Goal: Task Accomplishment & Management: Complete application form

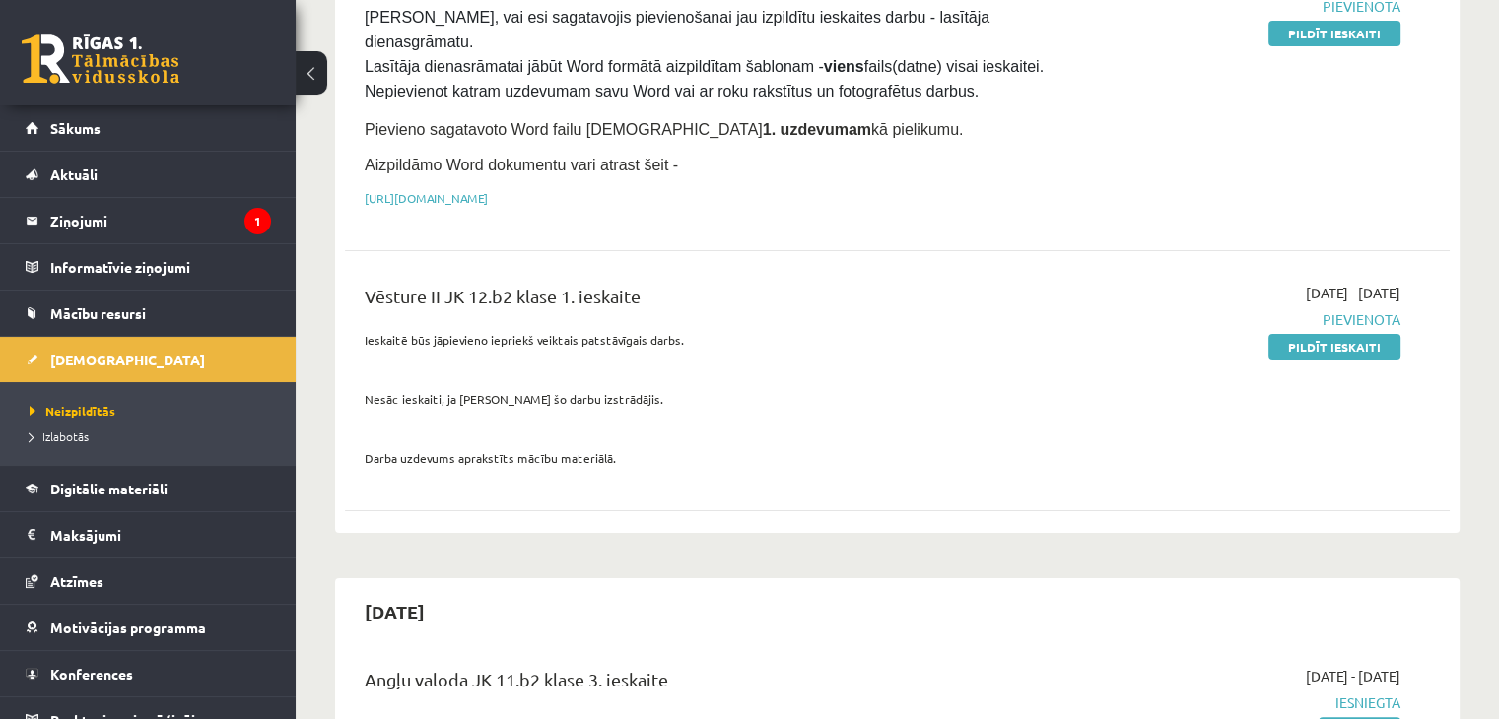
scroll to position [311, 0]
click at [172, 218] on legend "Ziņojumi 1" at bounding box center [160, 220] width 221 height 45
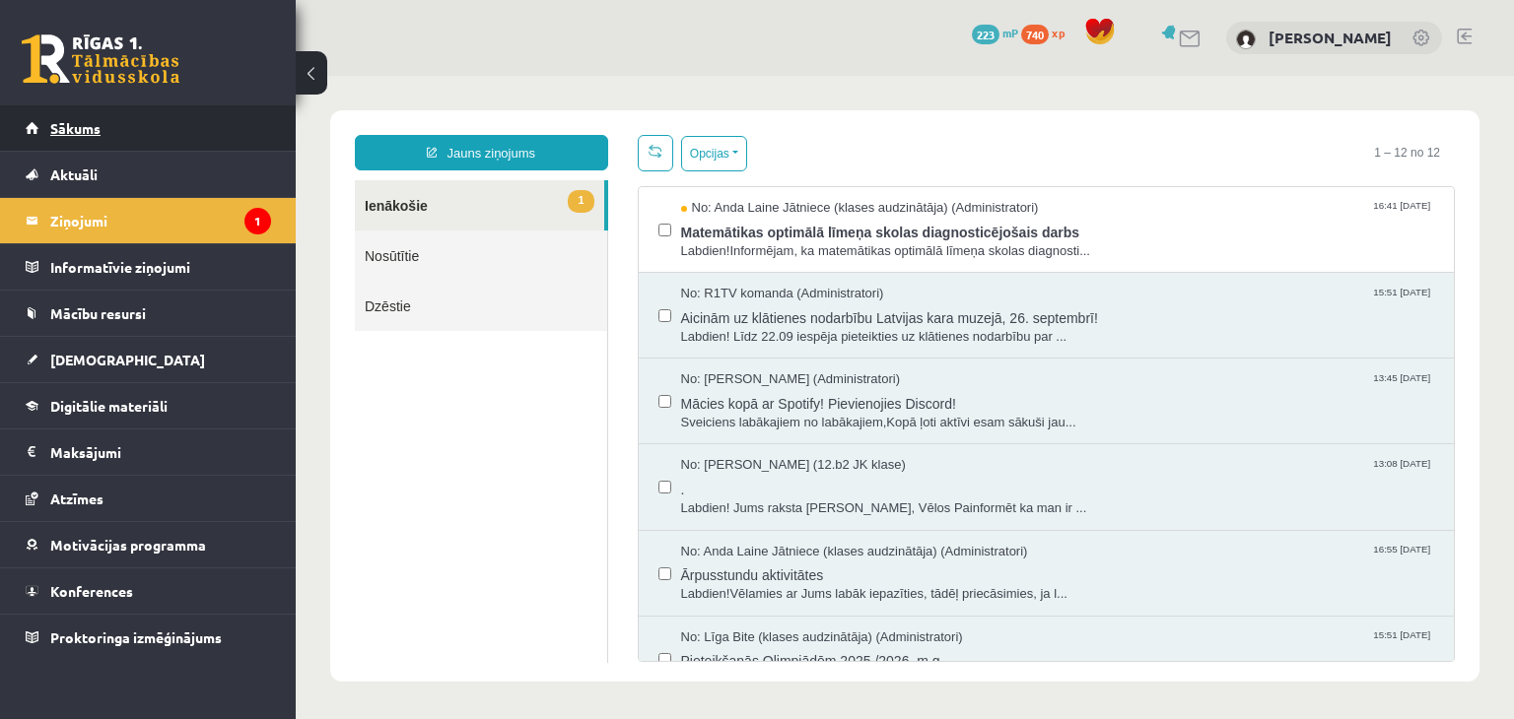
click at [59, 143] on link "Sākums" at bounding box center [148, 127] width 245 height 45
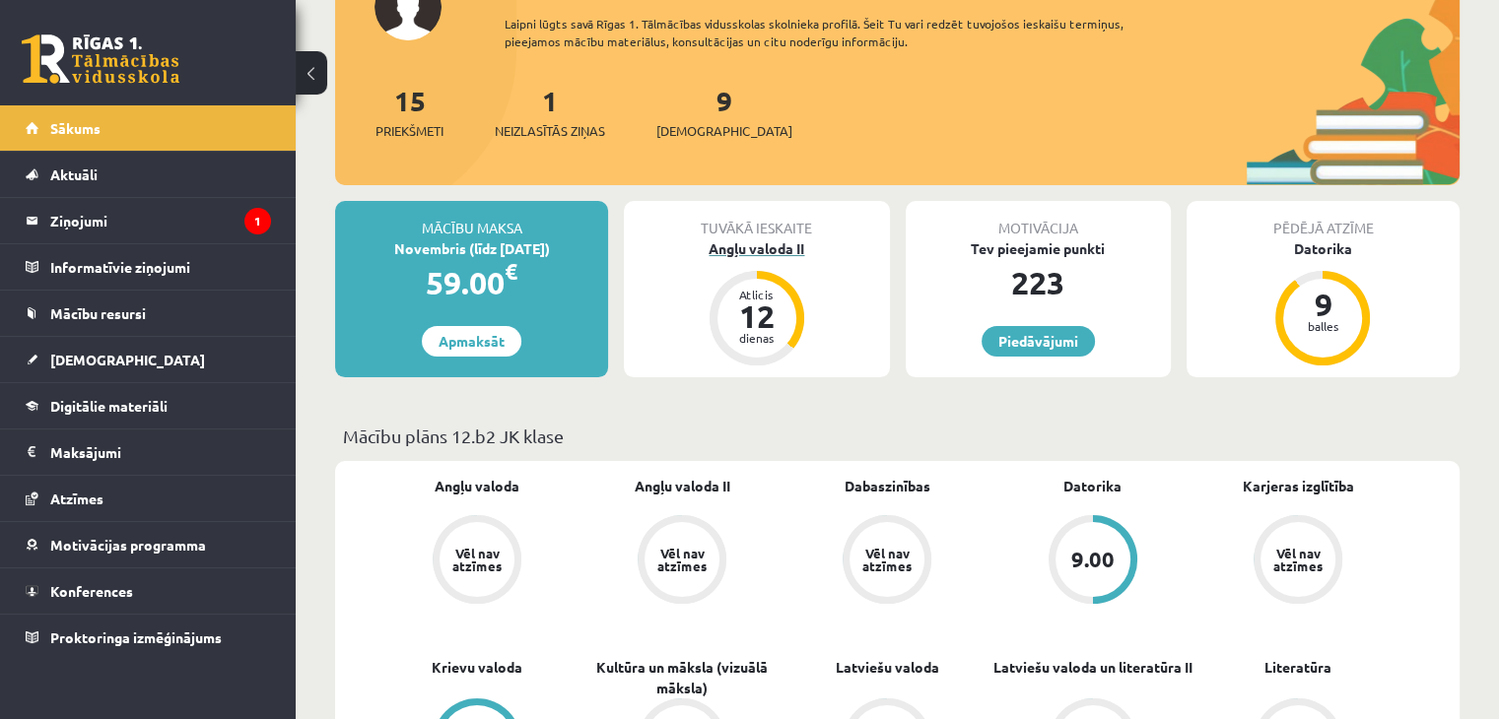
scroll to position [197, 0]
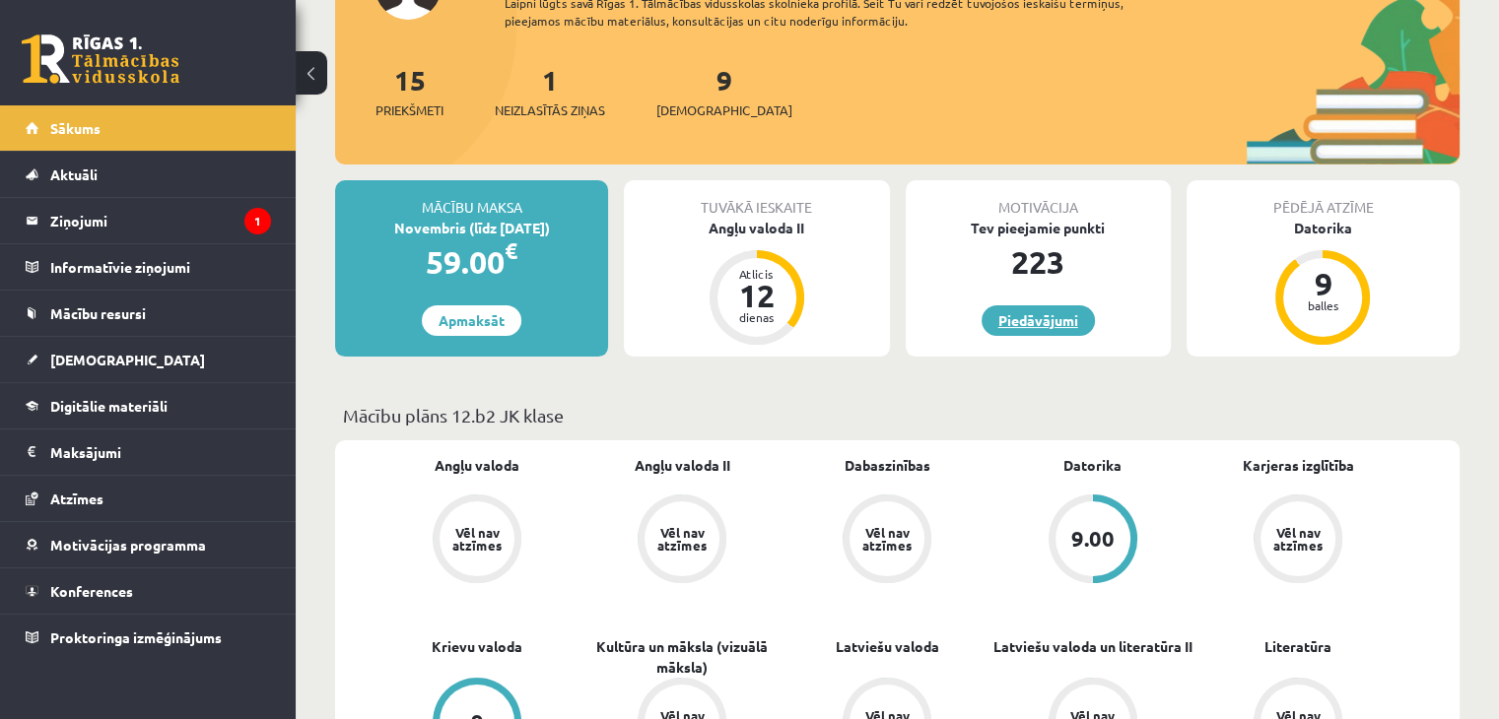
click at [1040, 316] on link "Piedāvājumi" at bounding box center [1038, 320] width 113 height 31
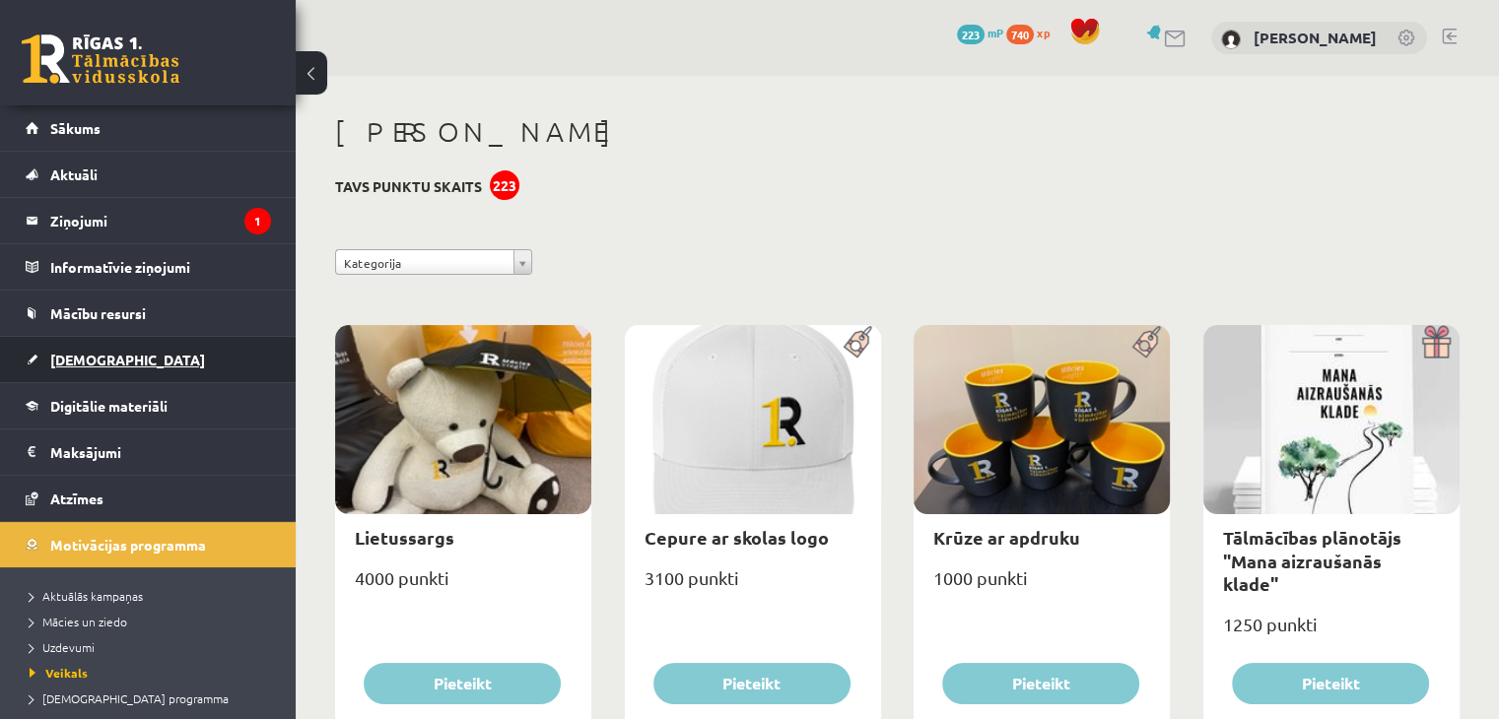
click at [87, 360] on span "[DEMOGRAPHIC_DATA]" at bounding box center [127, 360] width 155 height 18
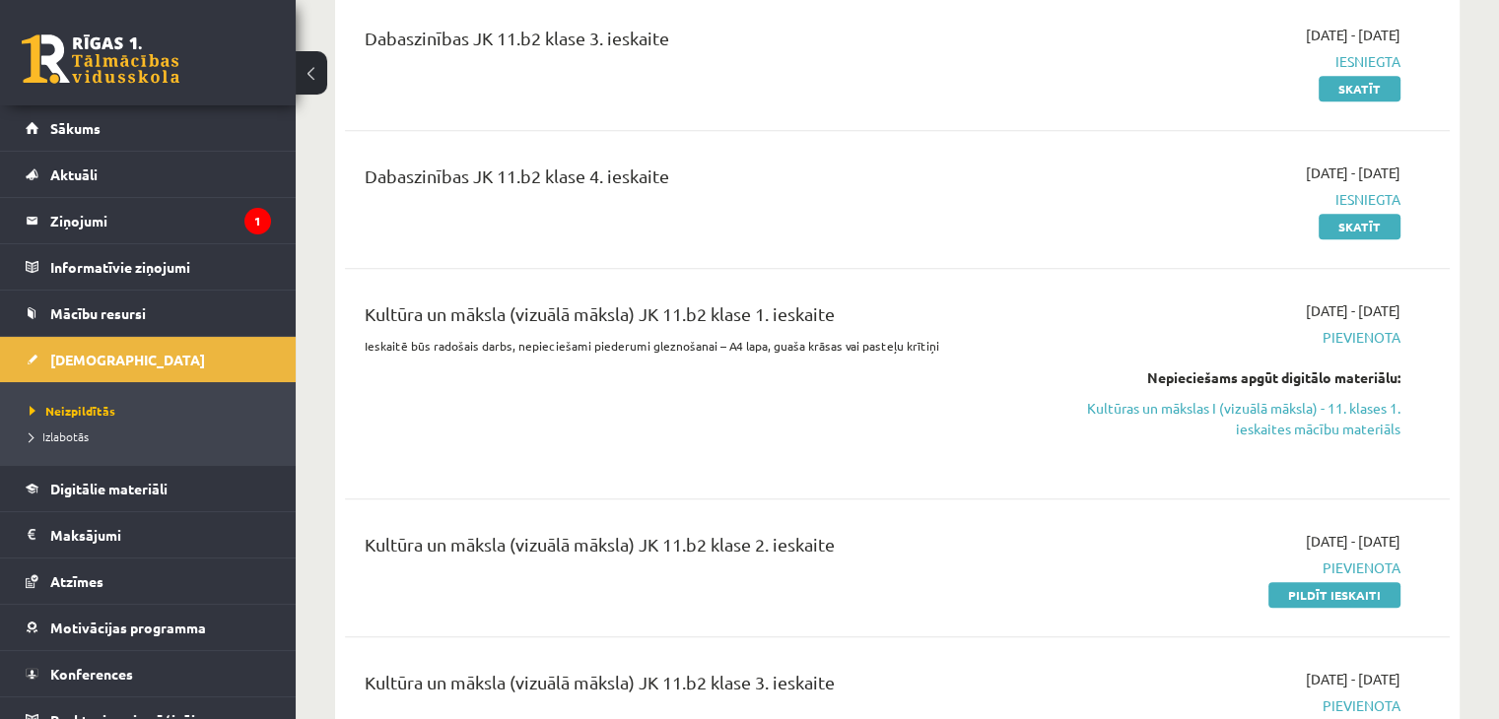
scroll to position [1478, 0]
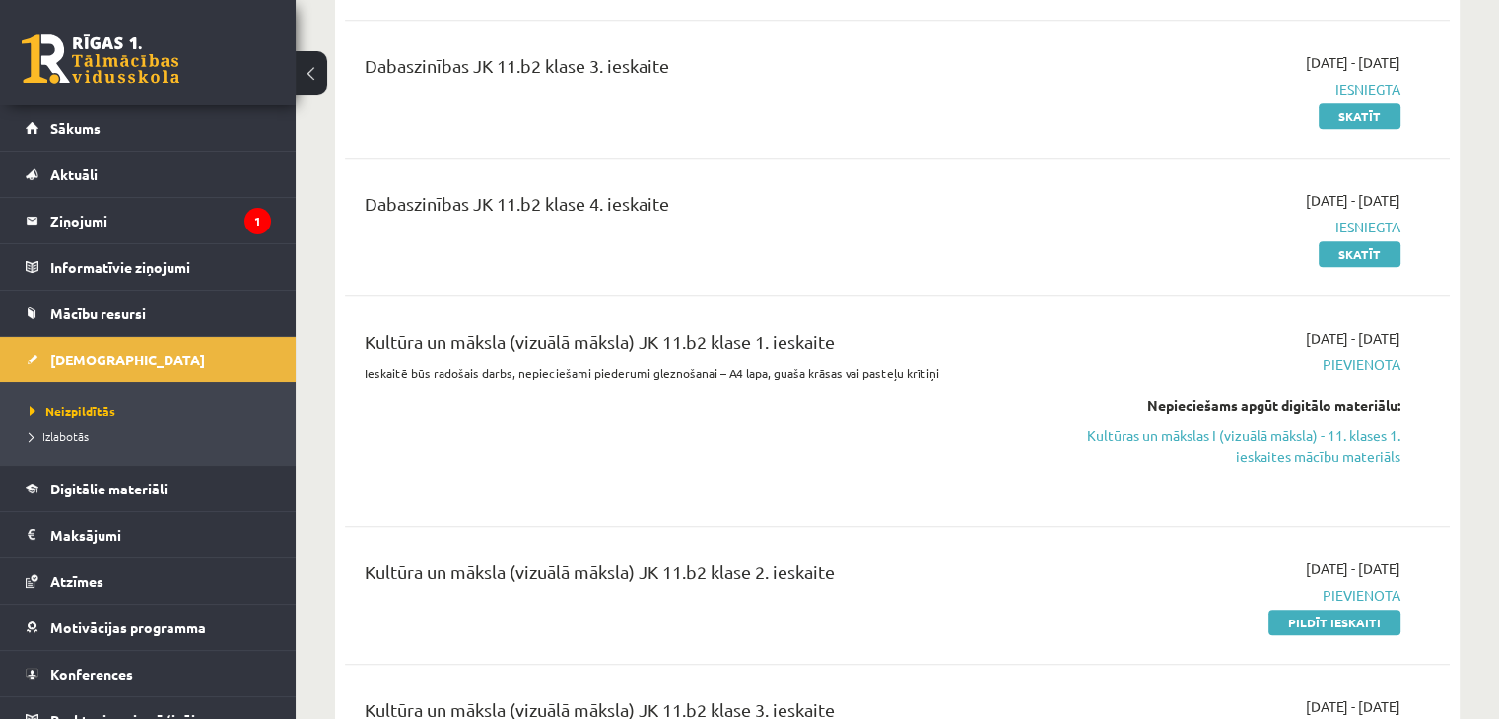
click at [1202, 395] on div "Nepieciešams apgūt digitālo materiālu:" at bounding box center [1237, 405] width 325 height 21
click at [1213, 426] on link "Kultūras un mākslas I (vizuālā māksla) - 11. klases 1. ieskaites mācību materiā…" at bounding box center [1237, 446] width 325 height 41
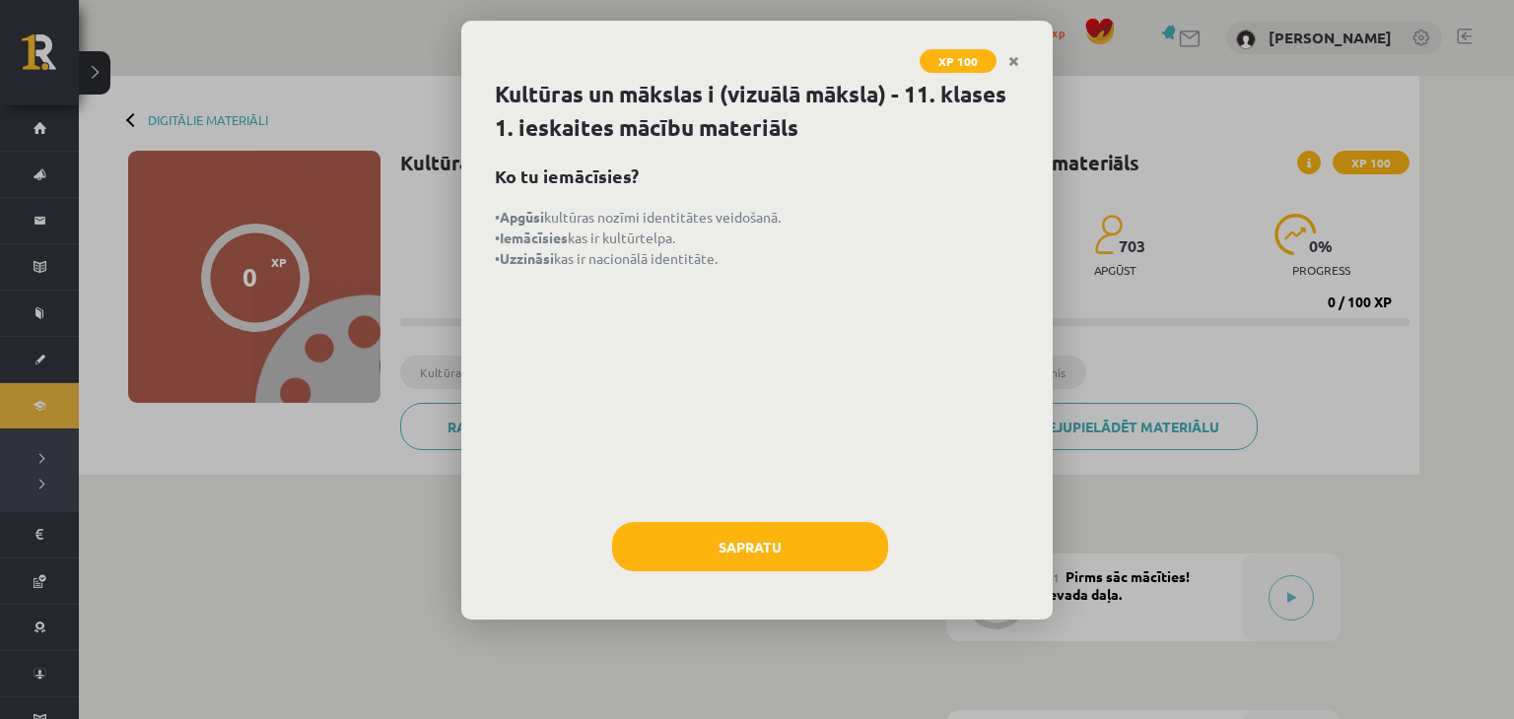
click at [800, 586] on div "Kultūras un mākslas i (vizuālā māksla) - 11. klases 1. ieskaites mācību materiā…" at bounding box center [756, 349] width 591 height 542
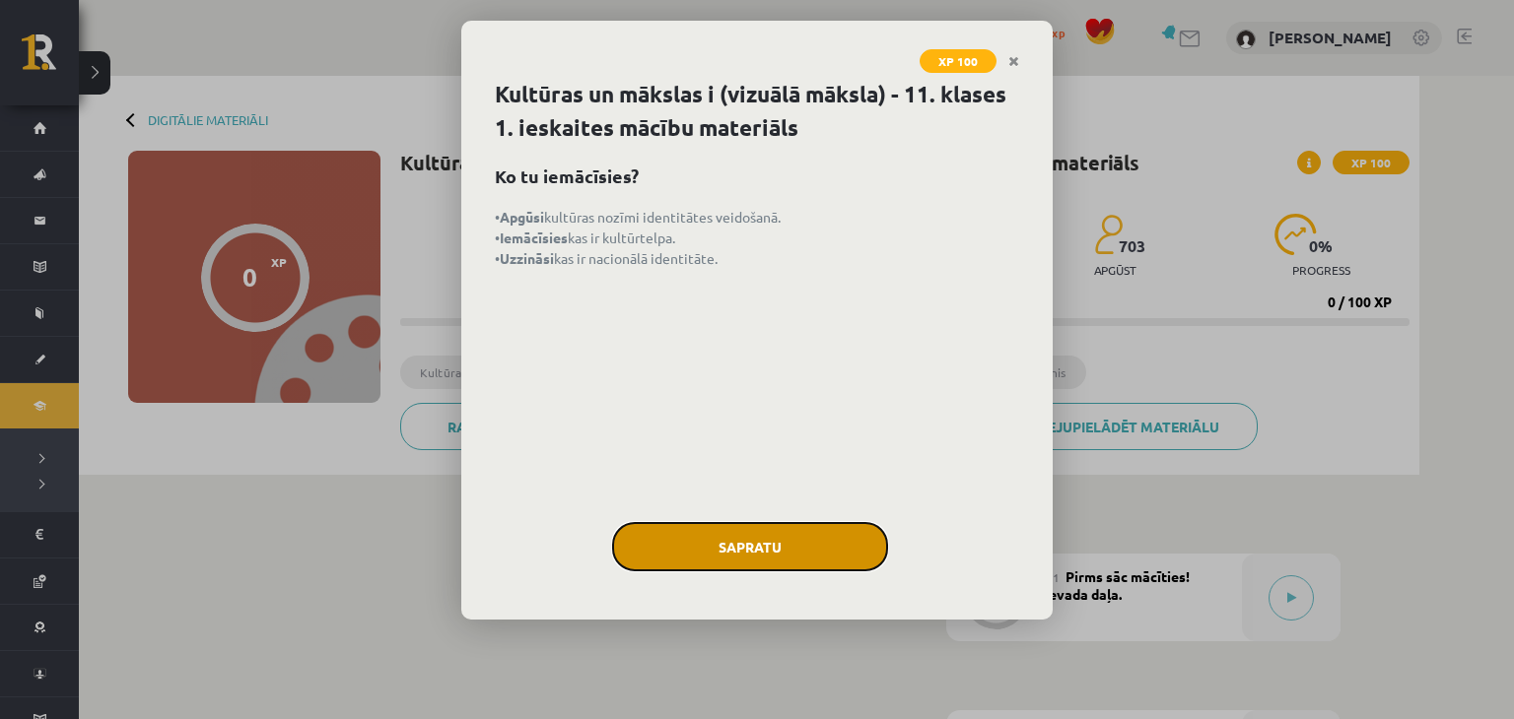
click at [784, 547] on button "Sapratu" at bounding box center [750, 546] width 276 height 49
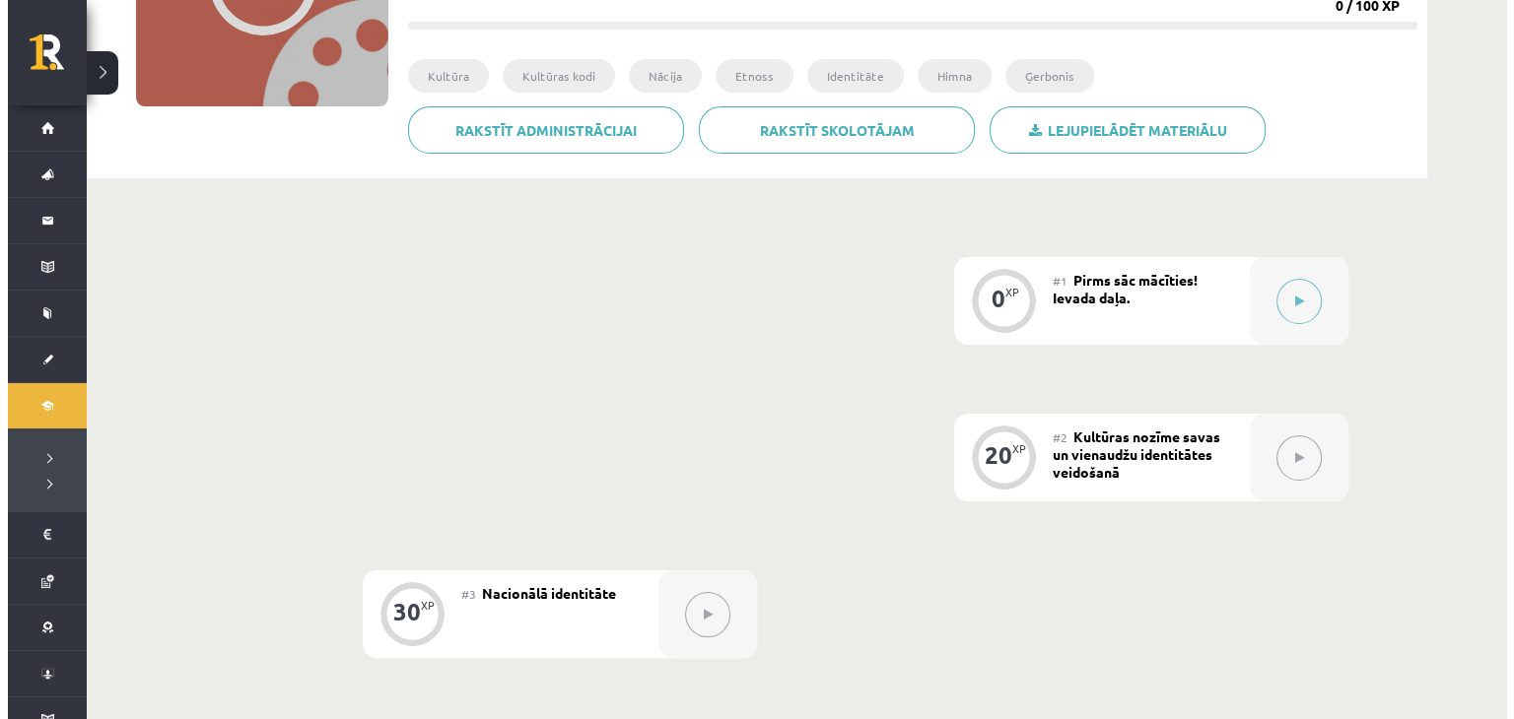
scroll to position [204, 0]
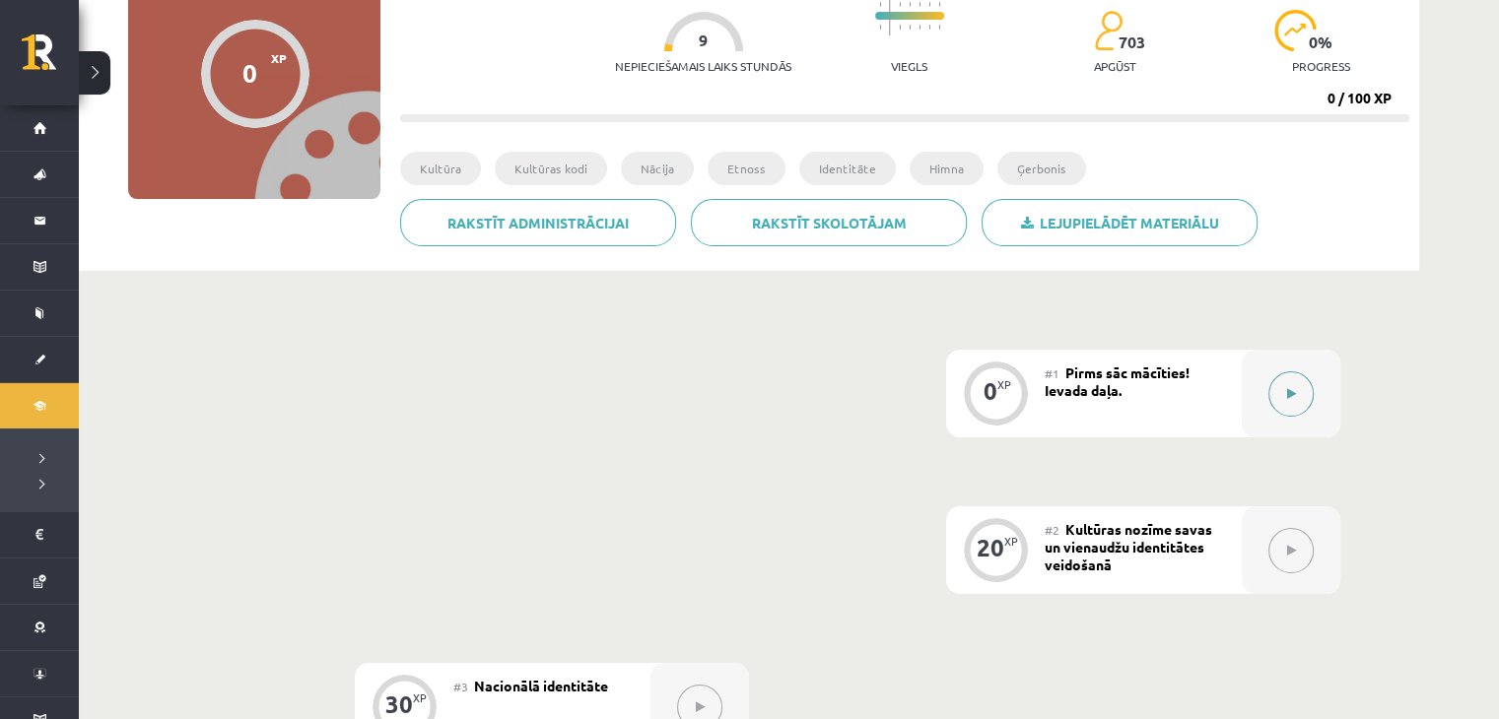
click at [1306, 373] on div at bounding box center [1291, 394] width 99 height 88
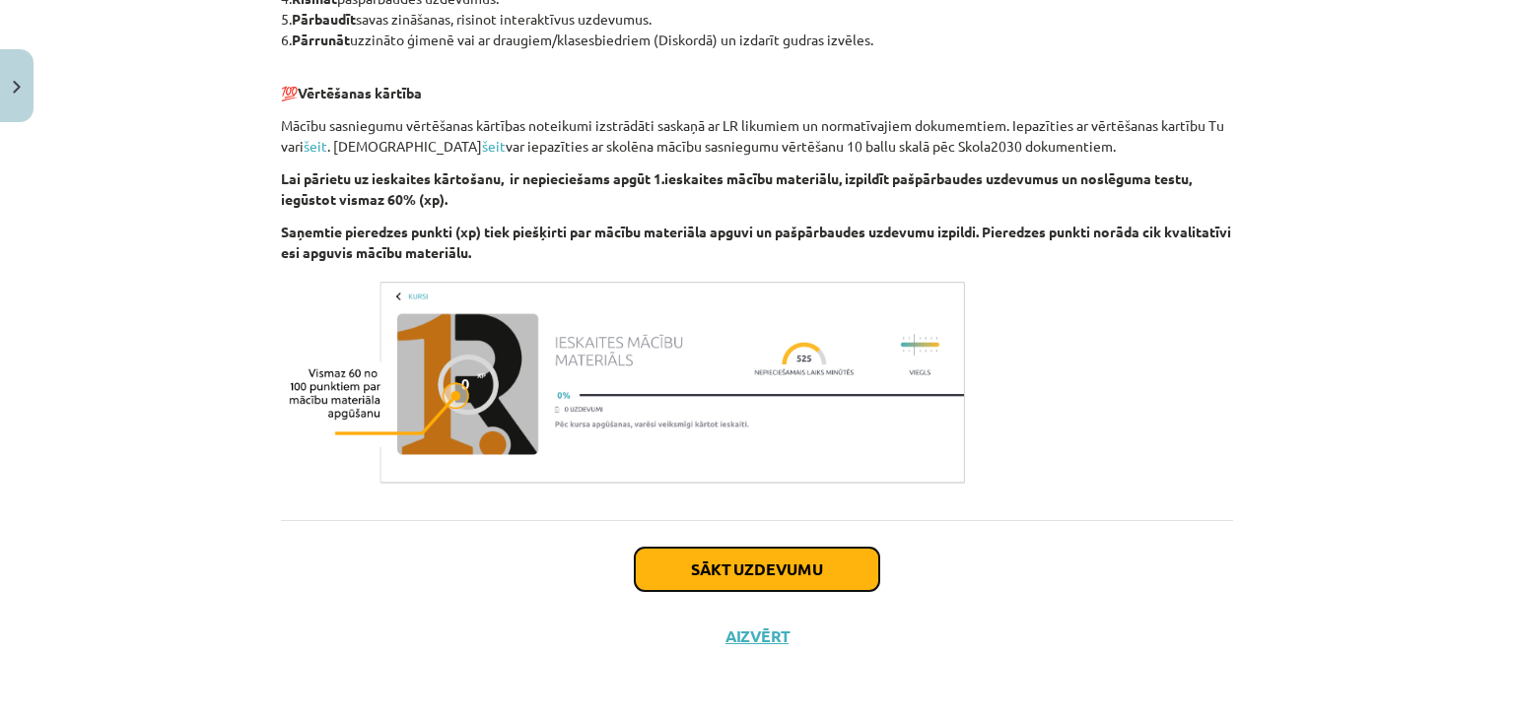
click at [649, 564] on button "Sākt uzdevumu" at bounding box center [757, 569] width 244 height 43
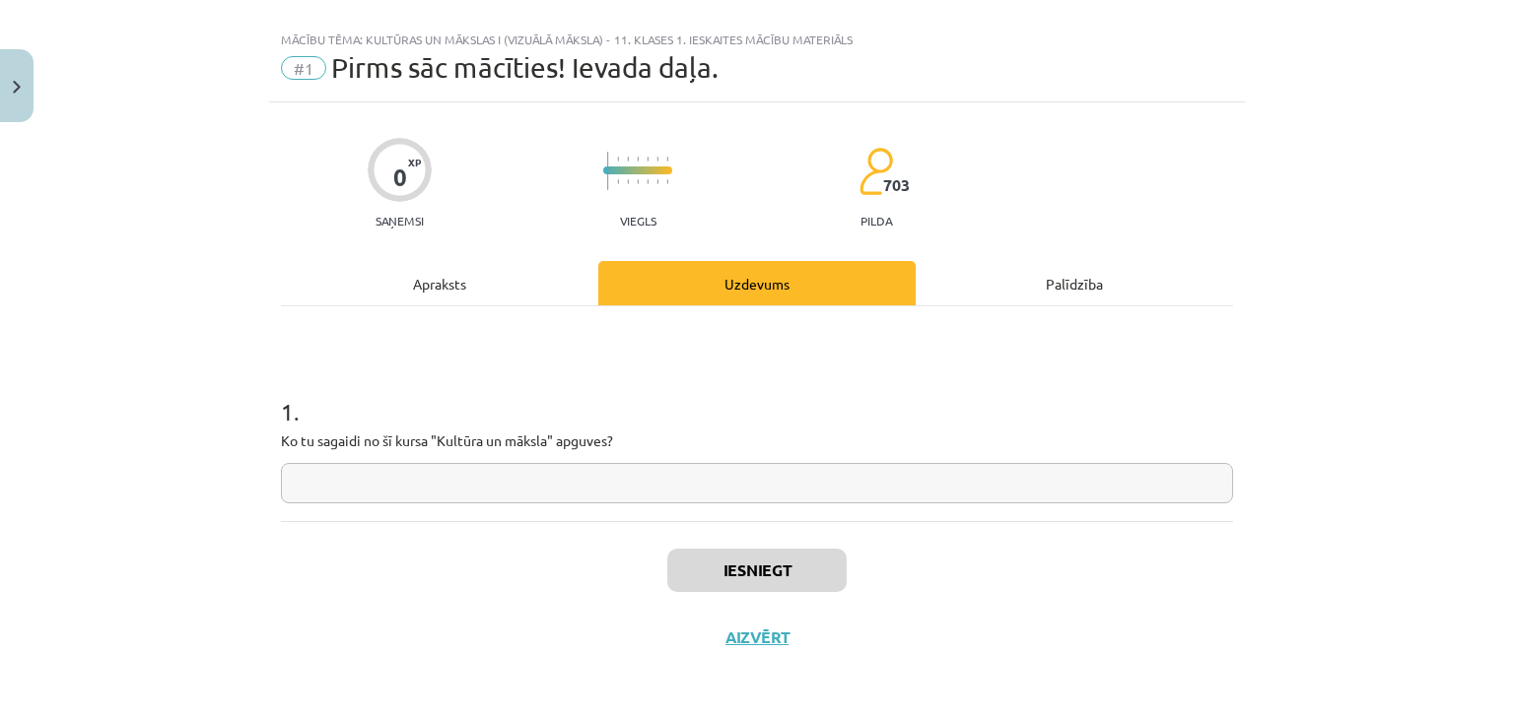
click at [661, 471] on input "text" at bounding box center [757, 483] width 952 height 40
type input "*"
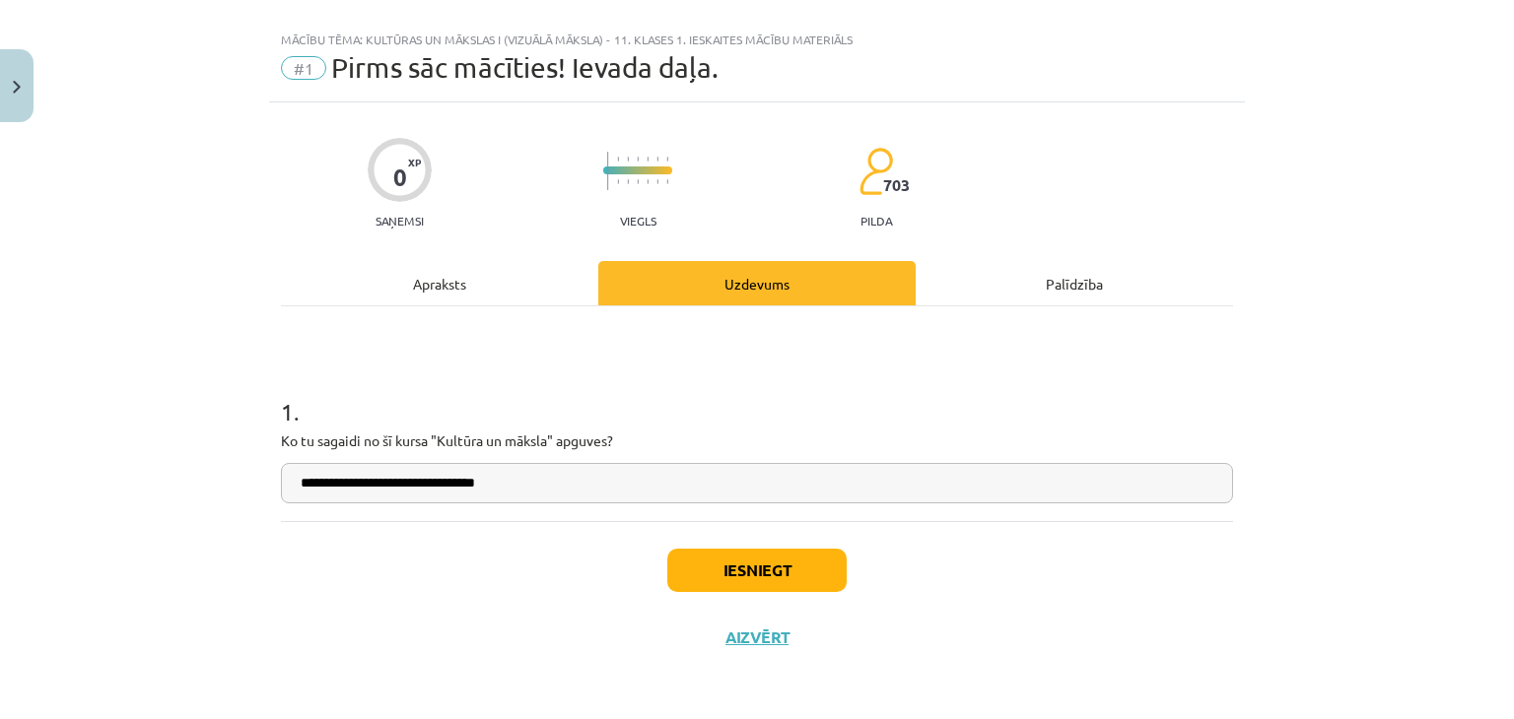
type input "**********"
click at [727, 564] on button "Iesniegt" at bounding box center [756, 570] width 179 height 43
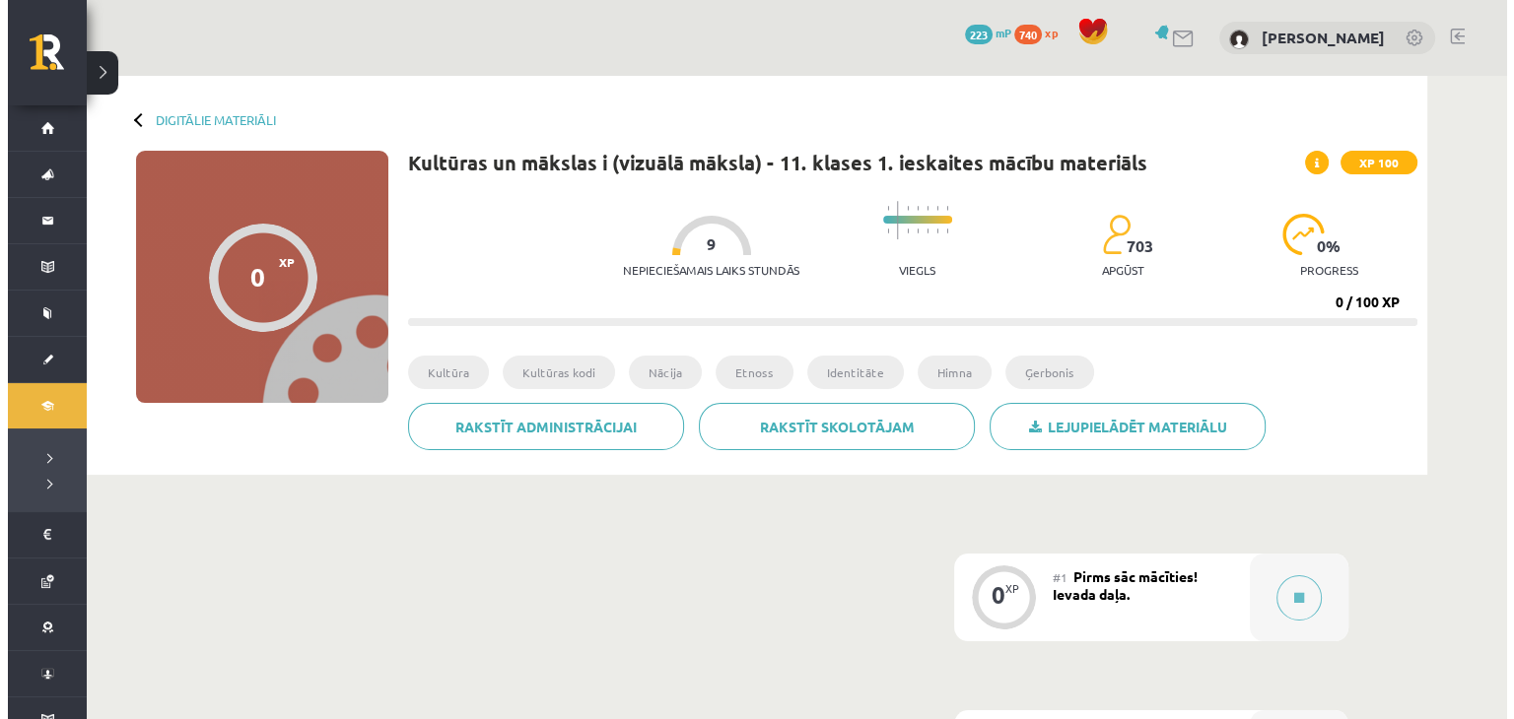
scroll to position [296, 0]
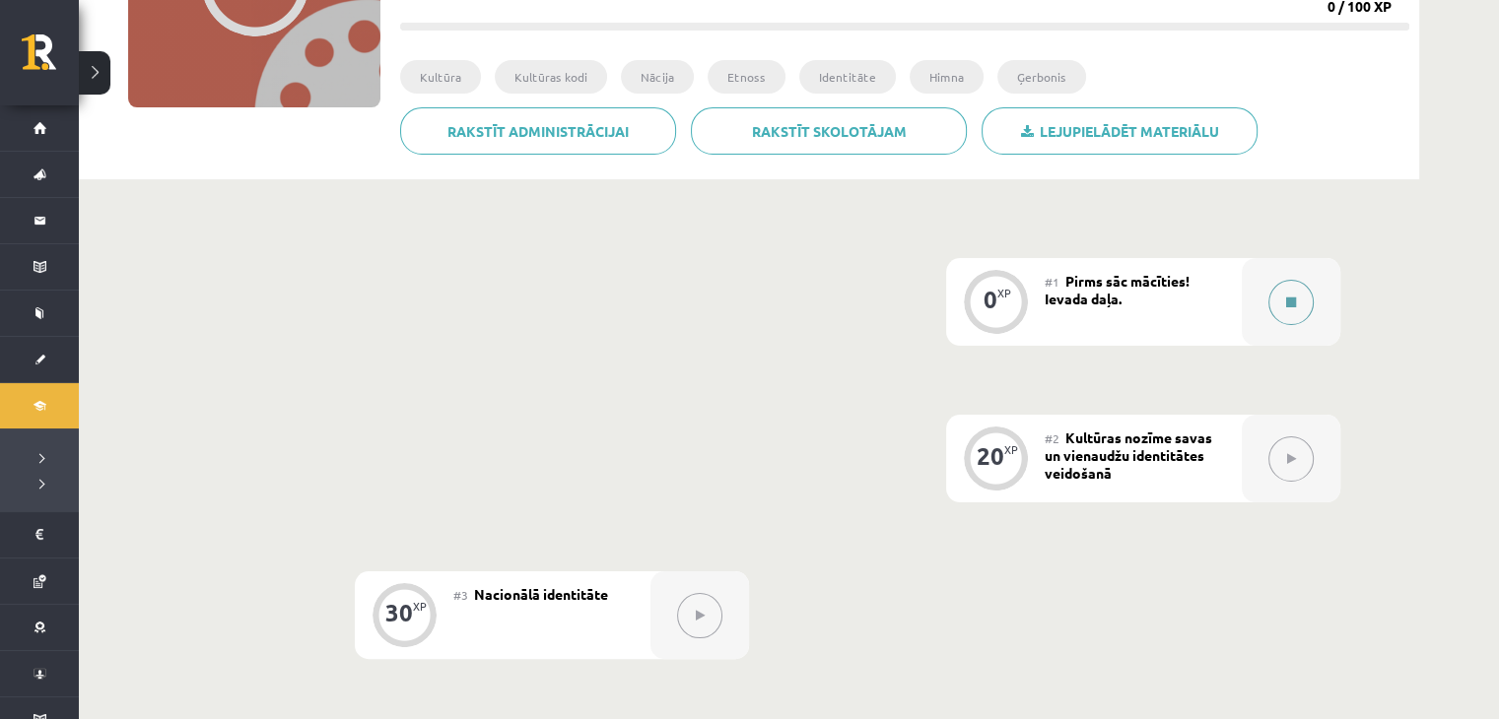
click at [1273, 318] on div at bounding box center [1291, 302] width 99 height 88
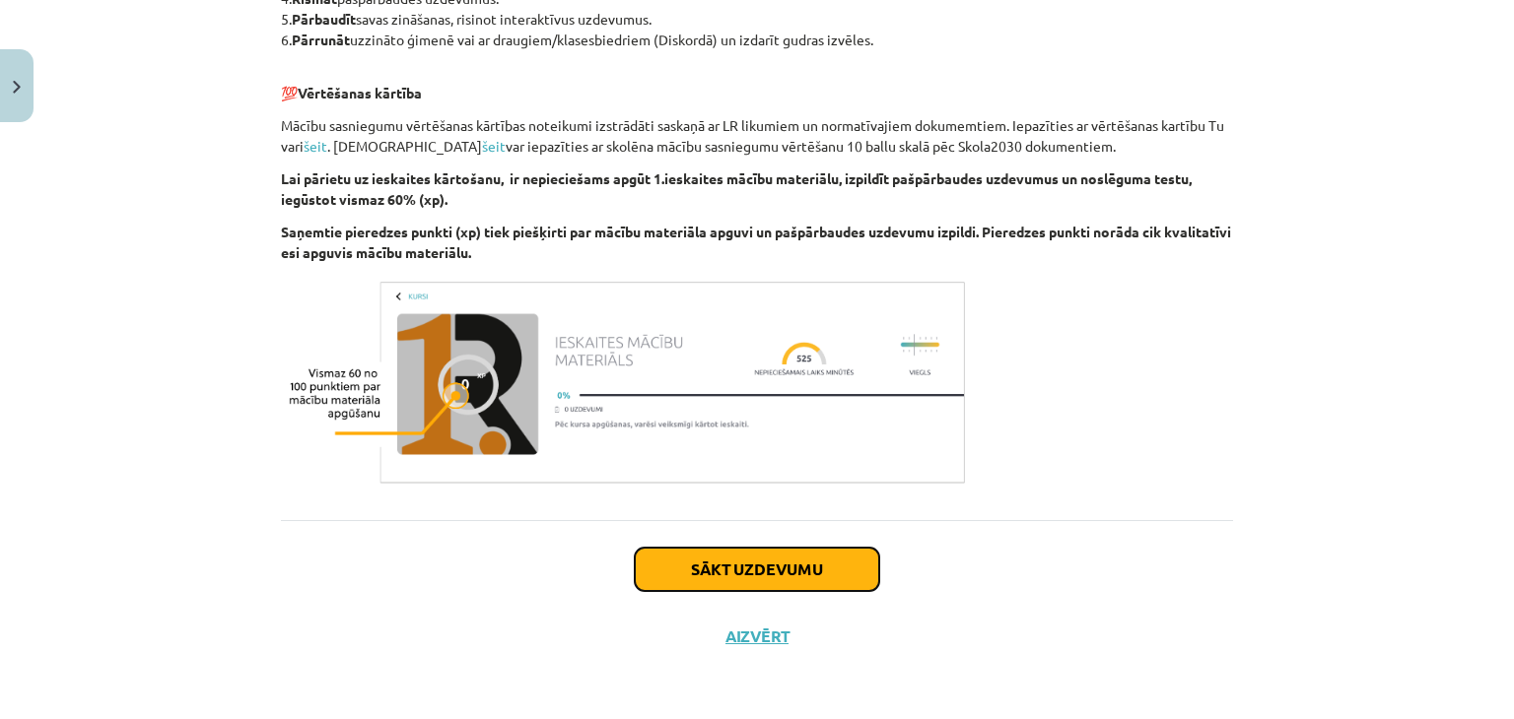
click at [797, 548] on button "Sākt uzdevumu" at bounding box center [757, 569] width 244 height 43
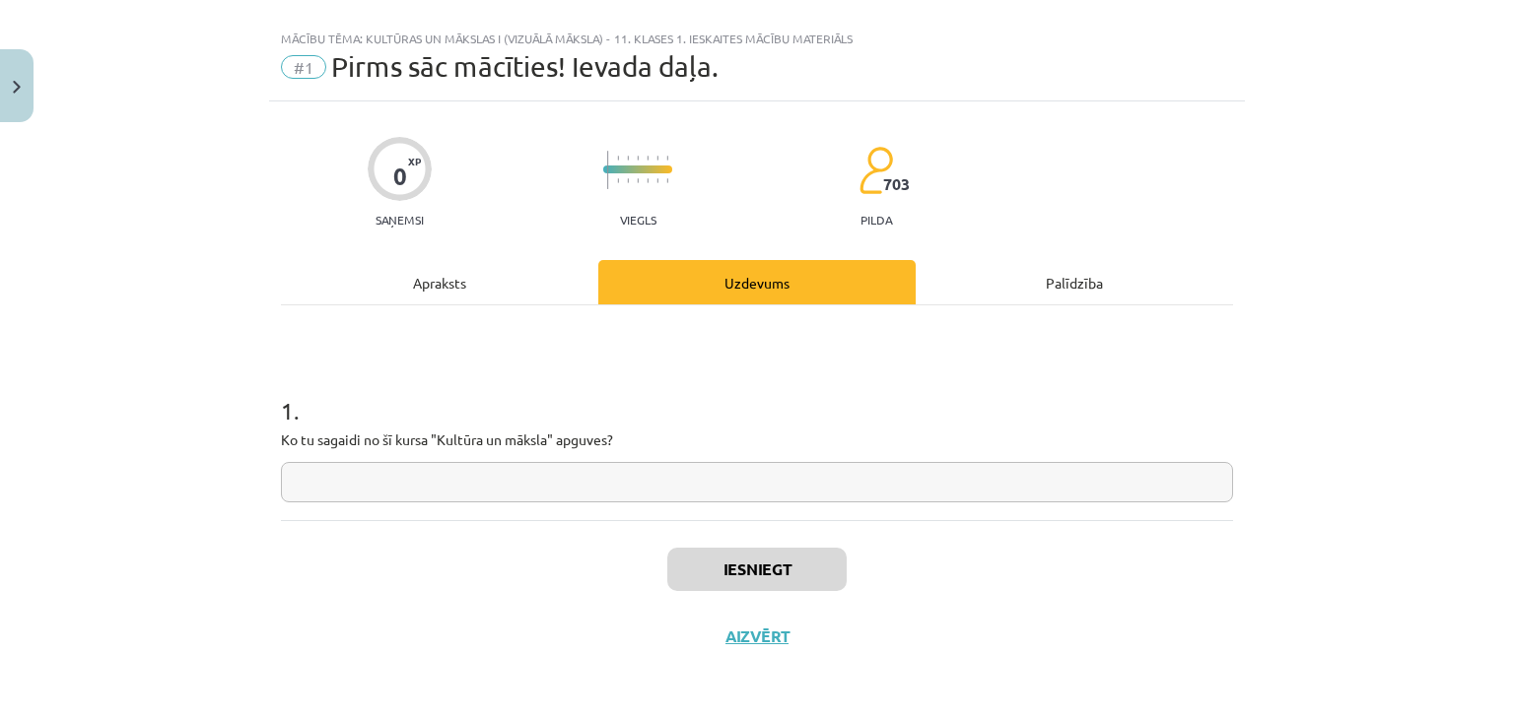
scroll to position [29, 0]
click at [690, 486] on input "text" at bounding box center [757, 483] width 952 height 40
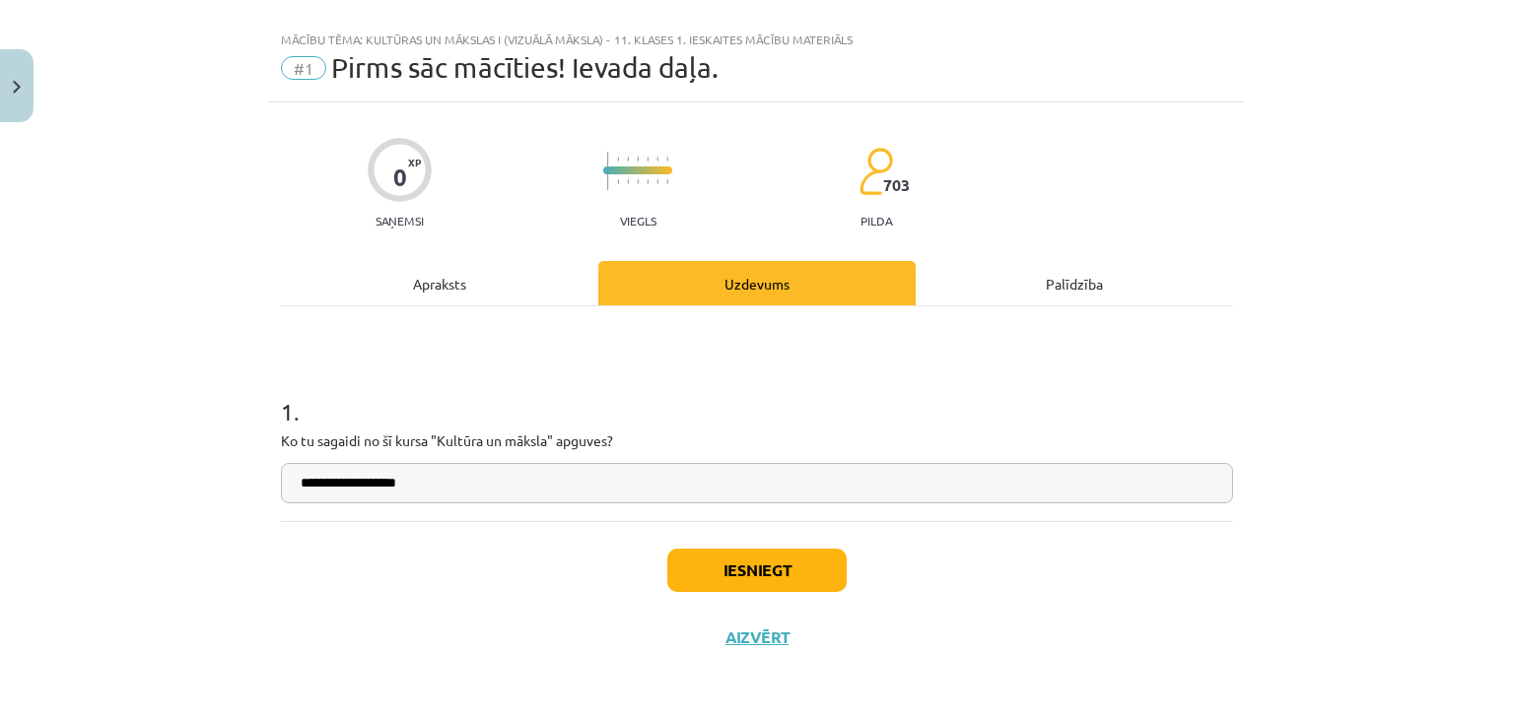
type input "**********"
click at [734, 541] on div "Iesniegt Aizvērt" at bounding box center [757, 590] width 952 height 138
click at [731, 575] on button "Iesniegt" at bounding box center [756, 570] width 179 height 43
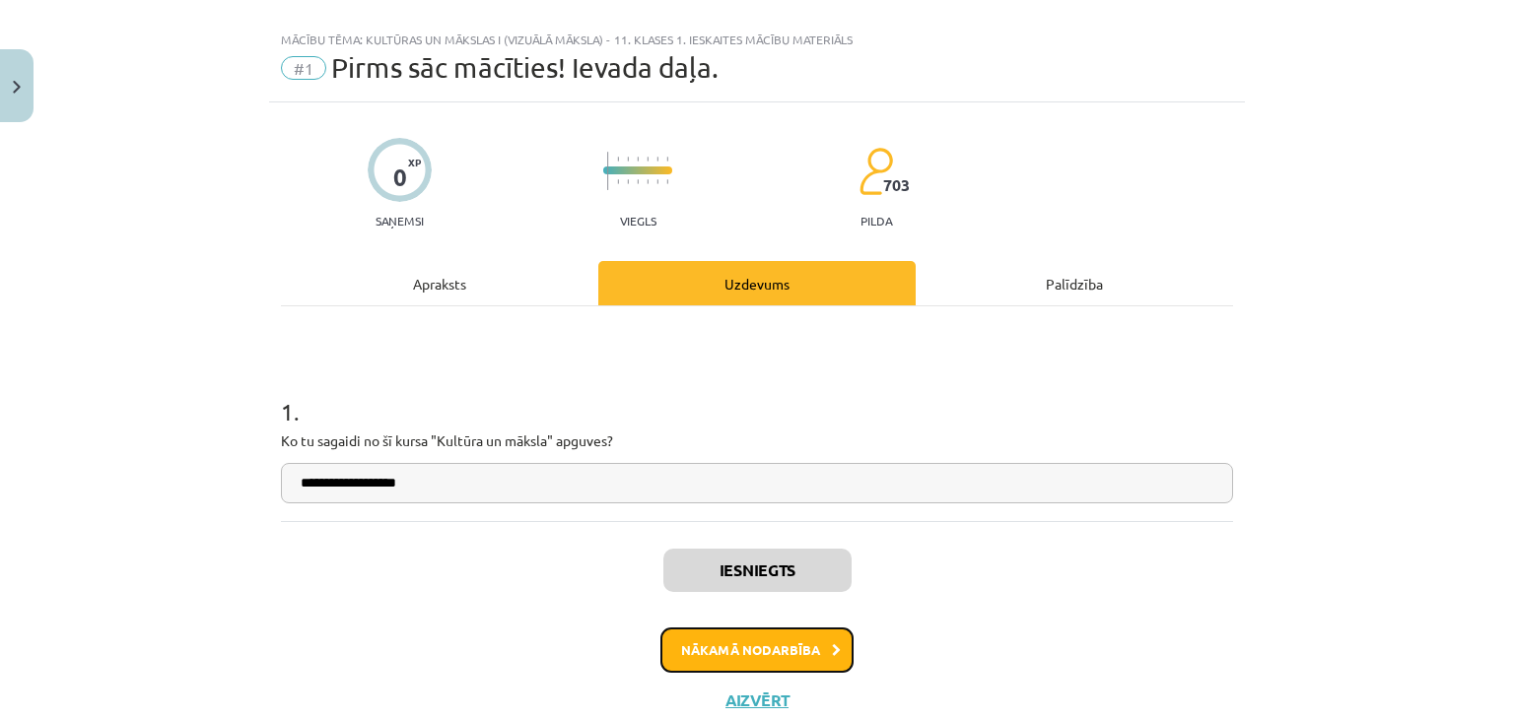
click at [735, 648] on button "Nākamā nodarbība" at bounding box center [756, 650] width 193 height 45
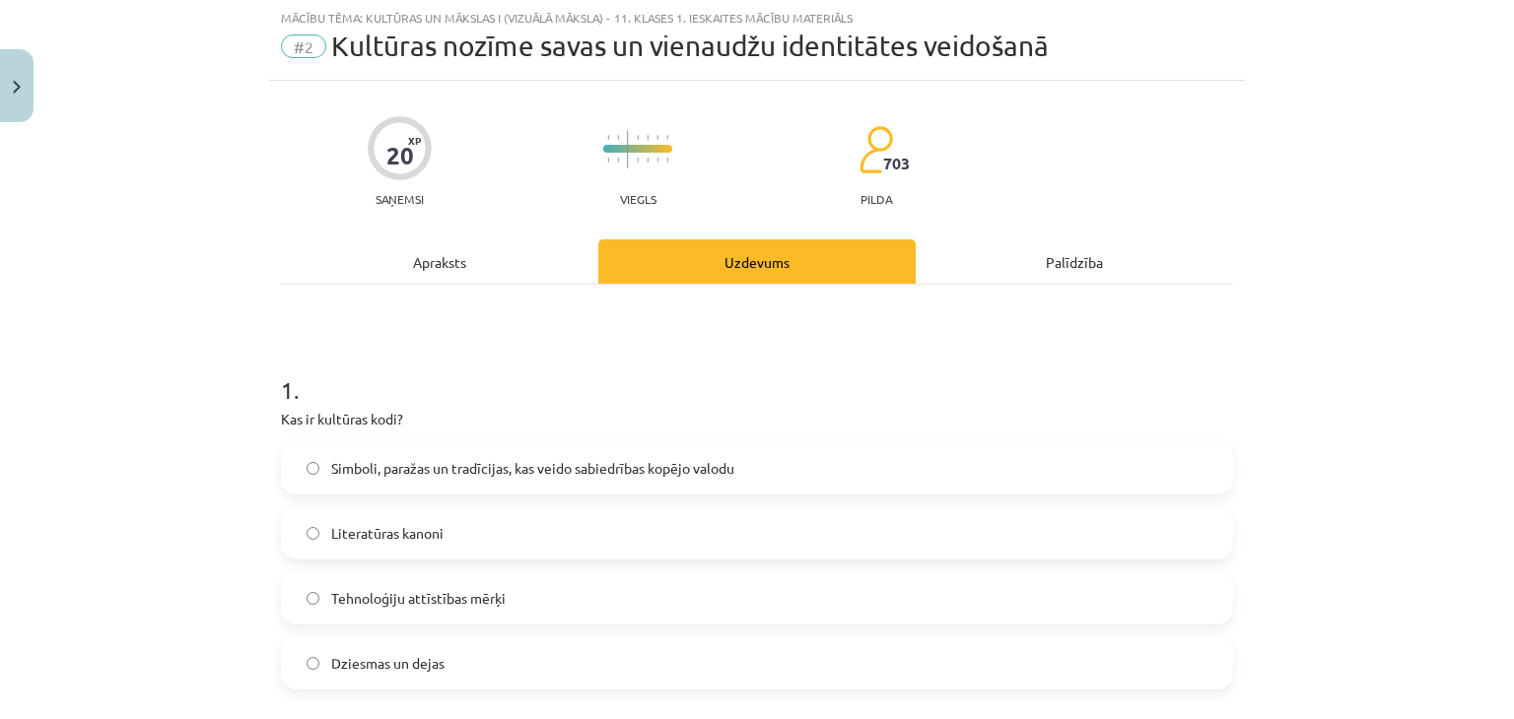
scroll to position [49, 0]
click at [405, 467] on span "Simboli, paražas un tradīcijas, kas veido sabiedrības kopējo valodu" at bounding box center [532, 469] width 403 height 21
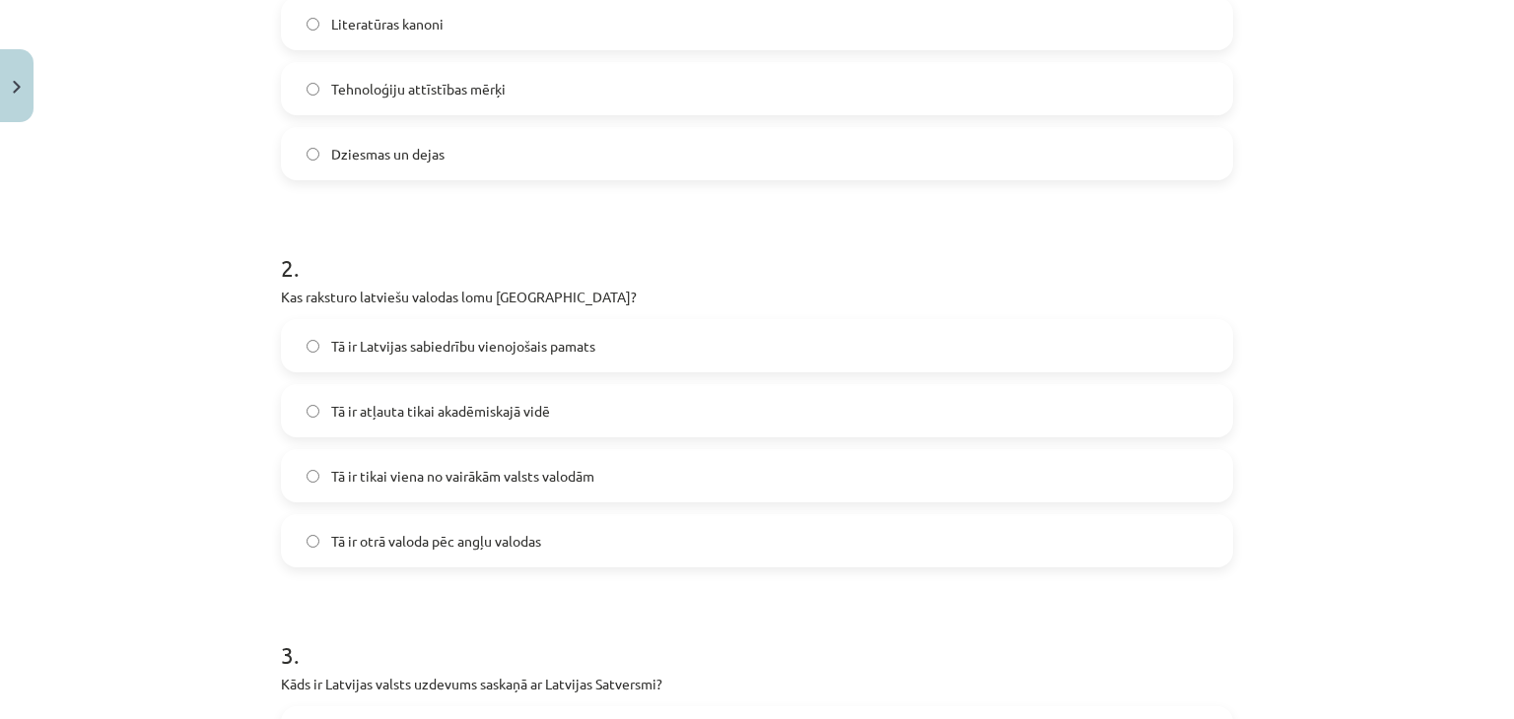
scroll to position [641, 0]
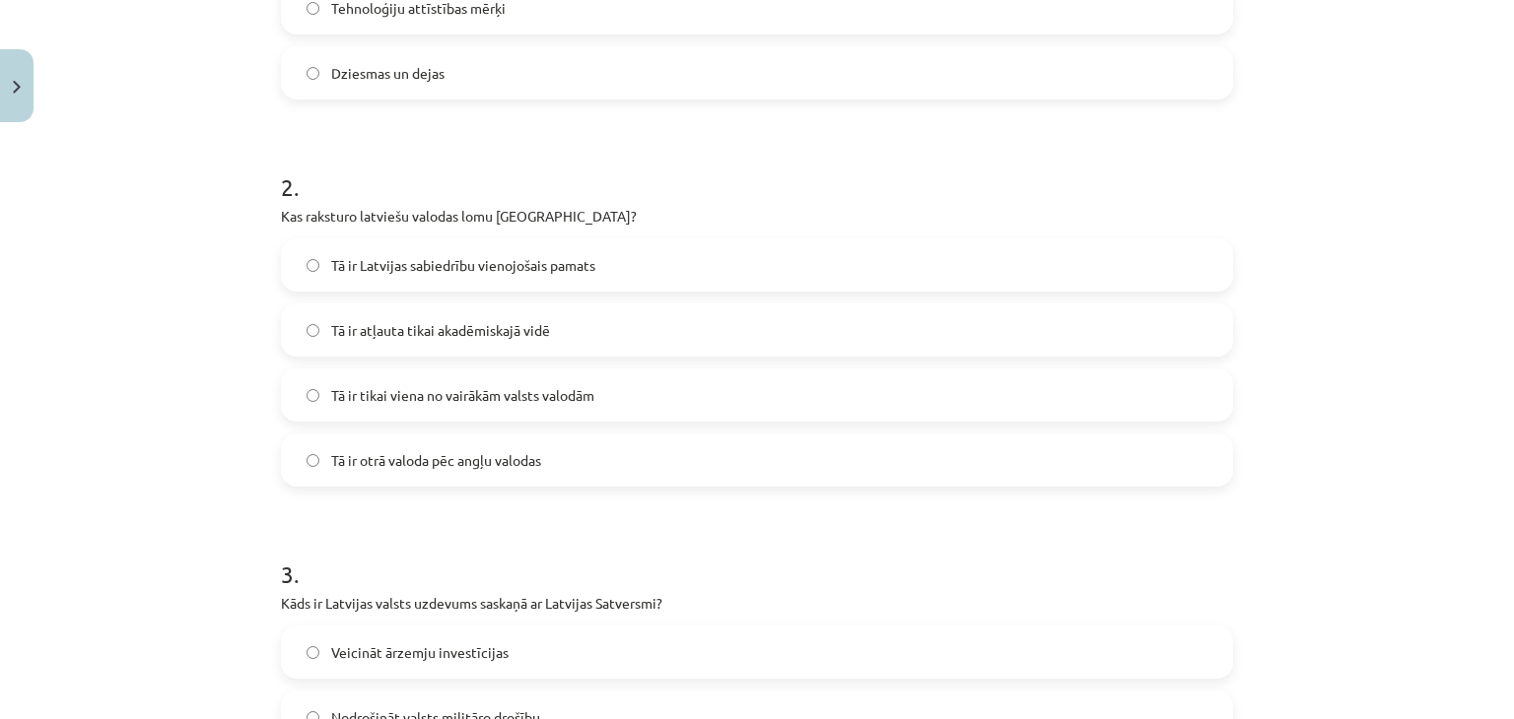
click at [451, 261] on span "Tā ir Latvijas sabiedrību vienojošais pamats" at bounding box center [463, 265] width 264 height 21
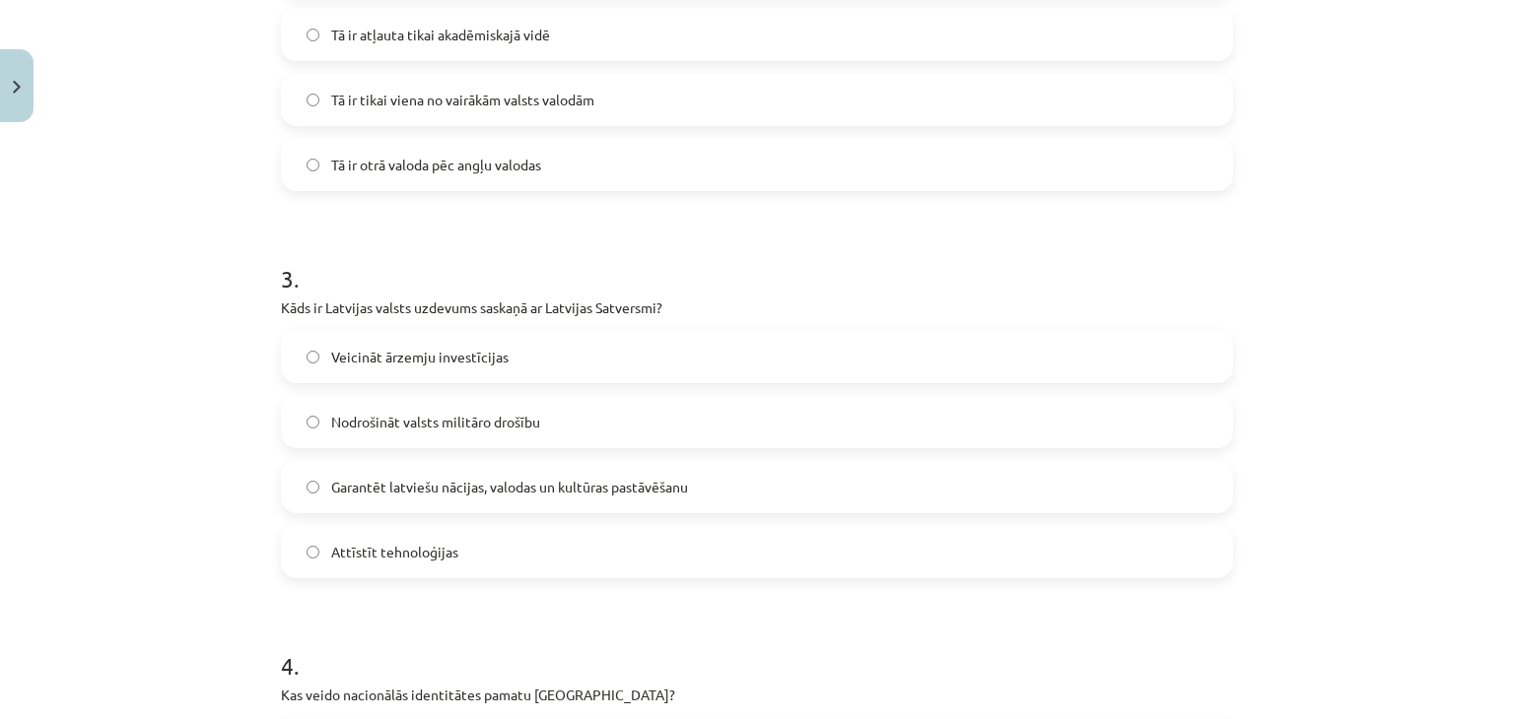
scroll to position [1133, 0]
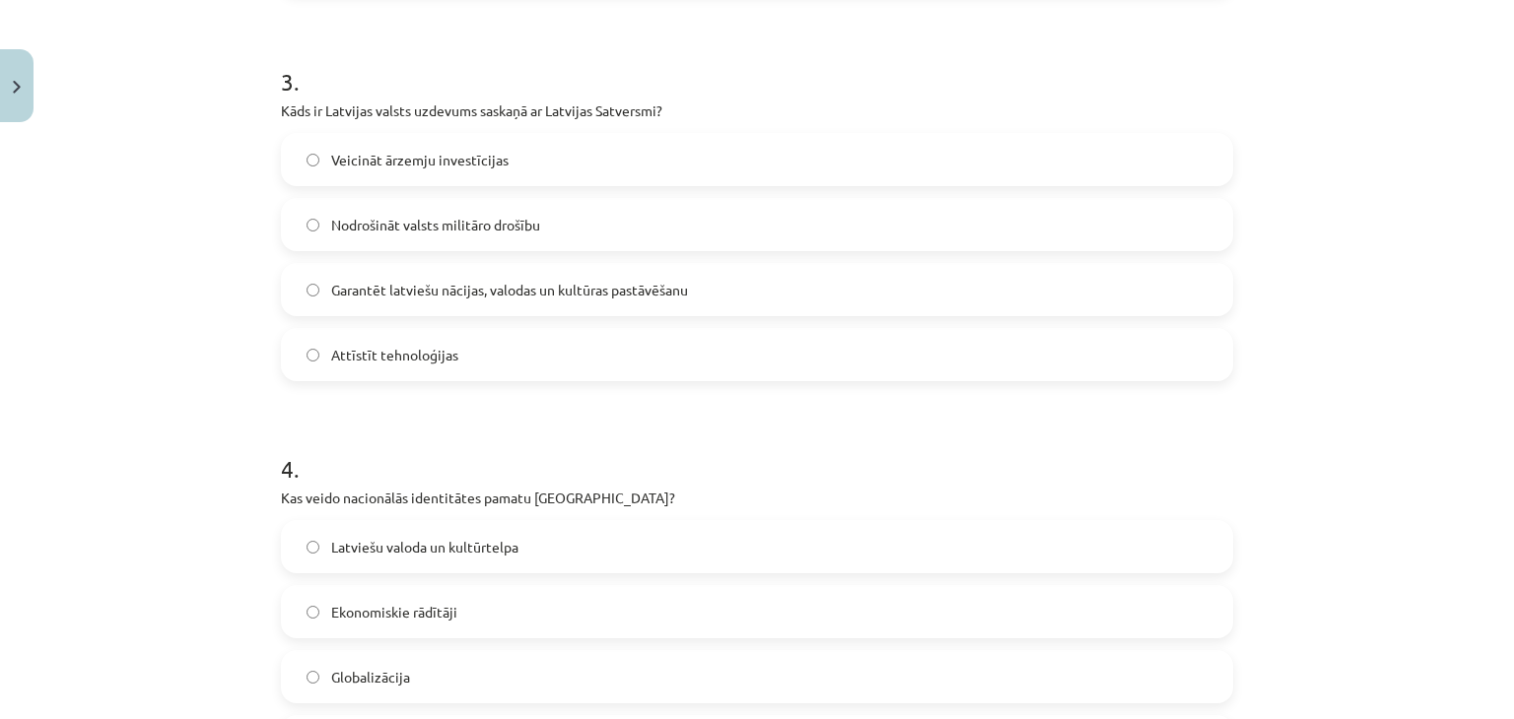
click at [491, 301] on label "Garantēt latviešu nācijas, valodas un kultūras pastāvēšanu" at bounding box center [757, 289] width 948 height 49
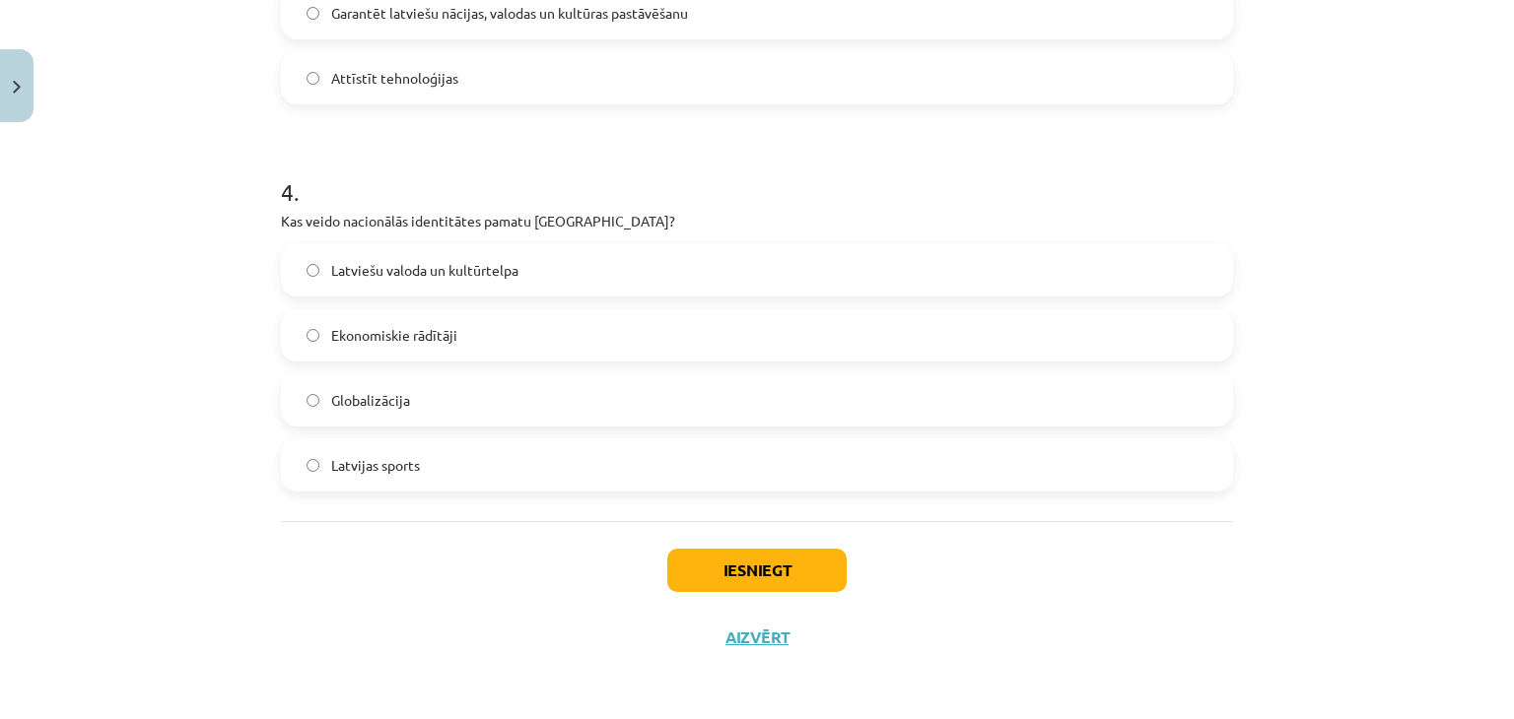
scroll to position [1411, 0]
click at [374, 281] on label "Latviešu valoda un kultūrtelpa" at bounding box center [757, 268] width 948 height 49
click at [786, 566] on button "Iesniegt" at bounding box center [756, 569] width 179 height 43
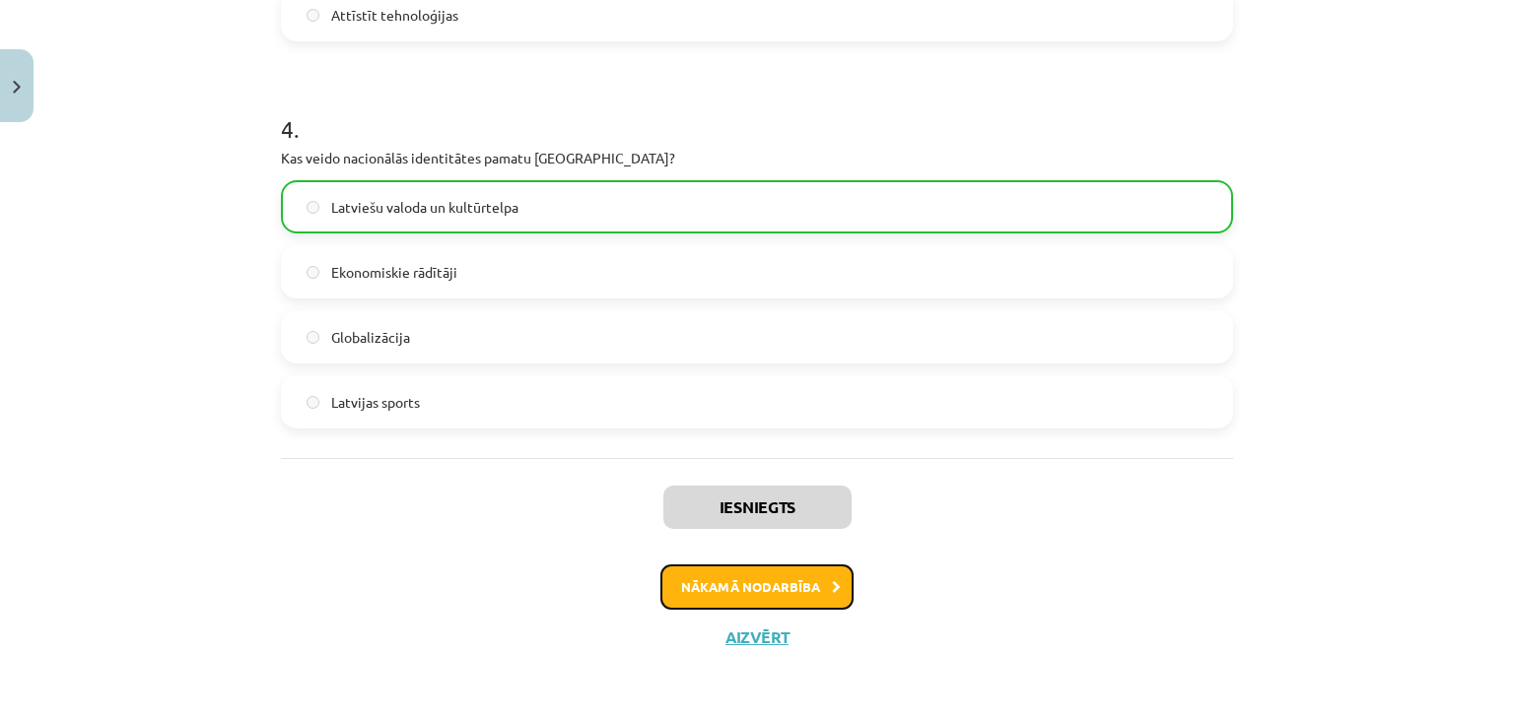
click at [753, 585] on button "Nākamā nodarbība" at bounding box center [756, 587] width 193 height 45
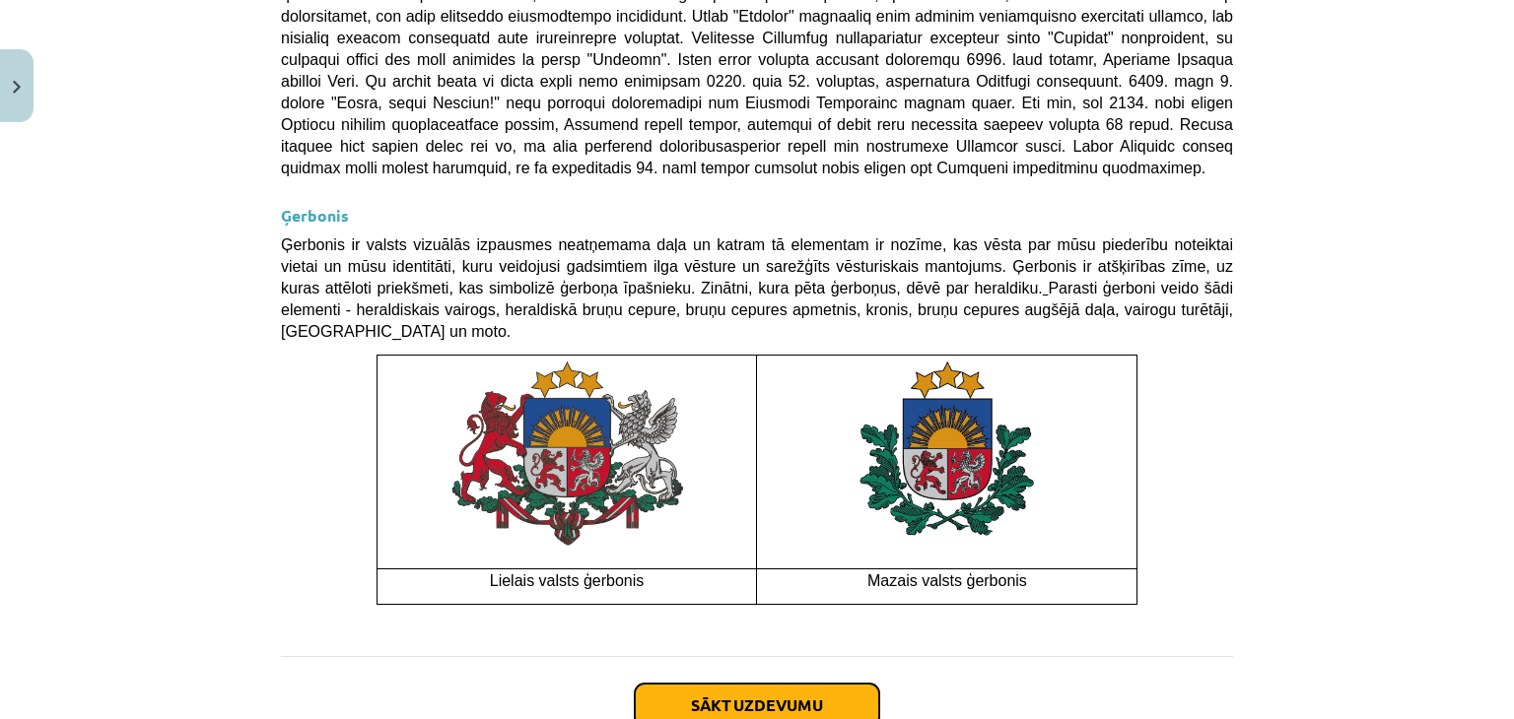
click at [738, 684] on button "Sākt uzdevumu" at bounding box center [757, 705] width 244 height 43
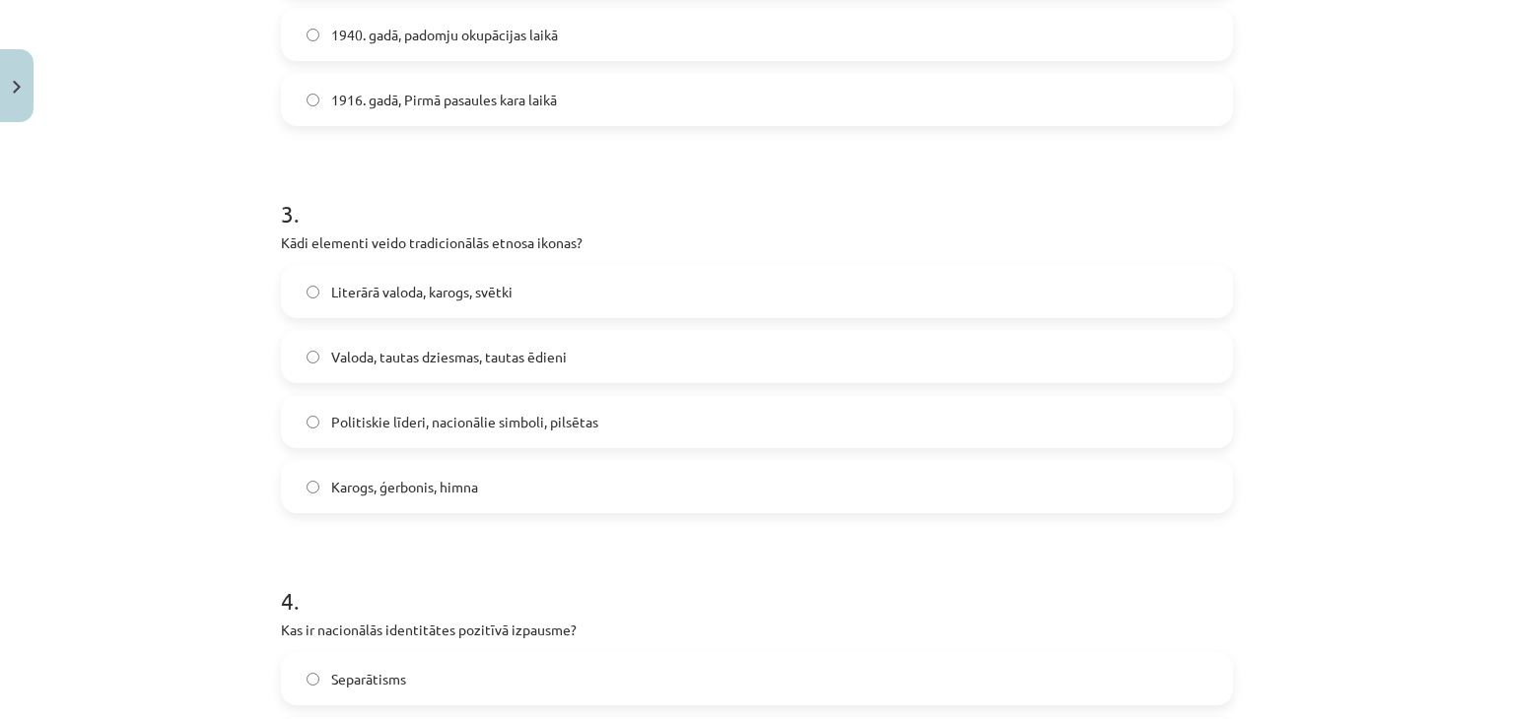
scroll to position [1035, 0]
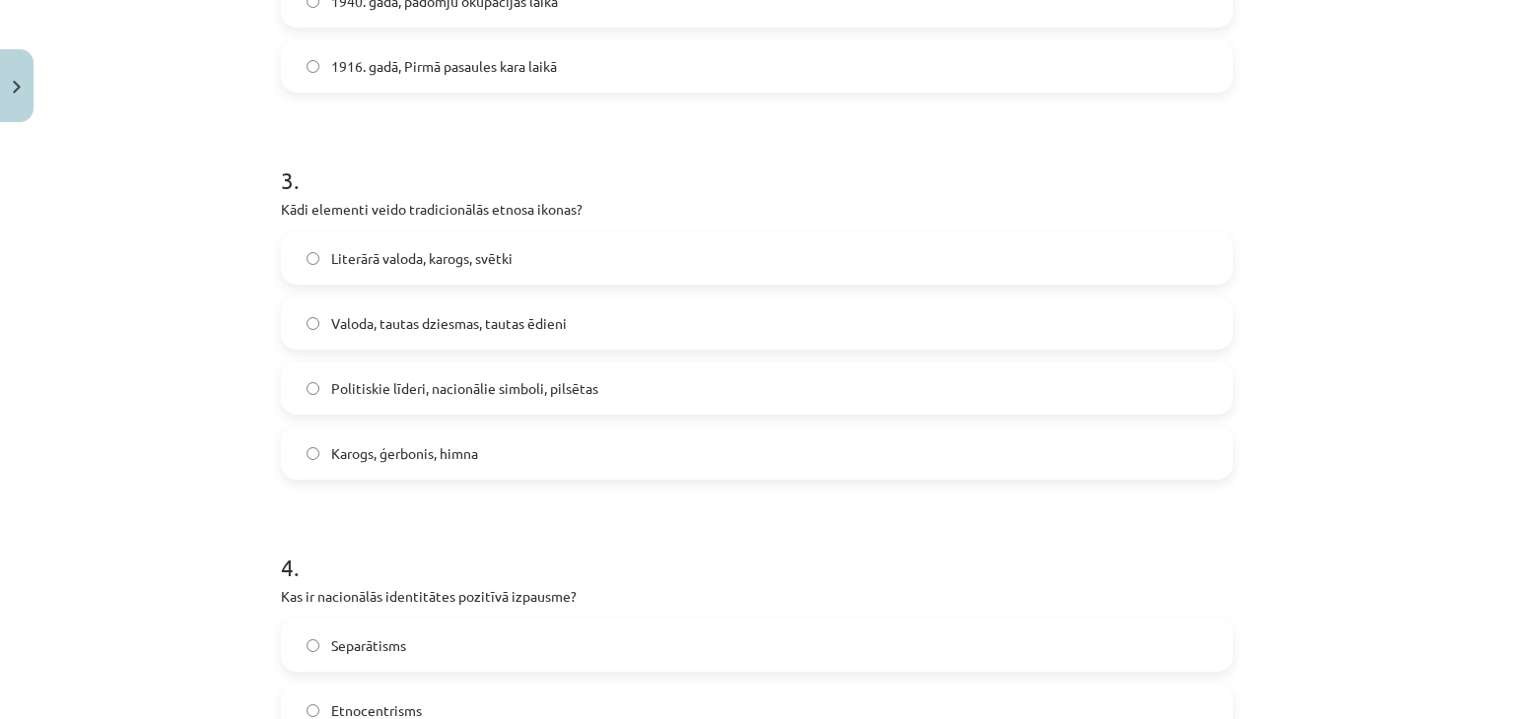
click at [435, 267] on span "Literārā valoda, karogs, svētki" at bounding box center [421, 258] width 181 height 21
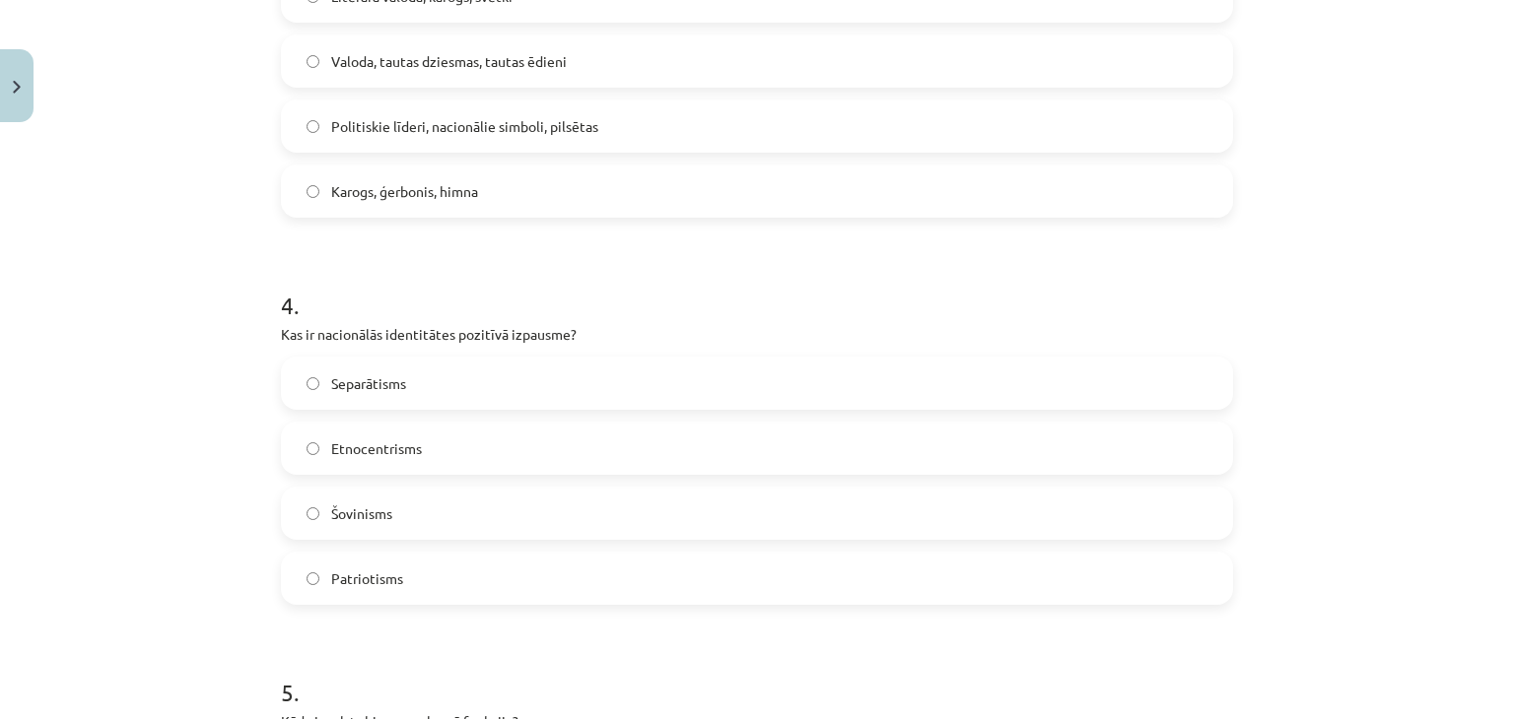
scroll to position [1330, 0]
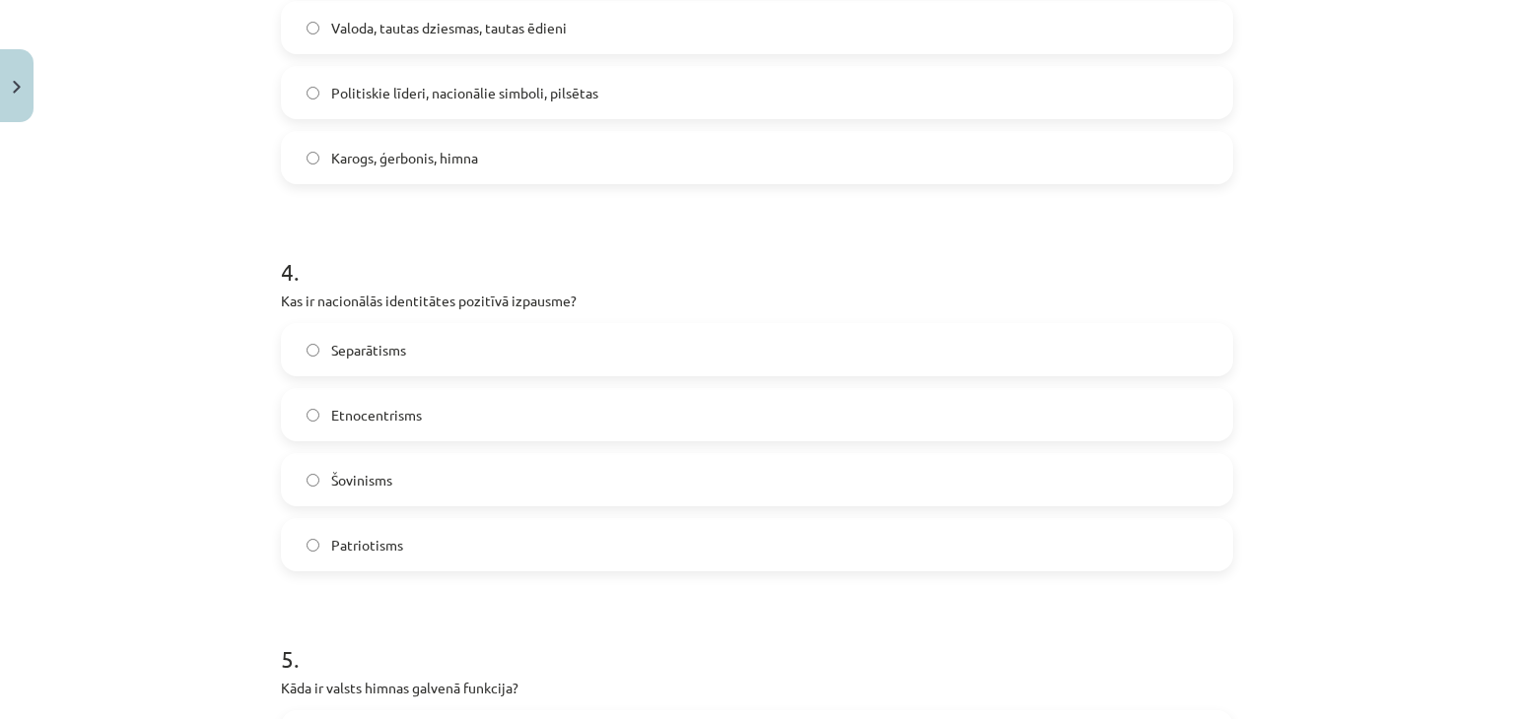
click at [509, 163] on label "Karogs, ģerbonis, himna" at bounding box center [757, 157] width 948 height 49
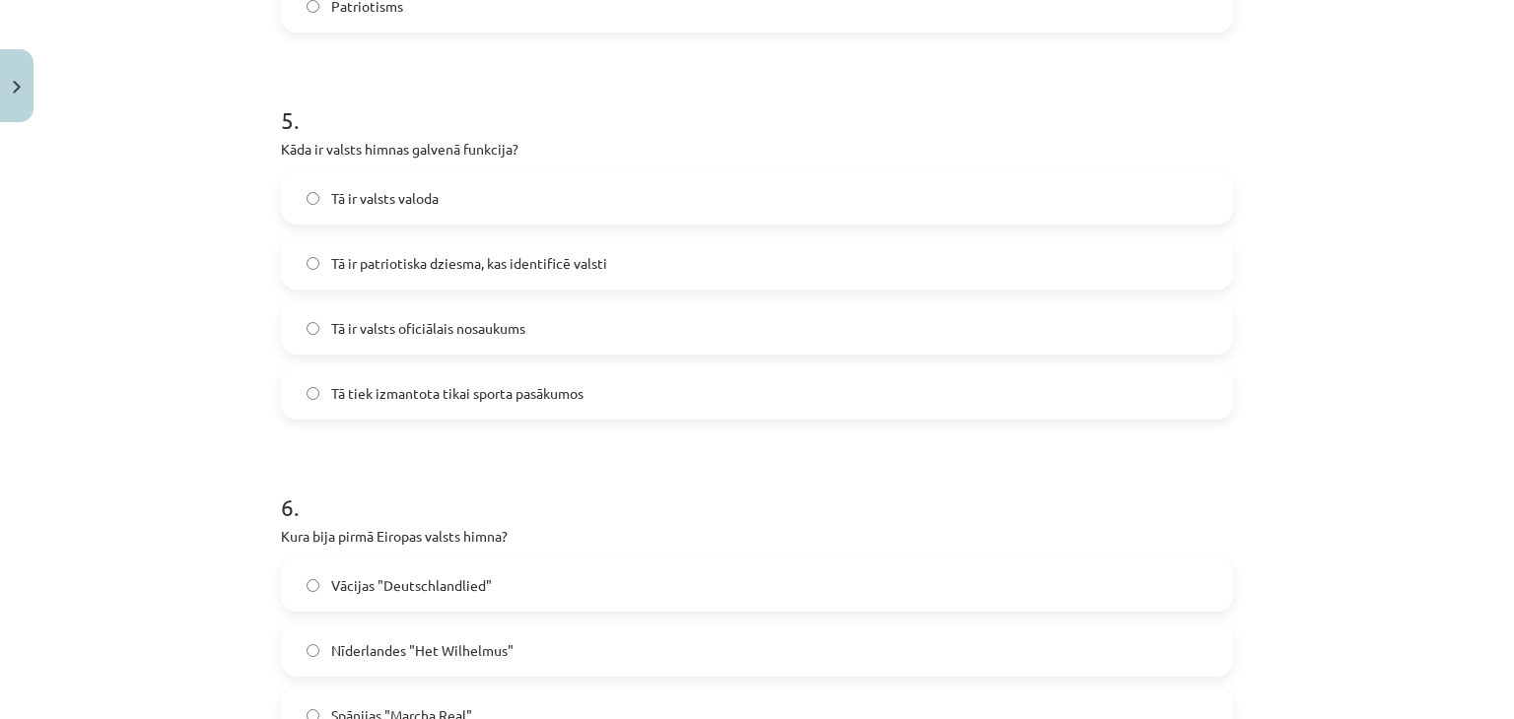
scroll to position [1922, 0]
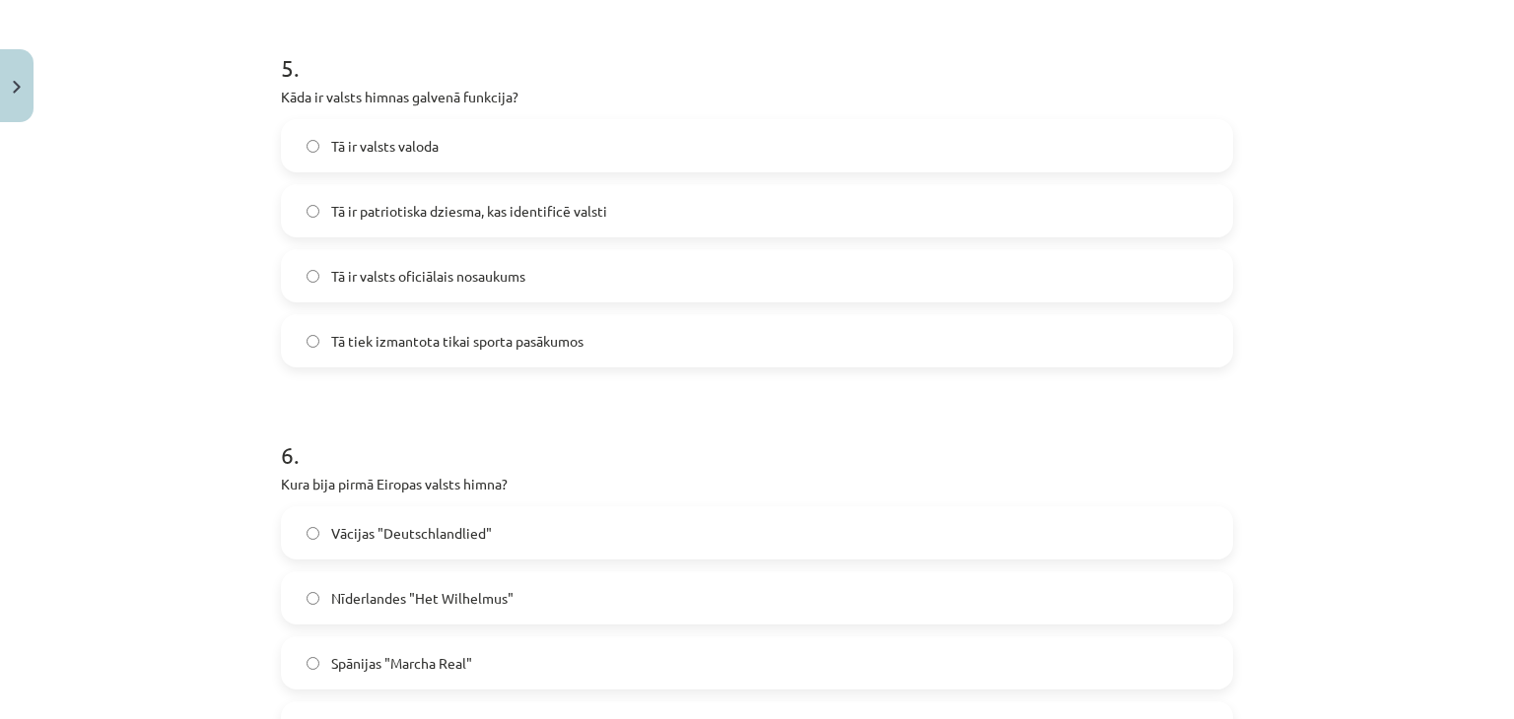
click at [550, 215] on span "Tā ir patriotiska dziesma, kas identificē valsti" at bounding box center [469, 211] width 276 height 21
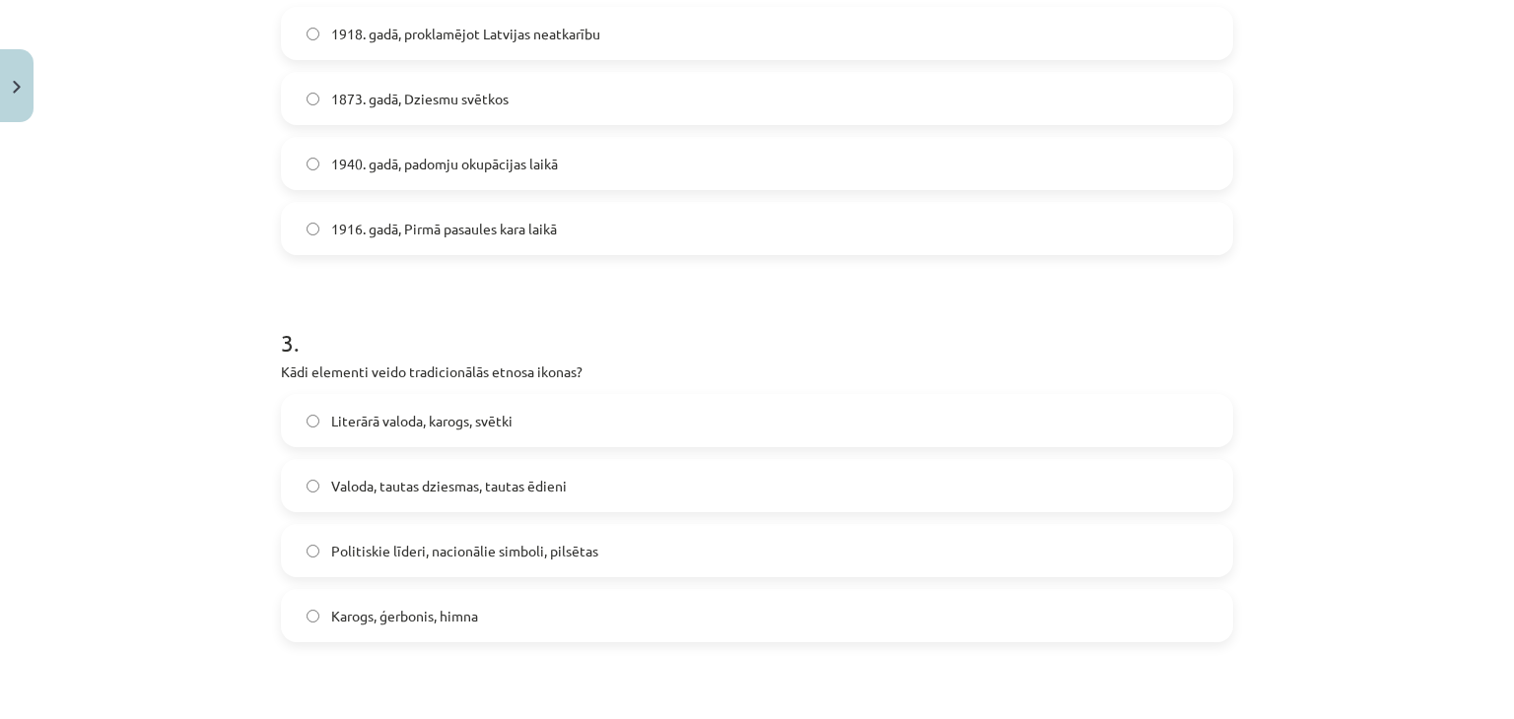
scroll to position [887, 0]
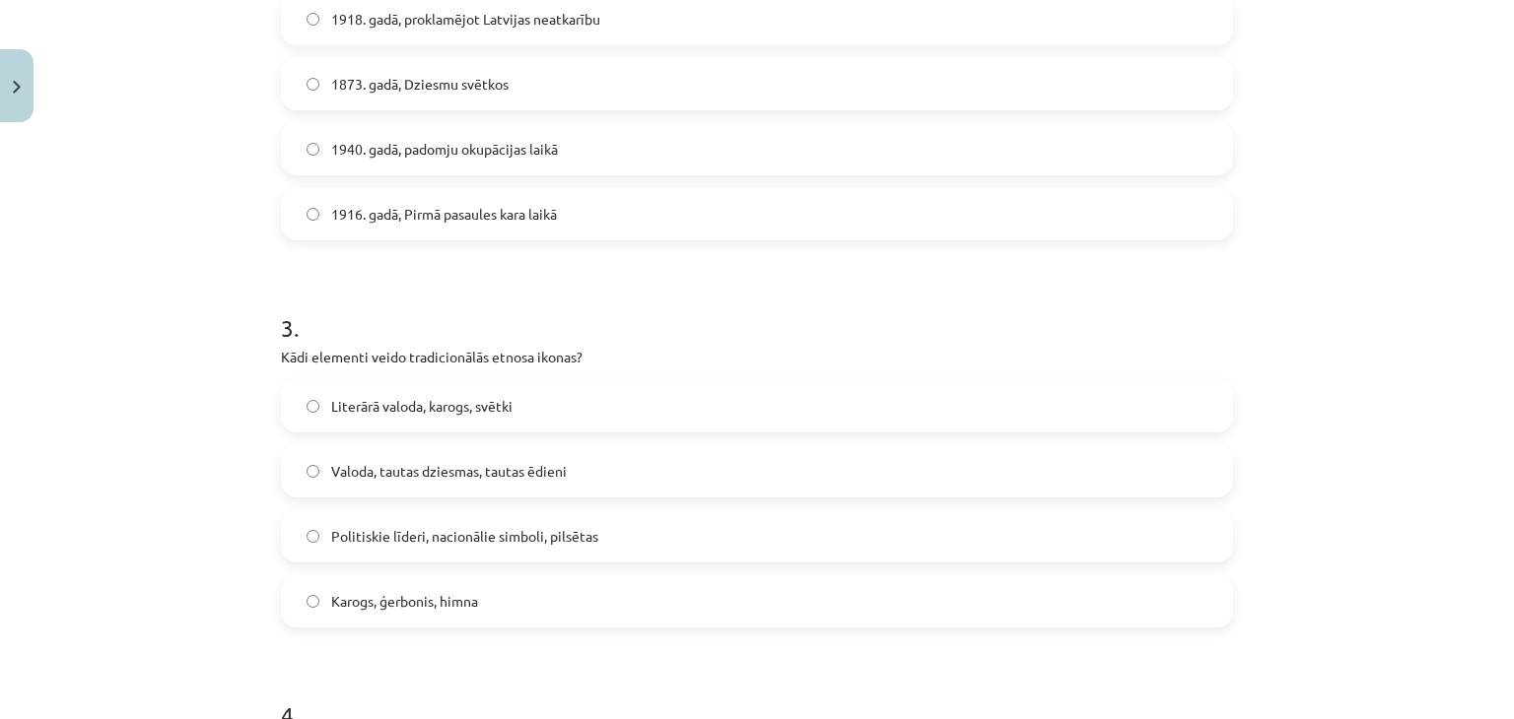
click at [421, 466] on span "Valoda, tautas dziesmas, tautas ēdieni" at bounding box center [449, 471] width 236 height 21
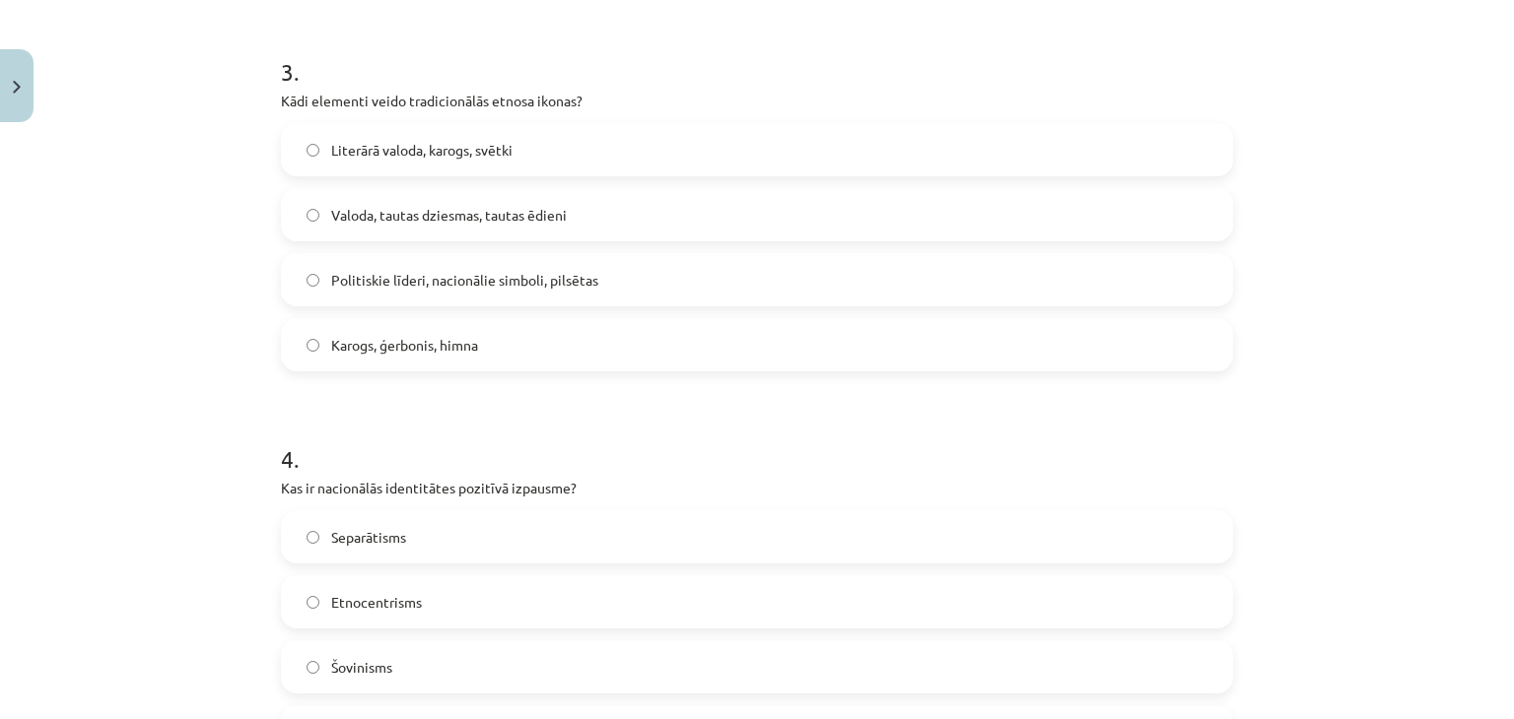
scroll to position [1183, 0]
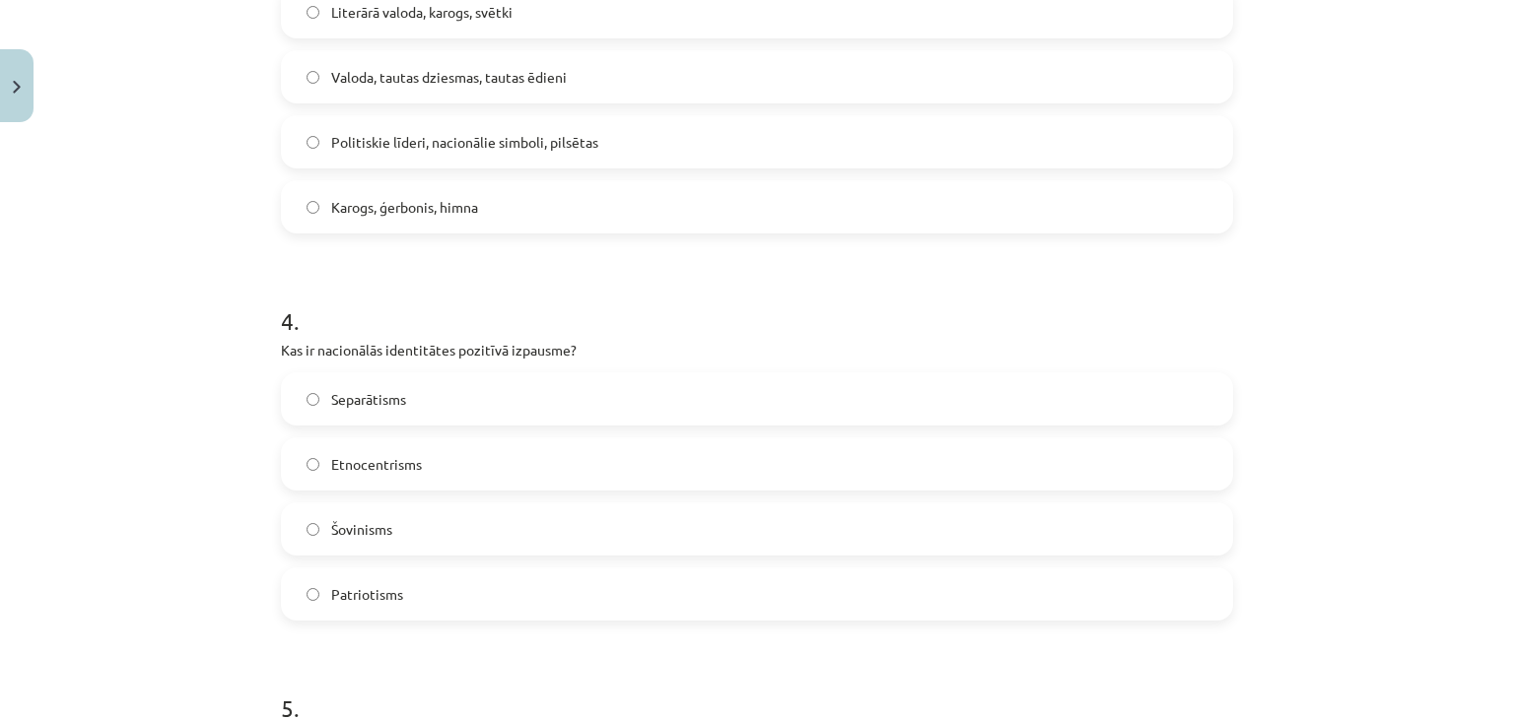
click at [375, 600] on span "Patriotisms" at bounding box center [367, 594] width 72 height 21
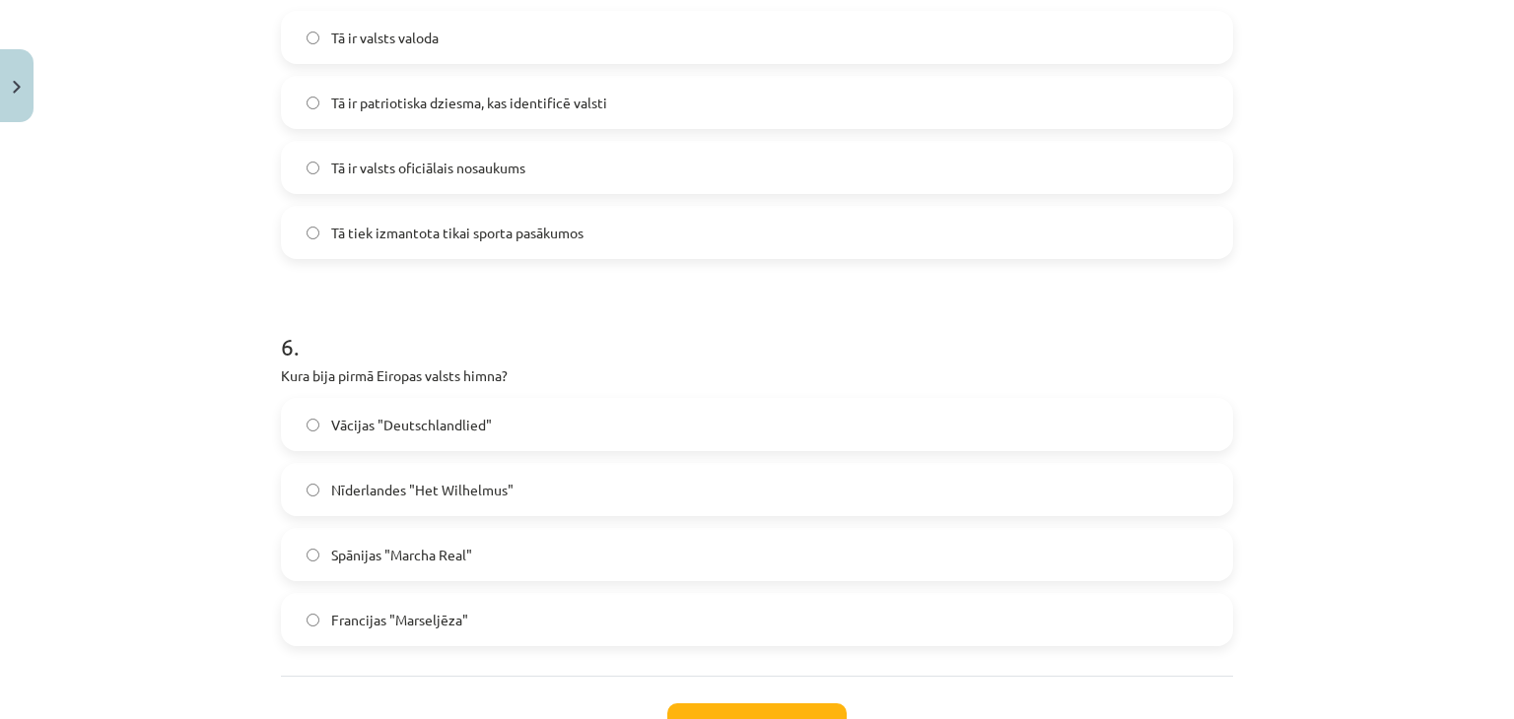
scroll to position [2069, 0]
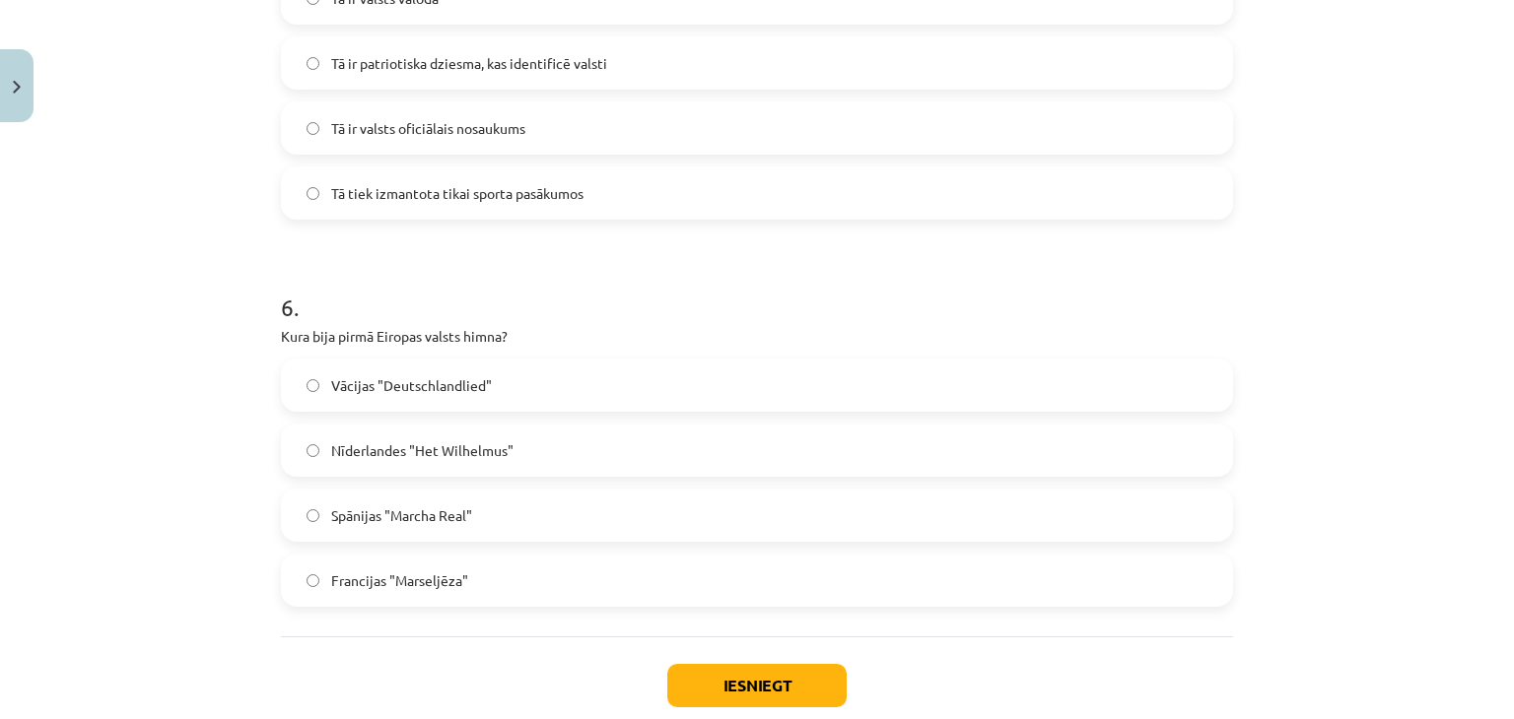
click at [375, 446] on span "Nīderlandes "Het Wilhelmus"" at bounding box center [422, 450] width 182 height 21
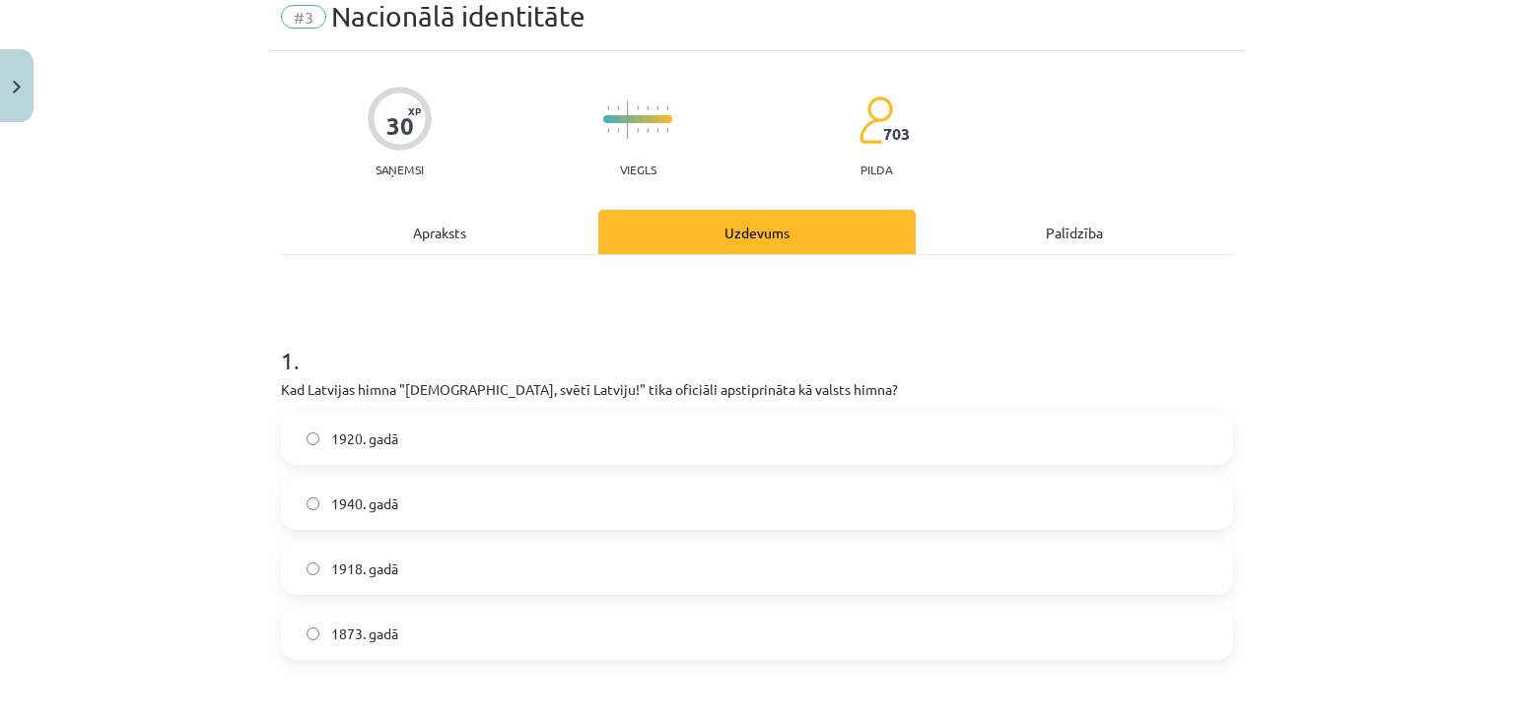
scroll to position [0, 0]
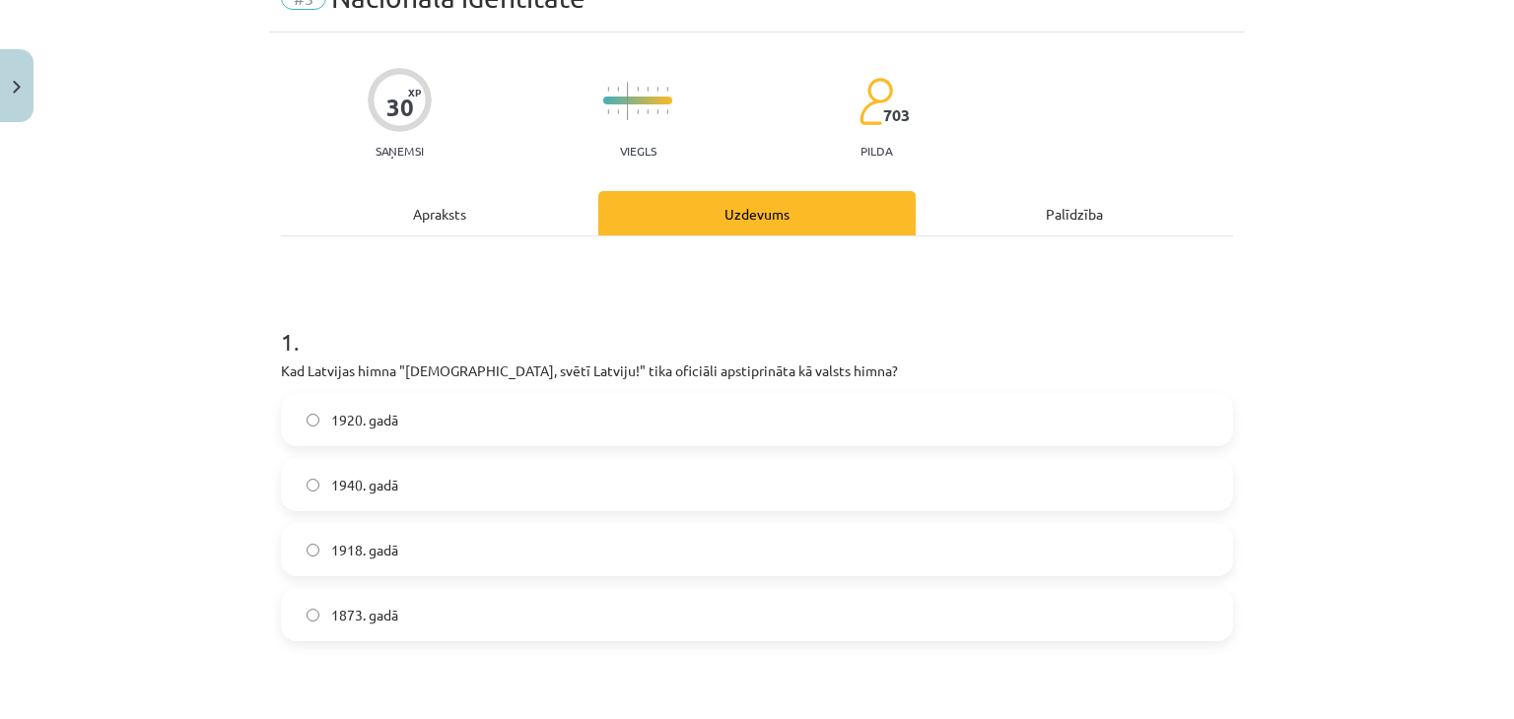
click at [360, 424] on span "1920. gadā" at bounding box center [364, 420] width 67 height 21
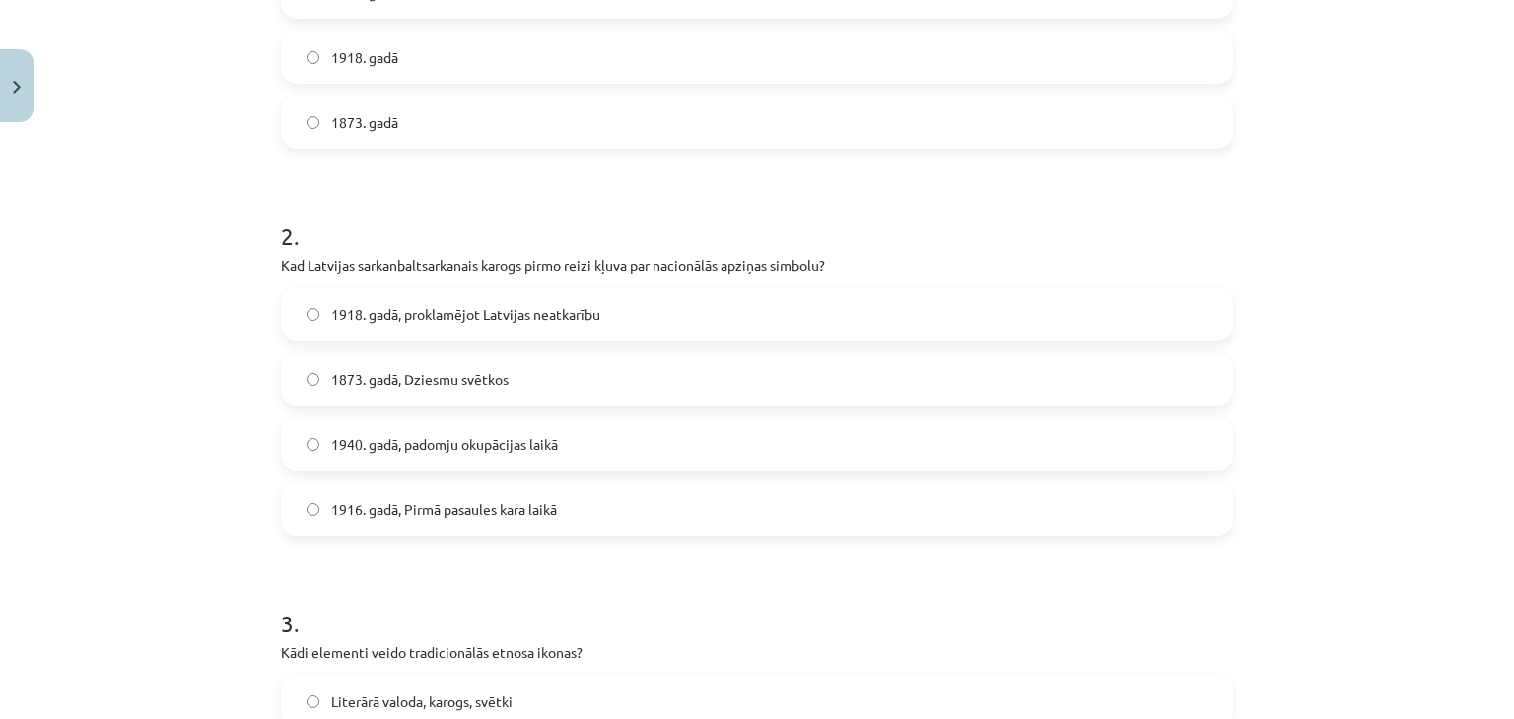
click at [394, 388] on span "1873. gadā, Dziesmu svētkos" at bounding box center [419, 380] width 177 height 21
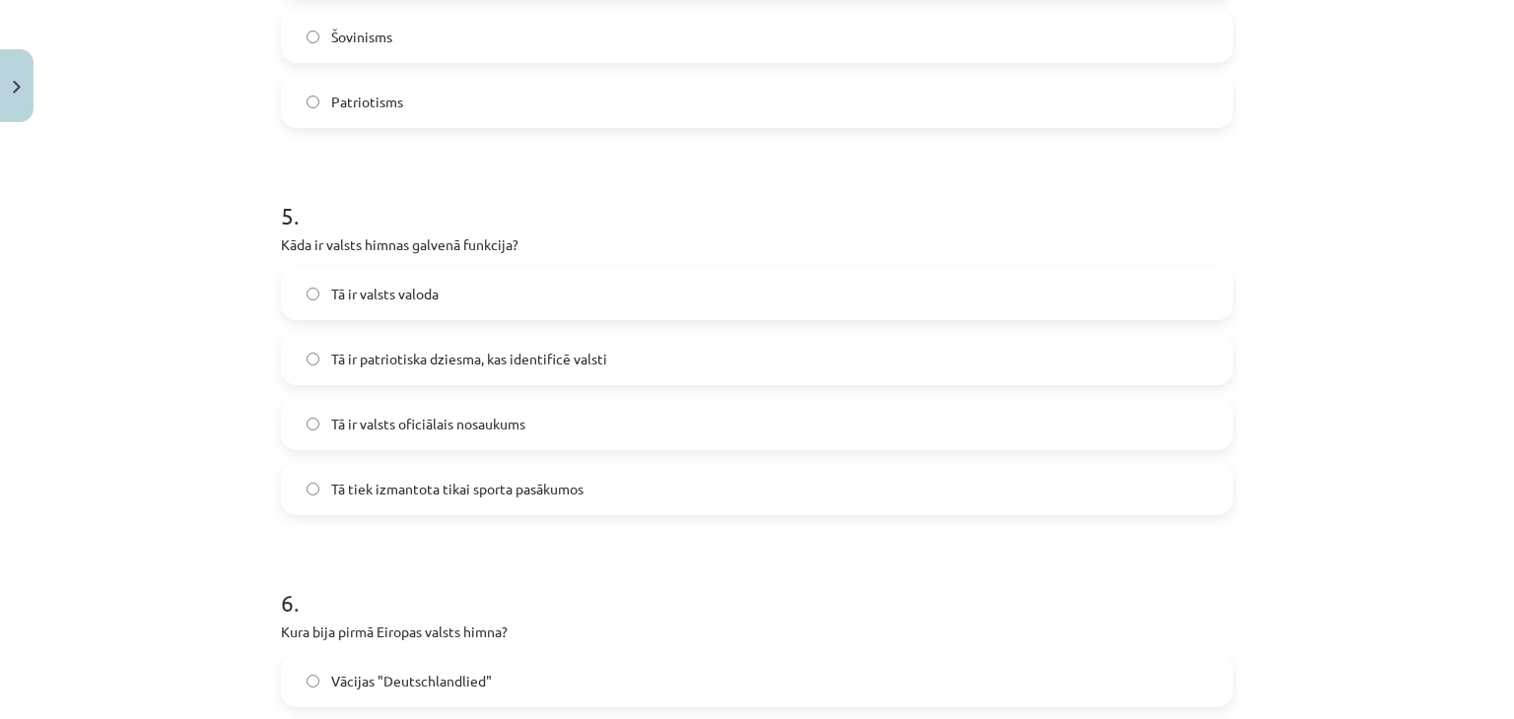
scroll to position [2185, 0]
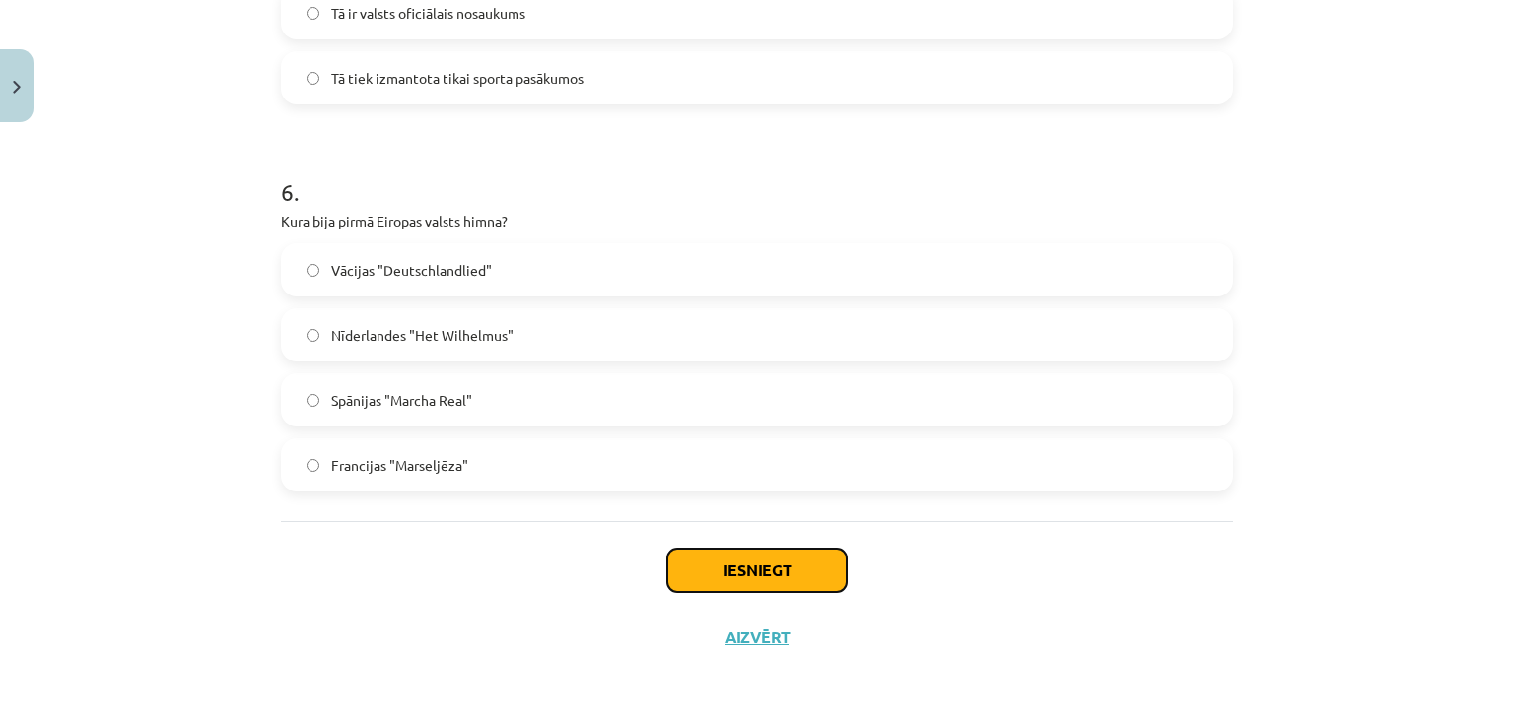
click at [786, 557] on button "Iesniegt" at bounding box center [756, 570] width 179 height 43
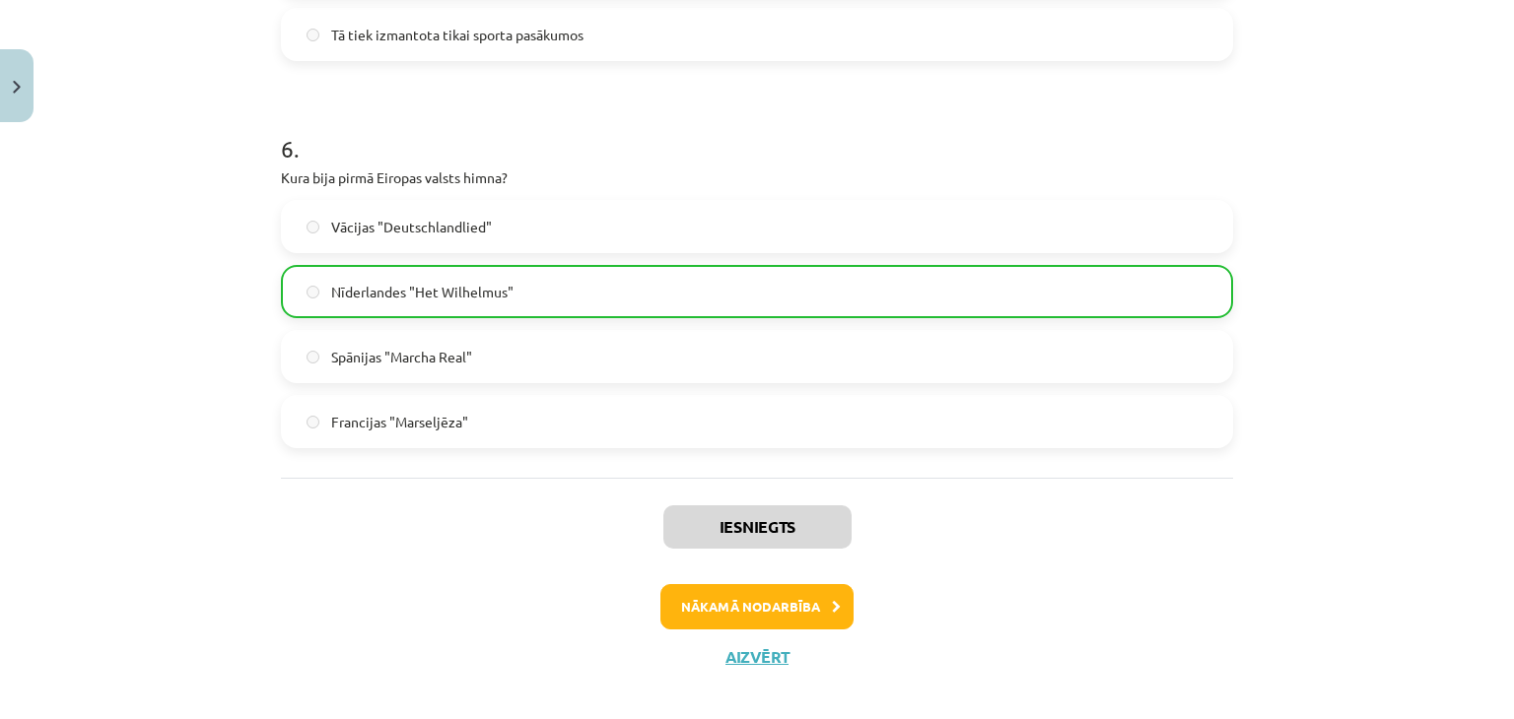
scroll to position [2247, 0]
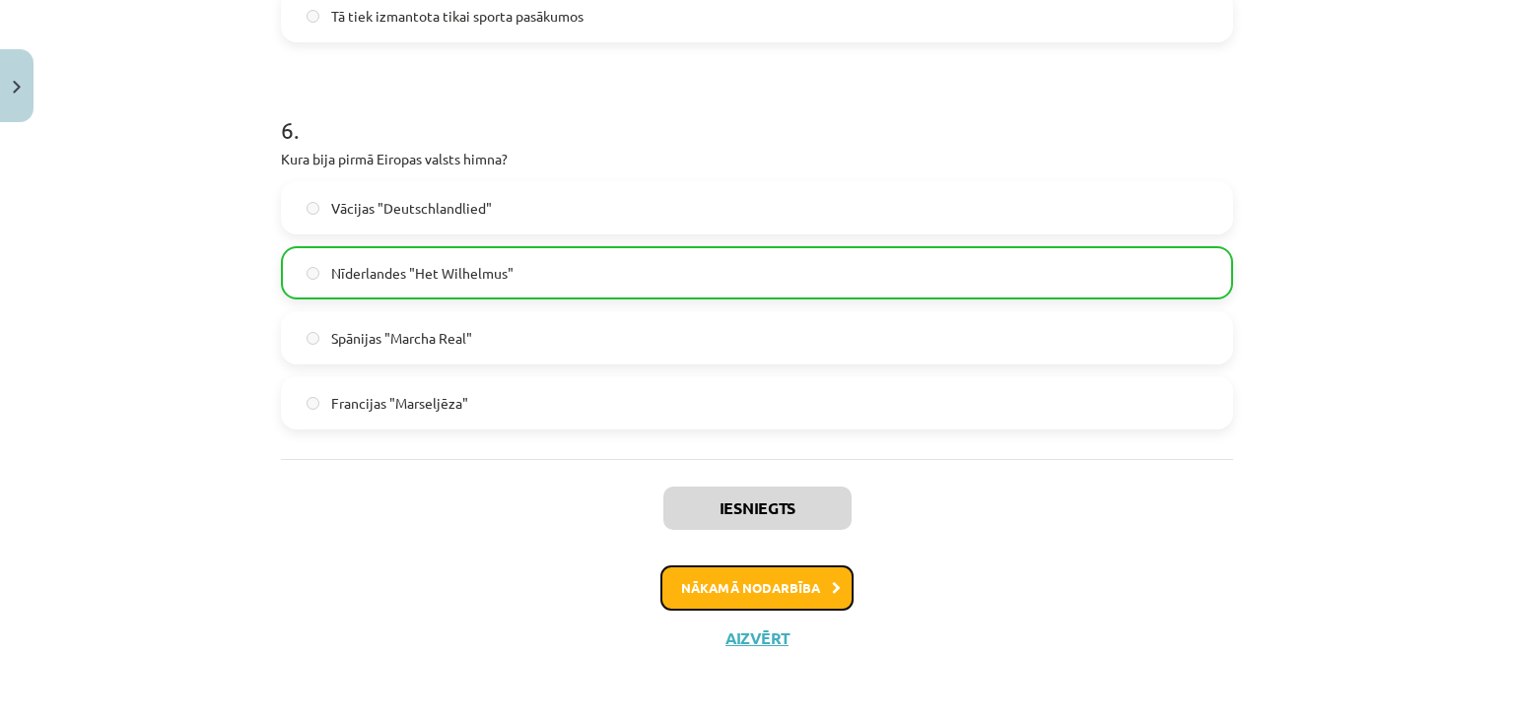
click at [790, 595] on button "Nākamā nodarbība" at bounding box center [756, 588] width 193 height 45
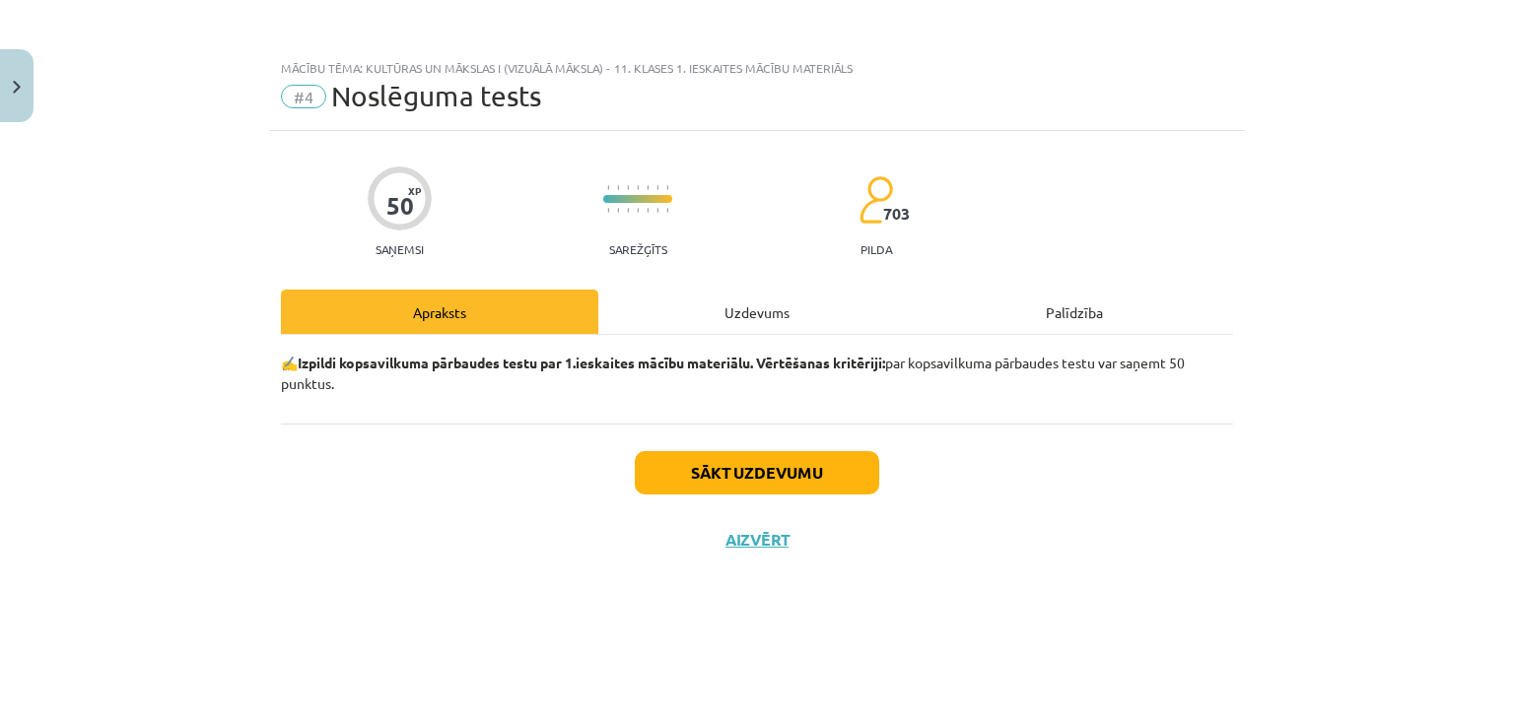
scroll to position [0, 0]
click at [744, 480] on button "Sākt uzdevumu" at bounding box center [757, 472] width 244 height 43
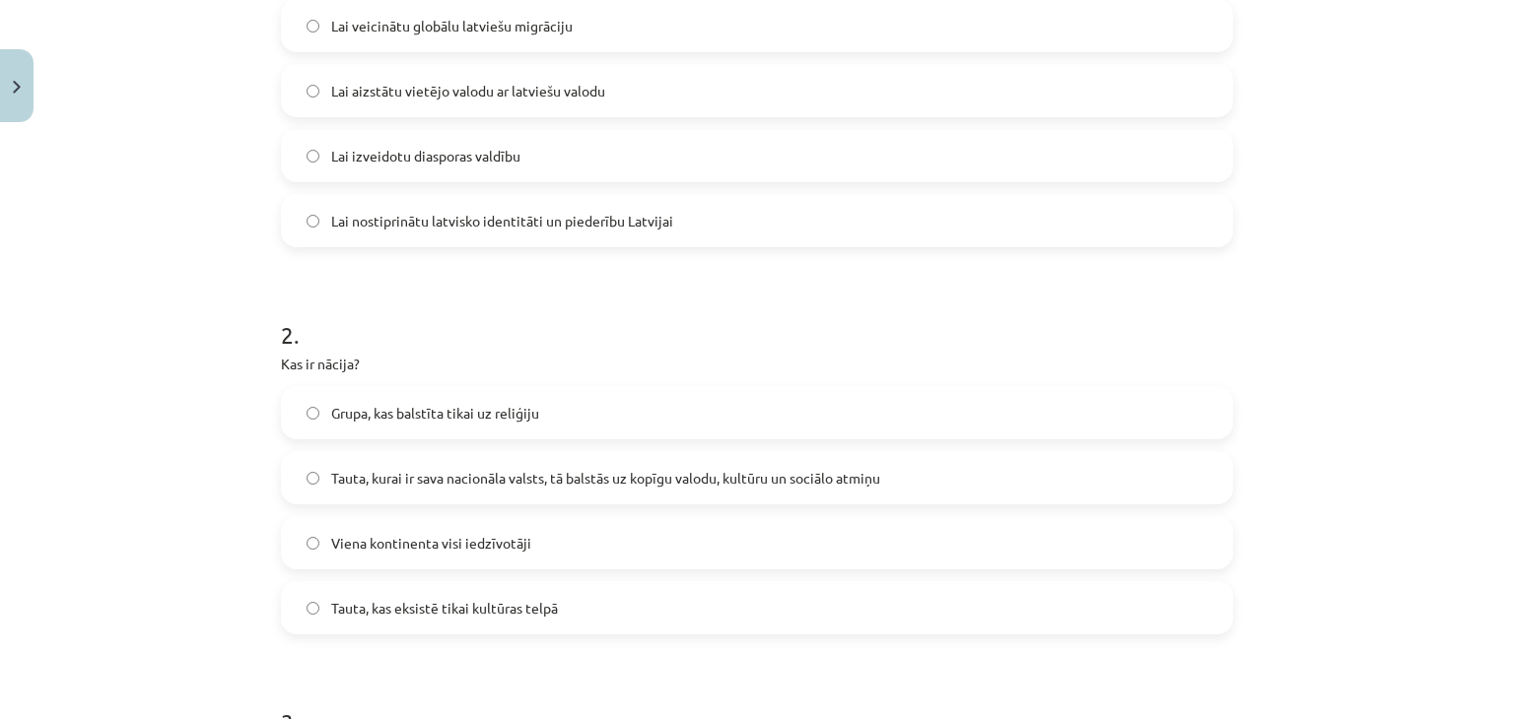
scroll to position [296, 0]
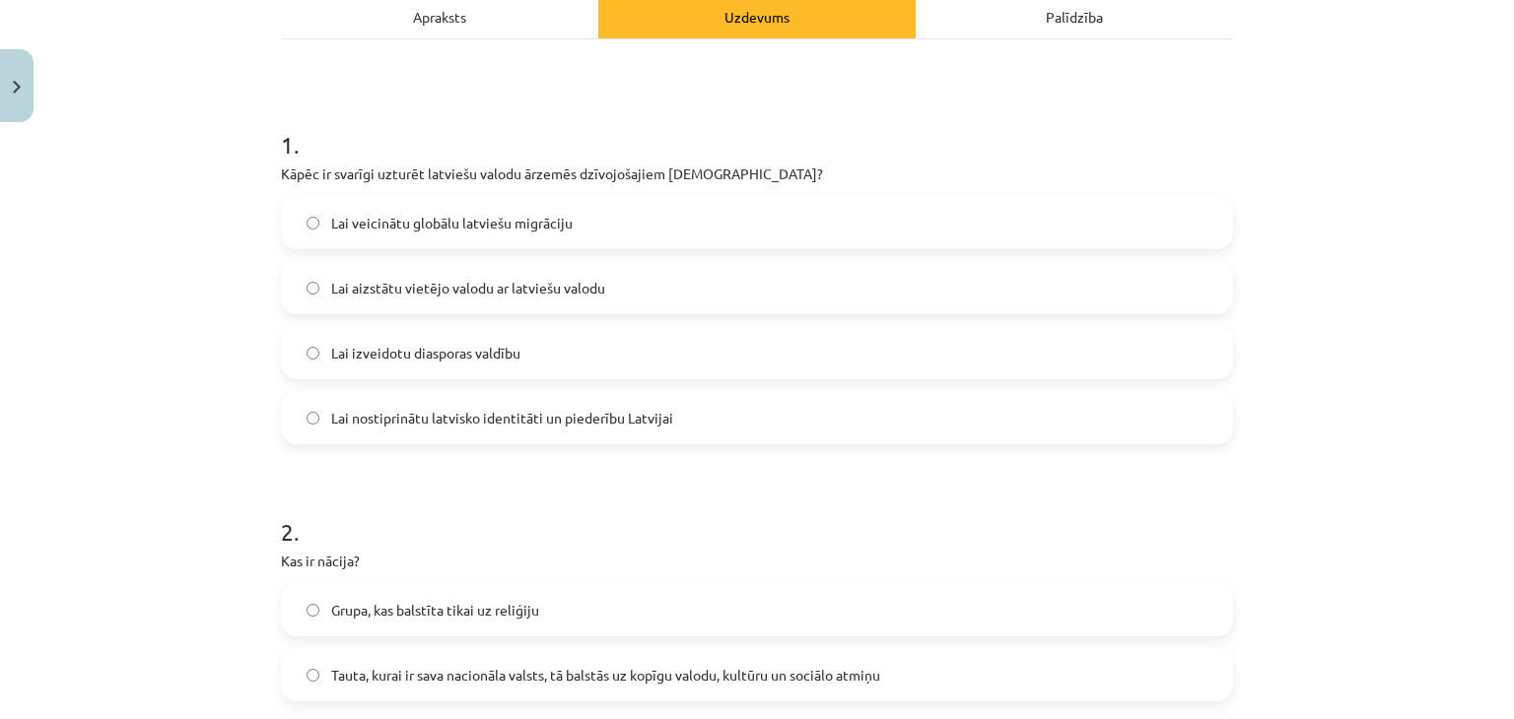
click at [464, 226] on span "Lai veicinātu globālu latviešu migrāciju" at bounding box center [451, 223] width 241 height 21
click at [460, 424] on span "Lai nostiprinātu latvisko identitāti un piederību Latvijai" at bounding box center [502, 418] width 342 height 21
click at [470, 240] on label "Lai veicinātu globālu latviešu migrāciju" at bounding box center [757, 222] width 948 height 49
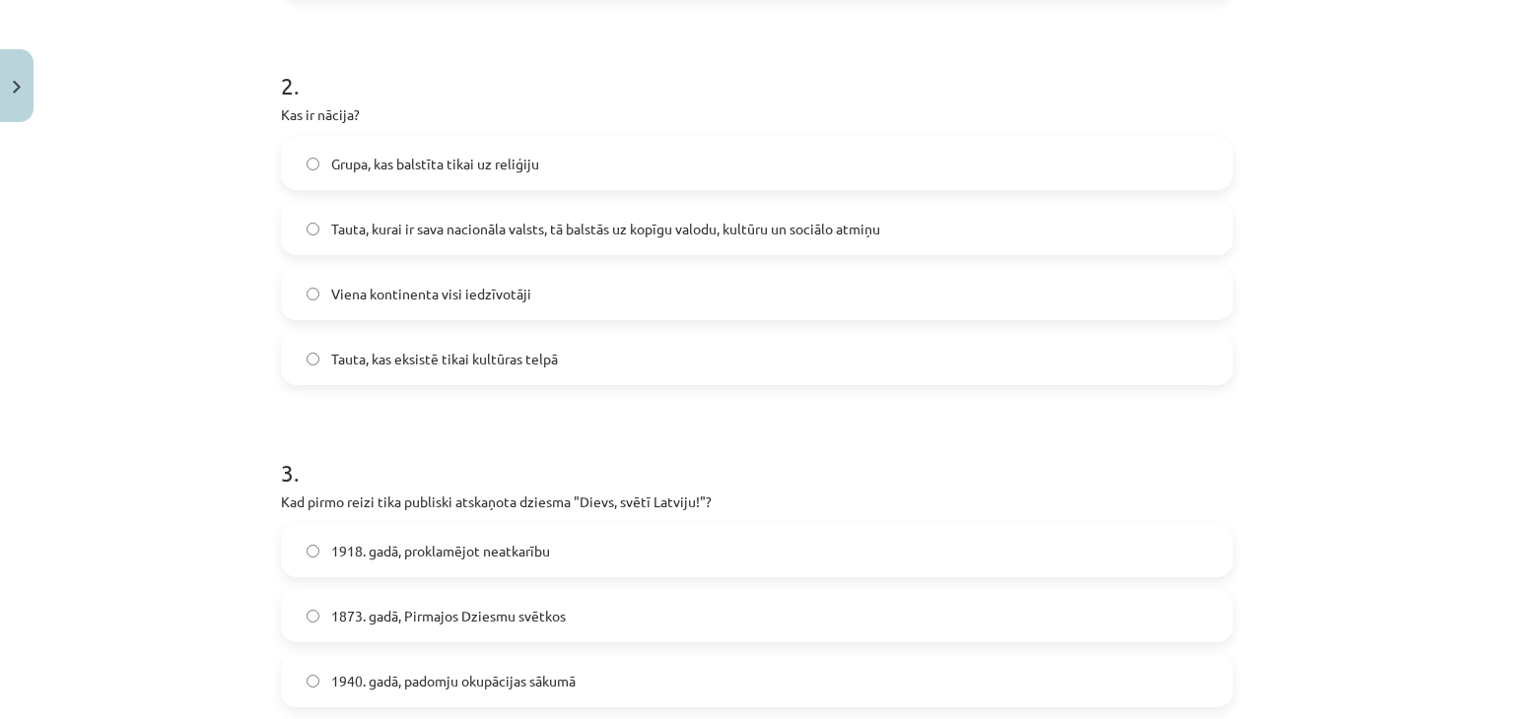
scroll to position [788, 0]
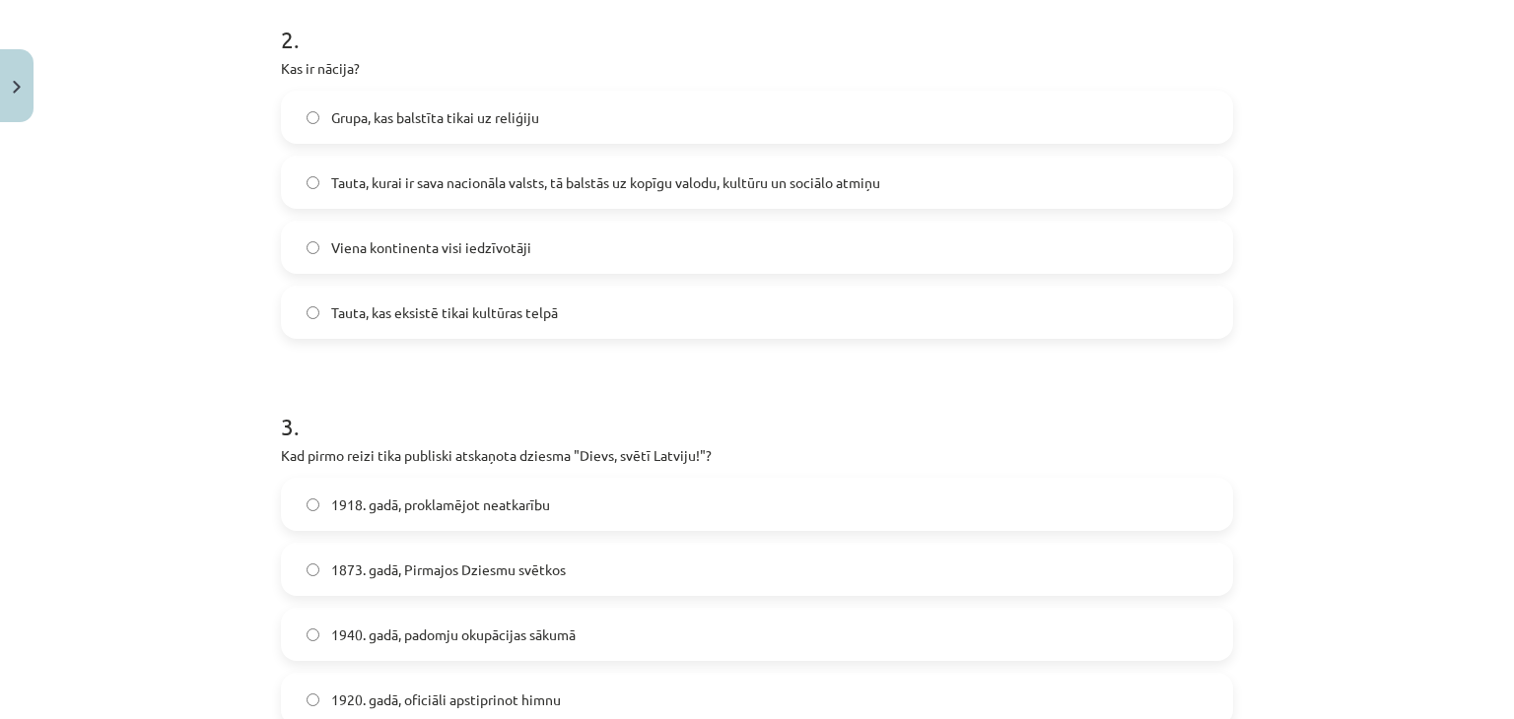
click at [662, 182] on span "Tauta, kurai ir sava nacionāla valsts, tā balstās uz kopīgu valodu, kultūru un …" at bounding box center [605, 182] width 549 height 21
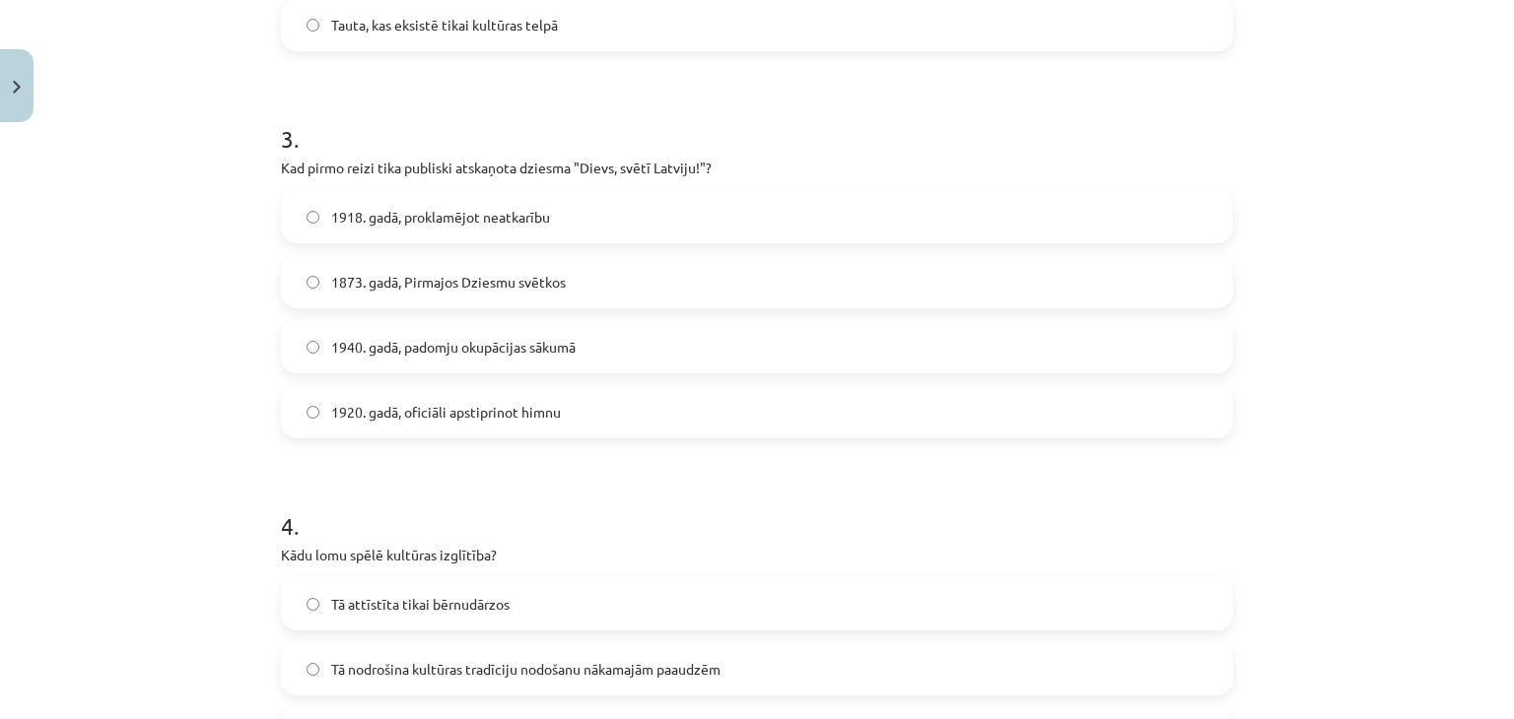
scroll to position [1084, 0]
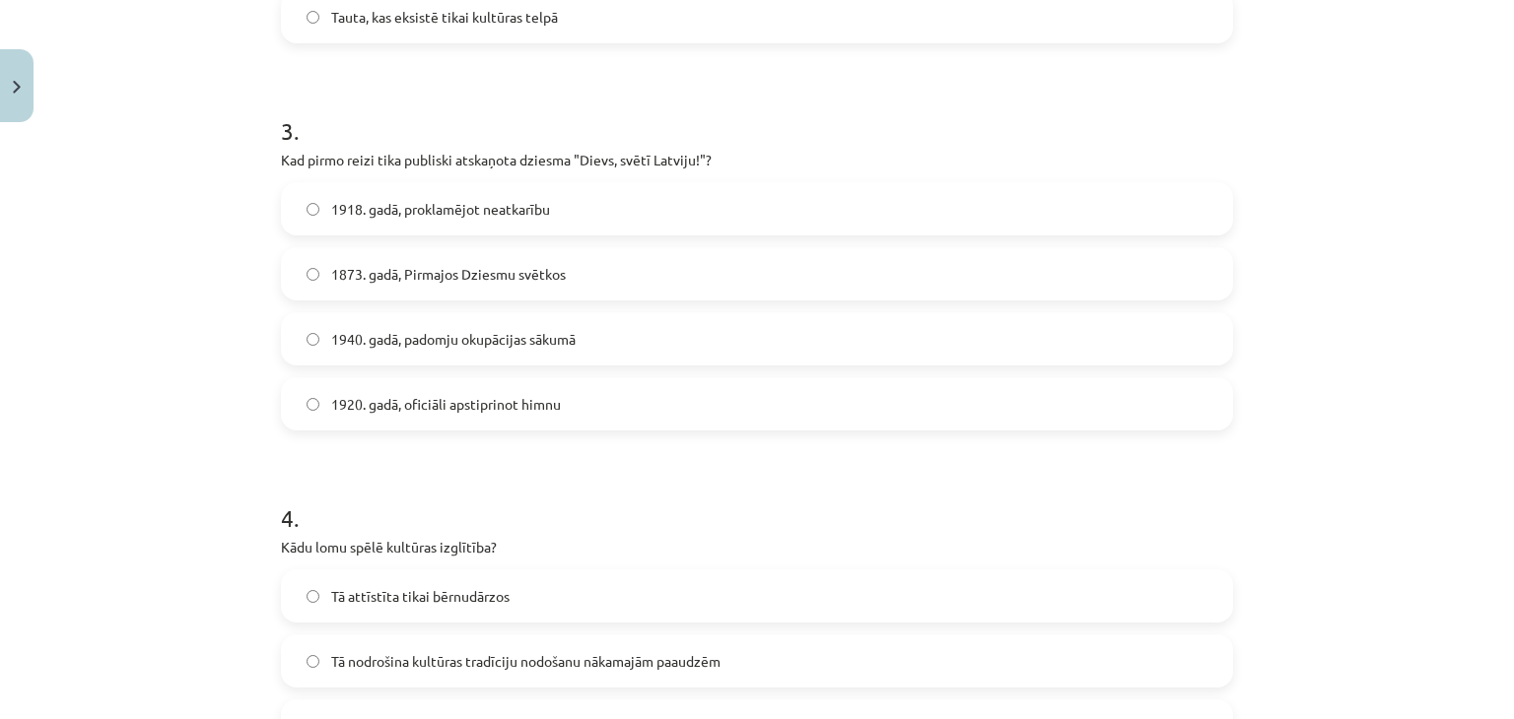
click at [464, 419] on label "1920. gadā, oficiāli apstiprinot himnu" at bounding box center [757, 403] width 948 height 49
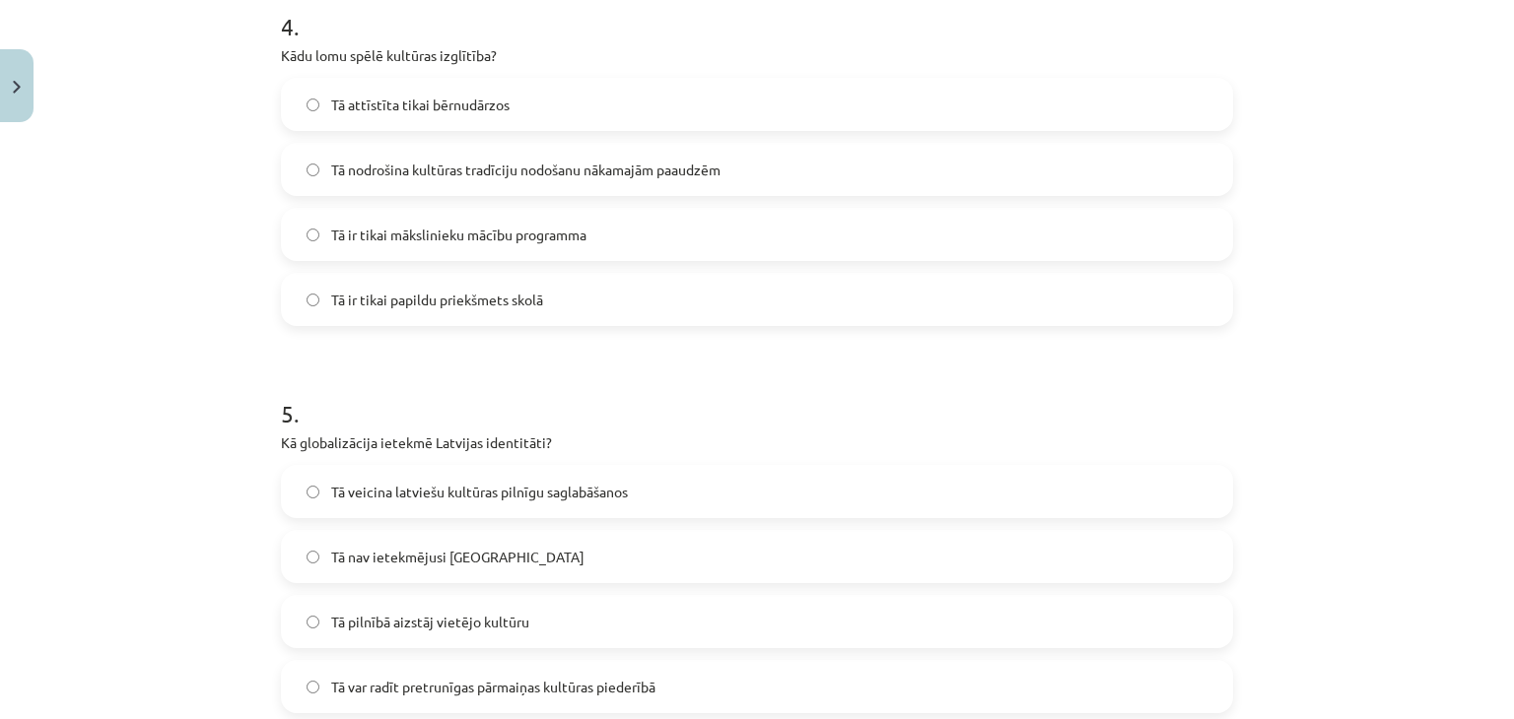
scroll to position [1577, 0]
click at [471, 171] on span "Tā nodrošina kultūras tradīciju nodošanu nākamajām paaudzēm" at bounding box center [525, 169] width 389 height 21
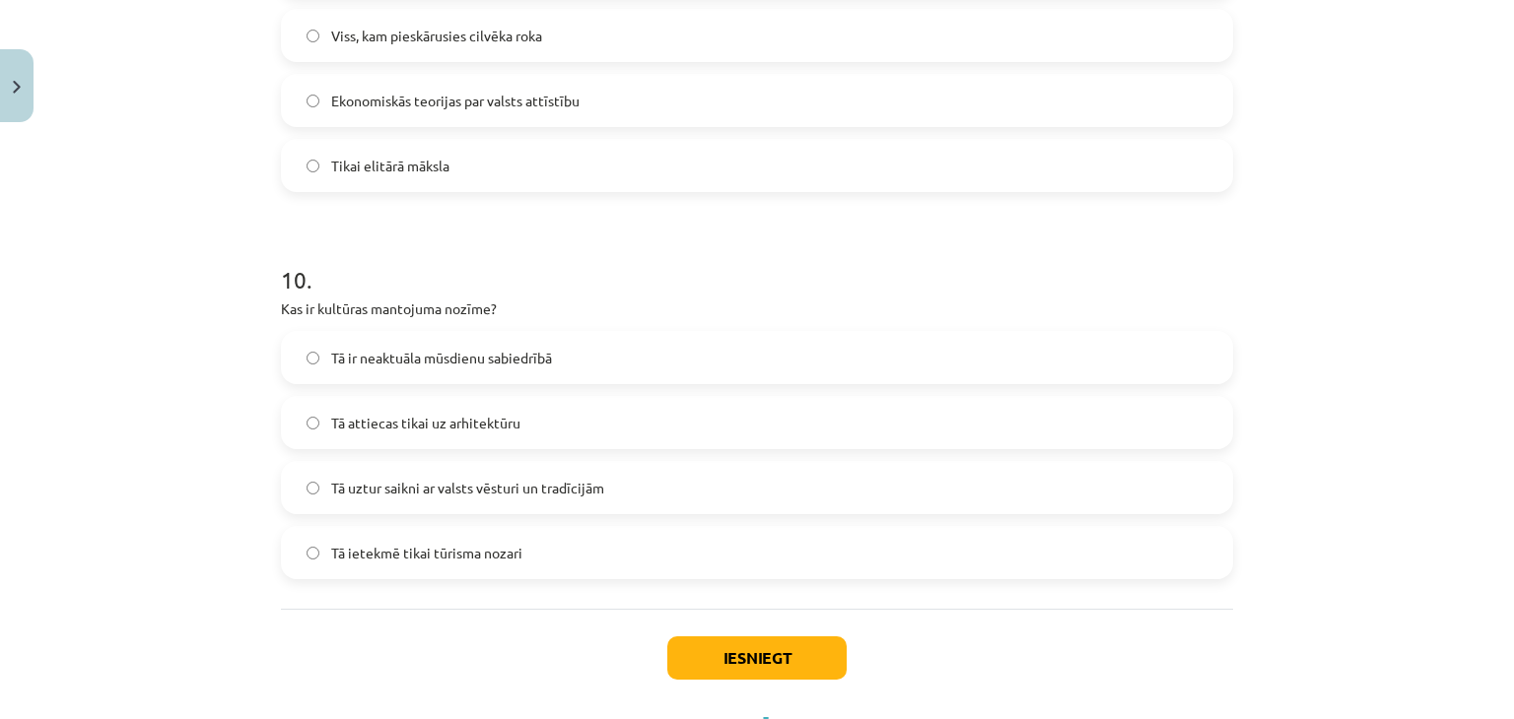
scroll to position [3734, 0]
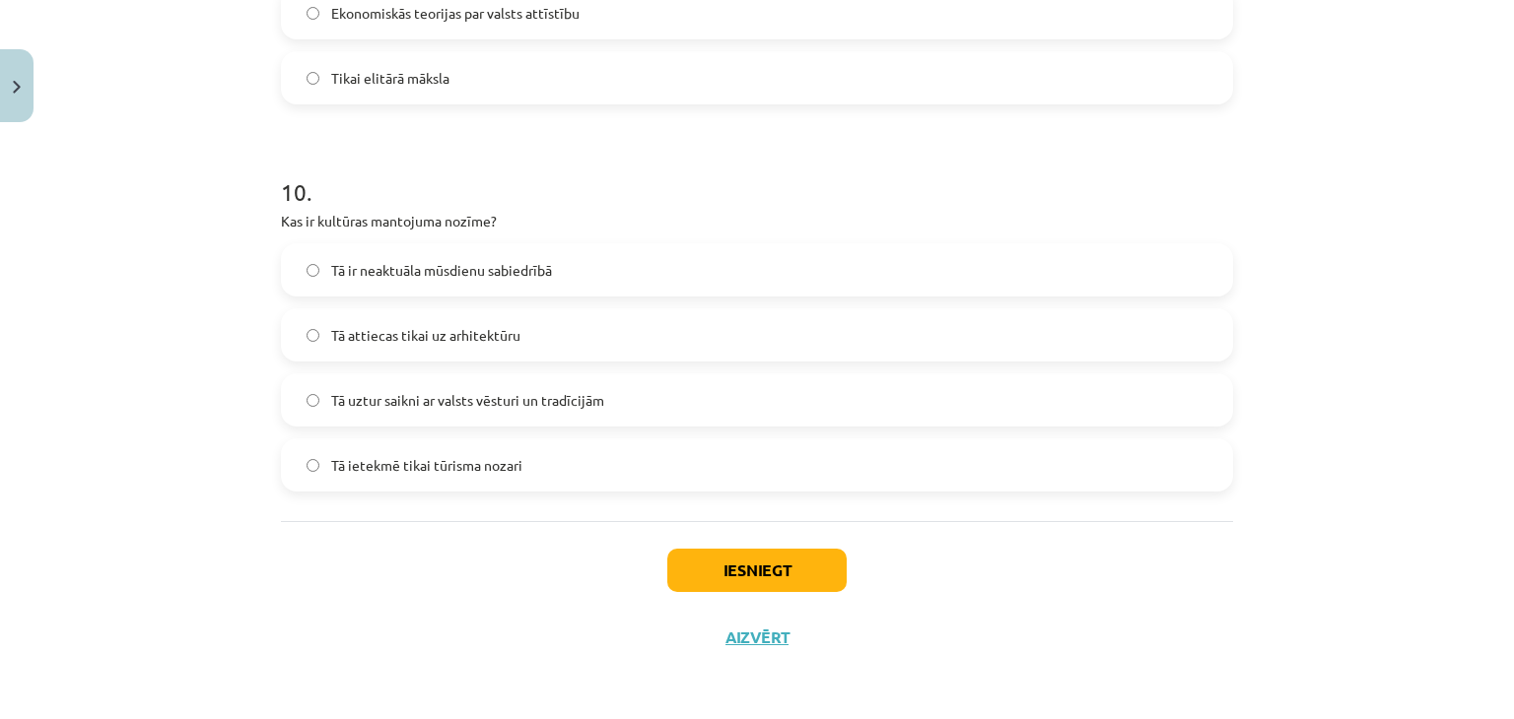
click at [453, 391] on span "Tā uztur saikni ar valsts vēsturi un tradīcijām" at bounding box center [467, 400] width 273 height 21
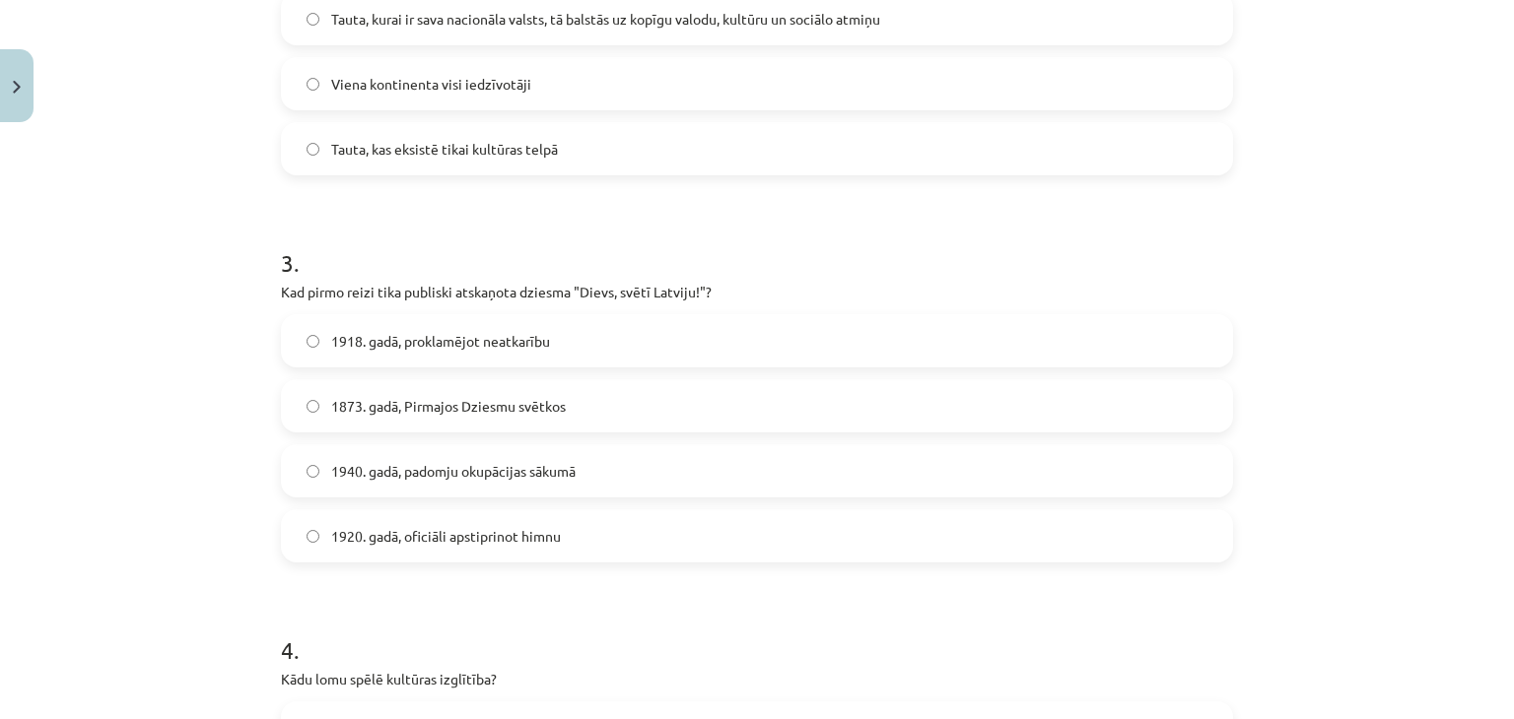
scroll to position [985, 0]
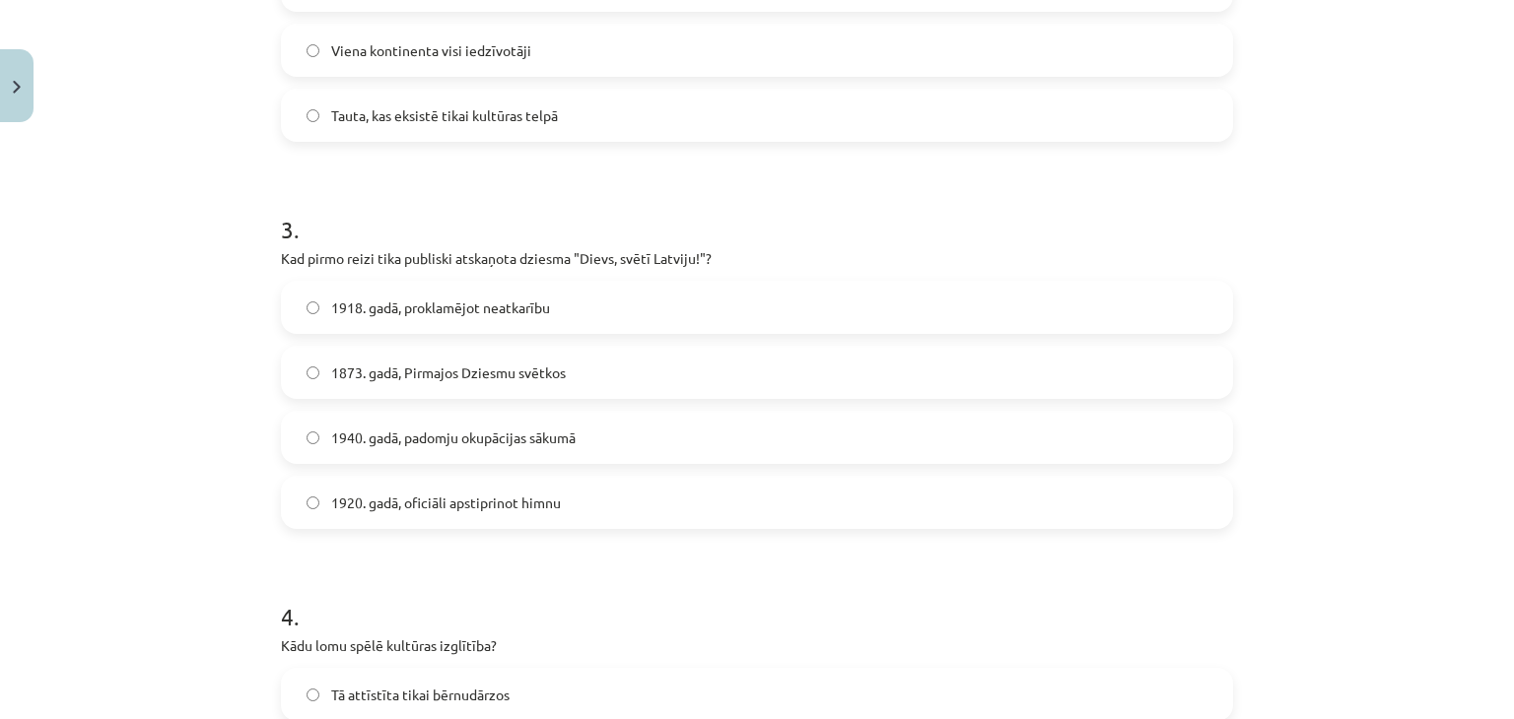
click at [380, 376] on span "1873. gadā, Pirmajos Dziesmu svētkos" at bounding box center [448, 373] width 235 height 21
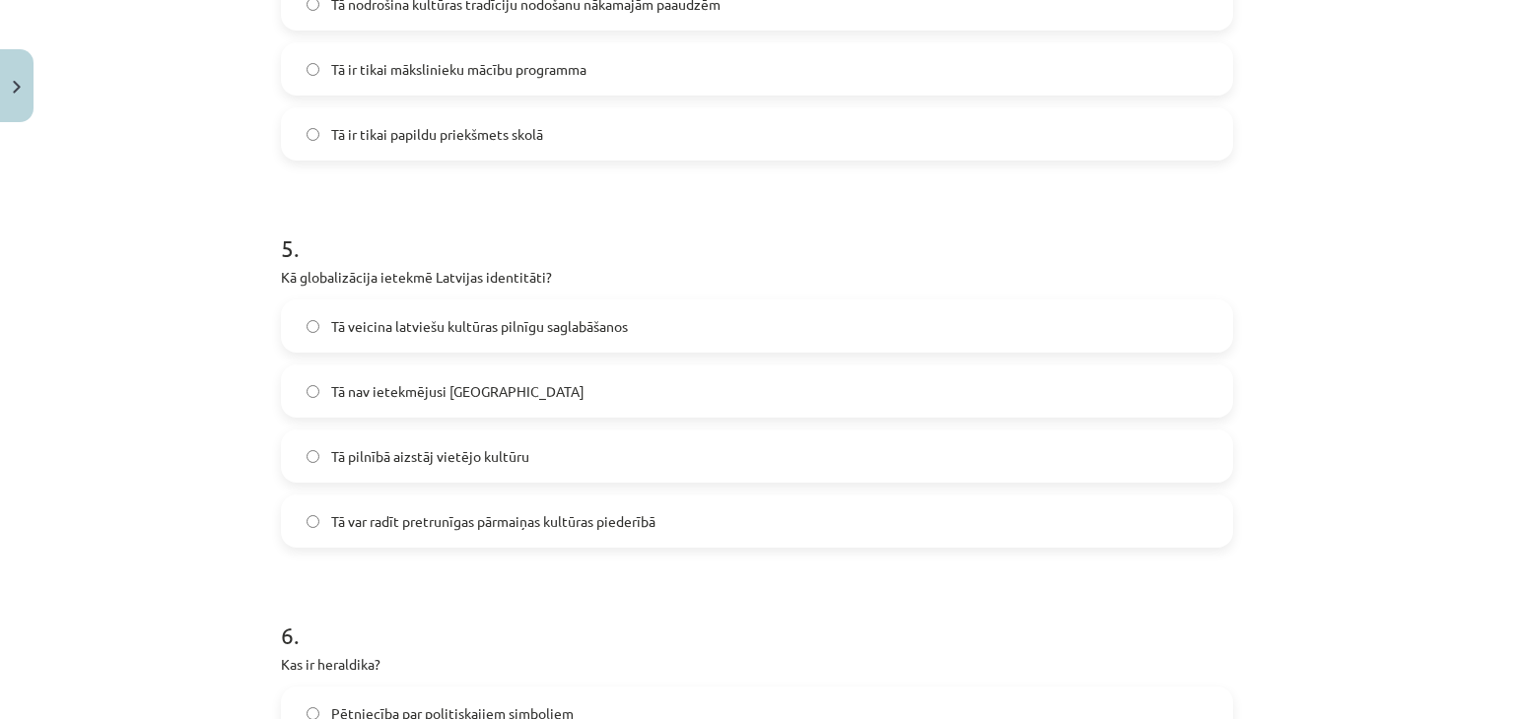
scroll to position [1774, 0]
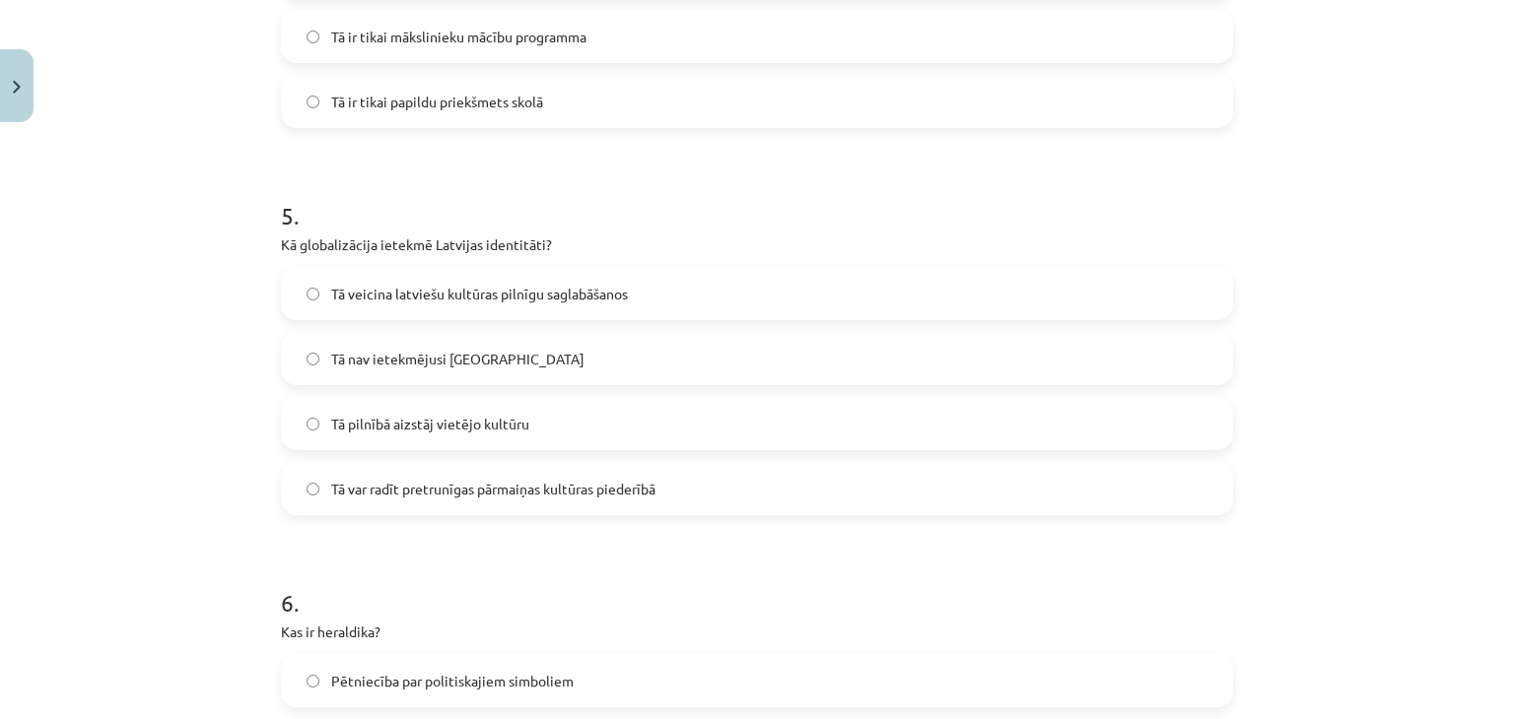
click at [363, 482] on span "Tā var radīt pretrunīgas pārmaiņas kultūras piederībā" at bounding box center [493, 489] width 324 height 21
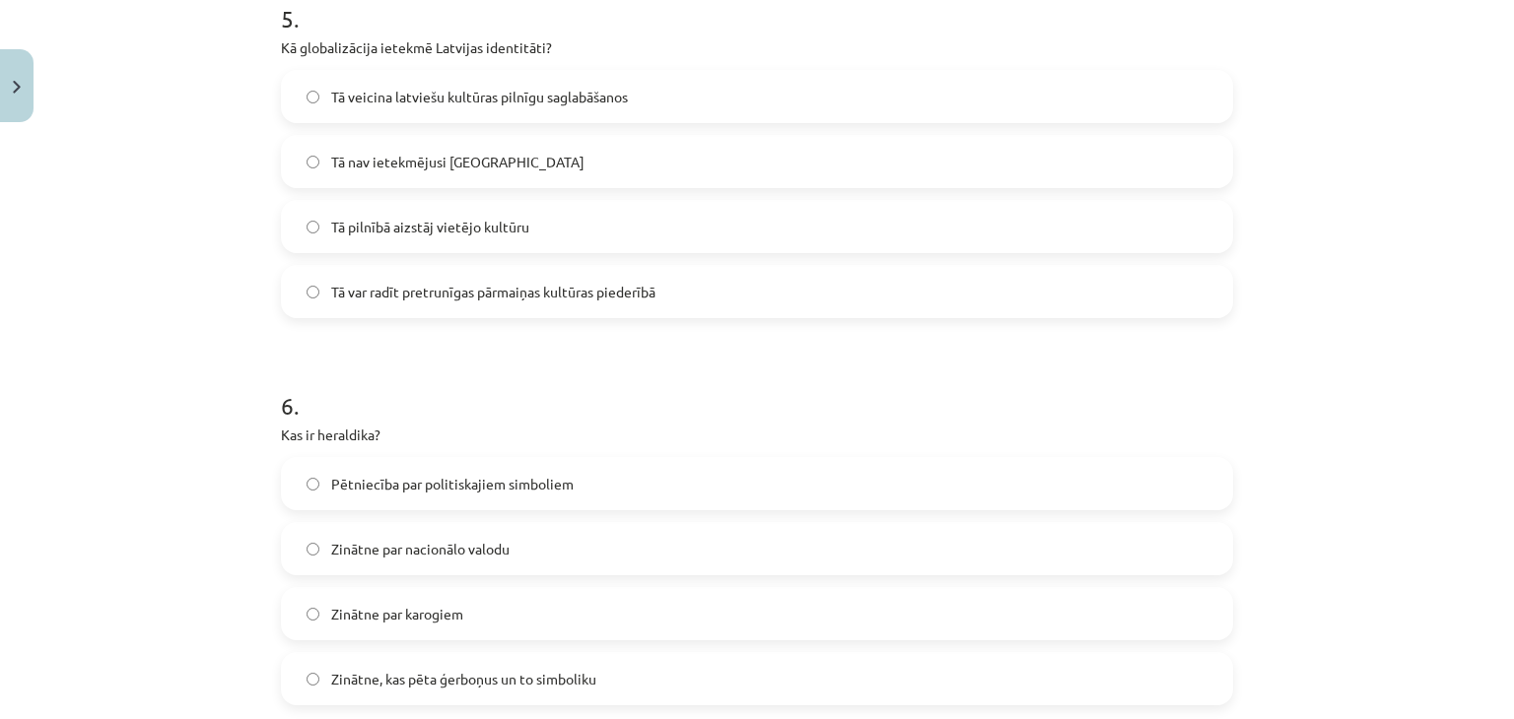
scroll to position [2069, 0]
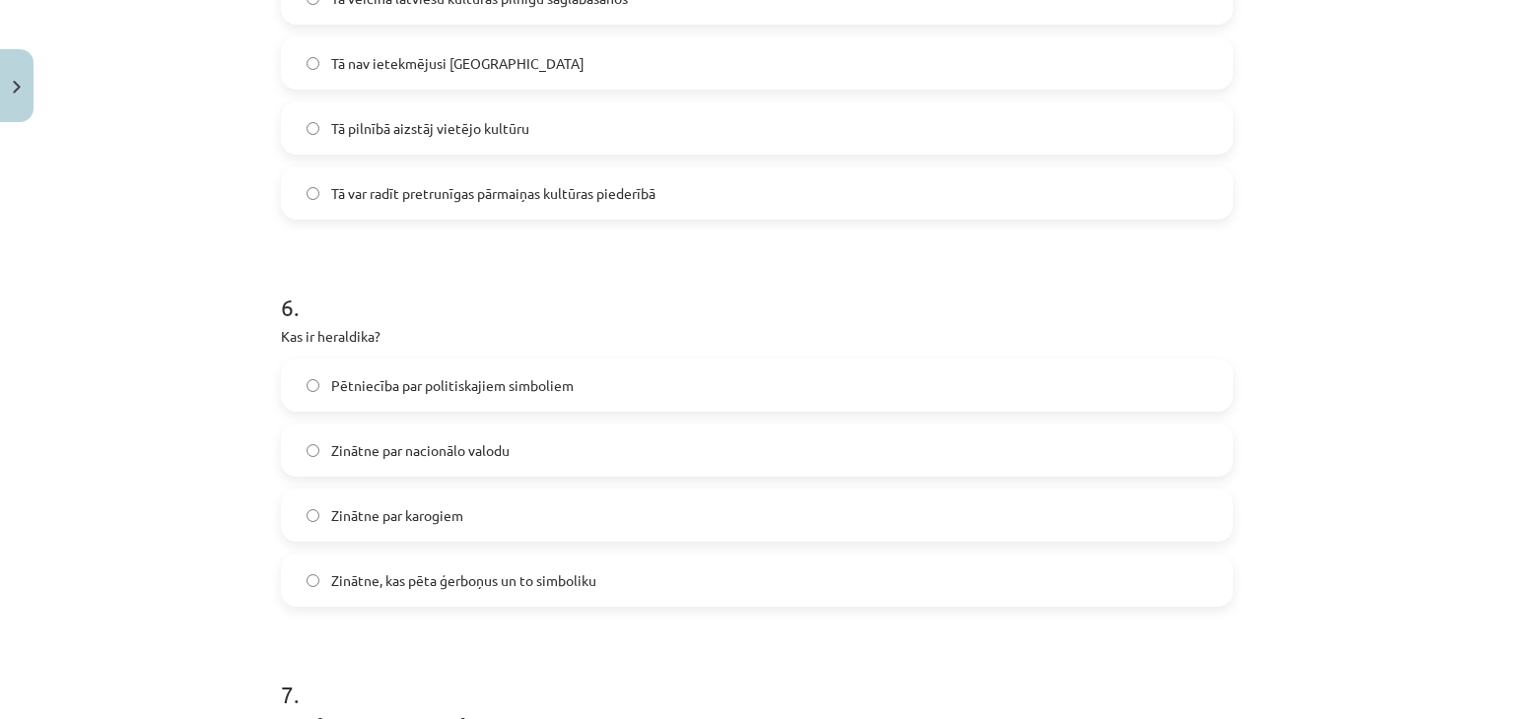
click at [351, 579] on span "Zinātne, kas pēta ģerboņus un to simboliku" at bounding box center [463, 581] width 265 height 21
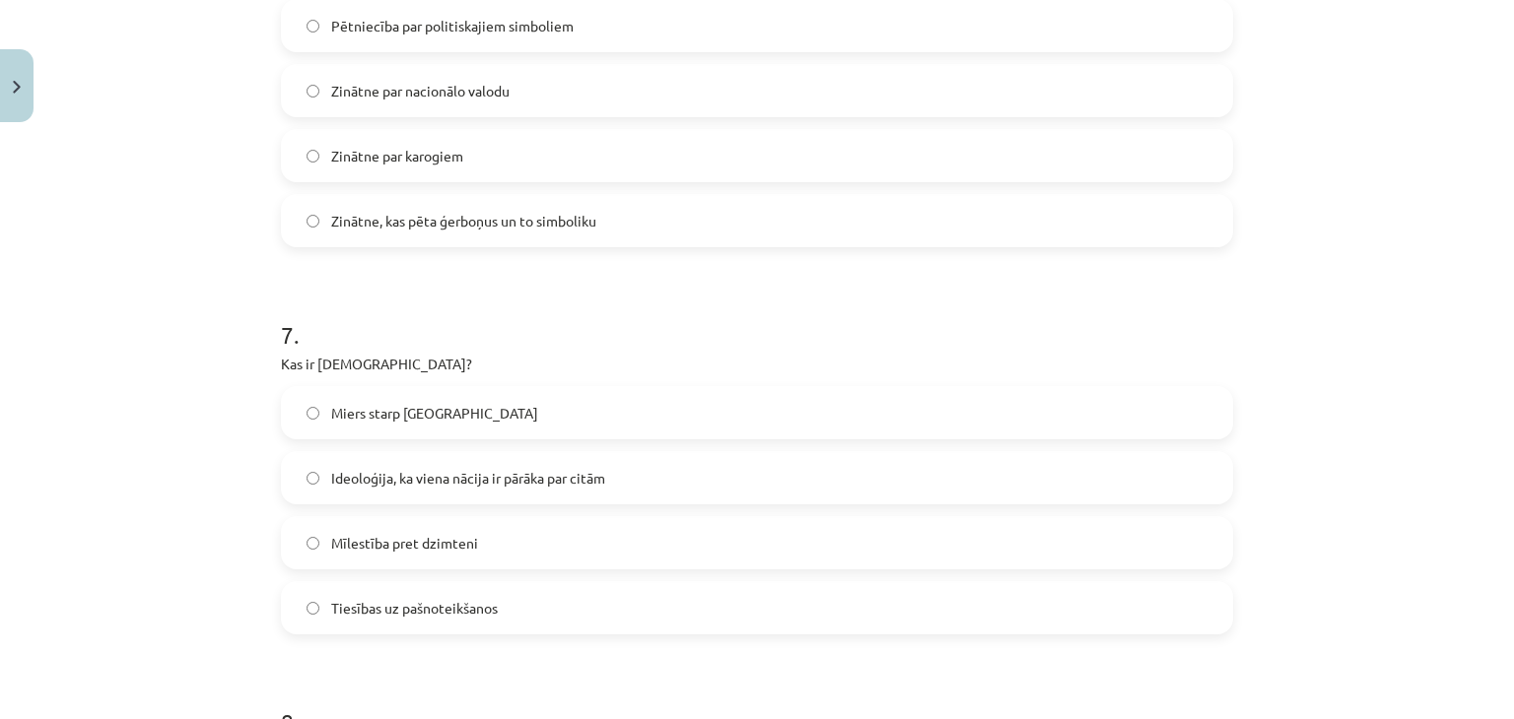
scroll to position [2464, 0]
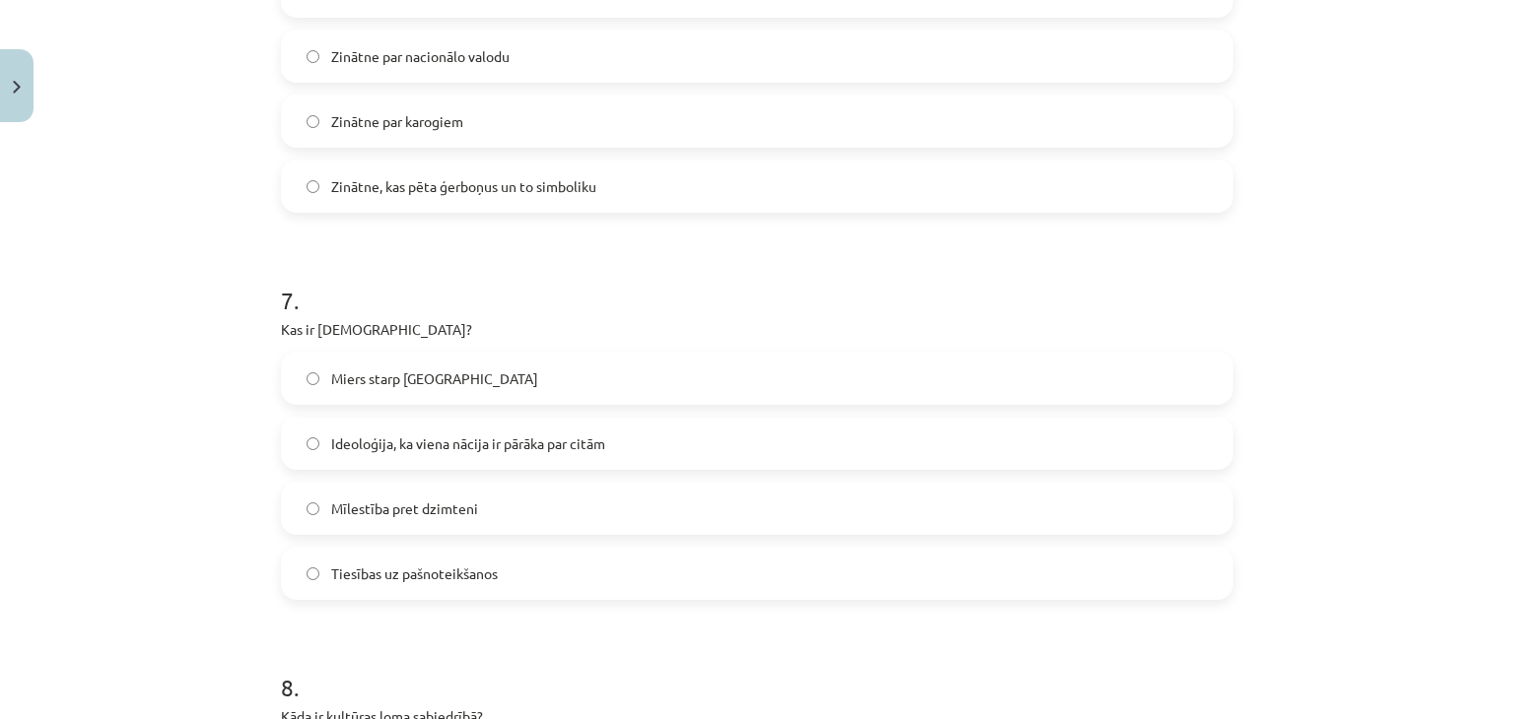
click at [369, 454] on label "Ideoloģija, ka viena nācija ir pārāka par citām" at bounding box center [757, 443] width 948 height 49
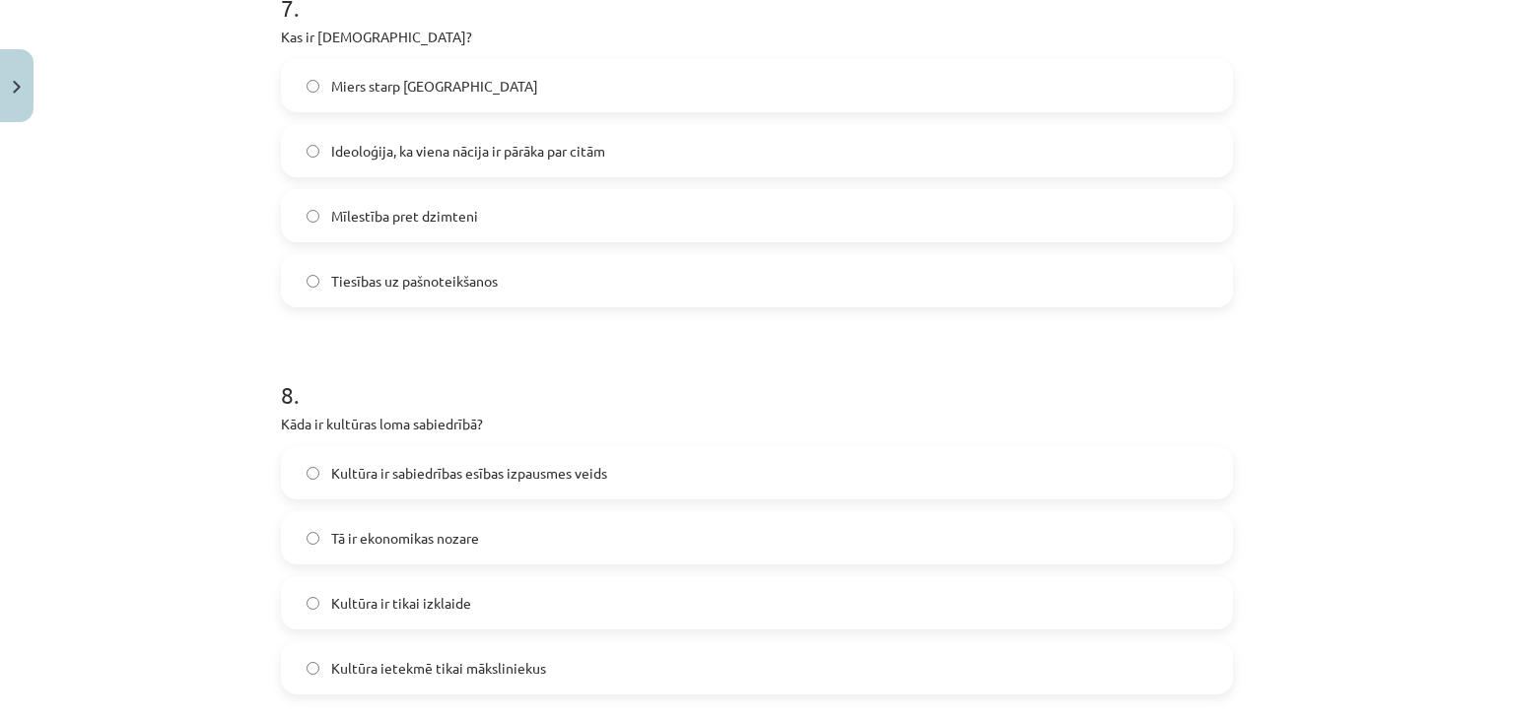
scroll to position [2858, 0]
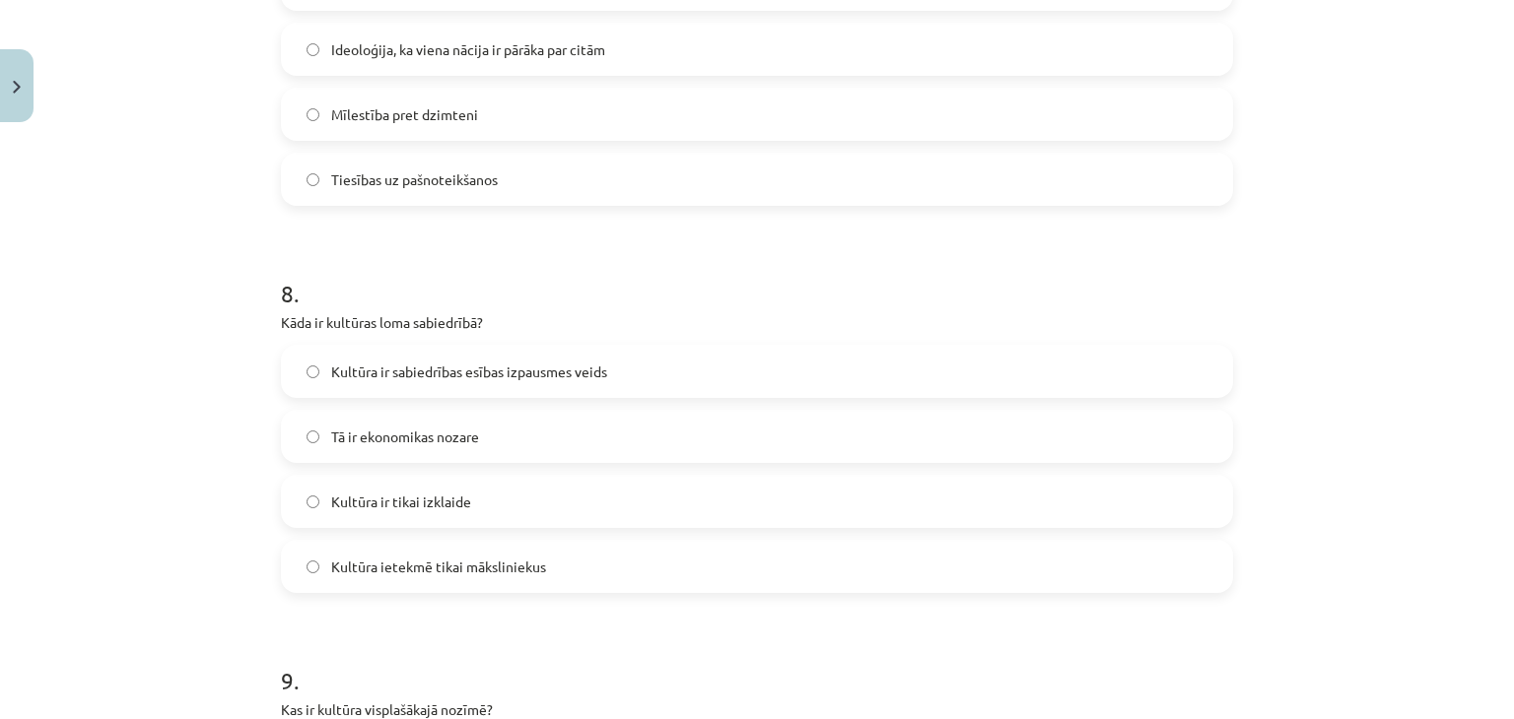
click at [380, 379] on span "Kultūra ir sabiedrības esības izpausmes veids" at bounding box center [469, 372] width 276 height 21
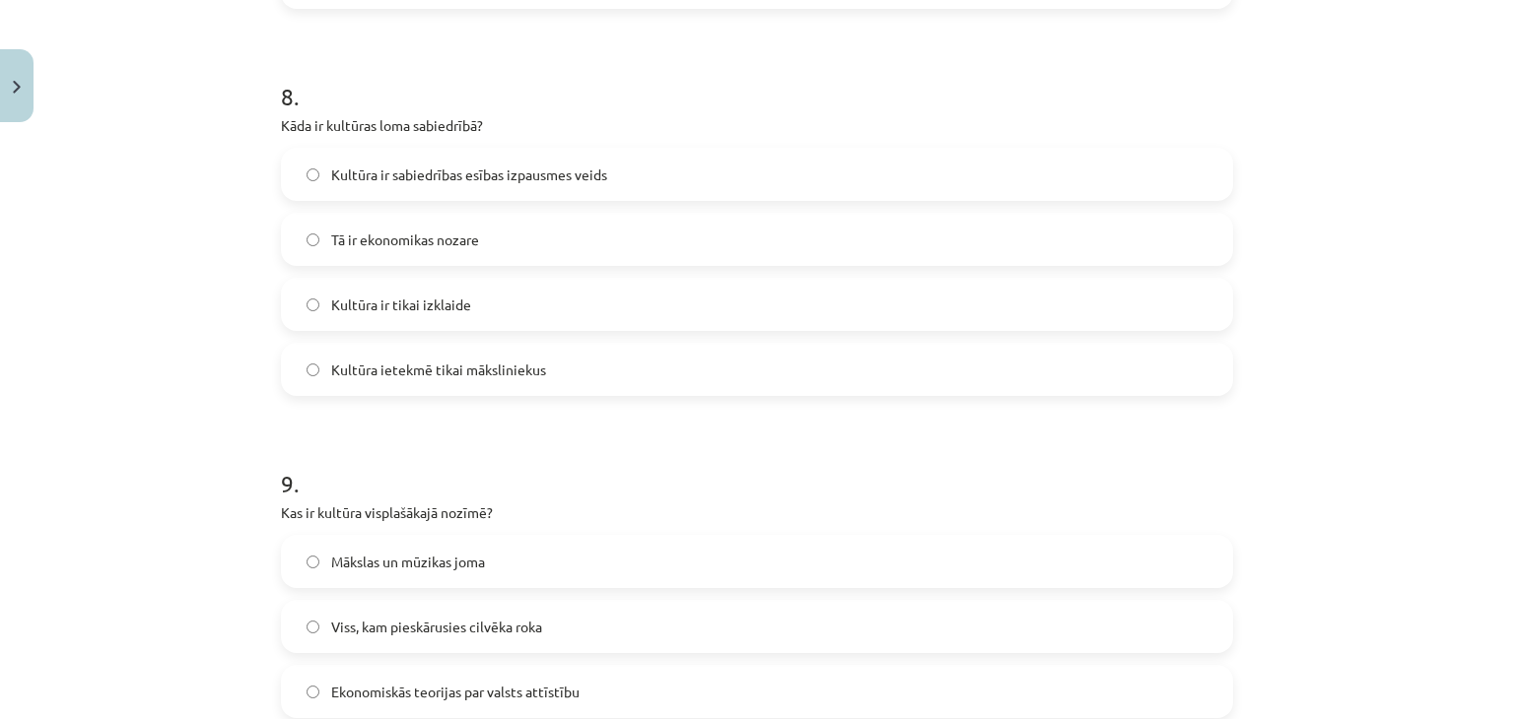
scroll to position [3351, 0]
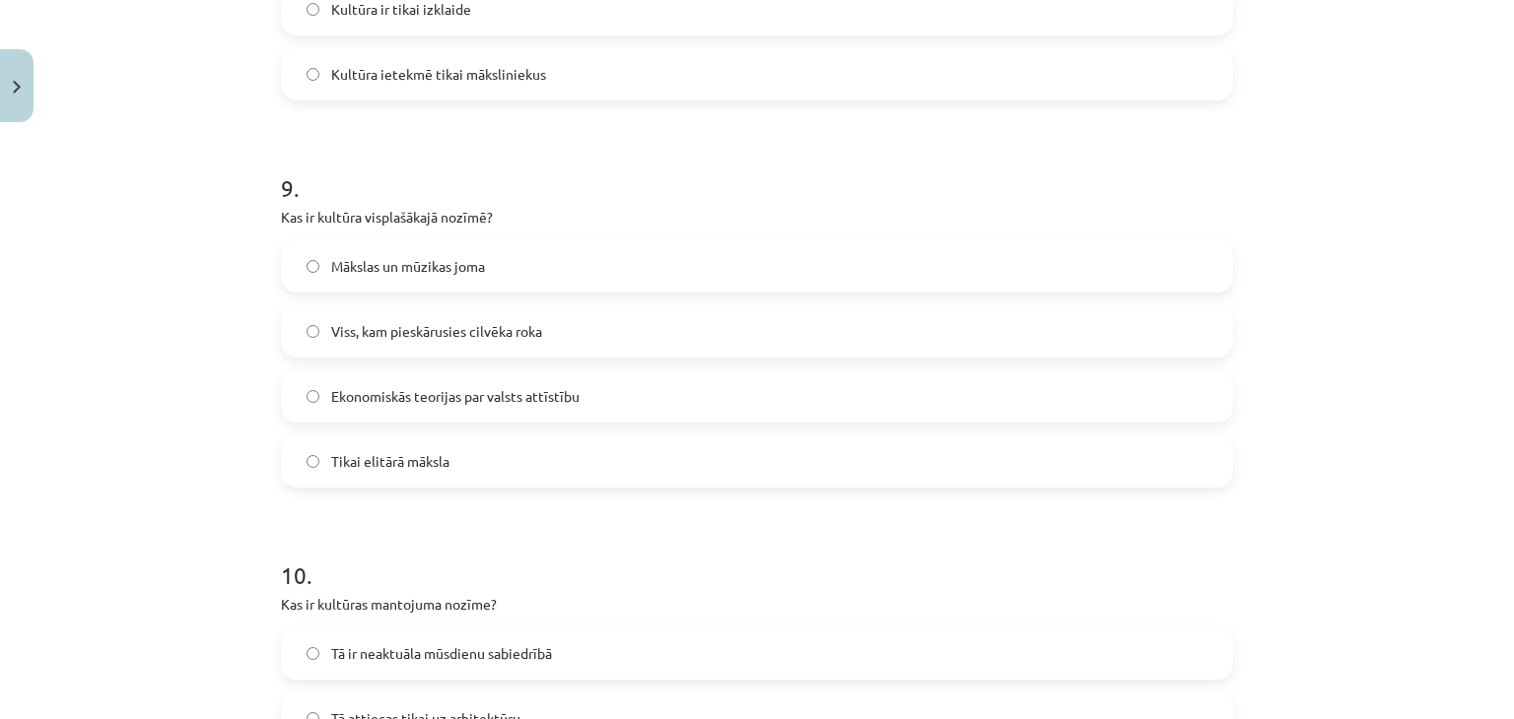
click at [372, 344] on label "Viss, kam pieskārusies cilvēka roka" at bounding box center [757, 330] width 948 height 49
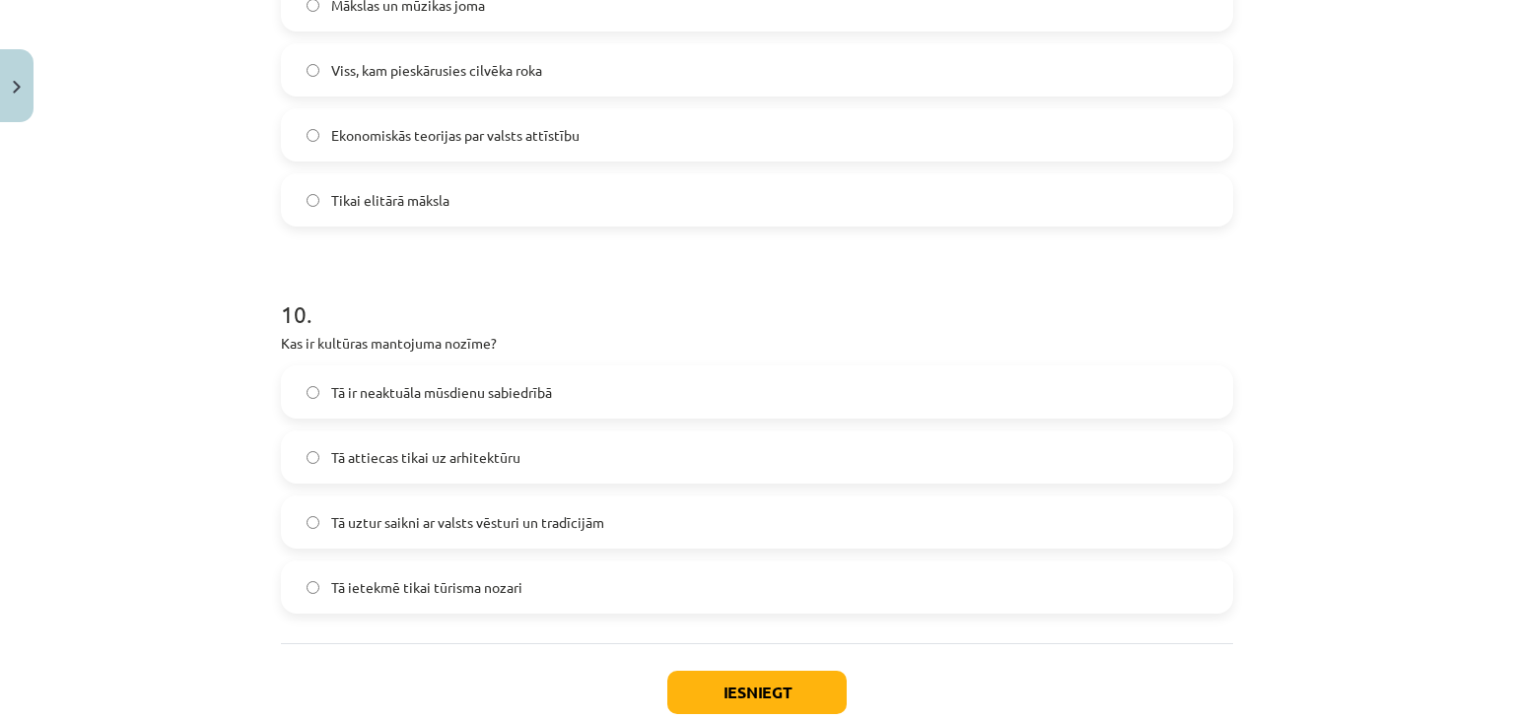
scroll to position [3646, 0]
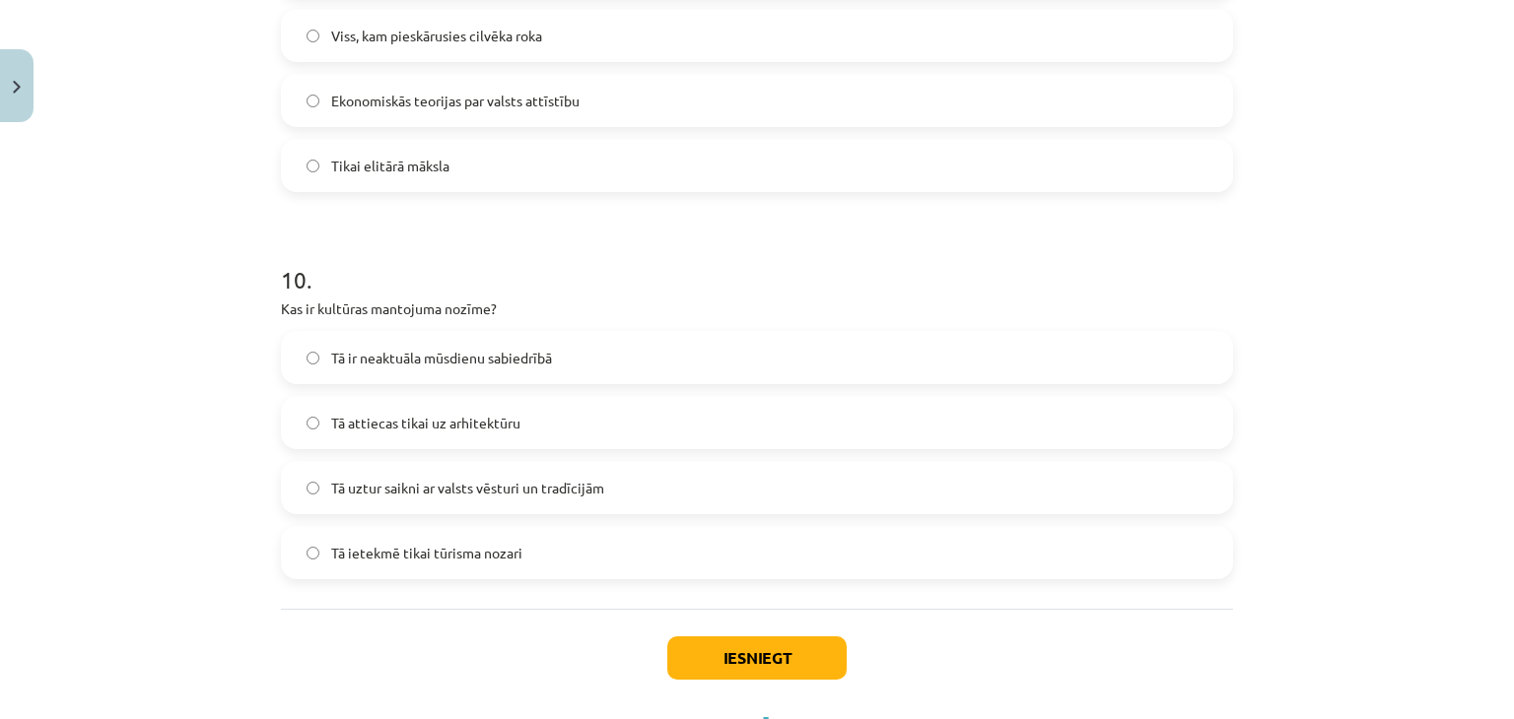
click at [767, 682] on div "Iesniegt Aizvērt" at bounding box center [757, 678] width 952 height 138
click at [765, 659] on button "Iesniegt" at bounding box center [756, 658] width 179 height 43
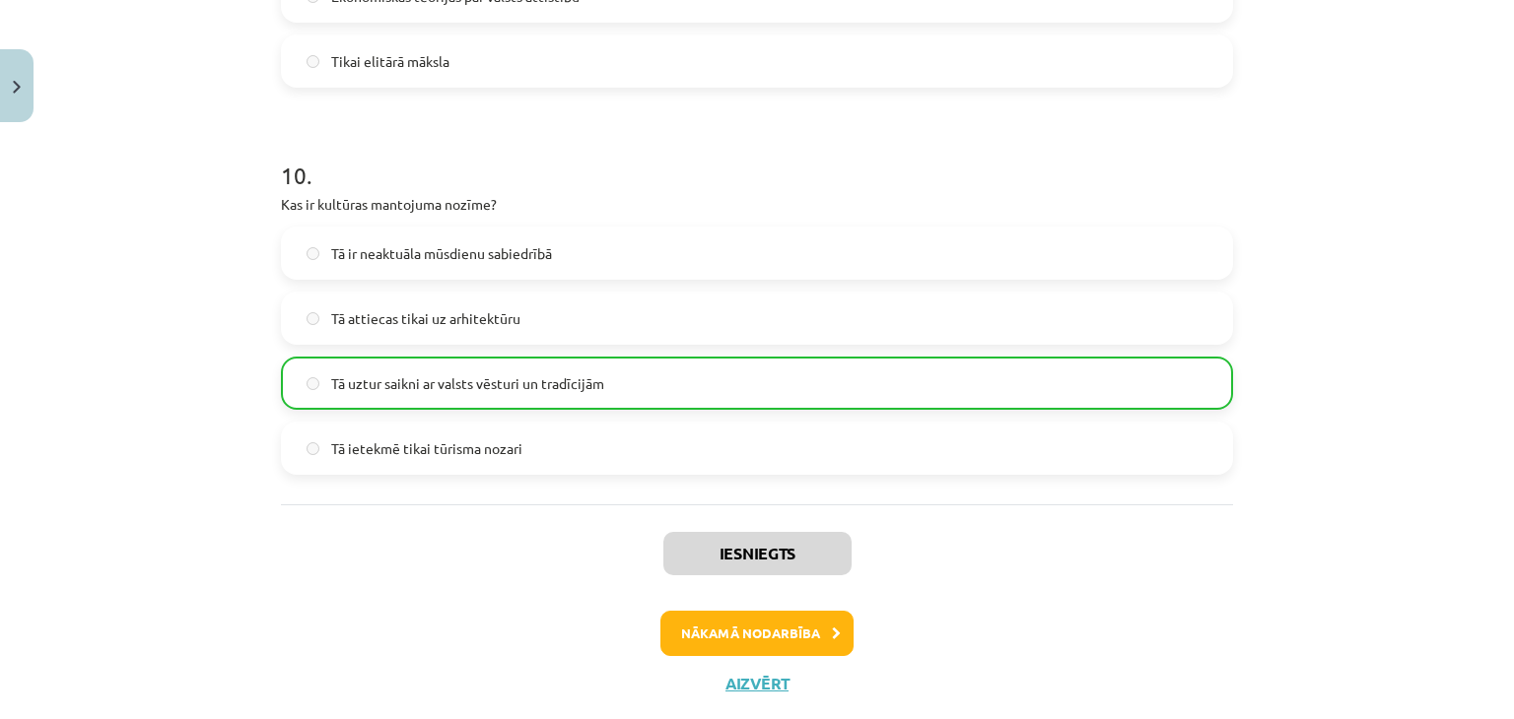
scroll to position [3796, 0]
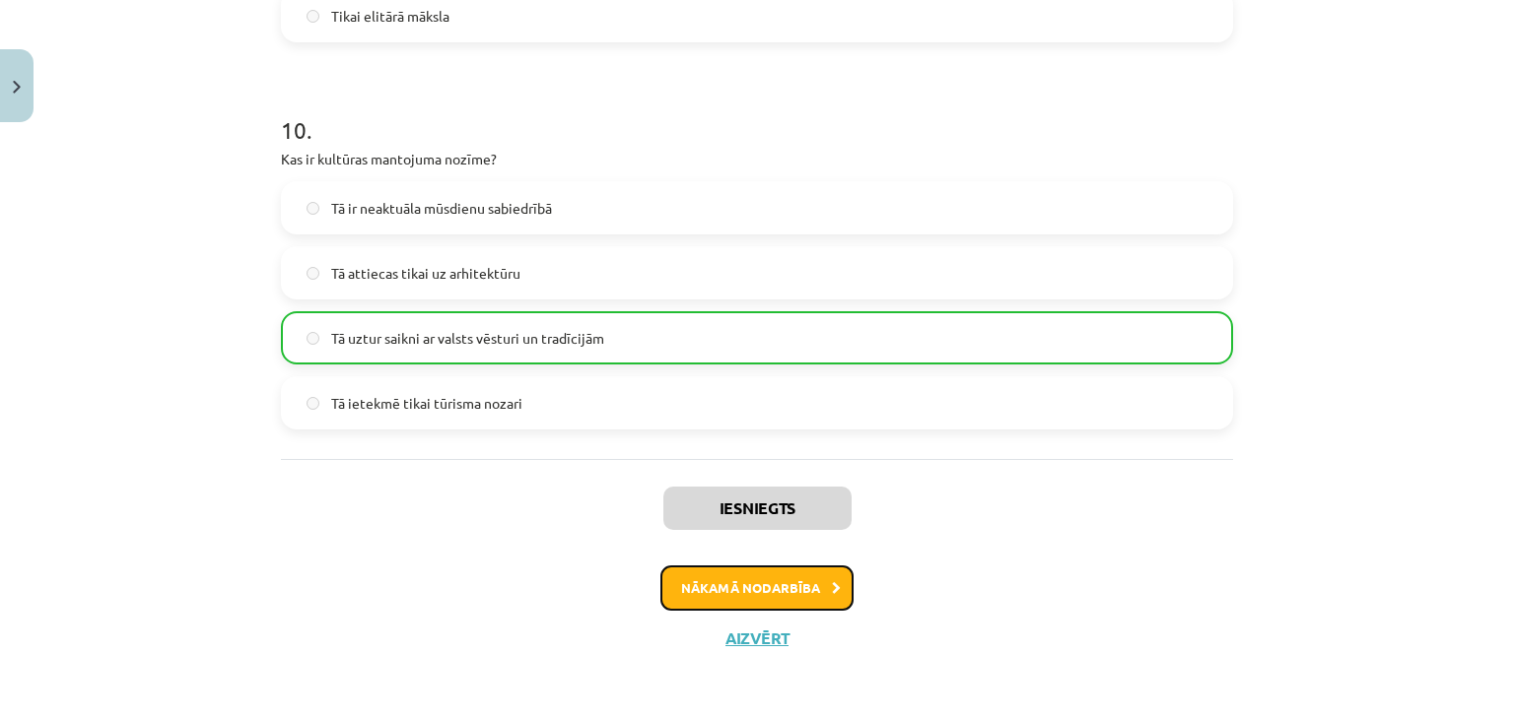
click at [783, 590] on button "Nākamā nodarbība" at bounding box center [756, 588] width 193 height 45
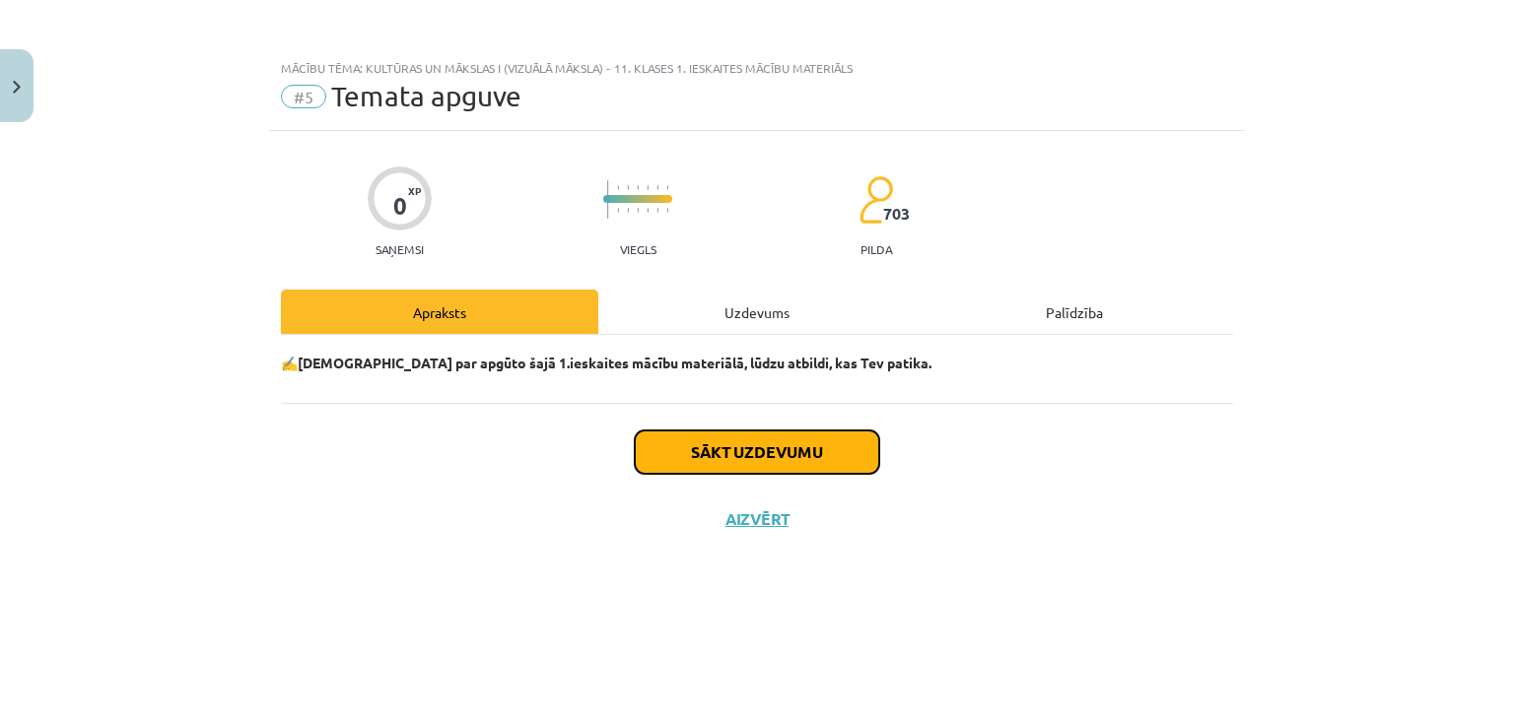
click at [744, 450] on button "Sākt uzdevumu" at bounding box center [757, 452] width 244 height 43
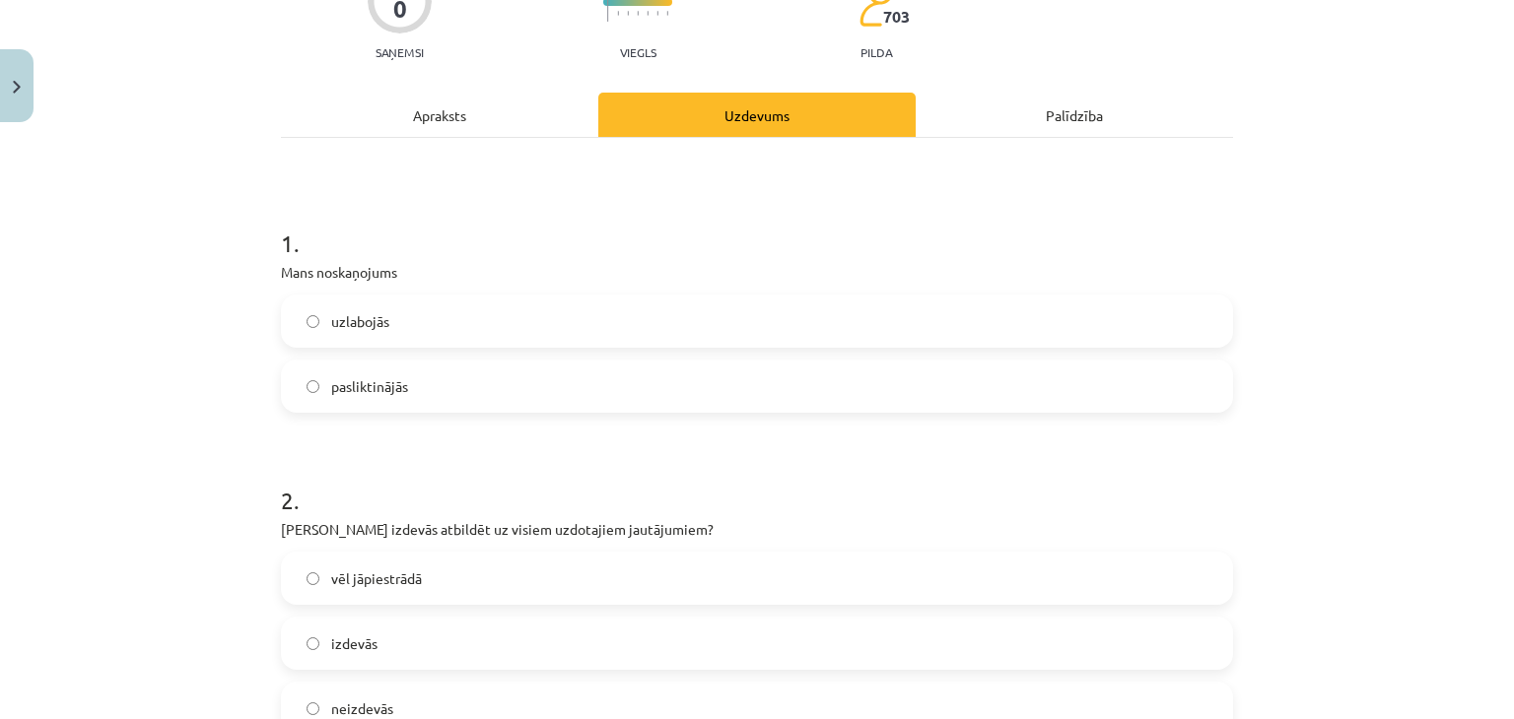
click at [367, 332] on label "uzlabojās" at bounding box center [757, 321] width 948 height 49
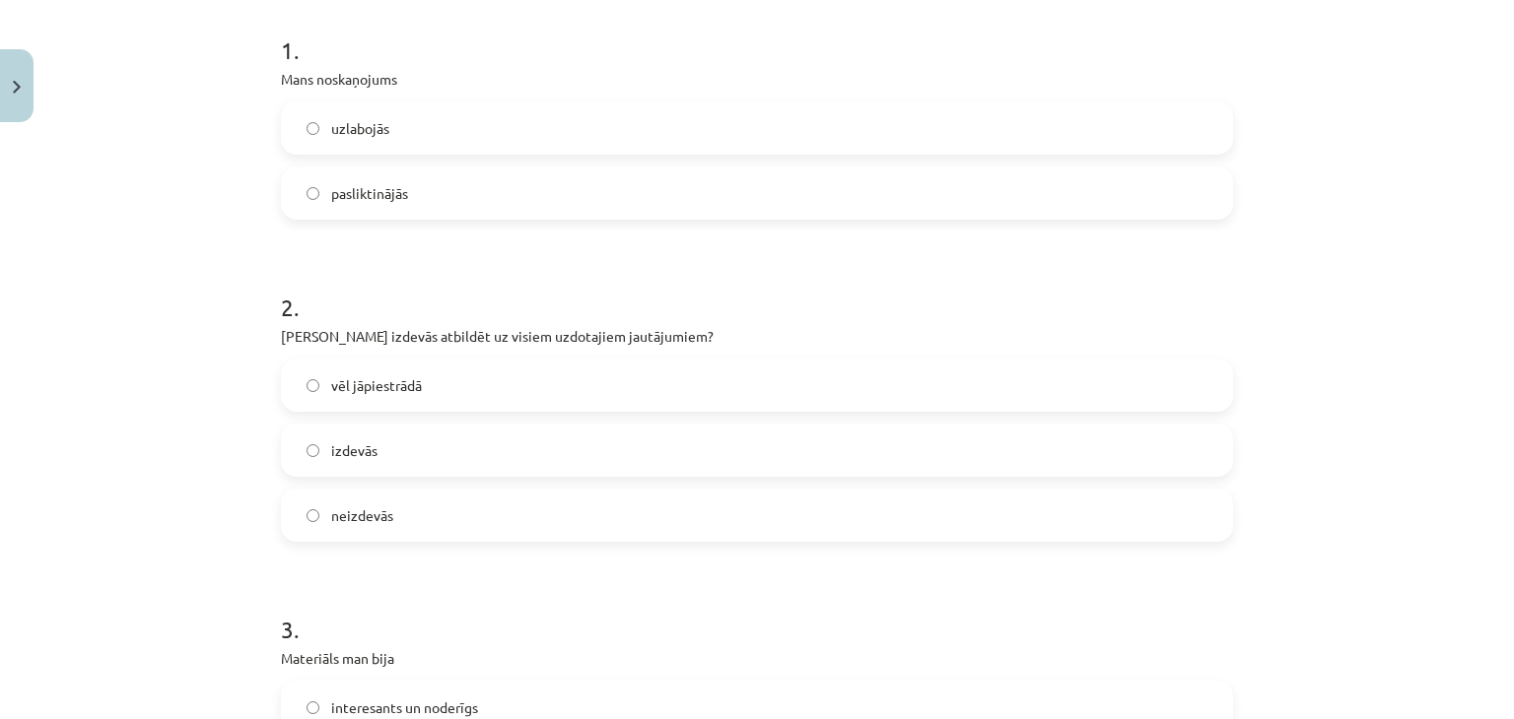
scroll to position [394, 0]
click at [386, 466] on label "izdevās" at bounding box center [757, 446] width 948 height 49
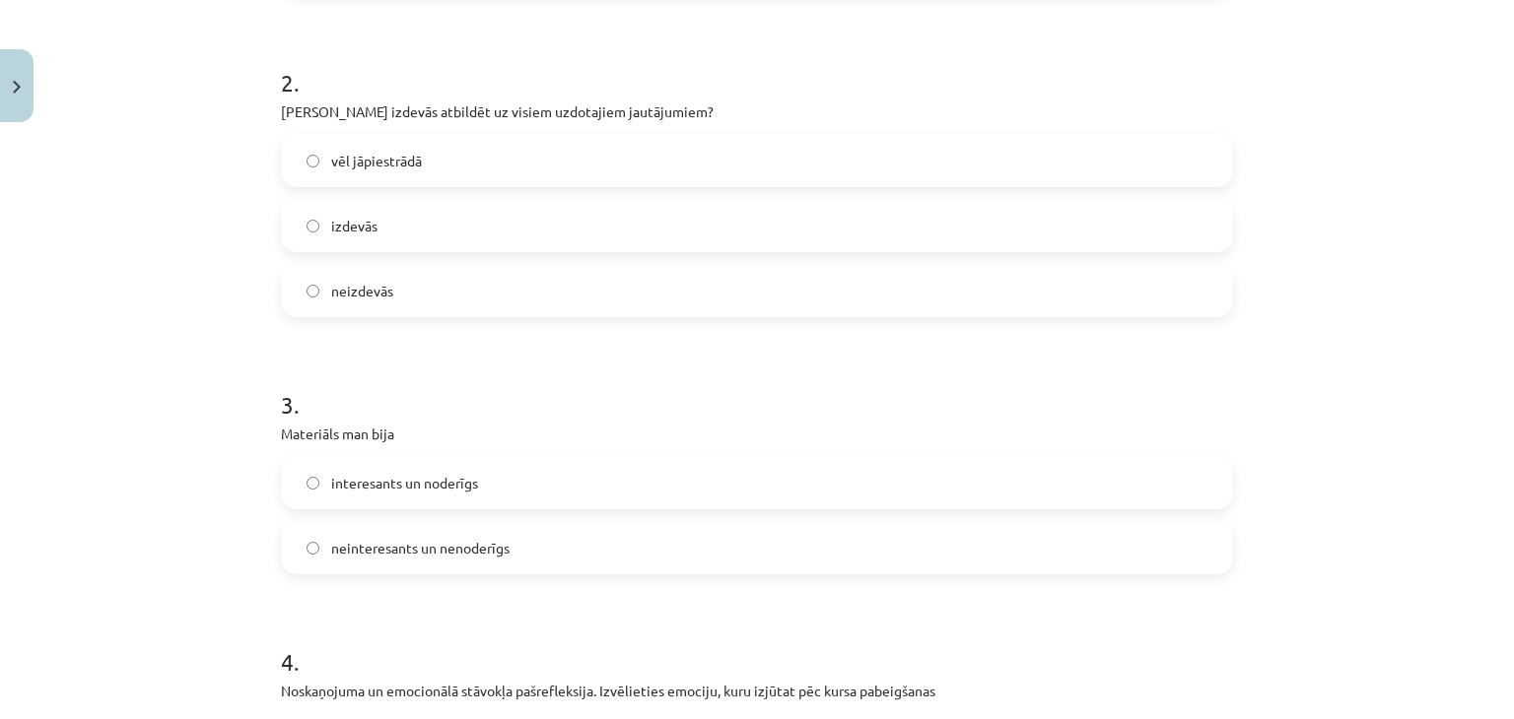
scroll to position [690, 0]
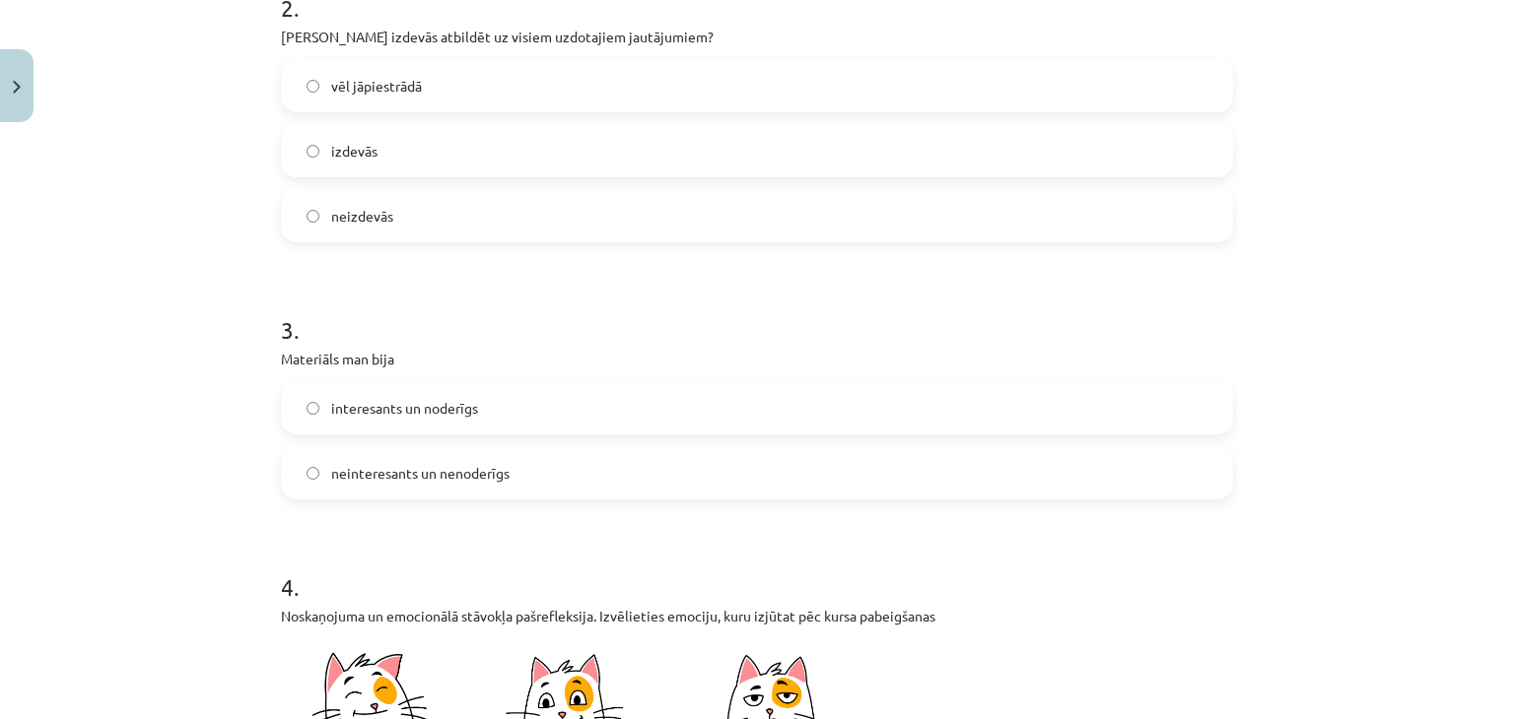
click at [374, 419] on label "interesants un noderīgs" at bounding box center [757, 407] width 948 height 49
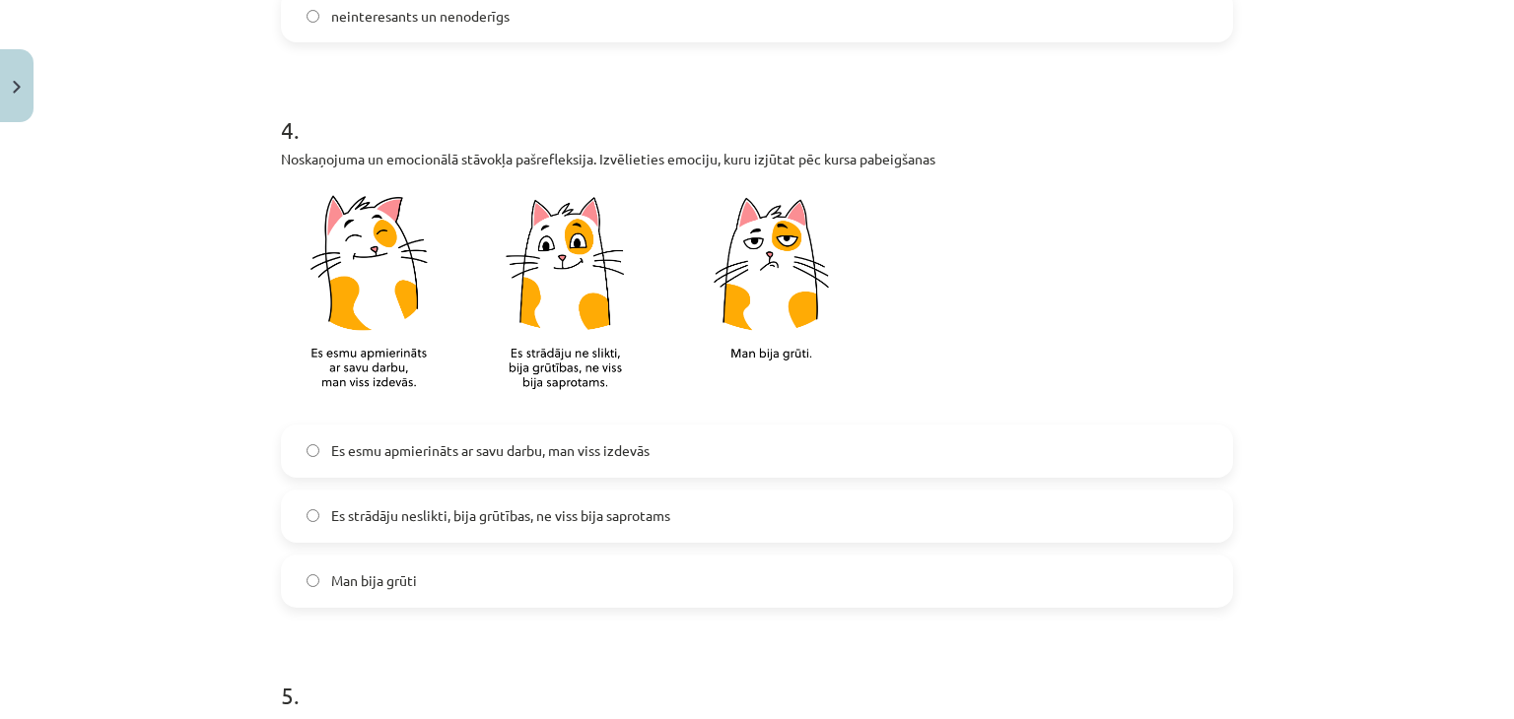
scroll to position [1183, 0]
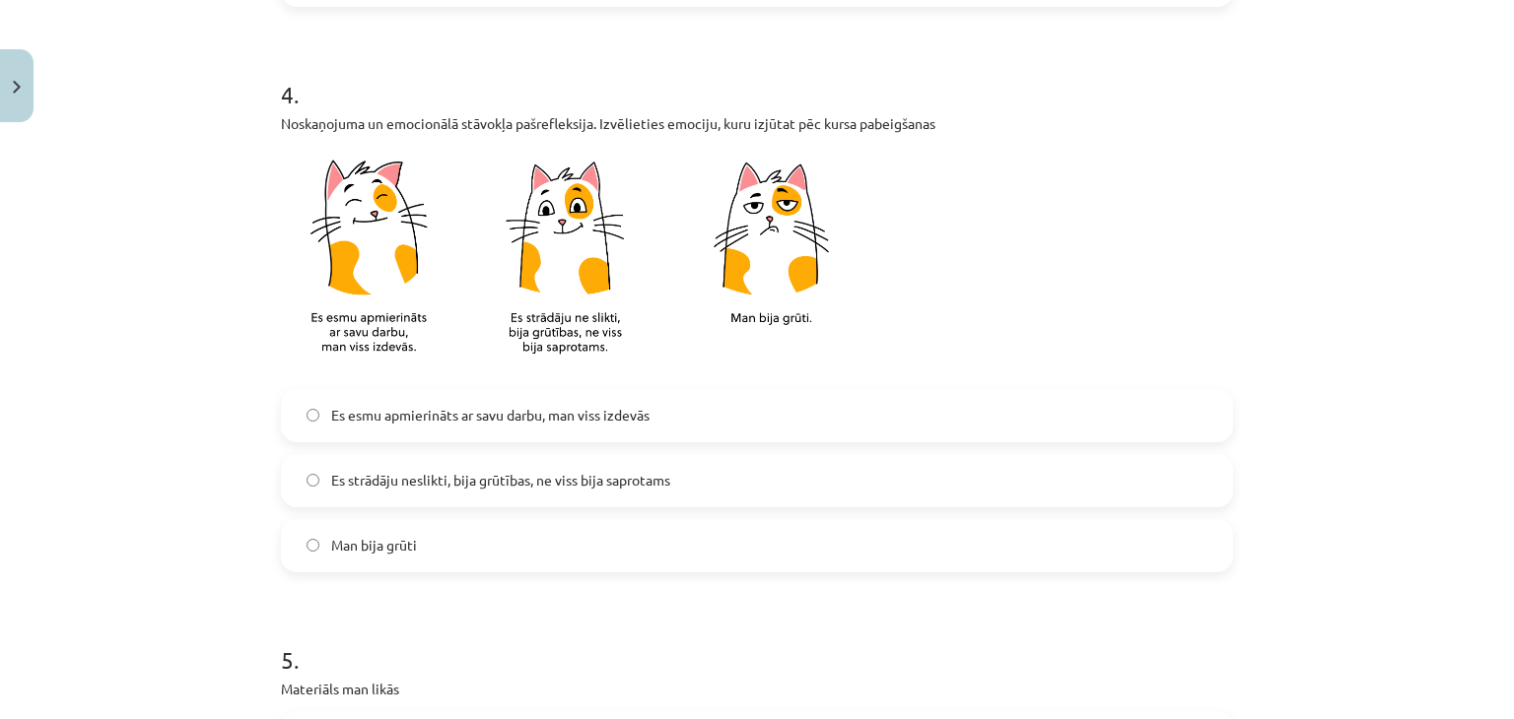
click at [374, 418] on span "Es esmu apmierināts ar savu darbu, man viss izdevās" at bounding box center [490, 415] width 318 height 21
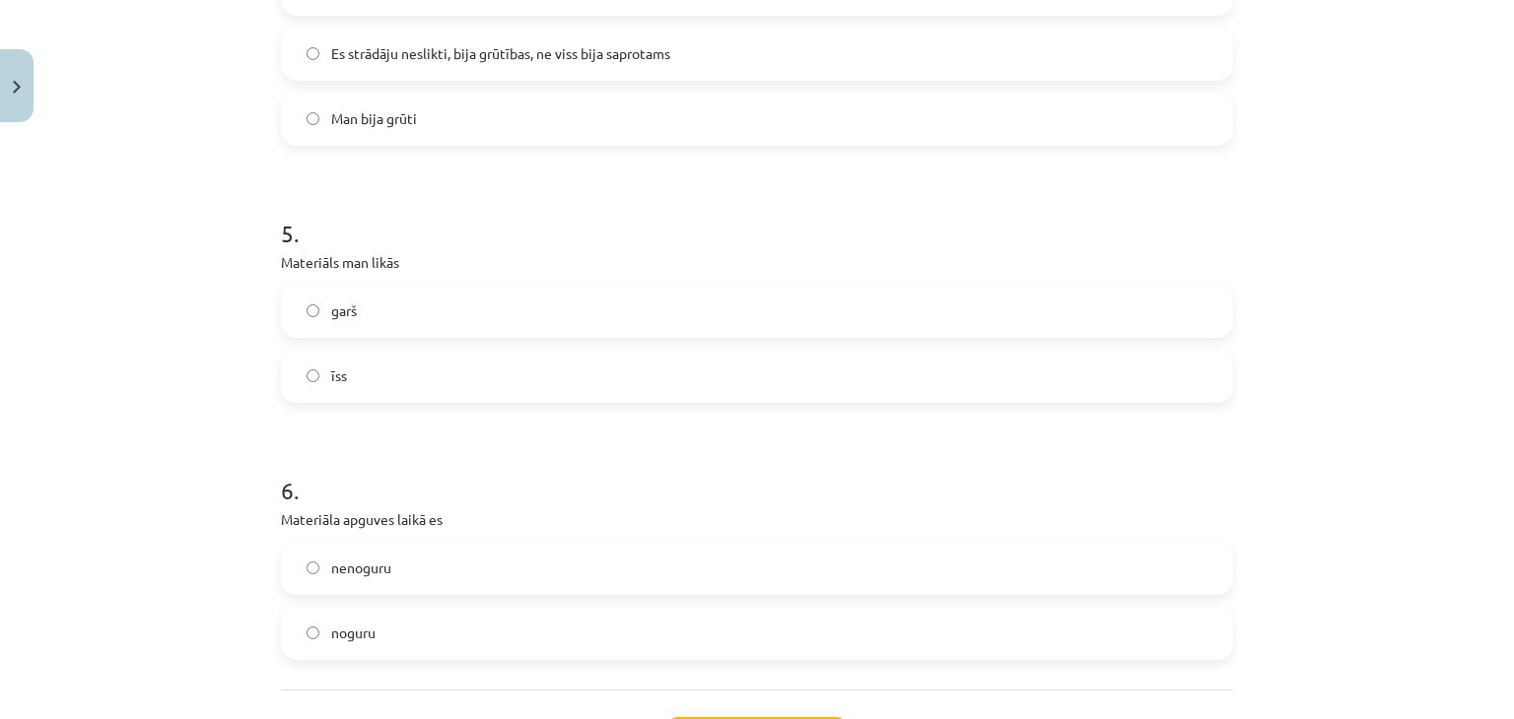
scroll to position [1577, 0]
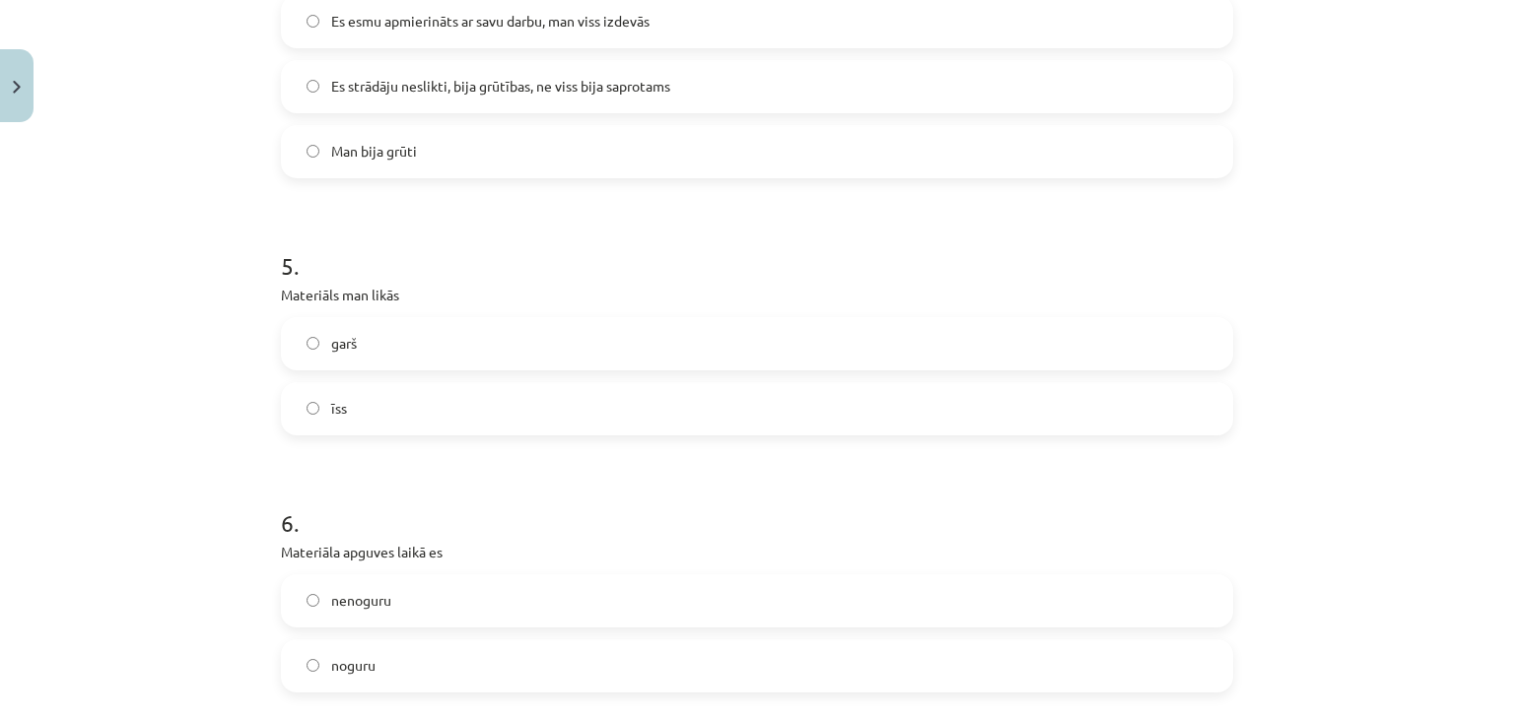
click at [384, 347] on label "garš" at bounding box center [757, 343] width 948 height 49
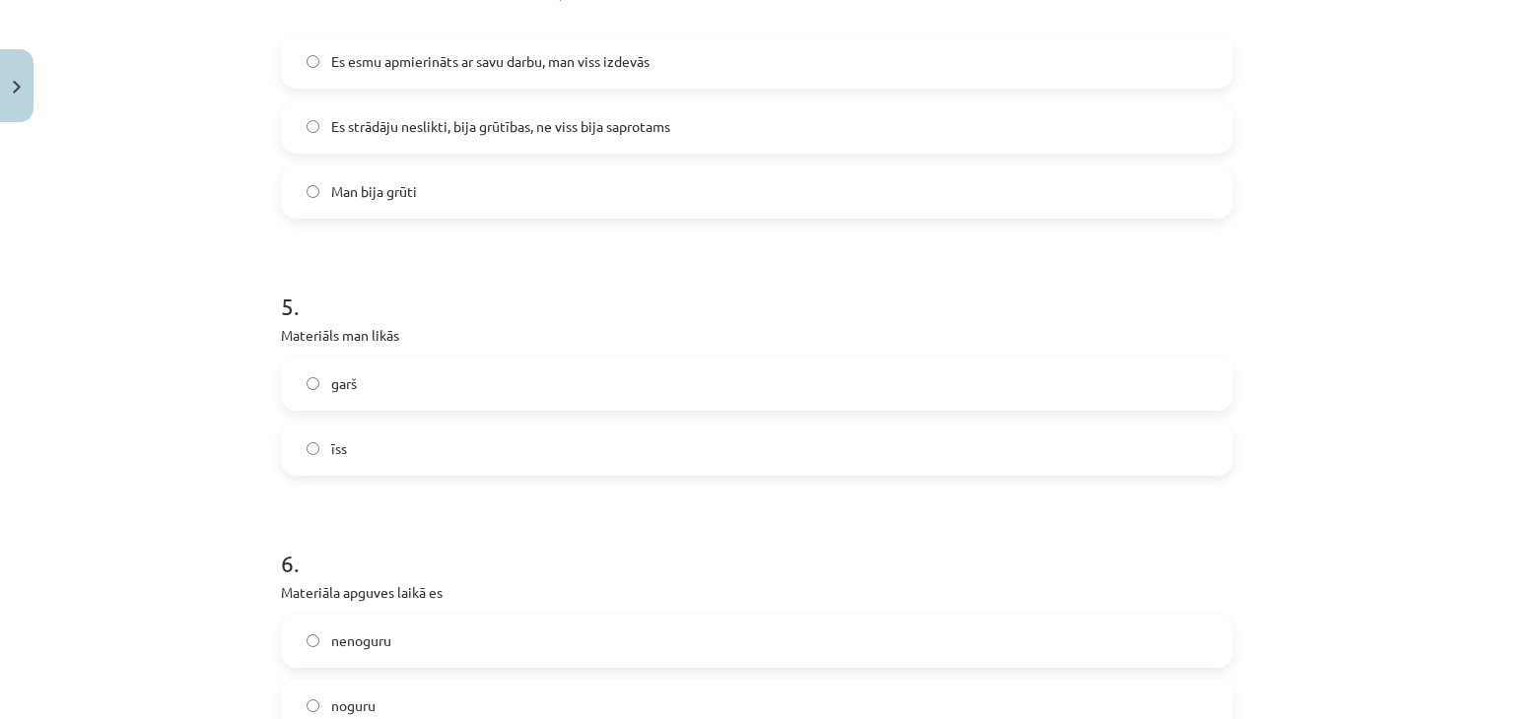
scroll to position [1478, 0]
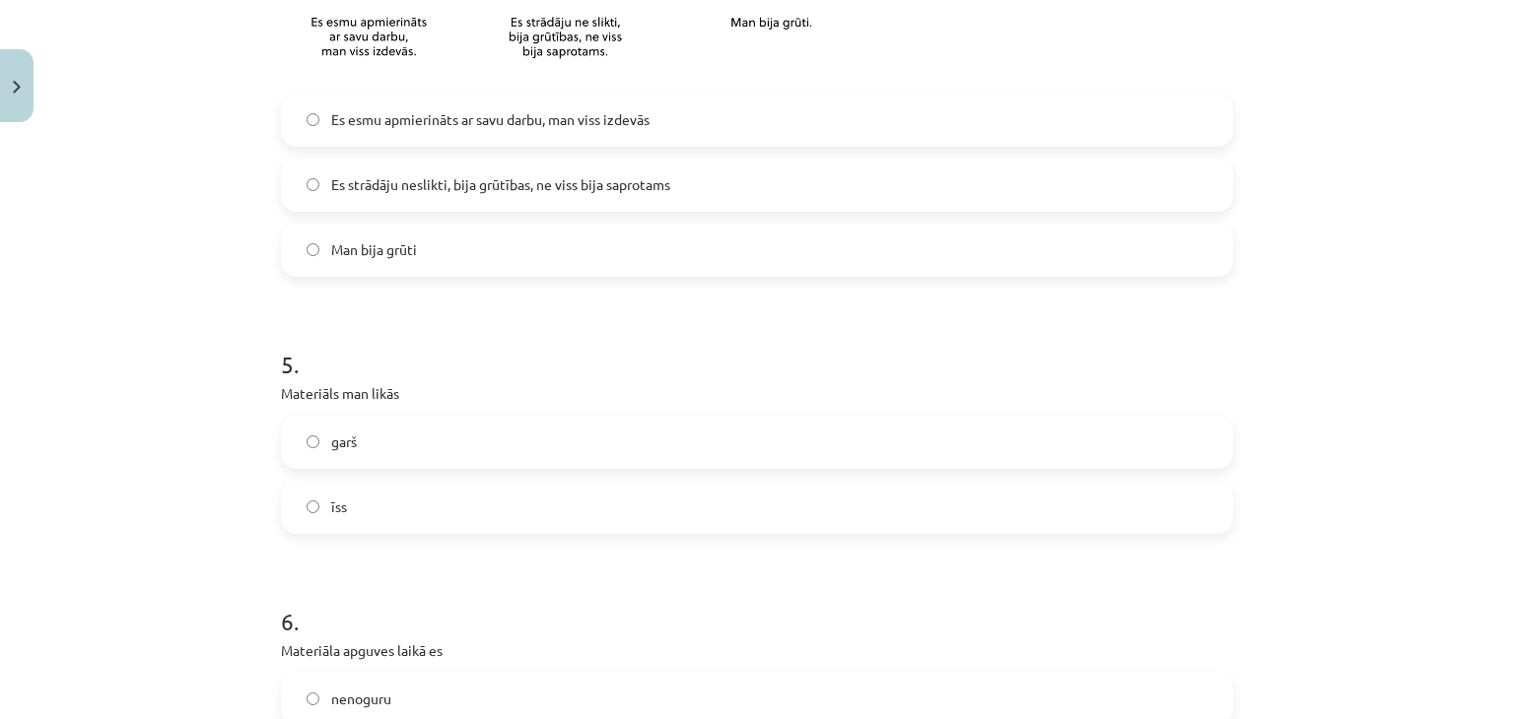
click at [394, 509] on label "īss" at bounding box center [757, 507] width 948 height 49
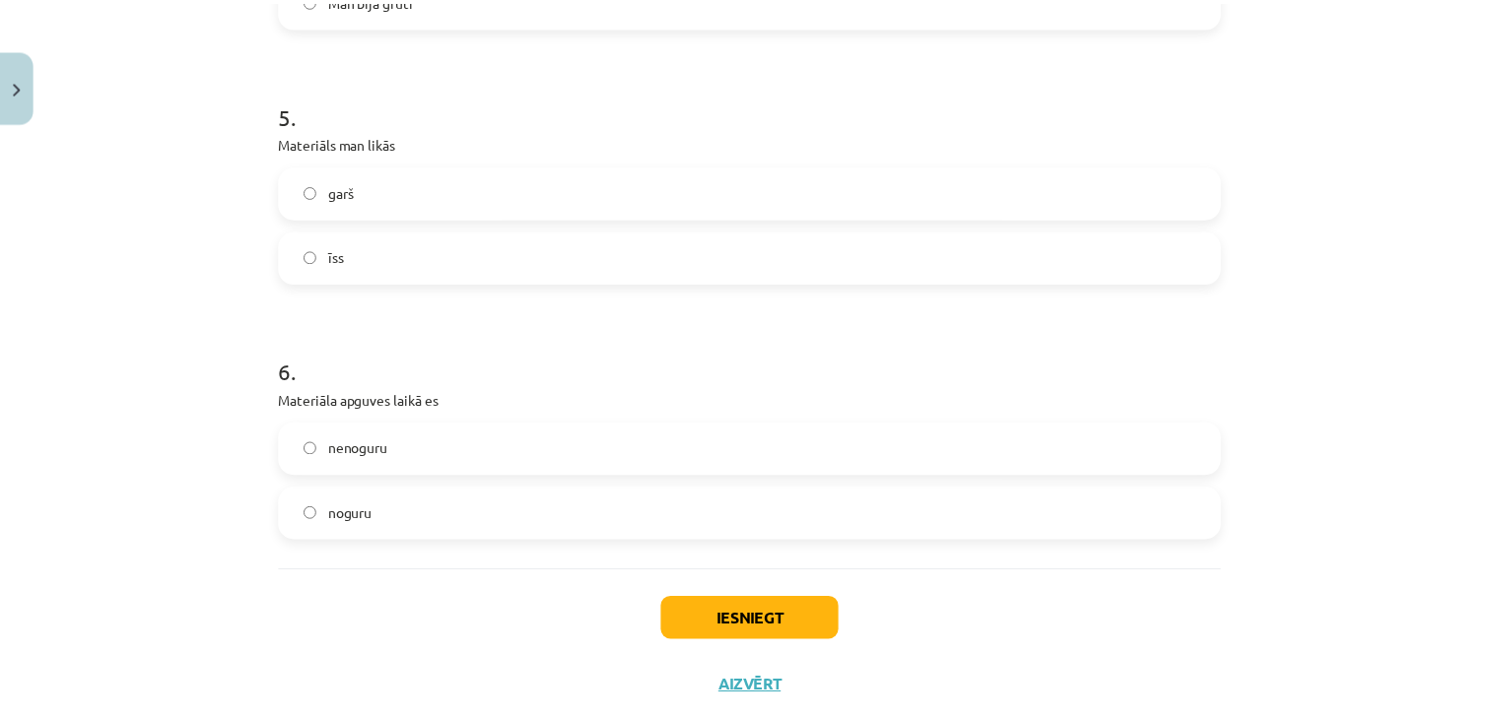
scroll to position [1774, 0]
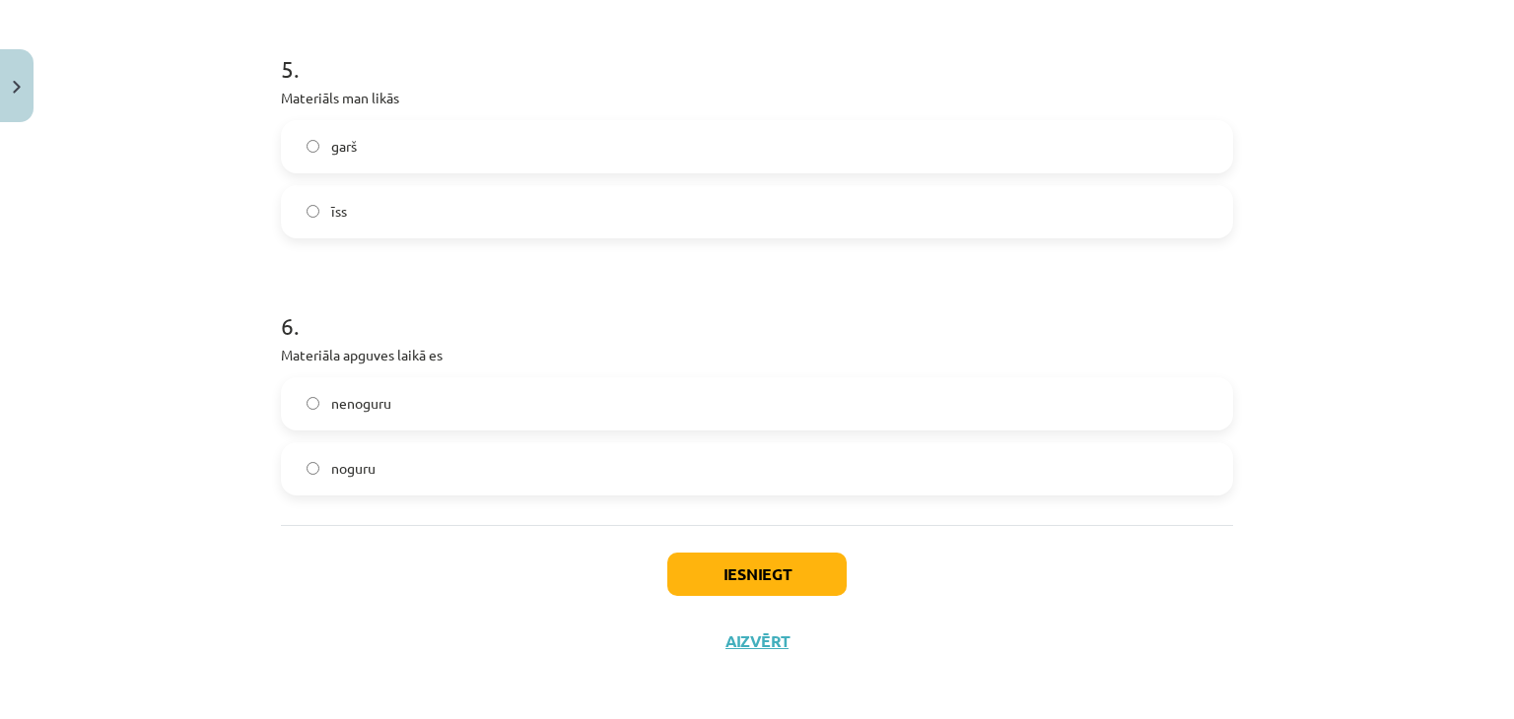
click at [413, 466] on label "noguru" at bounding box center [757, 468] width 948 height 49
click at [434, 404] on label "nenoguru" at bounding box center [757, 403] width 948 height 49
click at [513, 481] on label "noguru" at bounding box center [757, 468] width 948 height 49
click at [773, 582] on button "Iesniegt" at bounding box center [756, 574] width 179 height 43
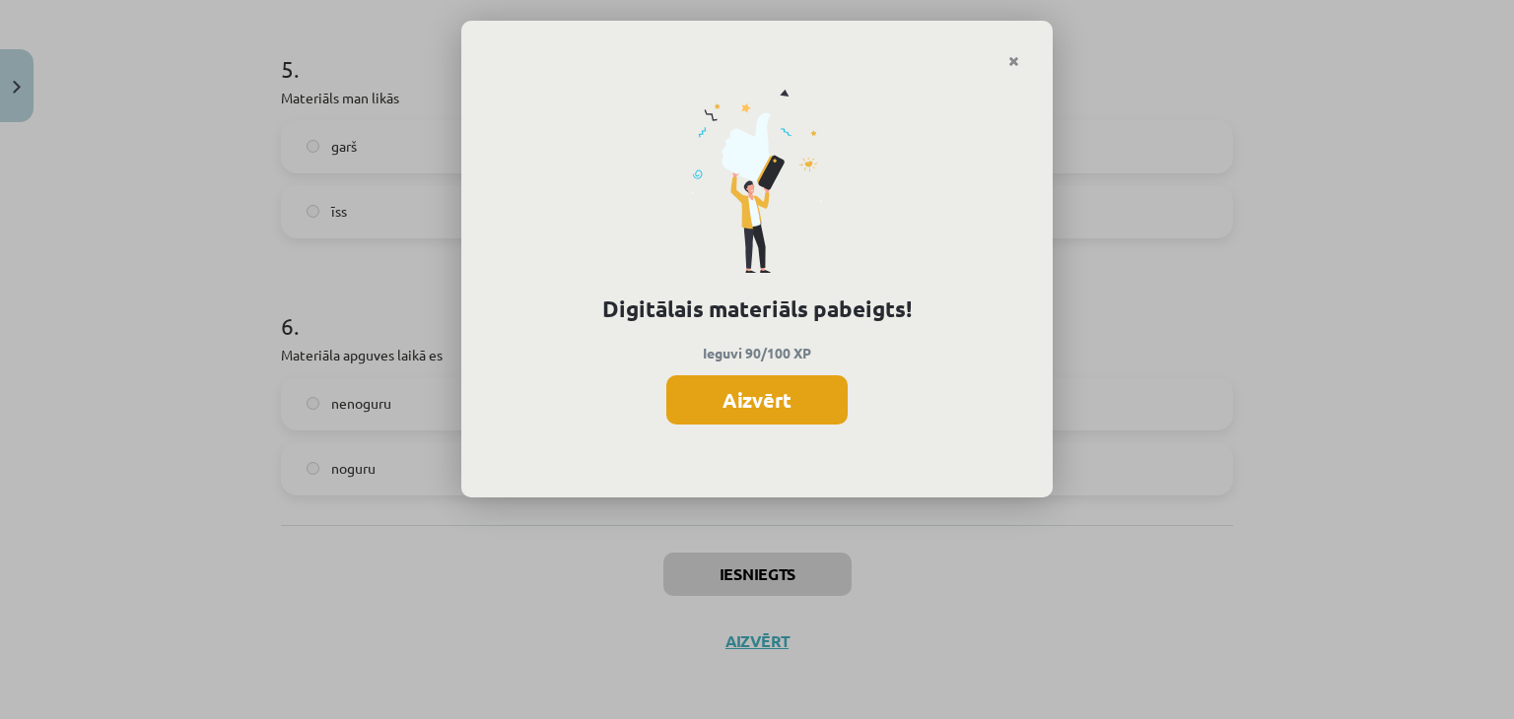
click at [792, 389] on button "Aizvērt" at bounding box center [756, 399] width 181 height 49
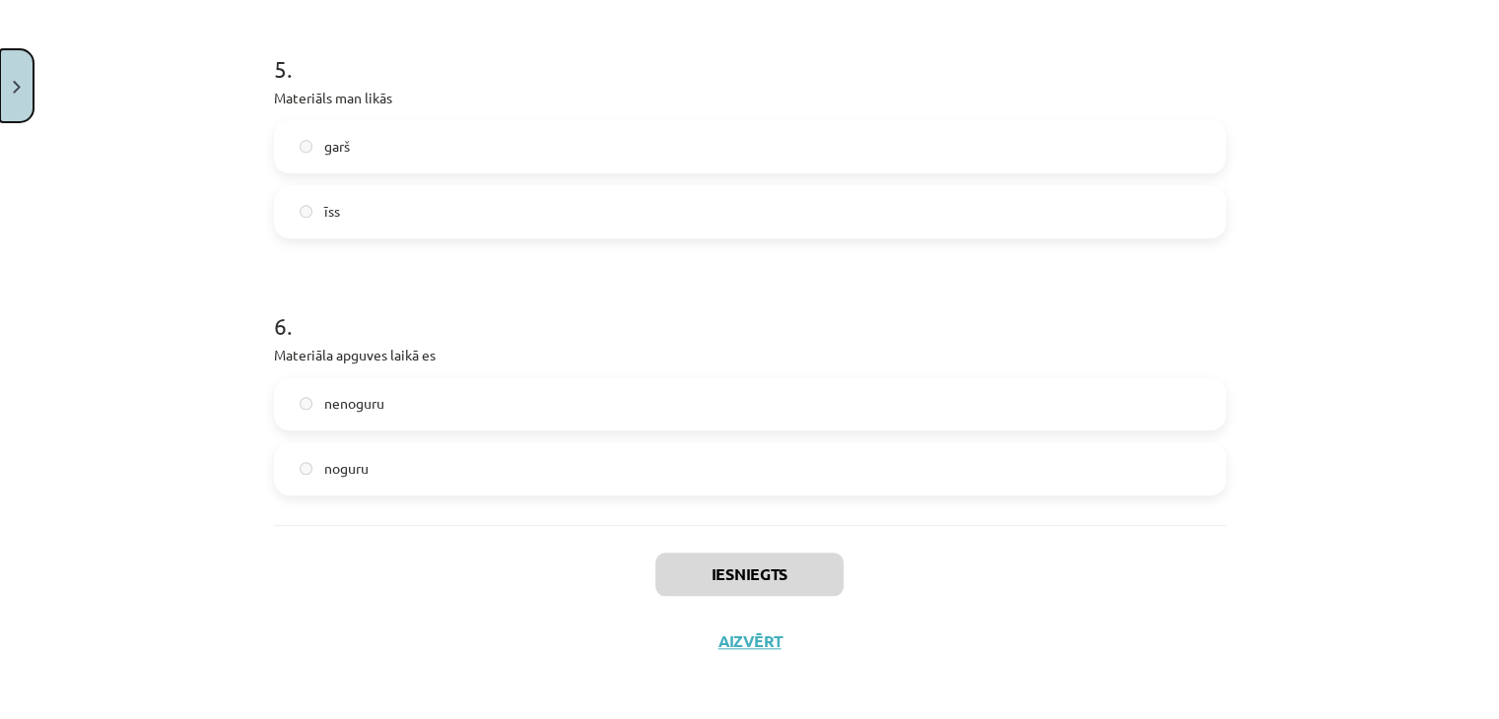
click at [9, 88] on button "Close" at bounding box center [17, 85] width 34 height 73
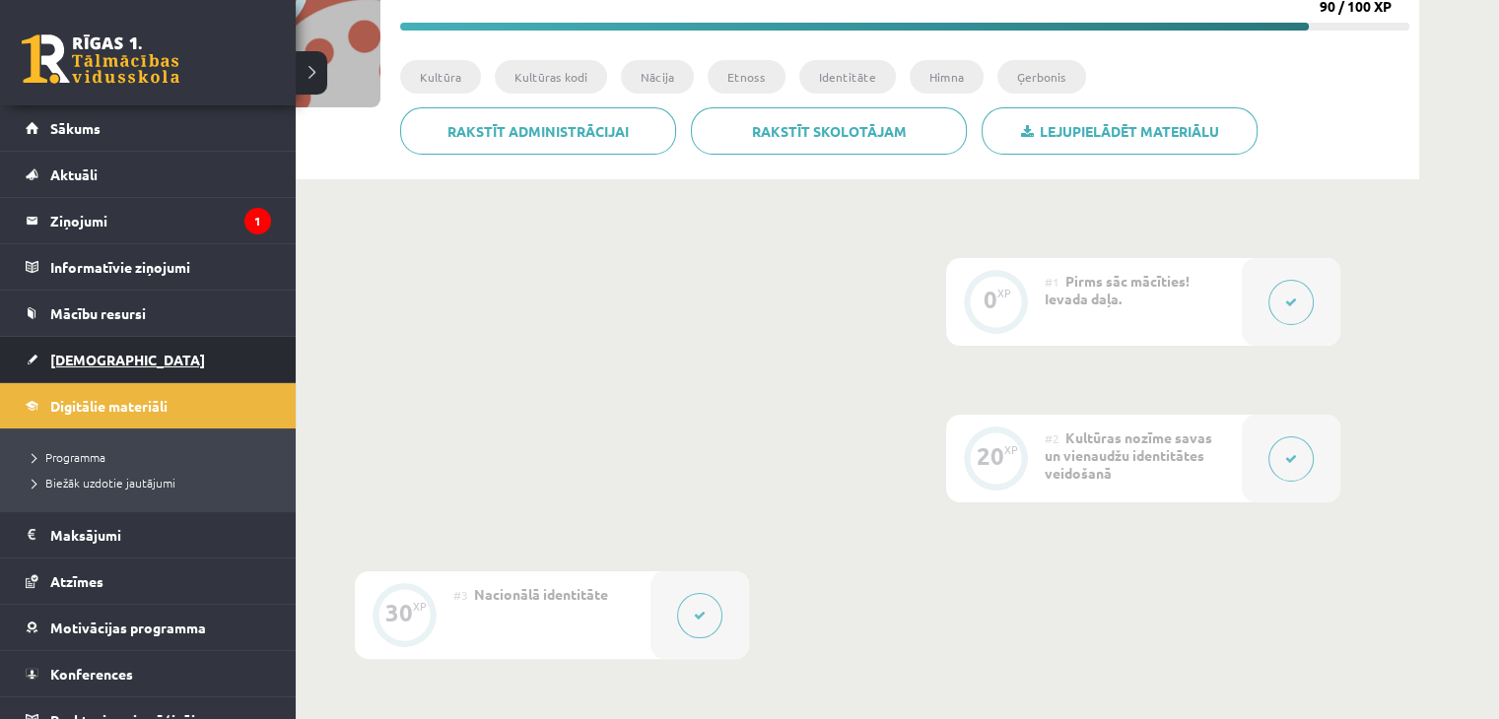
click at [59, 366] on link "[DEMOGRAPHIC_DATA]" at bounding box center [148, 359] width 245 height 45
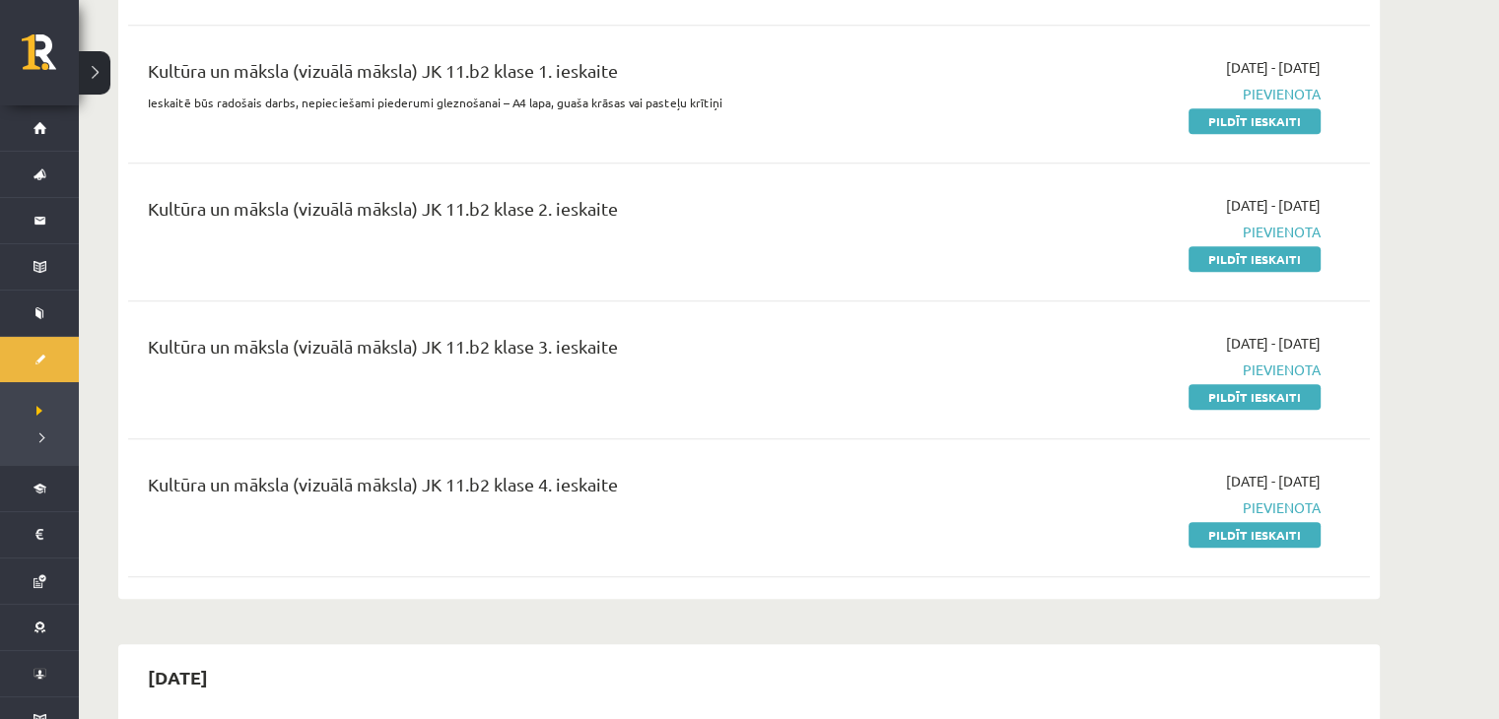
scroll to position [1675, 0]
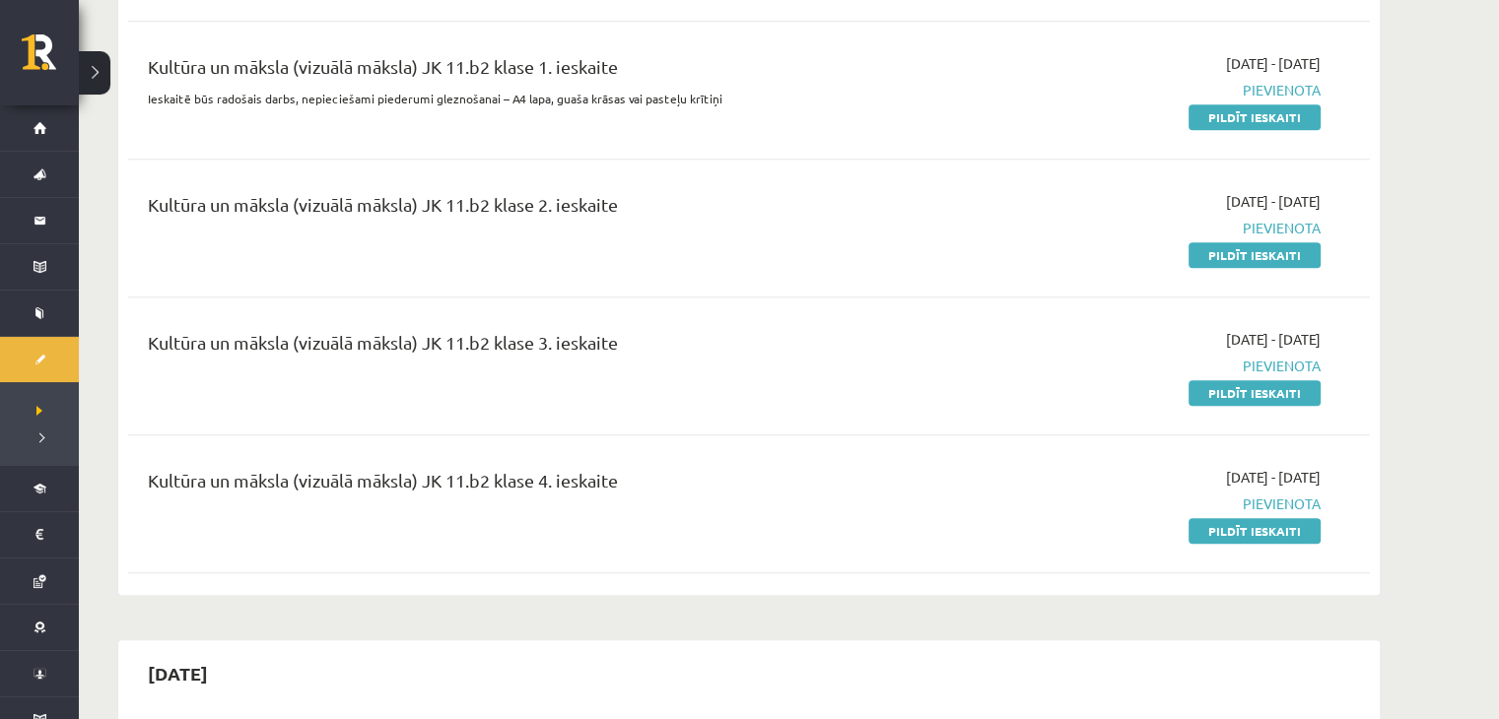
drag, startPoint x: 1238, startPoint y: 273, endPoint x: 856, endPoint y: 101, distance: 418.6
click at [1238, 268] on link "Pildīt ieskaiti" at bounding box center [1254, 255] width 132 height 26
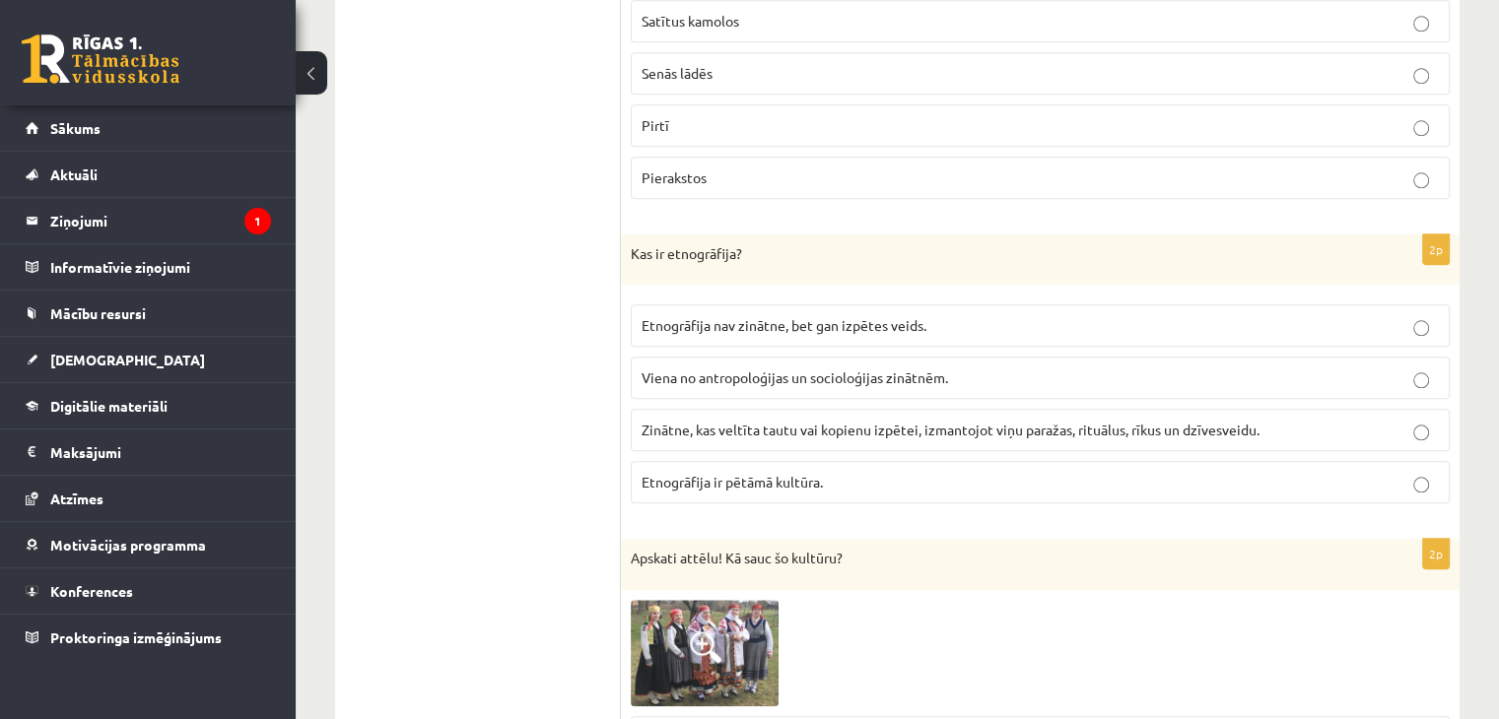
scroll to position [2069, 0]
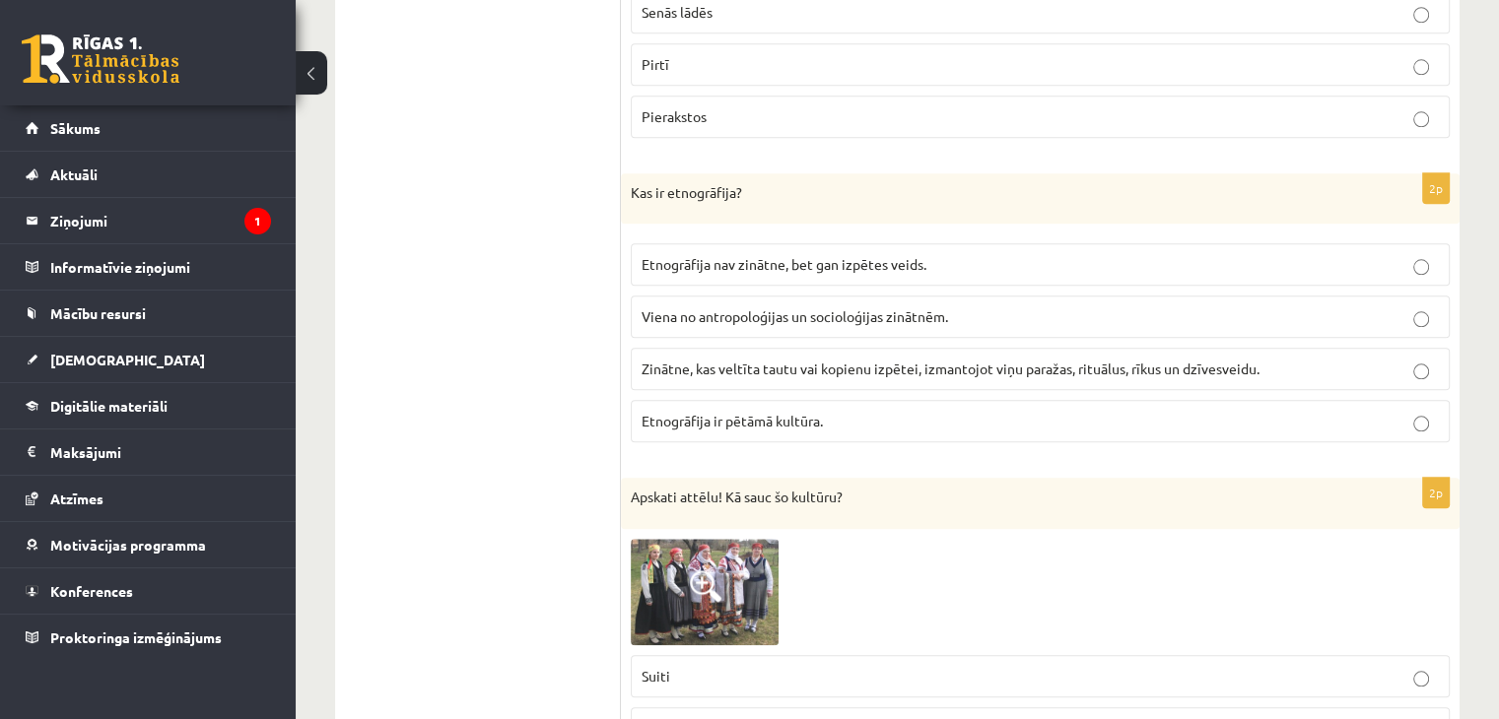
click at [863, 360] on span "Zinātne, kas veltīta tautu vai kopienu izpētei, izmantojot viņu paražas, rituāl…" at bounding box center [951, 369] width 618 height 18
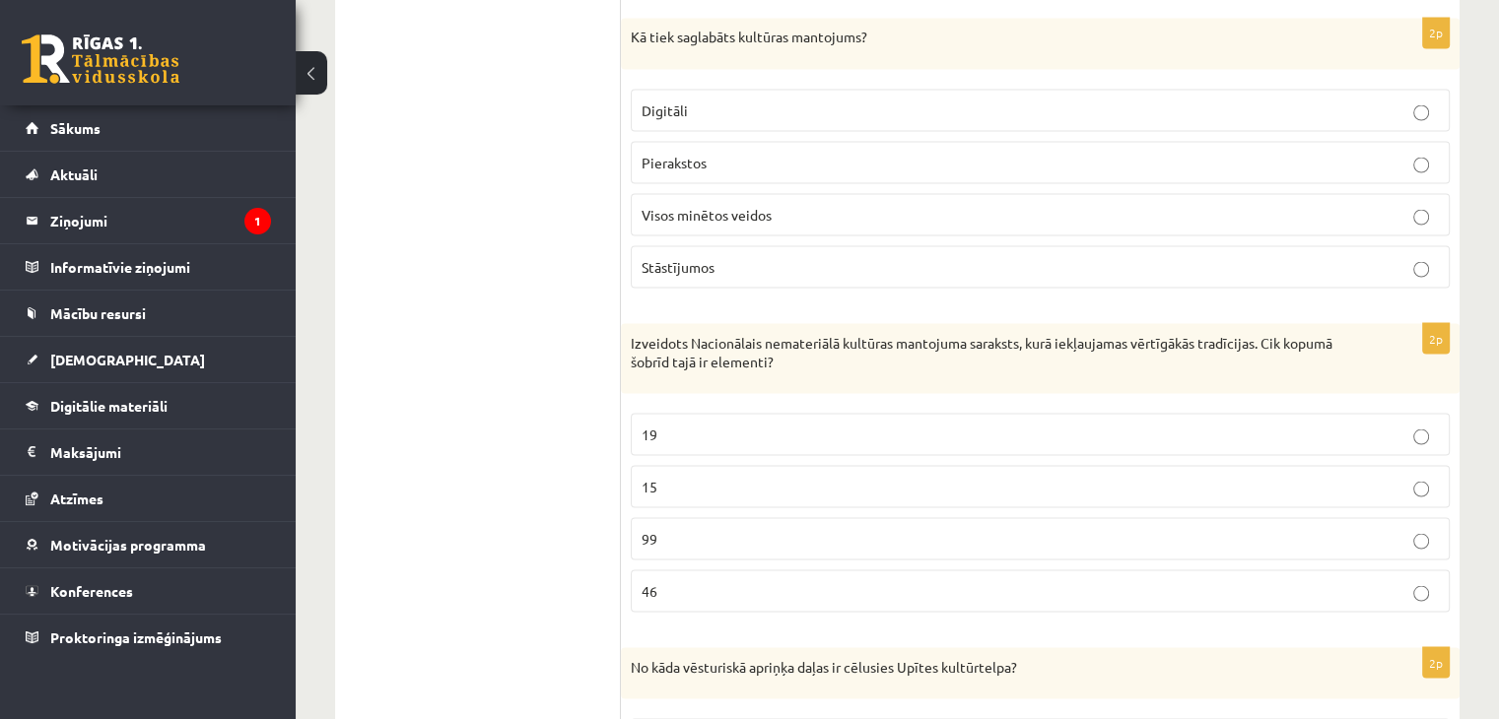
scroll to position [3843, 0]
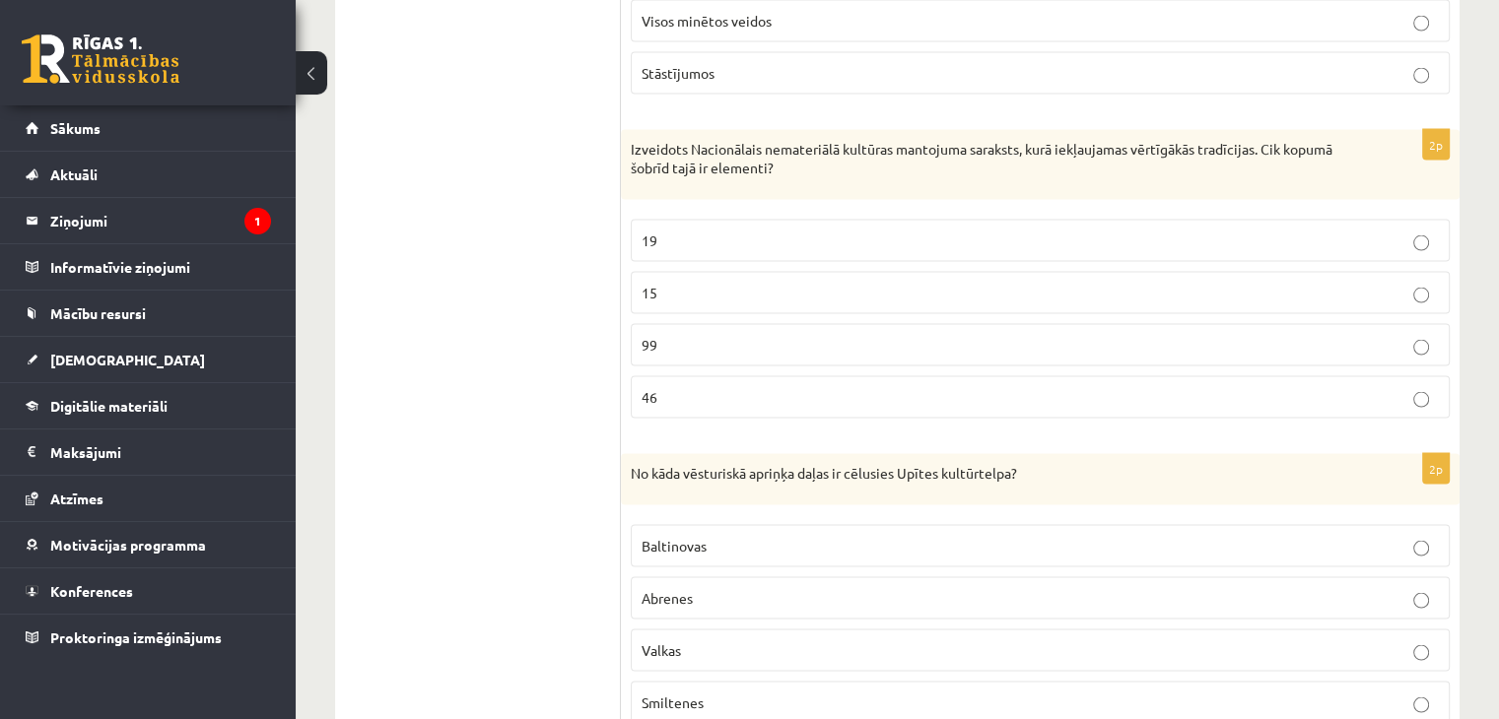
click at [847, 13] on p "Visos minētos veidos" at bounding box center [1040, 21] width 797 height 21
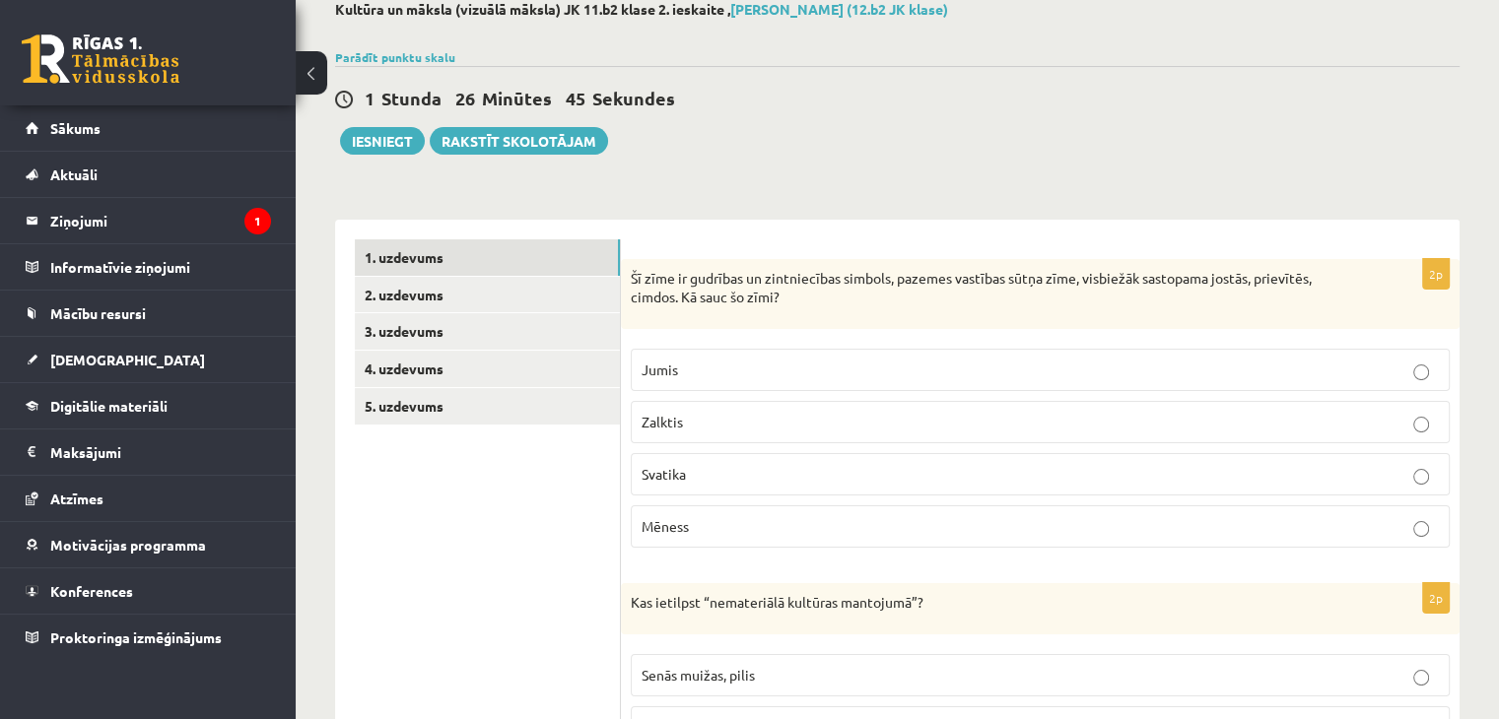
scroll to position [197, 0]
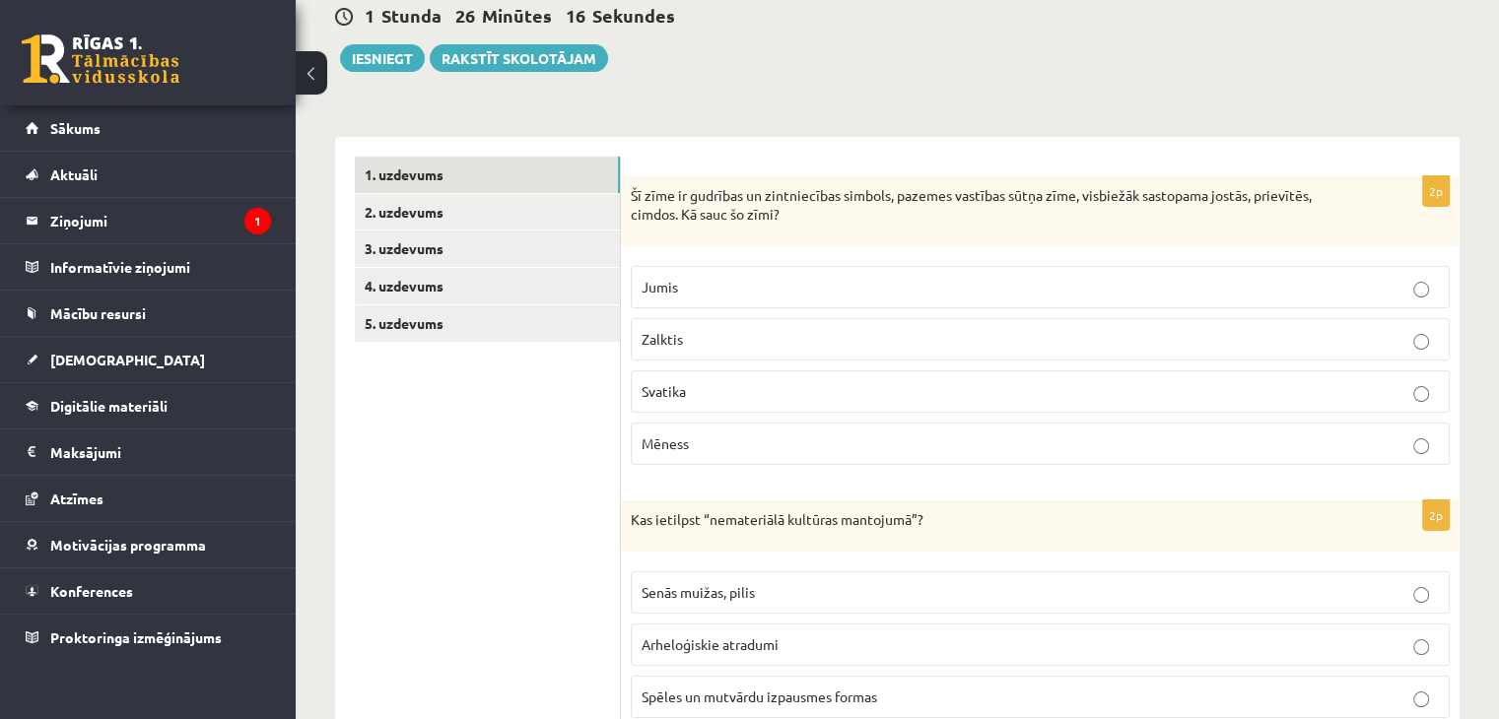
click at [681, 286] on p "Jumis" at bounding box center [1040, 287] width 797 height 21
click at [706, 338] on p "Zalktis" at bounding box center [1040, 339] width 797 height 21
click at [710, 440] on p "Mēness" at bounding box center [1040, 444] width 797 height 21
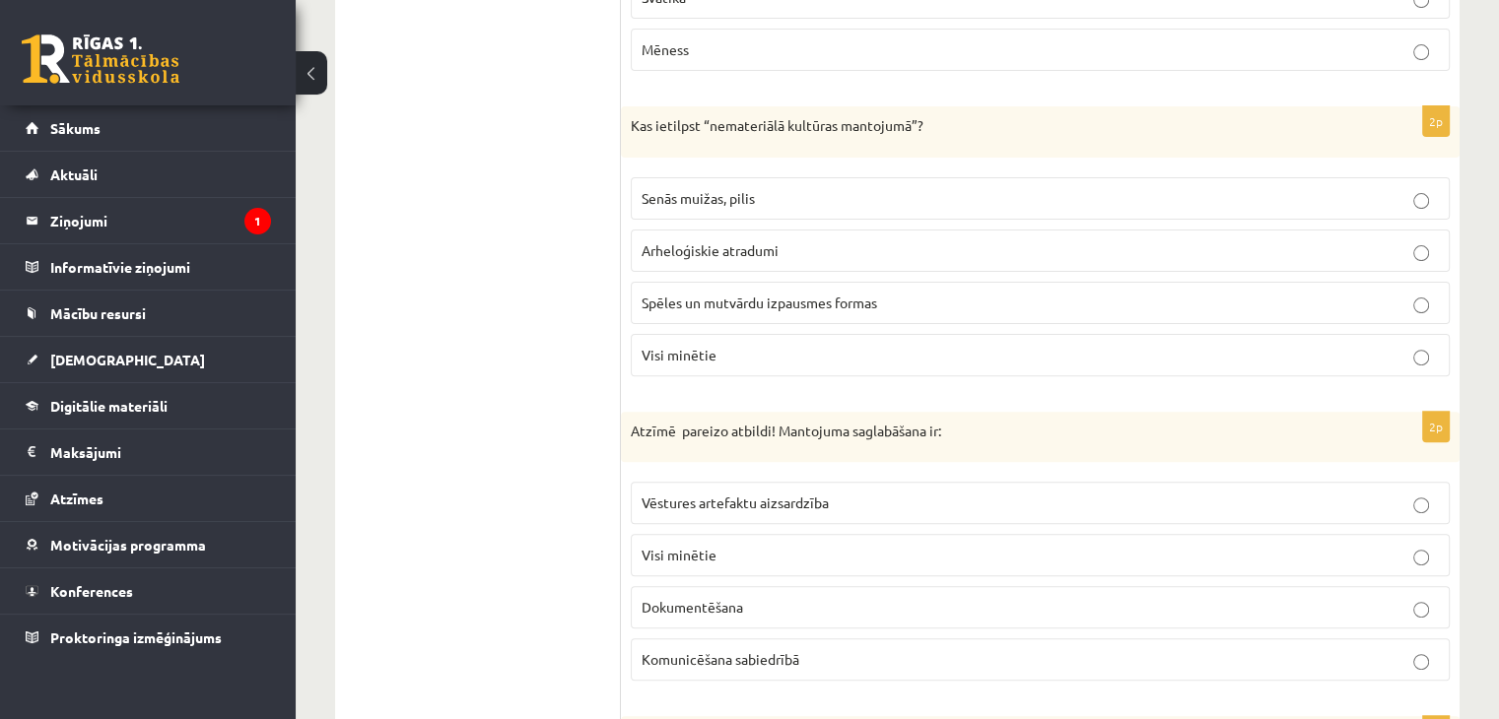
scroll to position [690, 0]
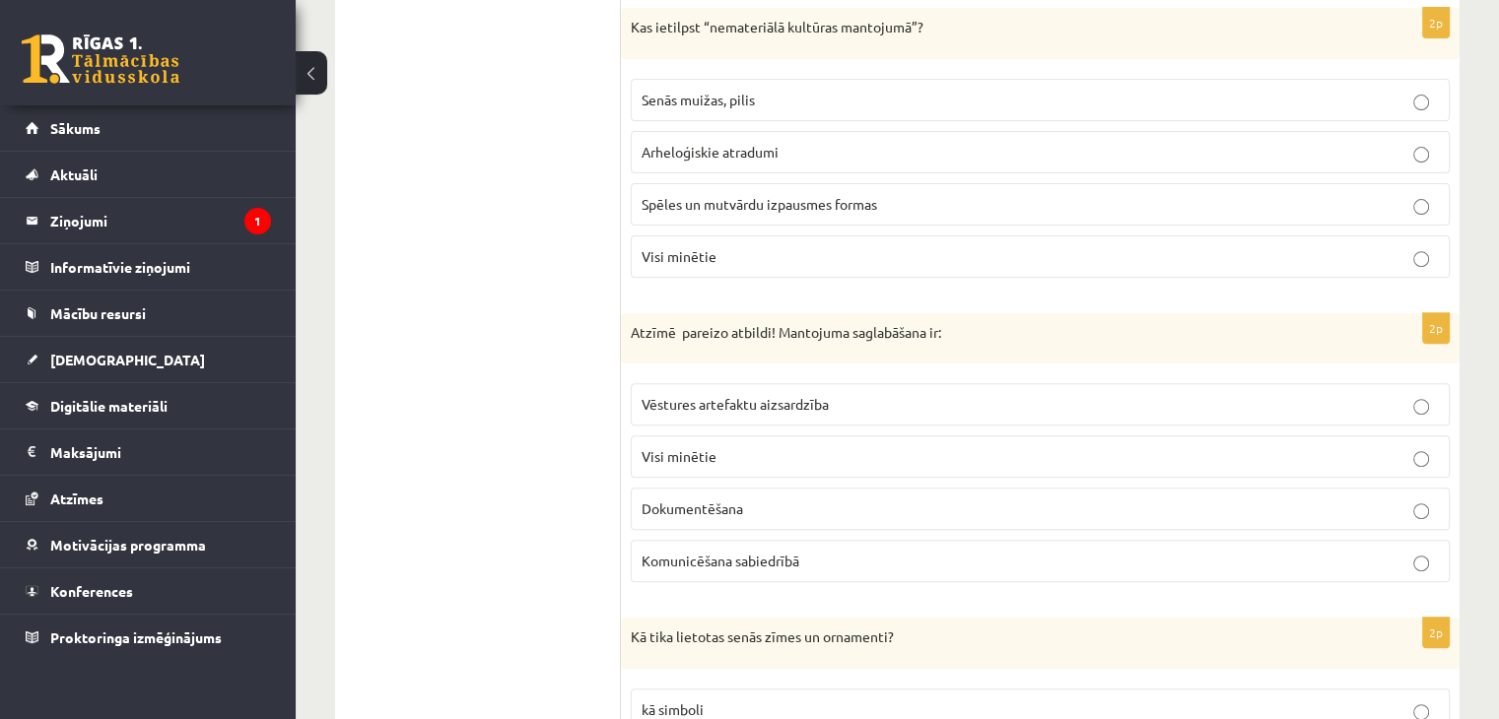
click at [751, 200] on span "Spēles un mutvārdu izpausmes formas" at bounding box center [760, 204] width 236 height 18
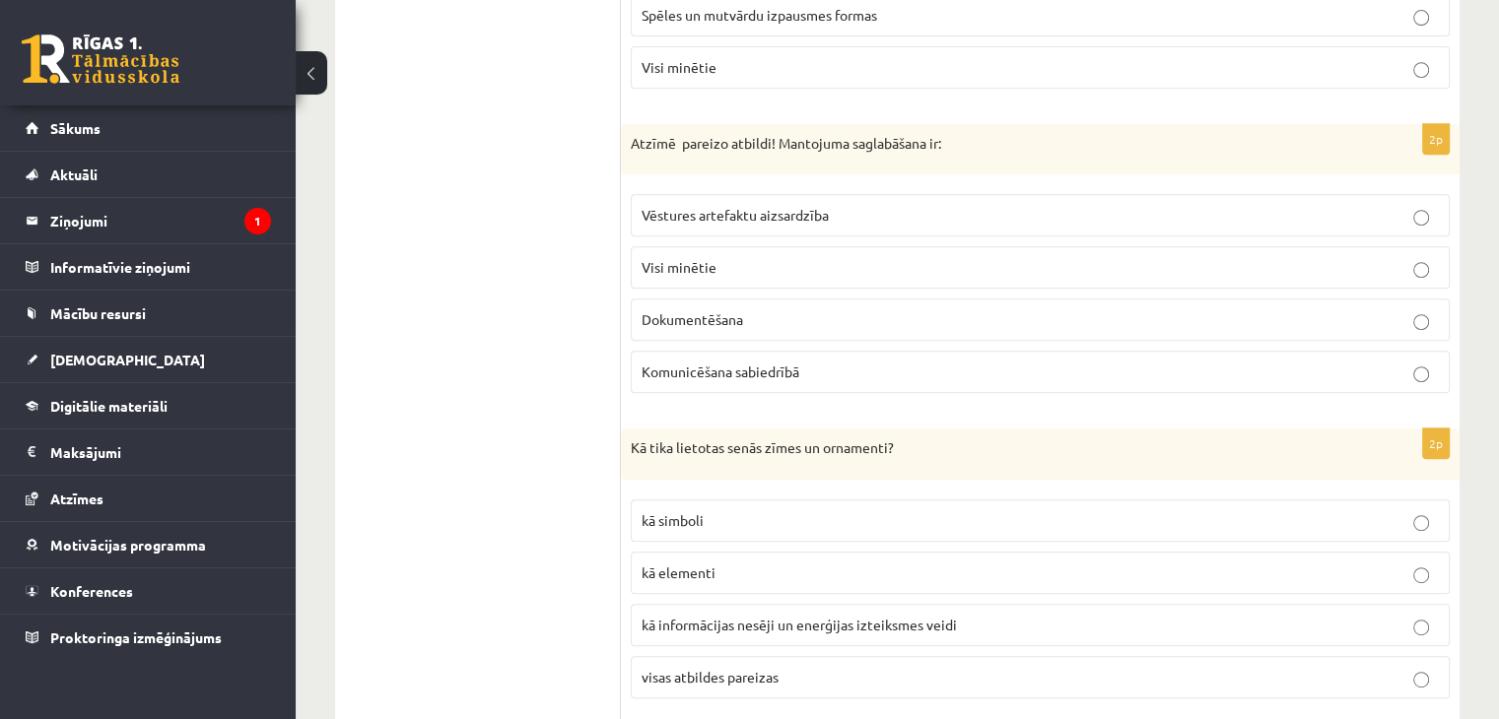
scroll to position [887, 0]
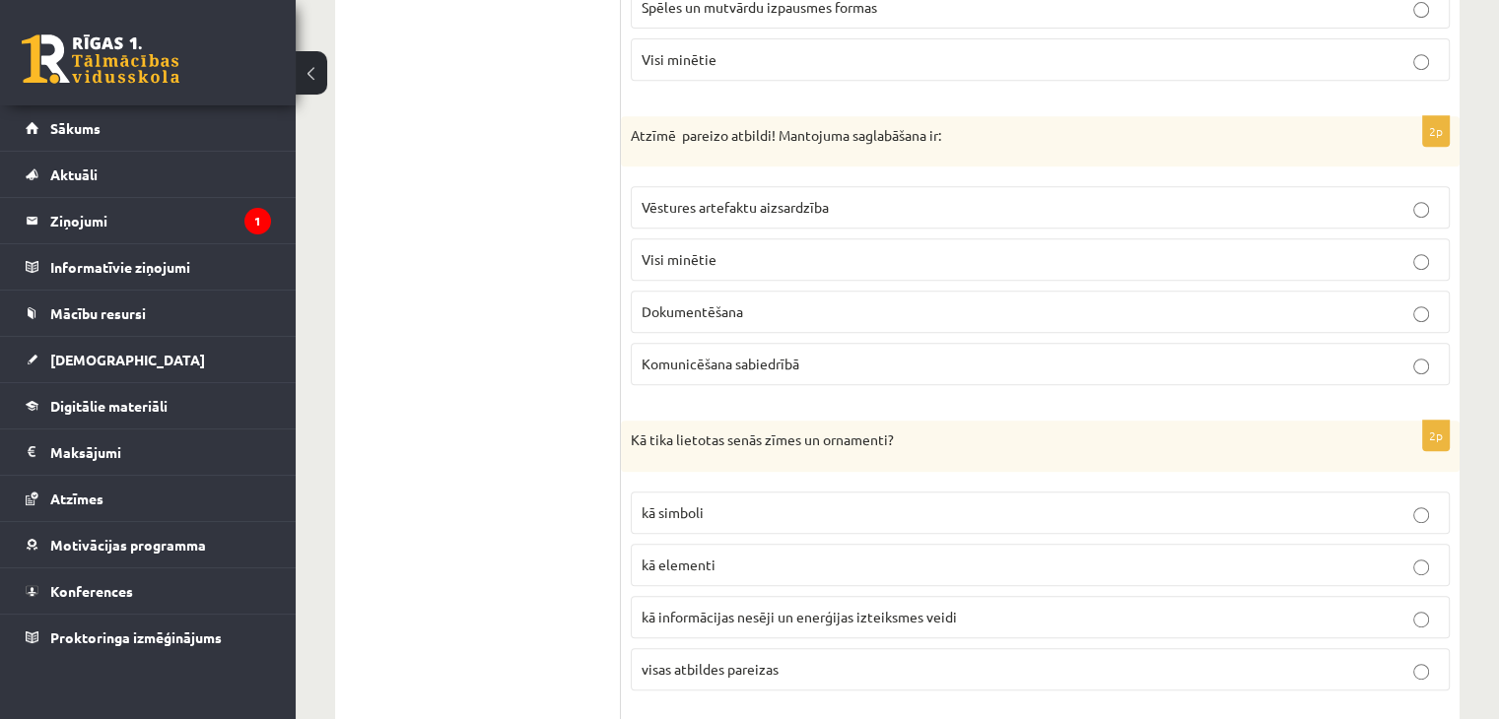
click at [728, 256] on p "Visi minētie" at bounding box center [1040, 259] width 797 height 21
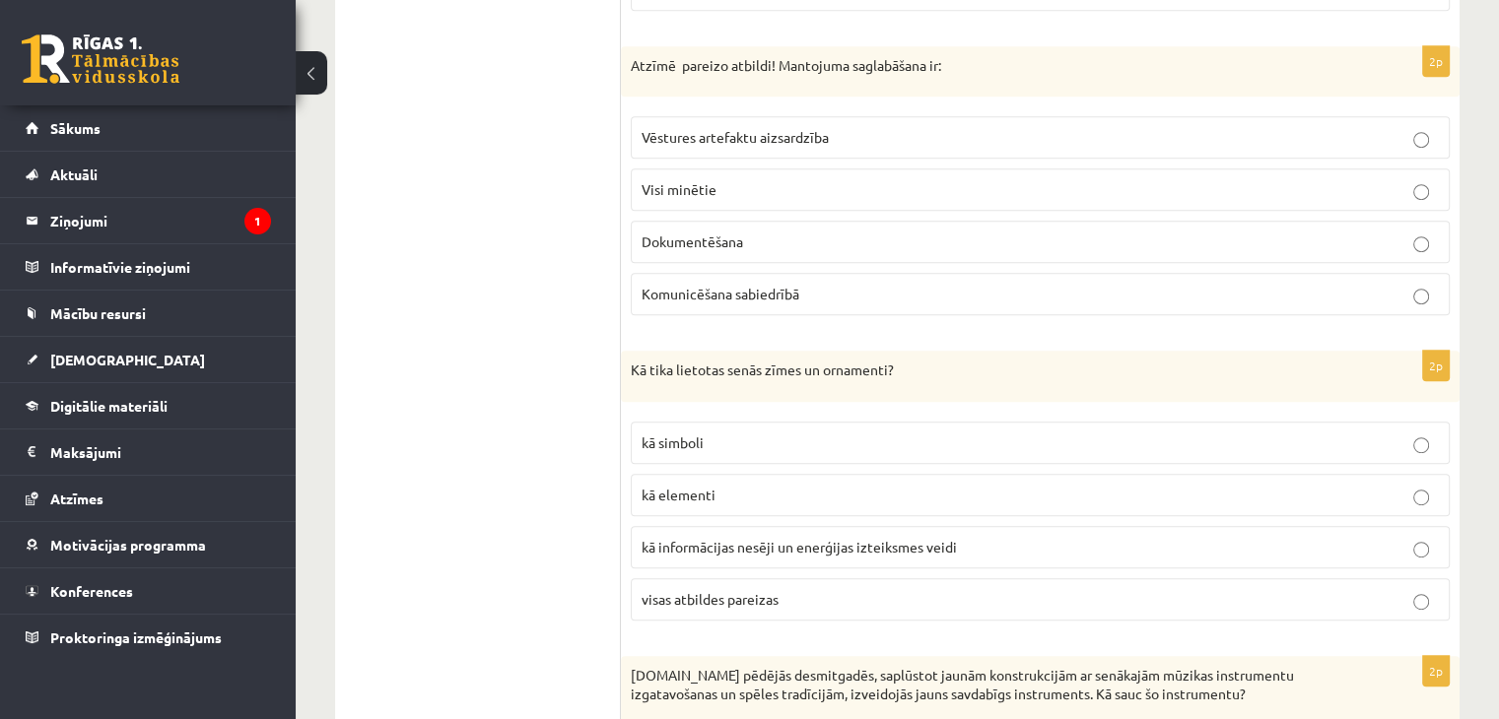
scroll to position [1084, 0]
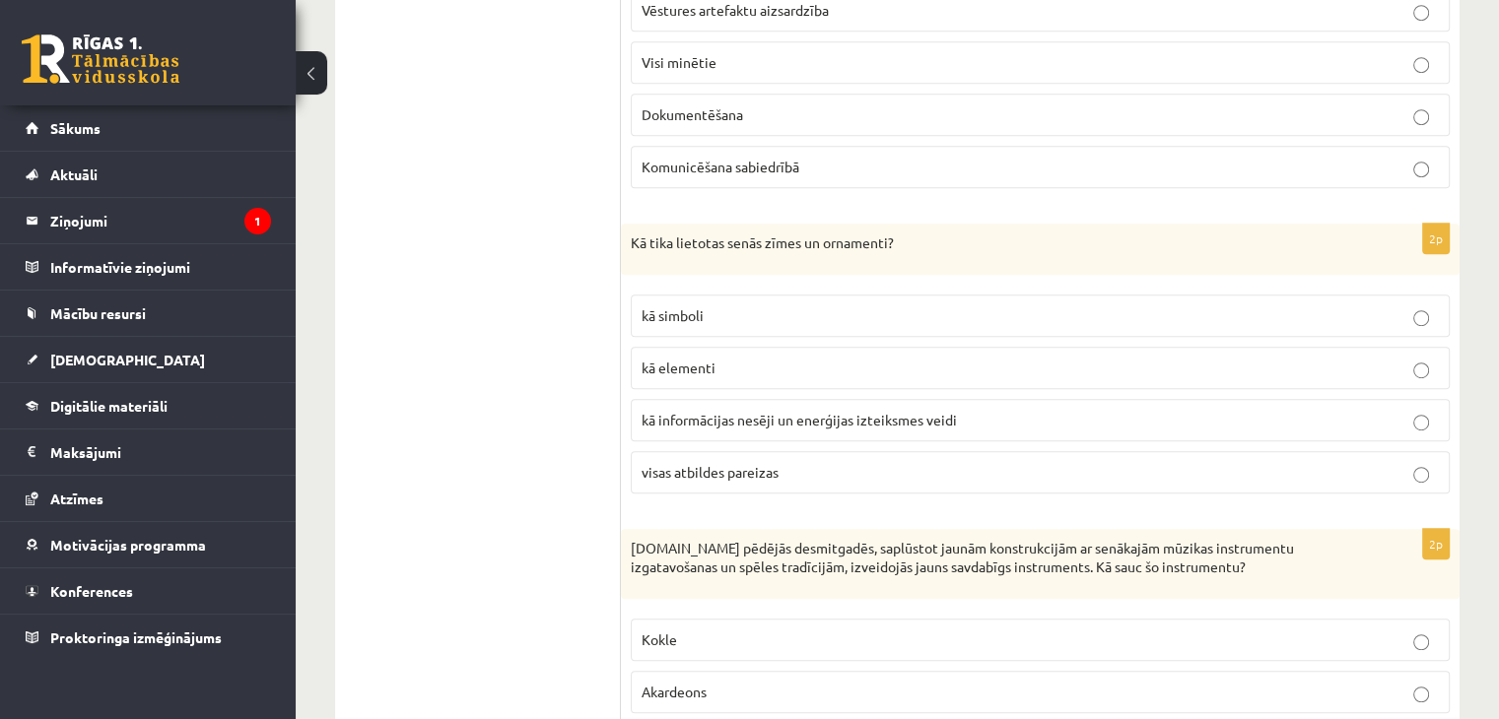
click at [752, 470] on span "visas atbildes pareizas" at bounding box center [710, 472] width 137 height 18
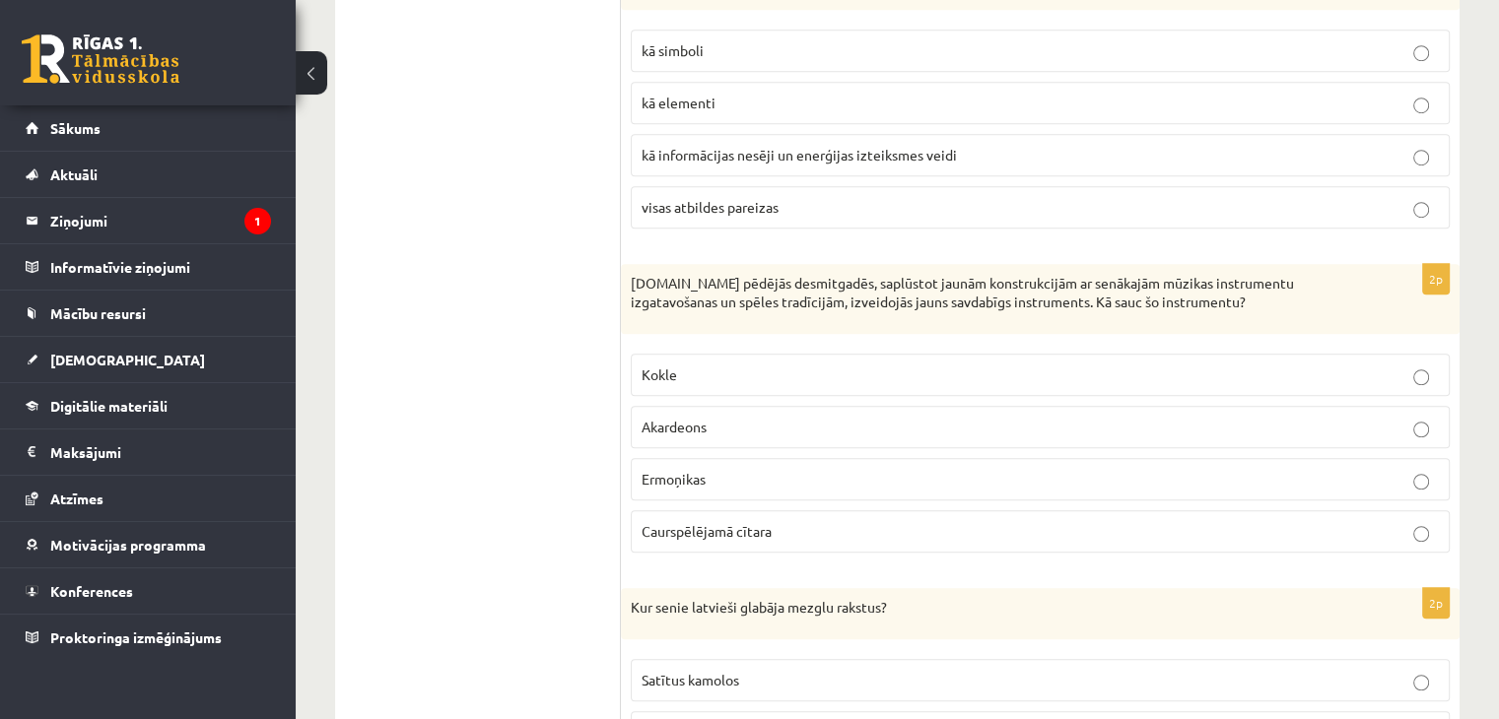
scroll to position [1380, 0]
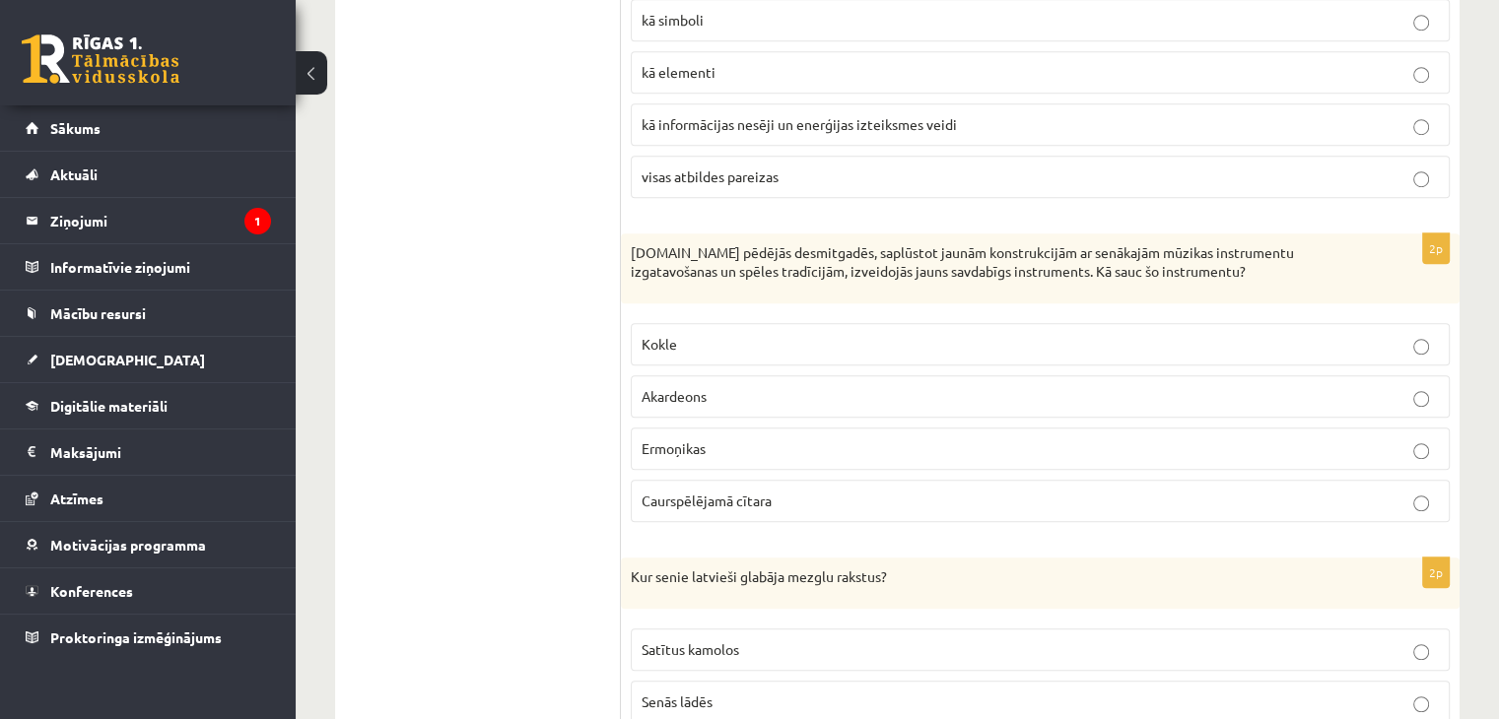
click at [684, 387] on span "Akardeons" at bounding box center [674, 396] width 65 height 18
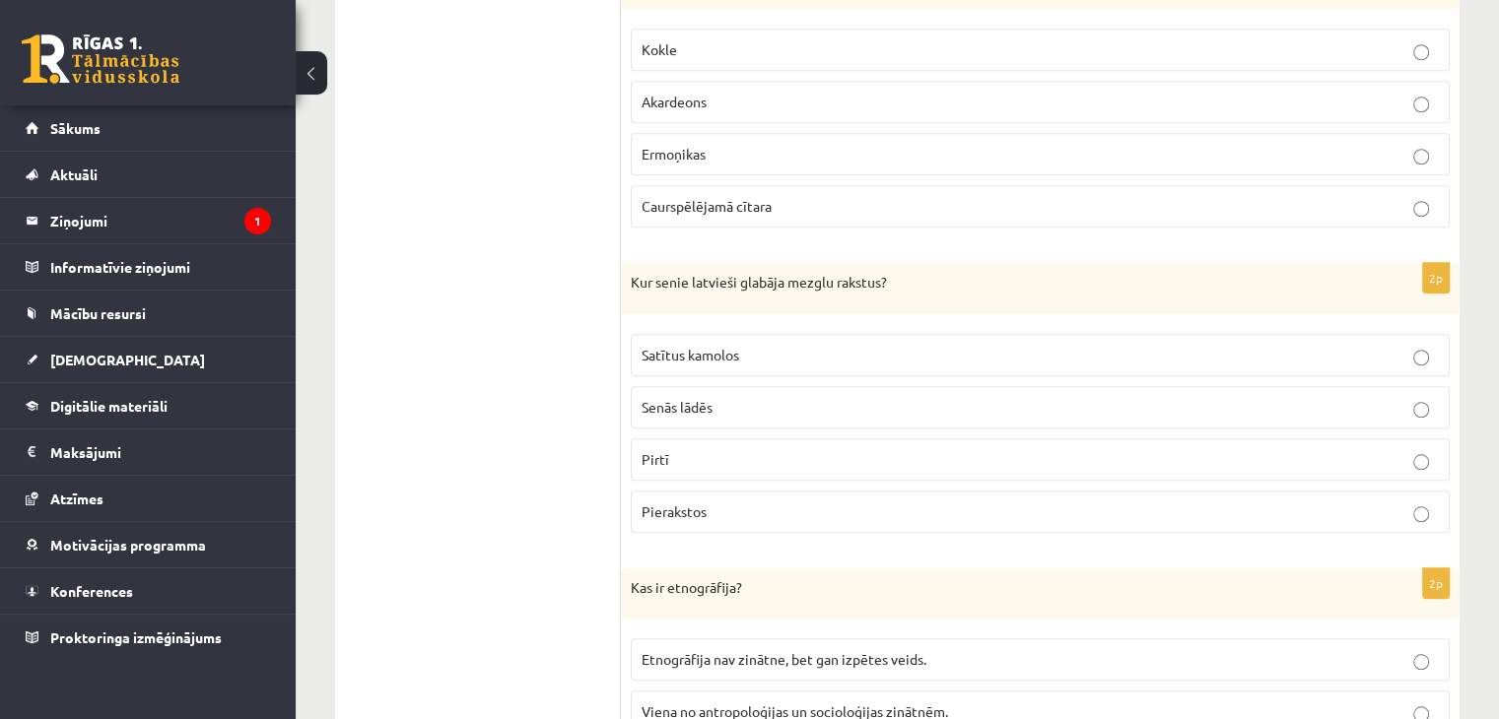
scroll to position [1675, 0]
click at [662, 333] on label "Satītus kamolos" at bounding box center [1040, 354] width 819 height 42
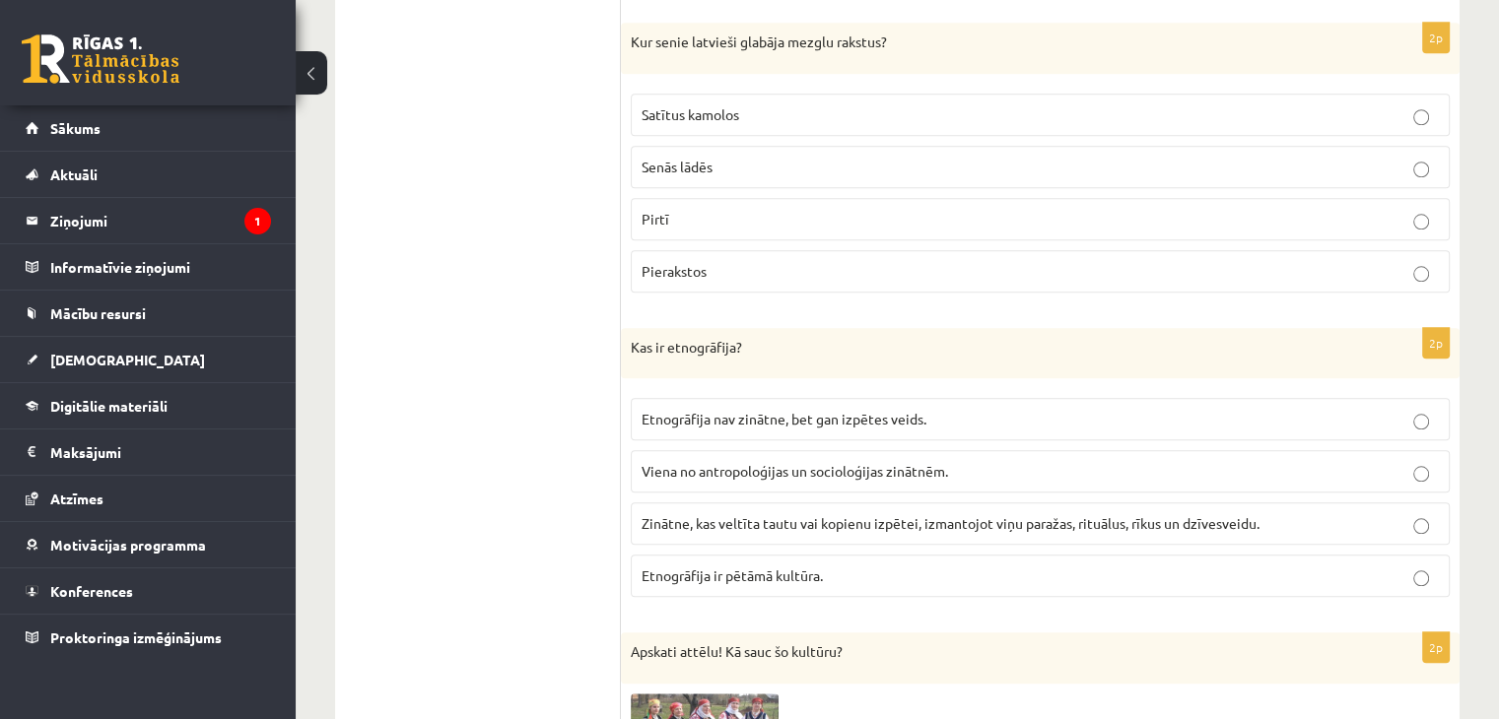
scroll to position [2069, 0]
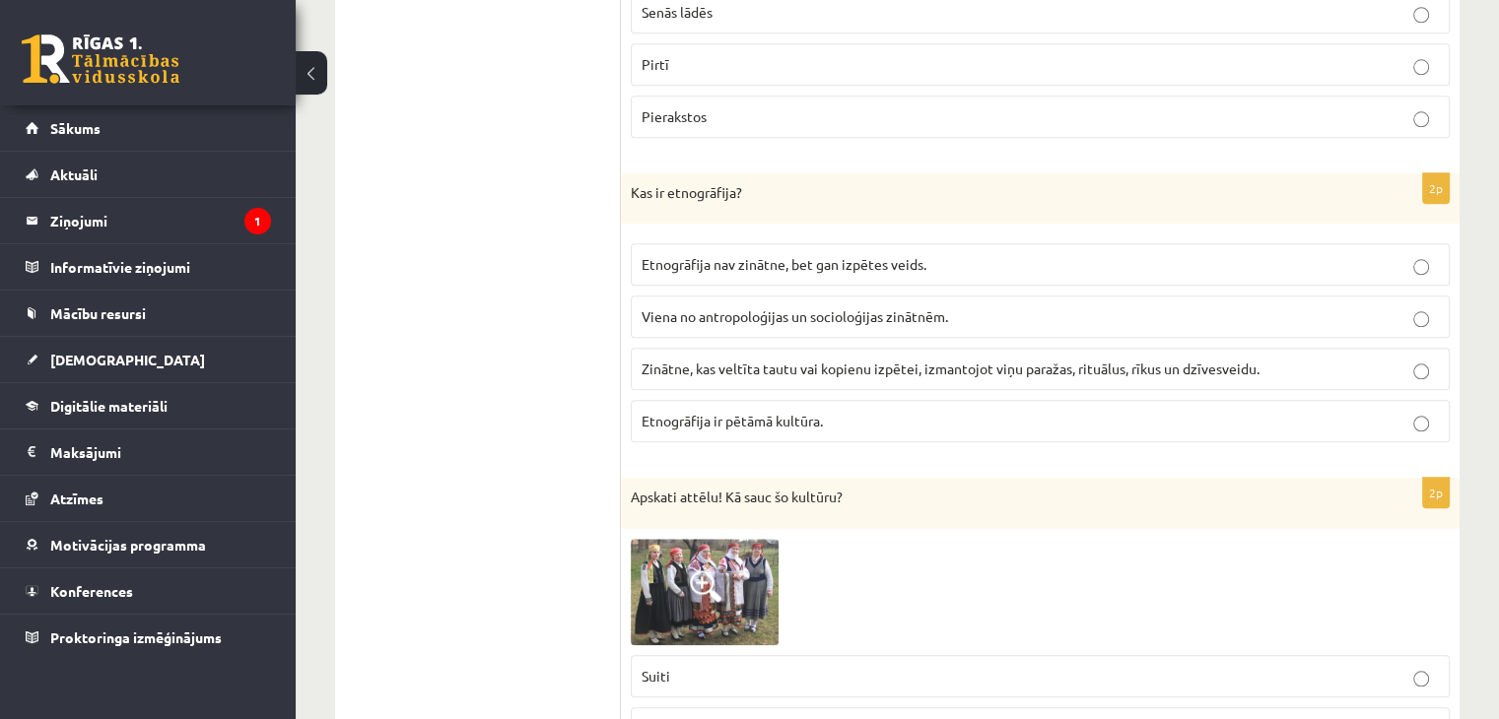
click at [704, 360] on span "Zinātne, kas veltīta tautu vai kopienu izpētei, izmantojot viņu paražas, rituāl…" at bounding box center [951, 369] width 618 height 18
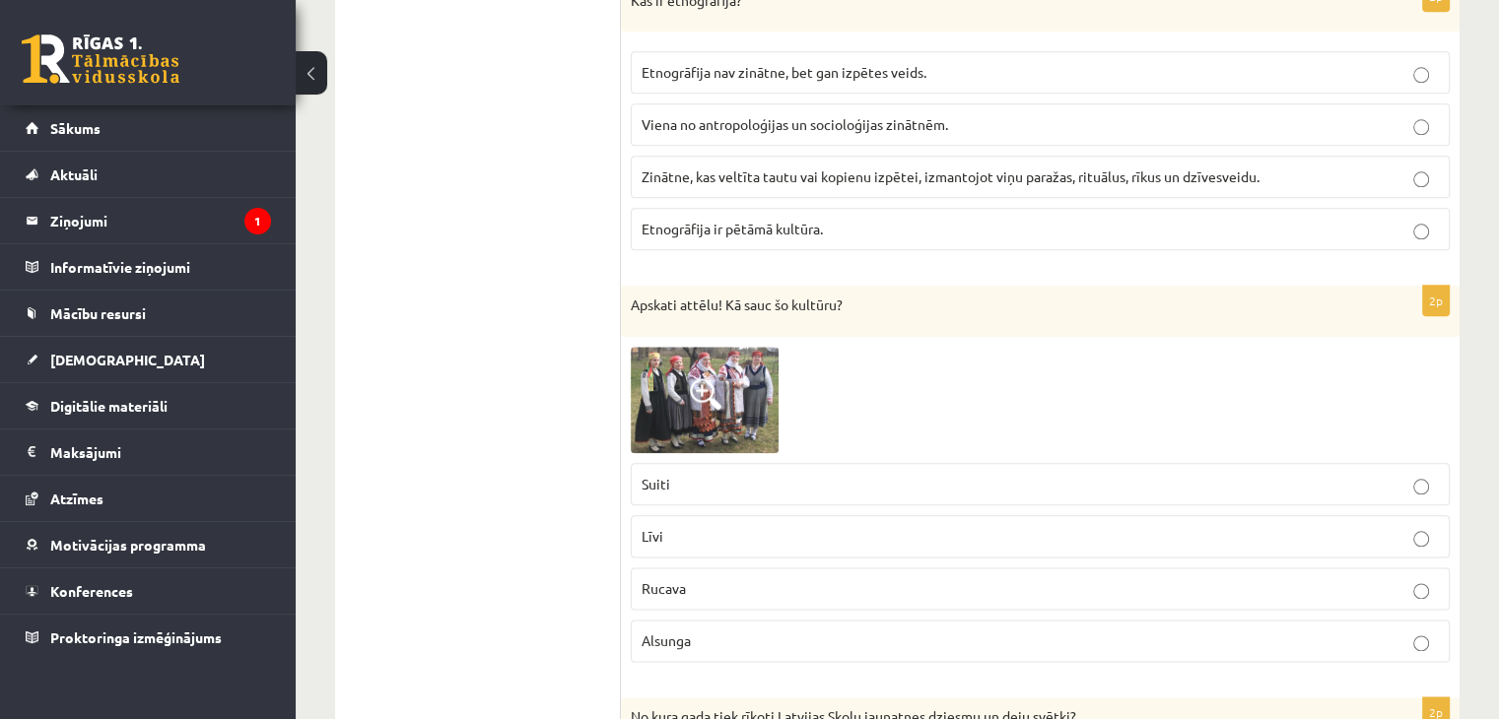
scroll to position [2365, 0]
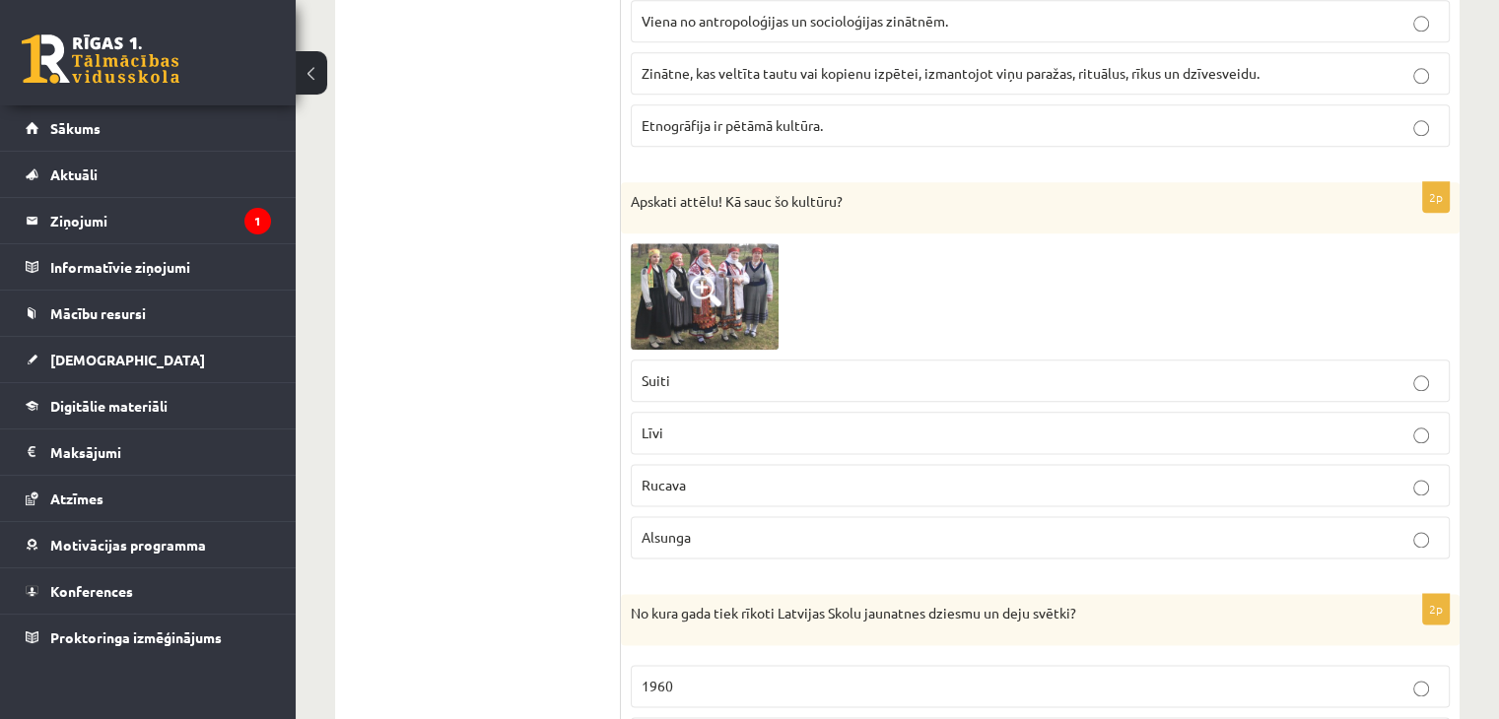
click at [704, 375] on p "Suiti" at bounding box center [1040, 381] width 797 height 21
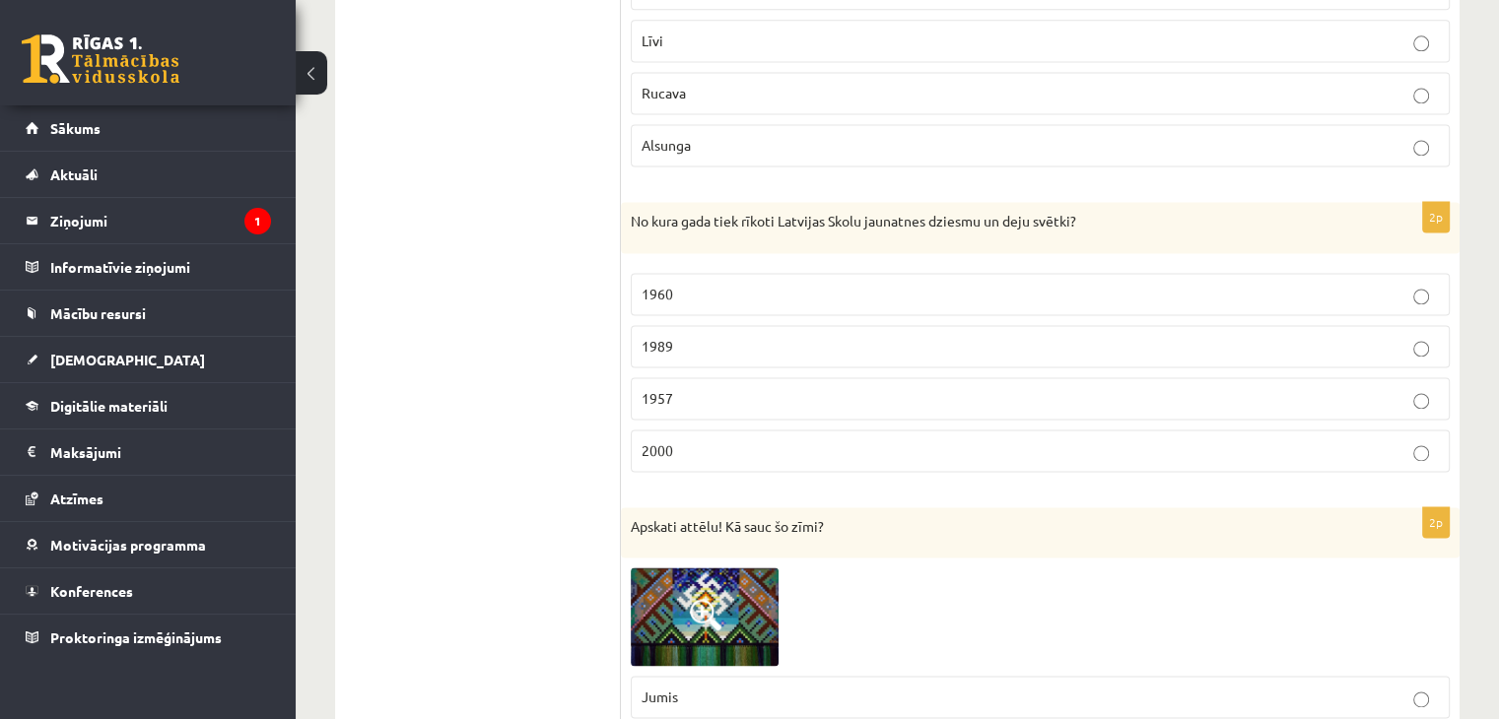
scroll to position [2759, 0]
click at [678, 288] on p "1960" at bounding box center [1040, 292] width 797 height 21
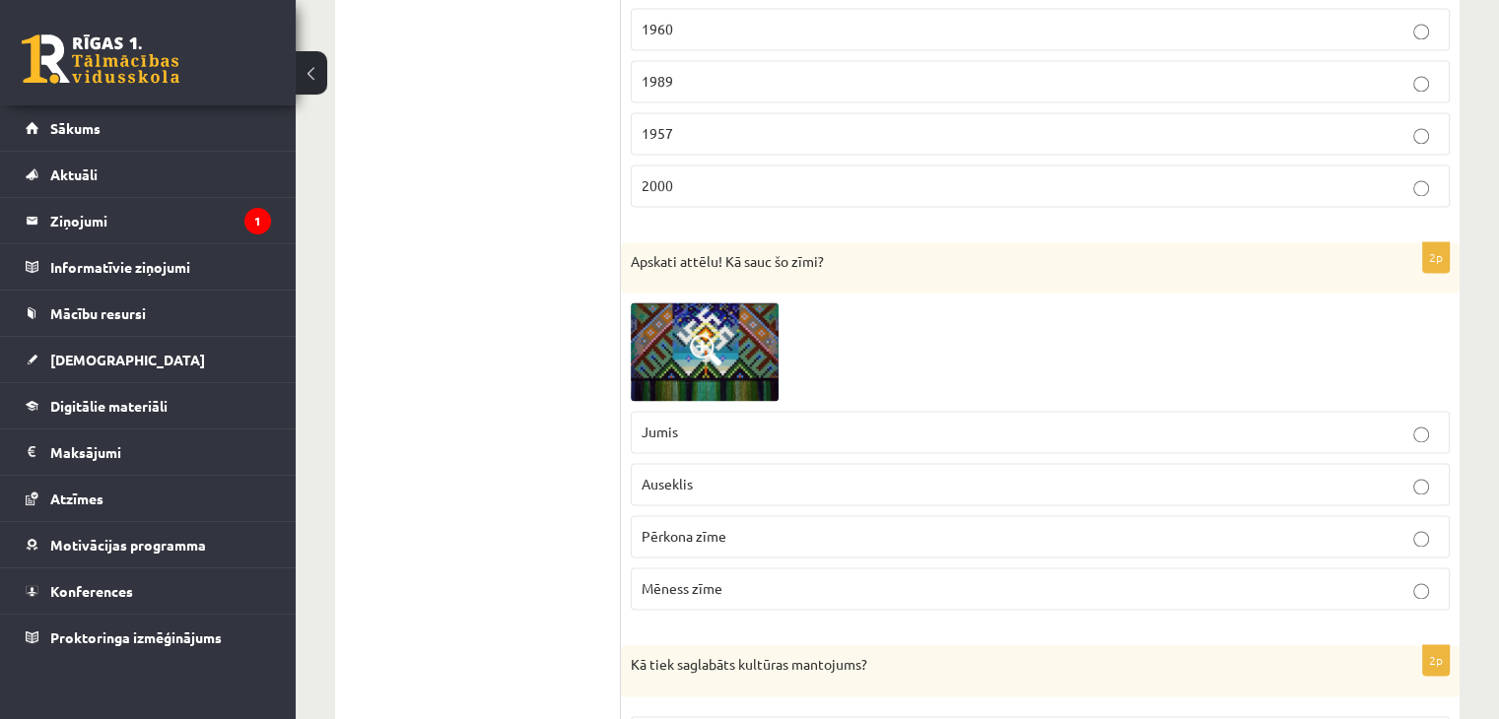
scroll to position [3153, 0]
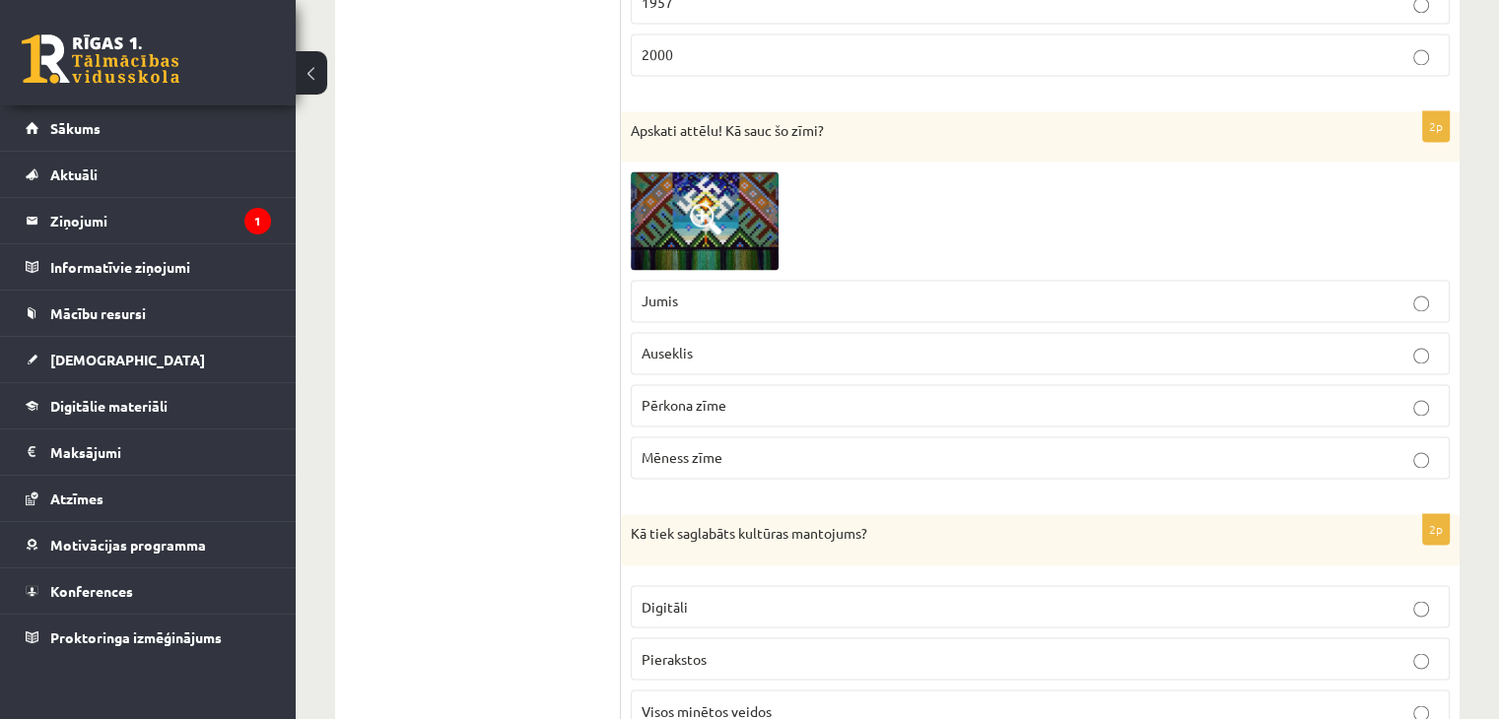
click at [699, 345] on p "Auseklis" at bounding box center [1040, 353] width 797 height 21
click at [698, 396] on span "Pērkona zīme" at bounding box center [684, 405] width 85 height 18
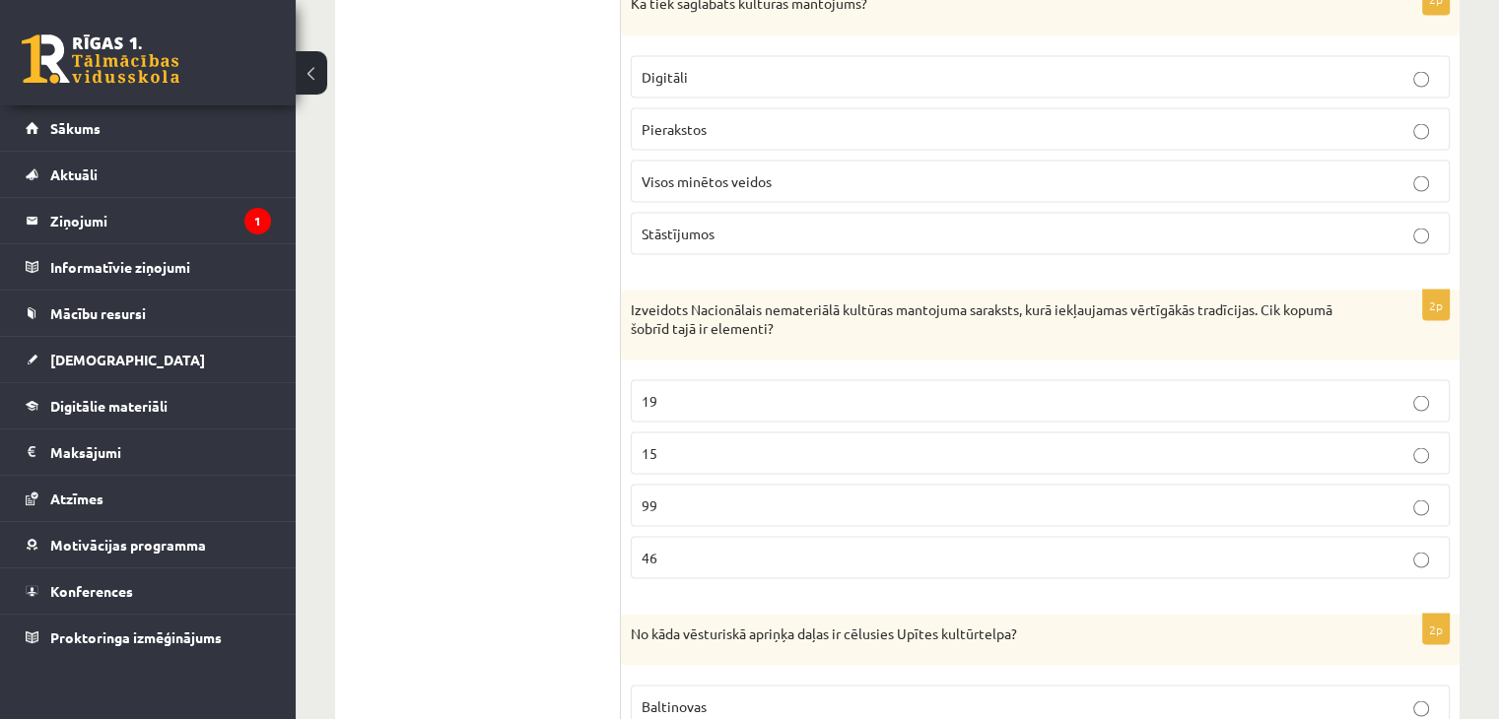
scroll to position [3646, 0]
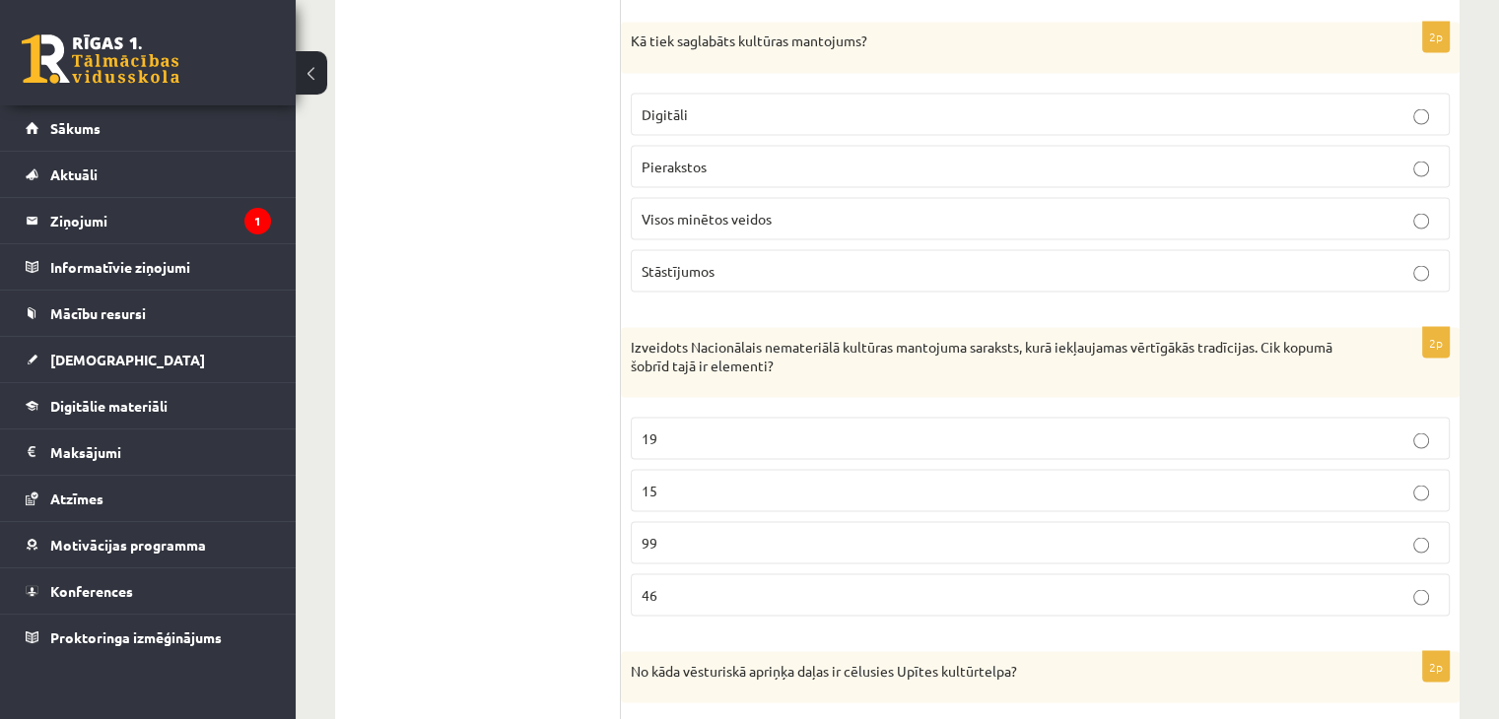
click at [691, 428] on p "19" at bounding box center [1040, 438] width 797 height 21
click at [680, 589] on label "46" at bounding box center [1040, 595] width 819 height 42
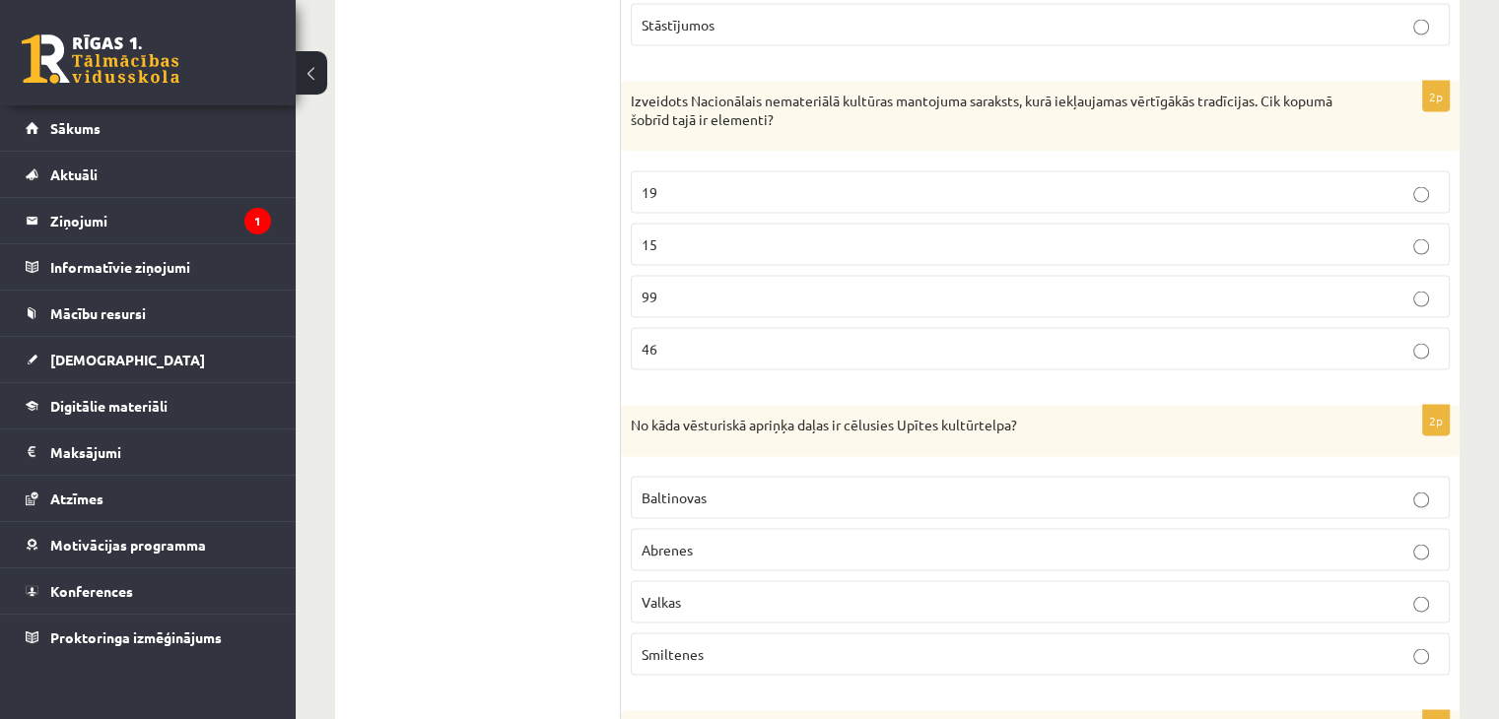
scroll to position [3942, 0]
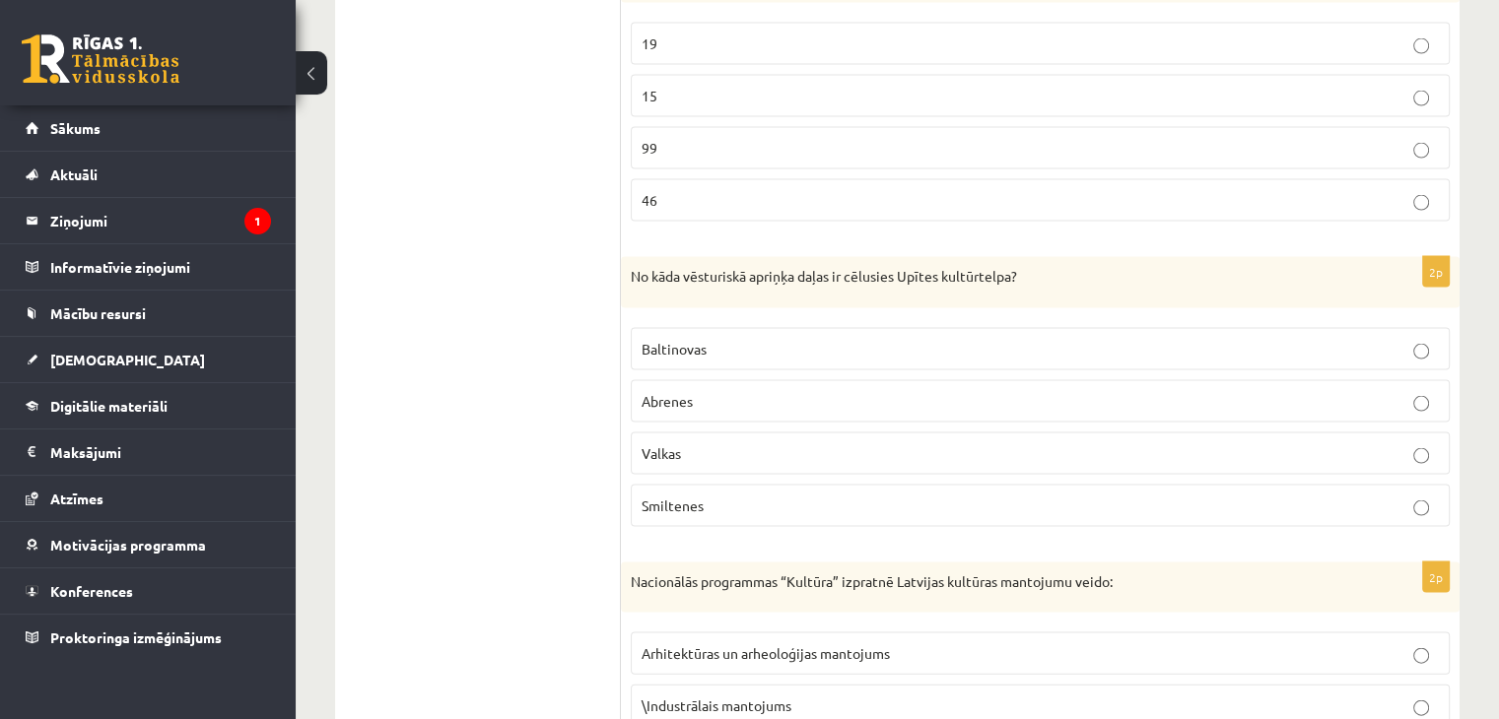
click at [697, 391] on p "Abrenes" at bounding box center [1040, 401] width 797 height 21
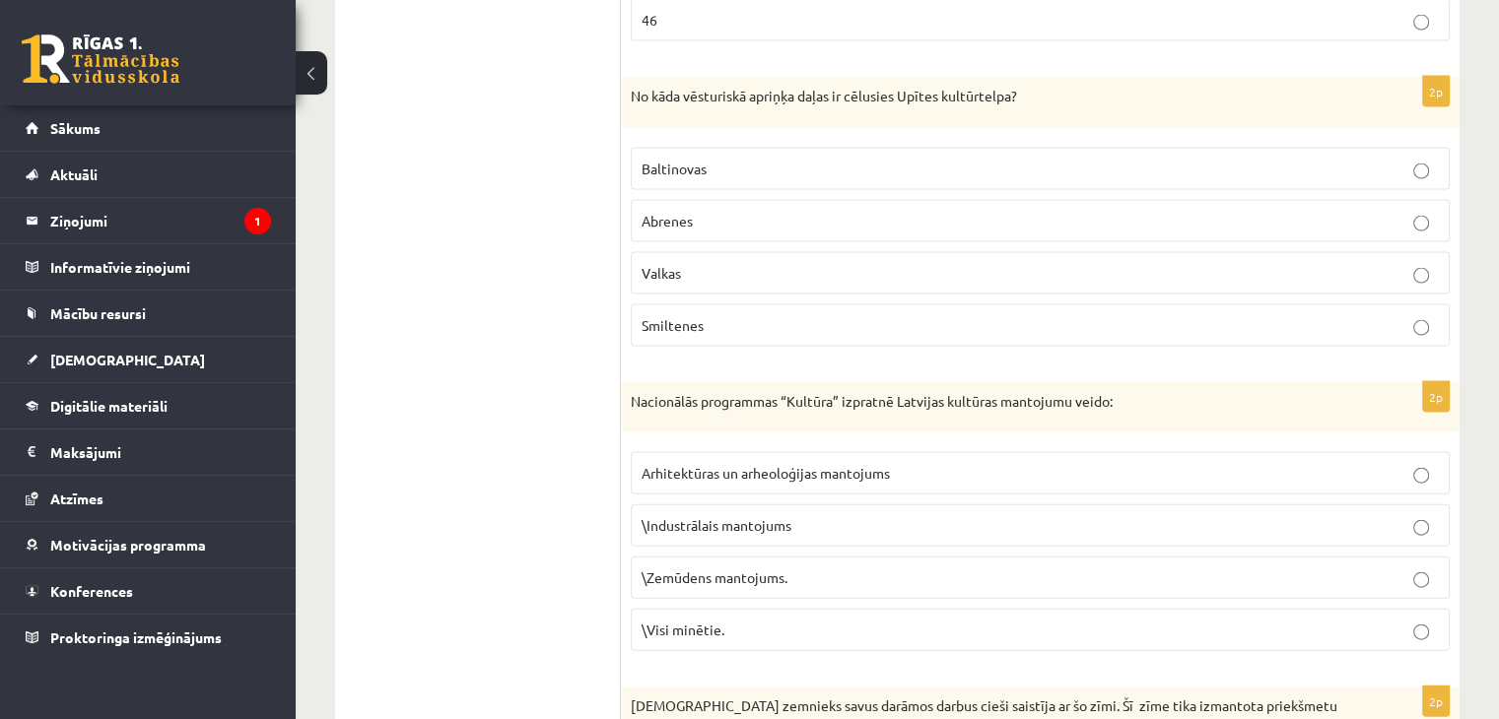
scroll to position [4237, 0]
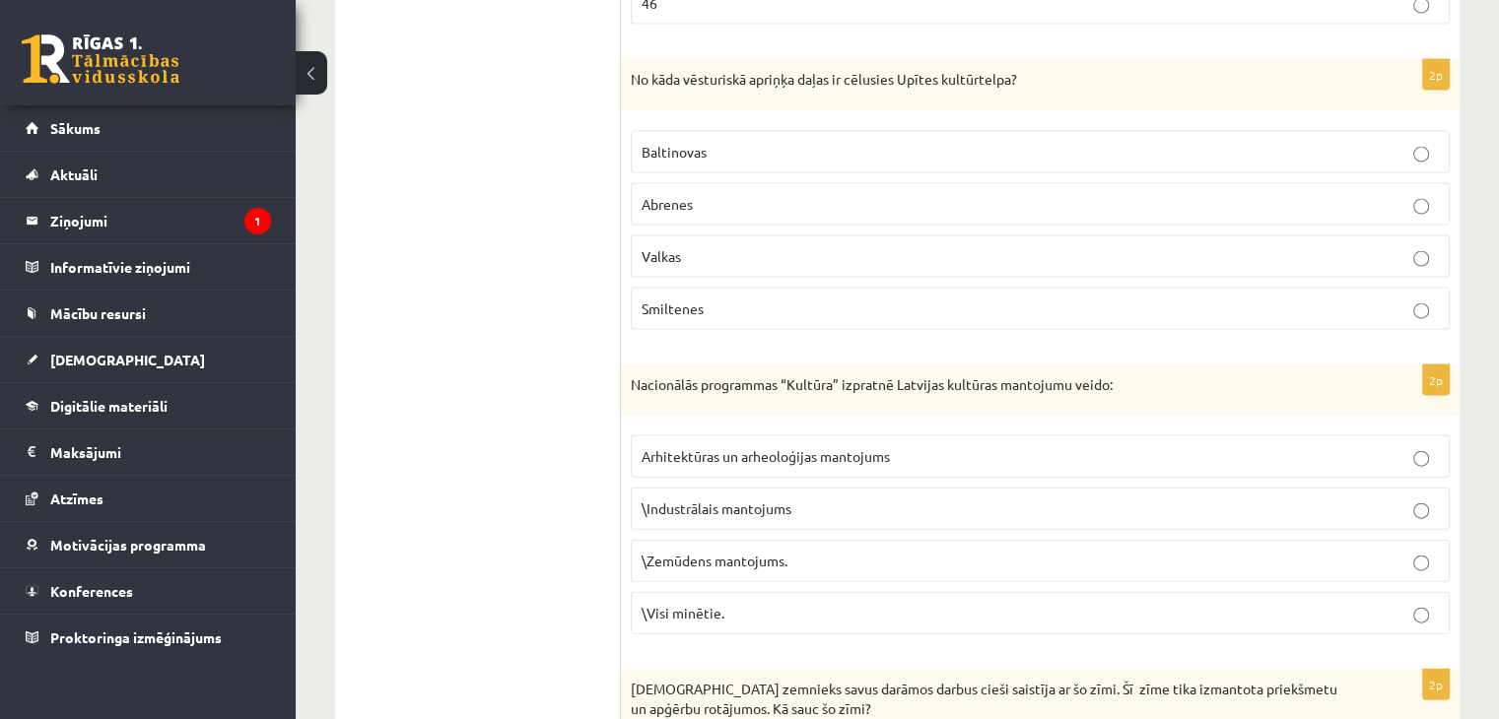
click at [697, 592] on label "\Visi minētie." at bounding box center [1040, 613] width 819 height 42
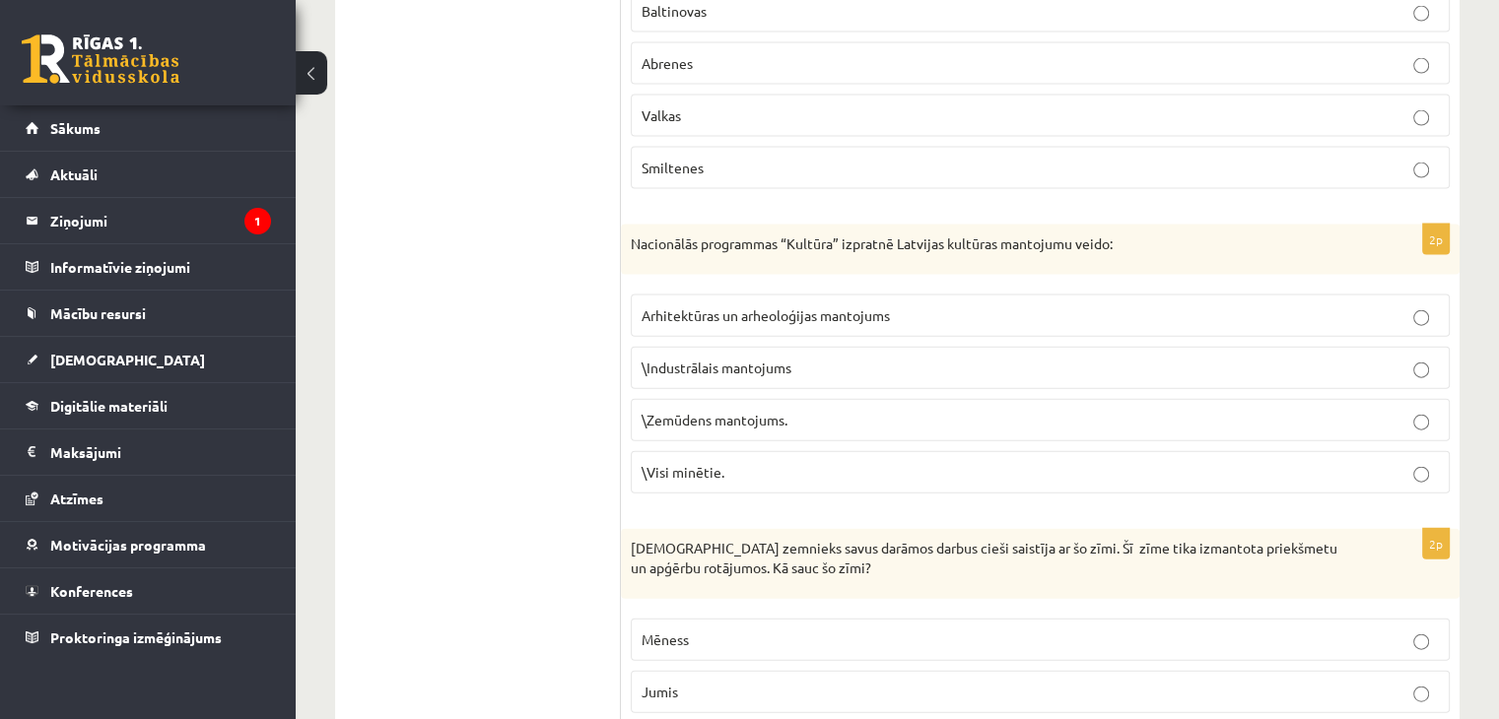
scroll to position [4435, 0]
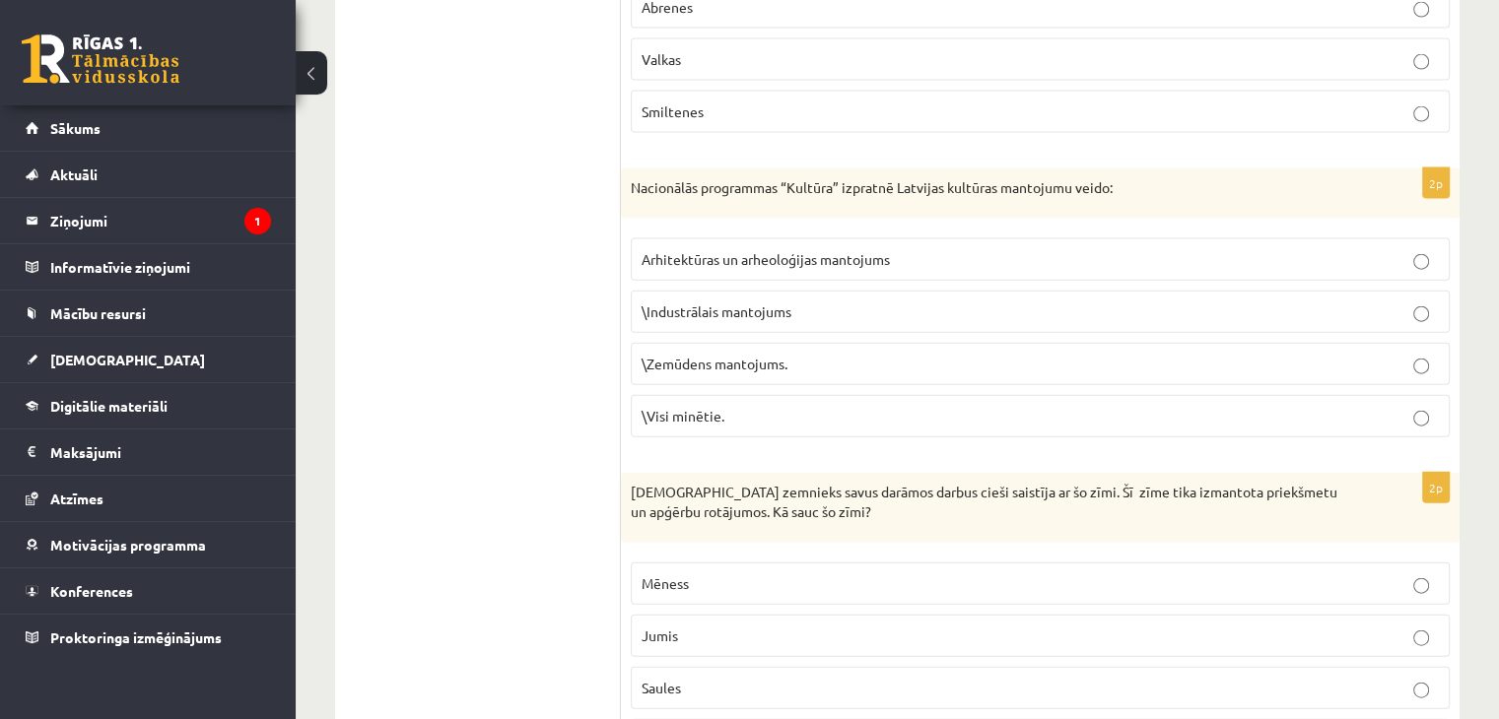
click at [659, 627] on span "Jumis" at bounding box center [660, 636] width 36 height 18
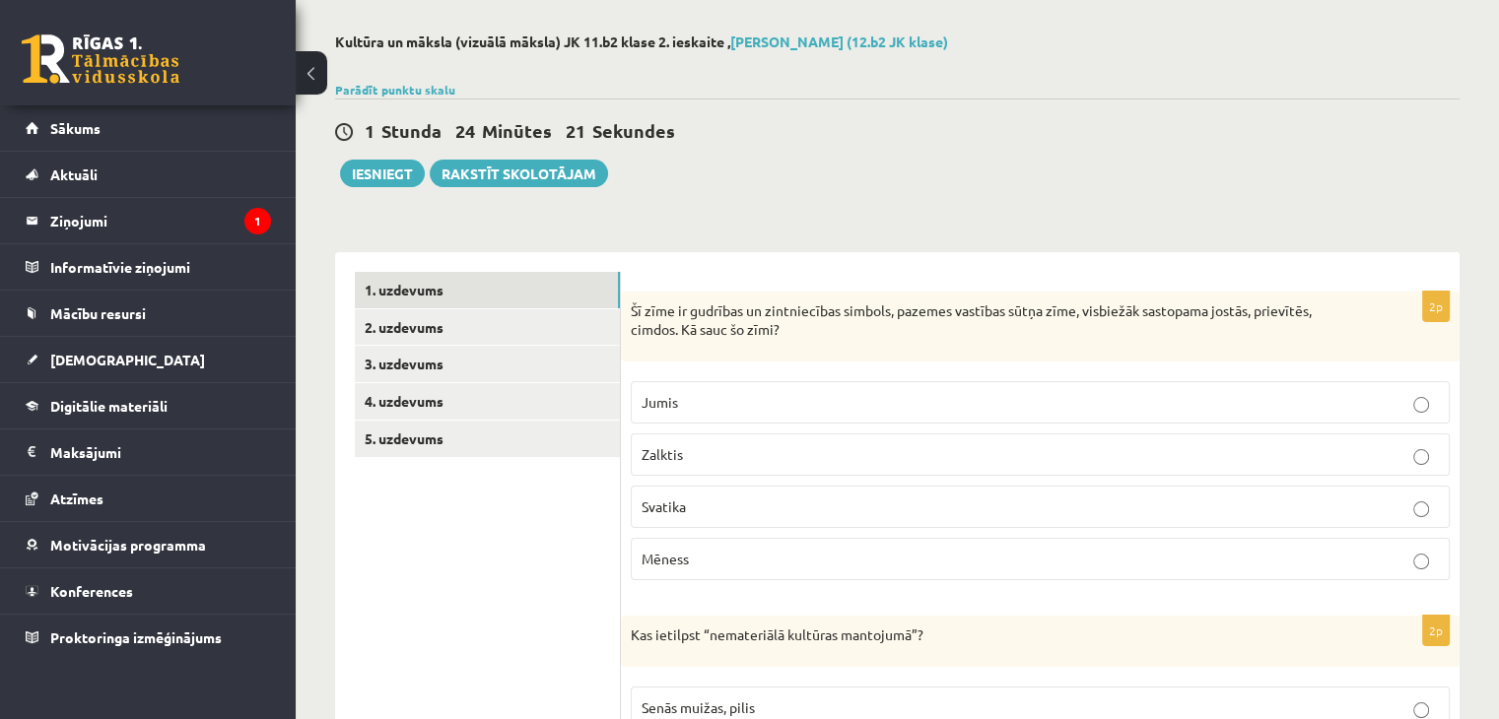
scroll to position [0, 0]
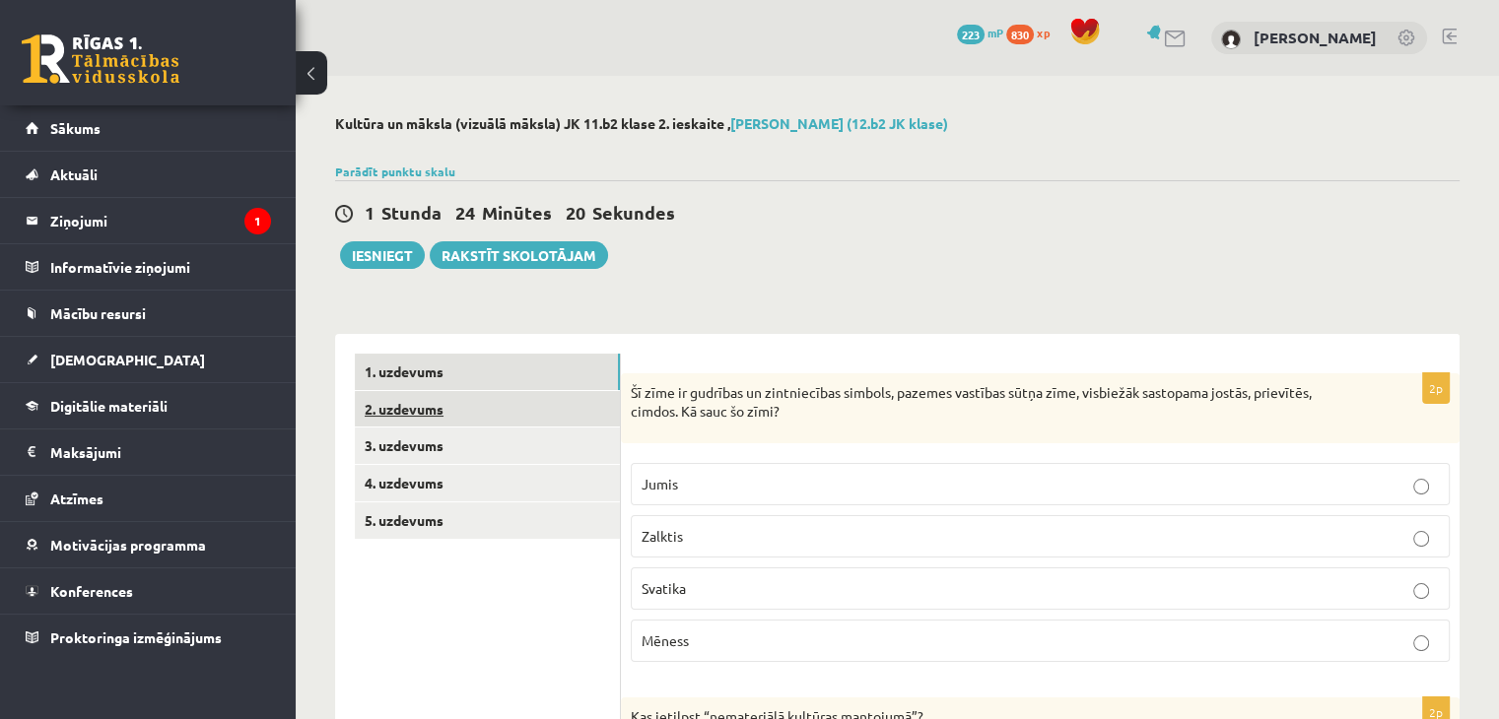
click at [428, 408] on link "2. uzdevums" at bounding box center [487, 409] width 265 height 36
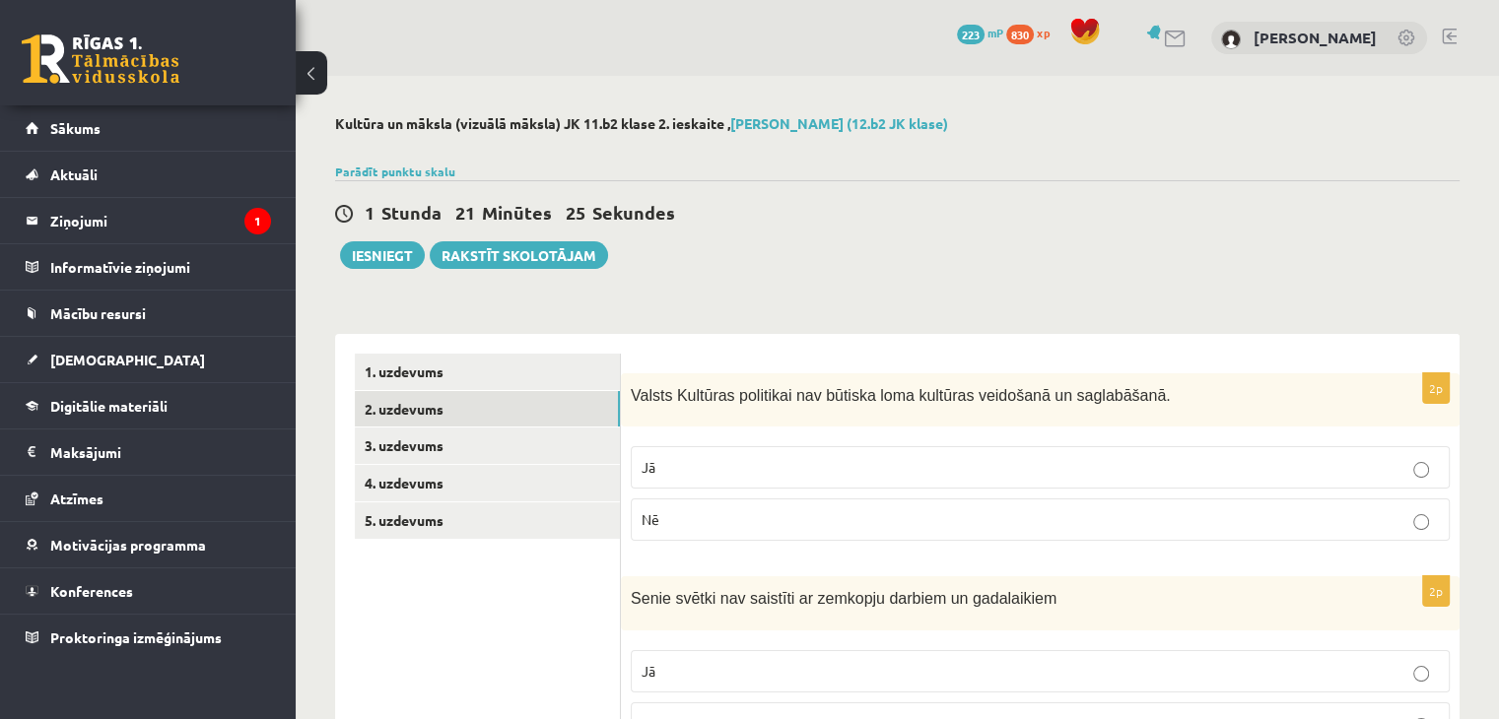
click at [681, 525] on p "Nē" at bounding box center [1040, 519] width 797 height 21
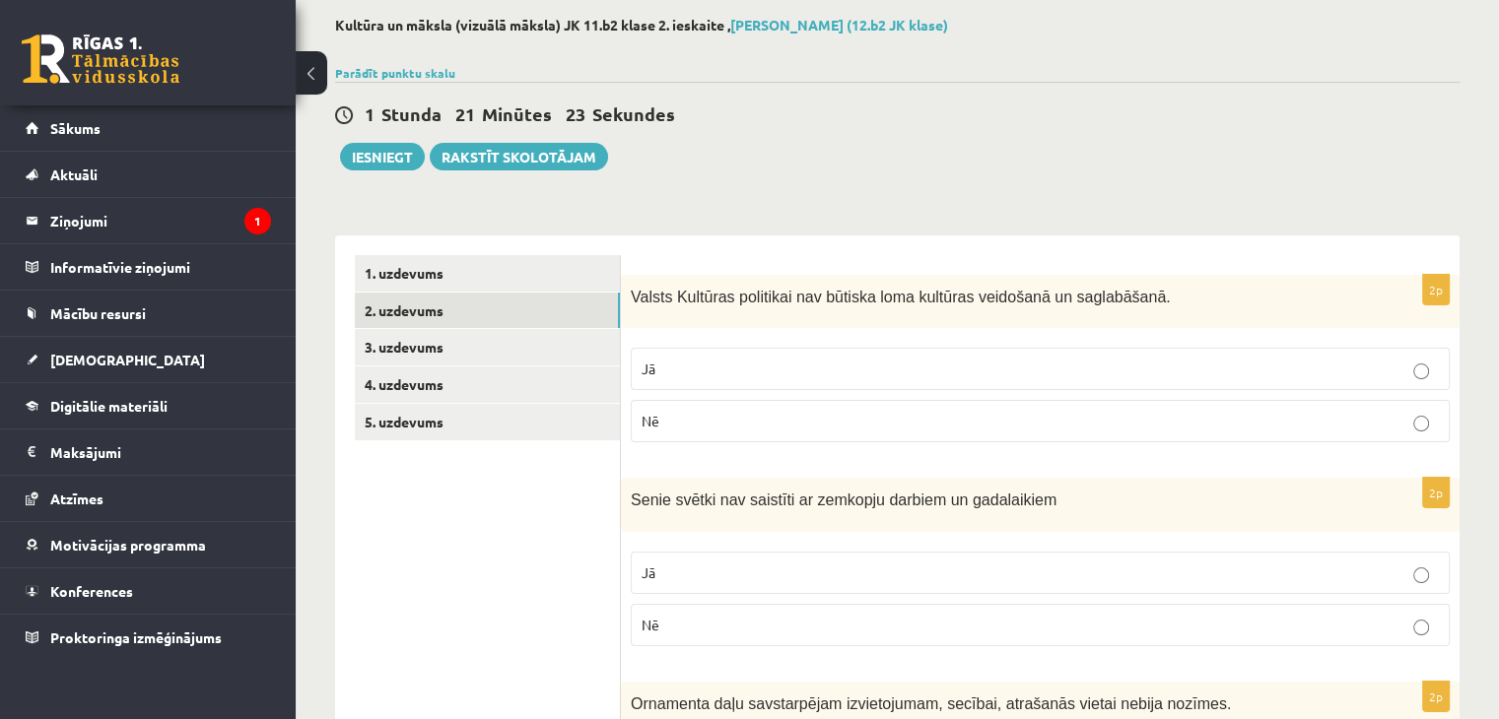
click at [698, 631] on p "Nē" at bounding box center [1040, 625] width 797 height 21
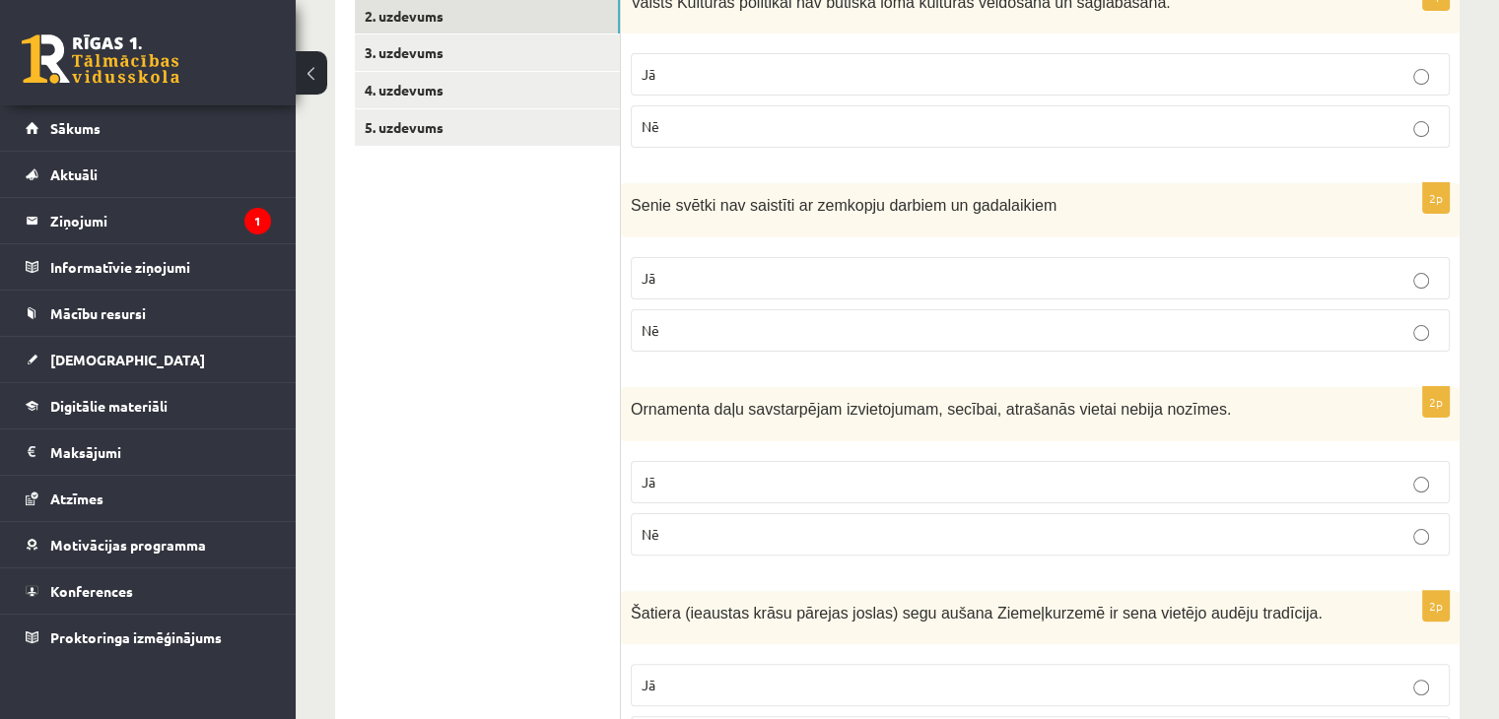
scroll to position [394, 0]
click at [667, 541] on label "Nē" at bounding box center [1040, 533] width 819 height 42
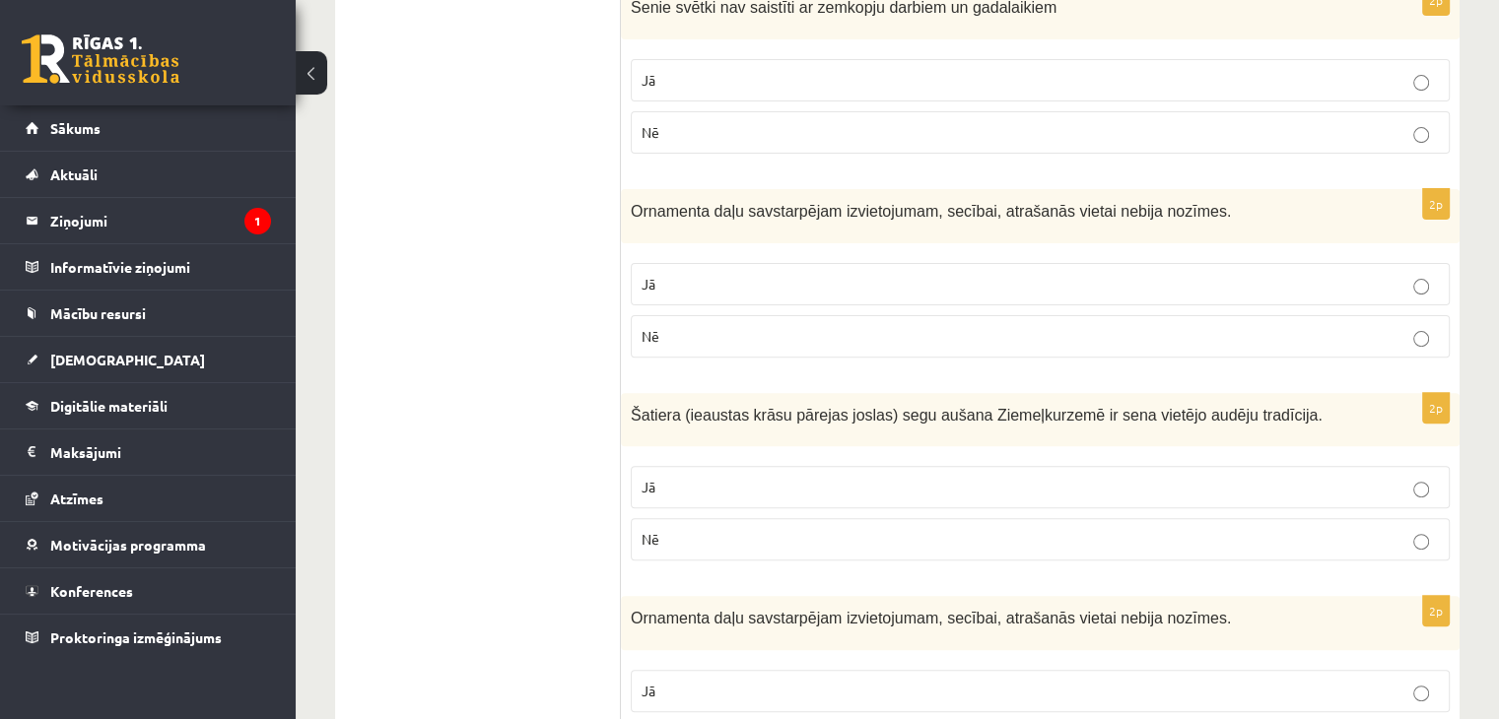
click at [666, 497] on label "Jā" at bounding box center [1040, 487] width 819 height 42
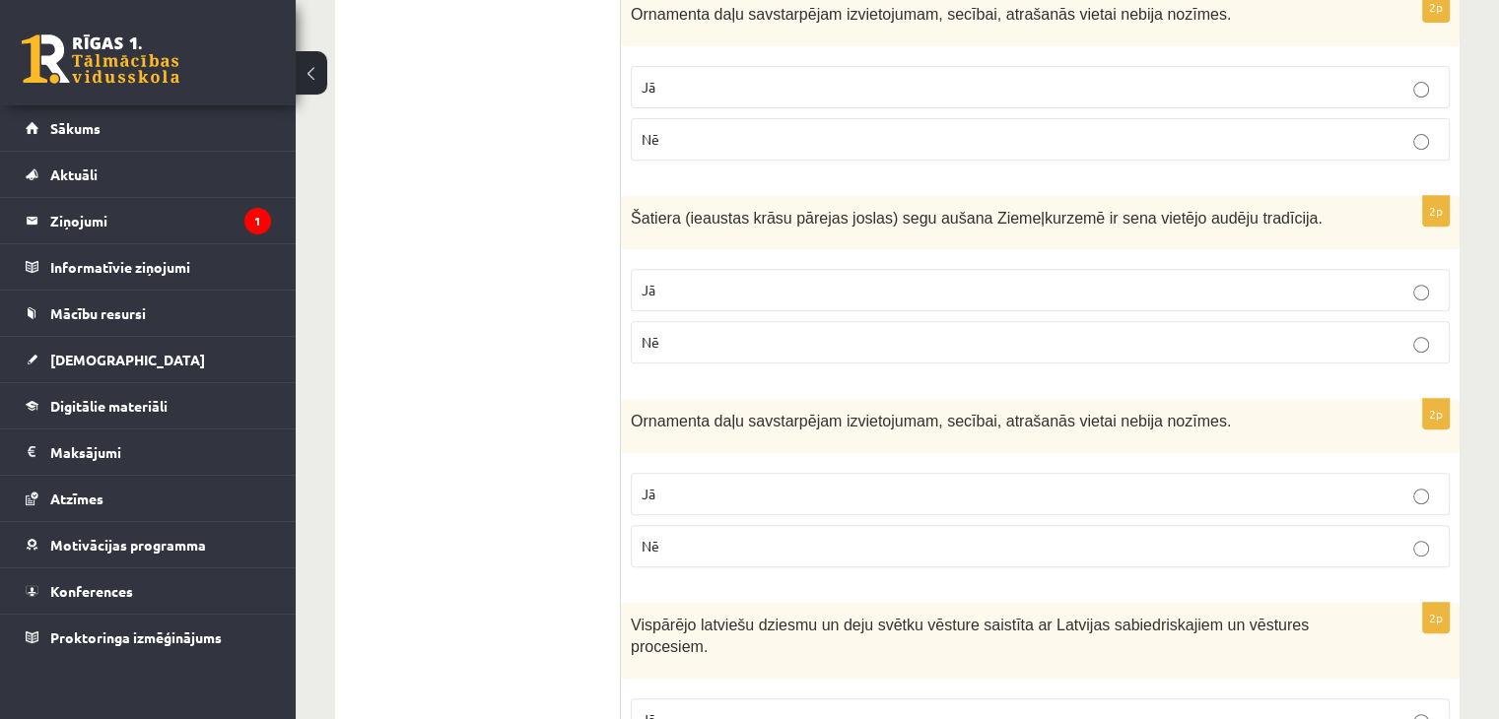
click at [682, 541] on p "Nē" at bounding box center [1040, 546] width 797 height 21
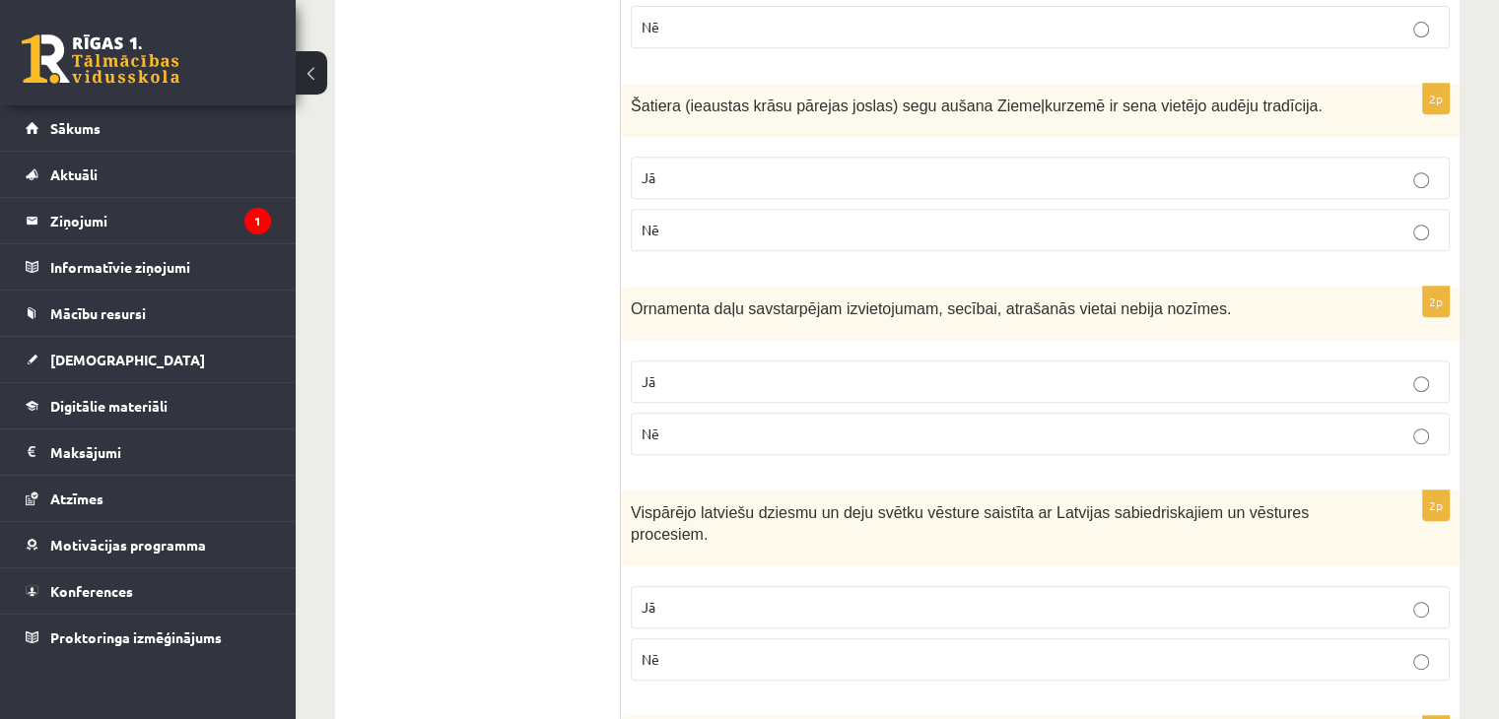
scroll to position [985, 0]
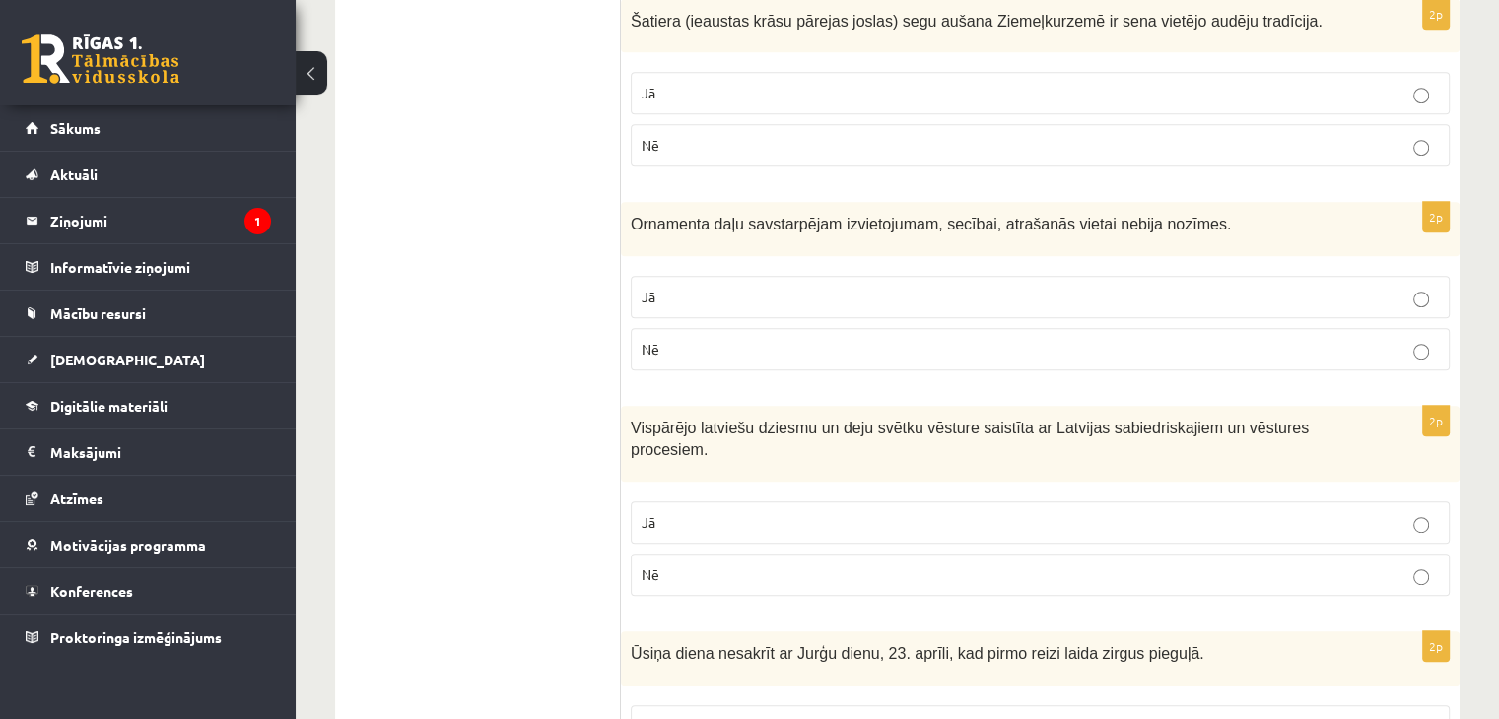
click at [678, 554] on label "Nē" at bounding box center [1040, 575] width 819 height 42
click at [679, 512] on p "Jā" at bounding box center [1040, 522] width 797 height 21
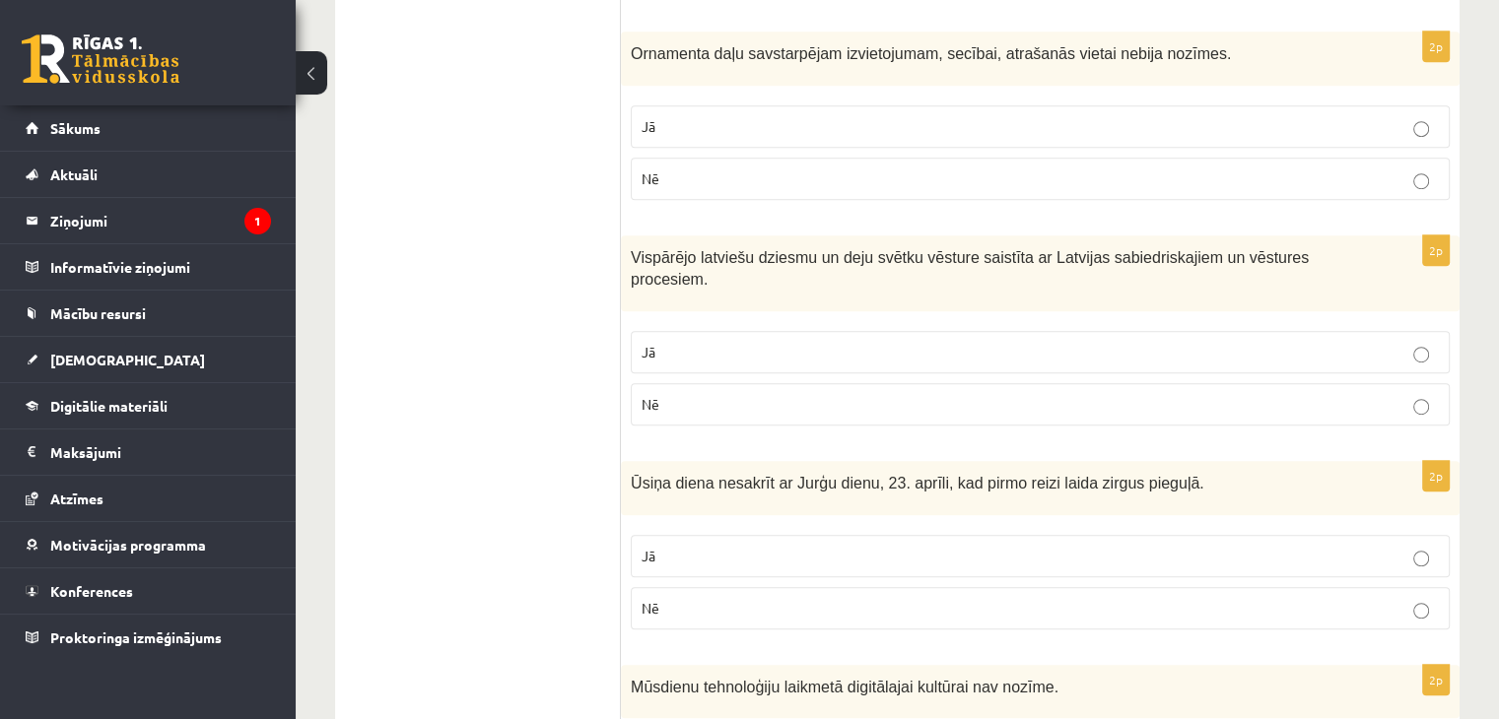
scroll to position [1183, 0]
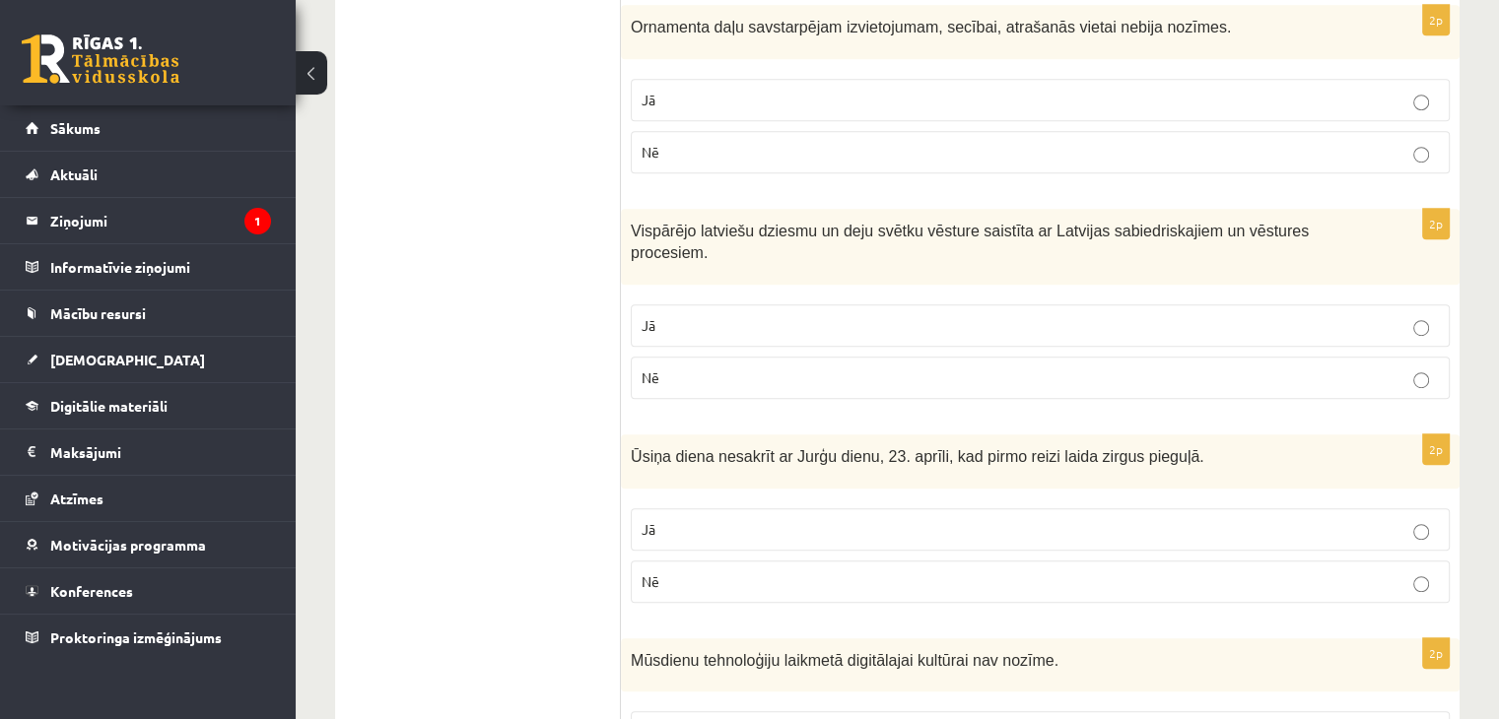
click at [682, 572] on p "Nē" at bounding box center [1040, 582] width 797 height 21
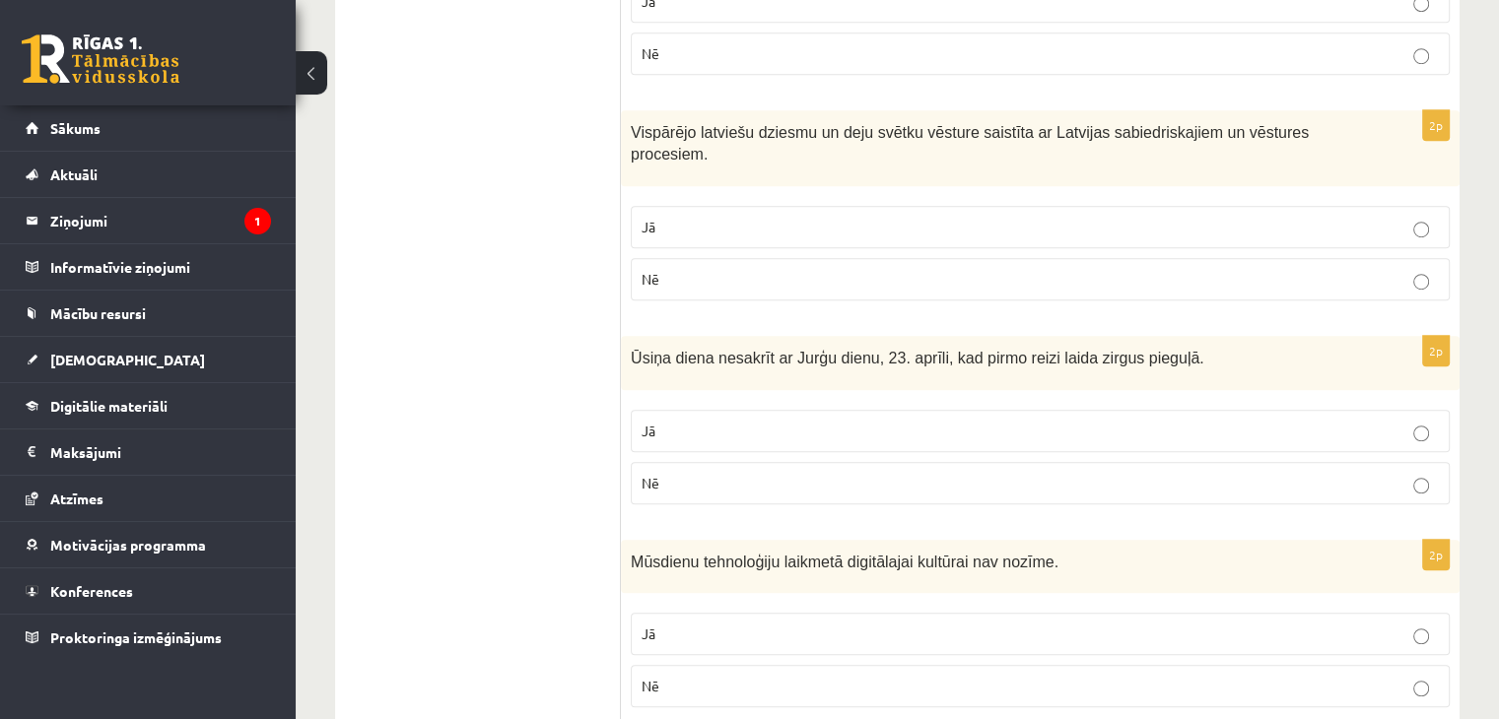
click at [707, 676] on p "Nē" at bounding box center [1040, 686] width 797 height 21
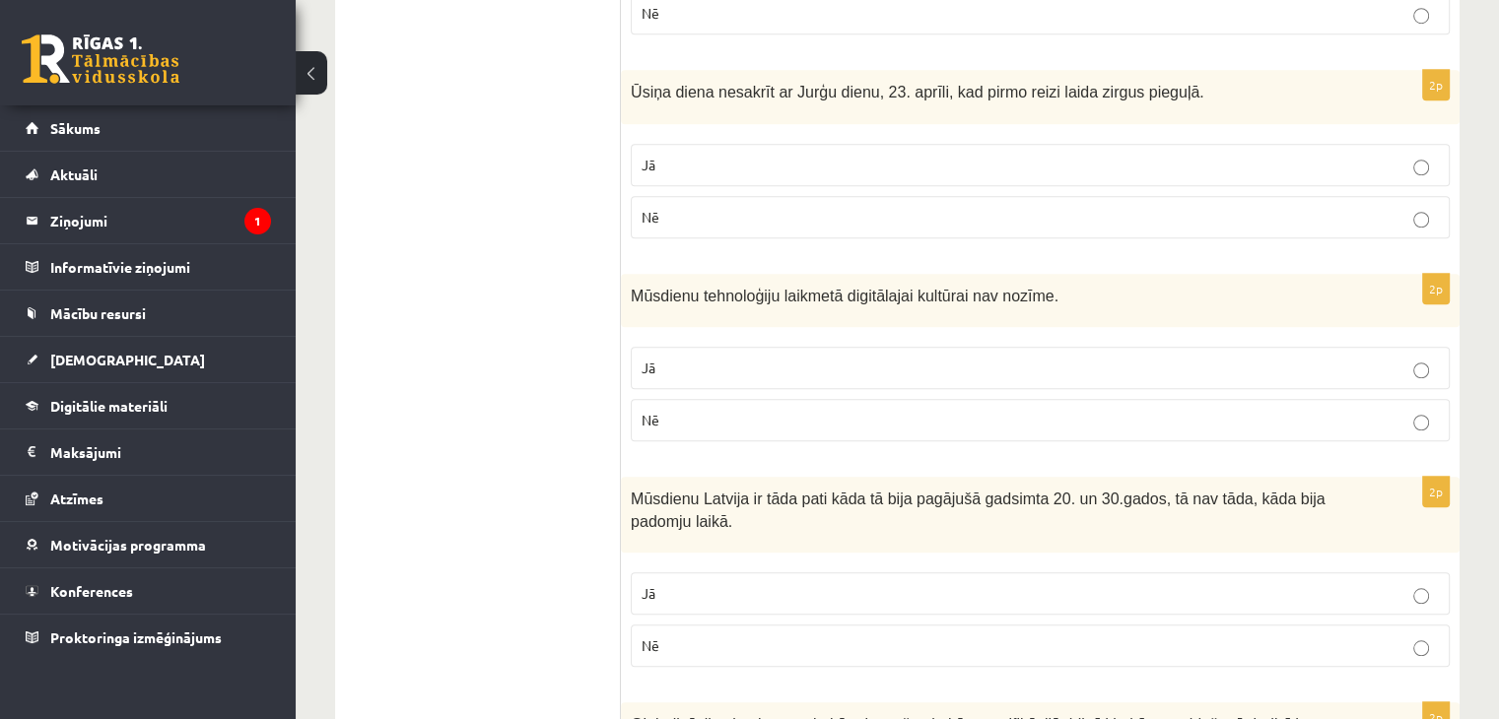
scroll to position [1577, 0]
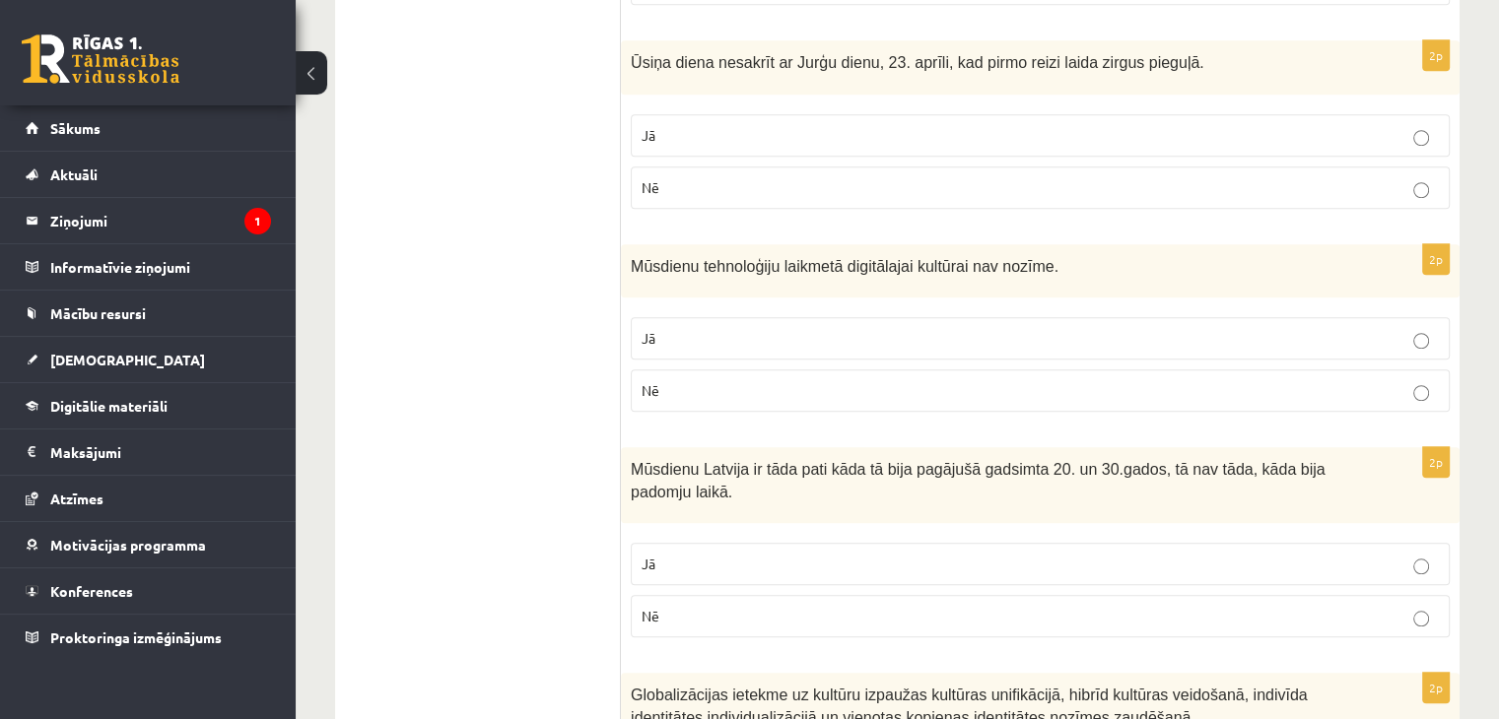
click at [670, 601] on label "Nē" at bounding box center [1040, 616] width 819 height 42
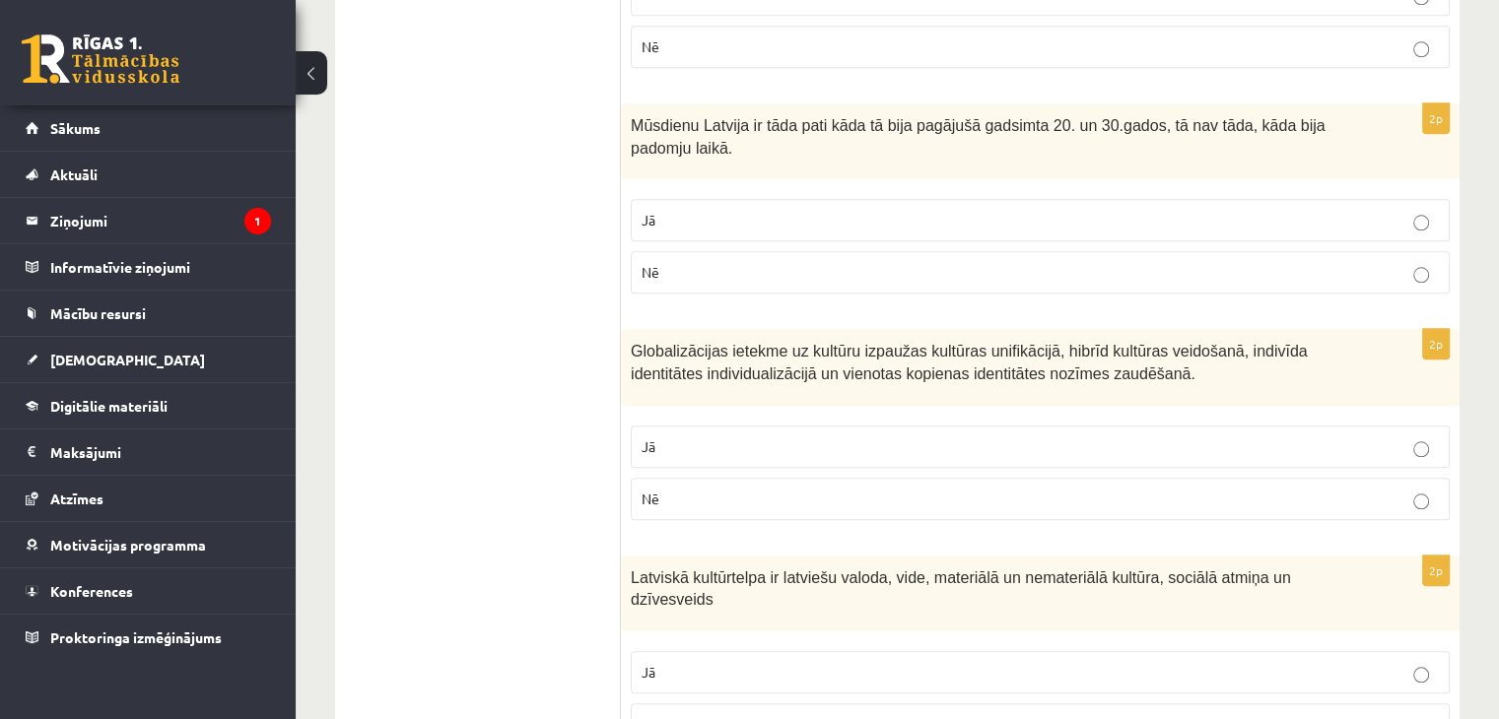
scroll to position [1971, 0]
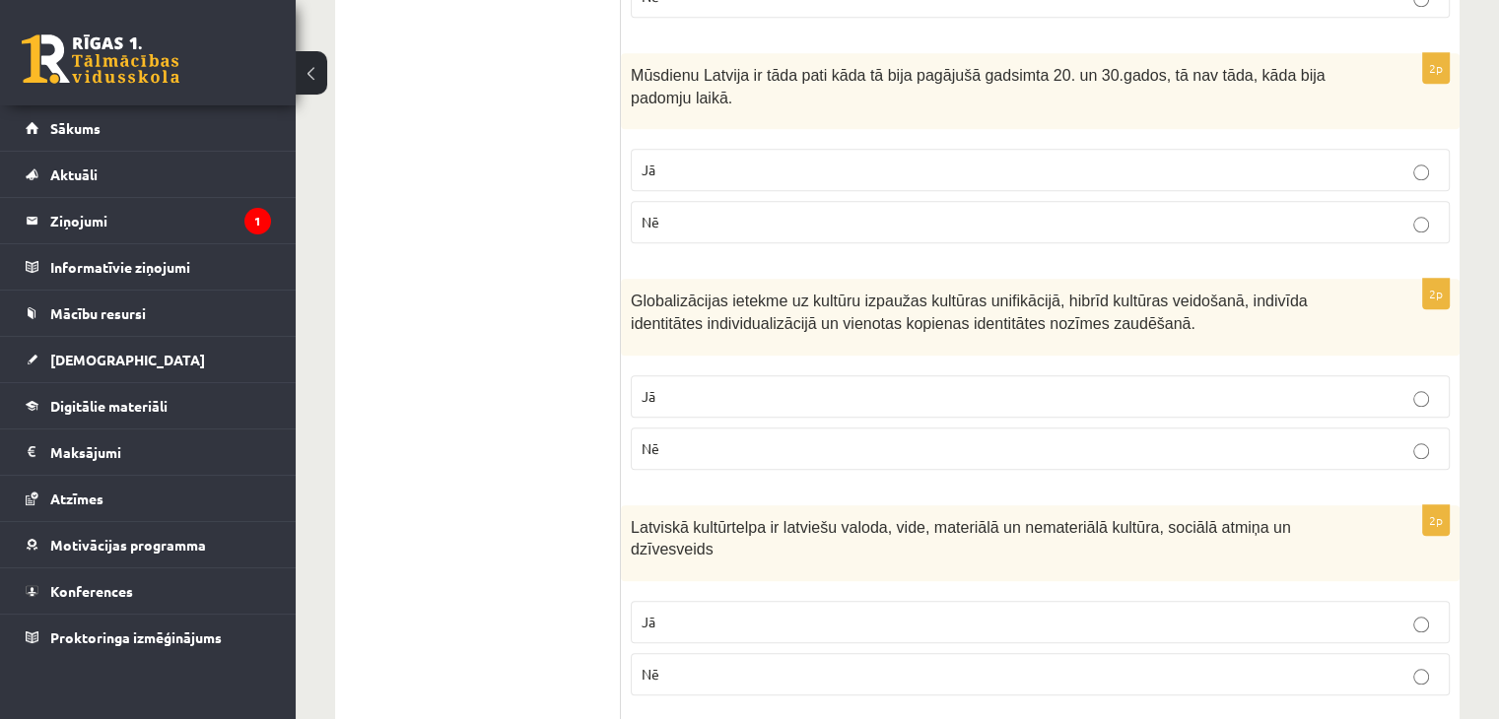
click at [680, 386] on p "Jā" at bounding box center [1040, 396] width 797 height 21
click at [685, 601] on label "Jā" at bounding box center [1040, 622] width 819 height 42
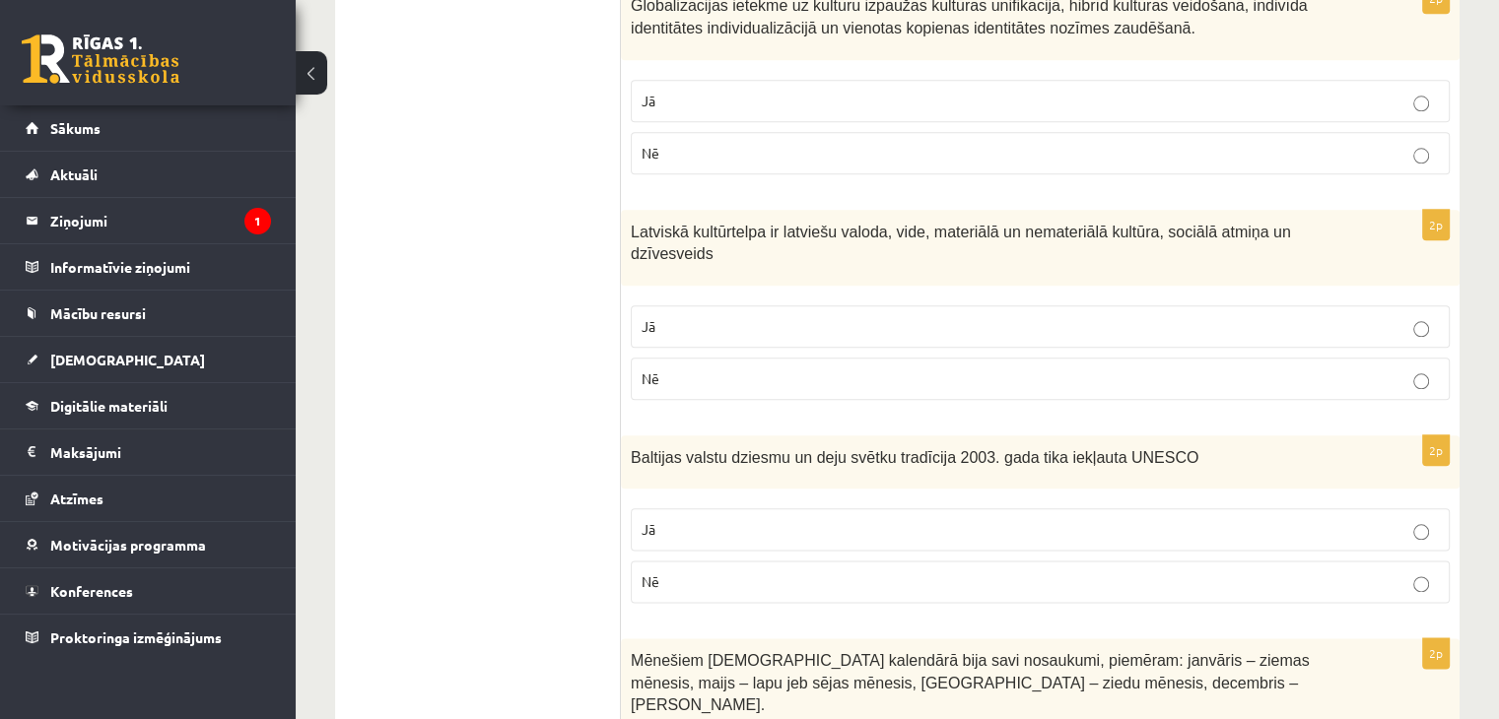
click at [678, 519] on p "Jā" at bounding box center [1040, 529] width 797 height 21
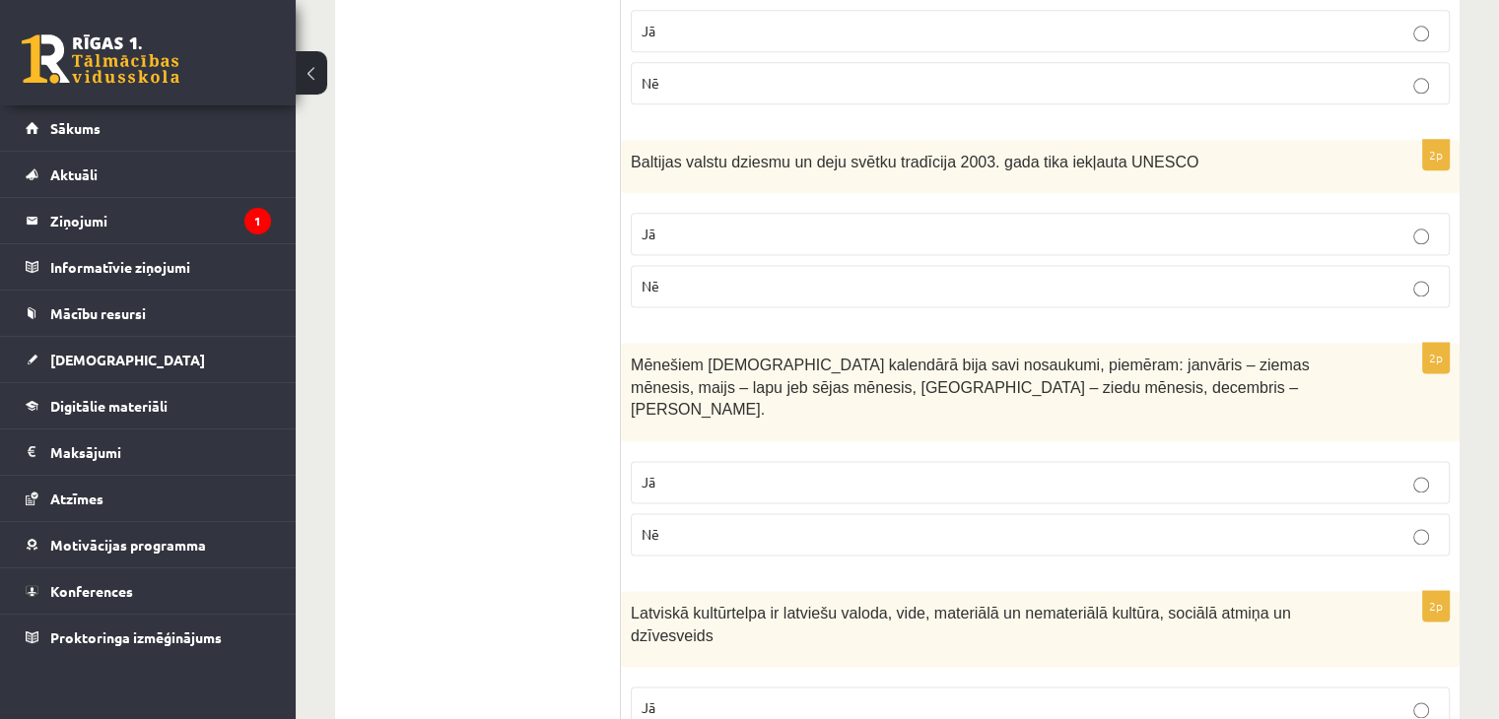
click at [683, 472] on p "Jā" at bounding box center [1040, 482] width 797 height 21
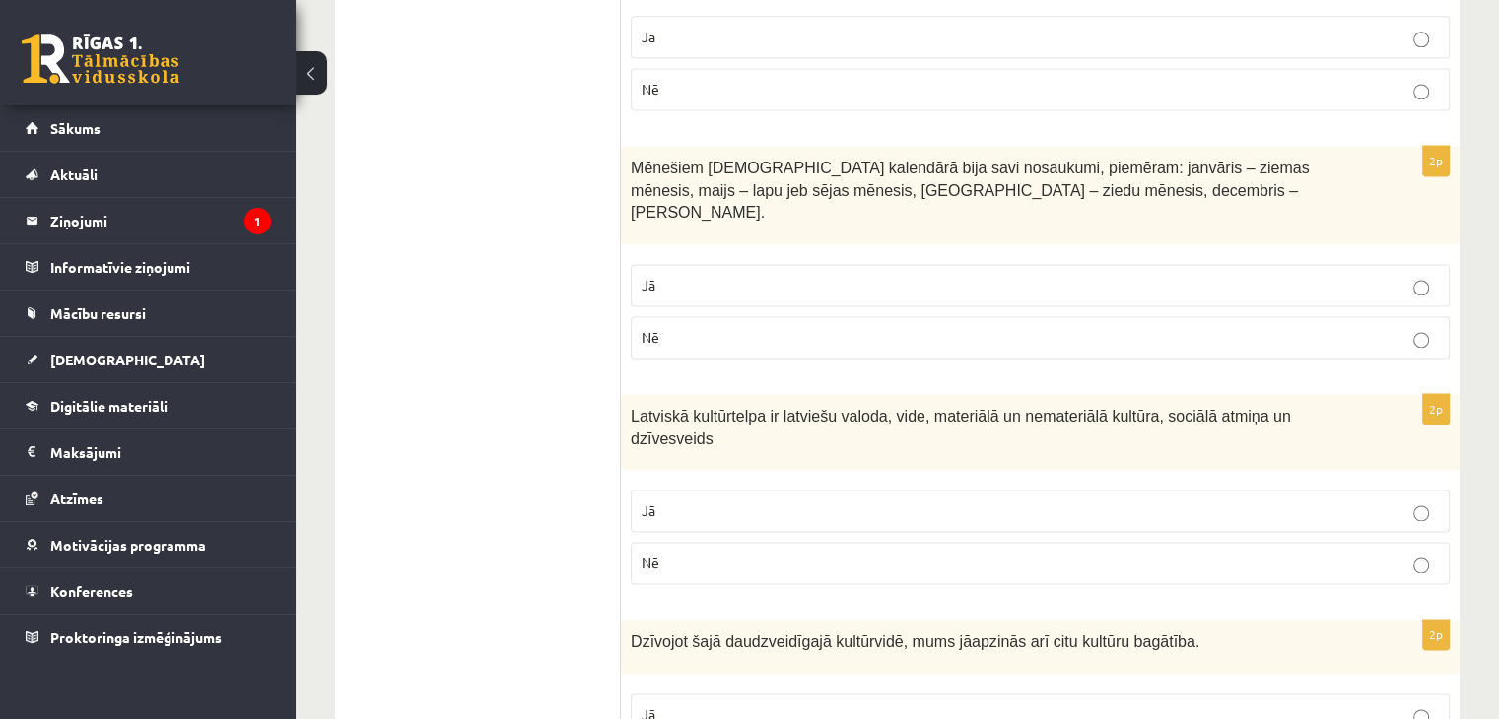
click at [681, 501] on p "Jā" at bounding box center [1040, 511] width 797 height 21
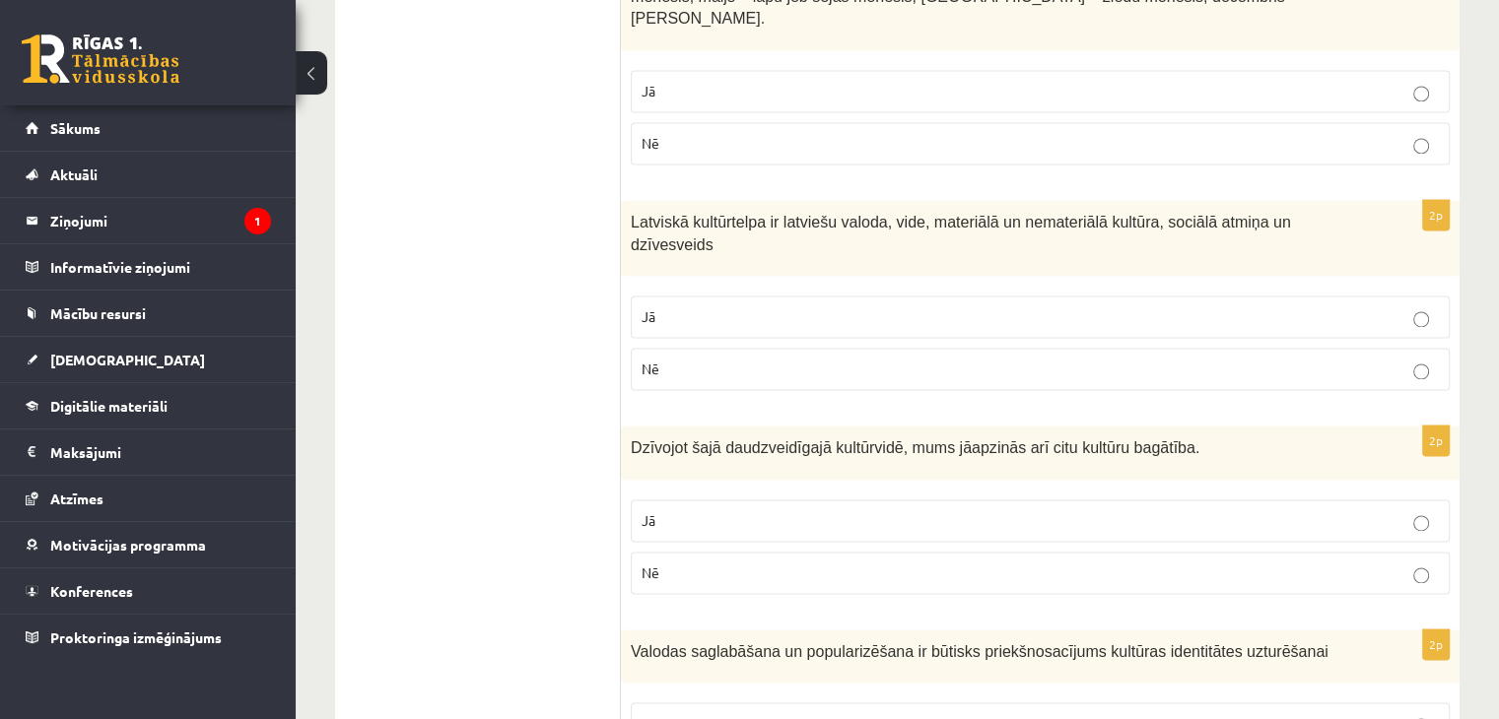
scroll to position [2956, 0]
click at [690, 508] on p "Jā" at bounding box center [1040, 518] width 797 height 21
click at [722, 711] on p "Jā" at bounding box center [1040, 721] width 797 height 21
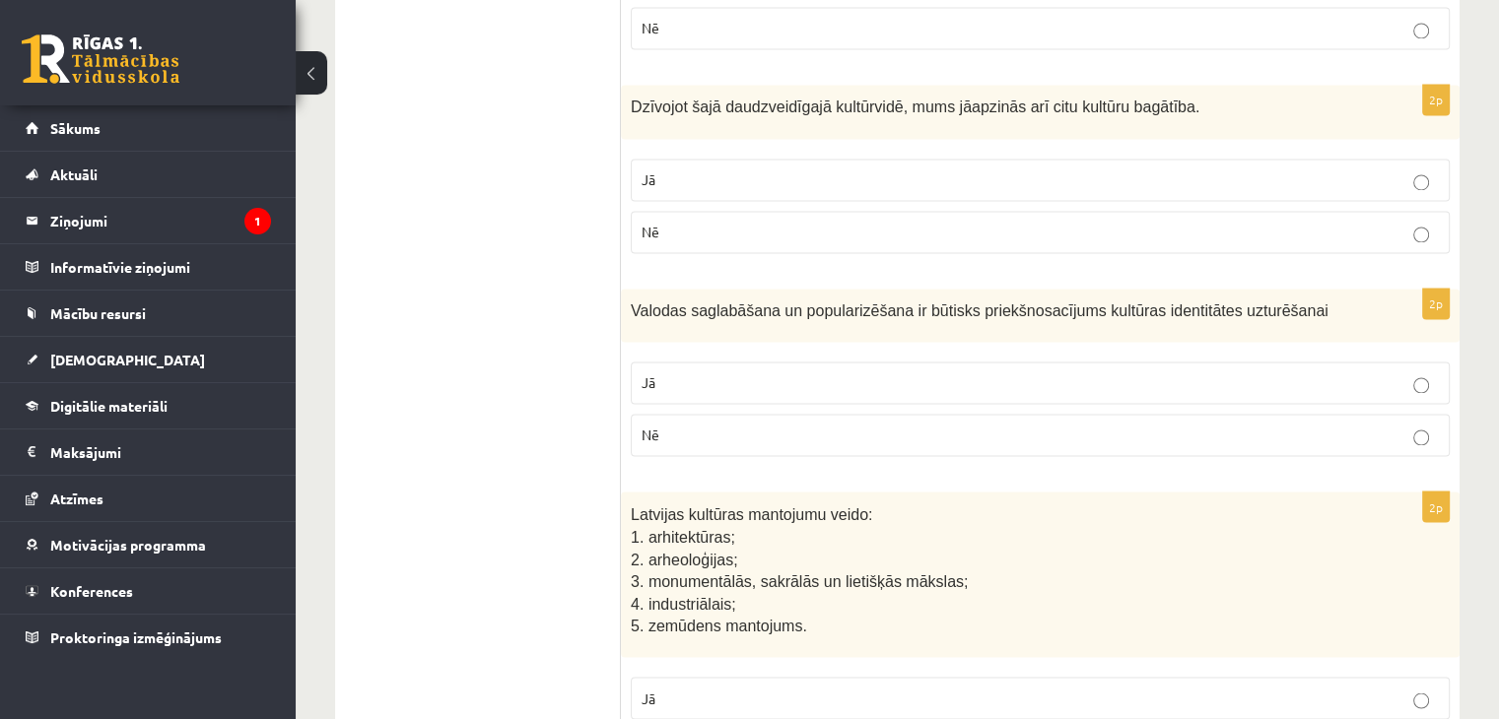
scroll to position [3351, 0]
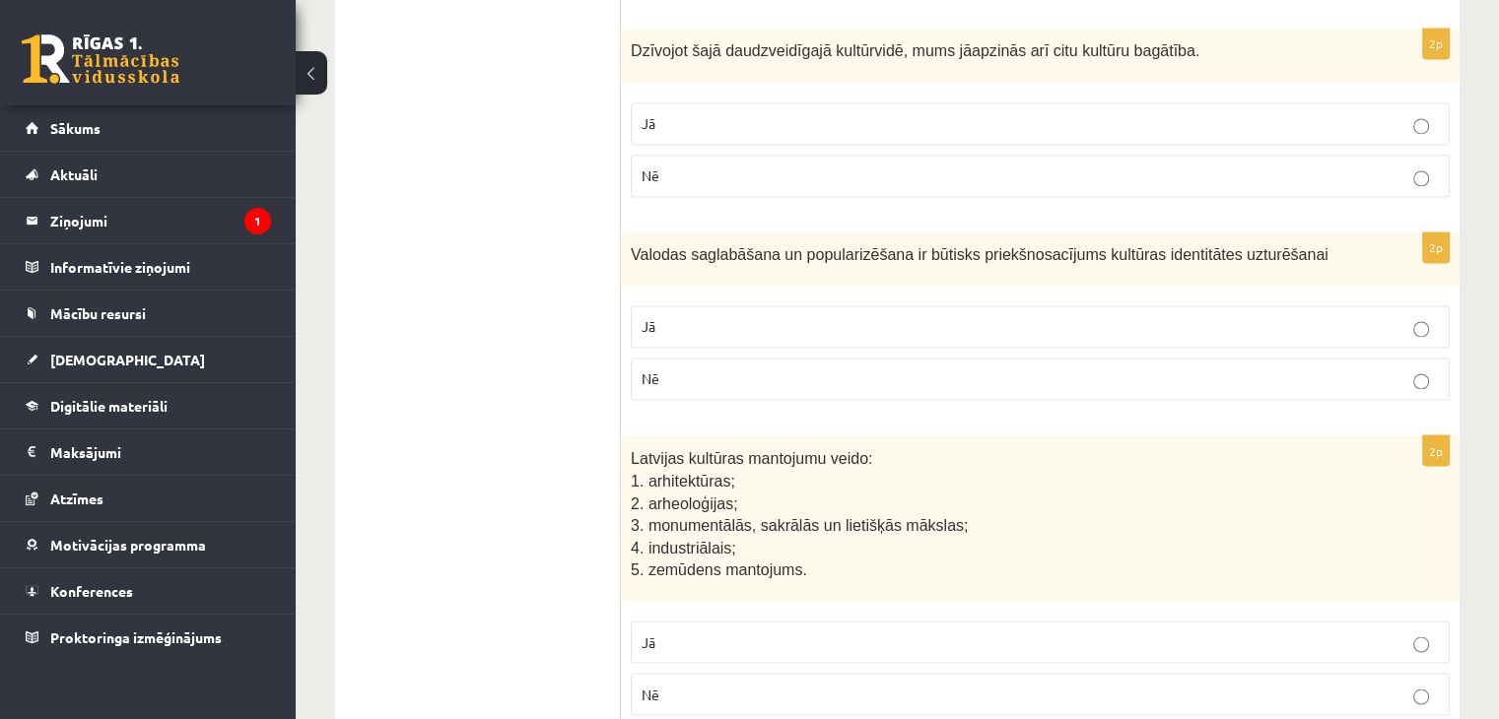
click at [683, 632] on p "Jā" at bounding box center [1040, 642] width 797 height 21
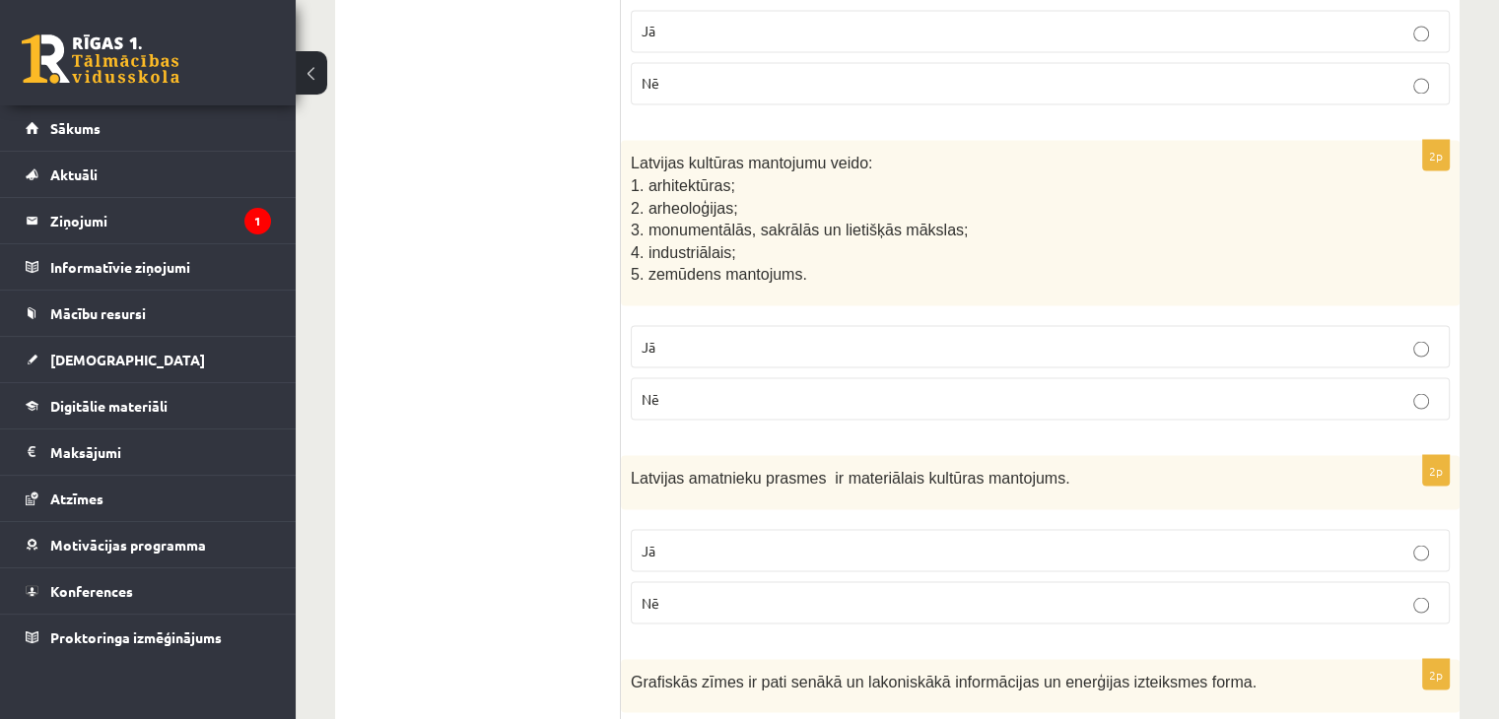
click at [729, 540] on p "Jā" at bounding box center [1040, 550] width 797 height 21
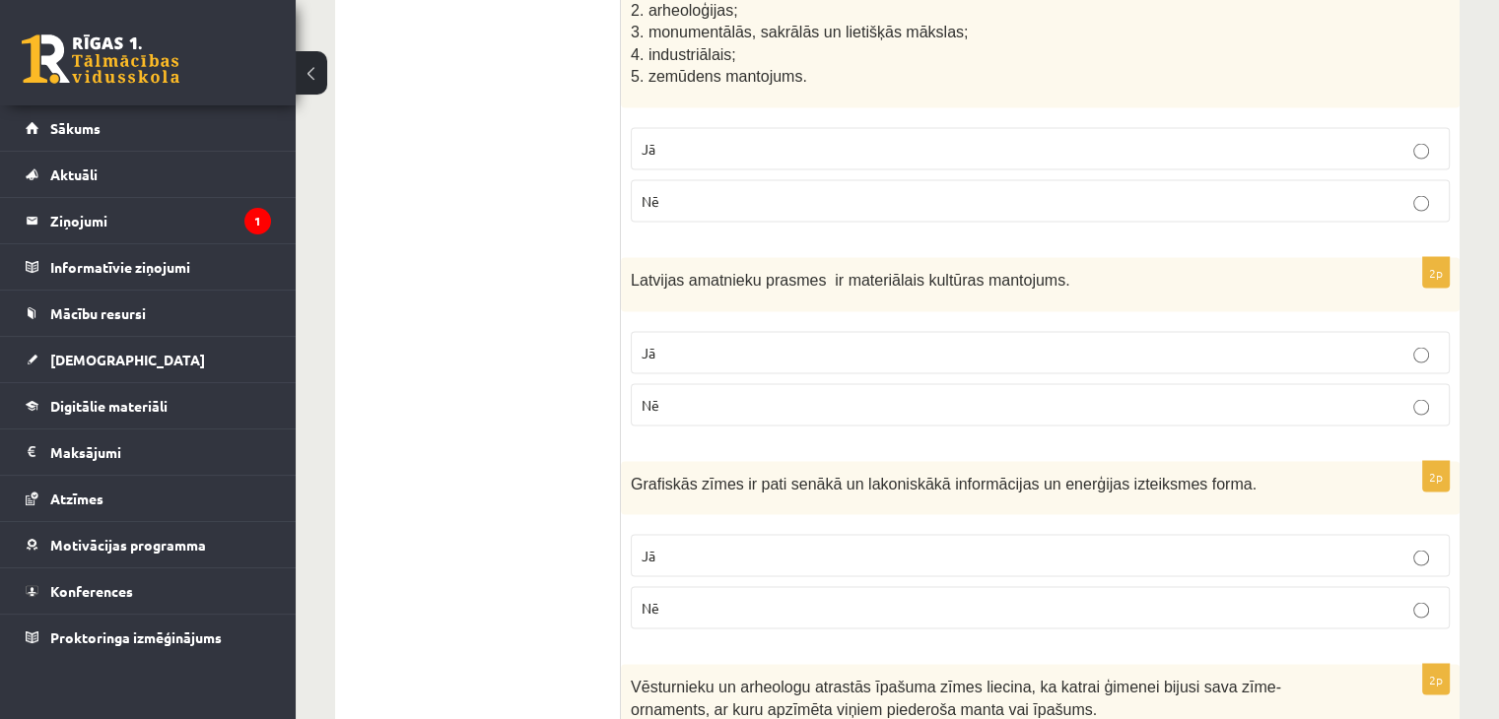
click at [716, 546] on p "Jā" at bounding box center [1040, 556] width 797 height 21
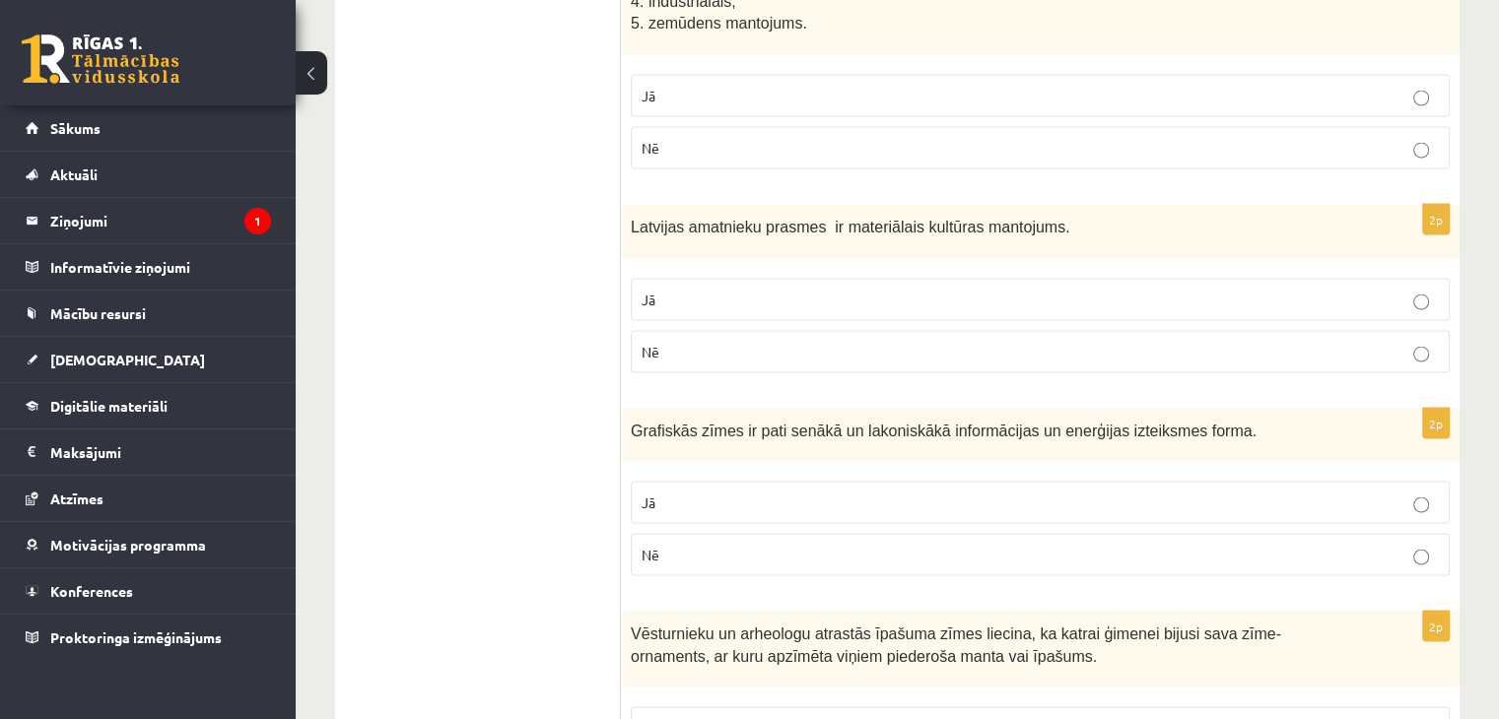
scroll to position [3945, 0]
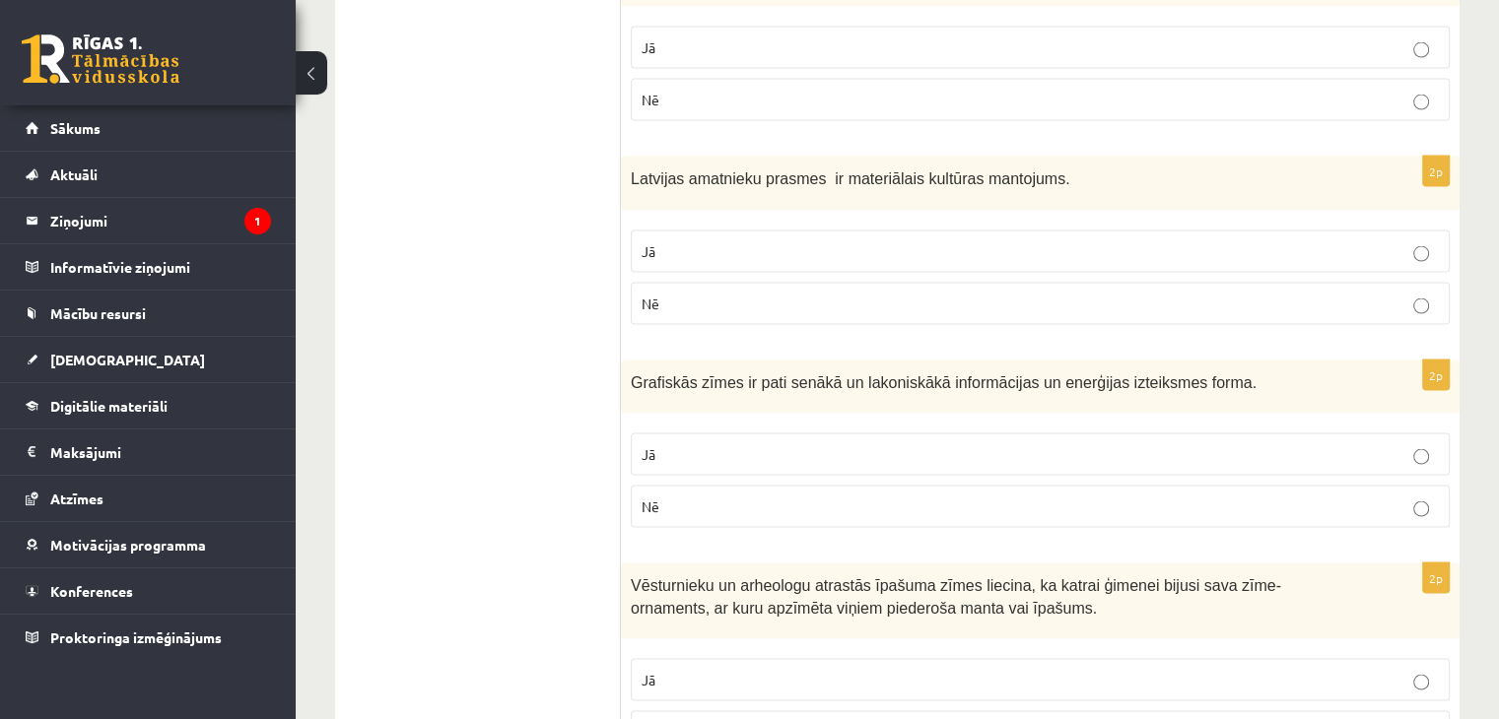
click at [672, 670] on p "Jā" at bounding box center [1040, 680] width 797 height 21
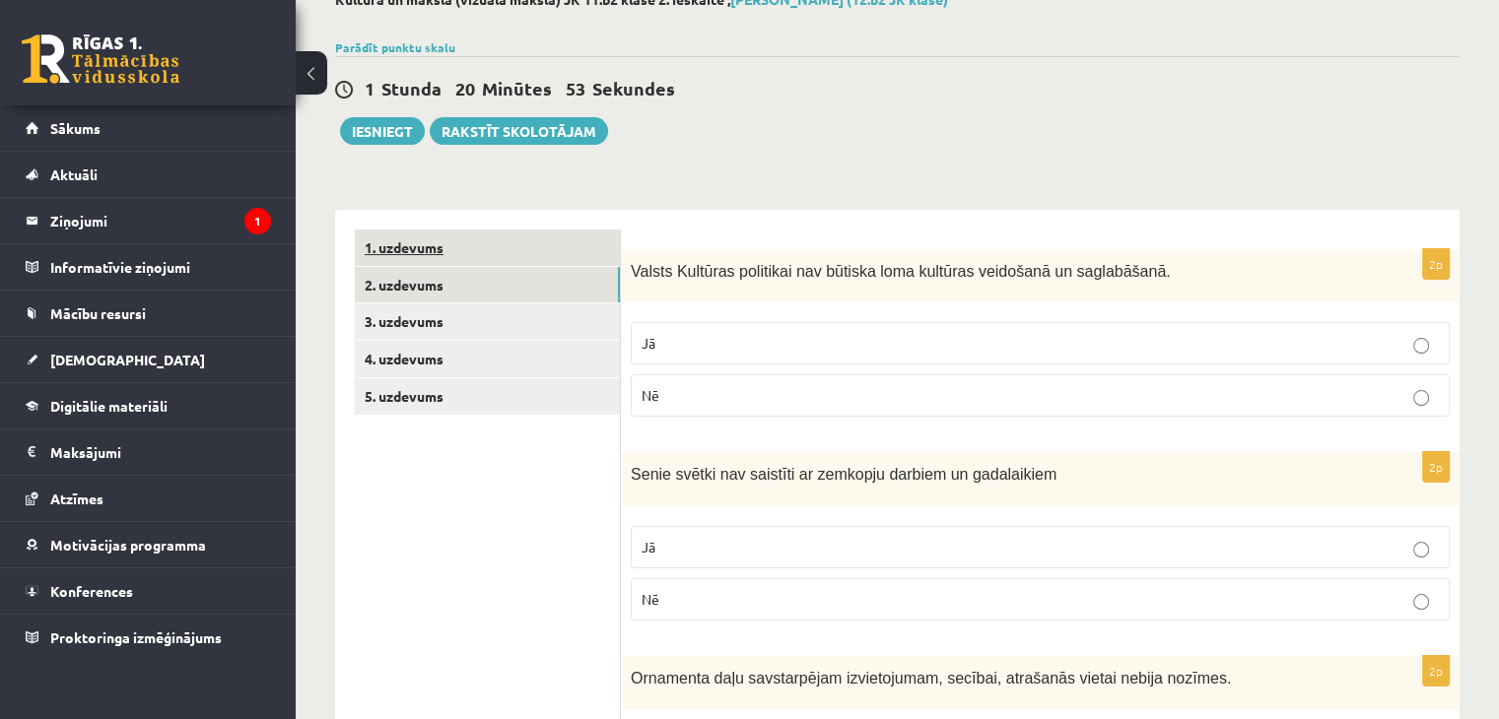
scroll to position [0, 0]
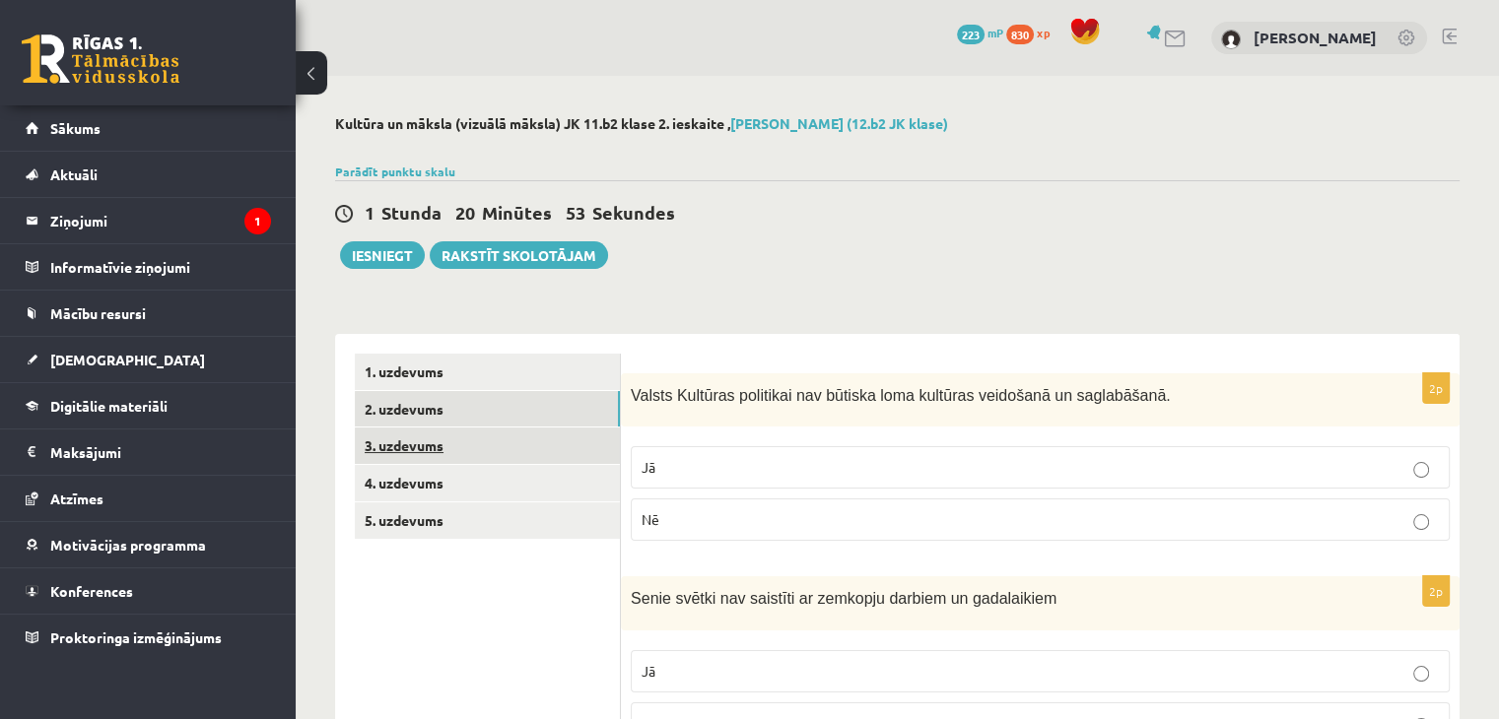
click at [383, 442] on link "3. uzdevums" at bounding box center [487, 446] width 265 height 36
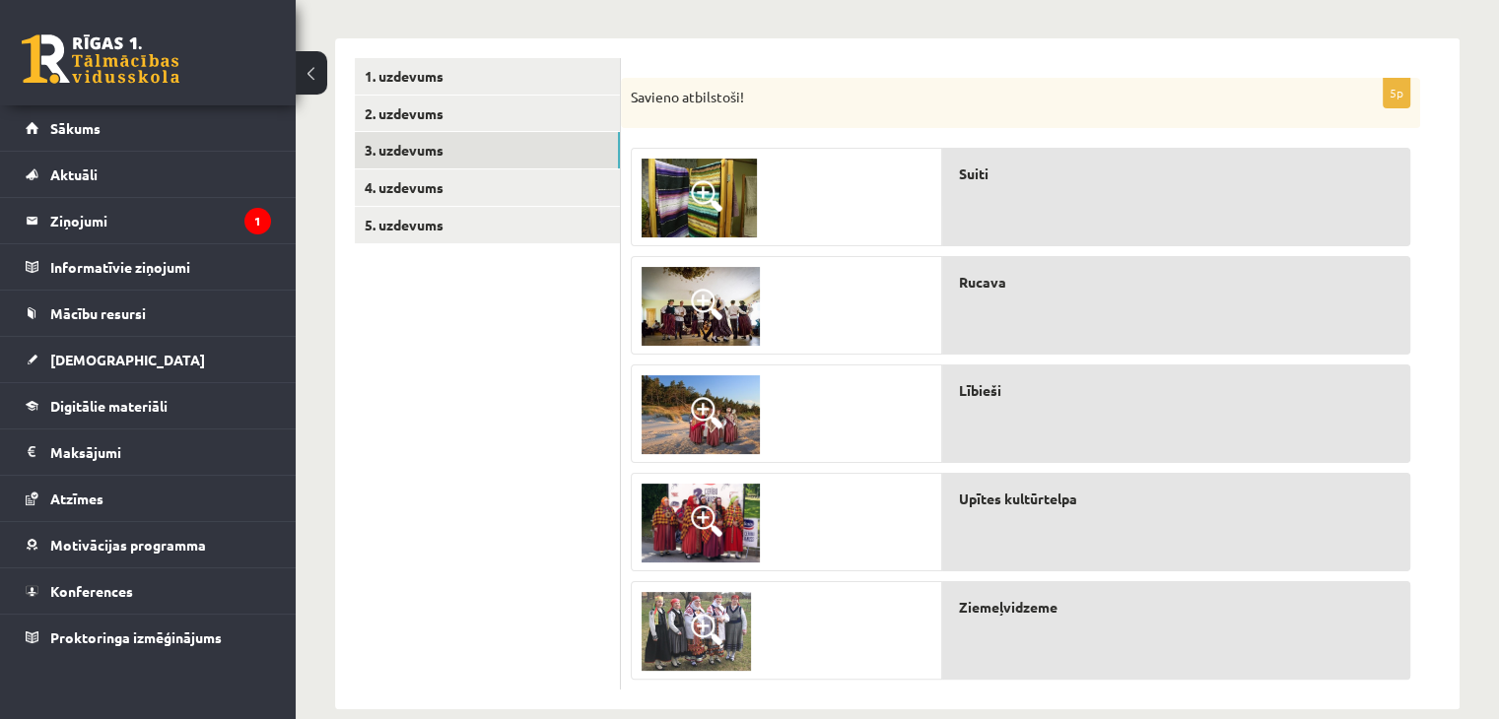
scroll to position [326, 0]
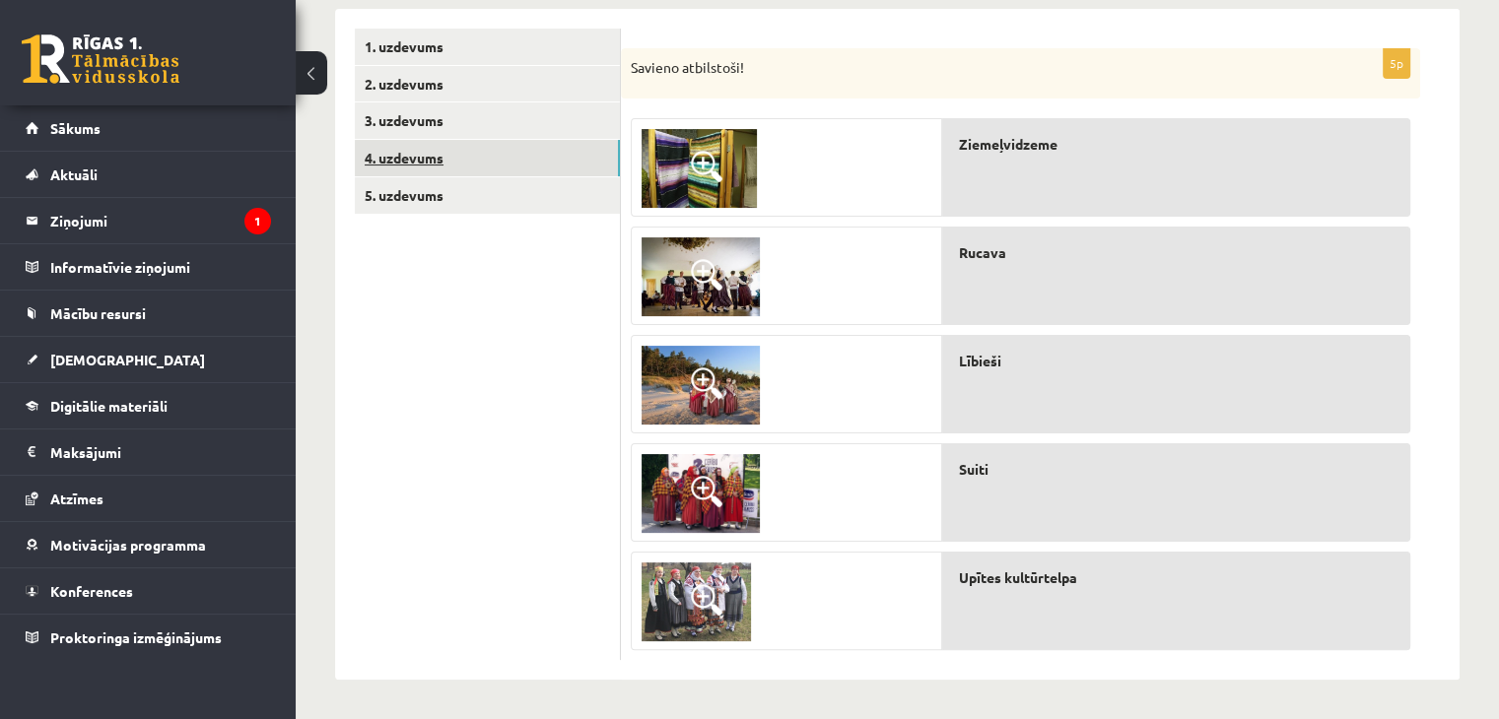
click at [382, 160] on link "4. uzdevums" at bounding box center [487, 158] width 265 height 36
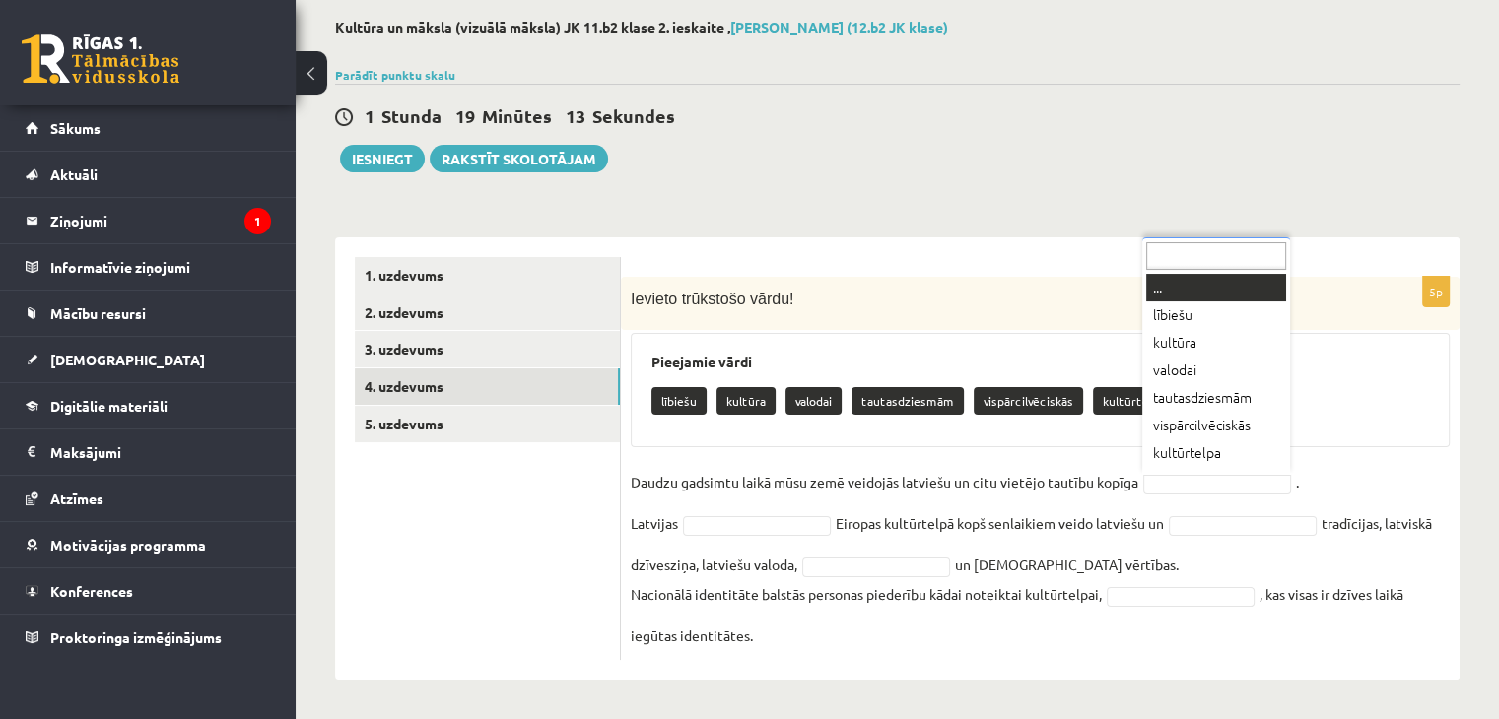
scroll to position [24, 0]
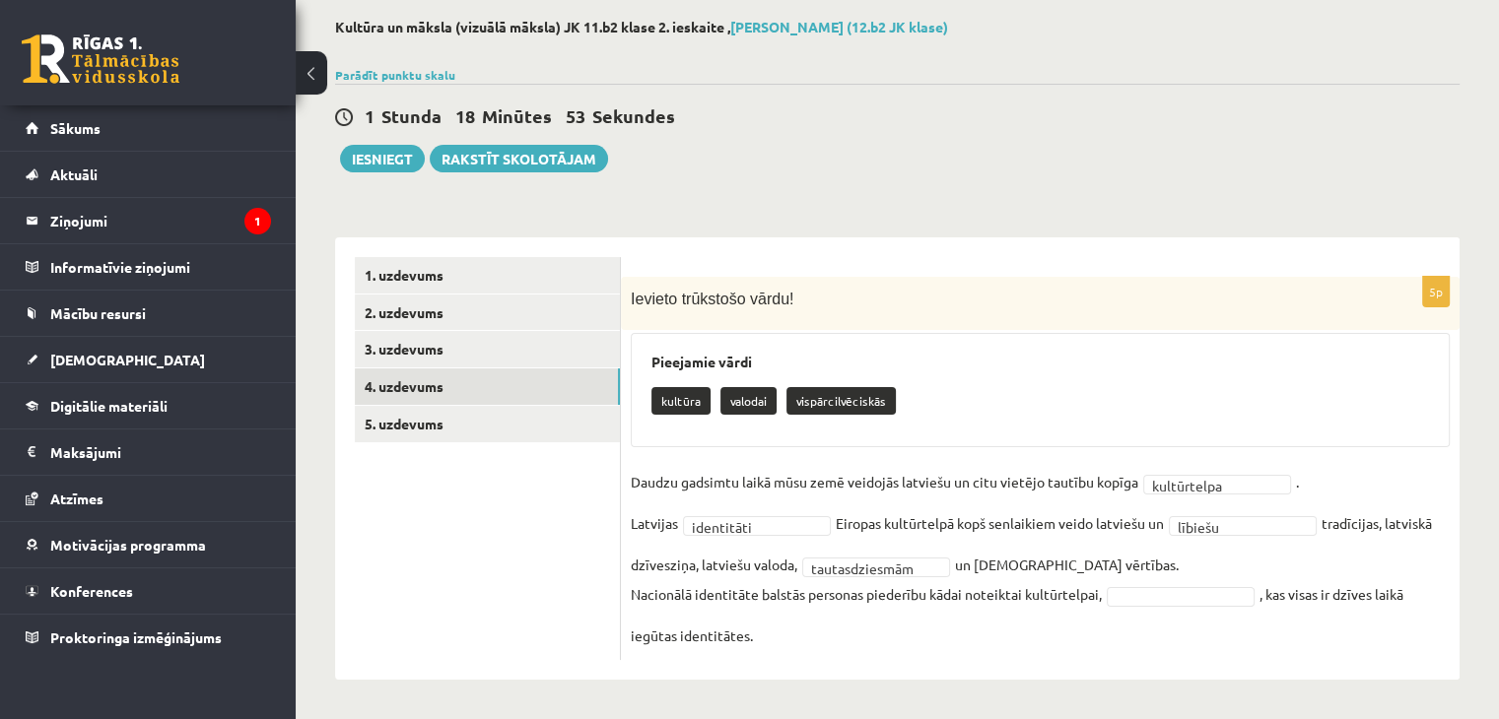
click at [1118, 566] on fieldset "**********" at bounding box center [1040, 558] width 819 height 183
click at [900, 547] on fieldset "**********" at bounding box center [1040, 558] width 819 height 183
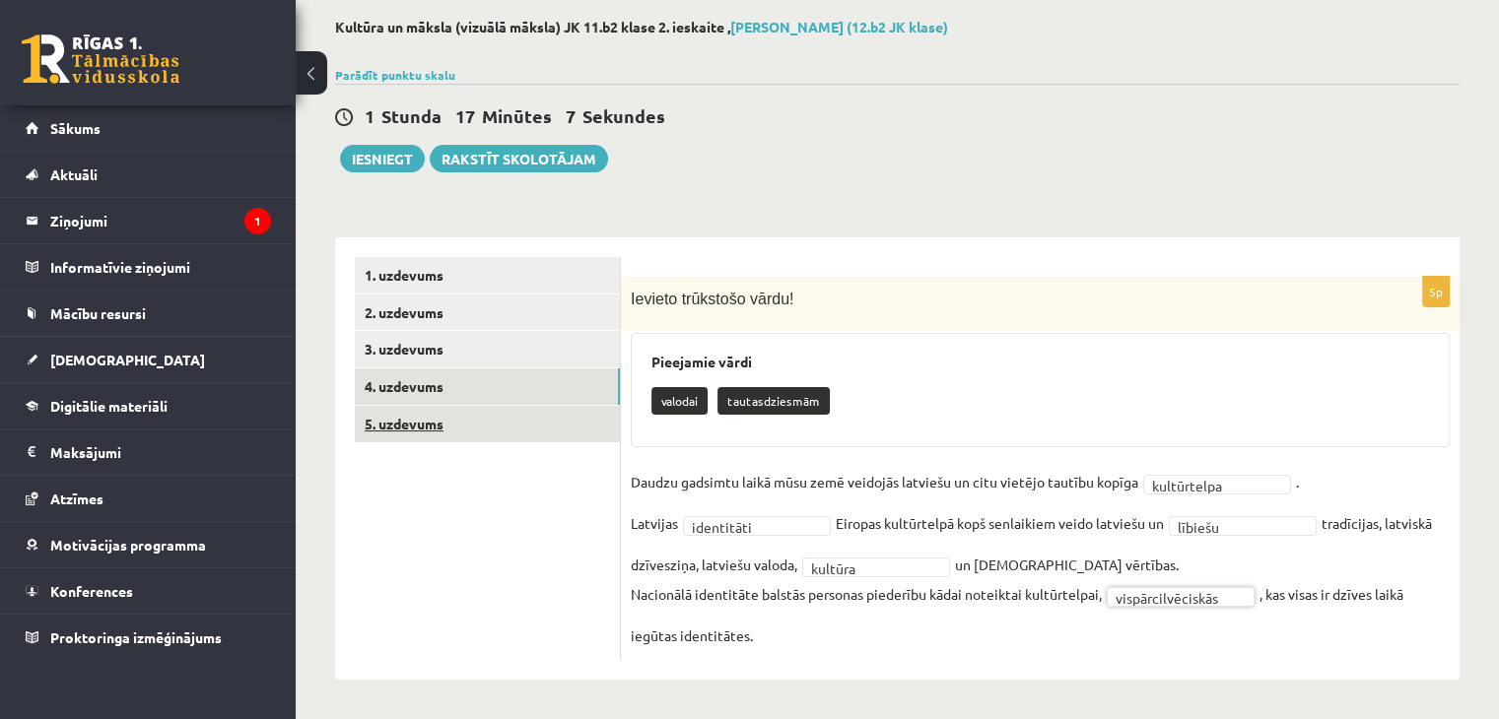
click at [394, 431] on link "5. uzdevums" at bounding box center [487, 424] width 265 height 36
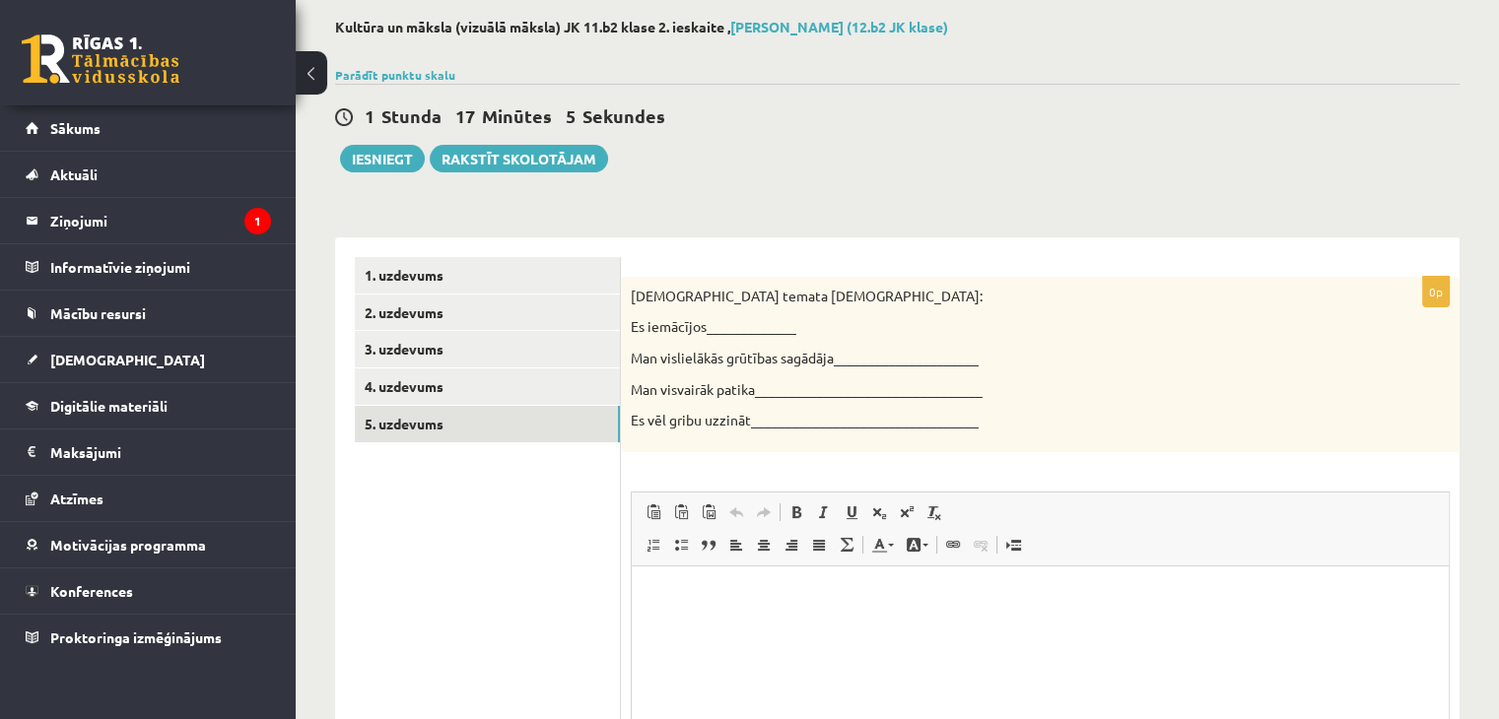
click at [729, 324] on p "Es iemācījos_____________" at bounding box center [991, 327] width 720 height 20
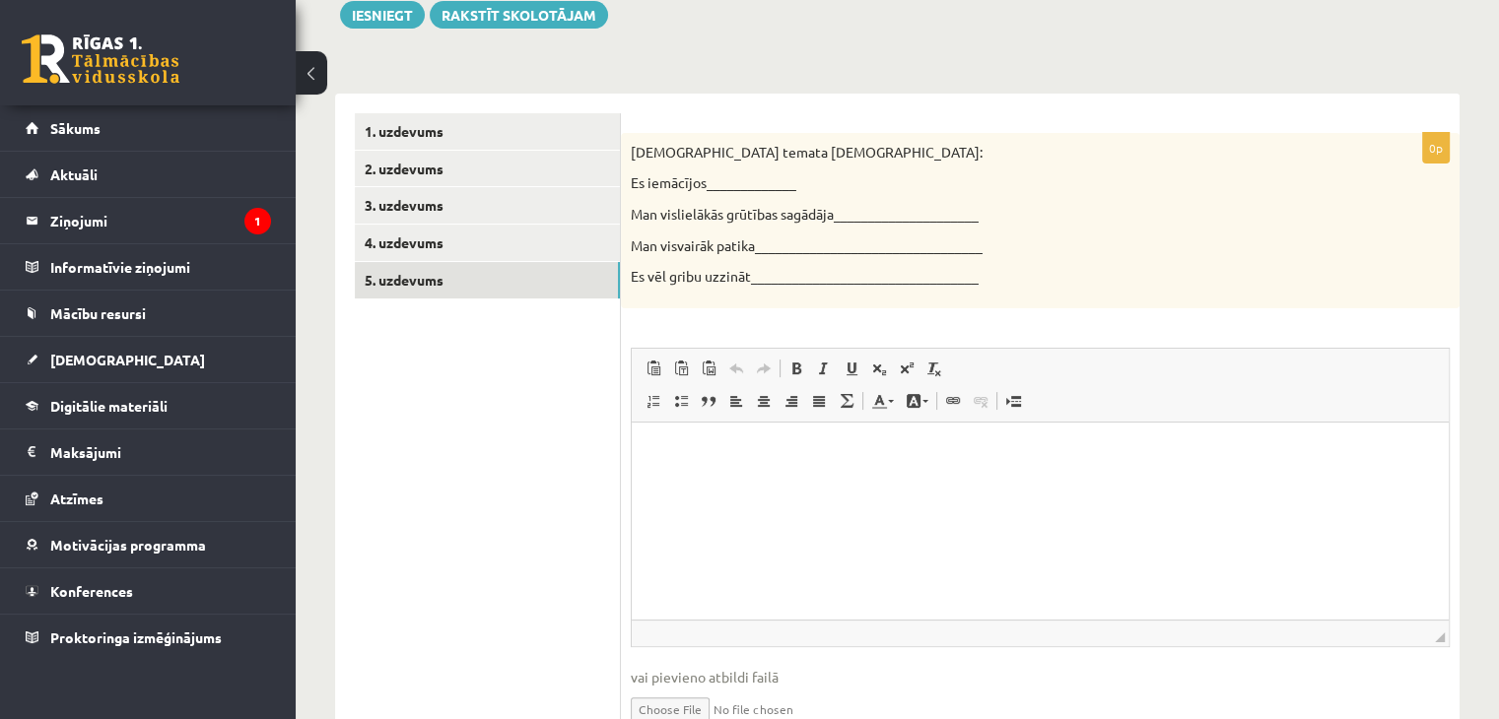
scroll to position [239, 0]
click at [737, 483] on html at bounding box center [1040, 453] width 817 height 60
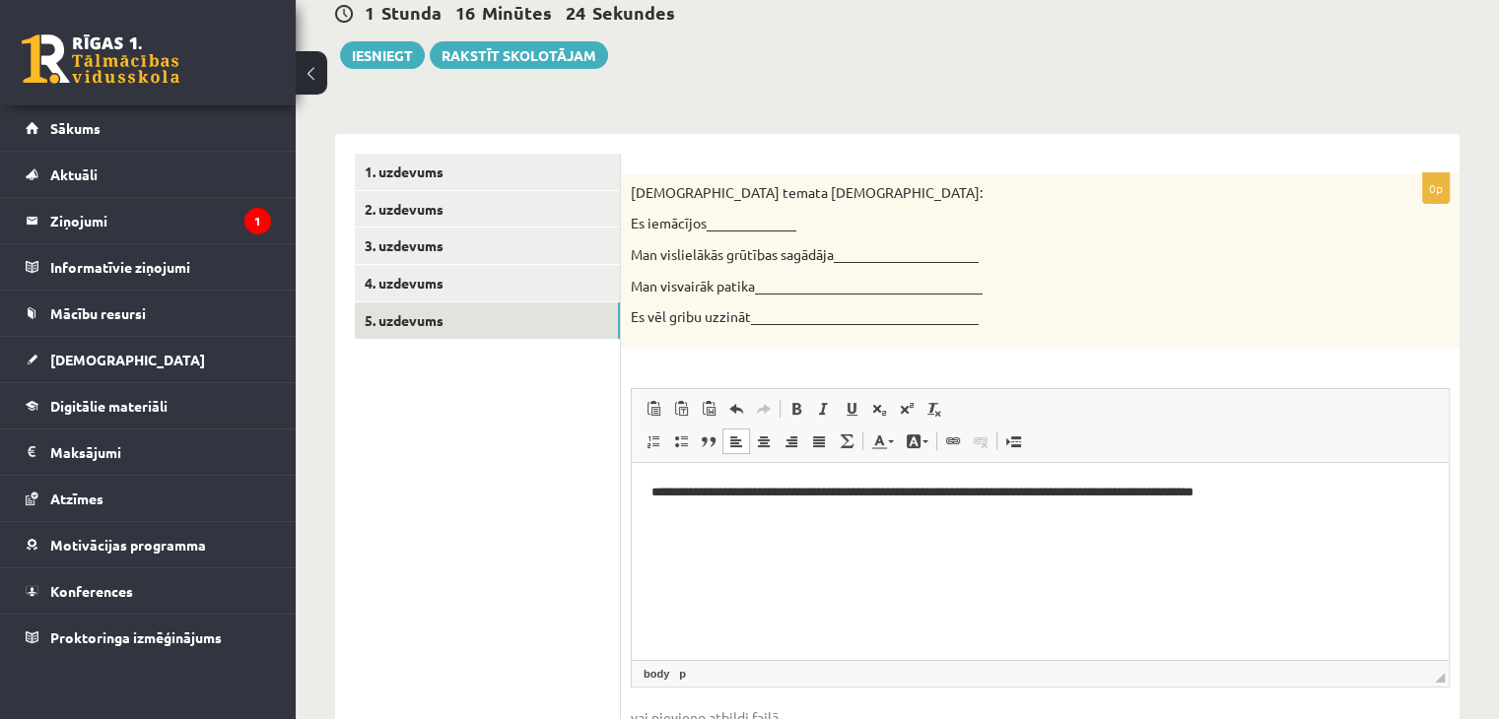
scroll to position [42, 0]
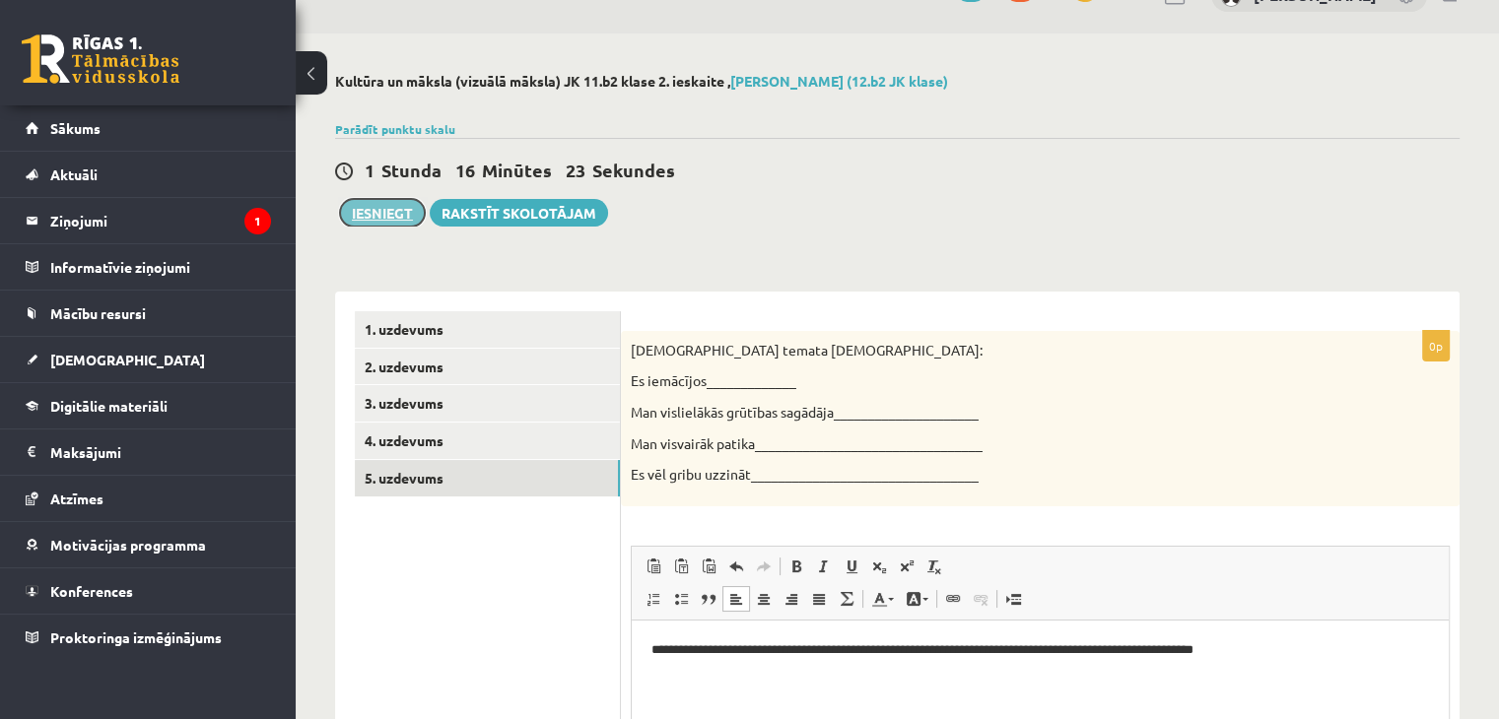
click at [400, 205] on button "Iesniegt" at bounding box center [382, 213] width 85 height 28
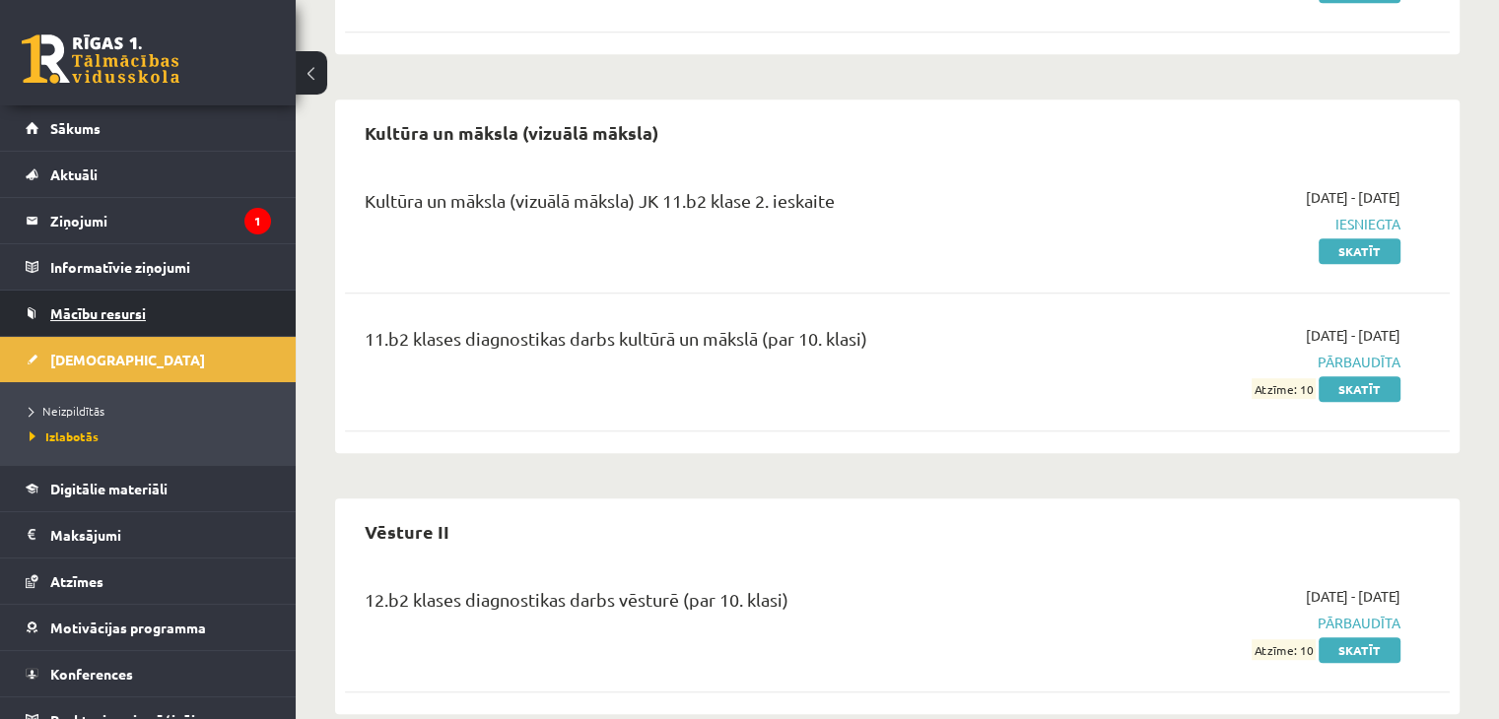
scroll to position [1049, 0]
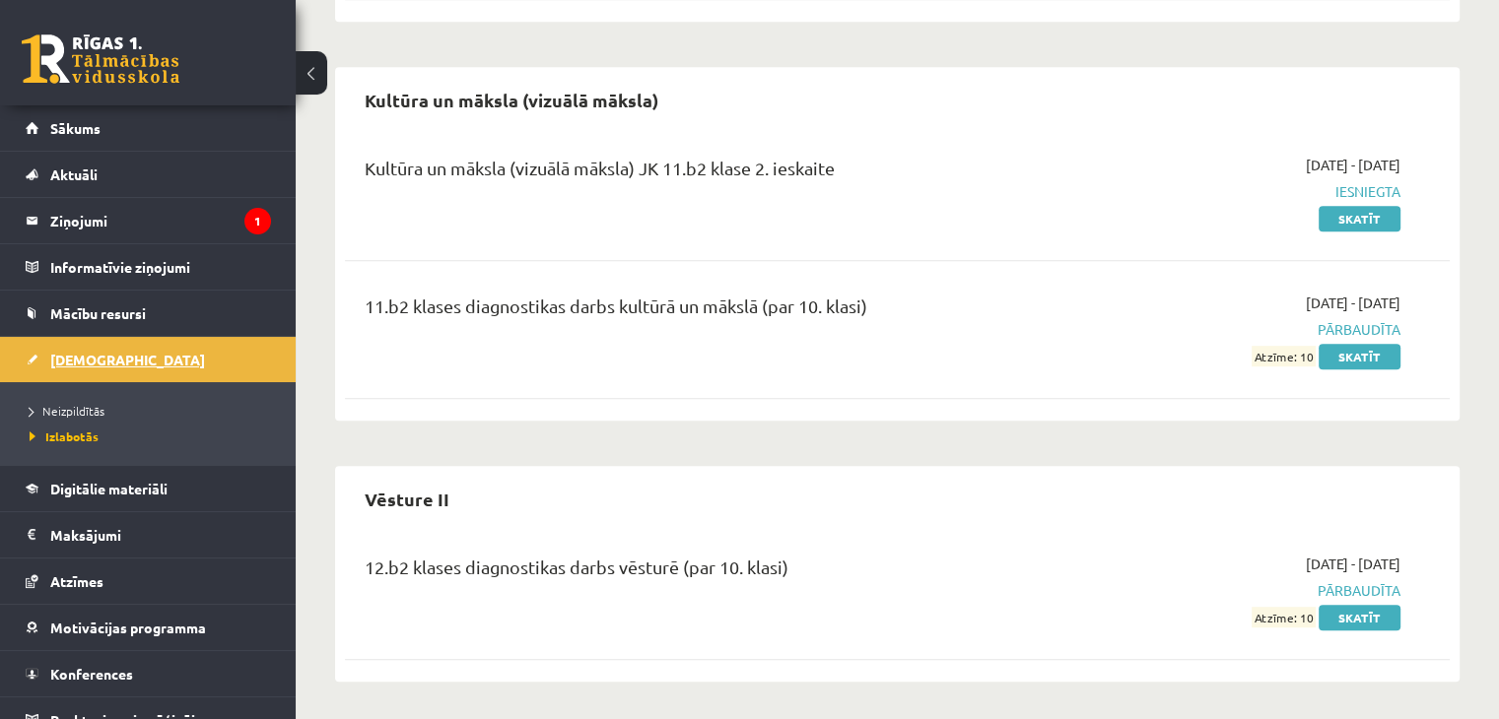
click at [89, 360] on span "[DEMOGRAPHIC_DATA]" at bounding box center [127, 360] width 155 height 18
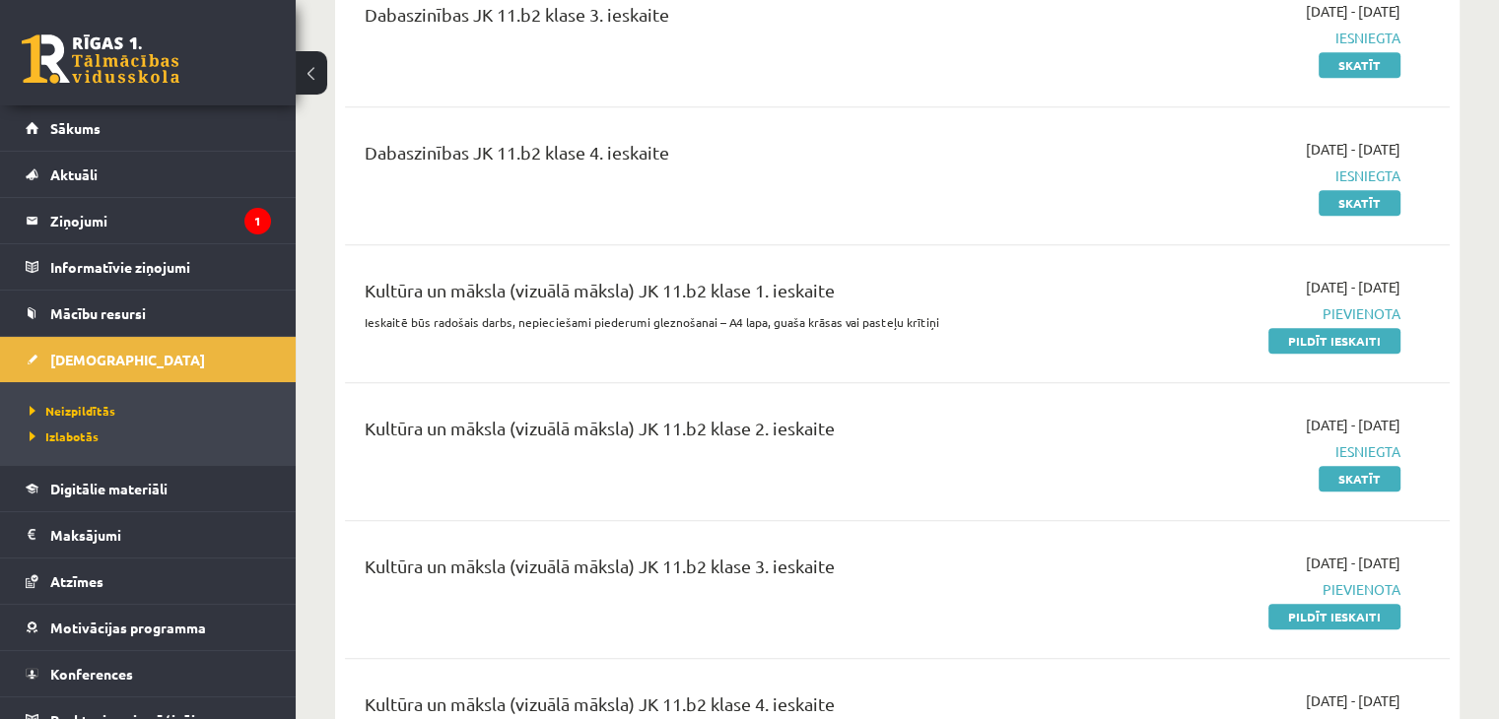
scroll to position [1675, 0]
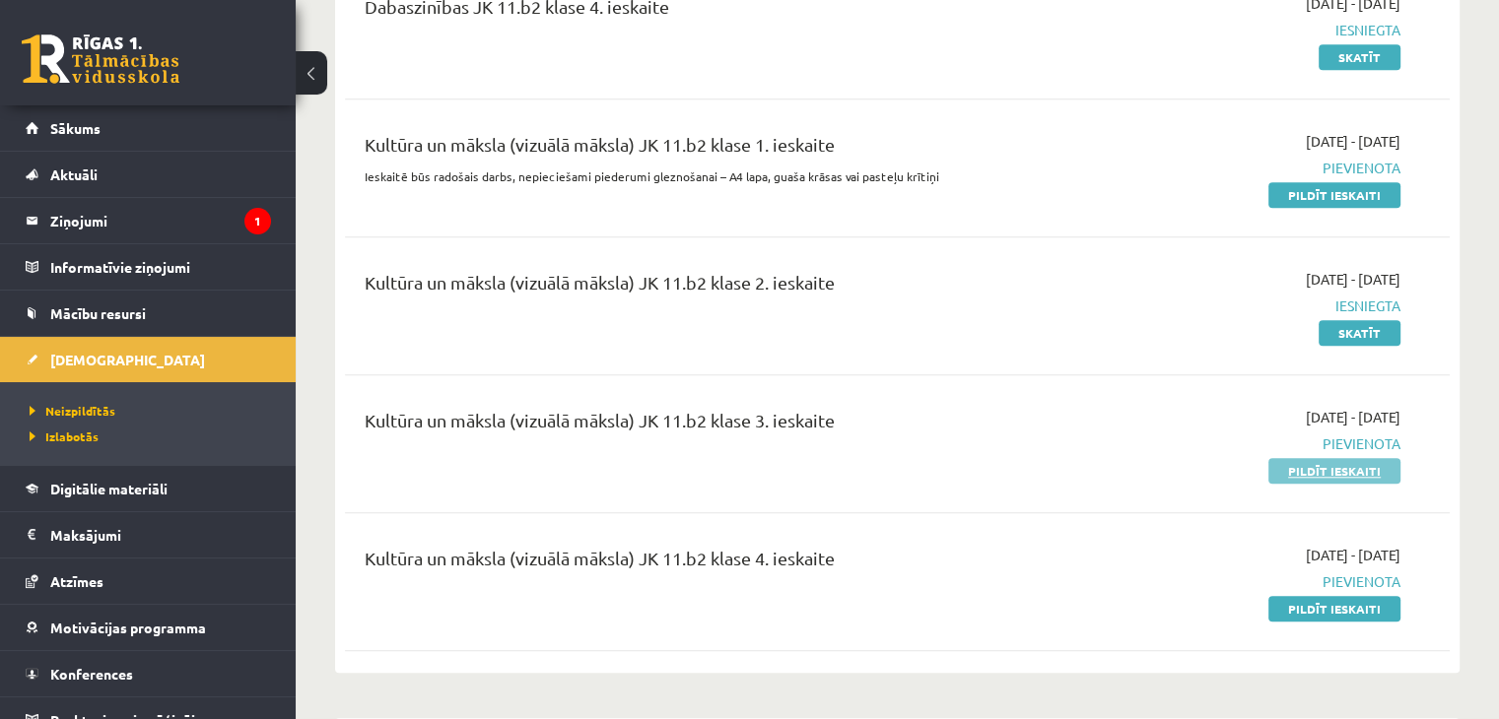
click at [1287, 458] on link "Pildīt ieskaiti" at bounding box center [1334, 471] width 132 height 26
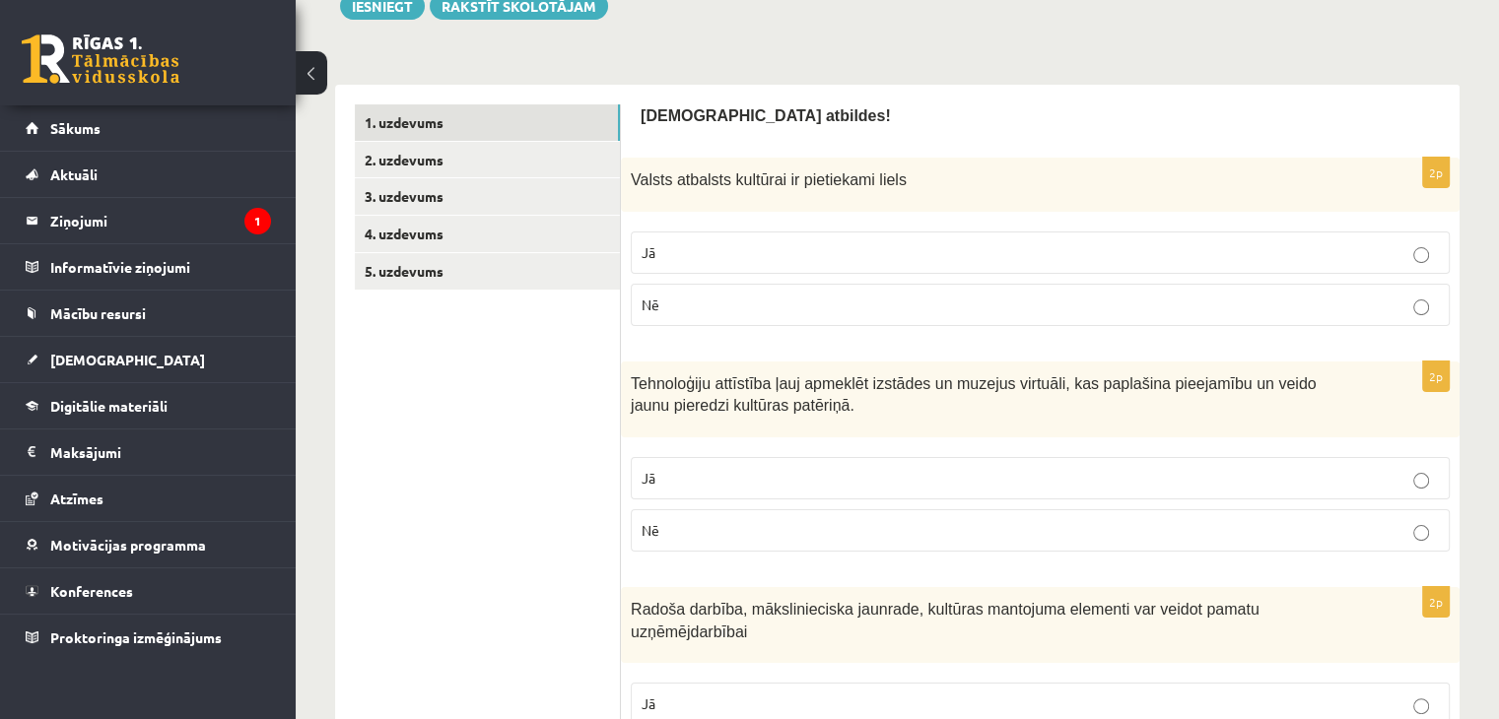
scroll to position [296, 0]
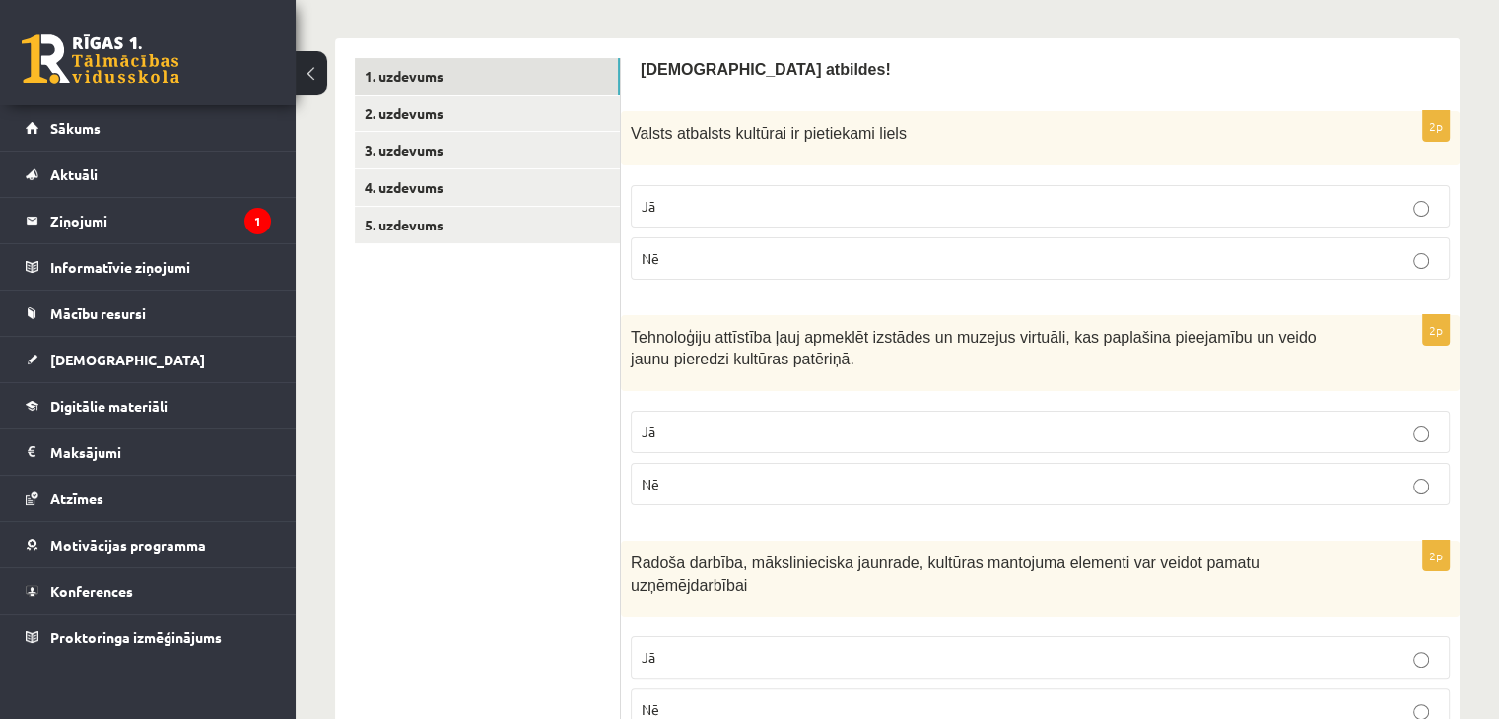
click at [712, 218] on label "Jā" at bounding box center [1040, 206] width 819 height 42
click at [720, 439] on p "Jā" at bounding box center [1040, 432] width 797 height 21
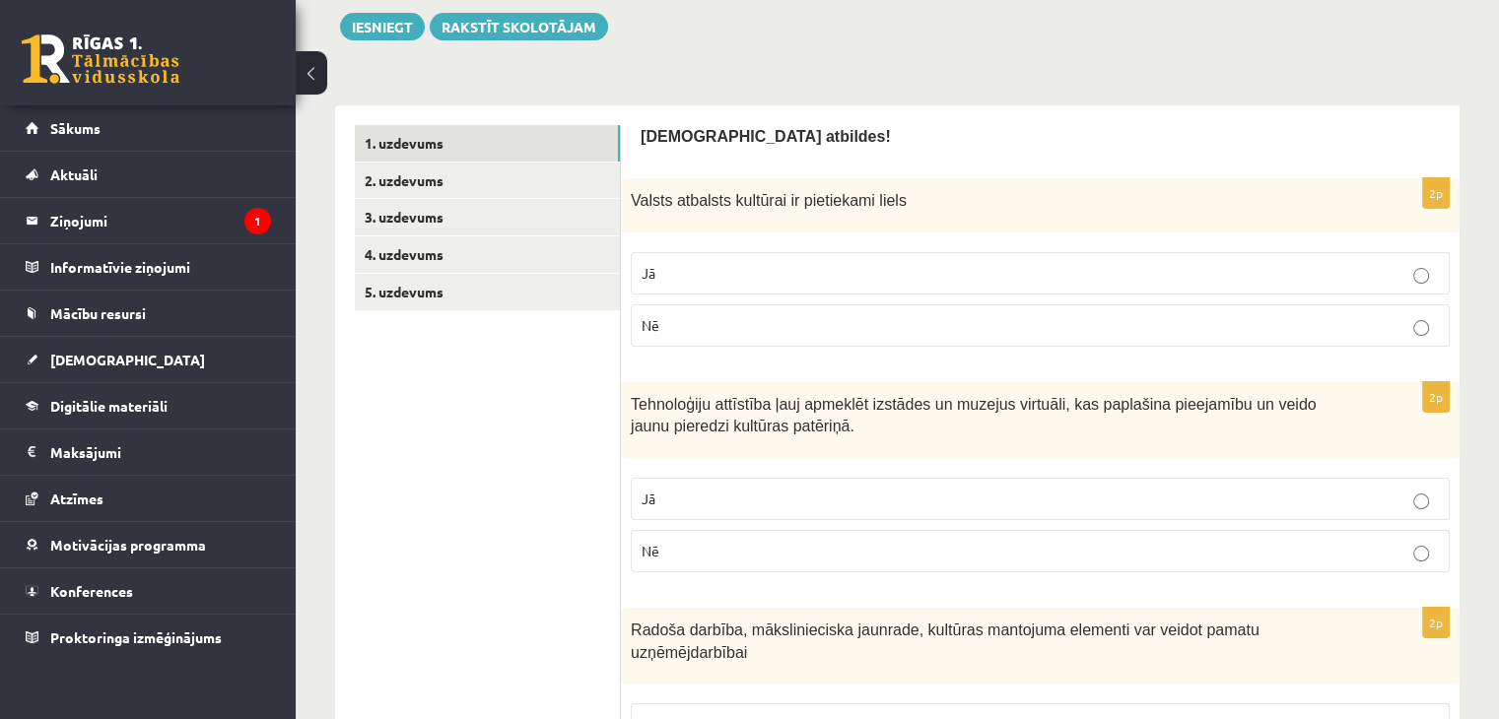
scroll to position [197, 0]
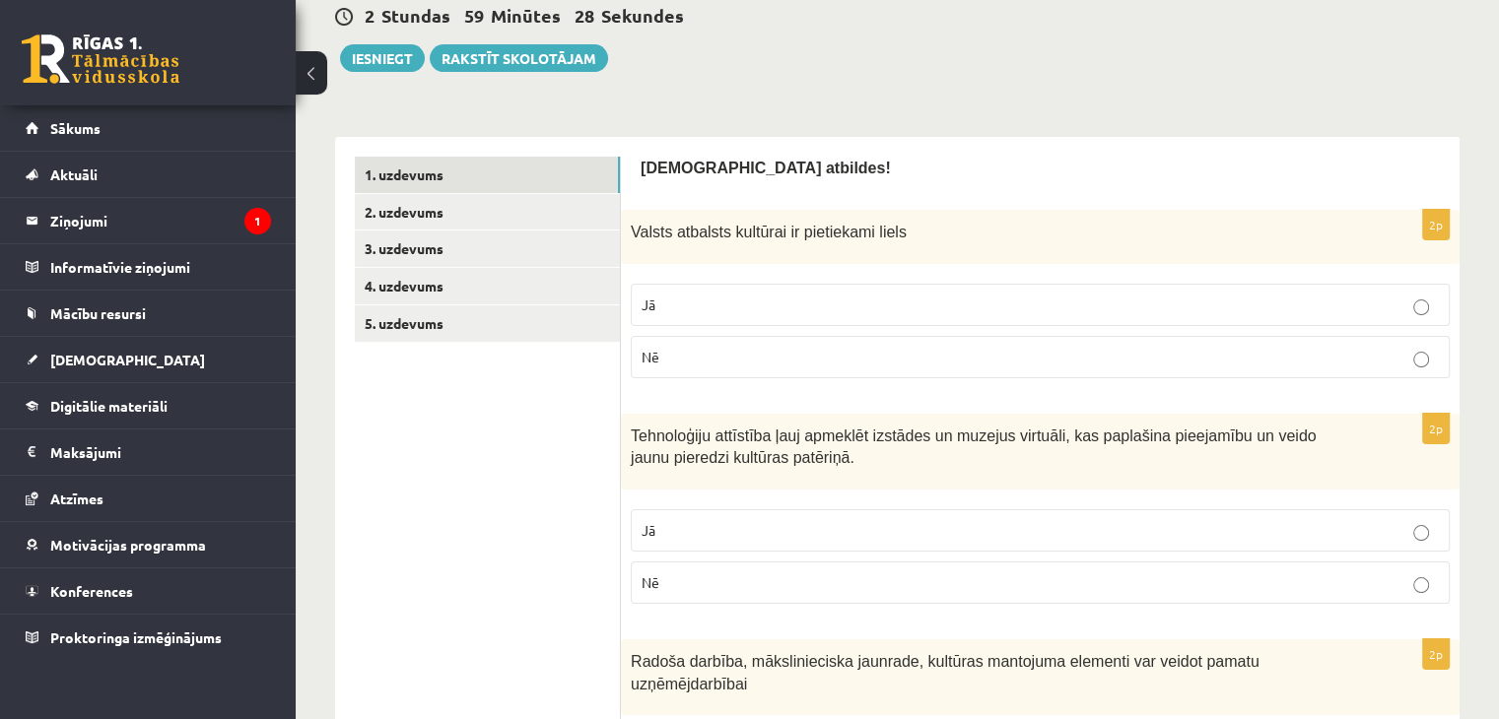
click at [781, 370] on label "Nē" at bounding box center [1040, 357] width 819 height 42
click at [739, 314] on p "Jā" at bounding box center [1040, 305] width 797 height 21
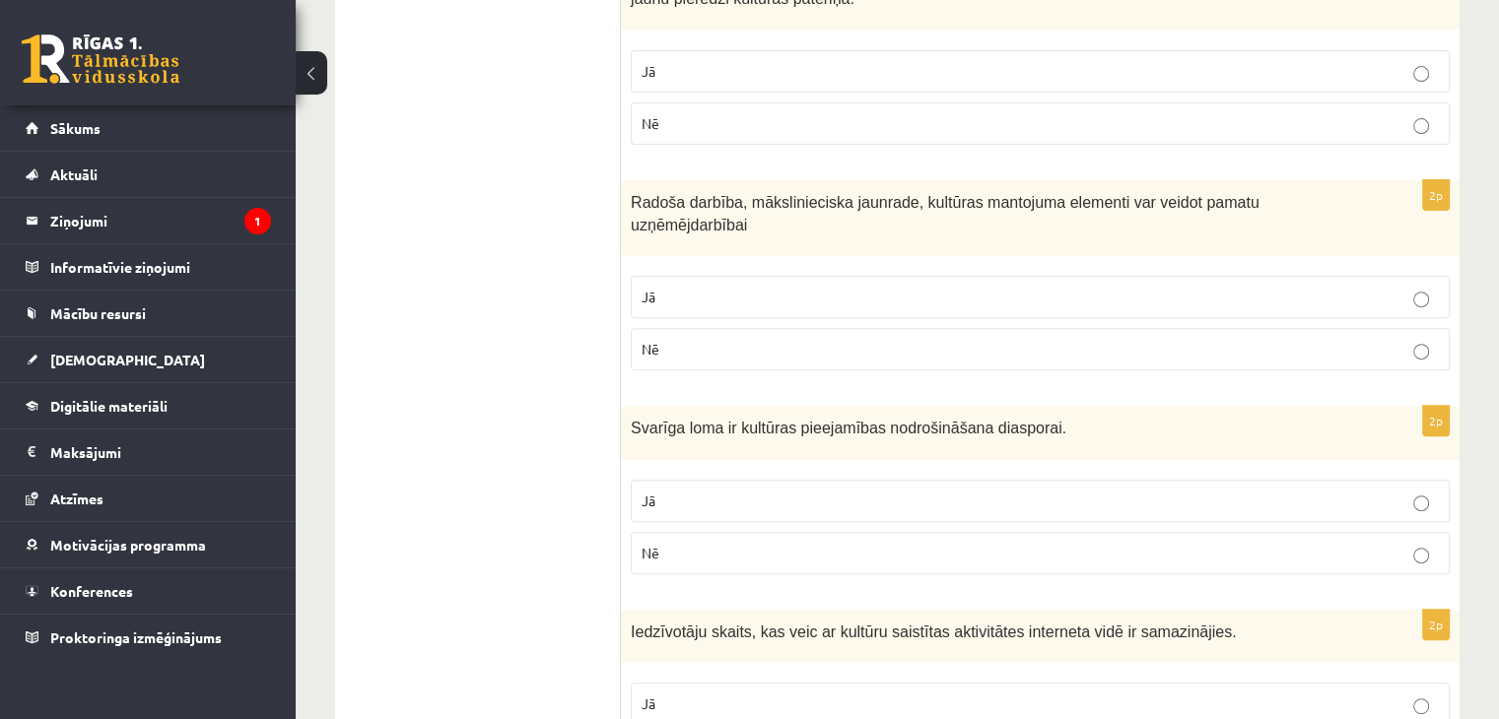
scroll to position [690, 0]
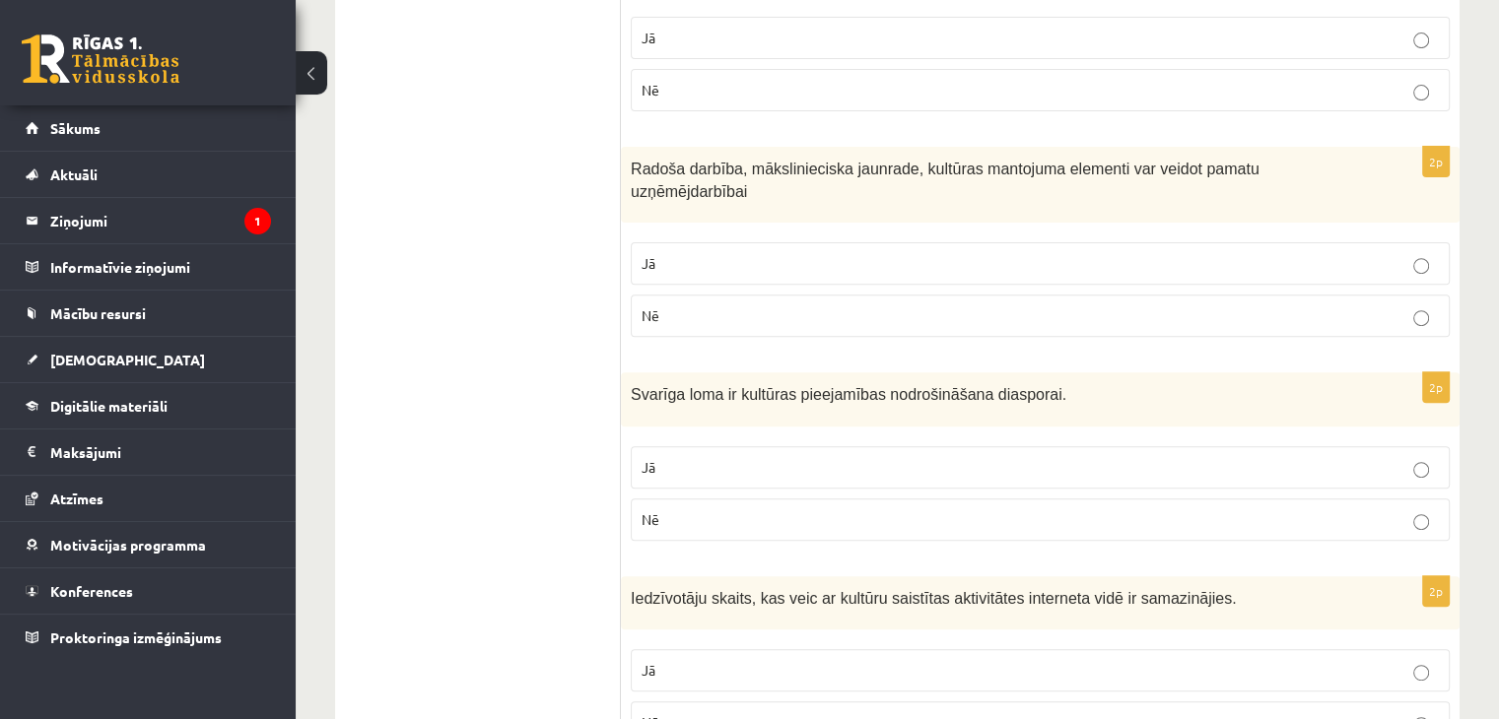
click at [718, 252] on label "Jā" at bounding box center [1040, 263] width 819 height 42
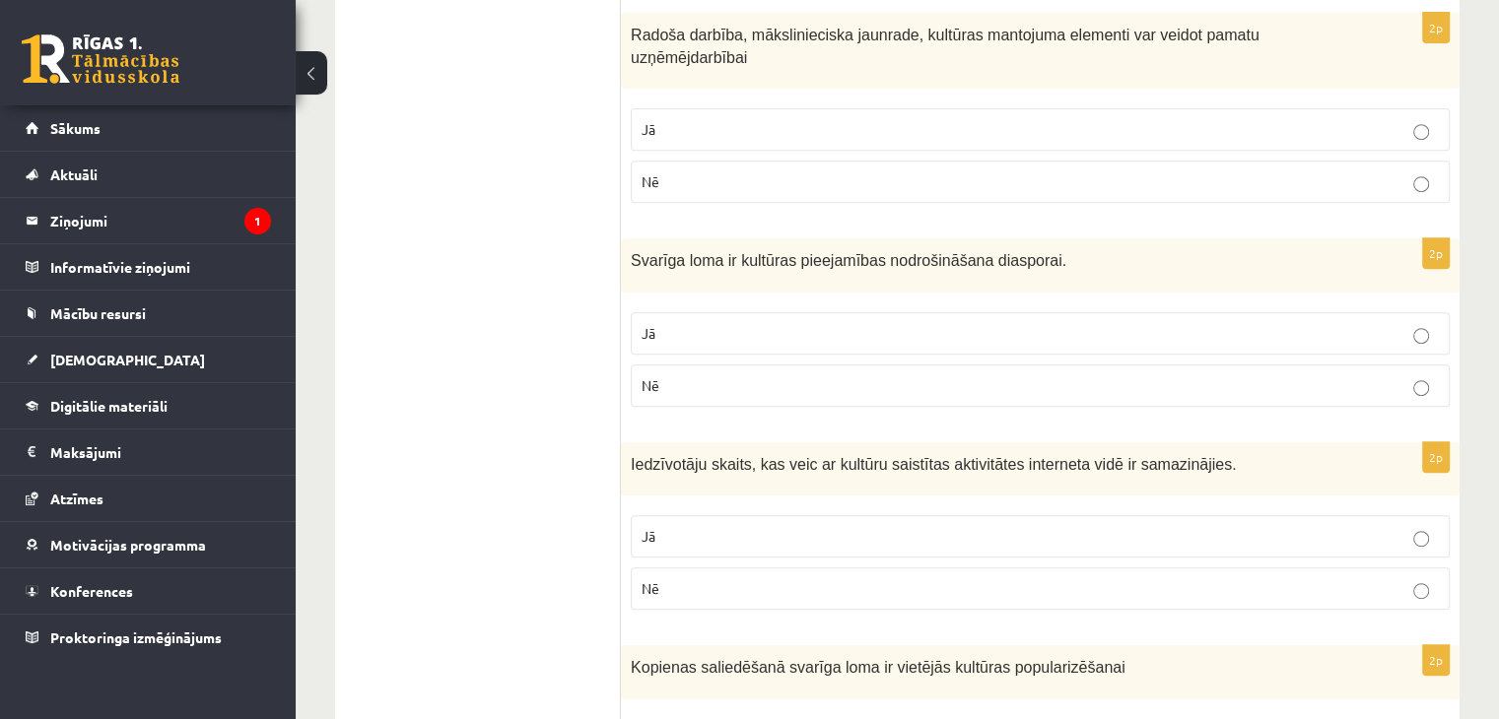
scroll to position [887, 0]
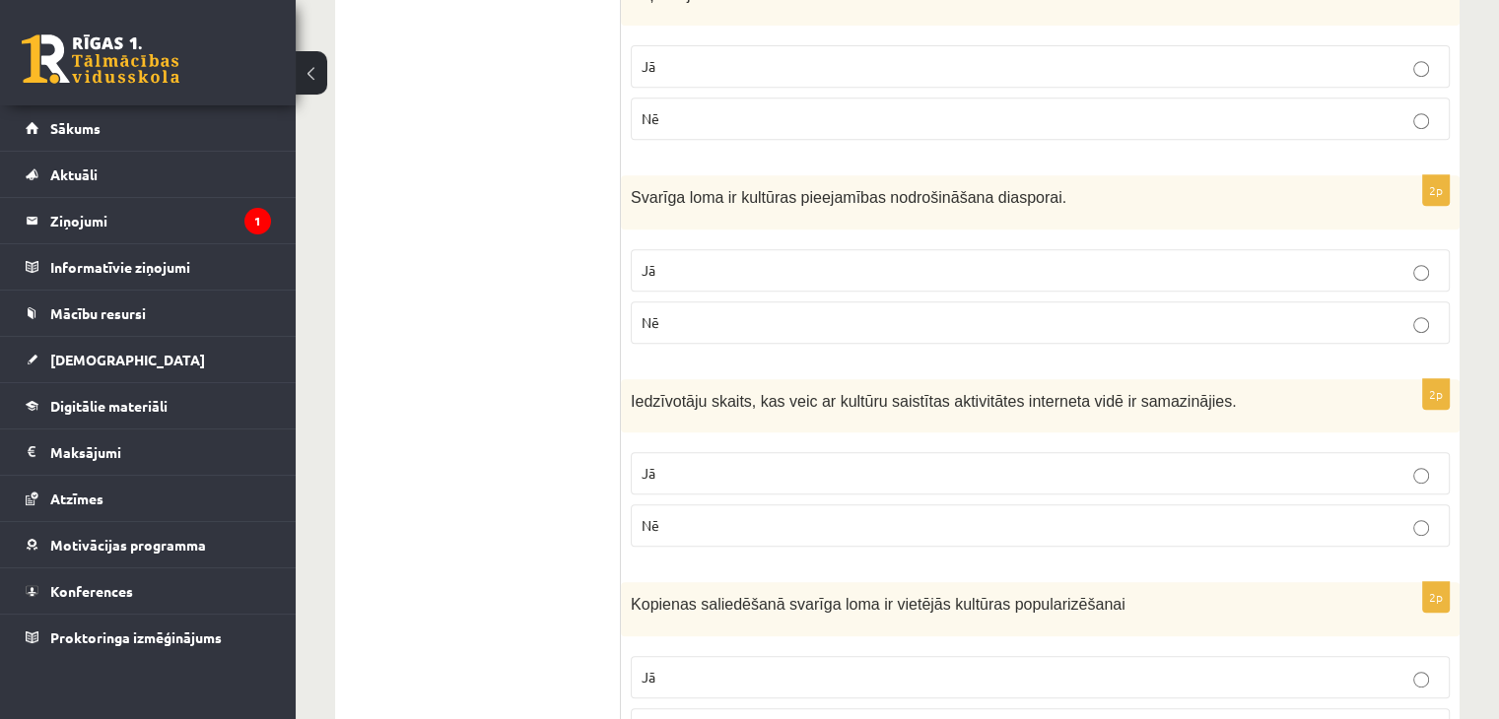
click at [715, 260] on p "Jā" at bounding box center [1040, 270] width 797 height 21
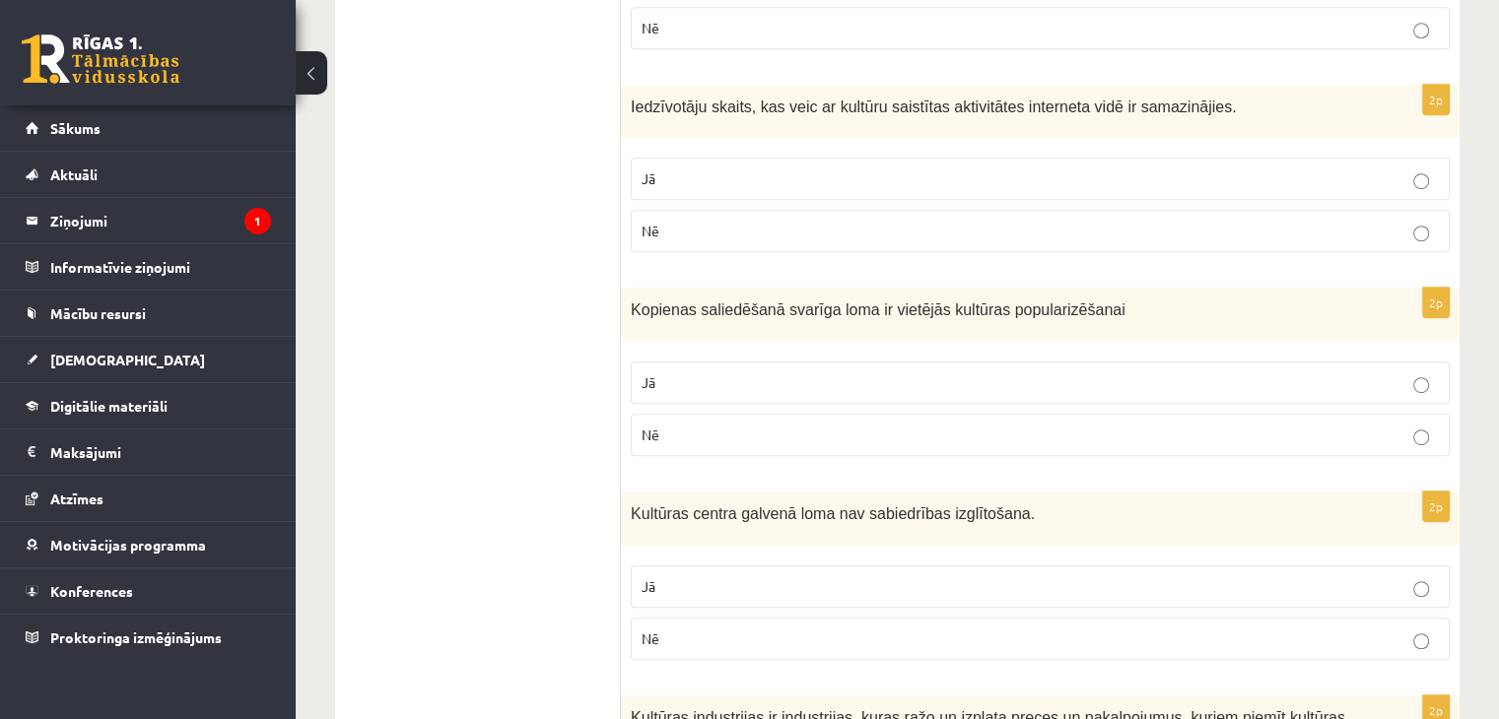
scroll to position [1183, 0]
click at [713, 168] on p "Jā" at bounding box center [1040, 178] width 797 height 21
drag, startPoint x: 753, startPoint y: 229, endPoint x: 741, endPoint y: 207, distance: 24.7
click at [750, 229] on fieldset "Jā Nē" at bounding box center [1040, 202] width 819 height 110
click at [741, 220] on p "Nē" at bounding box center [1040, 230] width 797 height 21
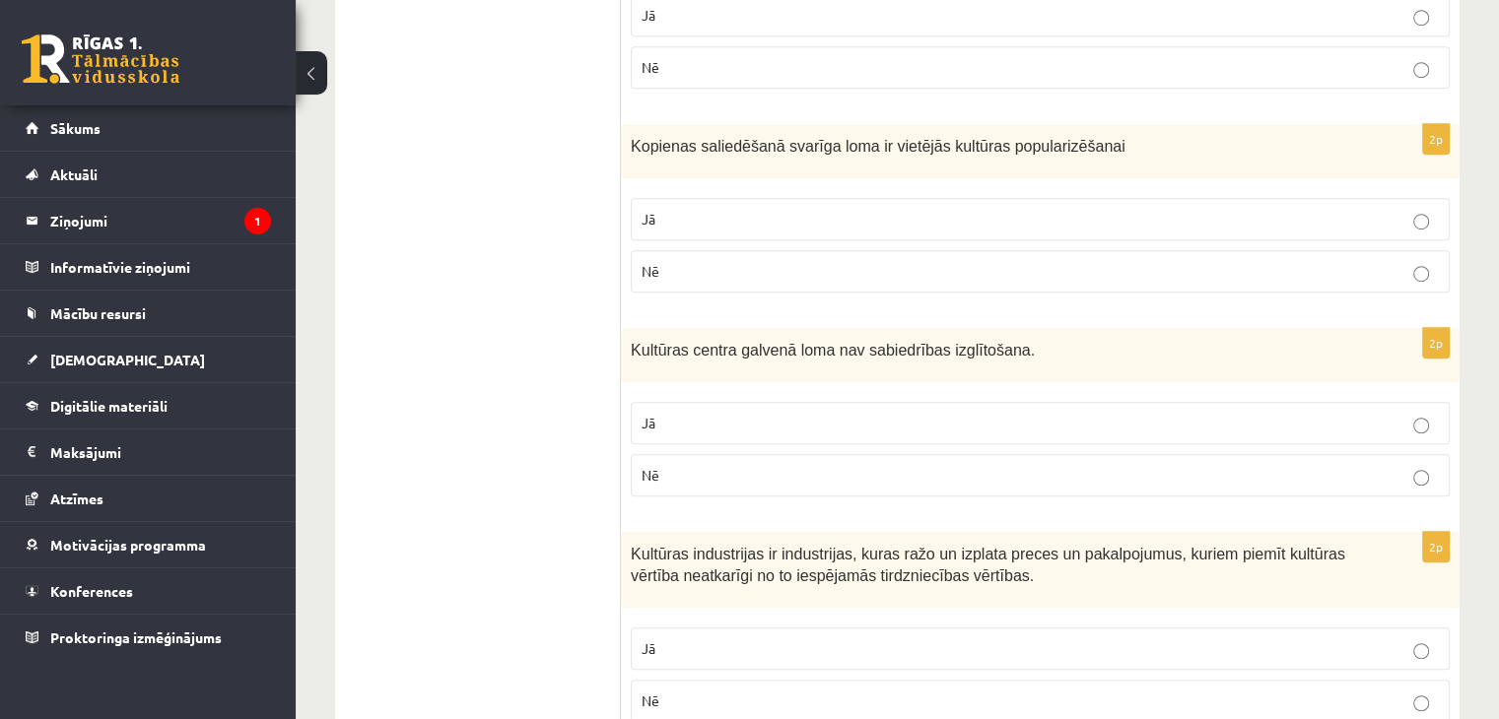
scroll to position [1380, 0]
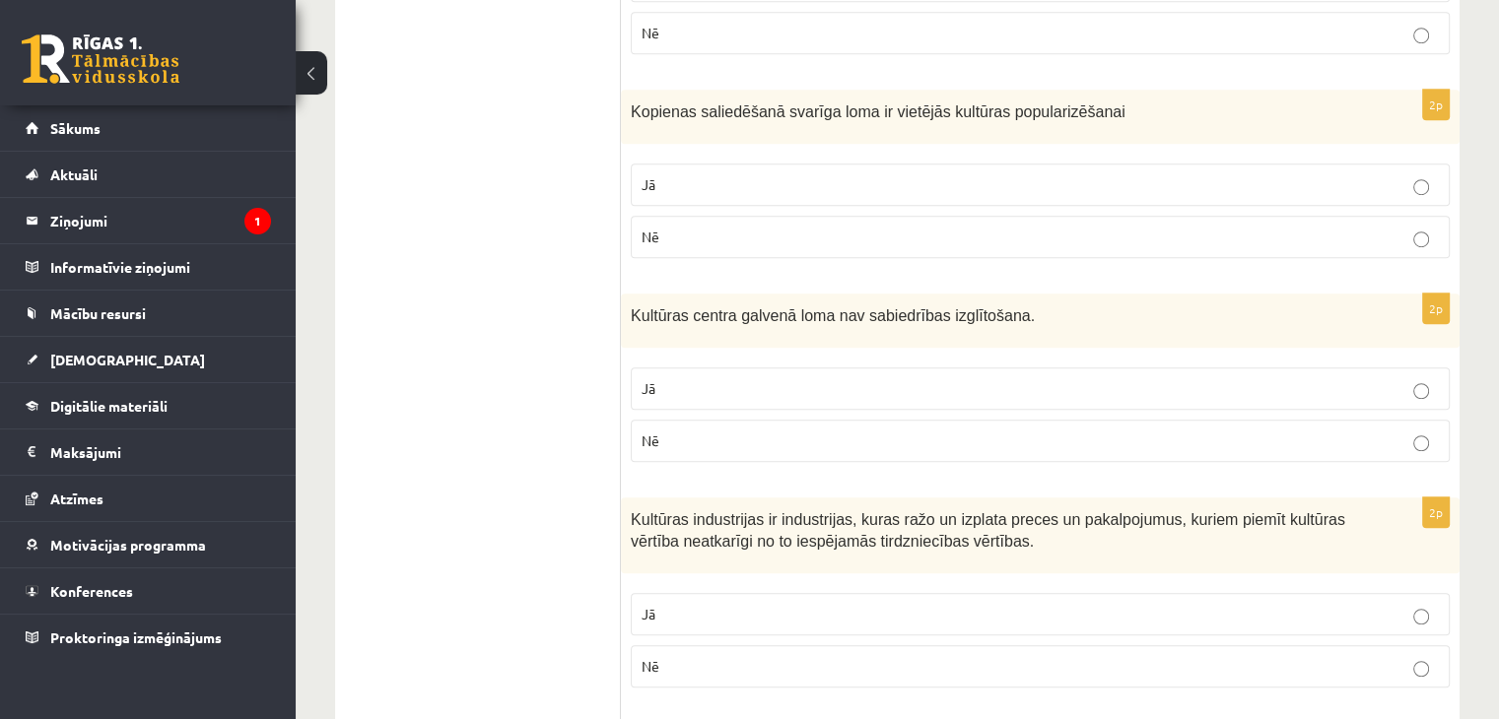
click at [764, 174] on p "Jā" at bounding box center [1040, 184] width 797 height 21
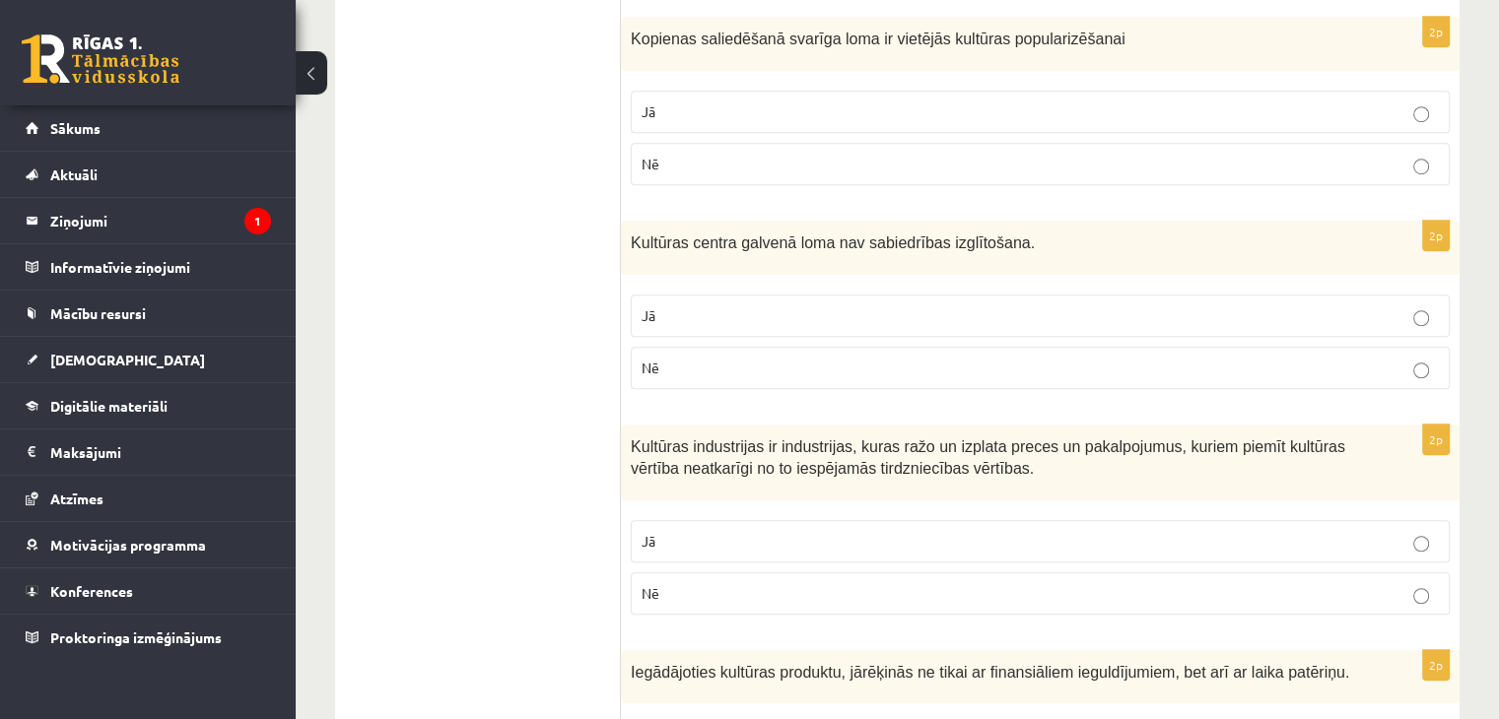
scroll to position [1577, 0]
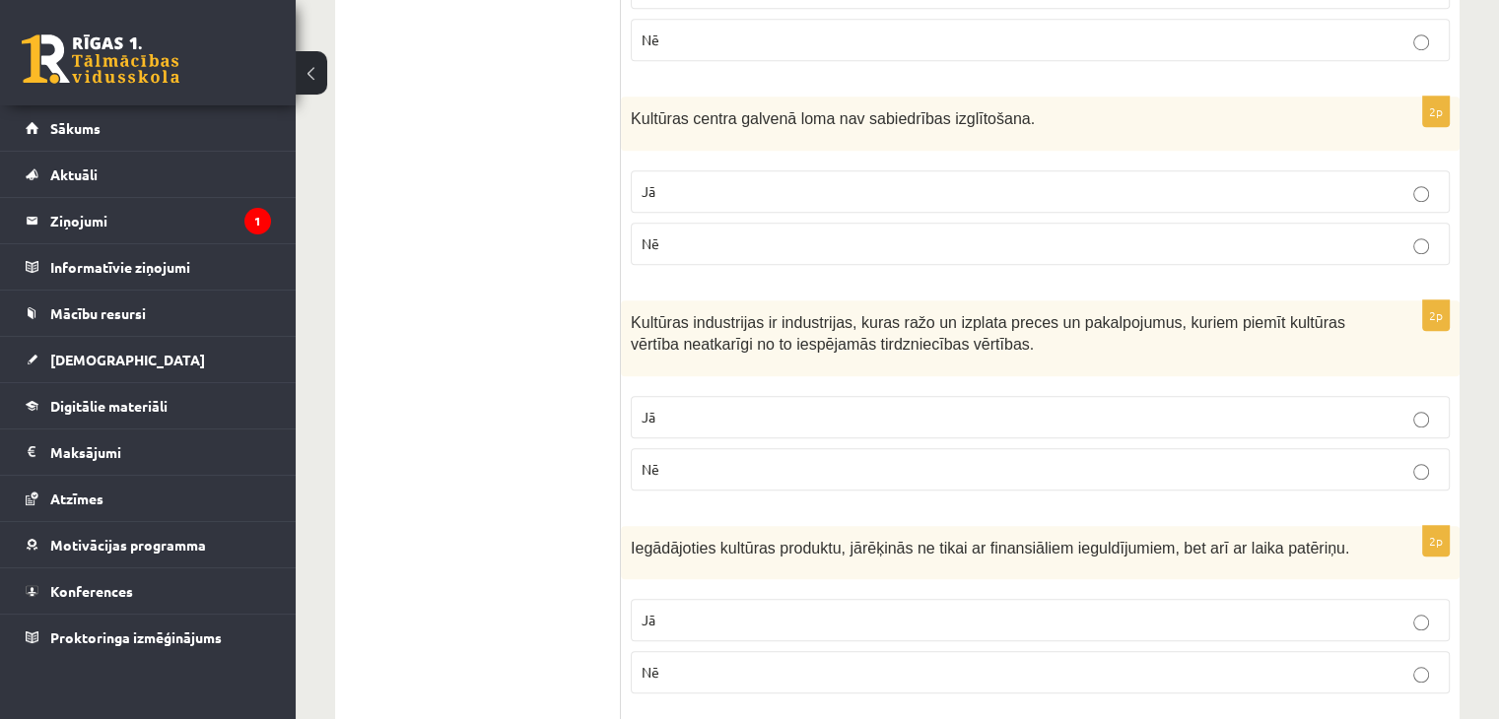
click at [740, 234] on p "Nē" at bounding box center [1040, 244] width 797 height 21
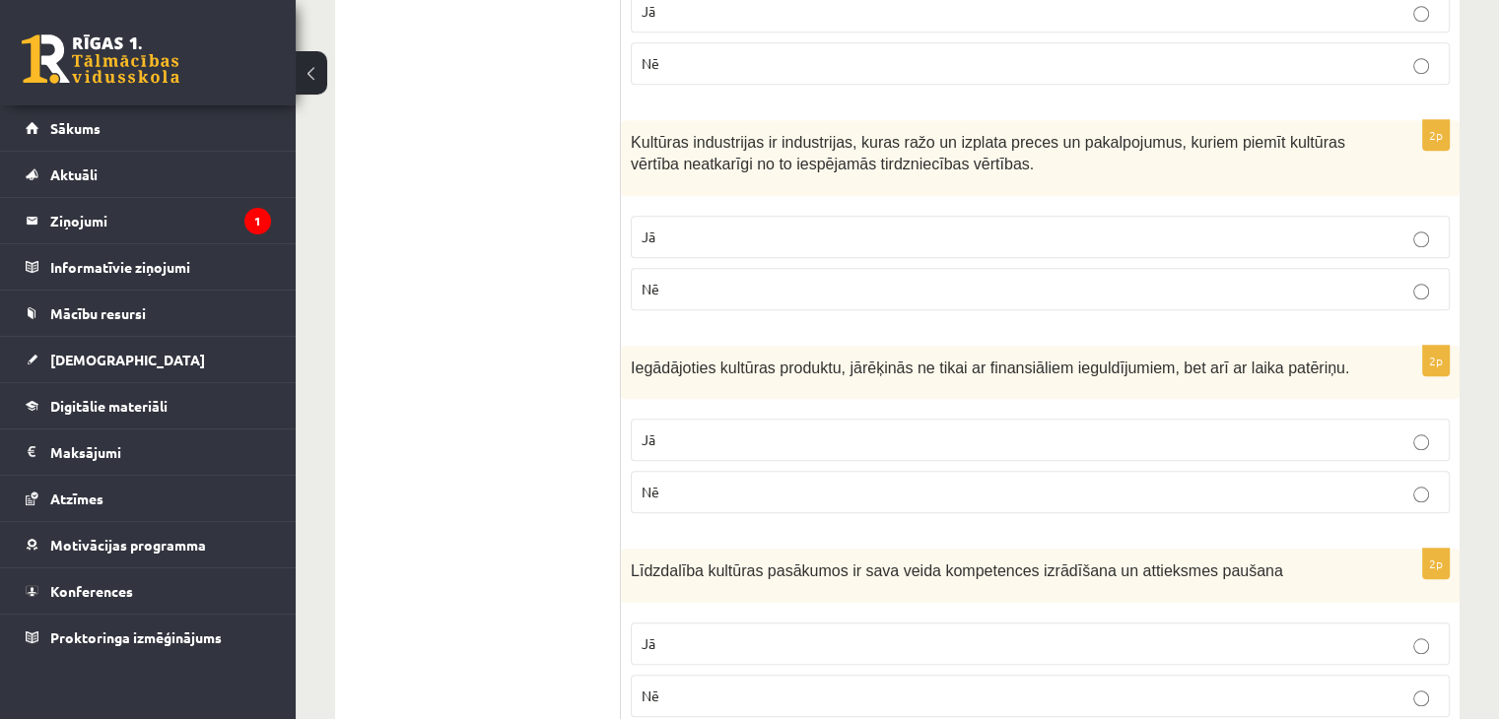
scroll to position [1774, 0]
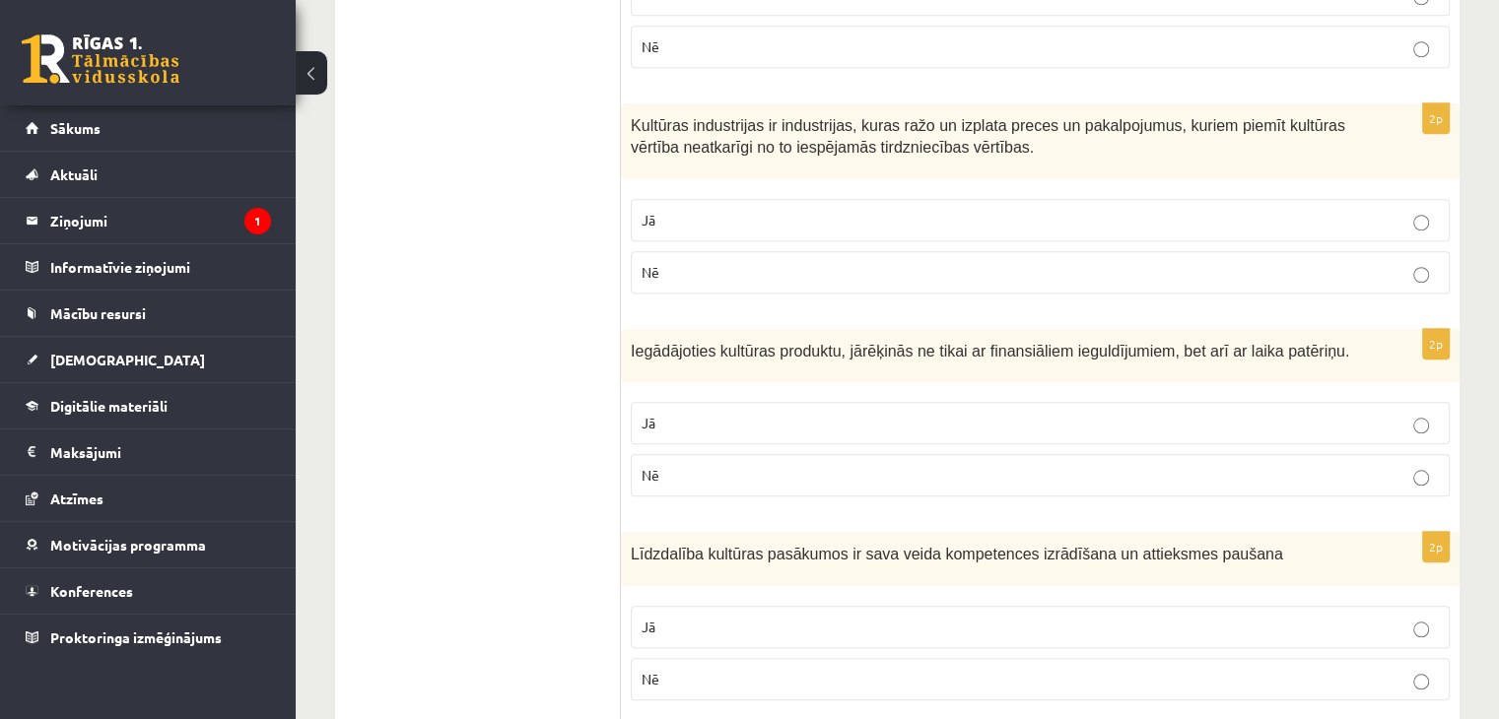
click at [692, 189] on fieldset "Jā Nē" at bounding box center [1040, 244] width 819 height 110
click at [702, 210] on p "Jā" at bounding box center [1040, 220] width 797 height 21
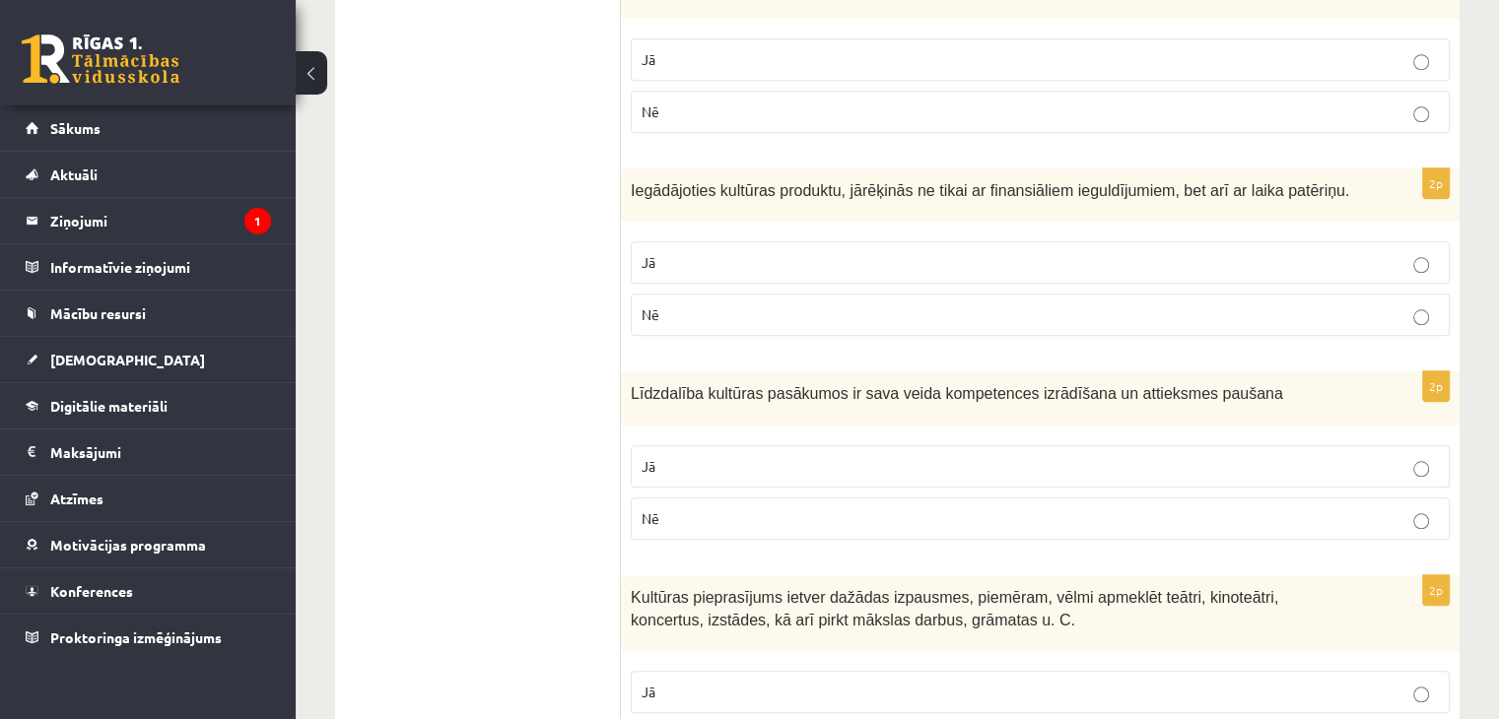
scroll to position [1971, 0]
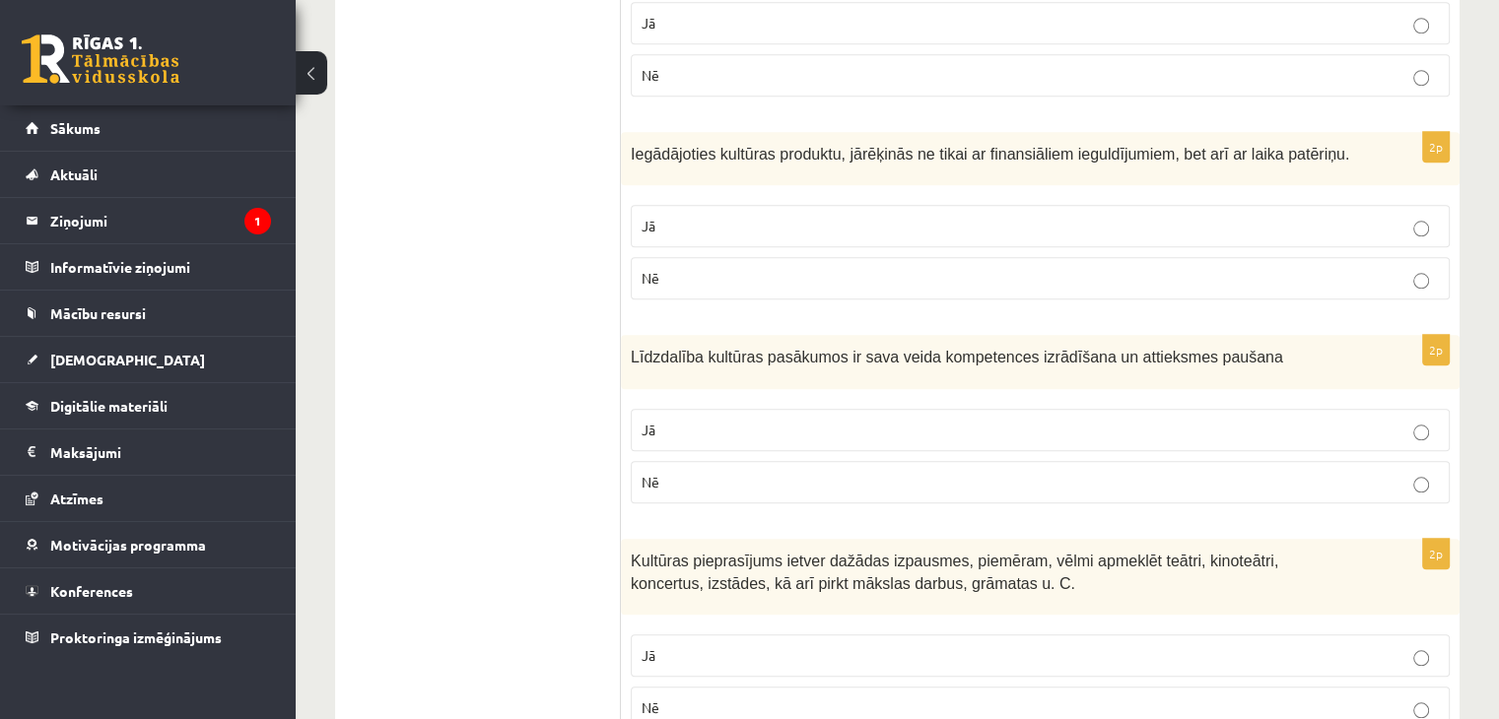
click at [693, 216] on p "Jā" at bounding box center [1040, 226] width 797 height 21
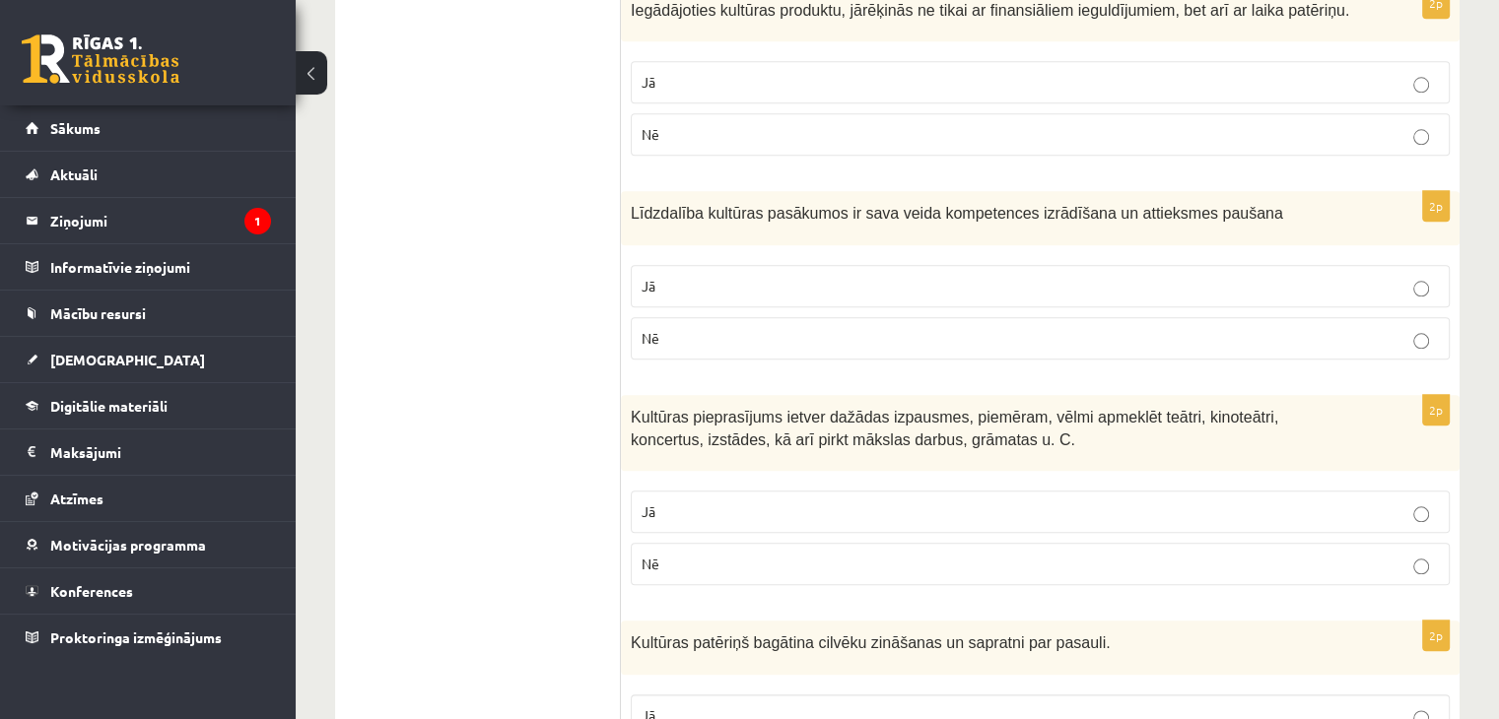
scroll to position [2168, 0]
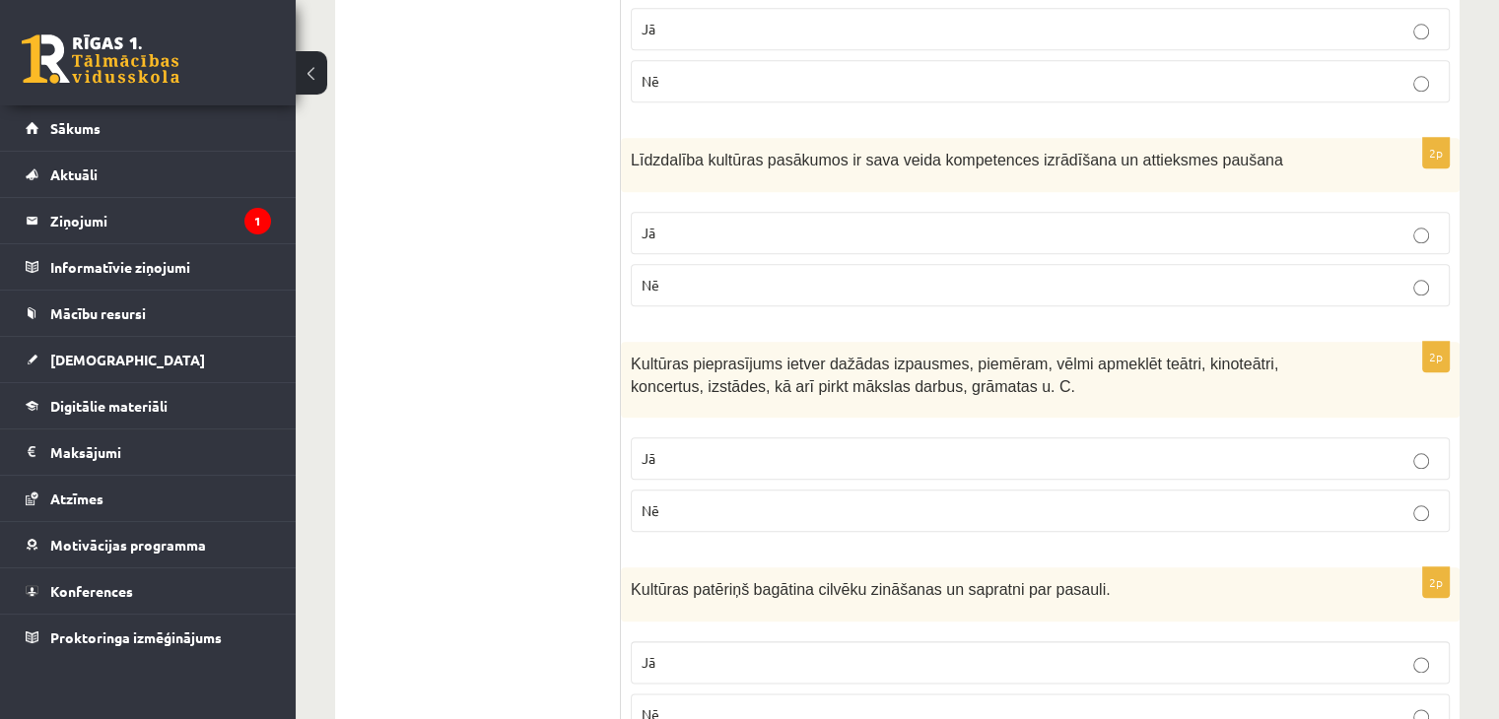
click at [653, 212] on label "Jā" at bounding box center [1040, 233] width 819 height 42
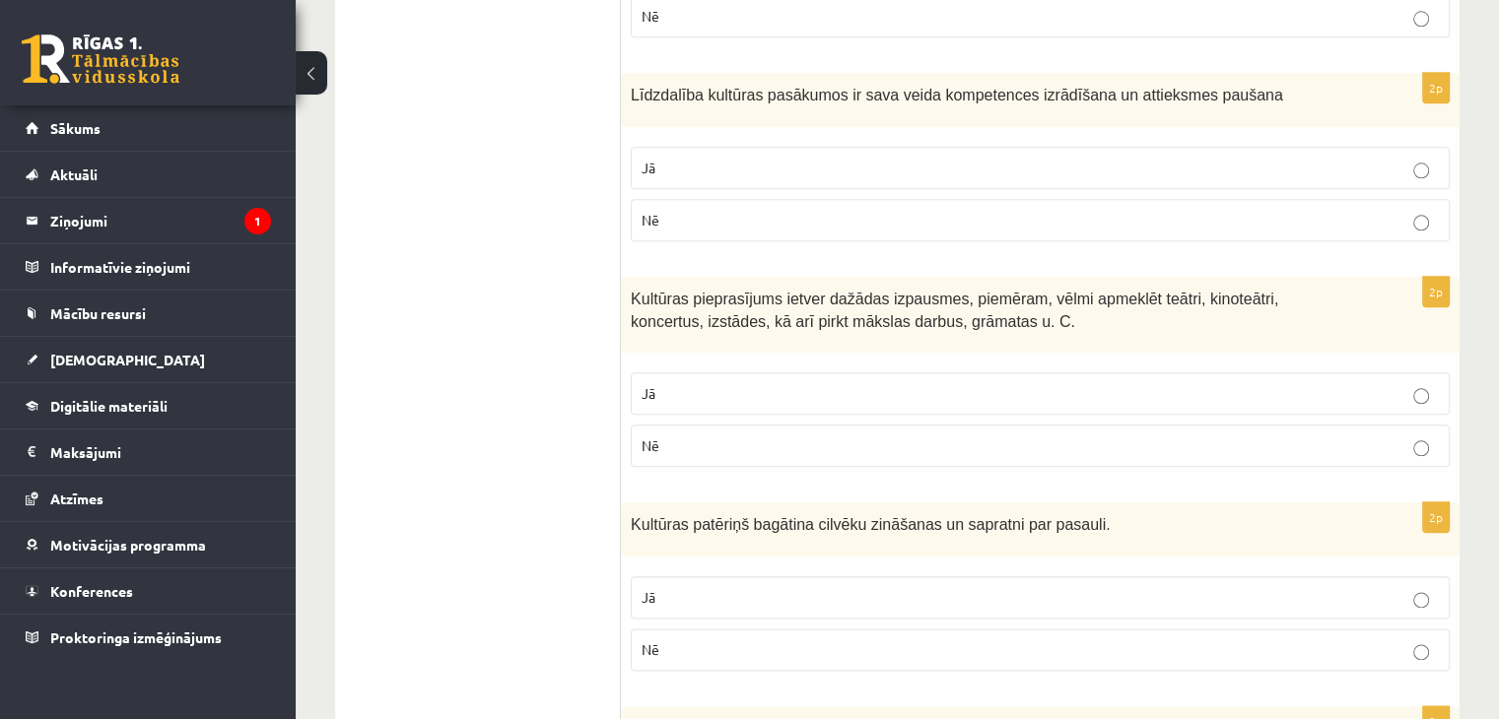
scroll to position [2365, 0]
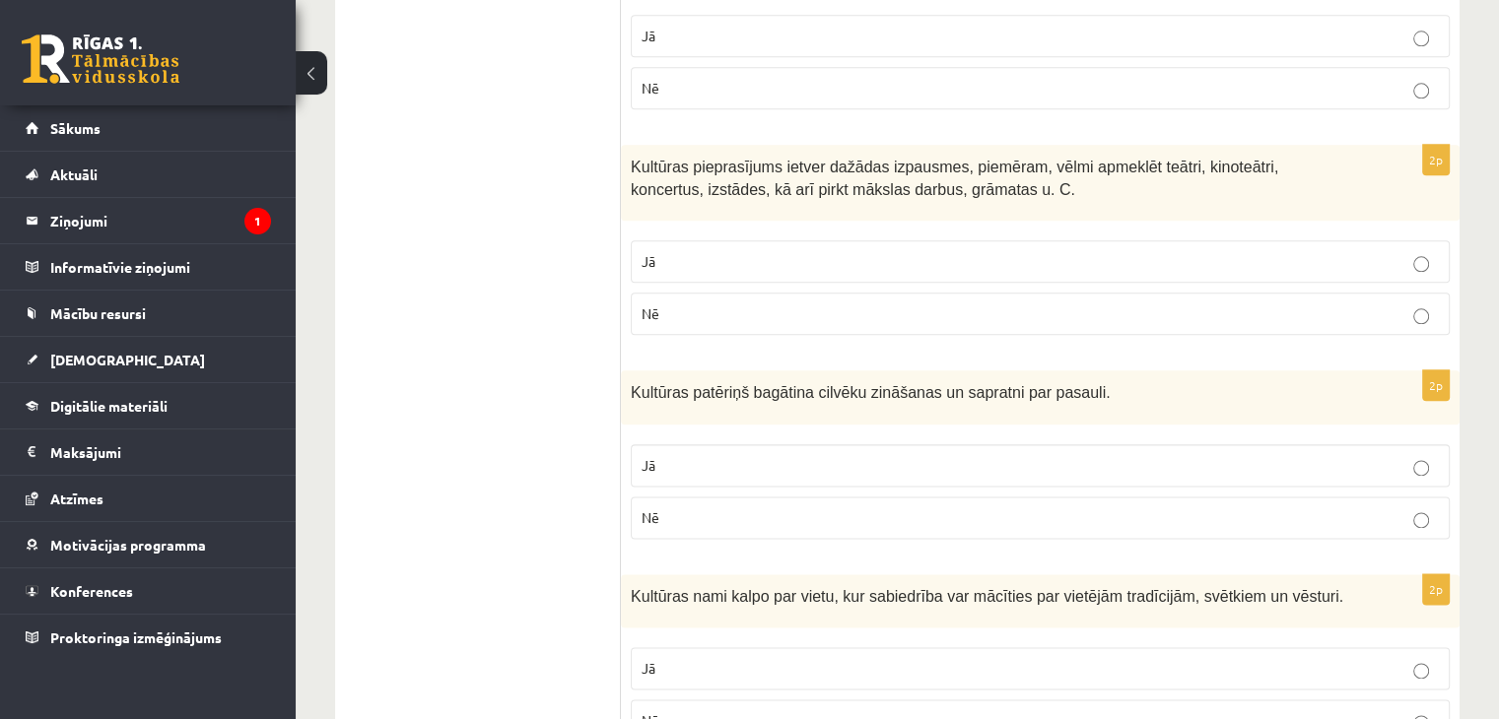
click at [724, 251] on p "Jā" at bounding box center [1040, 261] width 797 height 21
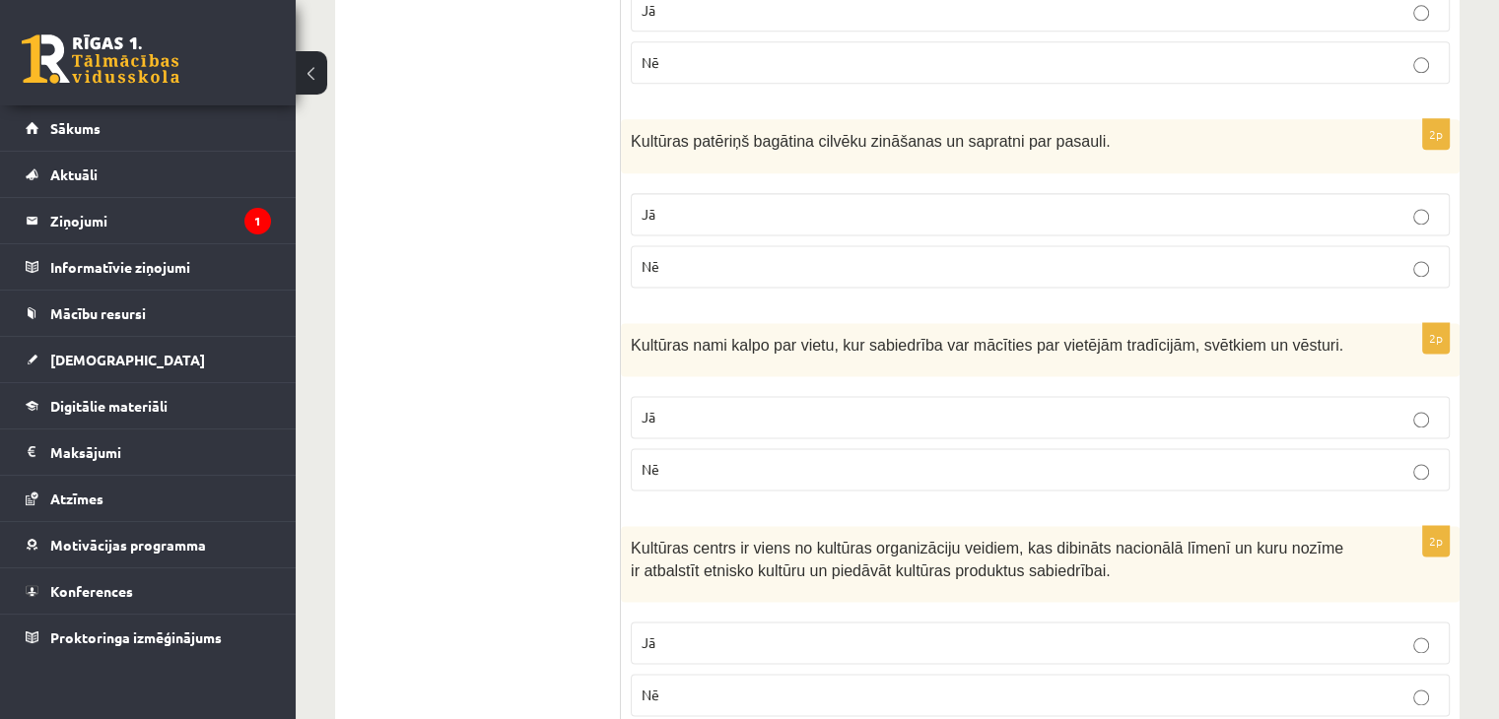
scroll to position [2661, 0]
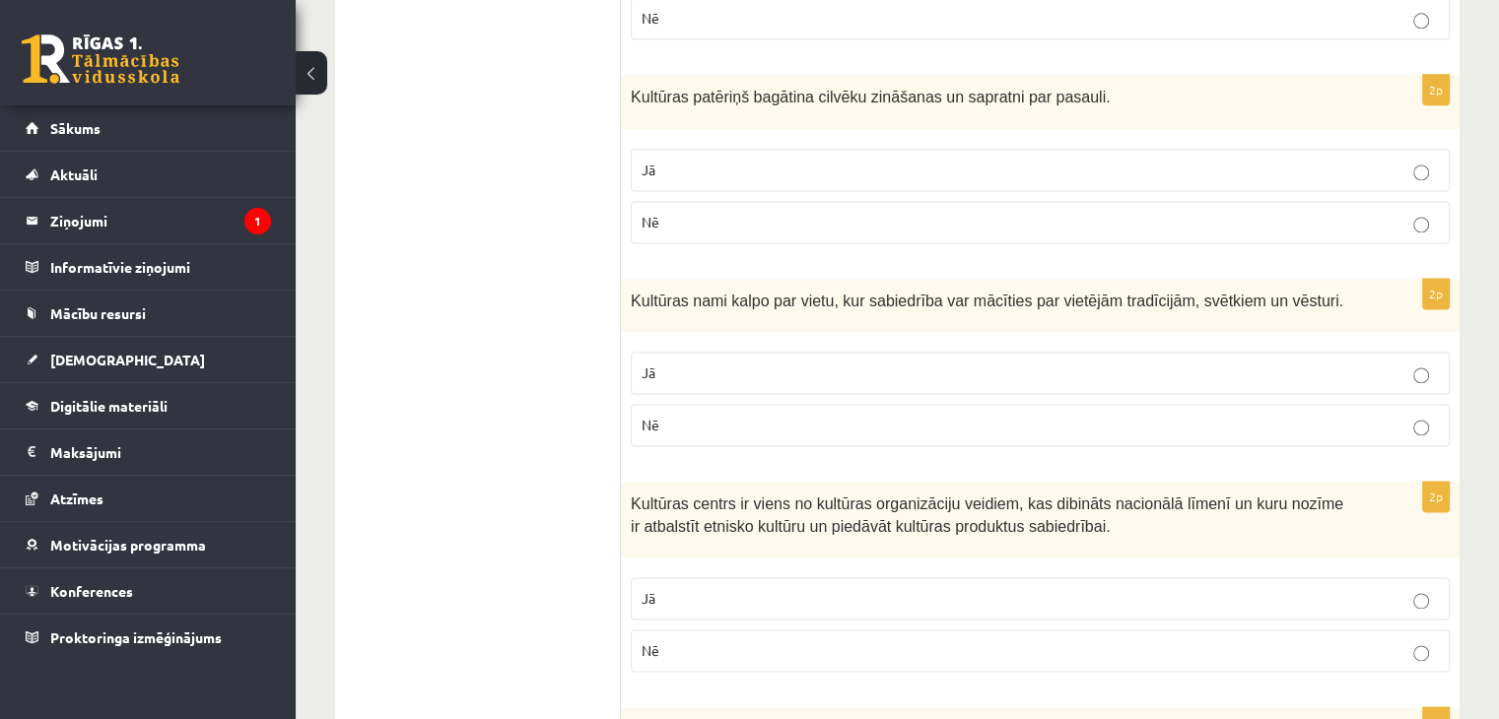
click at [763, 150] on label "Jā" at bounding box center [1040, 170] width 819 height 42
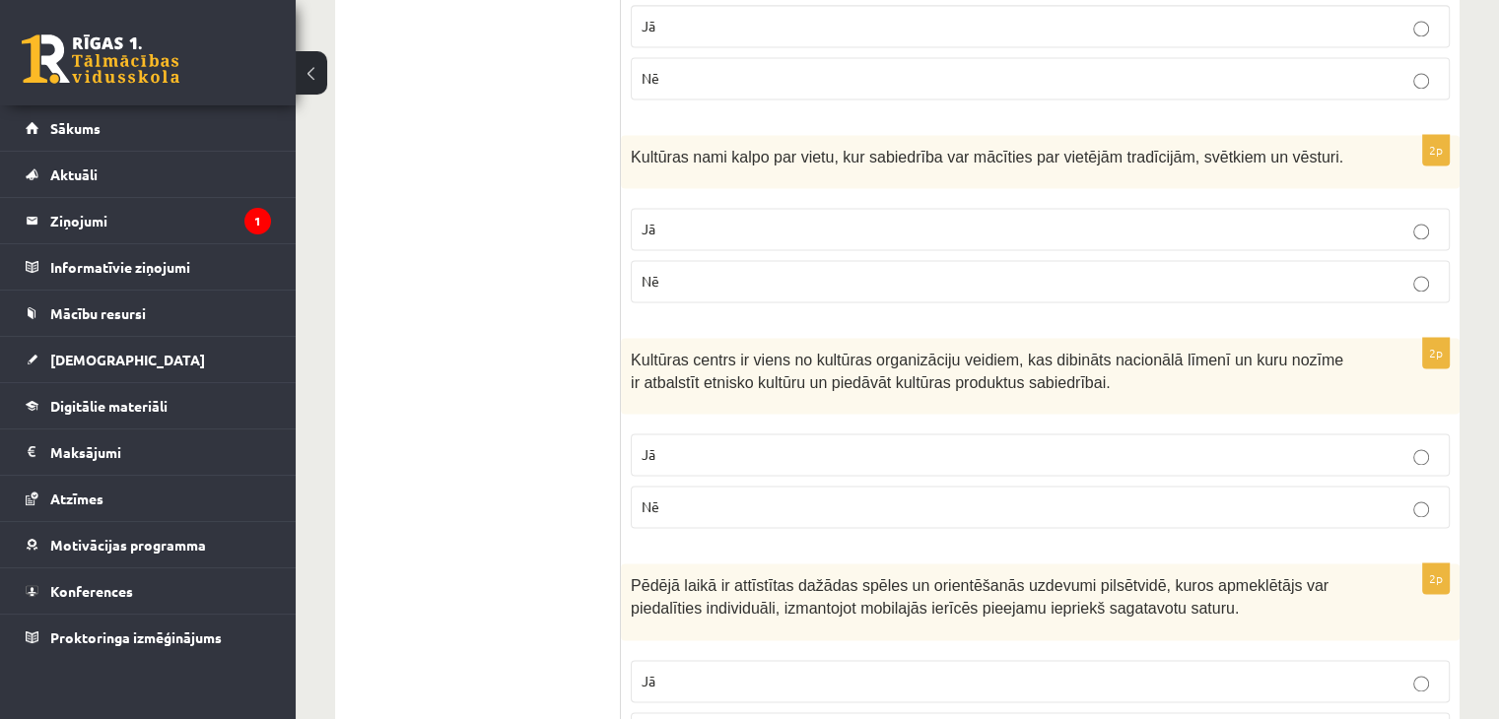
scroll to position [2858, 0]
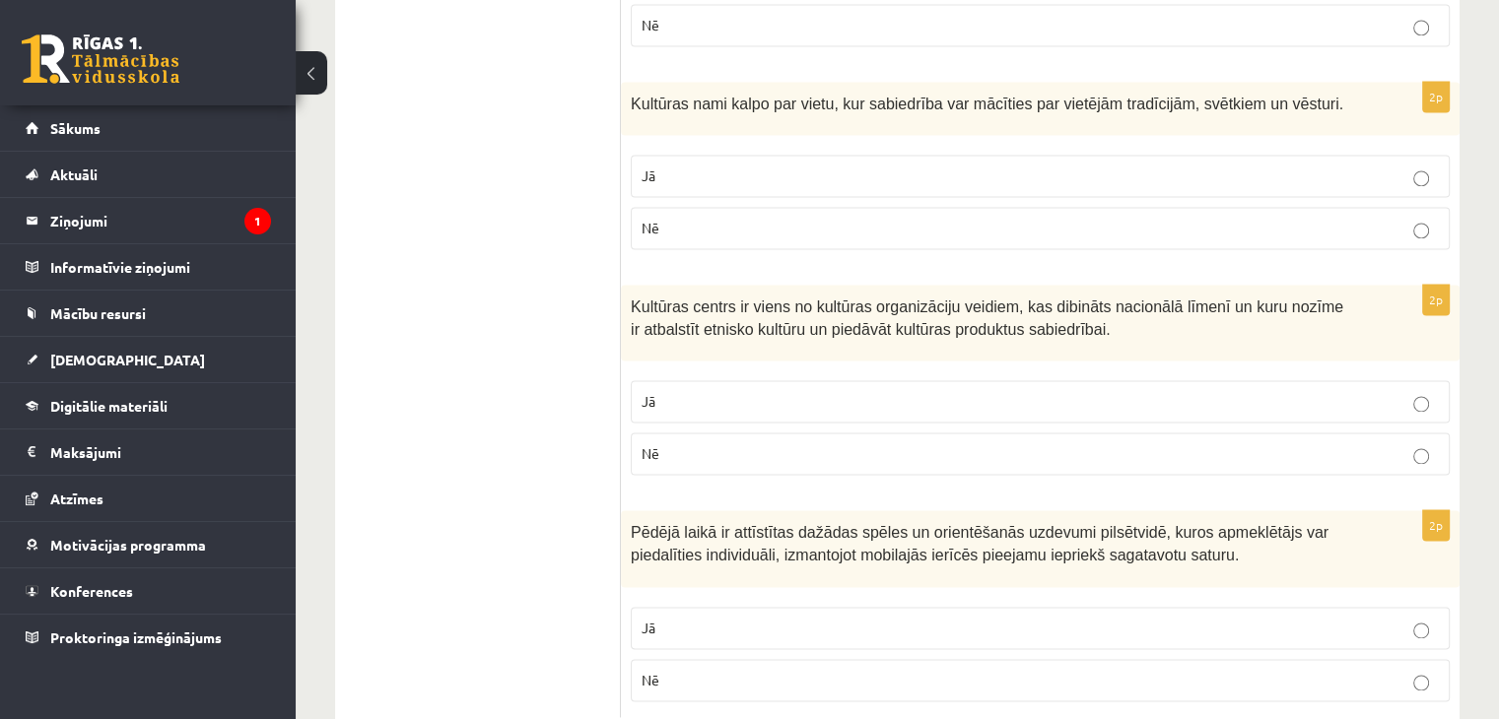
click at [702, 166] on p "Jā" at bounding box center [1040, 176] width 797 height 21
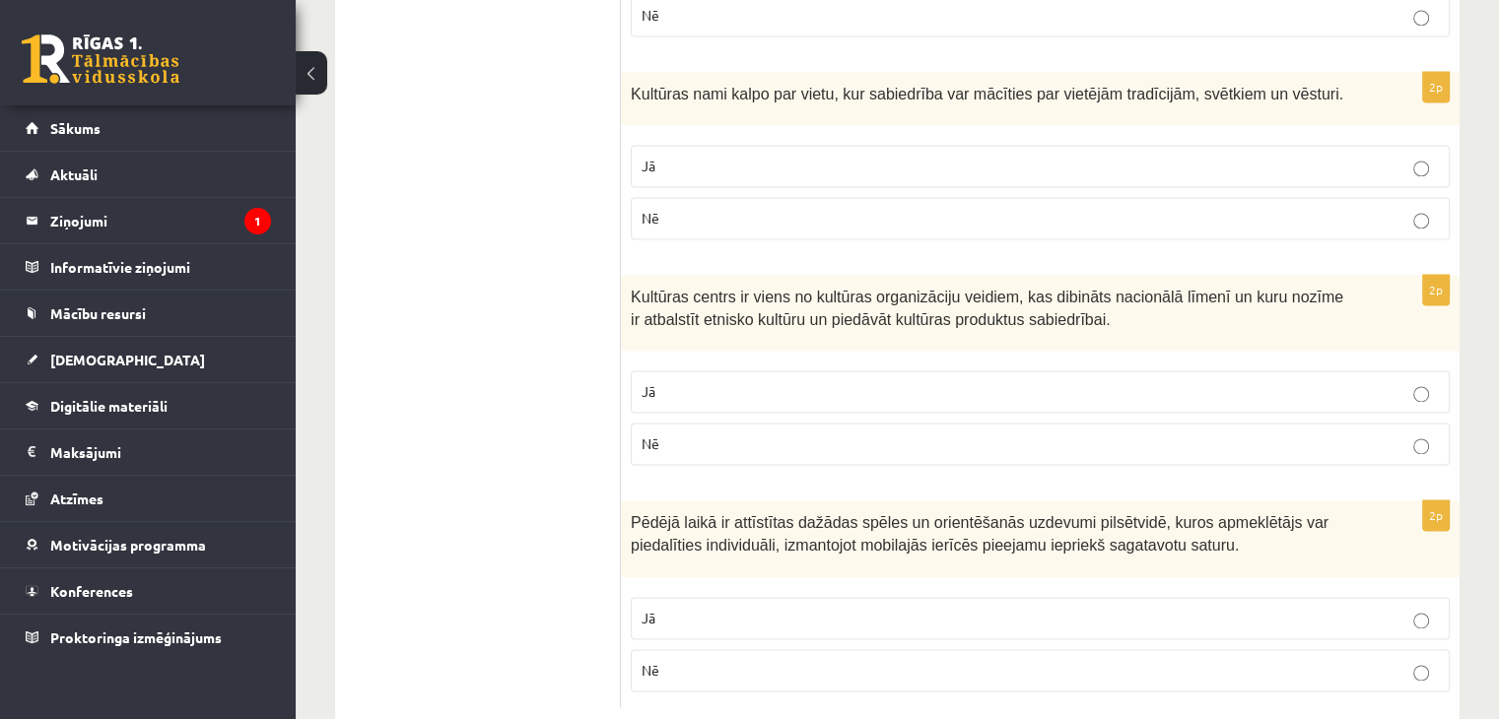
scroll to position [2878, 0]
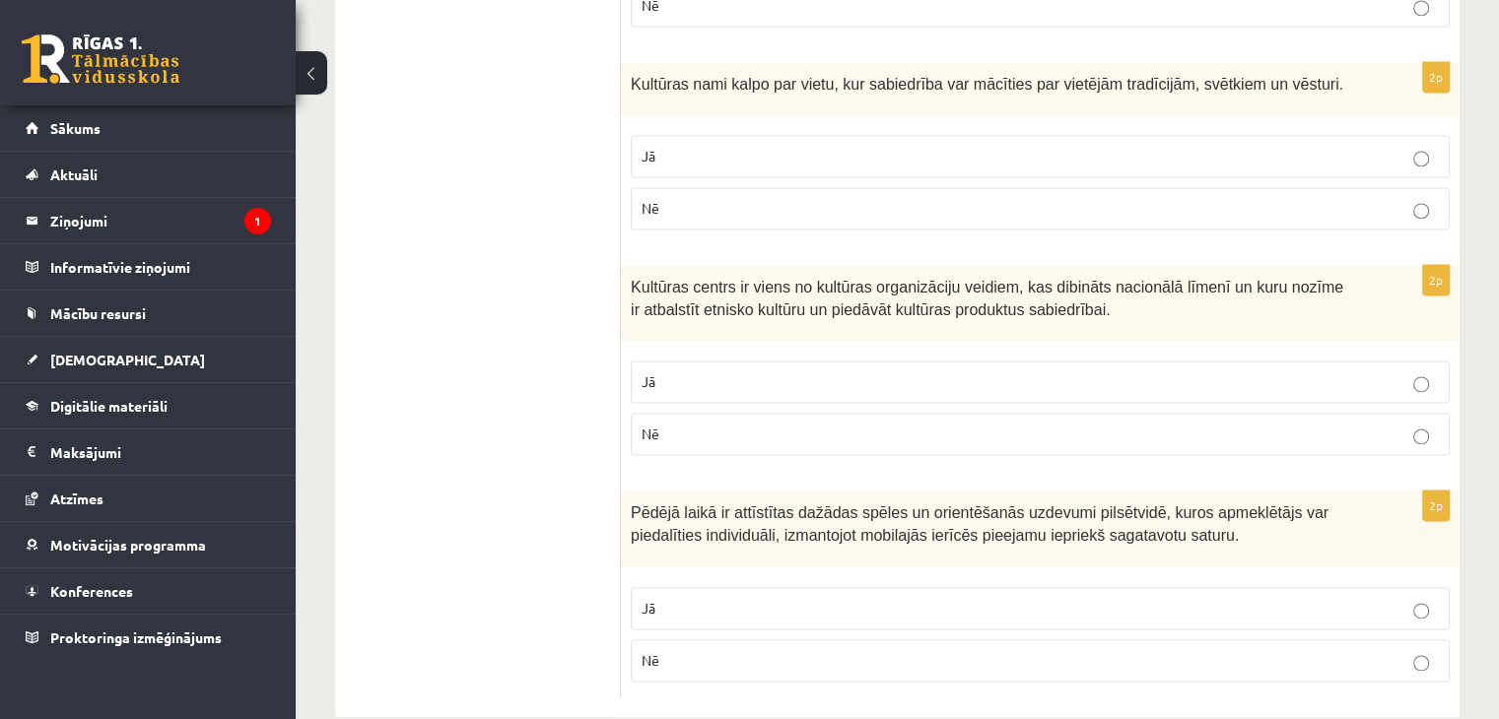
click at [698, 361] on label "Jā" at bounding box center [1040, 382] width 819 height 42
click at [716, 598] on p "Jā" at bounding box center [1040, 608] width 797 height 21
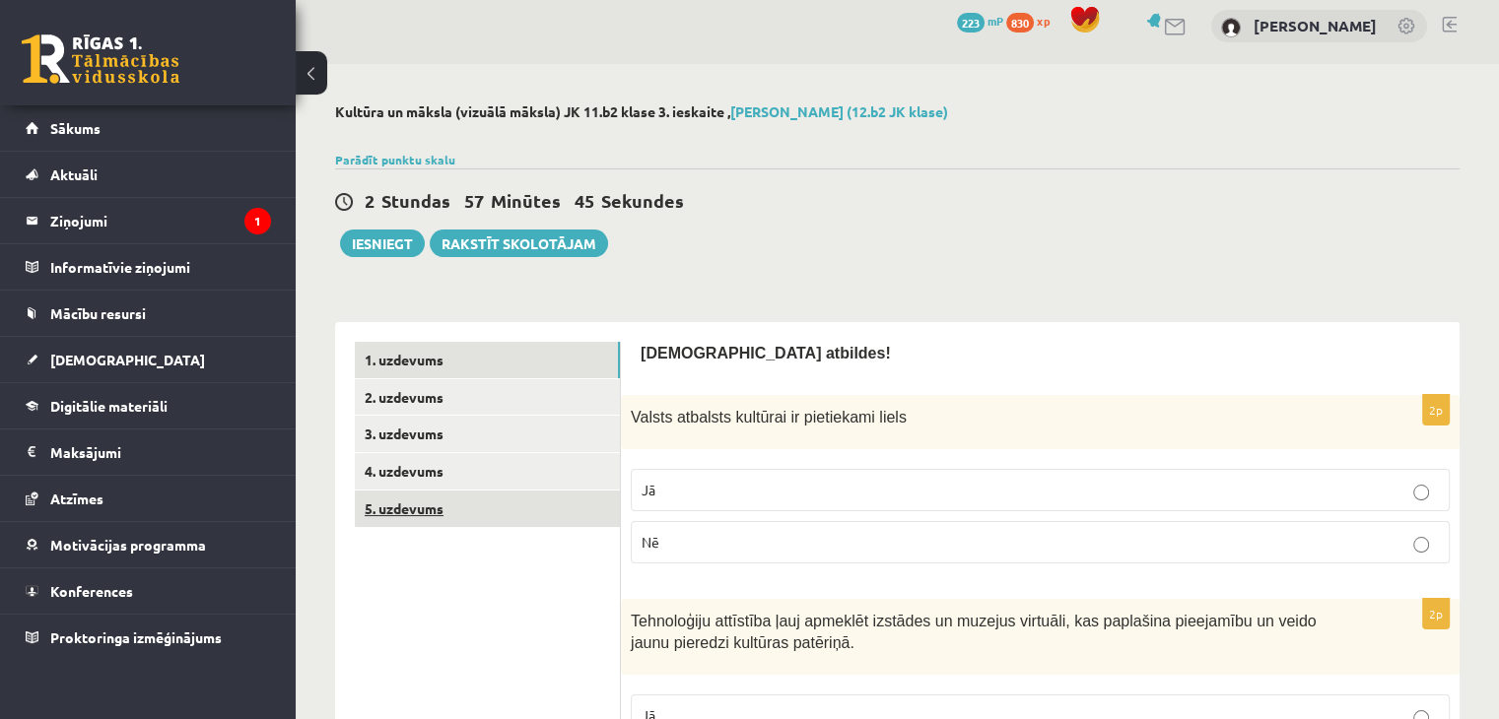
scroll to position [0, 0]
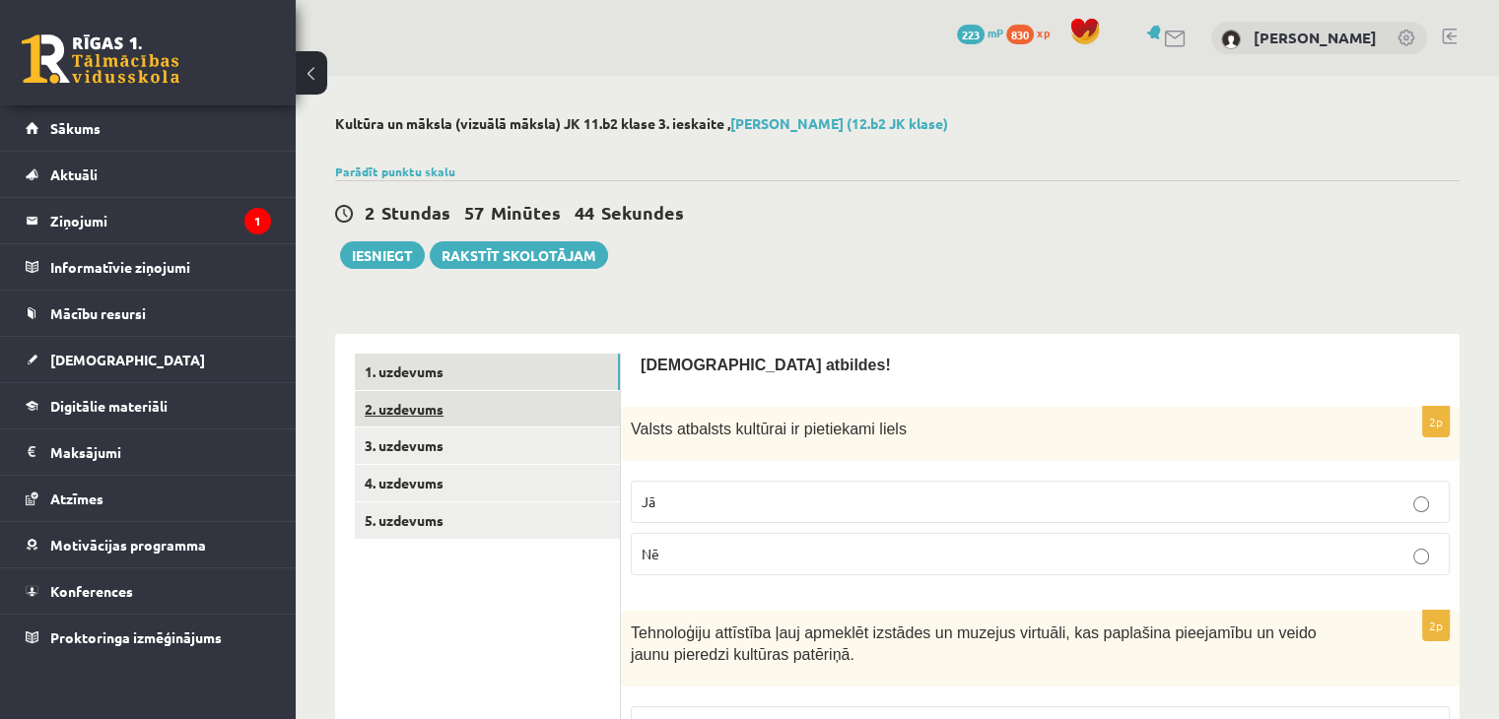
click at [419, 415] on link "2. uzdevums" at bounding box center [487, 409] width 265 height 36
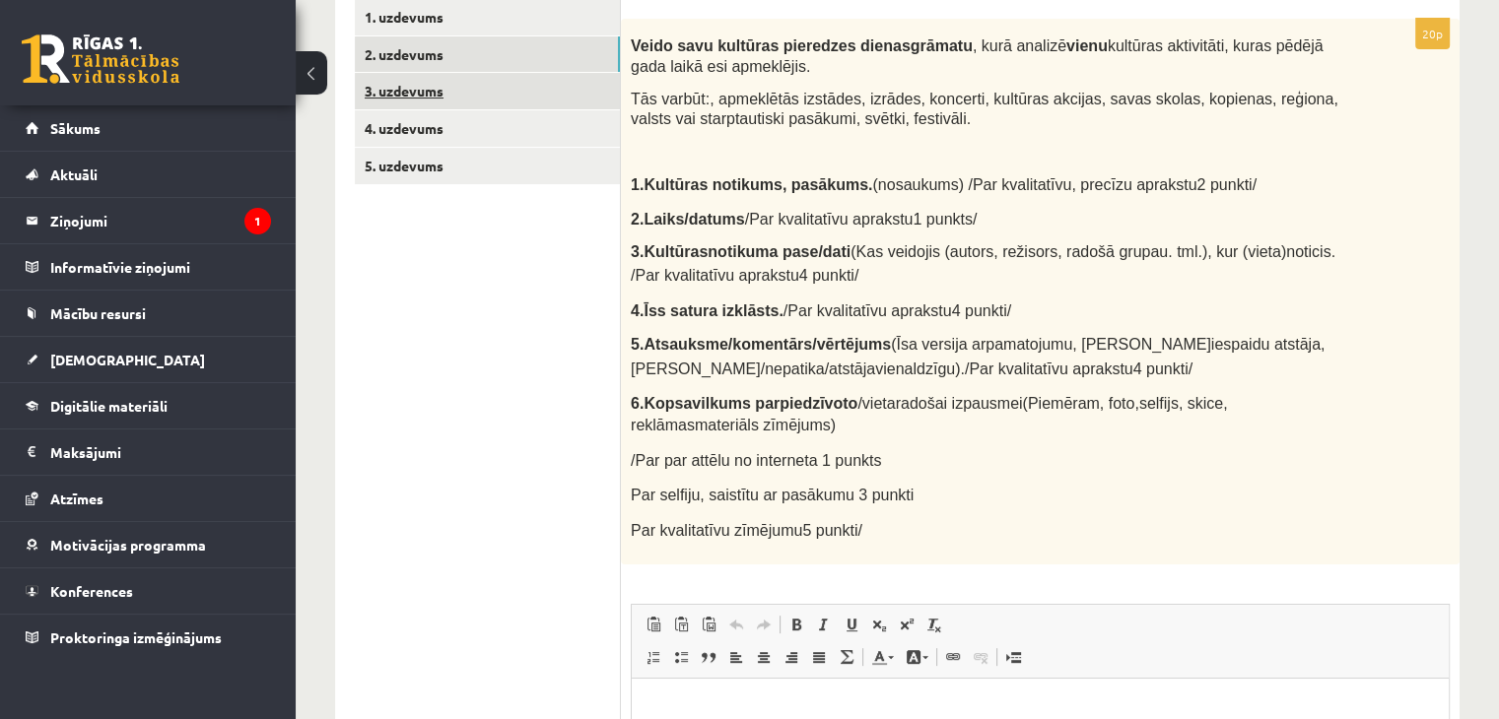
scroll to position [197, 0]
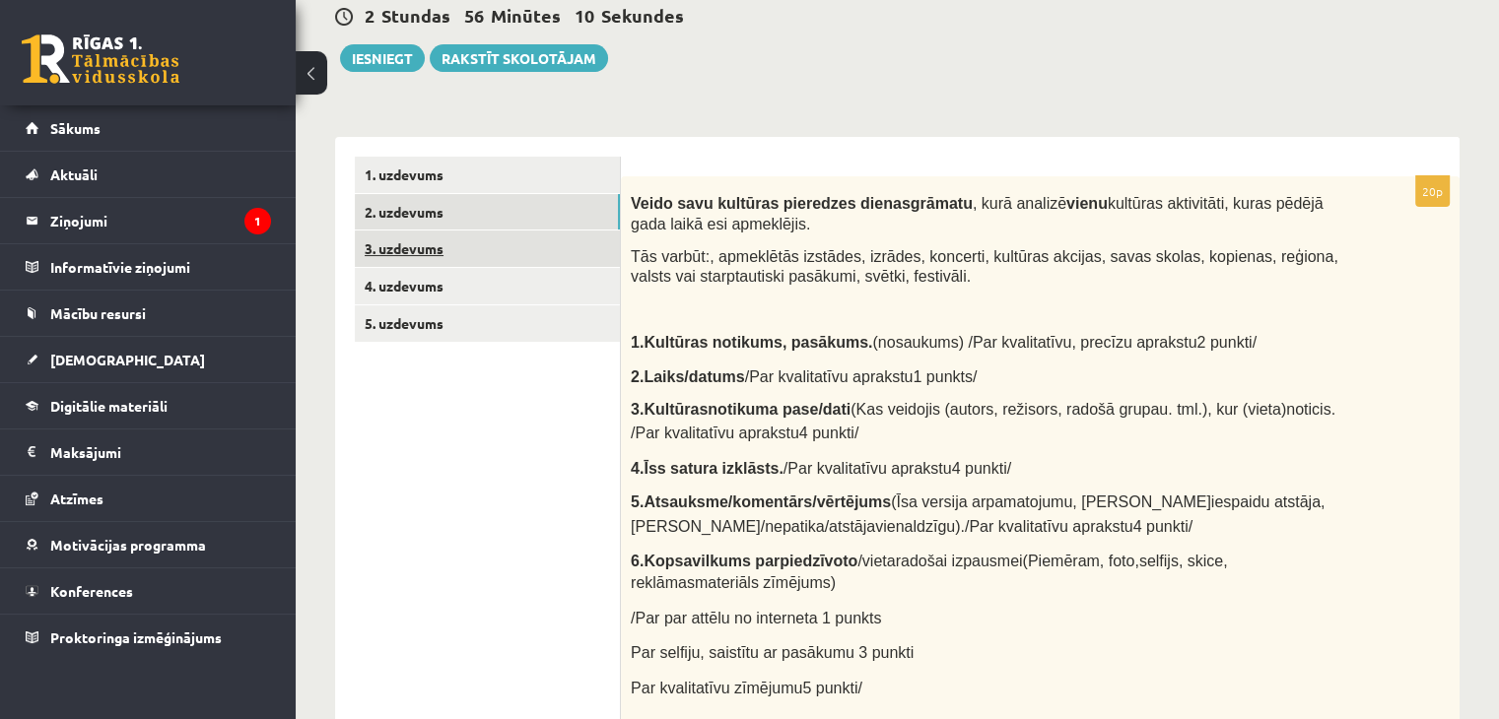
click at [411, 241] on link "3. uzdevums" at bounding box center [487, 249] width 265 height 36
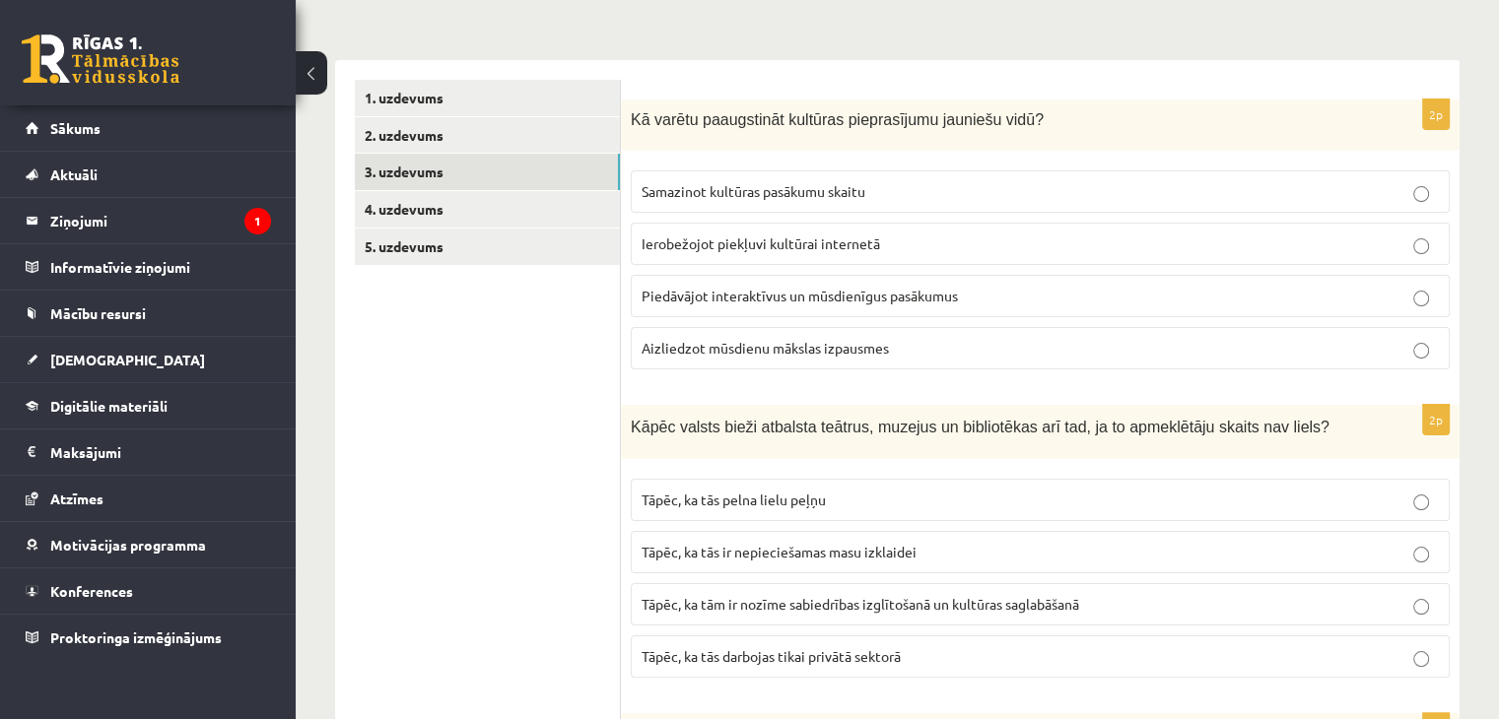
scroll to position [296, 0]
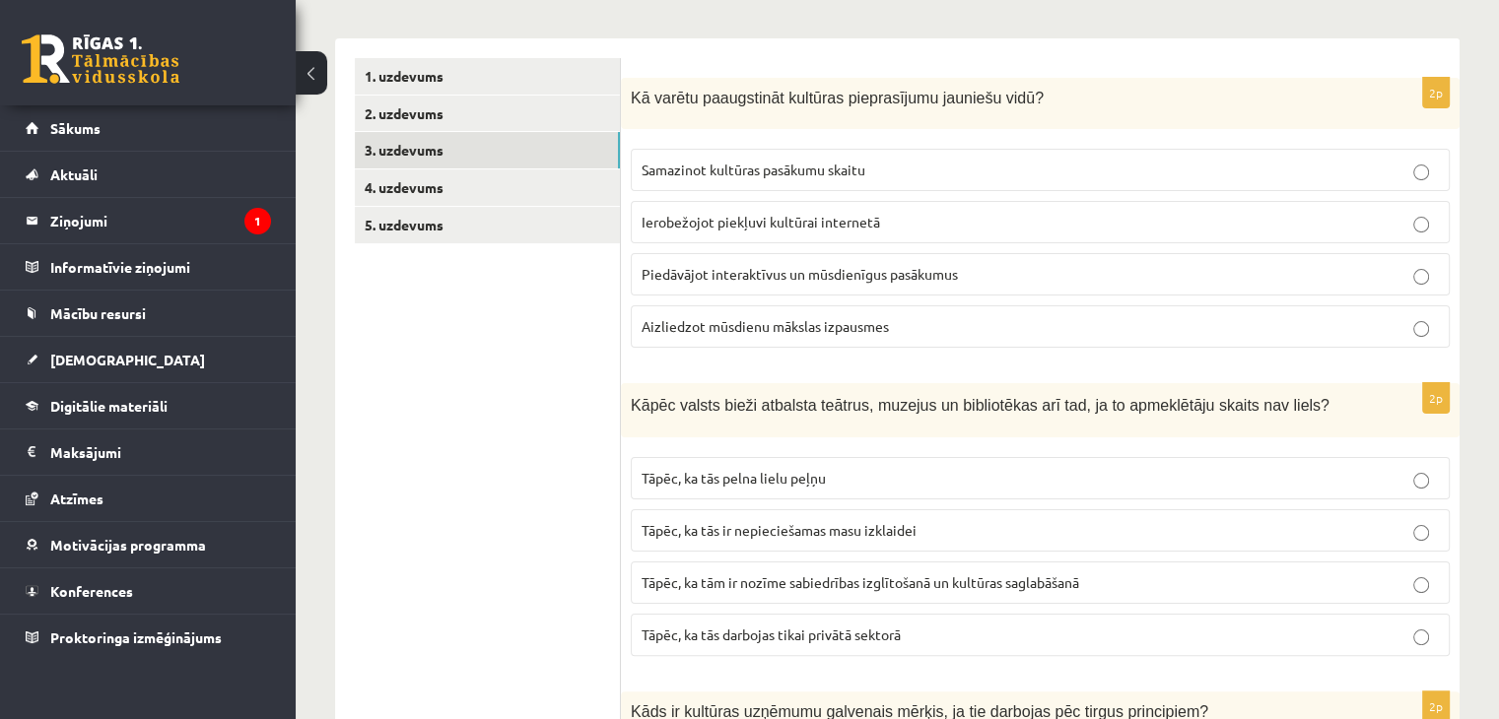
click at [911, 278] on span "Piedāvājot interaktīvus un mūsdienīgus pasākumus" at bounding box center [800, 274] width 316 height 18
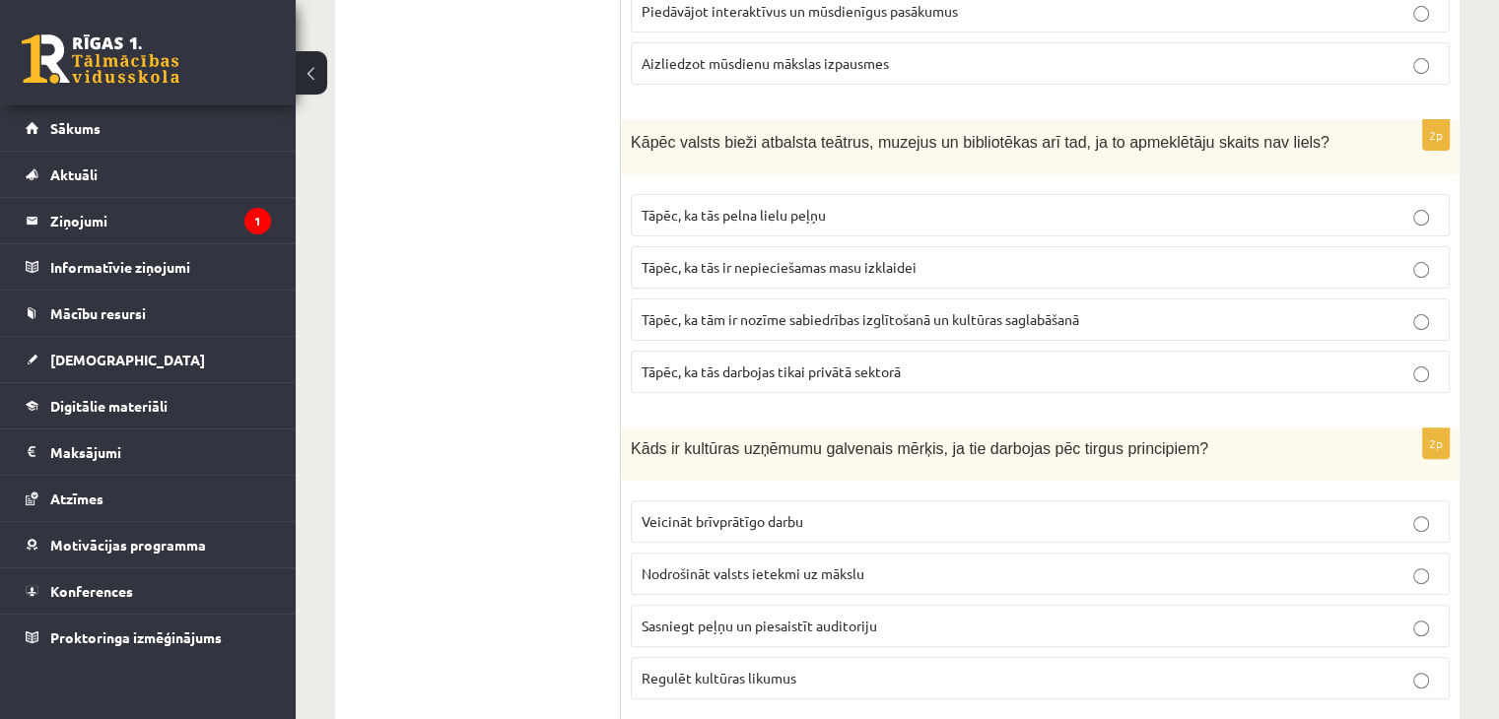
scroll to position [591, 0]
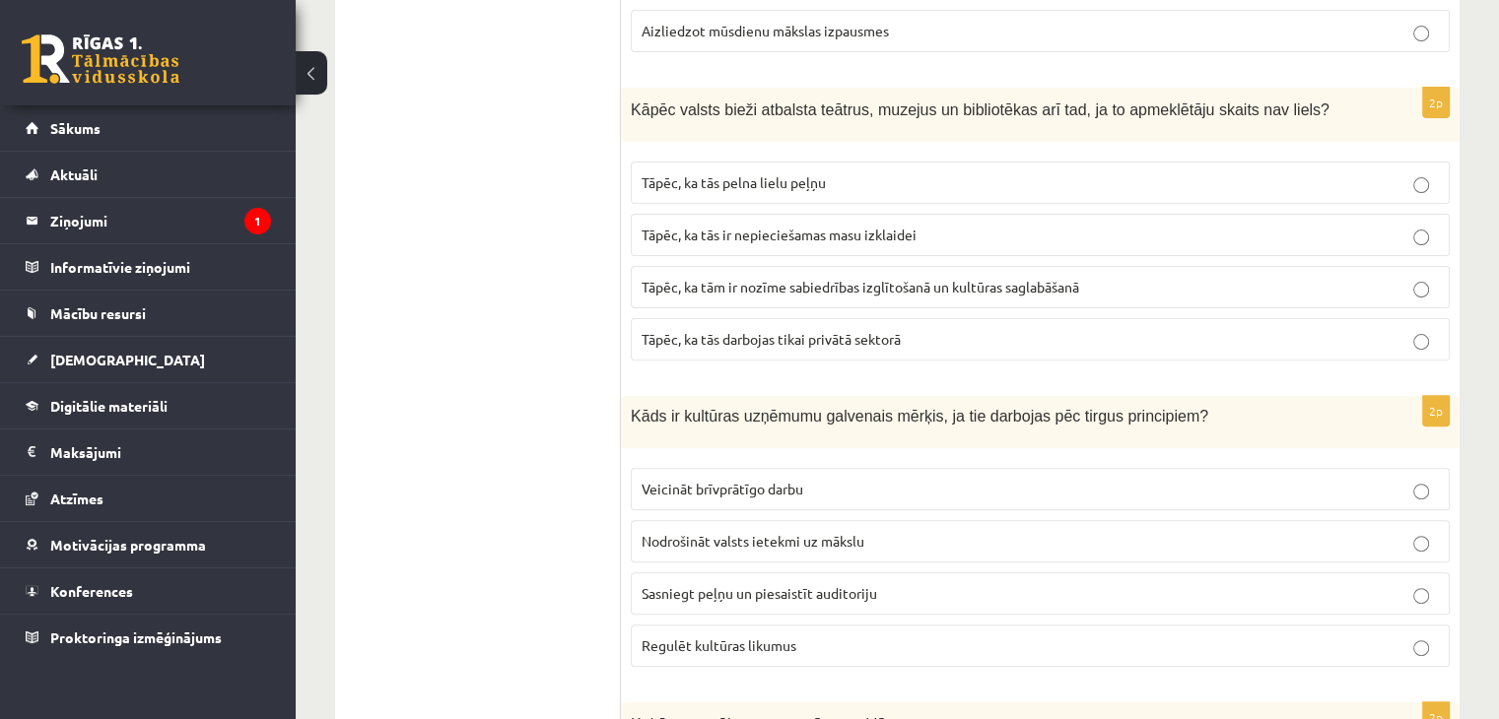
click at [844, 285] on span "Tāpēc, ka tām ir nozīme sabiedrības izglītošanā un kultūras saglabāšanā" at bounding box center [861, 287] width 438 height 18
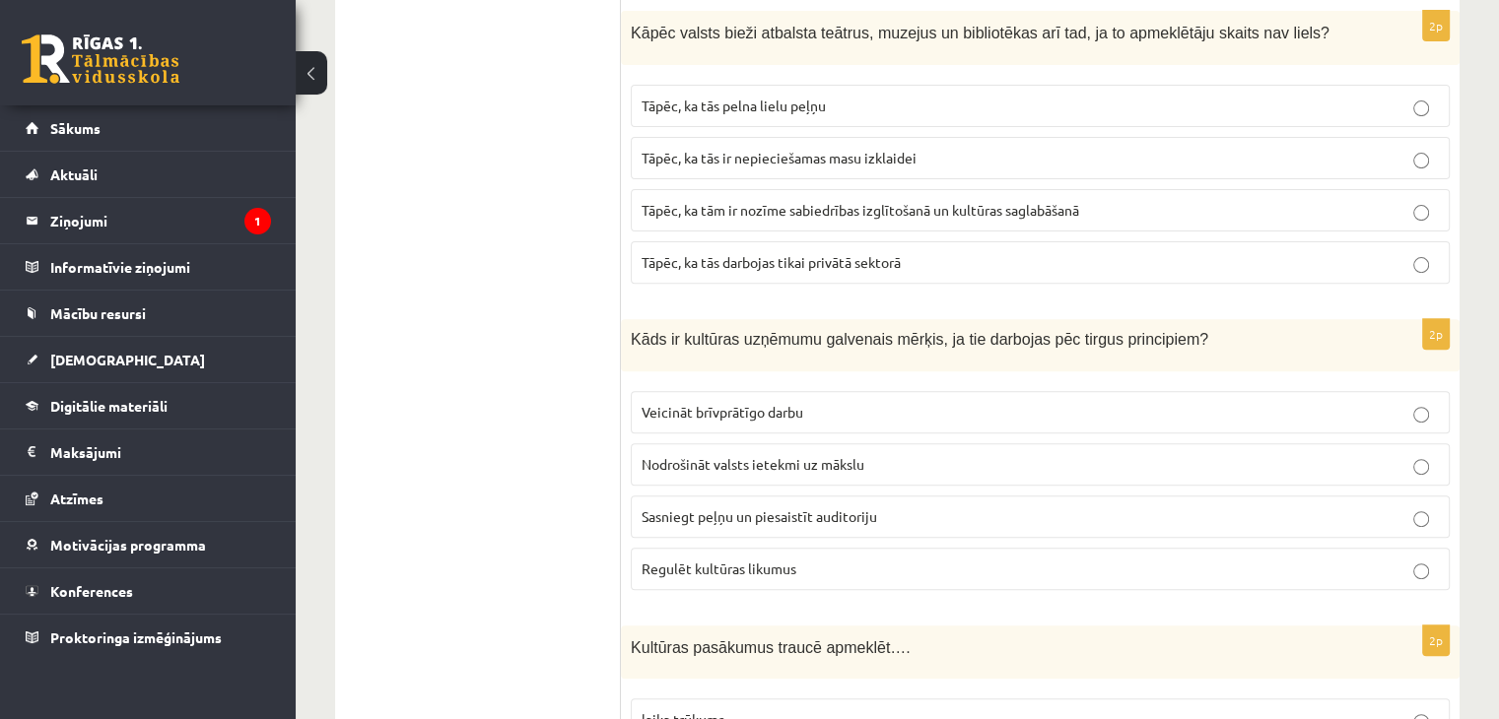
scroll to position [788, 0]
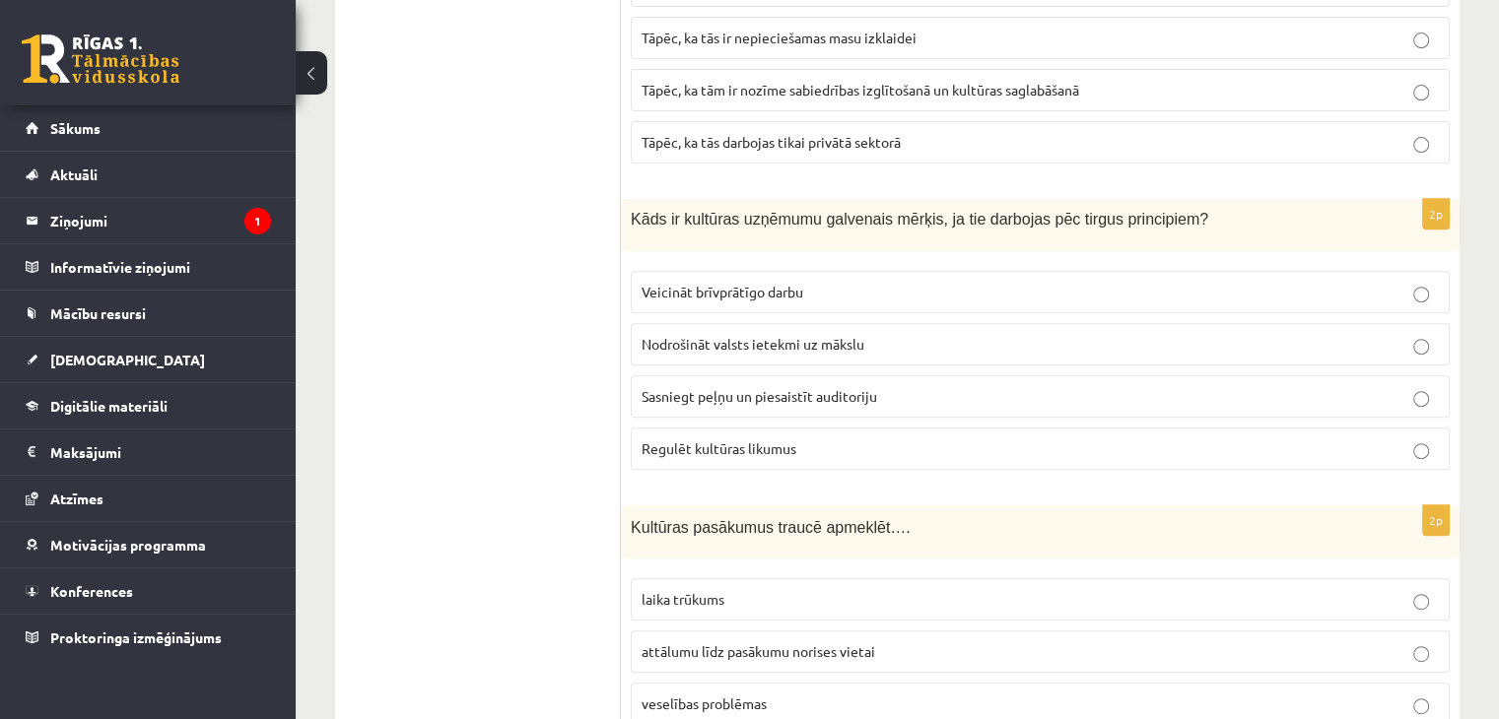
click at [814, 387] on span "Sasniegt peļņu un piesaistīt auditoriju" at bounding box center [760, 396] width 236 height 18
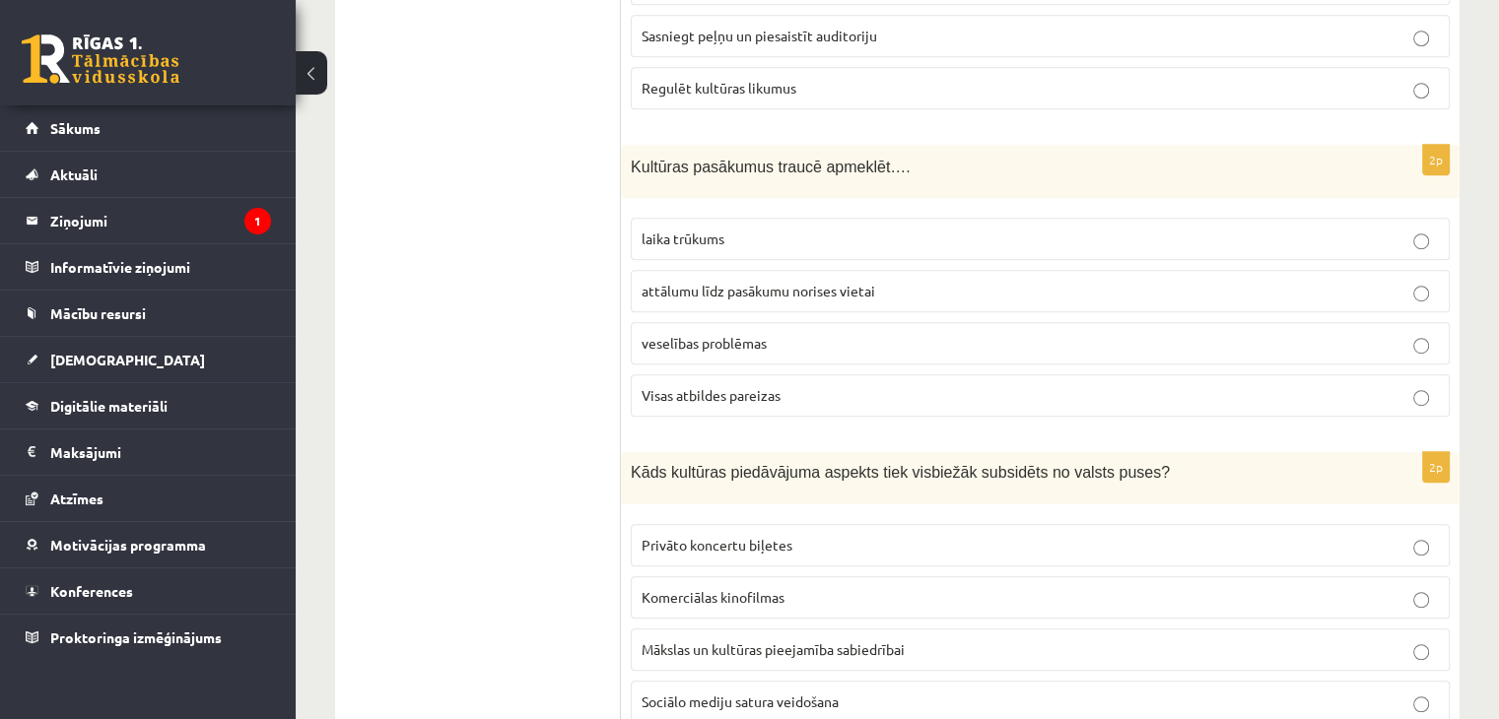
scroll to position [1183, 0]
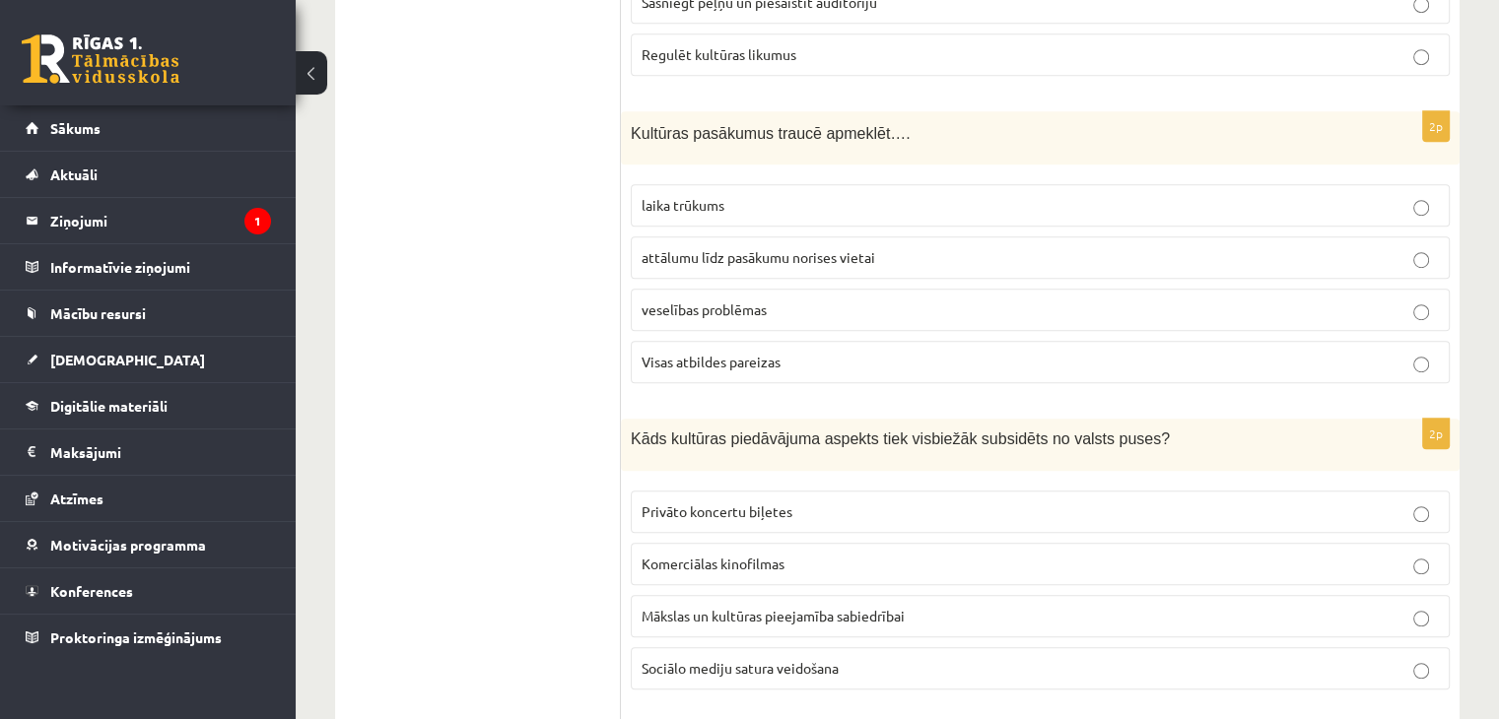
click at [772, 355] on span "Visas atbildes pareizas" at bounding box center [711, 362] width 139 height 18
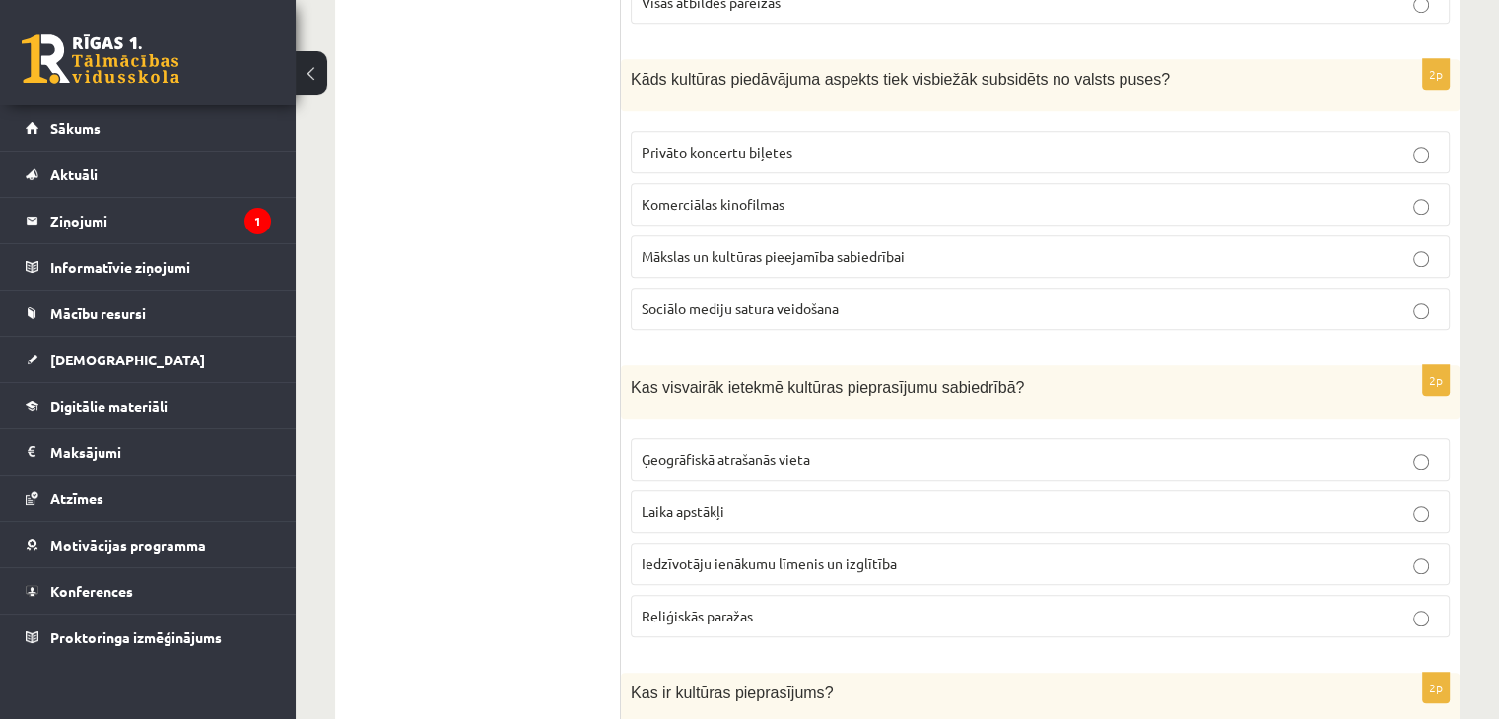
scroll to position [1577, 0]
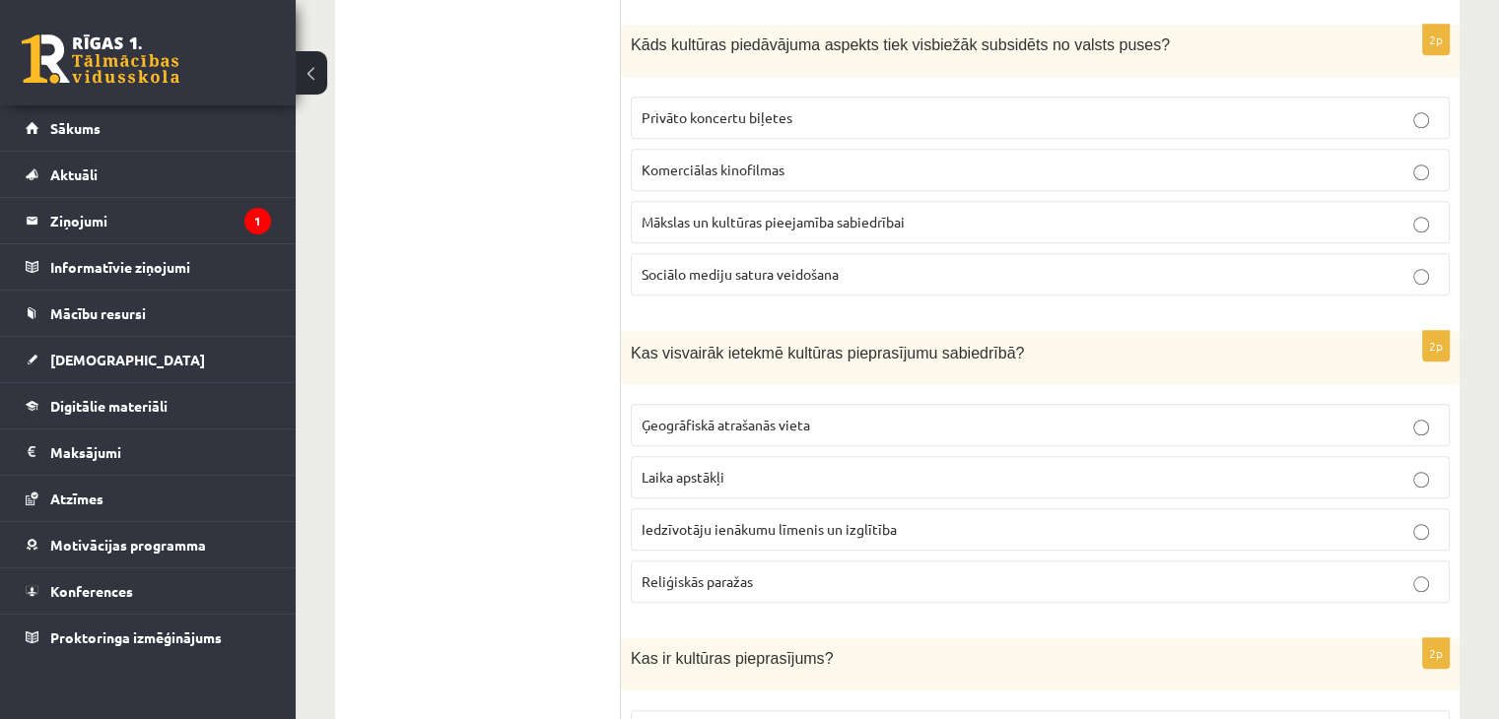
click at [761, 213] on span "Mākslas un kultūras pieejamība sabiedrībai" at bounding box center [773, 222] width 263 height 18
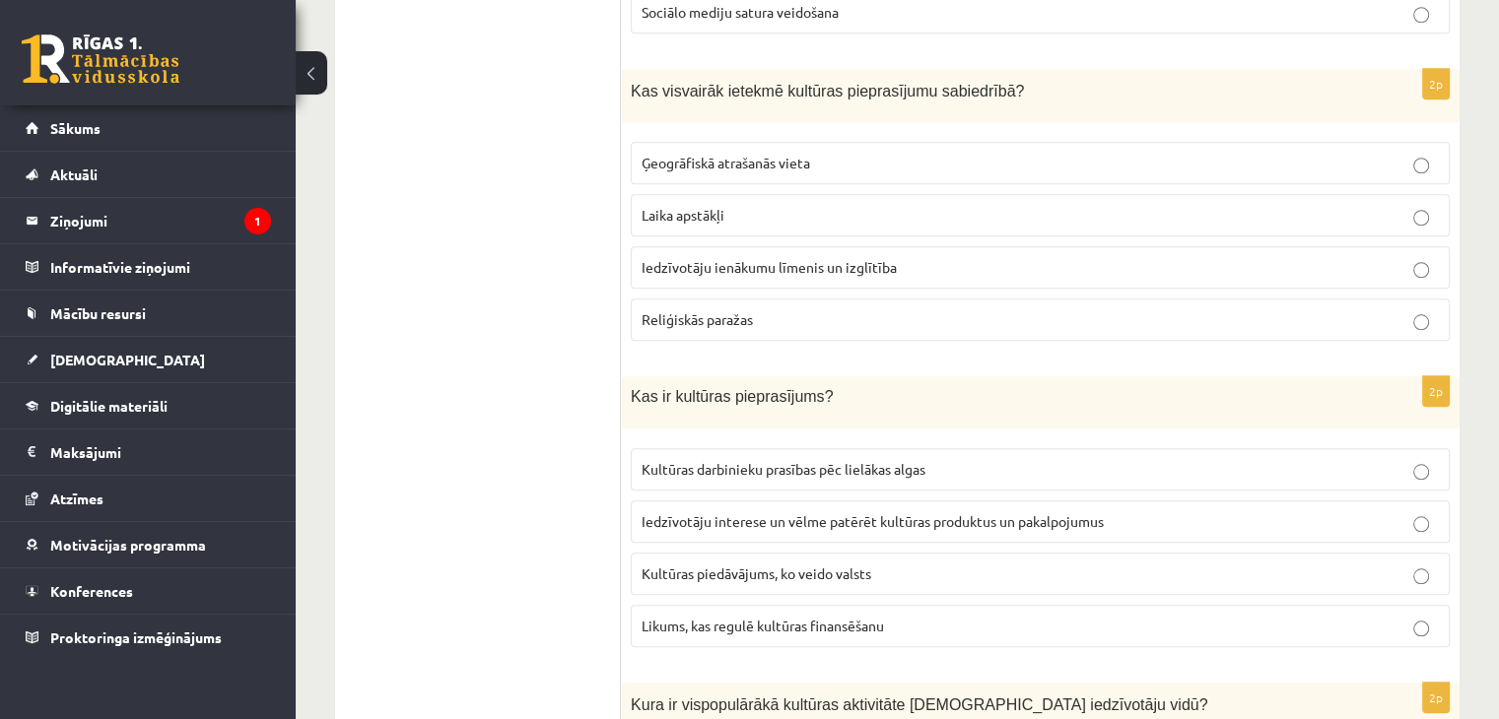
scroll to position [1872, 0]
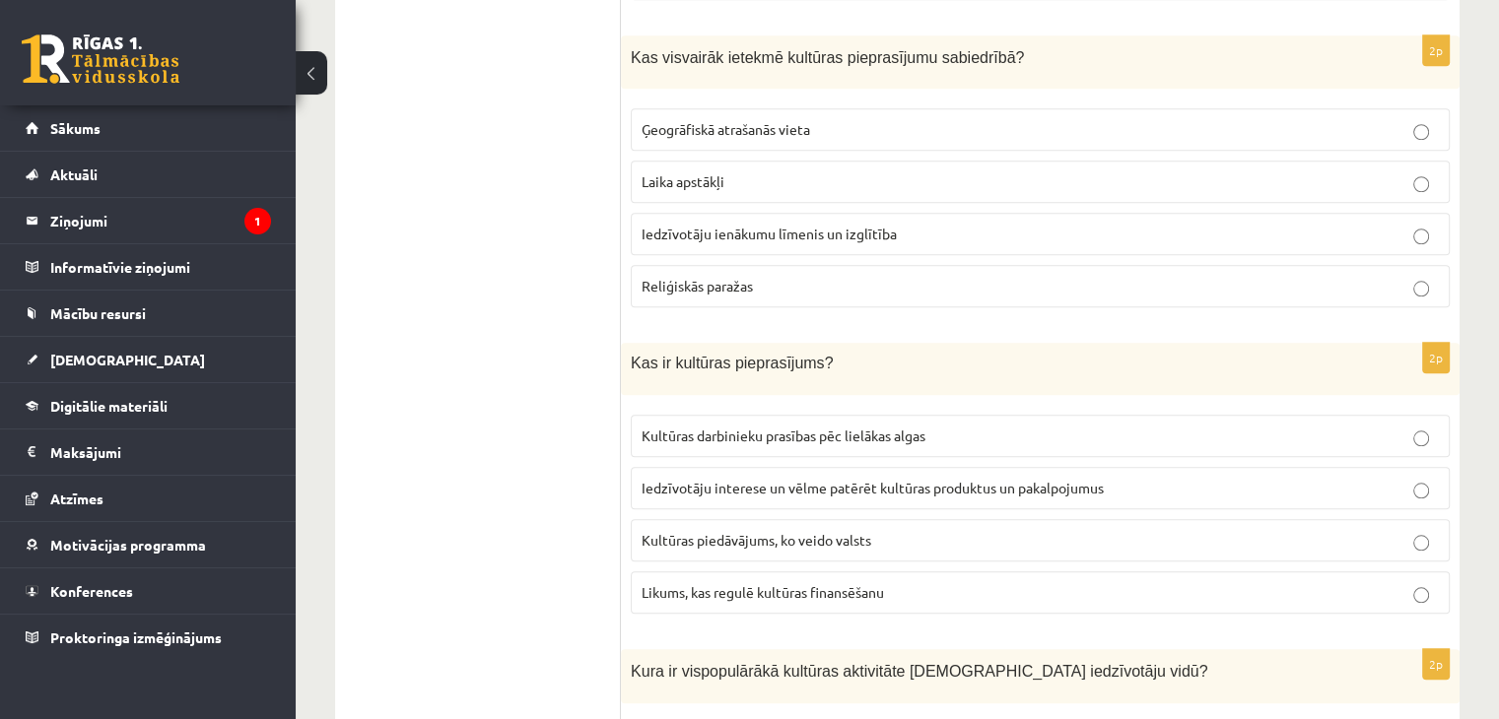
click at [806, 225] on span "Iedzīvotāju ienākumu līmenis un izglītība" at bounding box center [769, 234] width 255 height 18
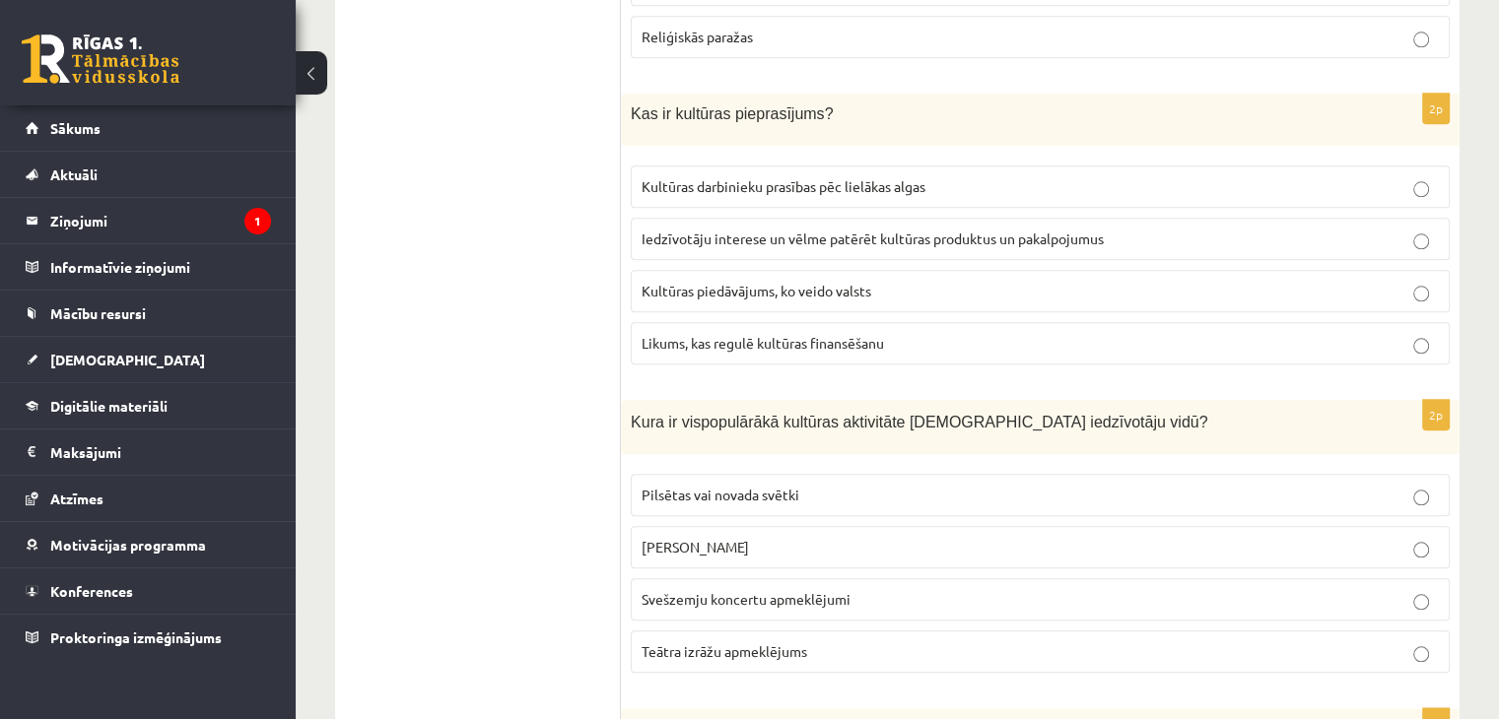
scroll to position [2168, 0]
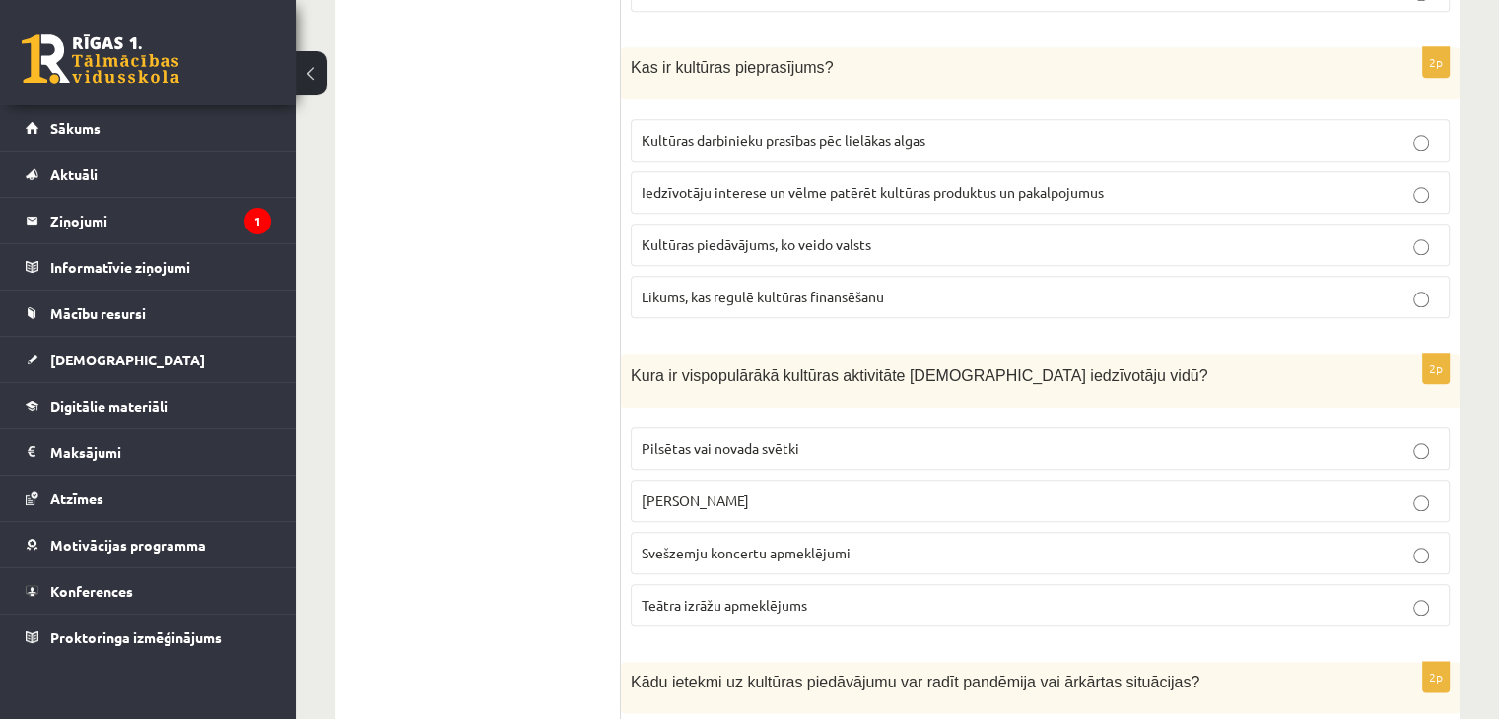
click at [788, 191] on p "Iedzīvotāju interese un vēlme patērēt kultūras produktus un pakalpojumus" at bounding box center [1040, 192] width 797 height 21
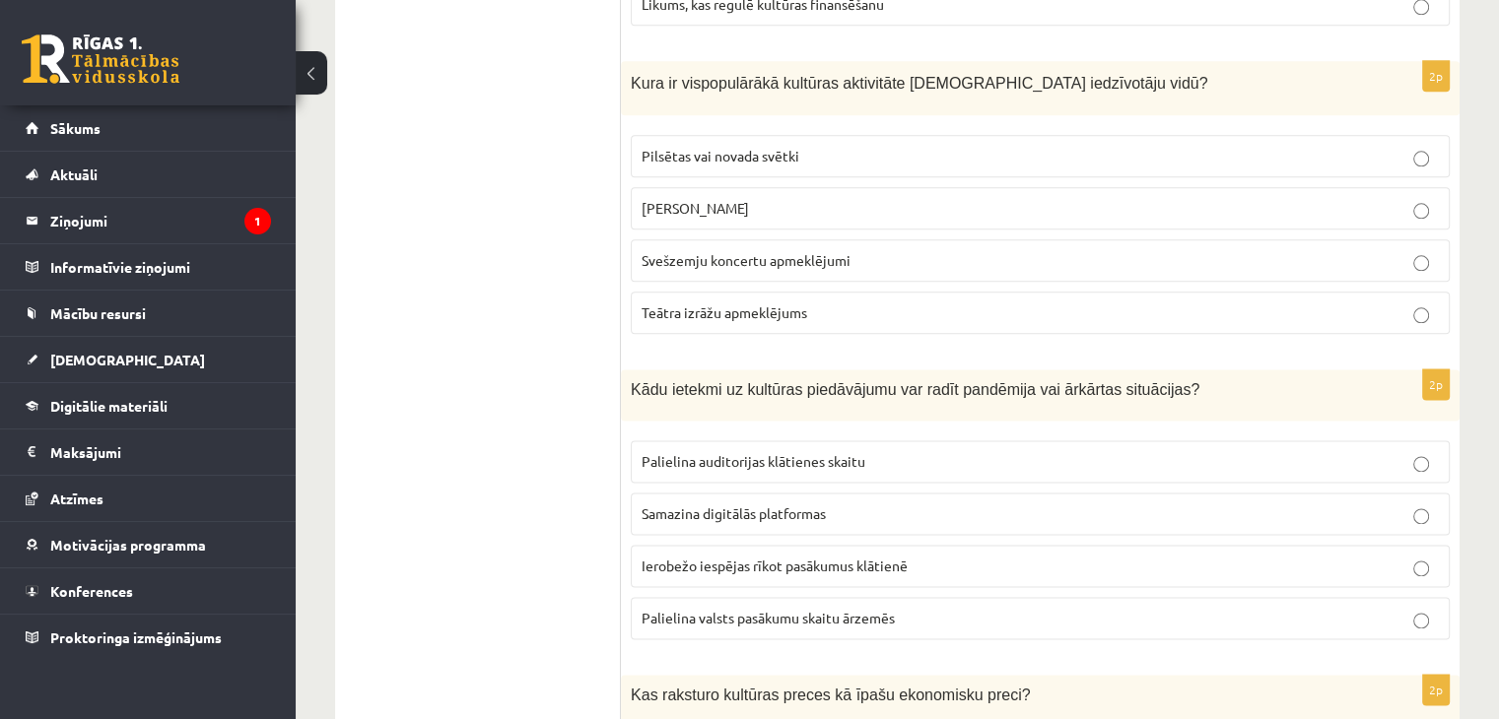
scroll to position [2464, 0]
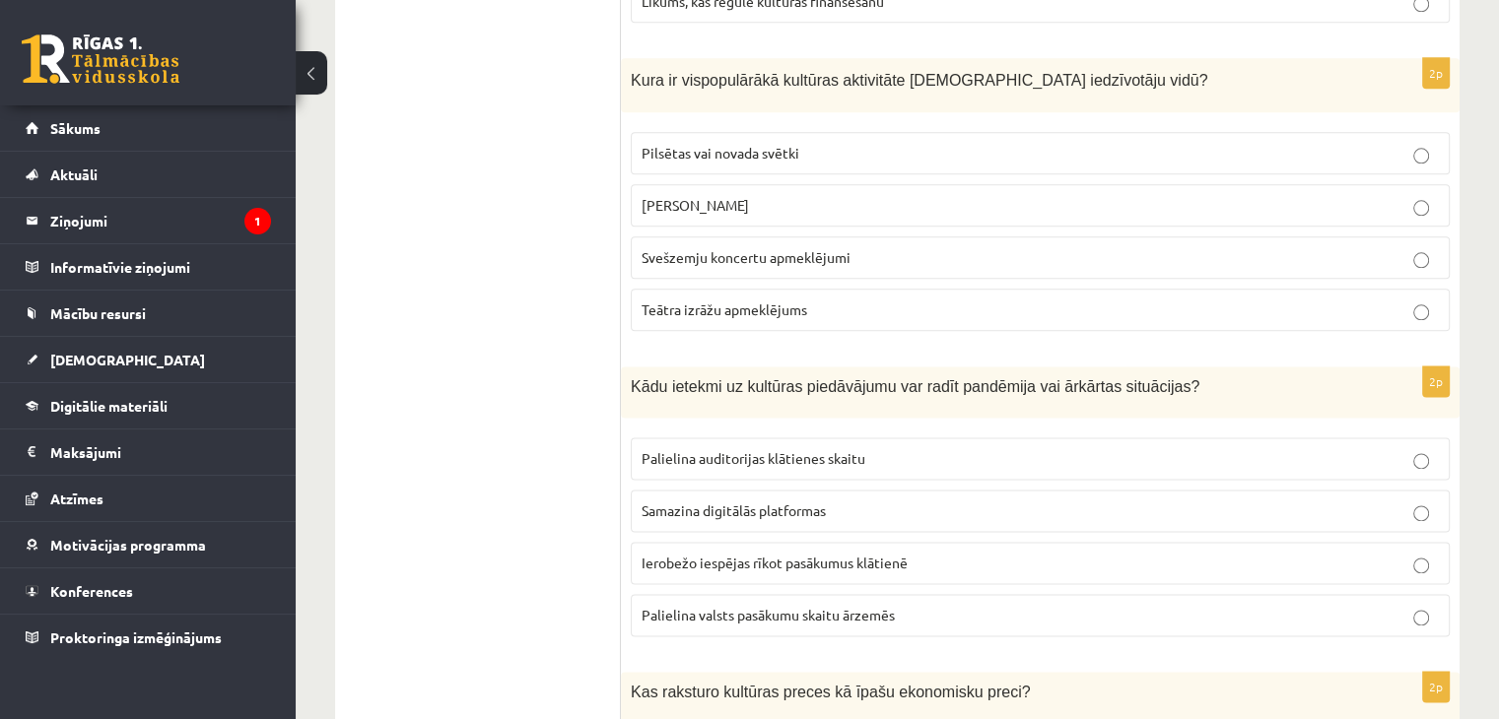
click at [729, 144] on span "Pilsētas vai novada svētki" at bounding box center [721, 153] width 158 height 18
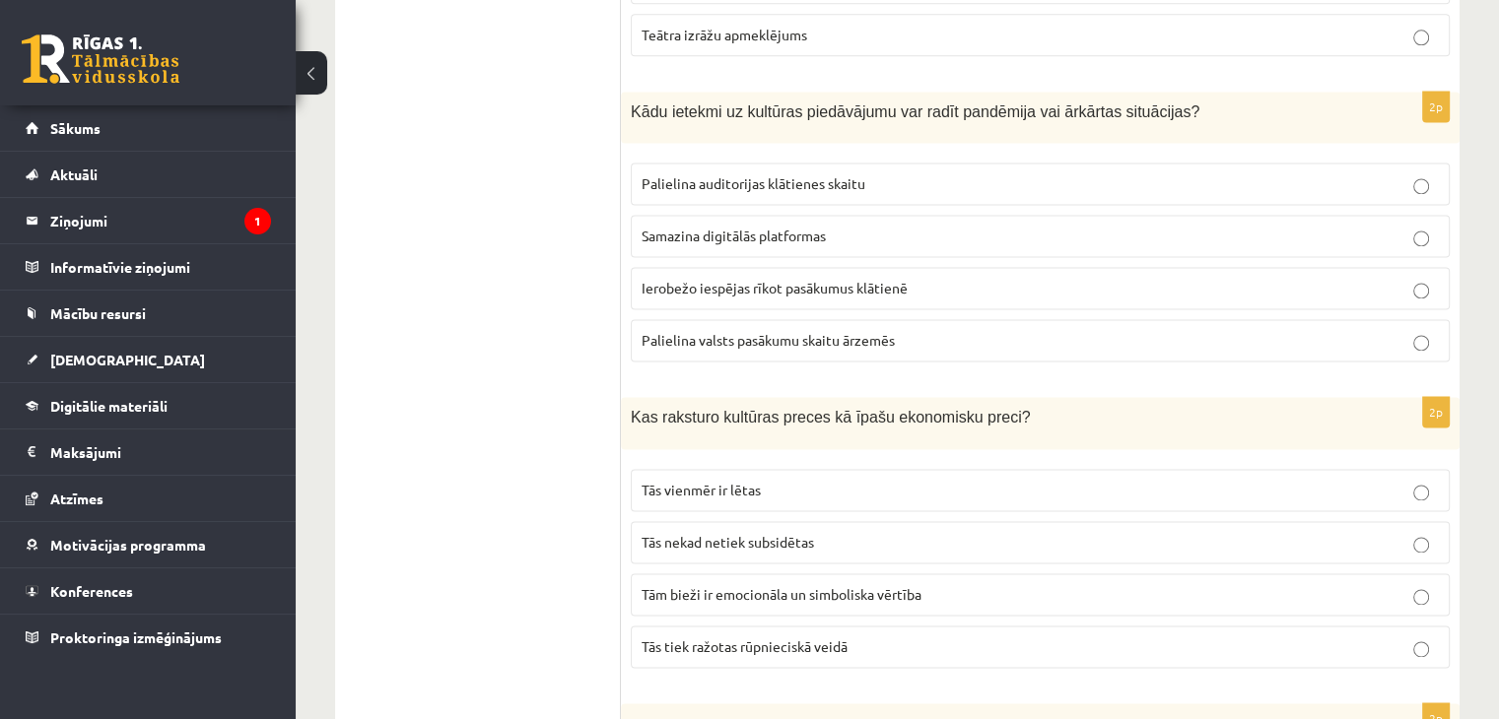
scroll to position [2759, 0]
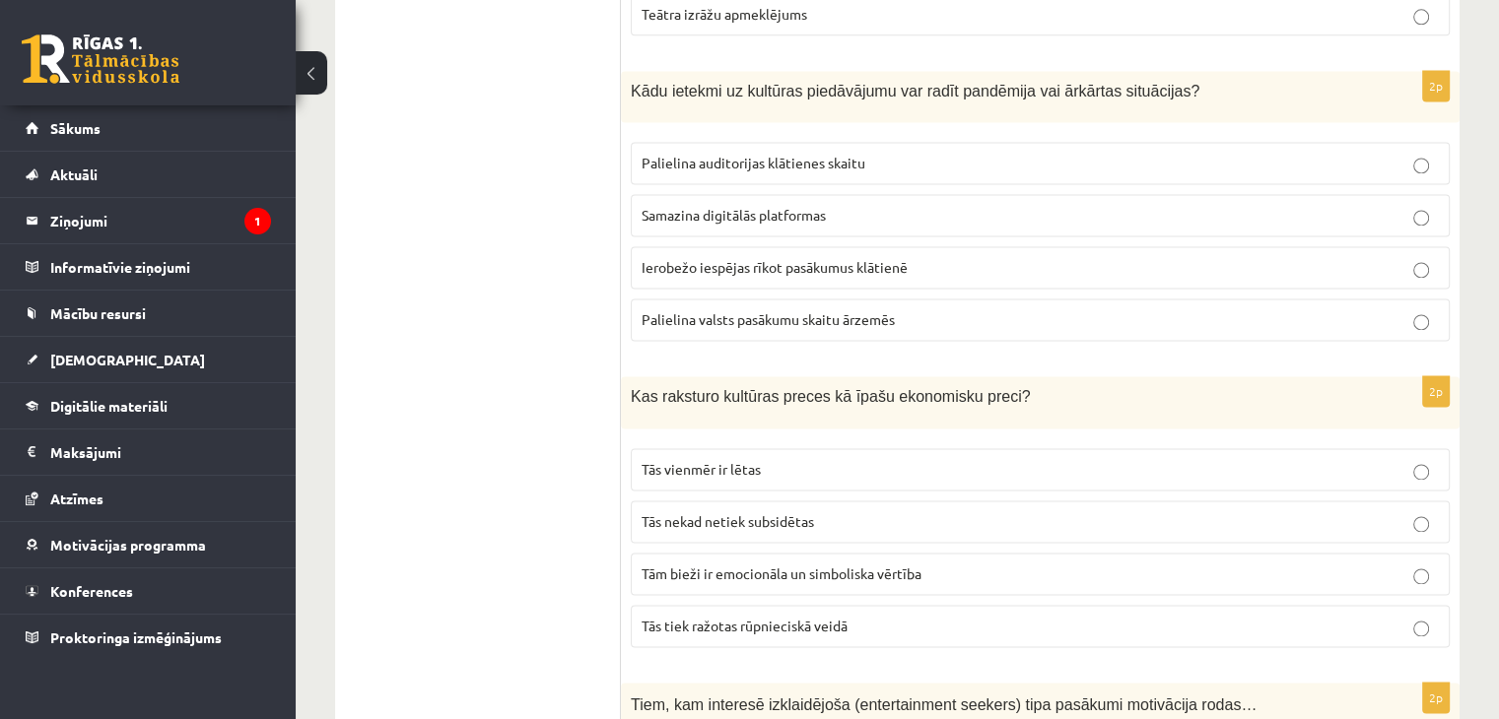
click at [806, 259] on span "Ierobežo iespējas rīkot pasākumus klātienē" at bounding box center [775, 267] width 266 height 18
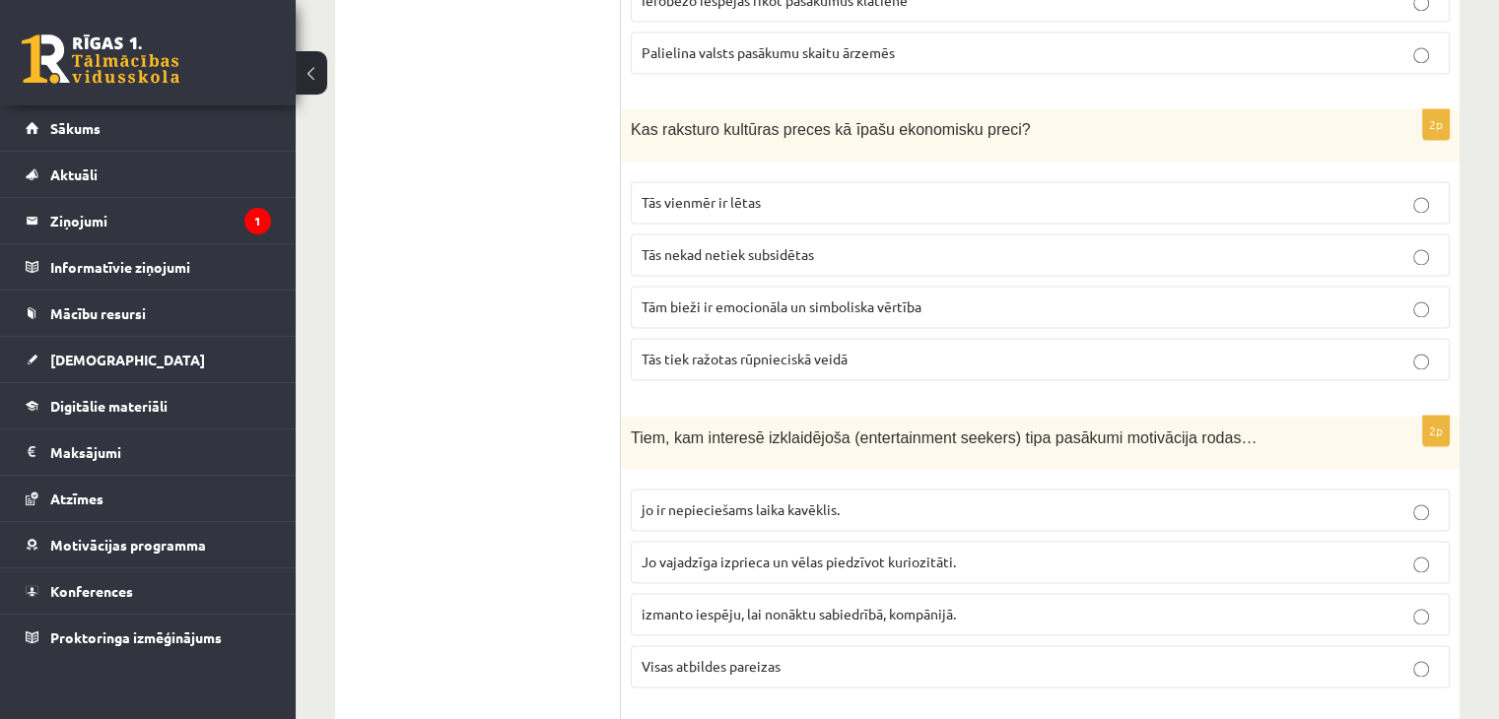
scroll to position [3055, 0]
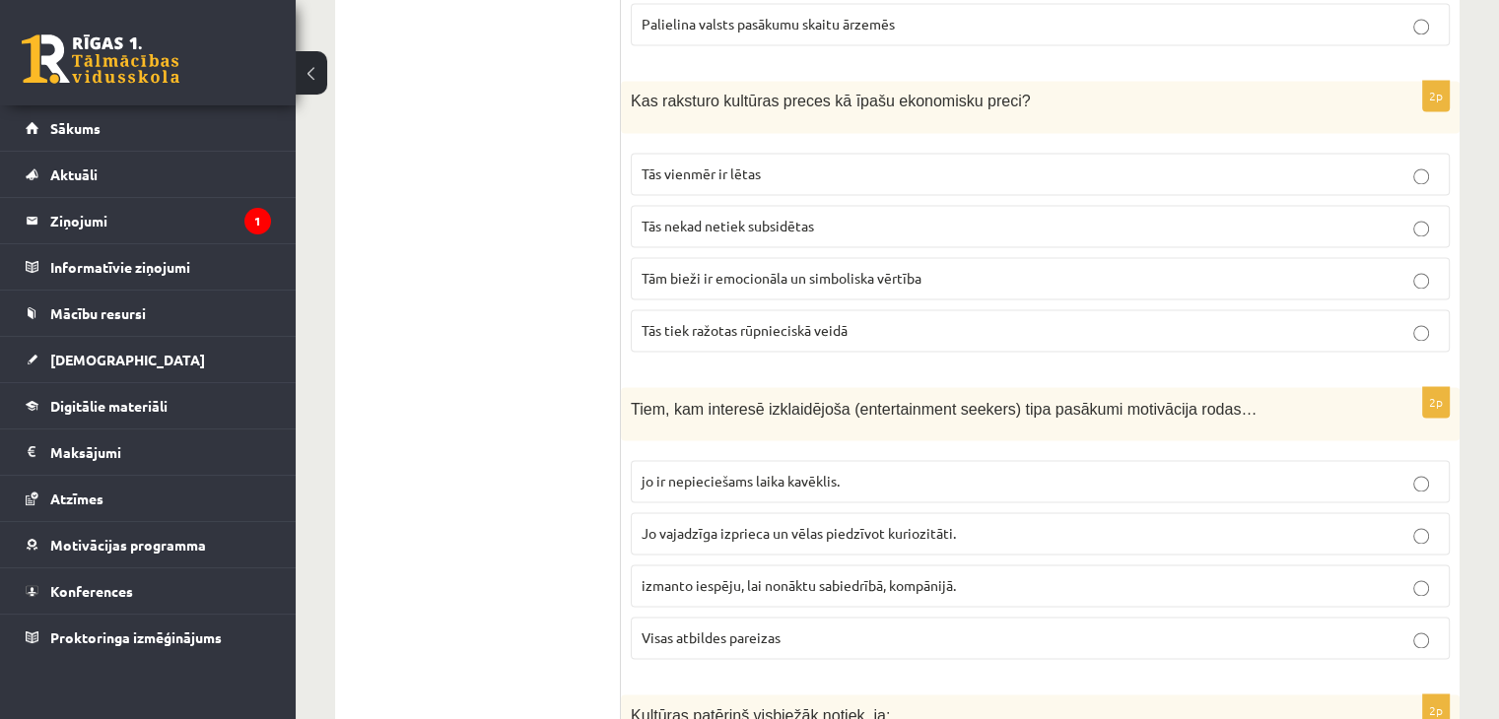
click at [807, 269] on span "Tām bieži ir emocionāla un simboliska vērtība" at bounding box center [782, 278] width 280 height 18
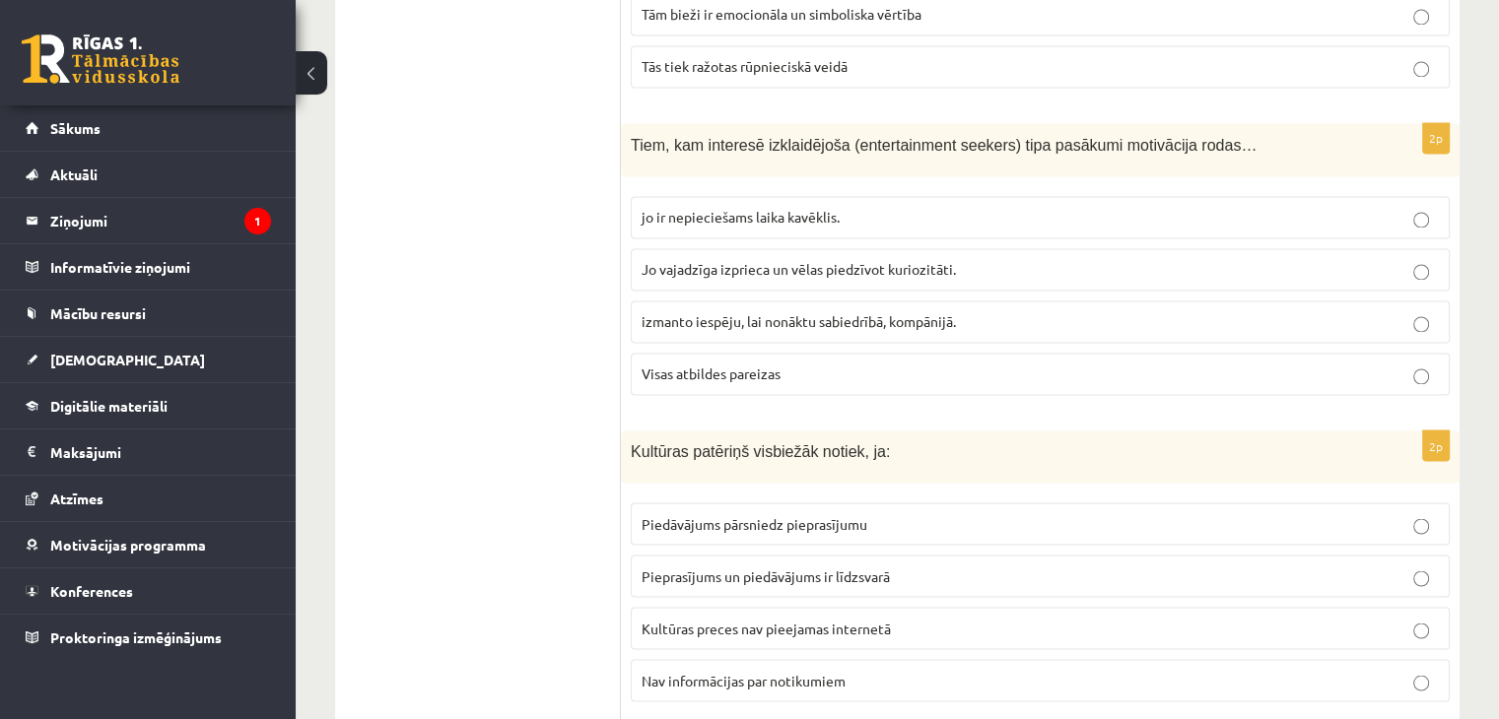
scroll to position [3351, 0]
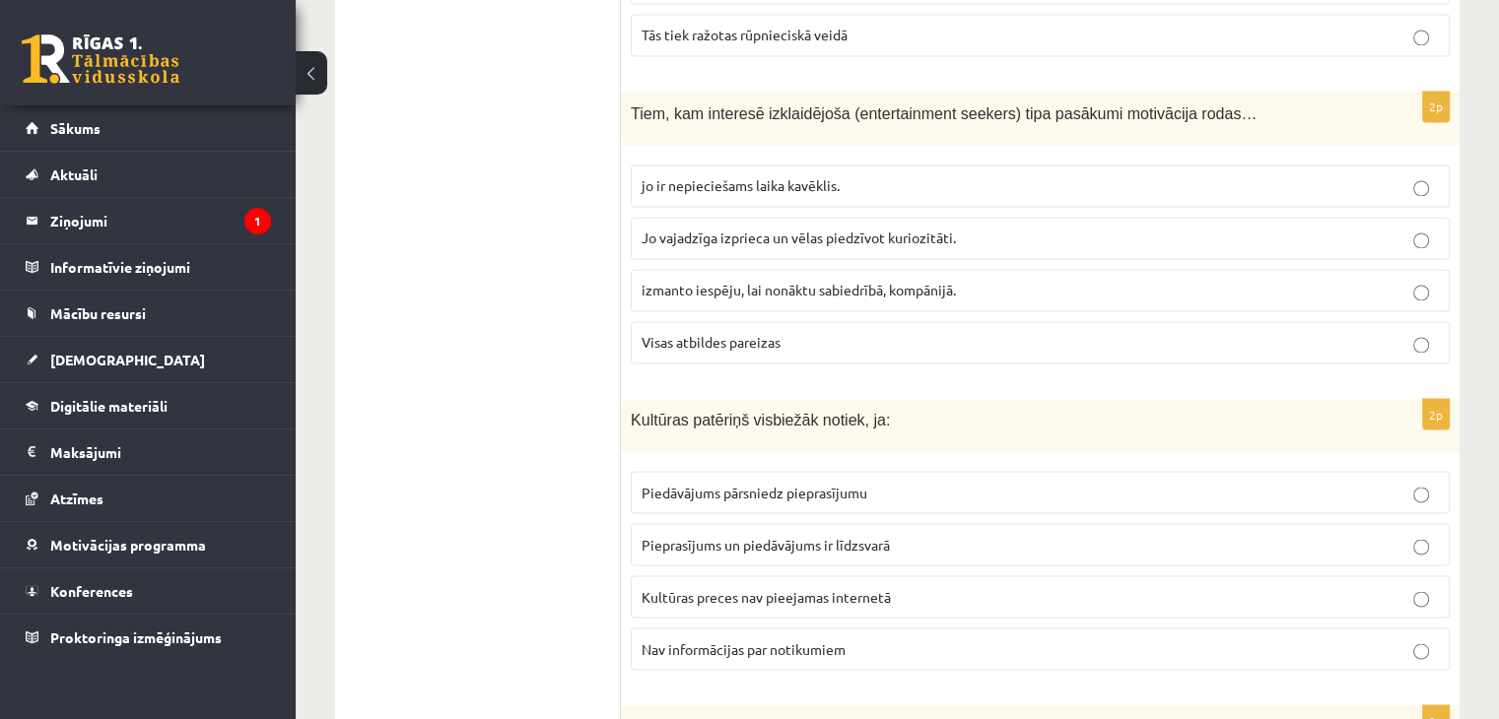
click at [772, 280] on p "izmanto iespēju, lai nonāktu sabiedrībā, kompānijā." at bounding box center [1040, 290] width 797 height 21
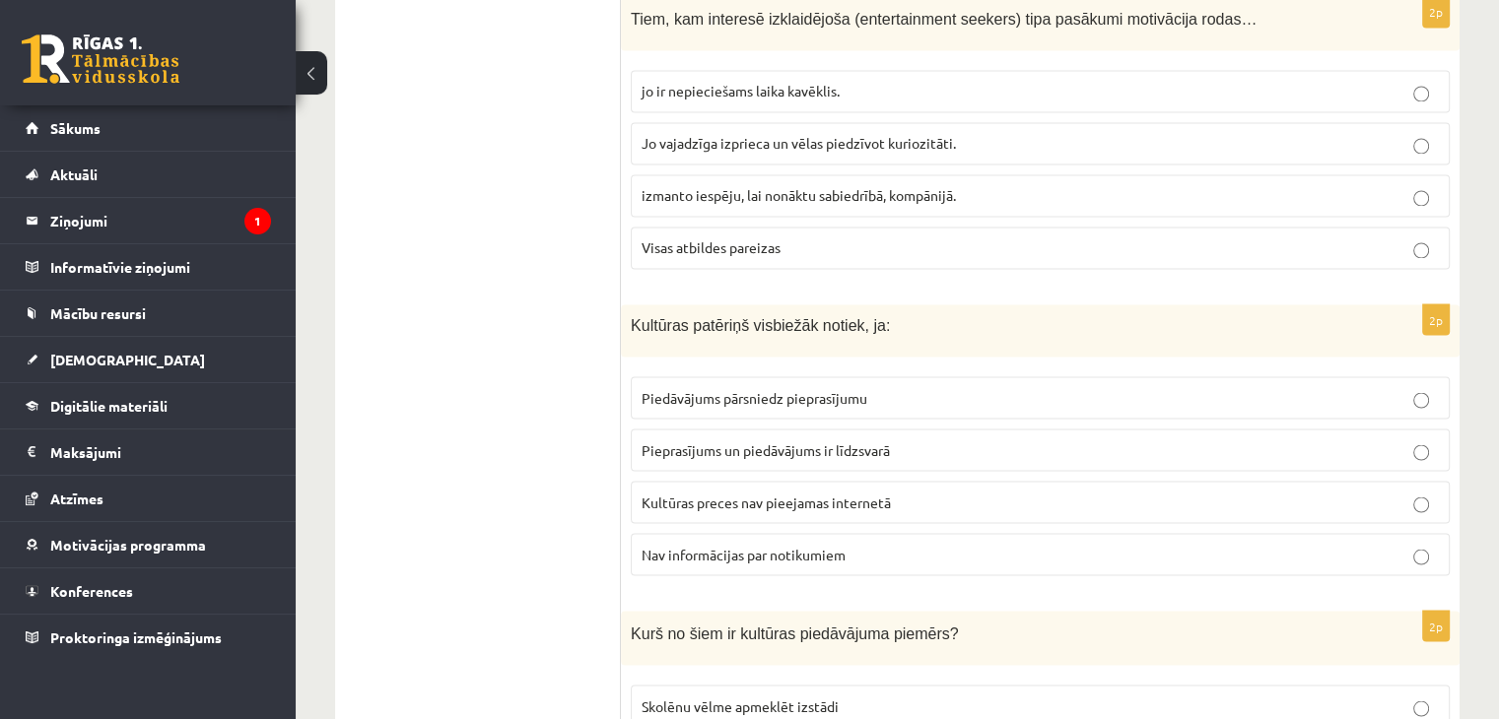
scroll to position [3449, 0]
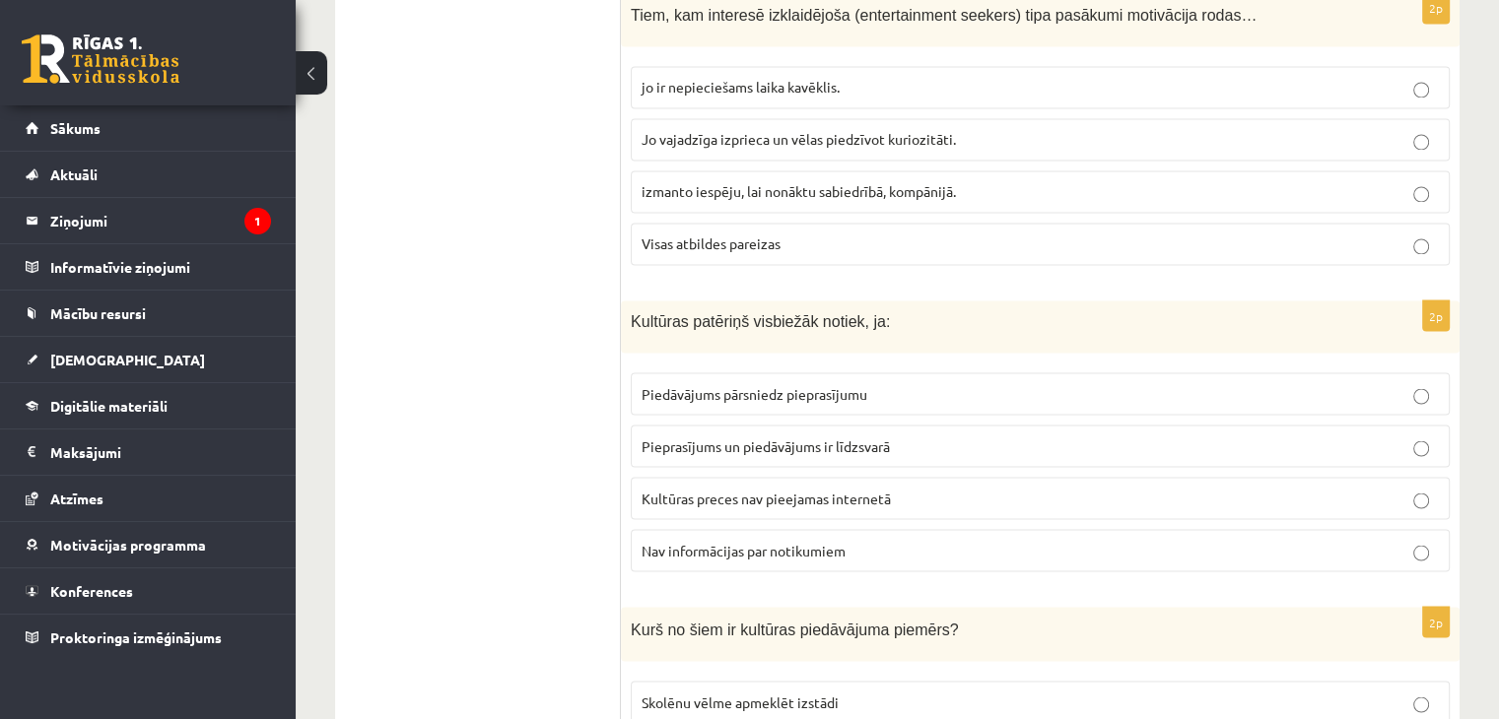
click at [773, 384] on span "Piedāvājums pārsniedz pieprasījumu" at bounding box center [755, 393] width 226 height 18
click at [857, 437] on span "Pieprasījums un piedāvājums ir līdzsvarā" at bounding box center [766, 446] width 248 height 18
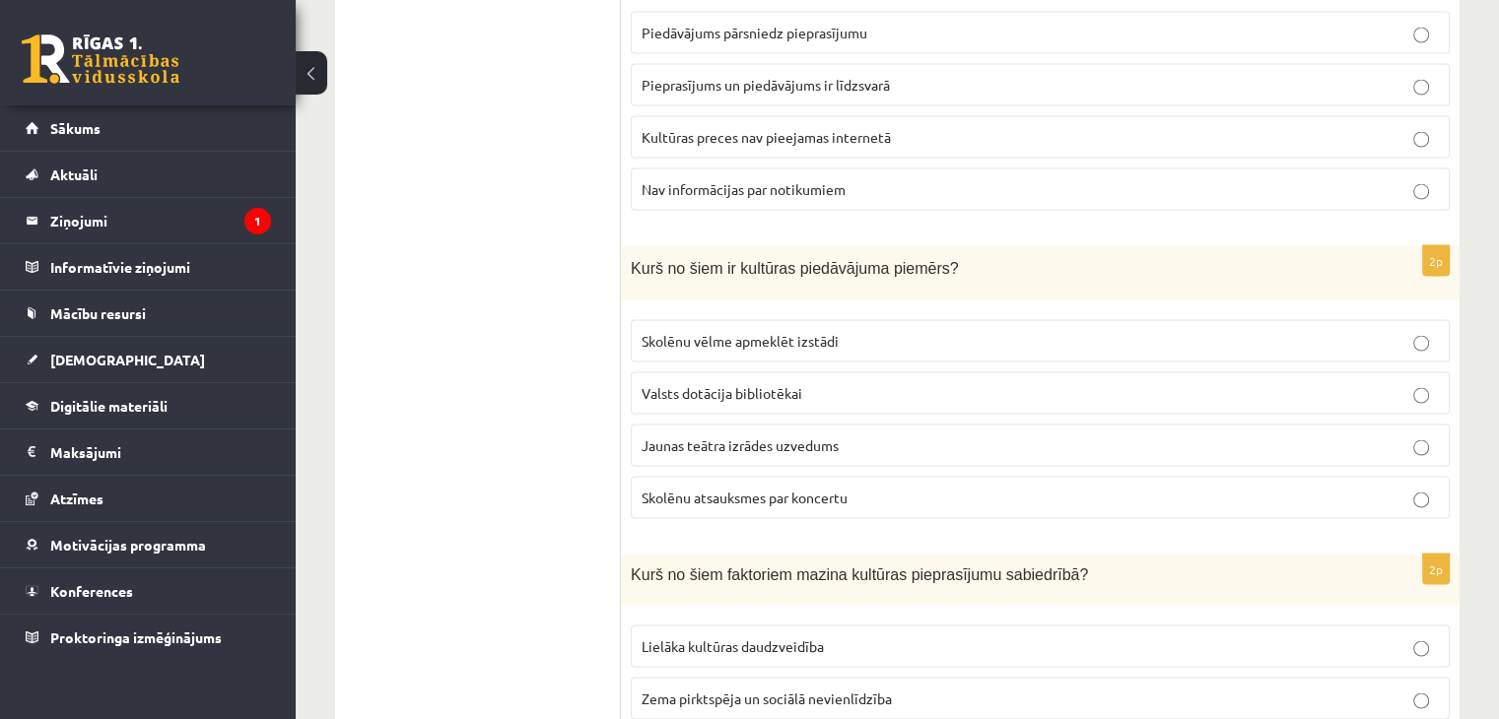
scroll to position [3843, 0]
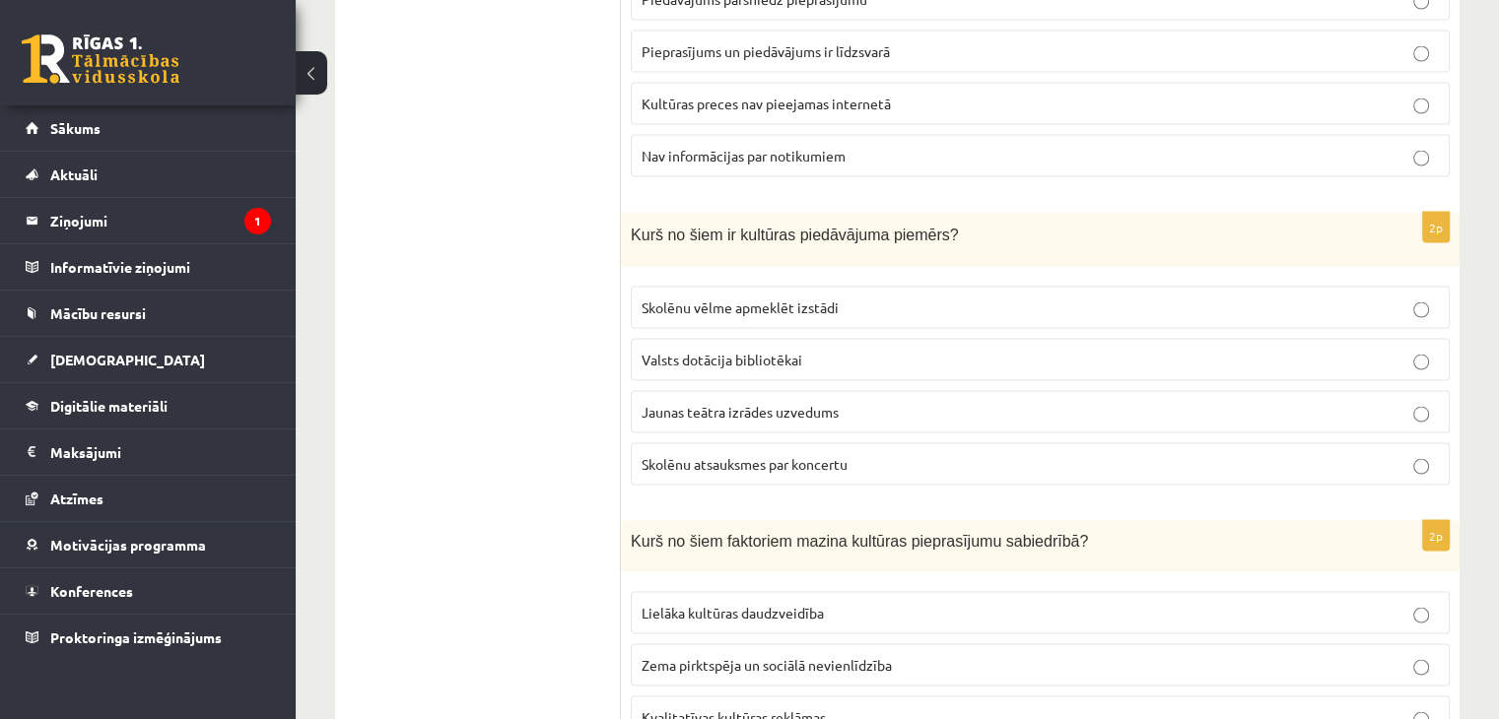
click at [767, 298] on p "Skolēnu vēlme apmeklēt izstādi" at bounding box center [1040, 308] width 797 height 21
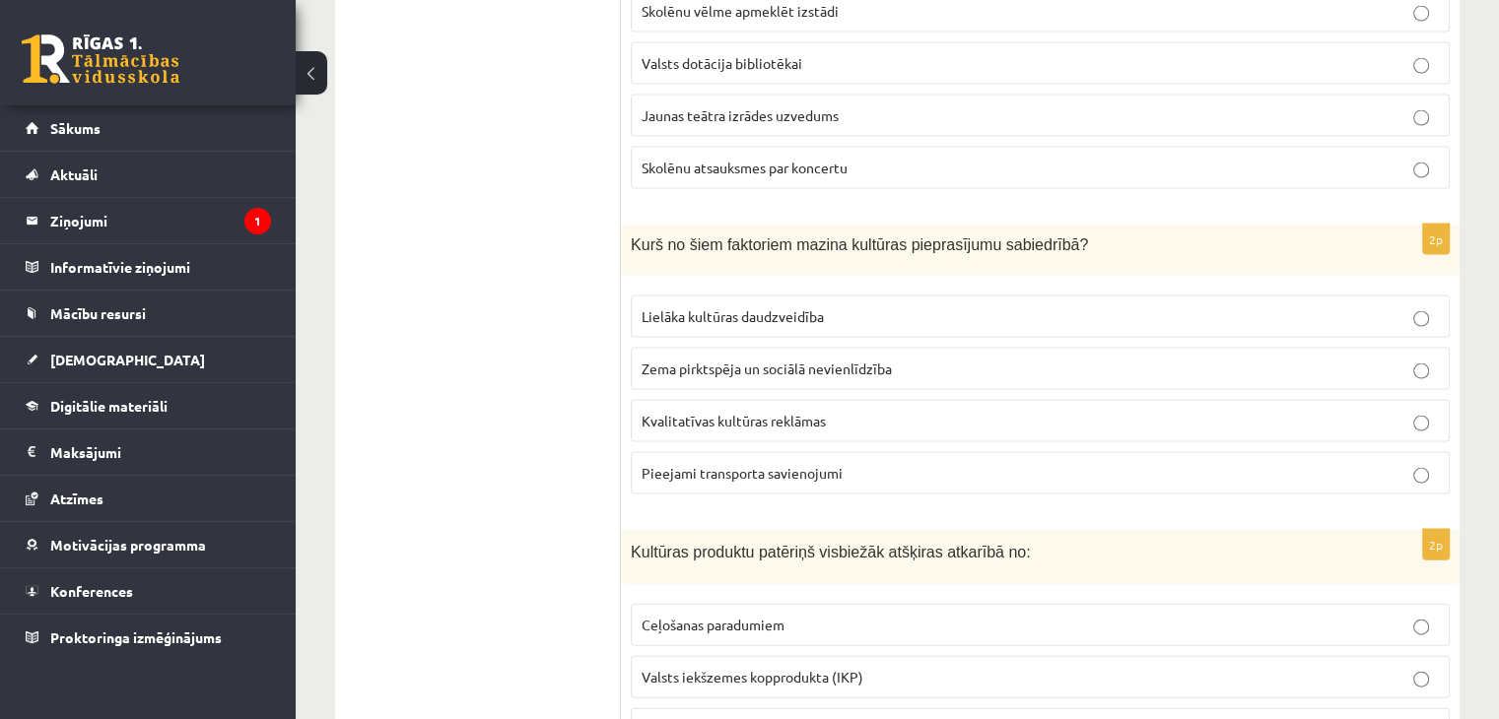
scroll to position [4237, 0]
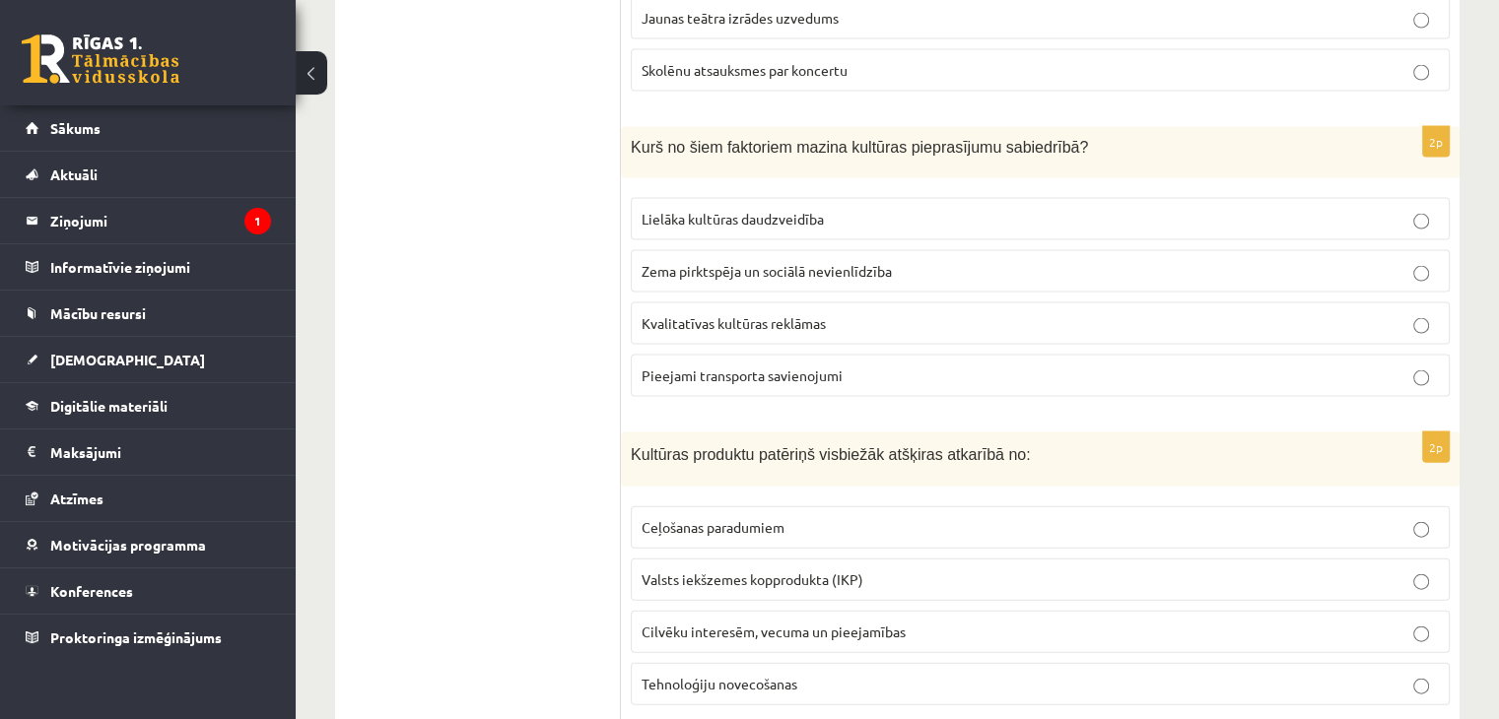
click at [702, 262] on span "Zema pirktspēja un sociālā nevienlīdzība" at bounding box center [767, 271] width 250 height 18
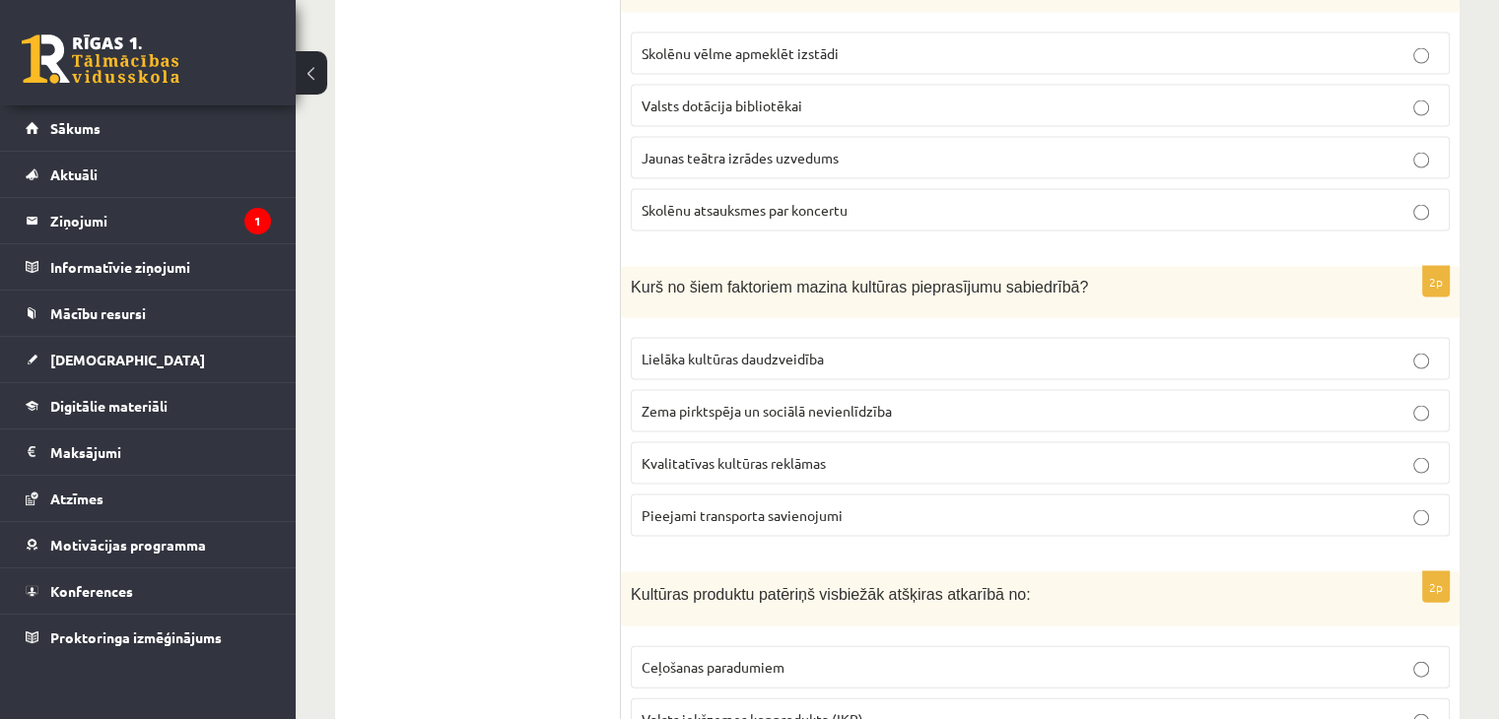
scroll to position [4274, 0]
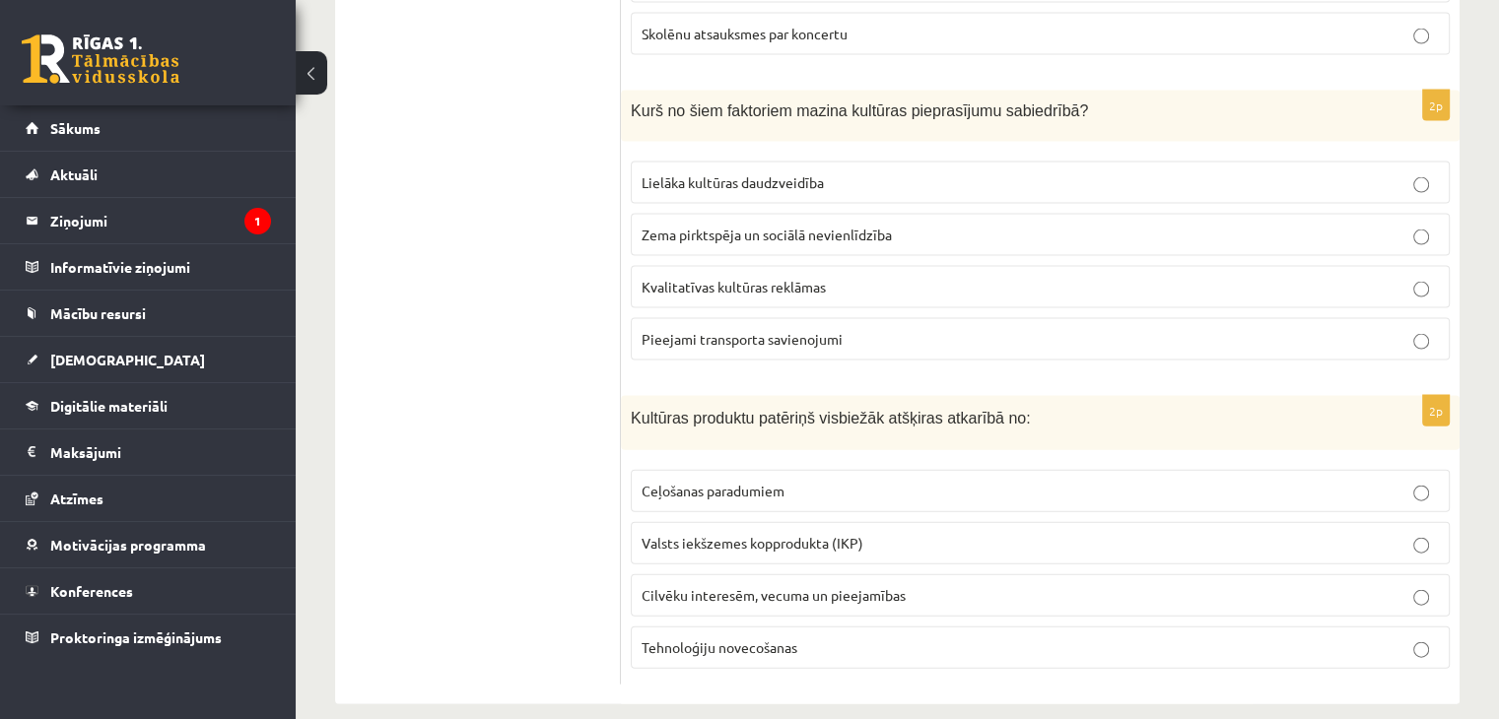
click at [756, 586] on span "Cilvēku interesēm, vecuma un pieejamības" at bounding box center [774, 595] width 264 height 18
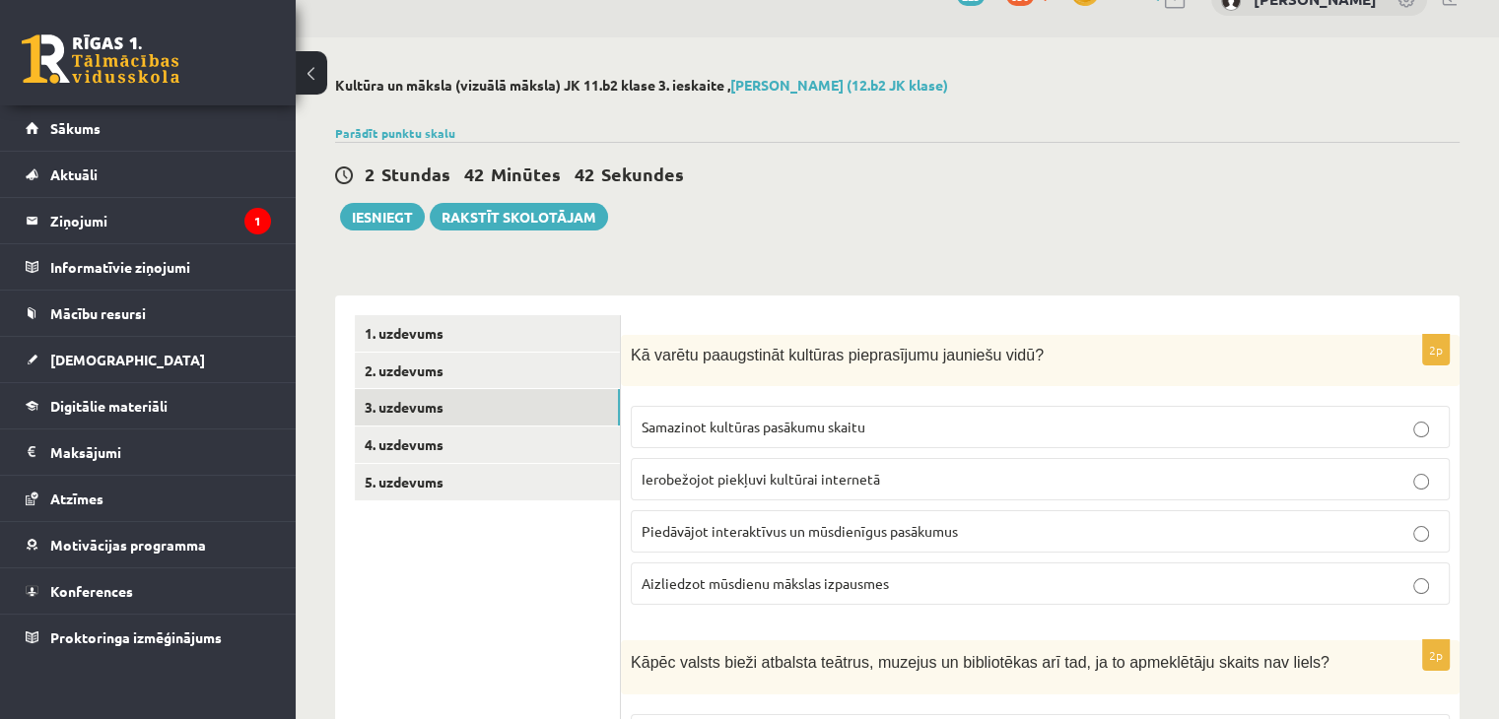
scroll to position [0, 0]
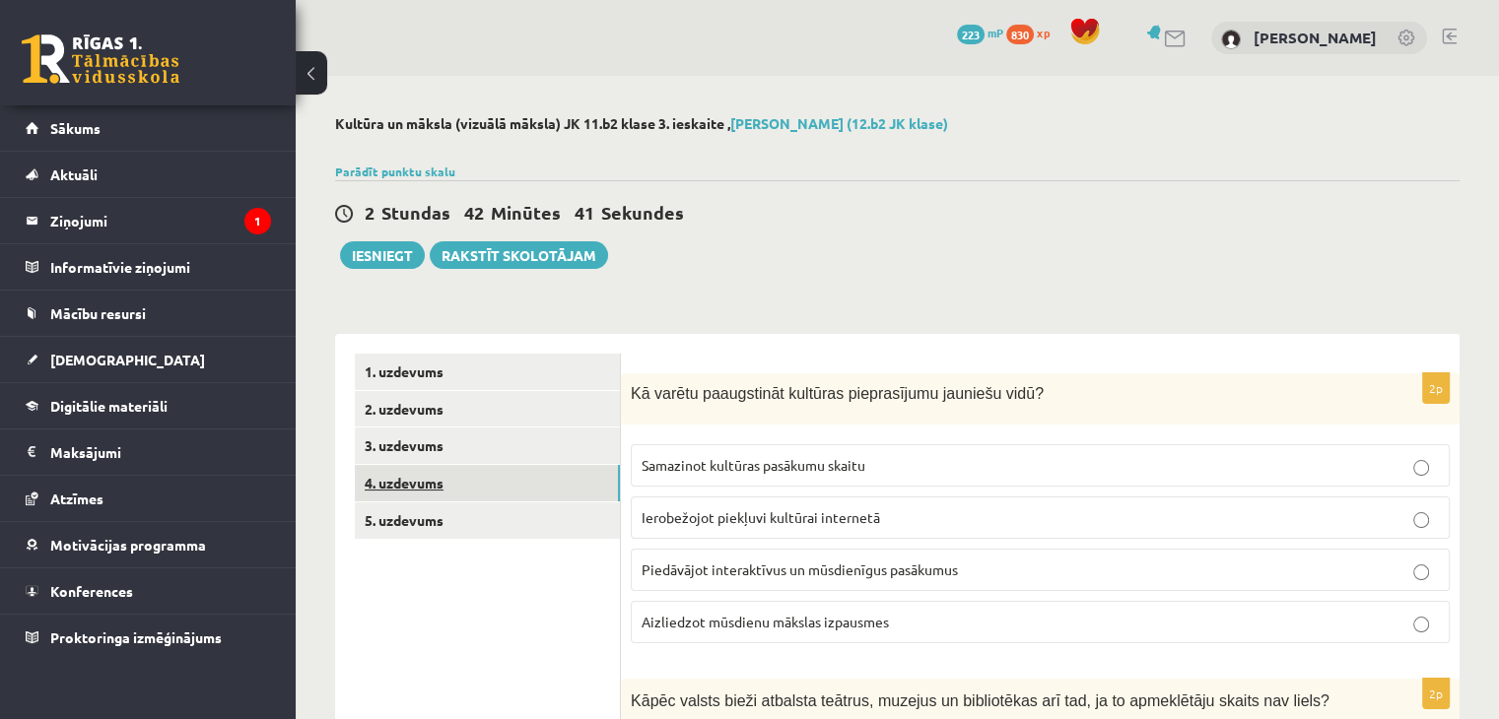
click at [447, 470] on link "4. uzdevums" at bounding box center [487, 483] width 265 height 36
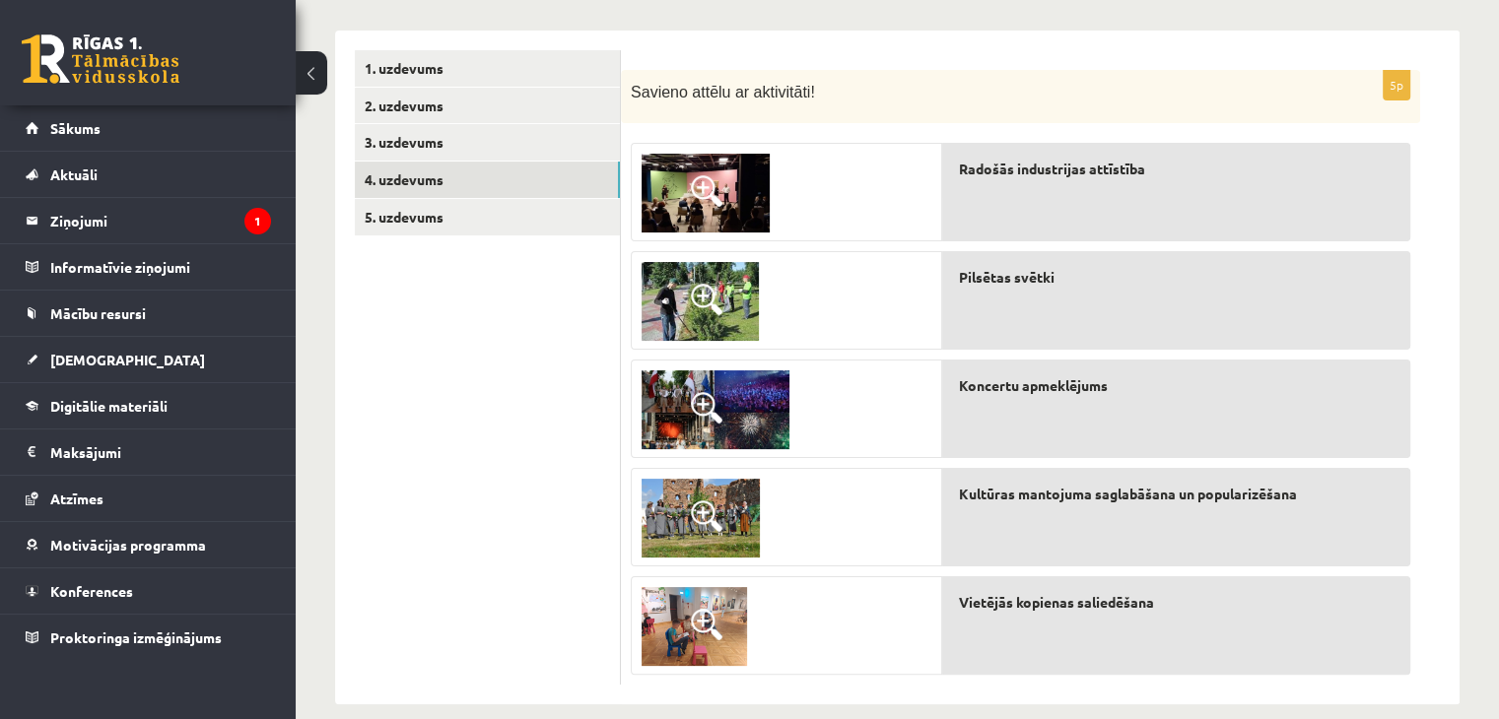
scroll to position [330, 0]
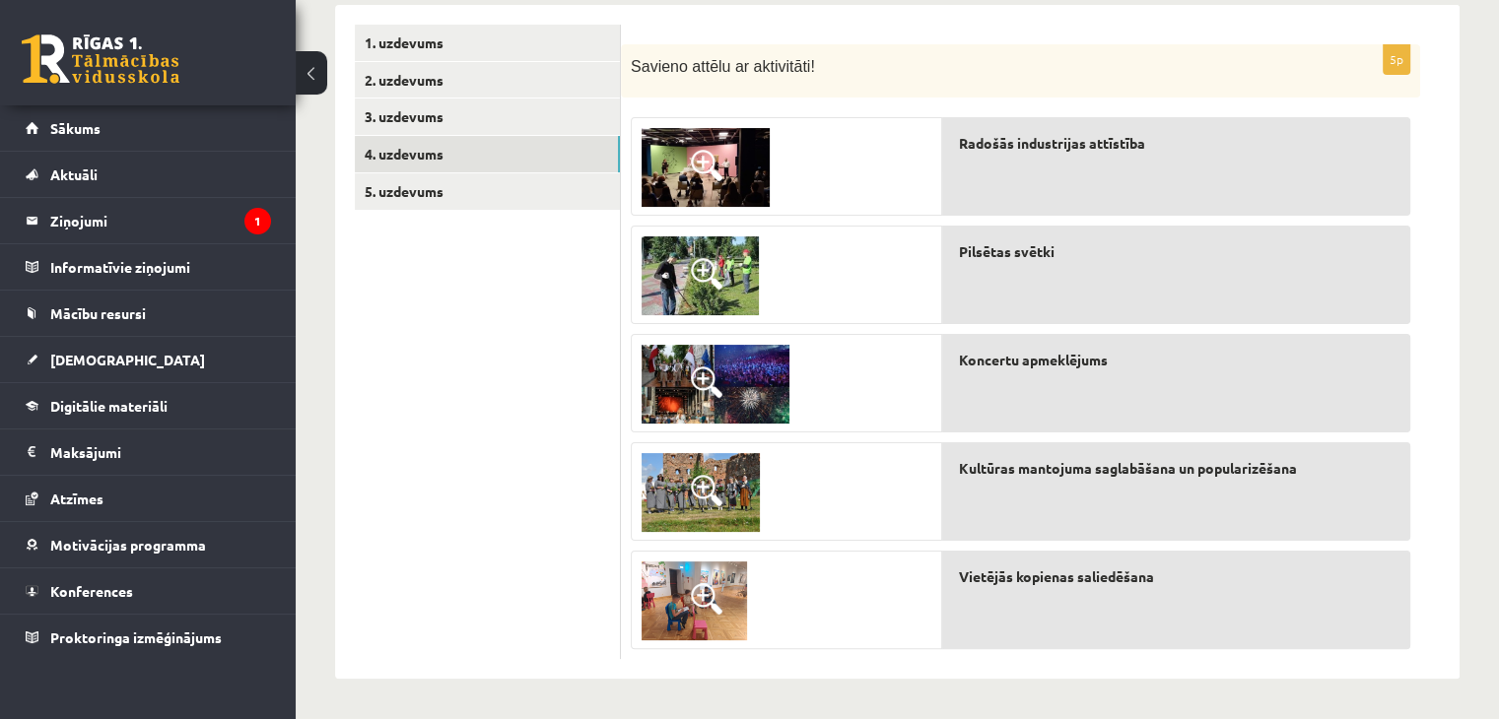
click at [701, 165] on span at bounding box center [707, 166] width 32 height 32
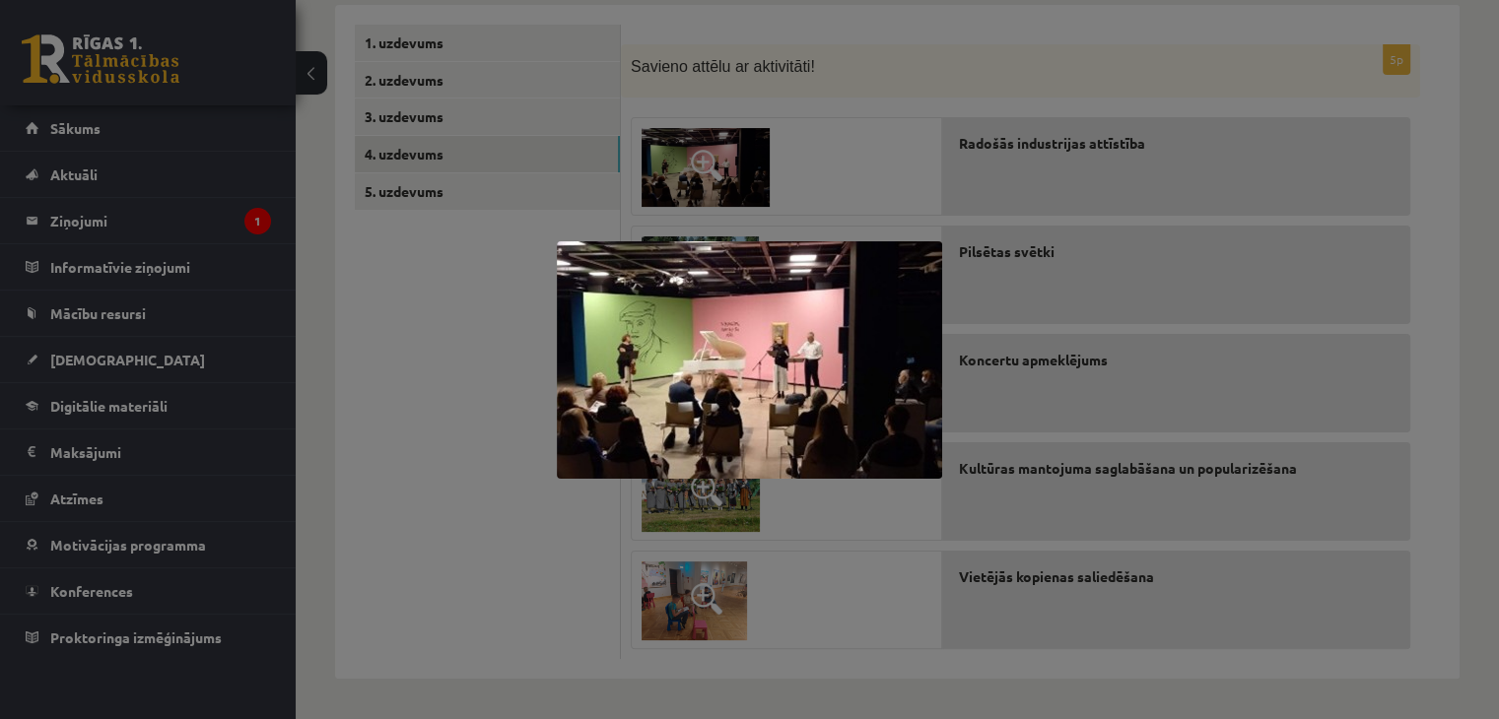
click at [852, 133] on div at bounding box center [749, 359] width 1499 height 719
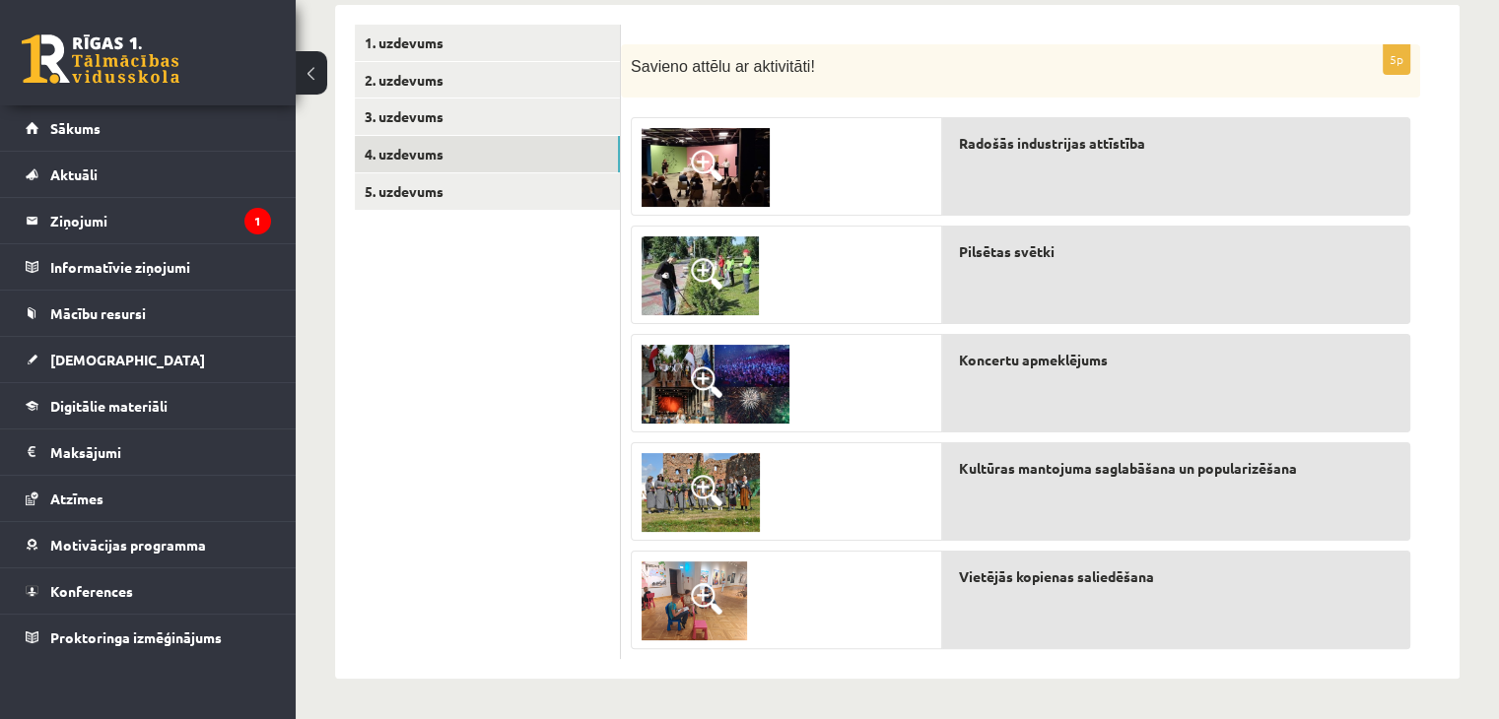
click at [691, 385] on span at bounding box center [707, 383] width 32 height 32
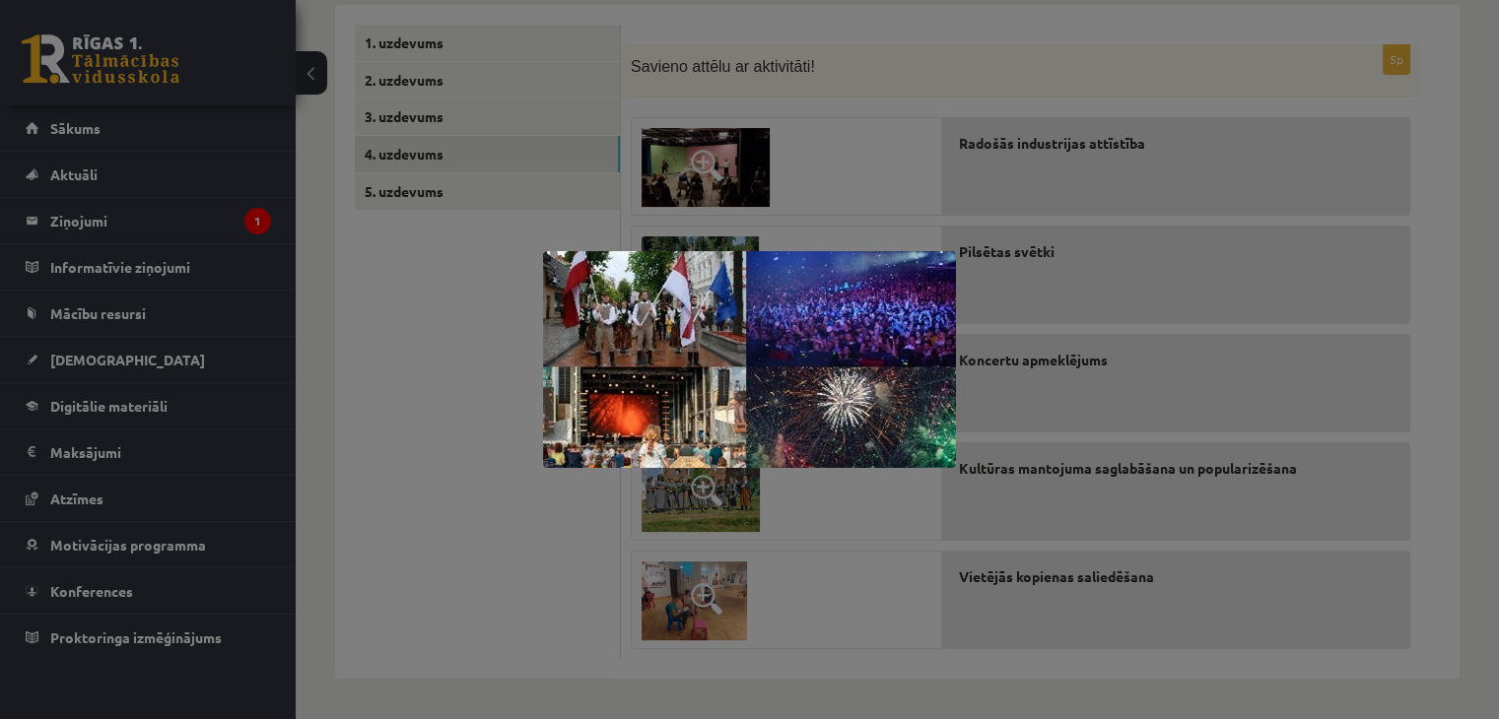
click at [800, 182] on div at bounding box center [749, 359] width 1499 height 719
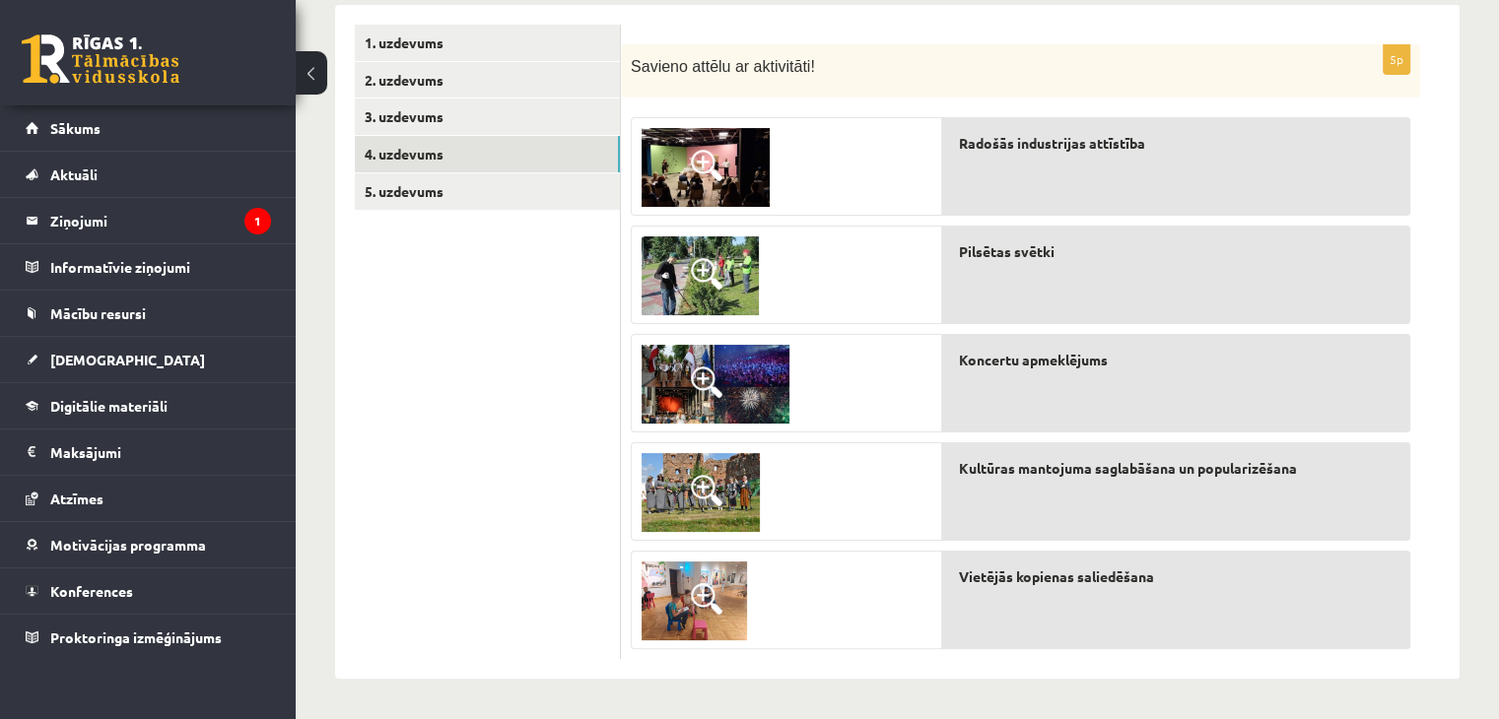
click at [707, 273] on span at bounding box center [707, 274] width 32 height 32
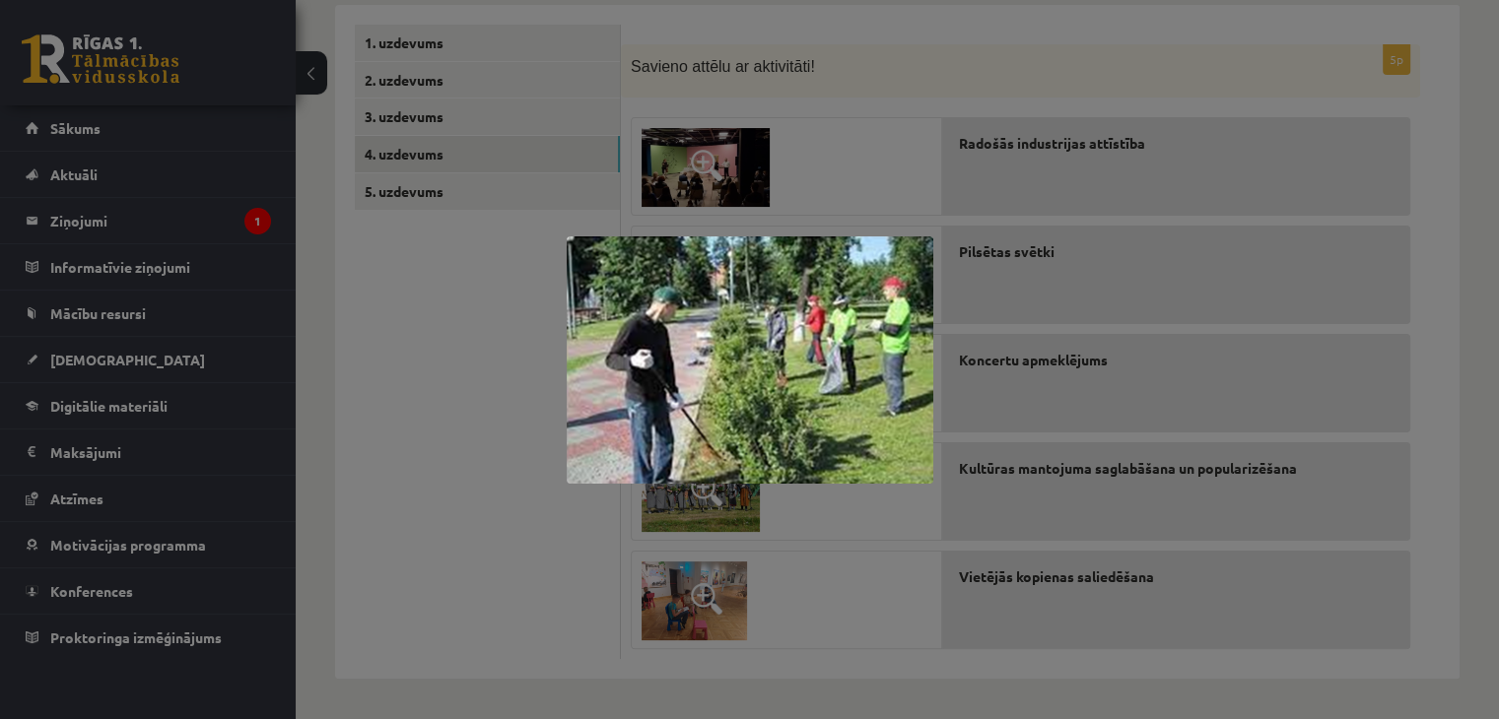
click at [891, 178] on div at bounding box center [749, 359] width 1499 height 719
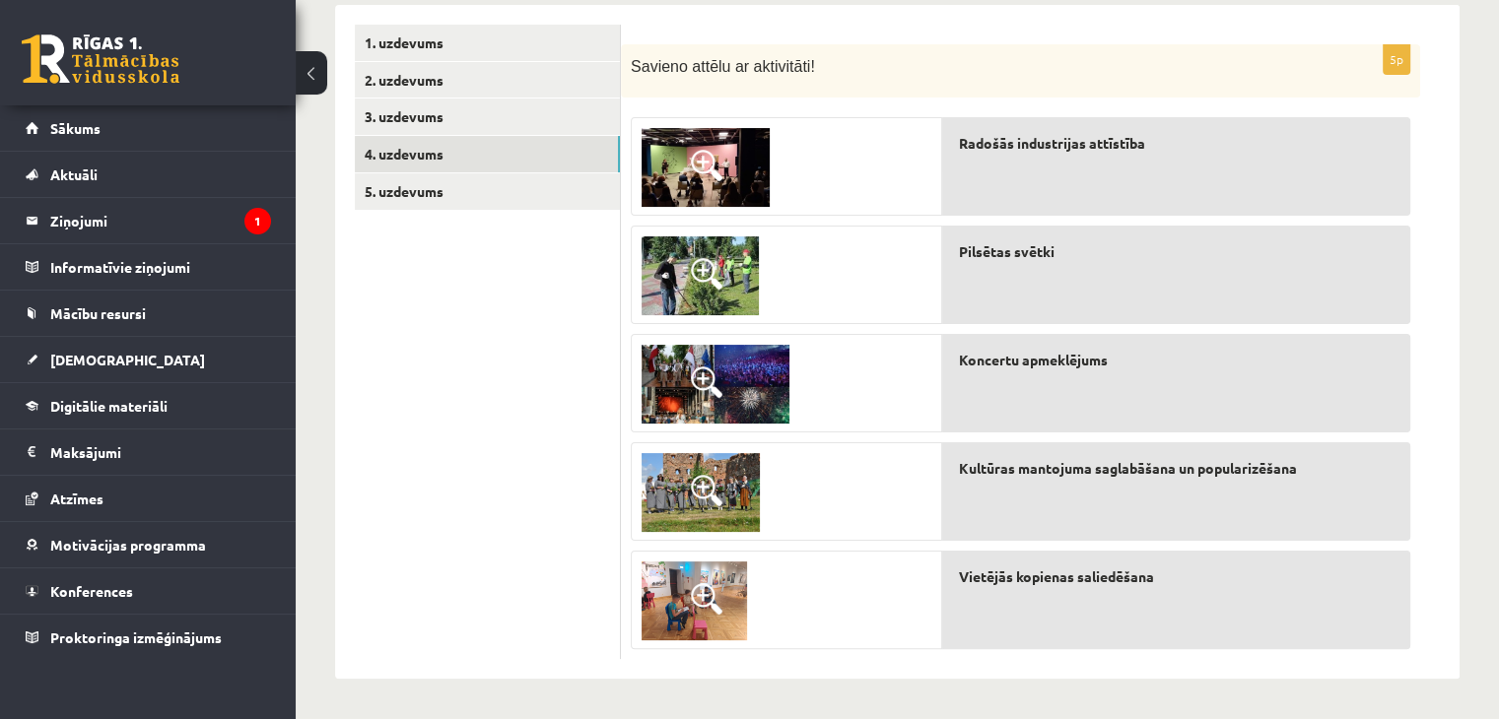
click at [688, 494] on img at bounding box center [701, 492] width 118 height 79
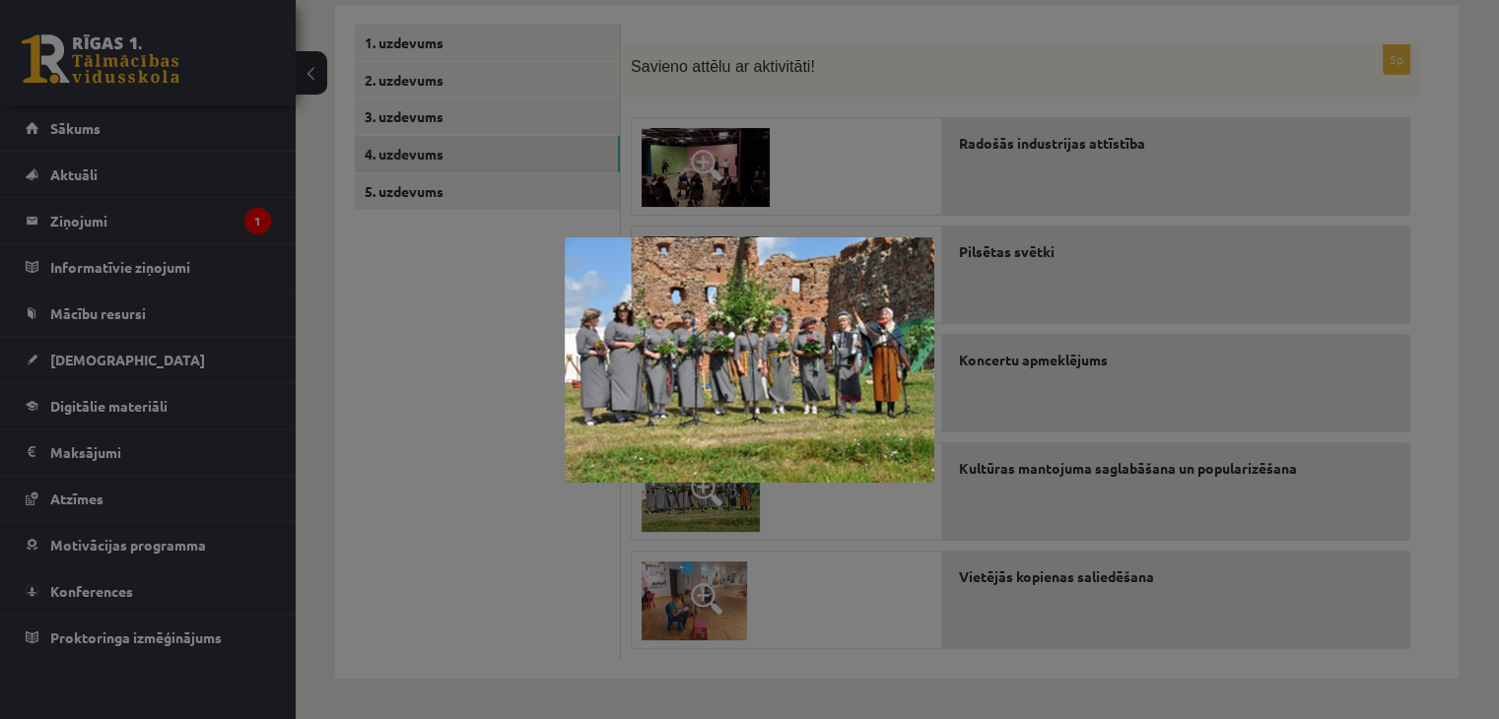
click at [459, 474] on div at bounding box center [749, 359] width 1499 height 719
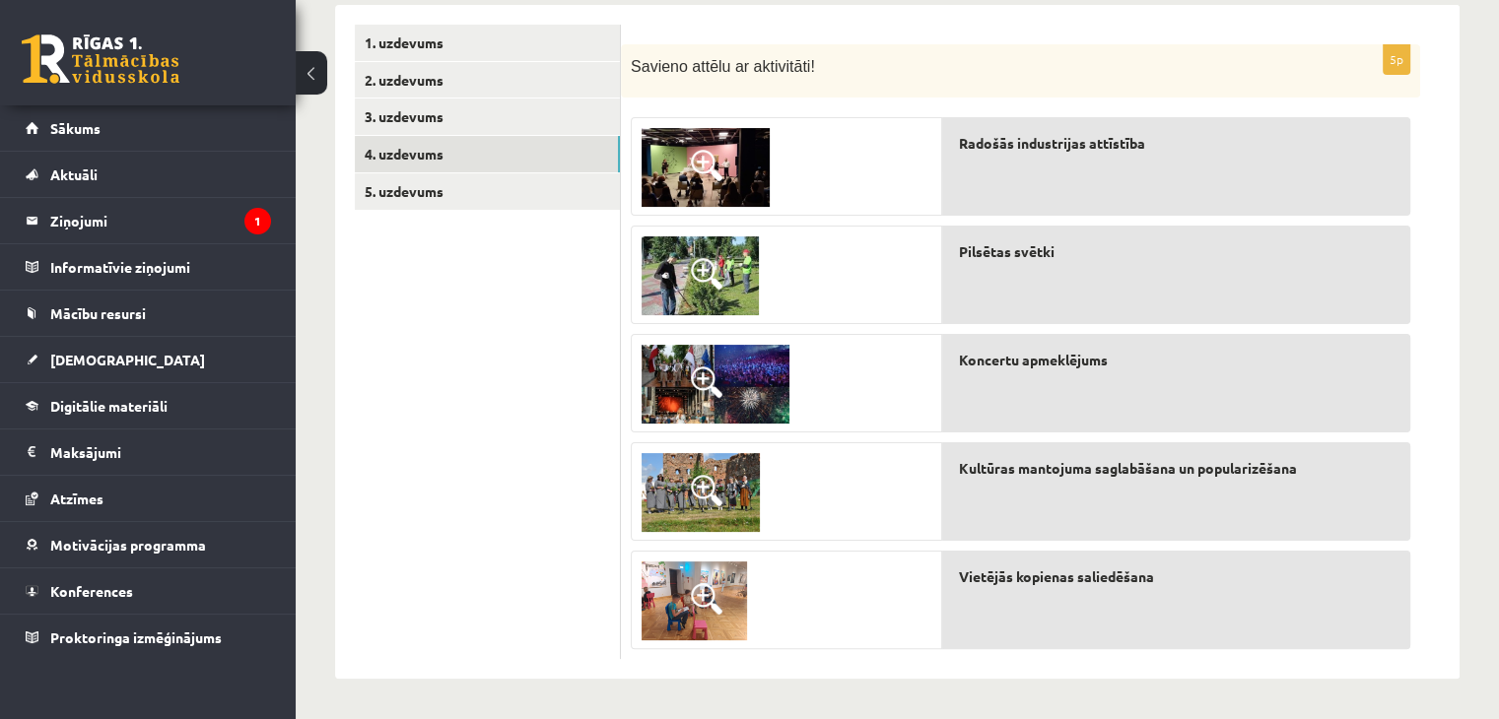
click at [686, 604] on img at bounding box center [694, 601] width 105 height 79
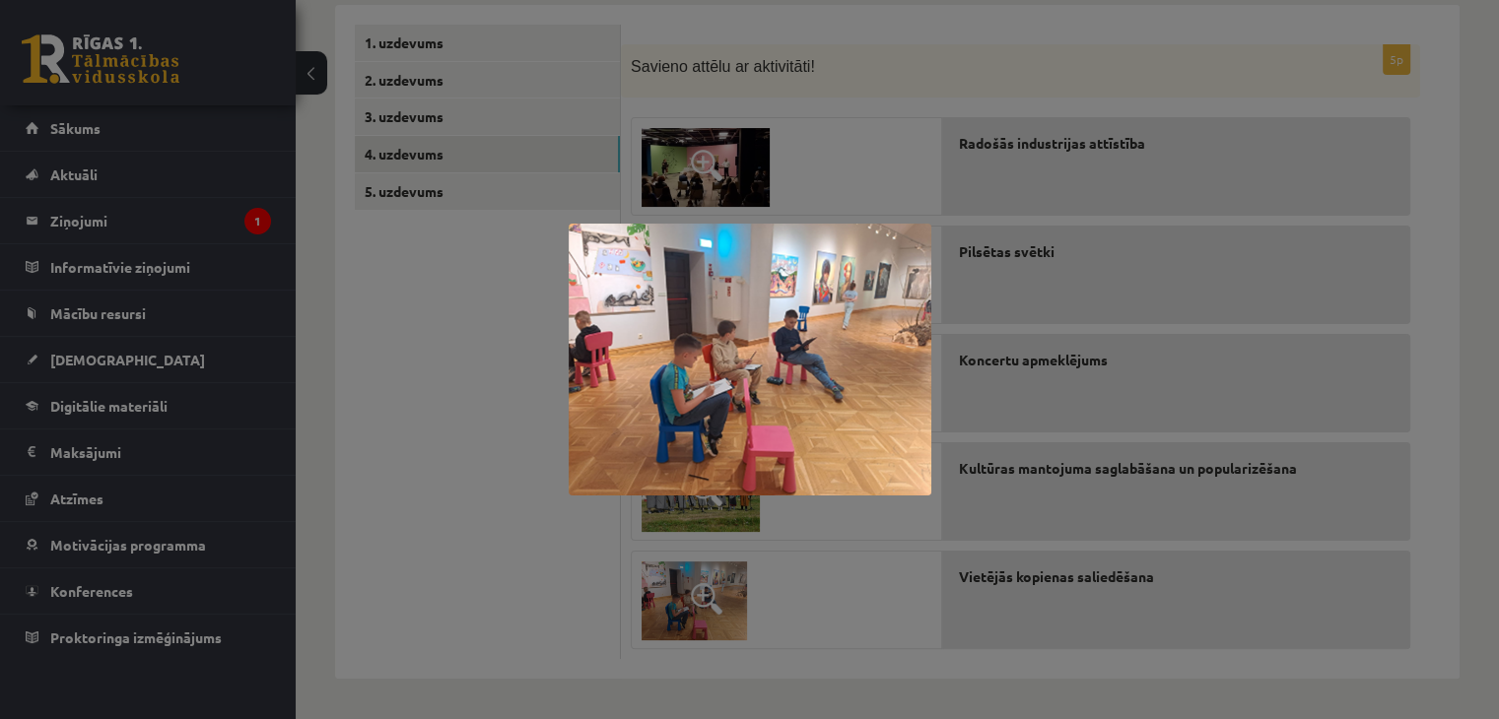
click at [434, 532] on div at bounding box center [749, 359] width 1499 height 719
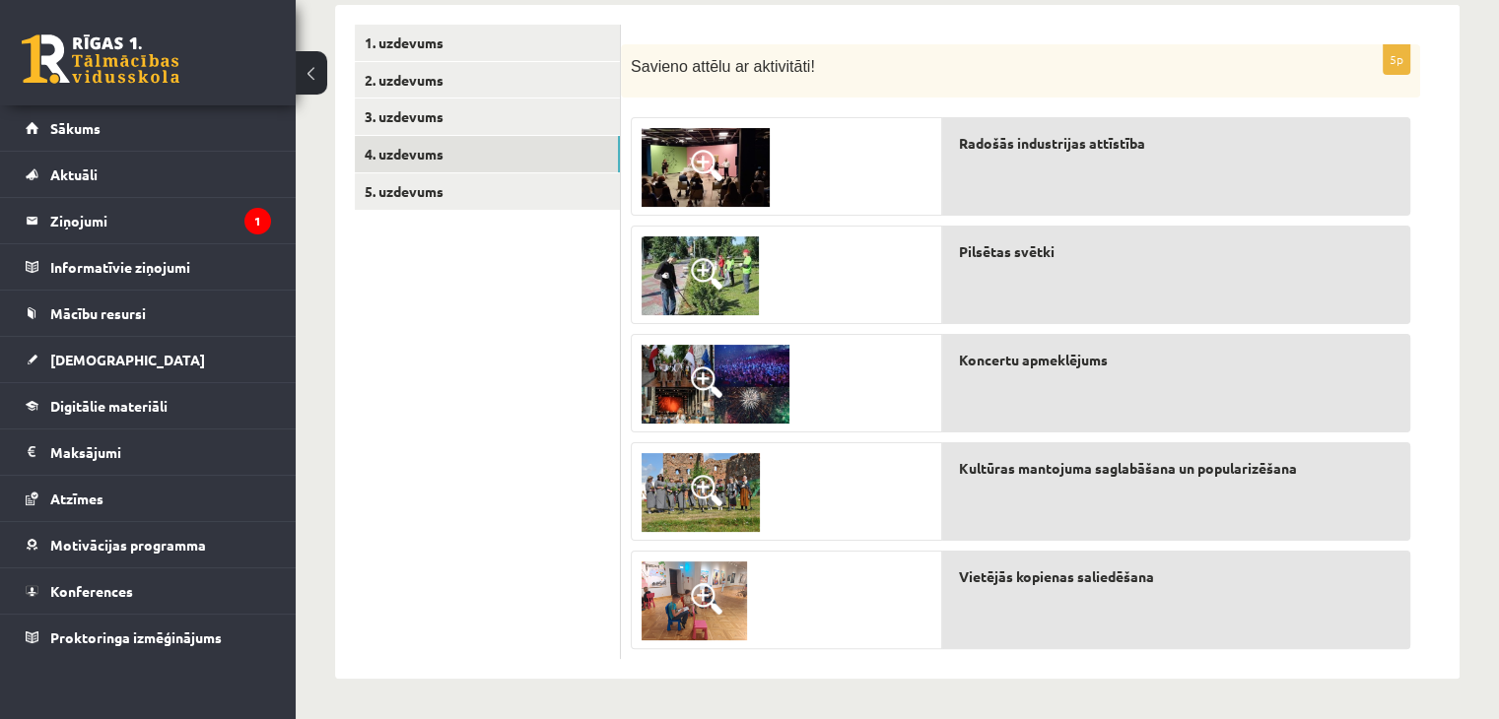
click at [699, 165] on span at bounding box center [707, 166] width 32 height 32
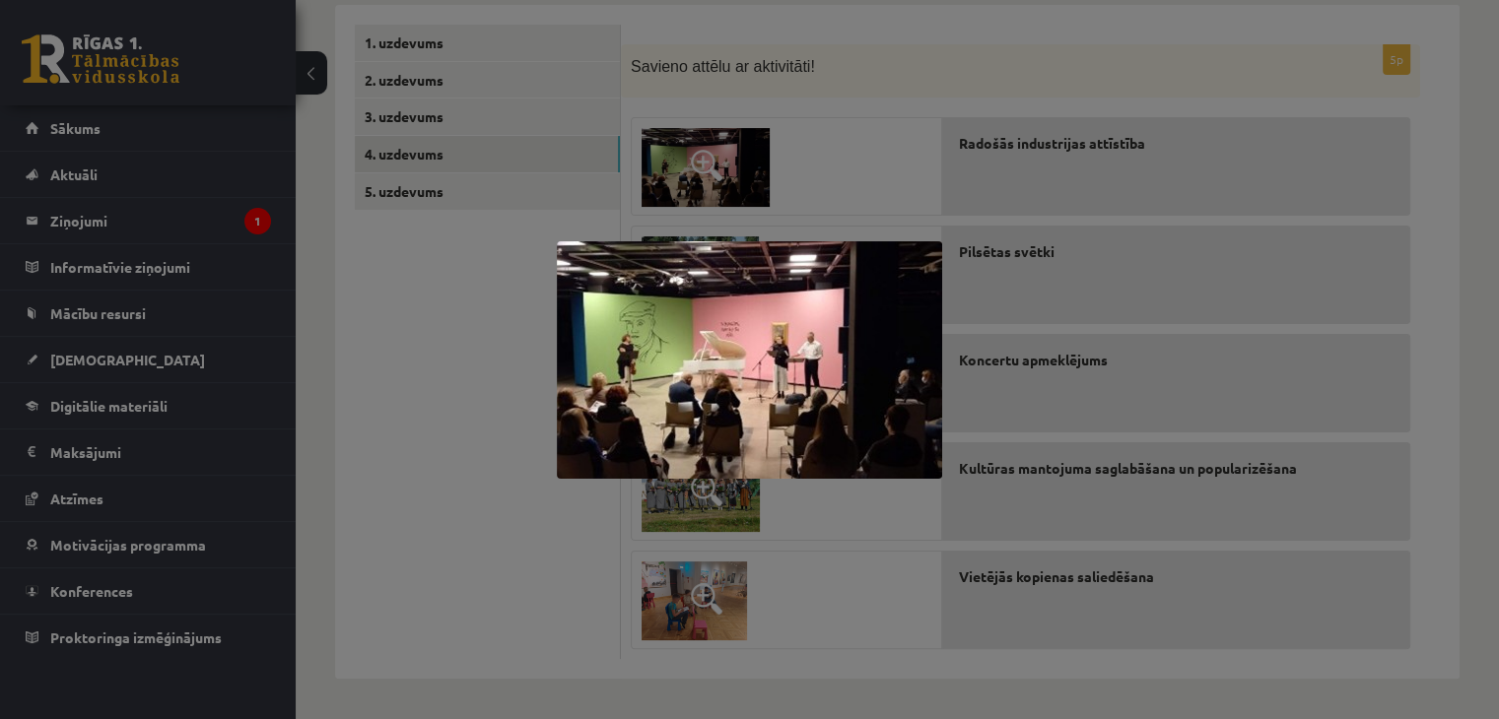
click at [746, 166] on div at bounding box center [749, 359] width 1499 height 719
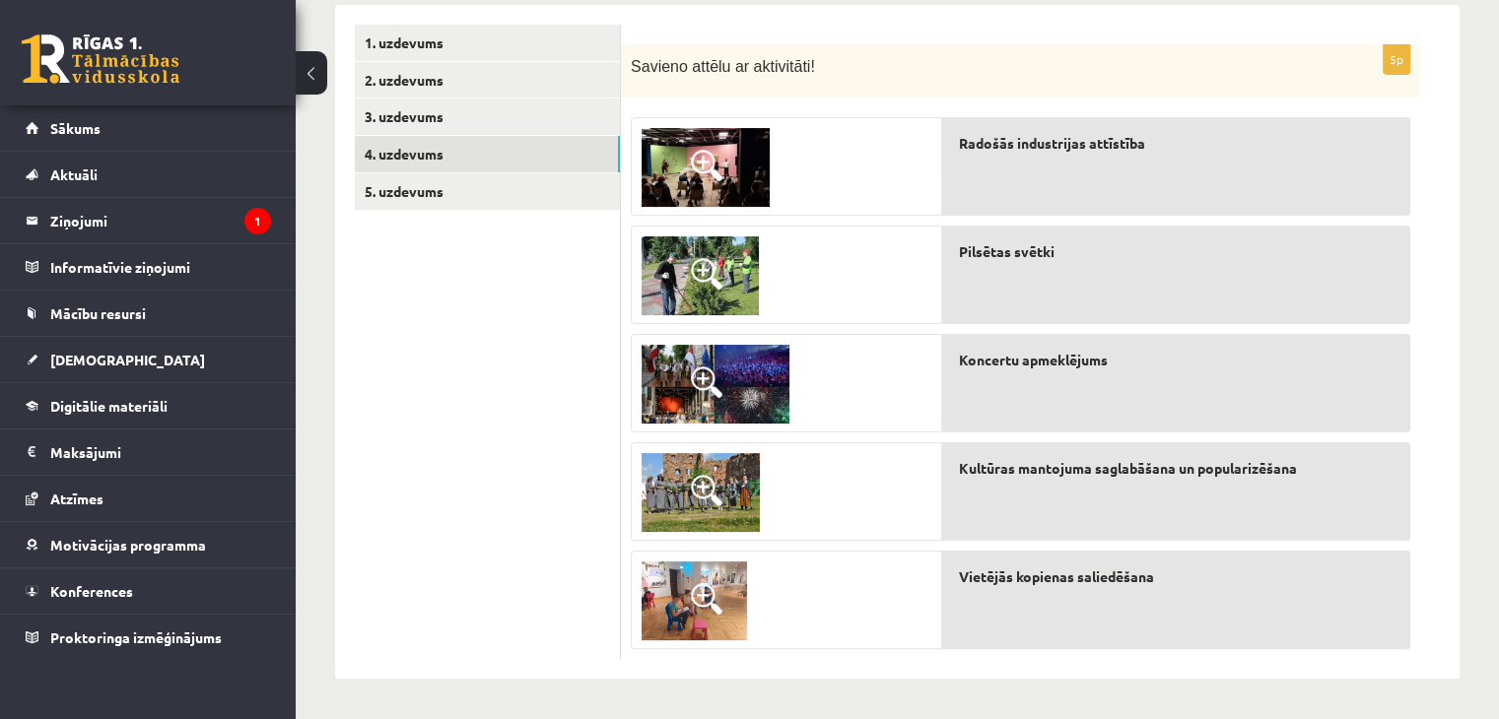
click at [702, 269] on span at bounding box center [707, 274] width 32 height 32
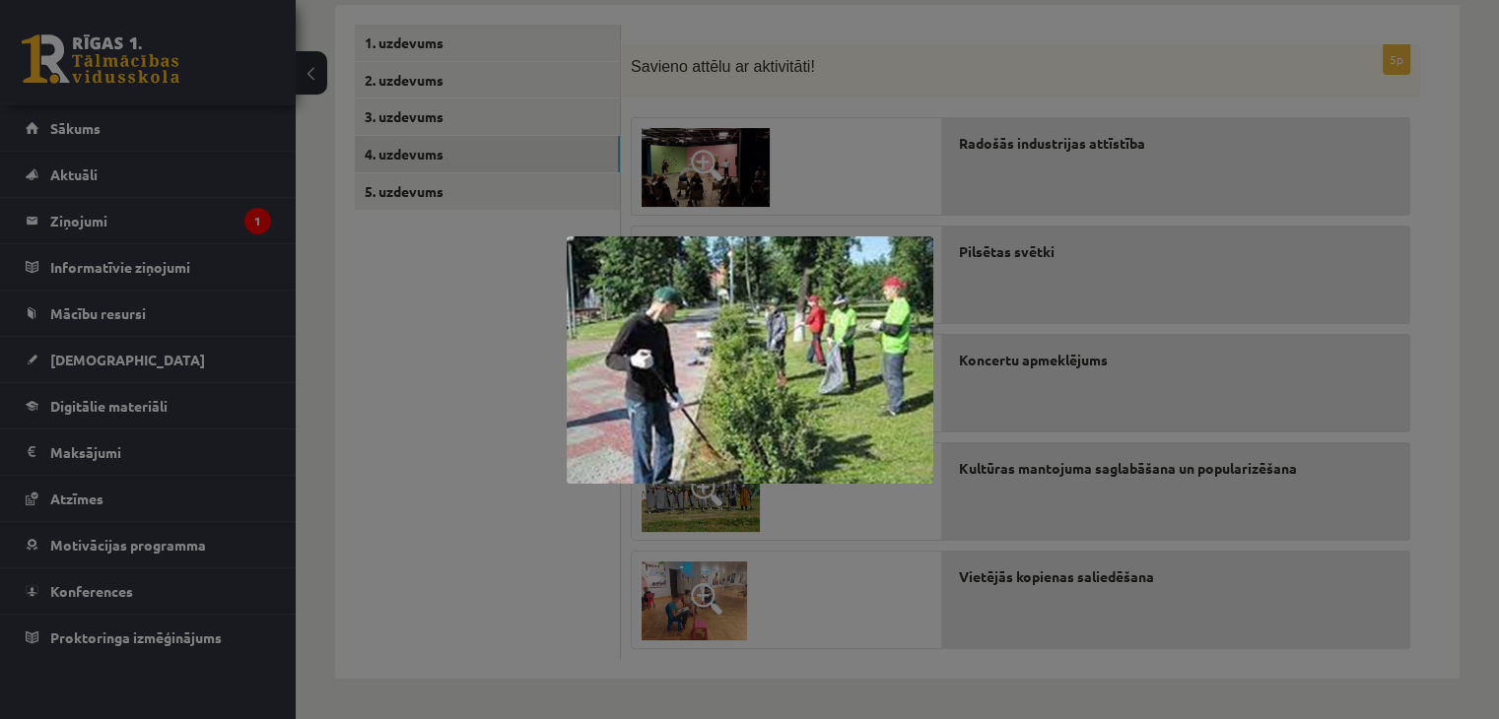
click at [868, 161] on div at bounding box center [749, 359] width 1499 height 719
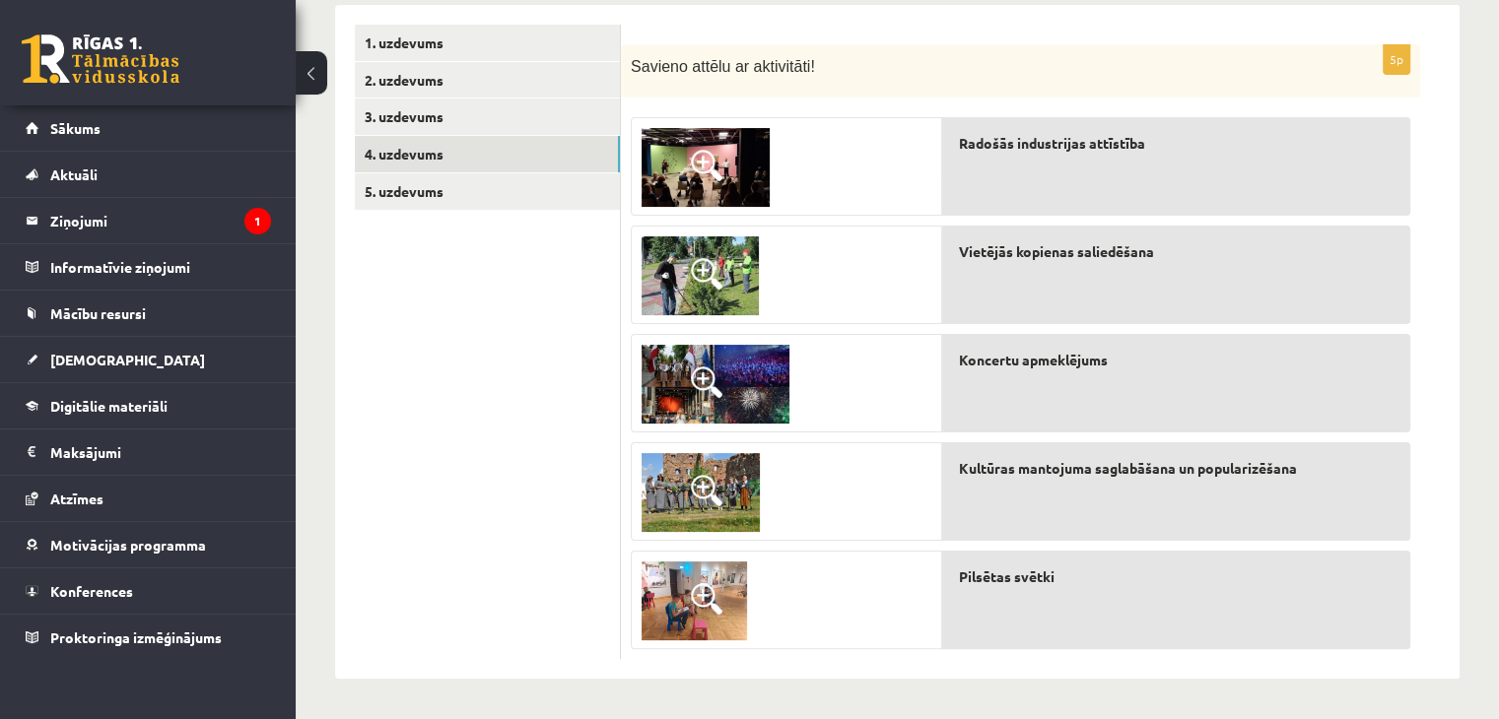
click at [685, 650] on div "5p Savieno attēlu ar aktivitāti! Radošās industrijas attīstība Vietējās kopiena…" at bounding box center [1020, 352] width 799 height 616
click at [717, 475] on span at bounding box center [707, 491] width 32 height 32
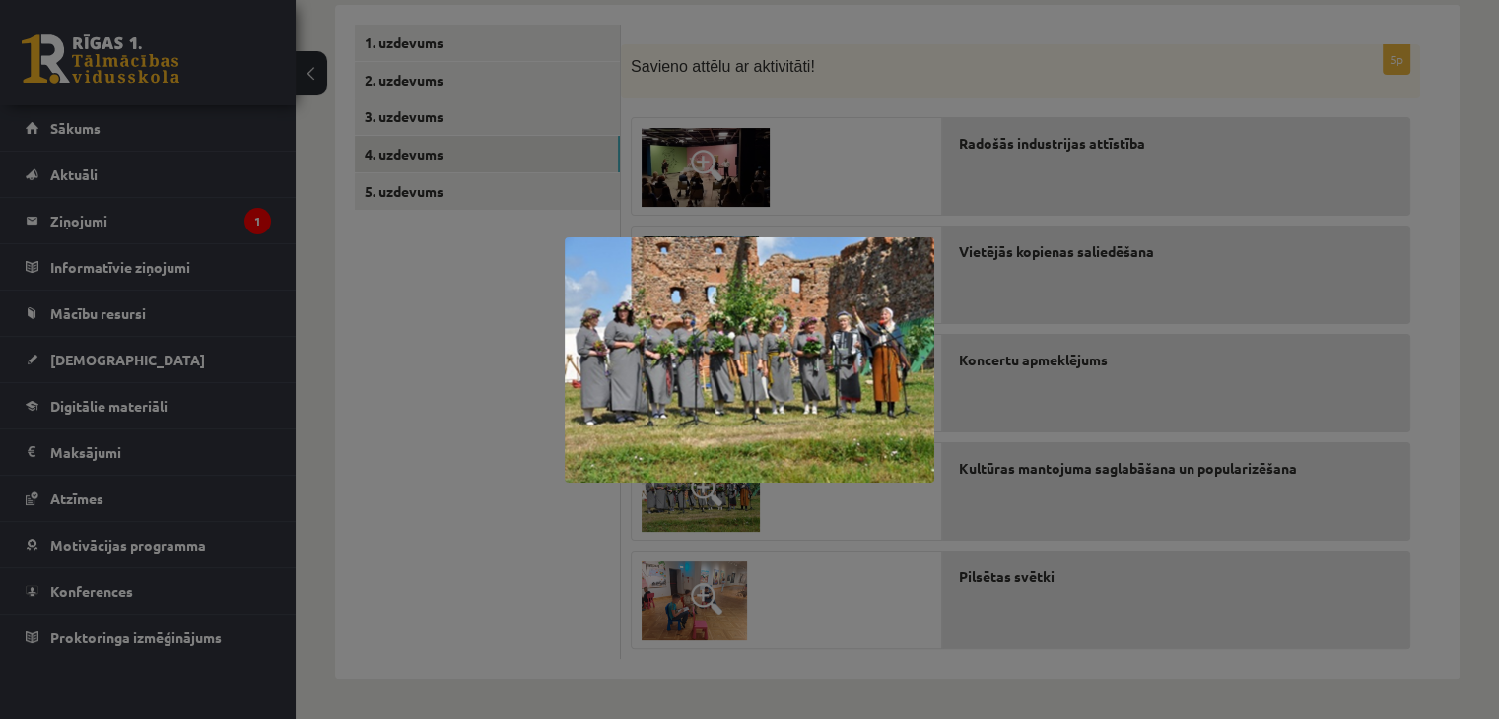
click at [828, 150] on div at bounding box center [749, 359] width 1499 height 719
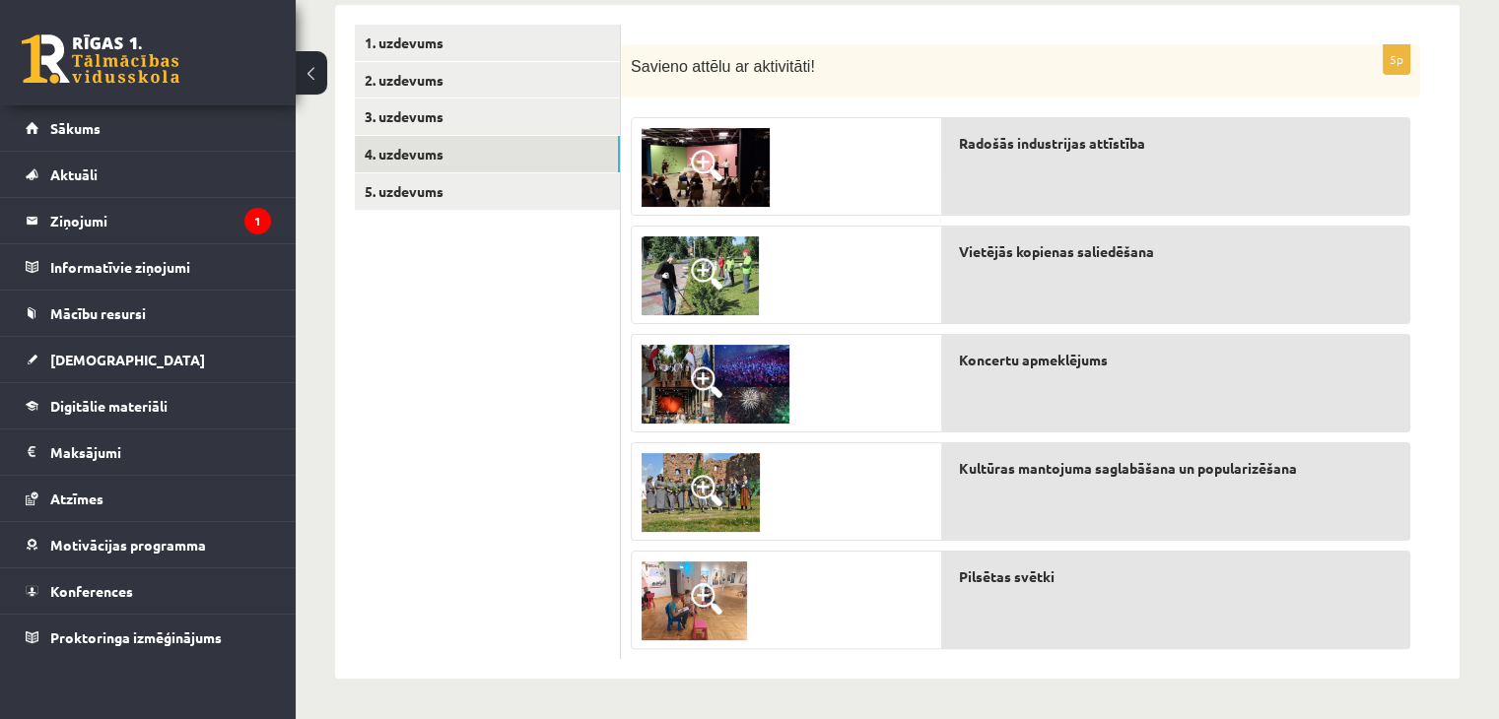
click at [691, 395] on span at bounding box center [707, 383] width 32 height 32
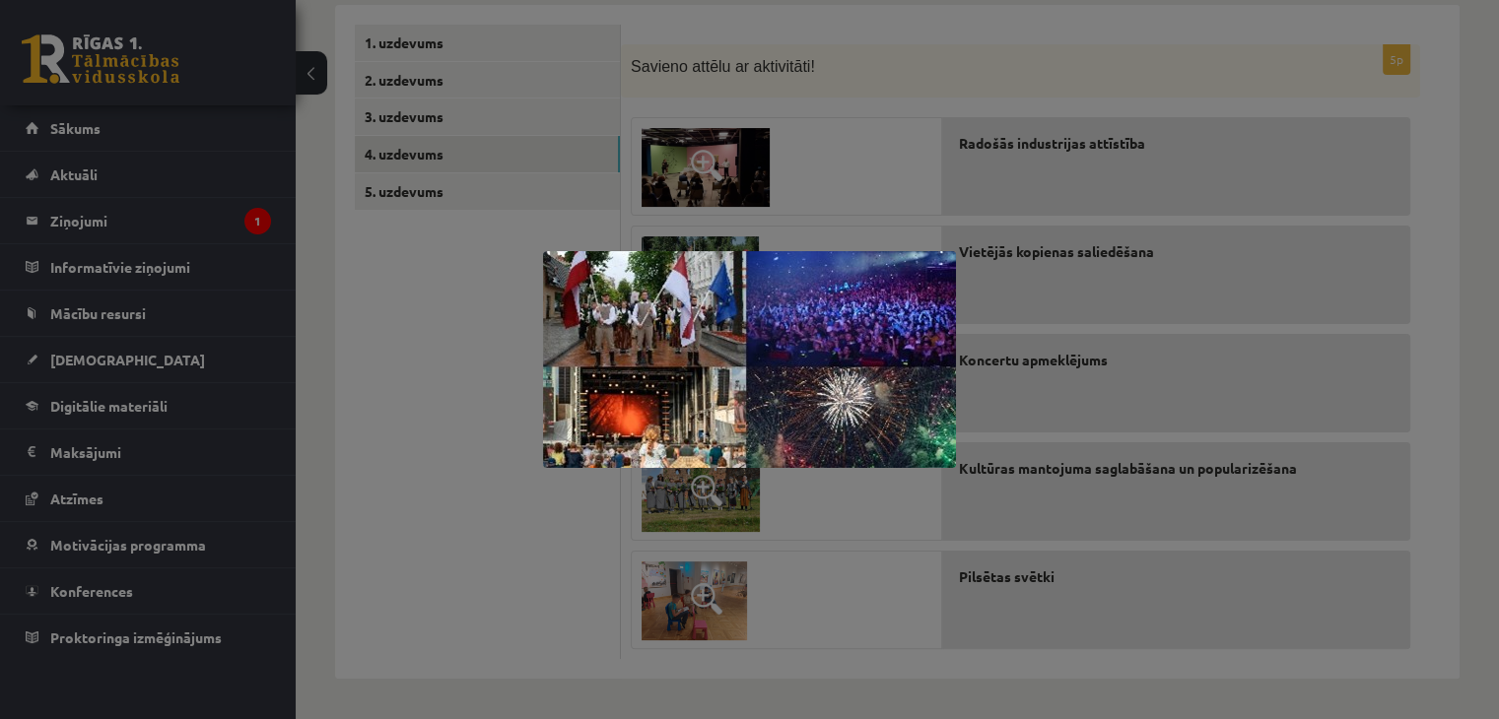
click at [788, 198] on div at bounding box center [749, 359] width 1499 height 719
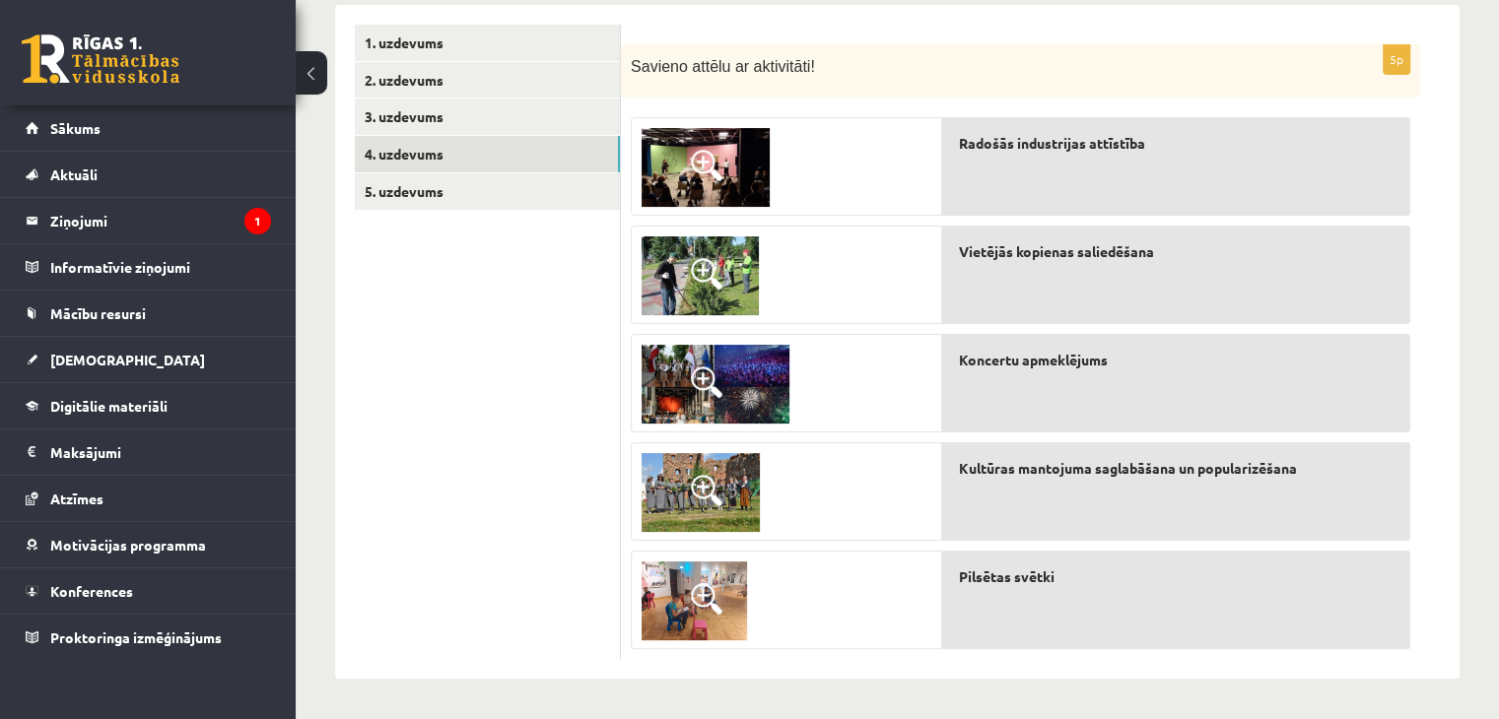
click at [700, 267] on span at bounding box center [707, 274] width 32 height 32
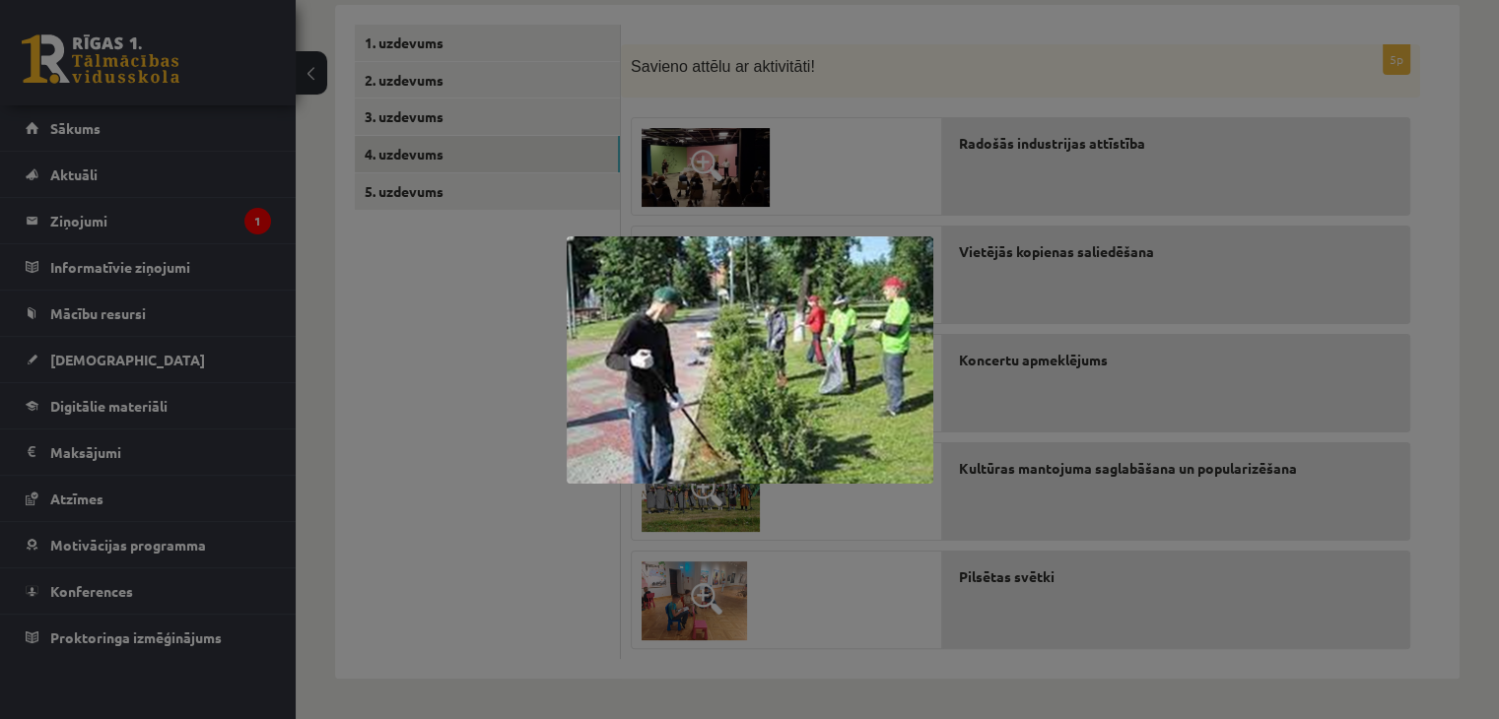
click at [745, 135] on div at bounding box center [749, 359] width 1499 height 719
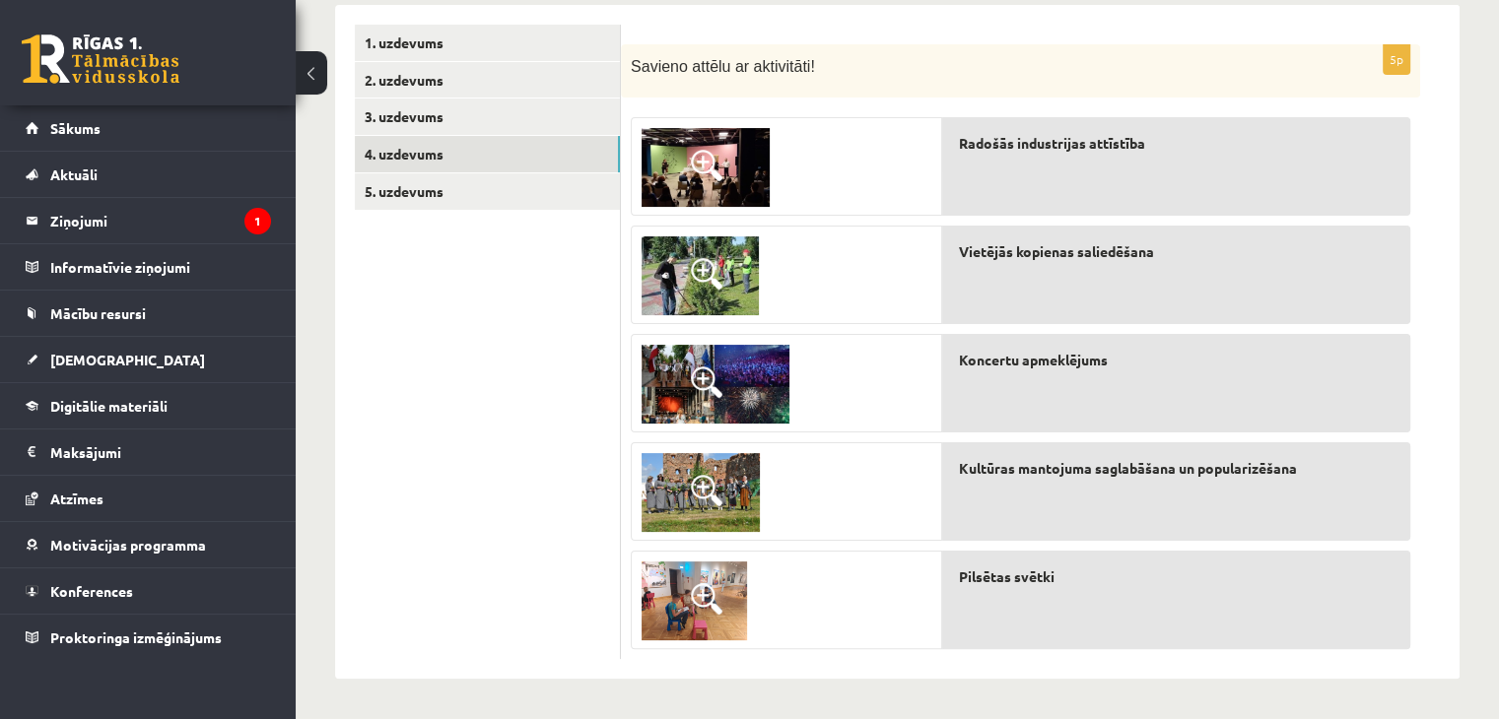
click at [722, 497] on img at bounding box center [701, 492] width 118 height 79
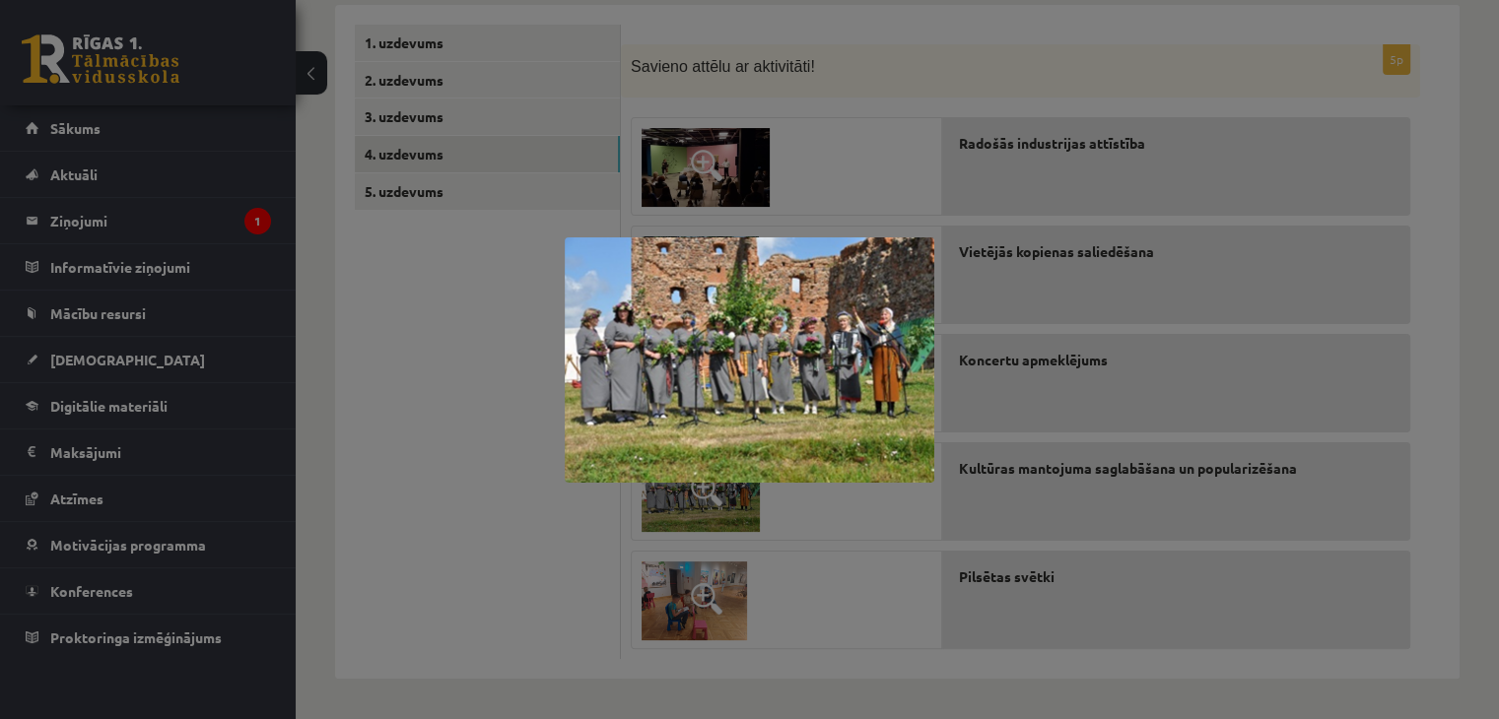
click at [941, 181] on div at bounding box center [749, 359] width 1499 height 719
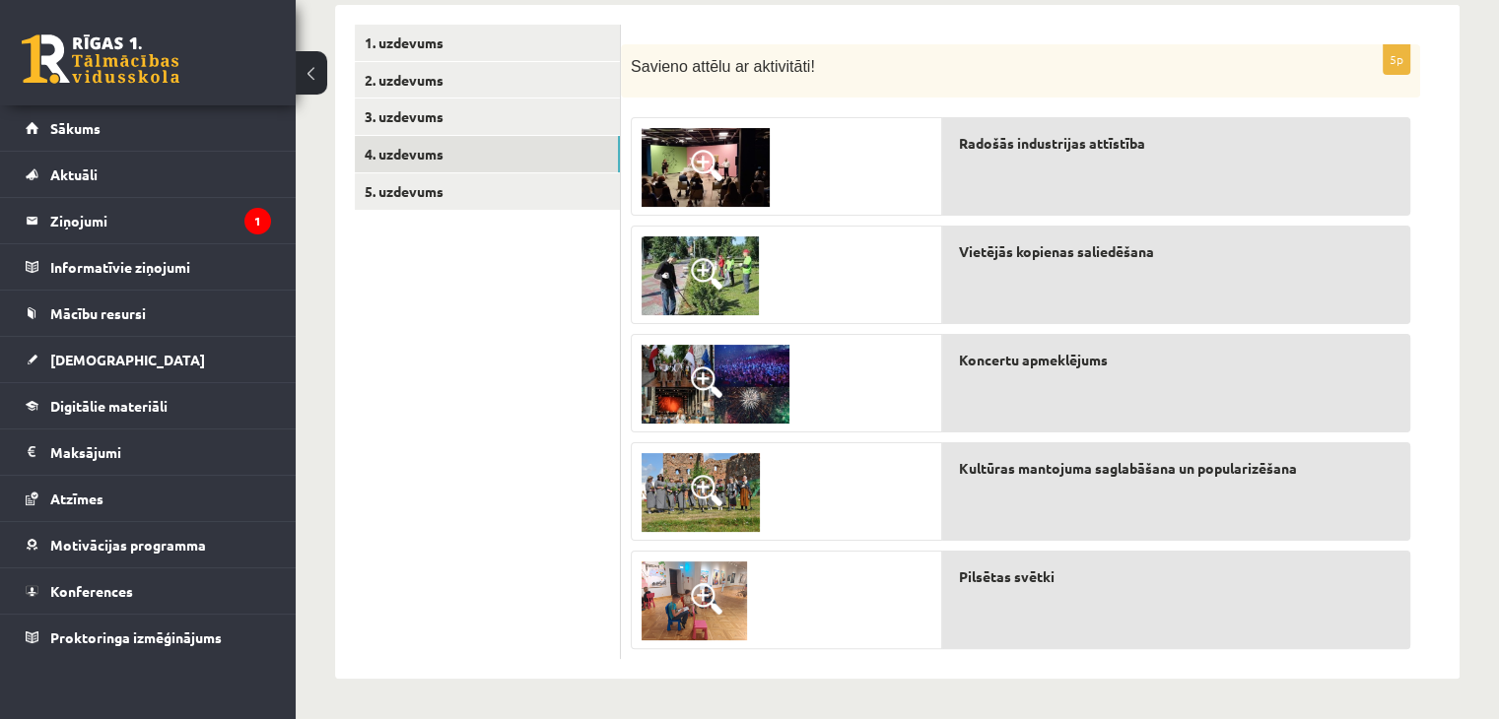
click at [706, 589] on span at bounding box center [707, 599] width 32 height 32
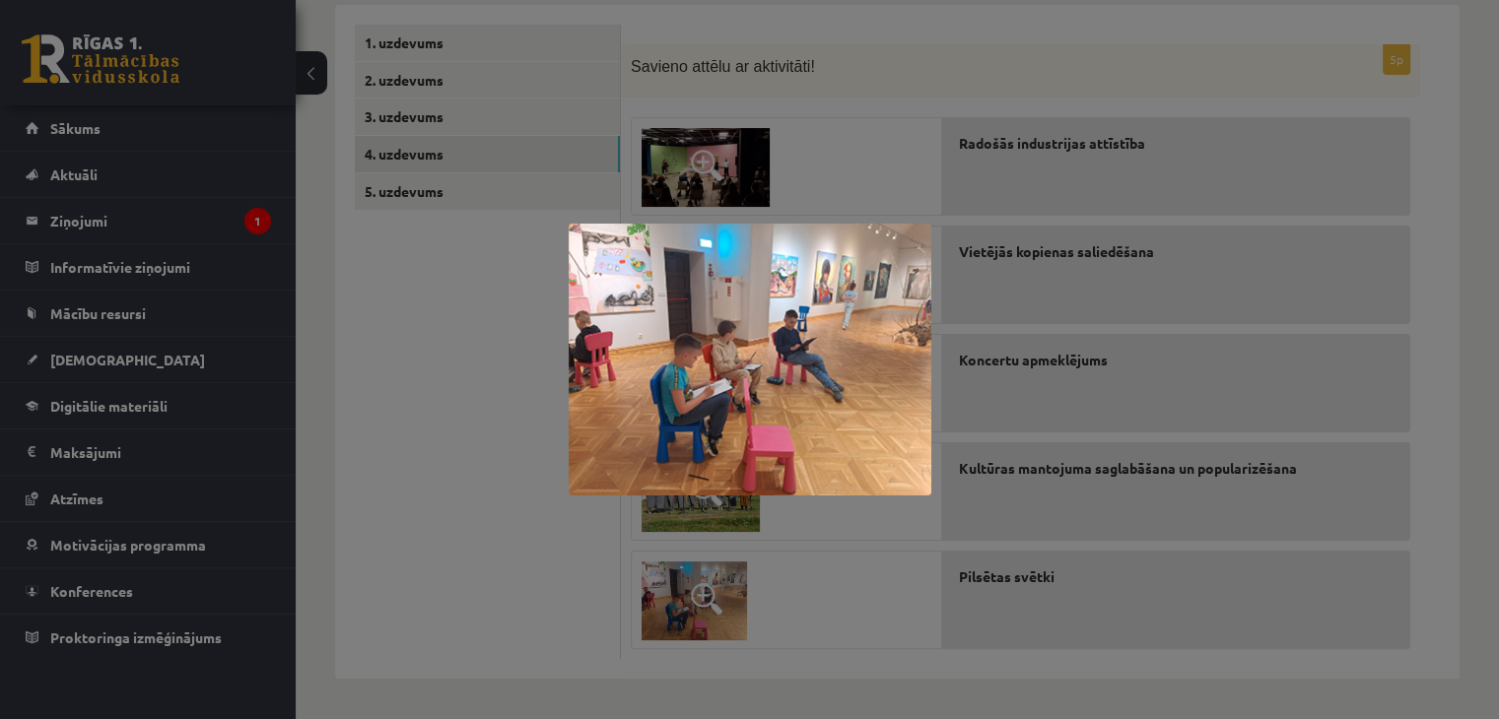
click at [554, 452] on div at bounding box center [749, 359] width 1499 height 719
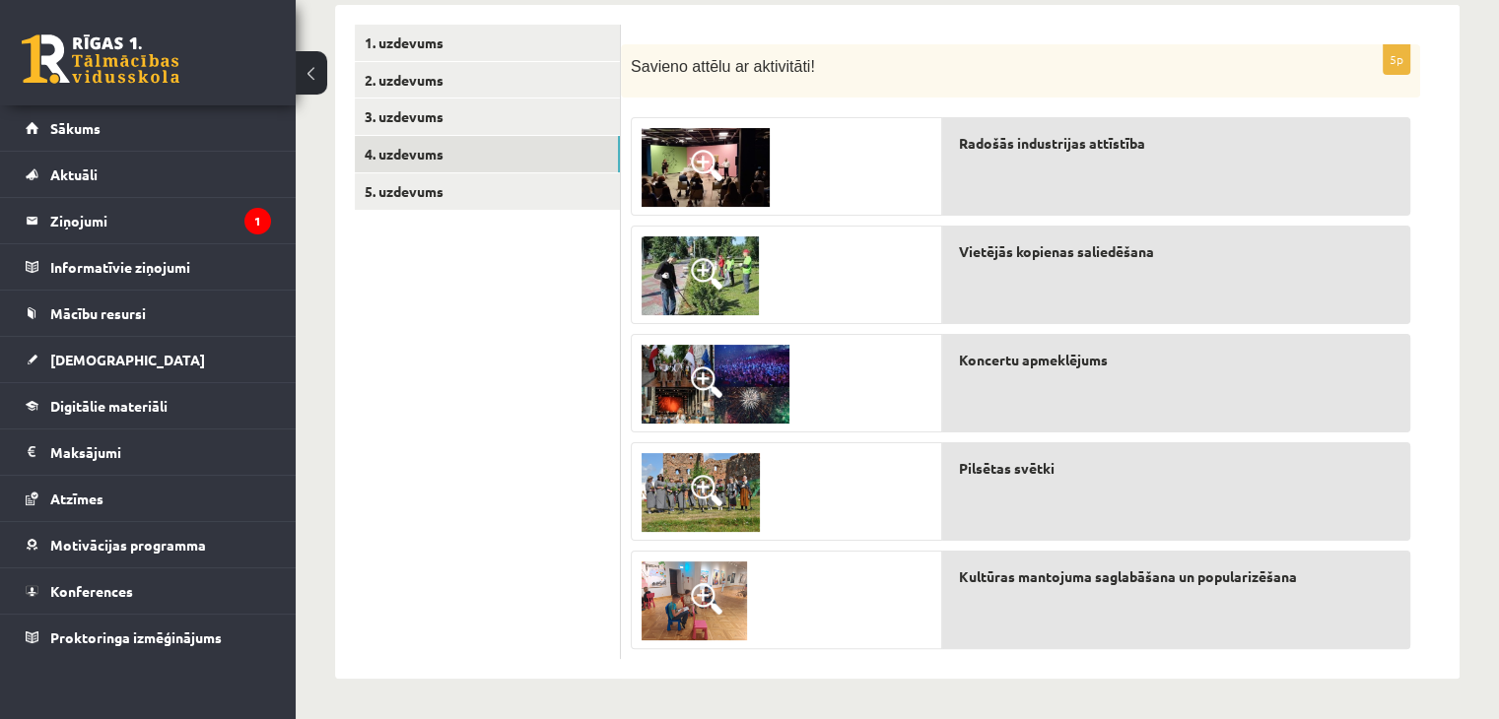
click at [739, 496] on img at bounding box center [701, 492] width 118 height 79
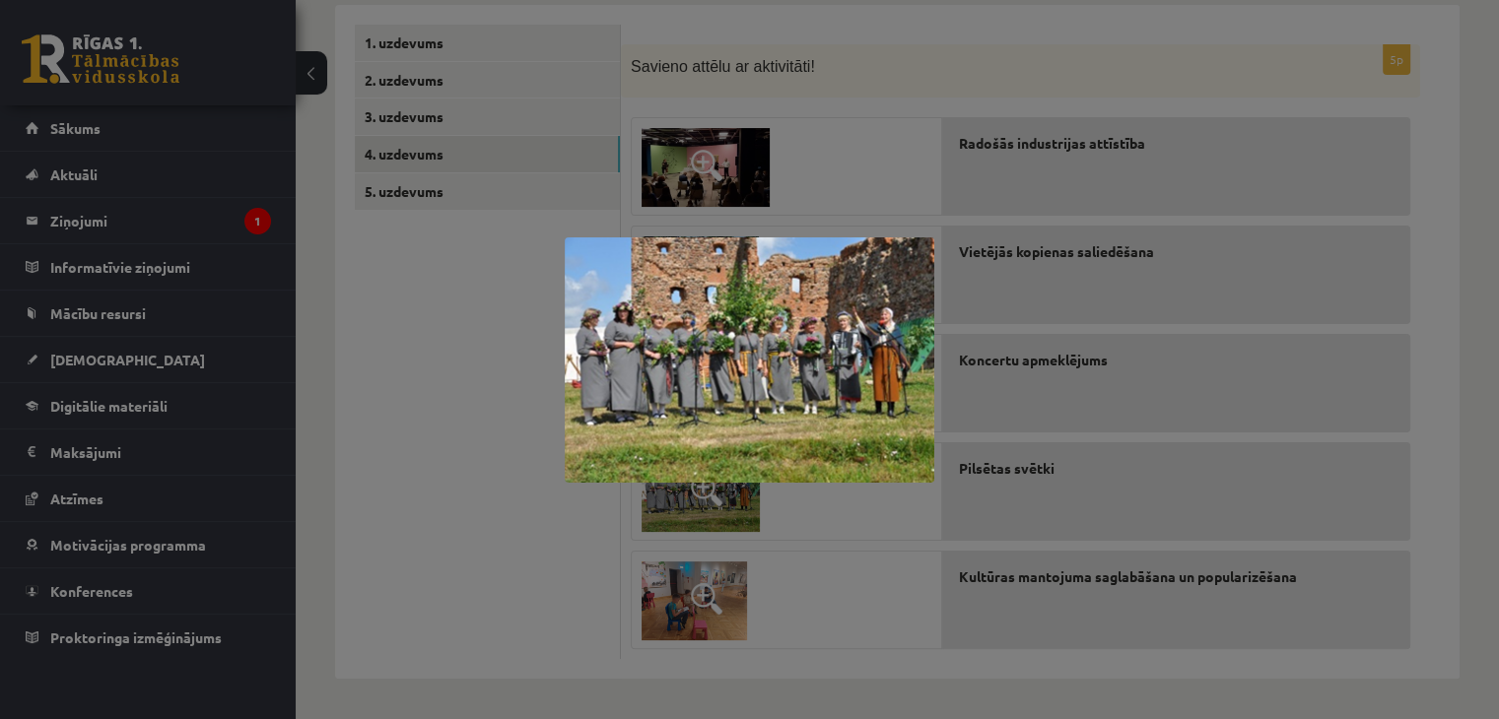
click at [599, 465] on img at bounding box center [750, 359] width 370 height 245
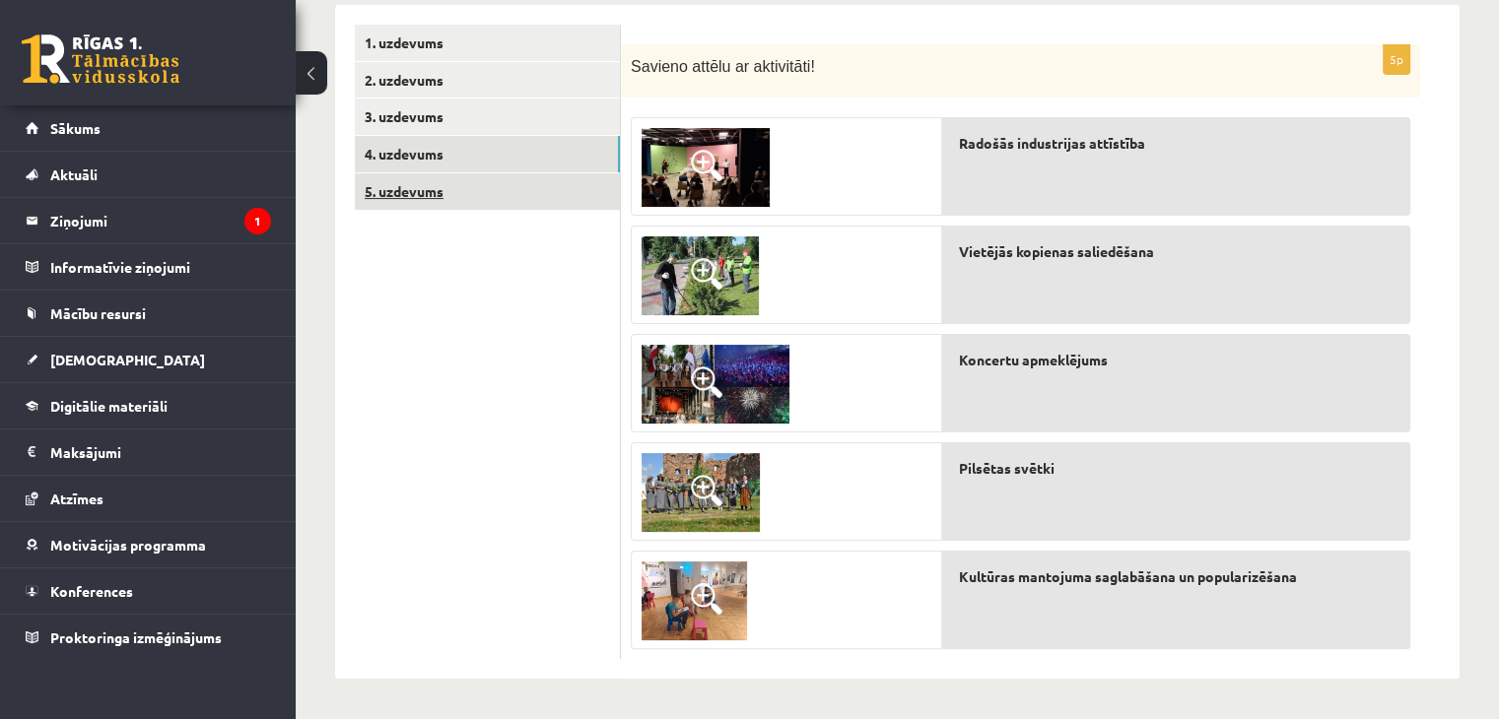
click at [435, 198] on link "5. uzdevums" at bounding box center [487, 191] width 265 height 36
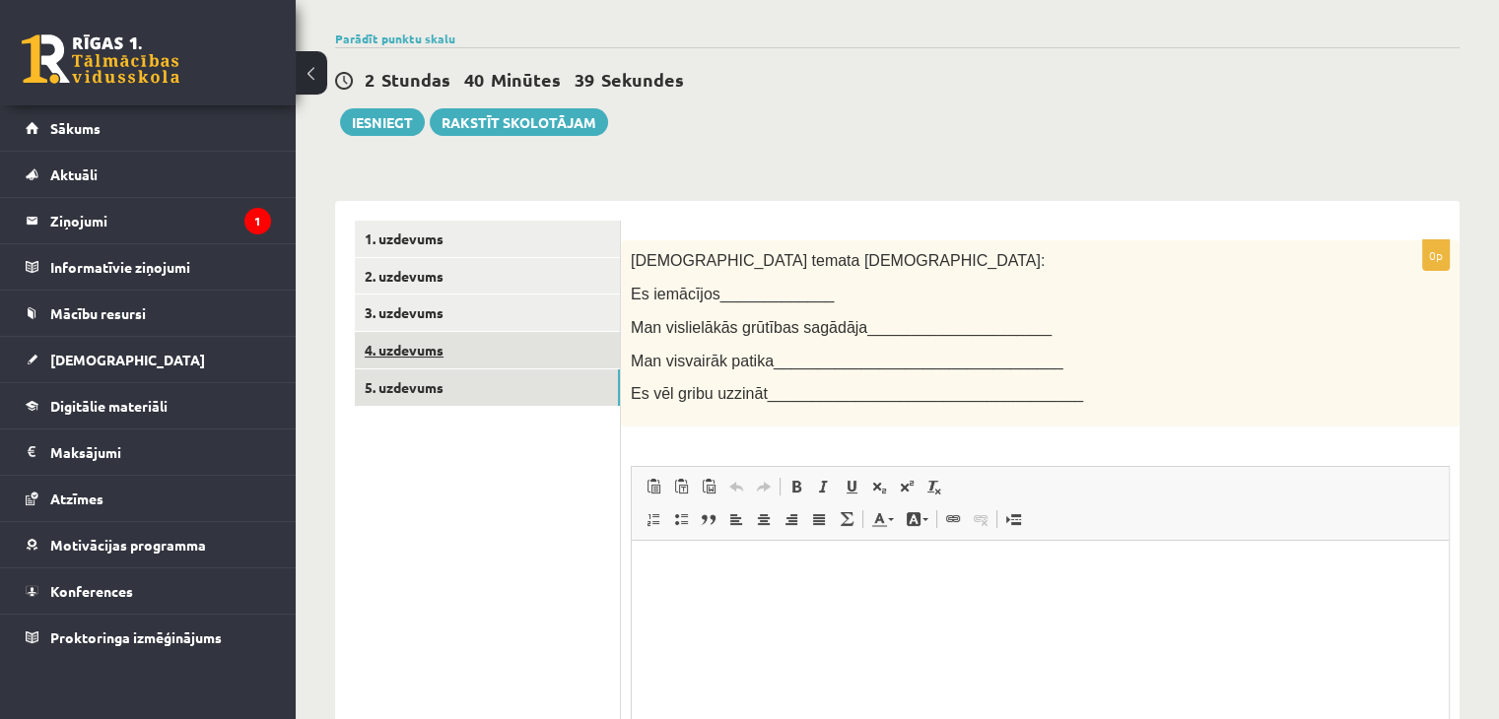
scroll to position [232, 0]
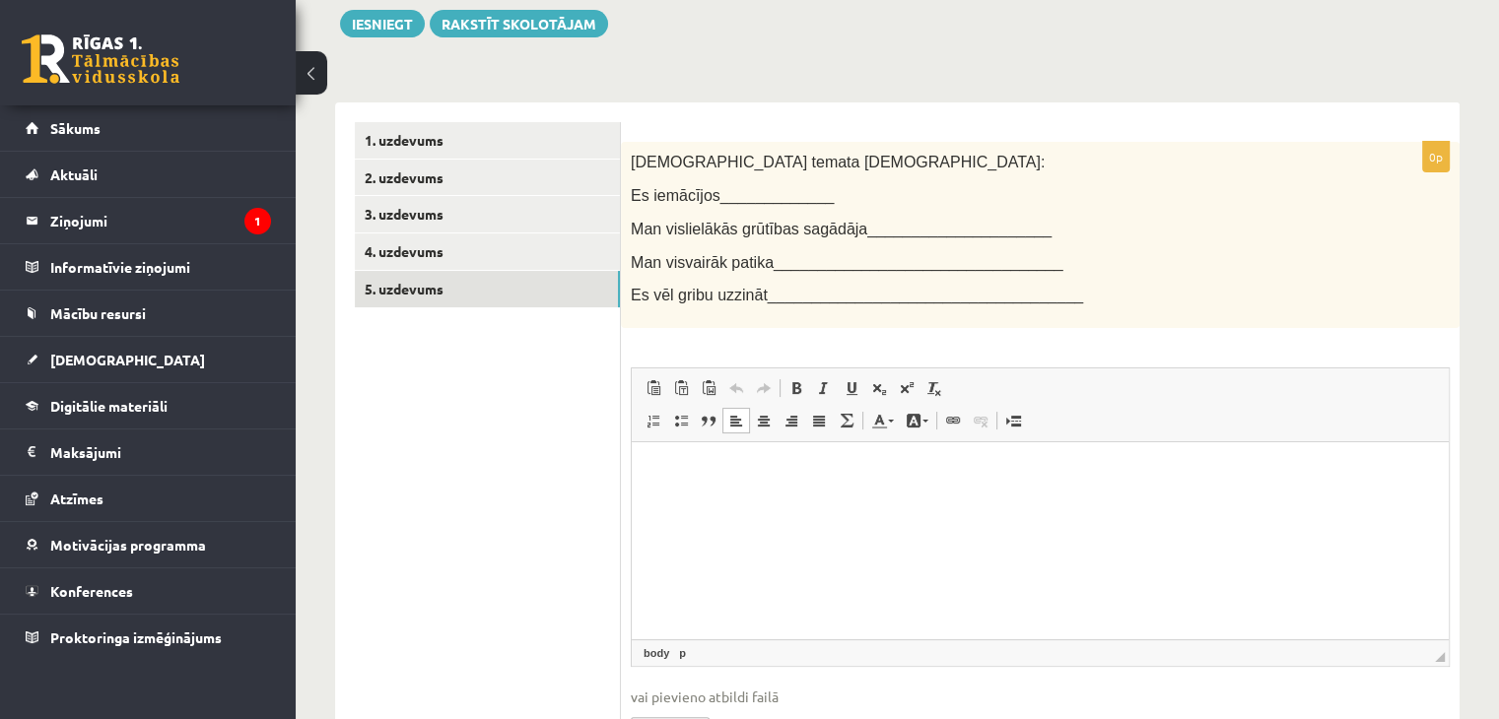
click at [715, 483] on html at bounding box center [1040, 472] width 817 height 60
click at [530, 251] on link "4. uzdevums" at bounding box center [487, 252] width 265 height 36
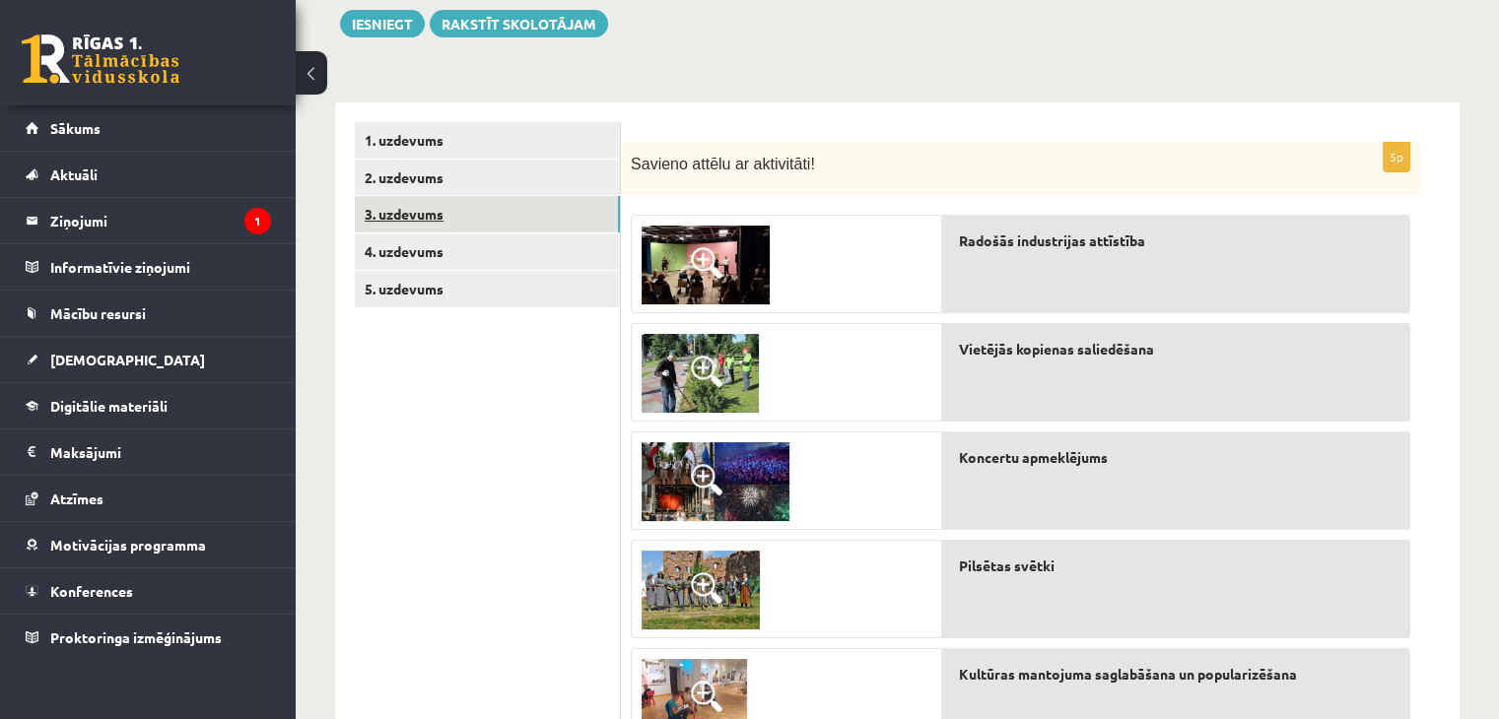
click at [422, 218] on link "3. uzdevums" at bounding box center [487, 214] width 265 height 36
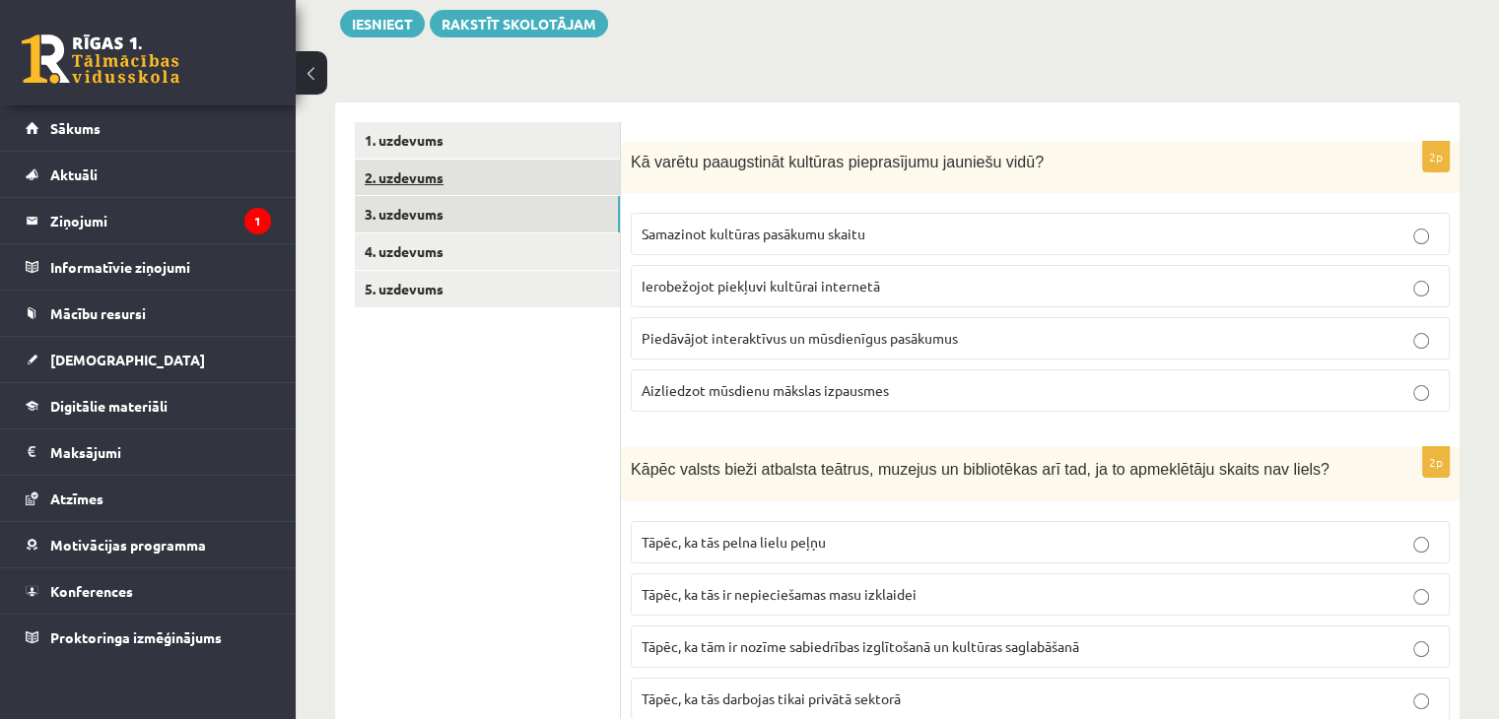
click at [421, 186] on link "2. uzdevums" at bounding box center [487, 178] width 265 height 36
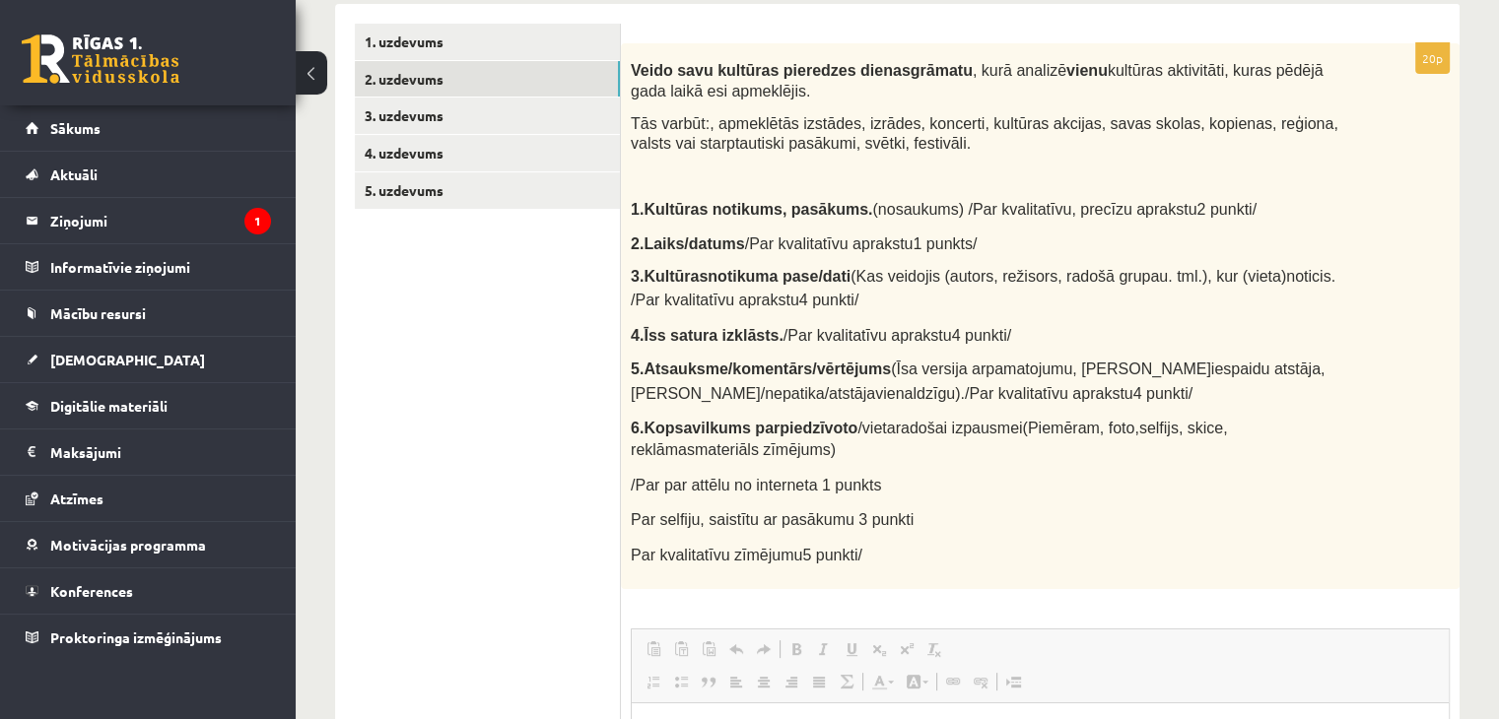
scroll to position [0, 0]
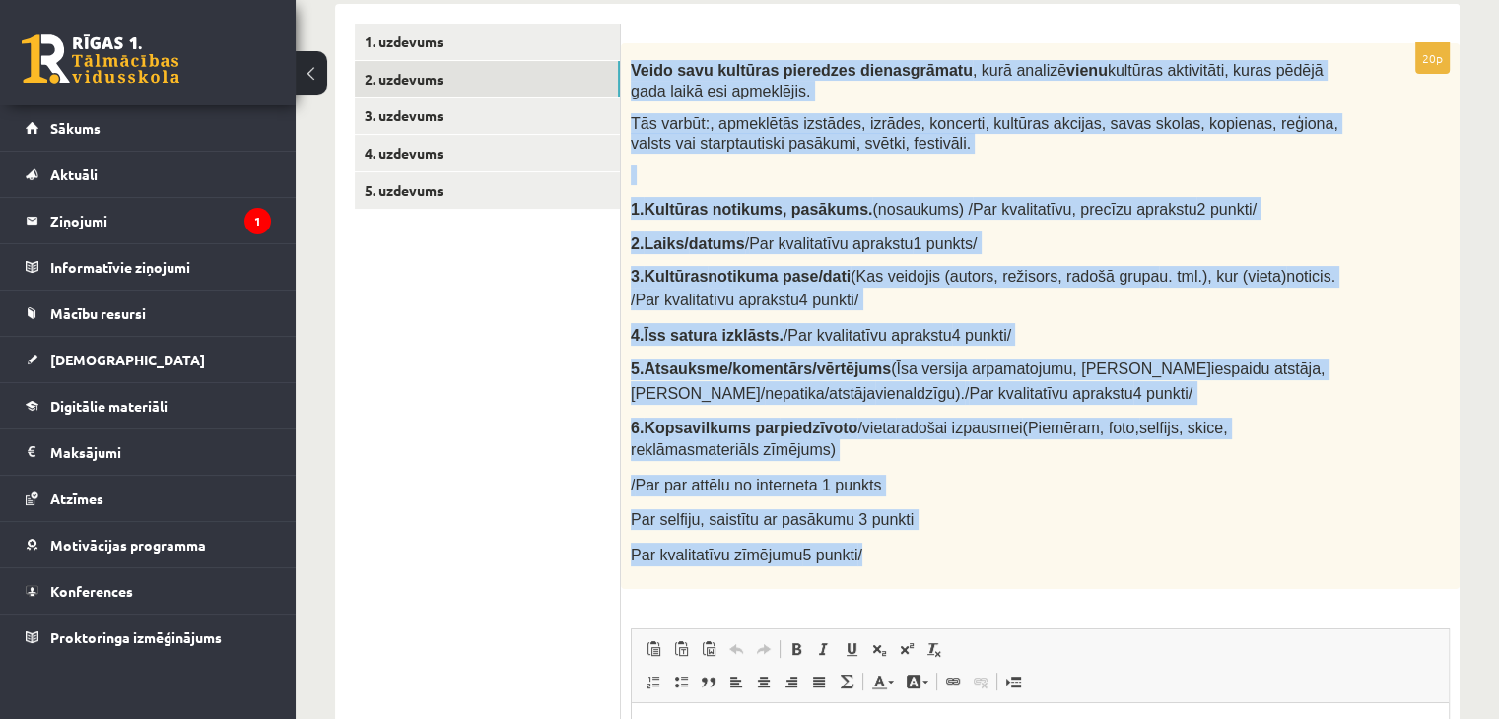
drag, startPoint x: 631, startPoint y: 66, endPoint x: 877, endPoint y: 547, distance: 540.3
click at [877, 547] on div "Veido savu kultūras pieredzes dienasgrāmatu , kurā analizē vienu kultūras aktiv…" at bounding box center [1040, 316] width 839 height 546
copy div "Veido savu kultūras pieredzes dienasgrāmatu , kurā analizē vienu kultūras aktiv…"
click at [882, 561] on div "Veido savu kultūras pieredzes dienasgrāmatu , kurā analizē vienu kultūras aktiv…" at bounding box center [1040, 316] width 839 height 546
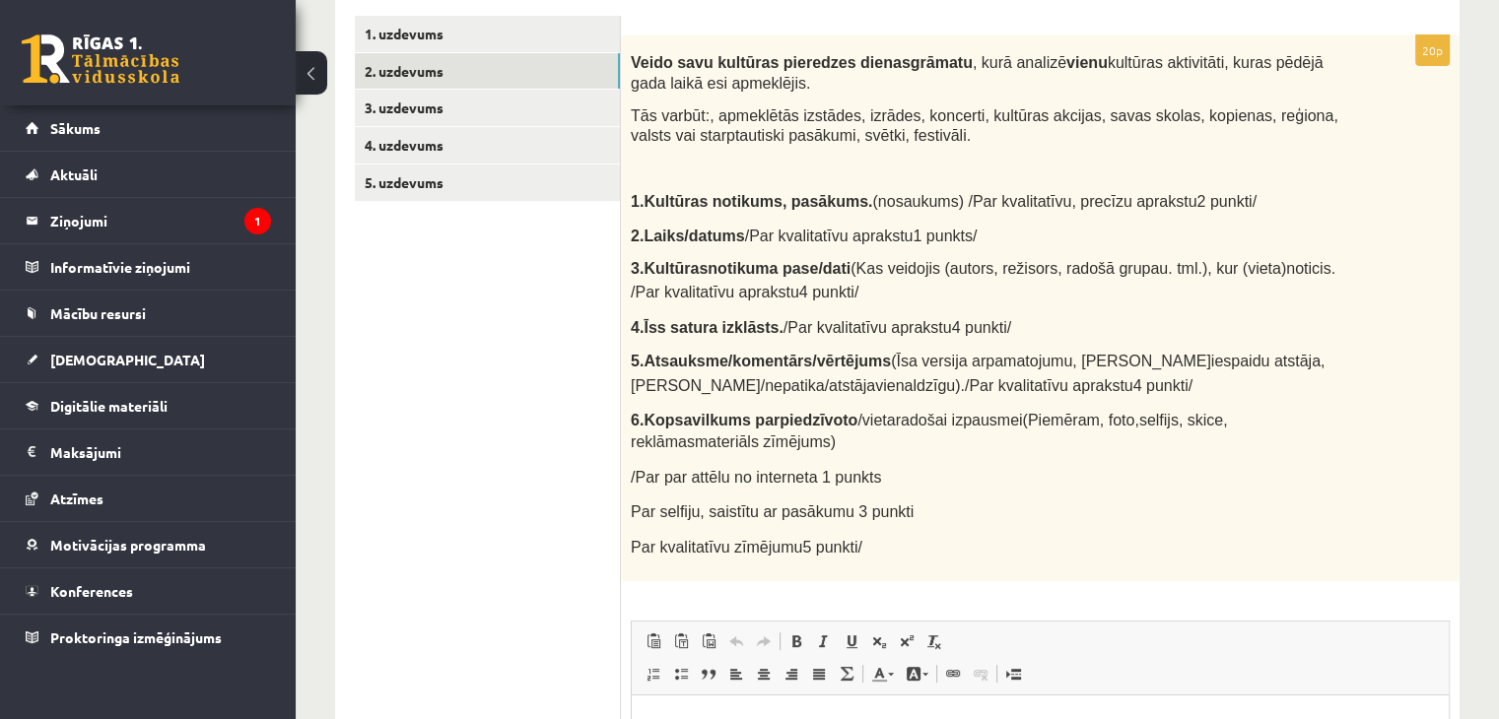
scroll to position [307, 0]
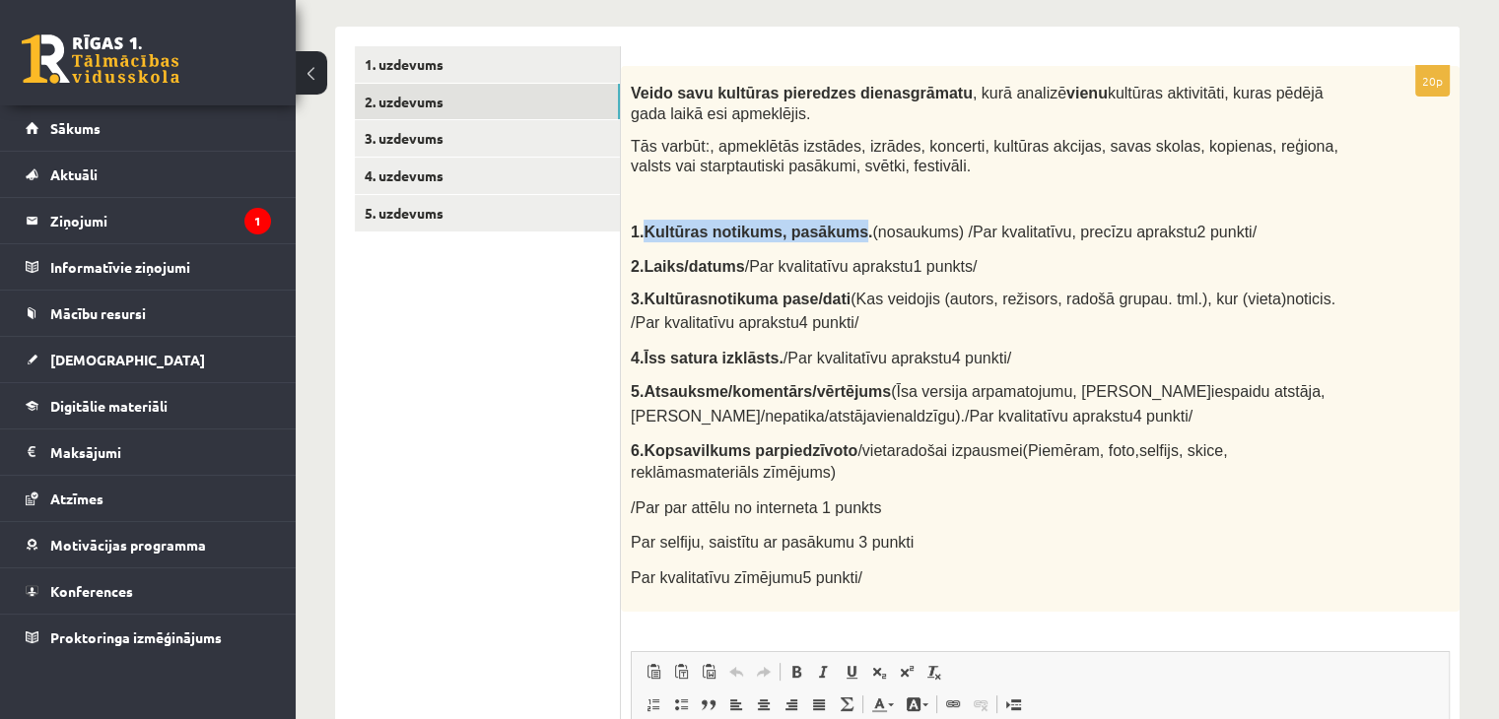
drag, startPoint x: 646, startPoint y: 233, endPoint x: 838, endPoint y: 232, distance: 191.2
click at [838, 232] on b "Kultūras notikums, pasākums." at bounding box center [758, 232] width 229 height 17
copy b "Kultūras notikums, pasākums"
drag, startPoint x: 647, startPoint y: 262, endPoint x: 731, endPoint y: 264, distance: 83.8
click at [731, 264] on p "2. Laiks/ datums / Par kvalitatīvu aprakstu 1 punkts/" at bounding box center [989, 265] width 716 height 23
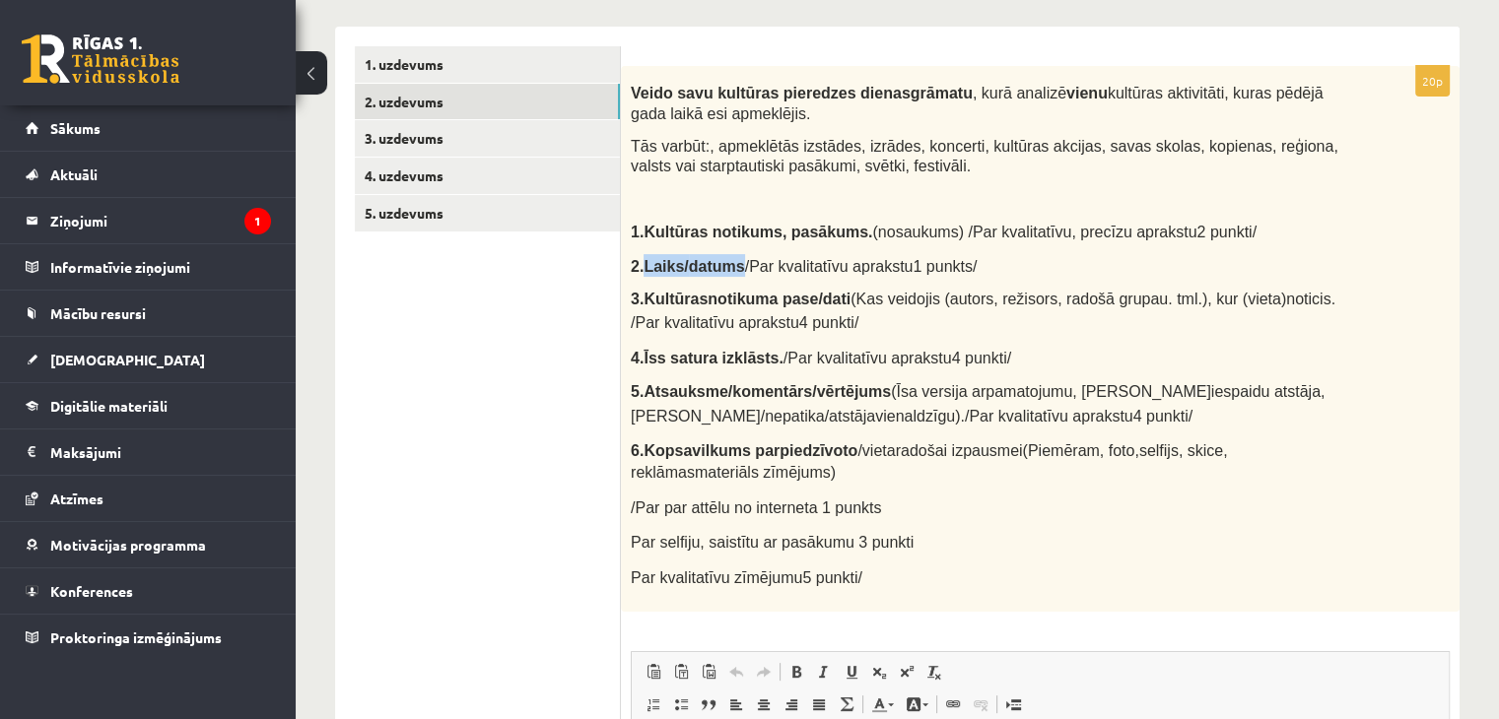
copy p "Laiks/ datums"
drag, startPoint x: 645, startPoint y: 297, endPoint x: 832, endPoint y: 298, distance: 186.3
click at [832, 298] on p "3. Kultūras notikuma pase/dati (Kas veidojis (autors, režisors, radošā grupa u.…" at bounding box center [991, 311] width 720 height 44
copy p "Kultūras notikuma pase/dati"
drag, startPoint x: 647, startPoint y: 356, endPoint x: 765, endPoint y: 356, distance: 117.3
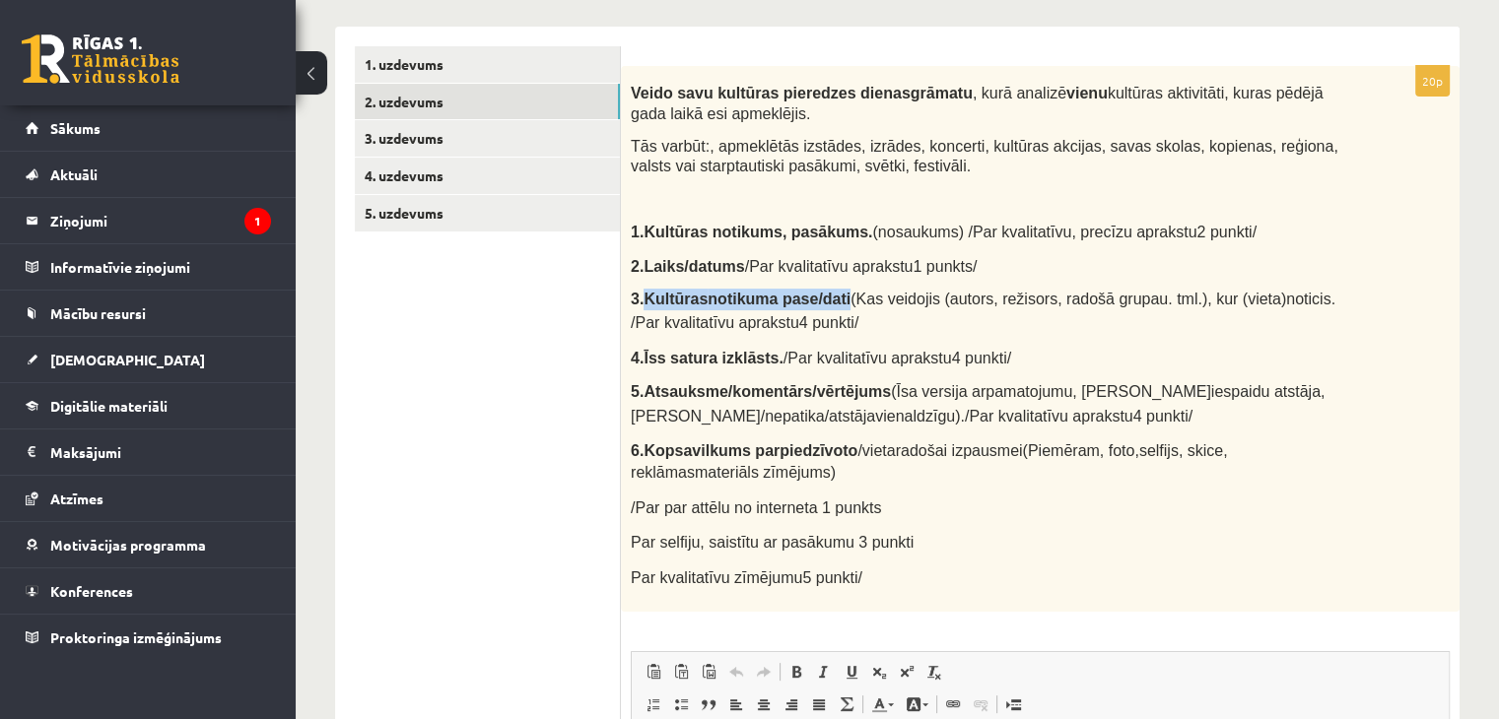
click at [765, 356] on p "4. Īss satura izklāsts. / Par kvalitatīvu aprakstu 4 punkti/" at bounding box center [991, 357] width 720 height 23
copy span "Īss satura izklāsts."
drag, startPoint x: 664, startPoint y: 393, endPoint x: 864, endPoint y: 392, distance: 200.1
click at [864, 392] on span "5. Atsauksme/komentārs/vērtējums" at bounding box center [761, 392] width 260 height 16
copy span "Atsauksme/komentārs/vērtējums"
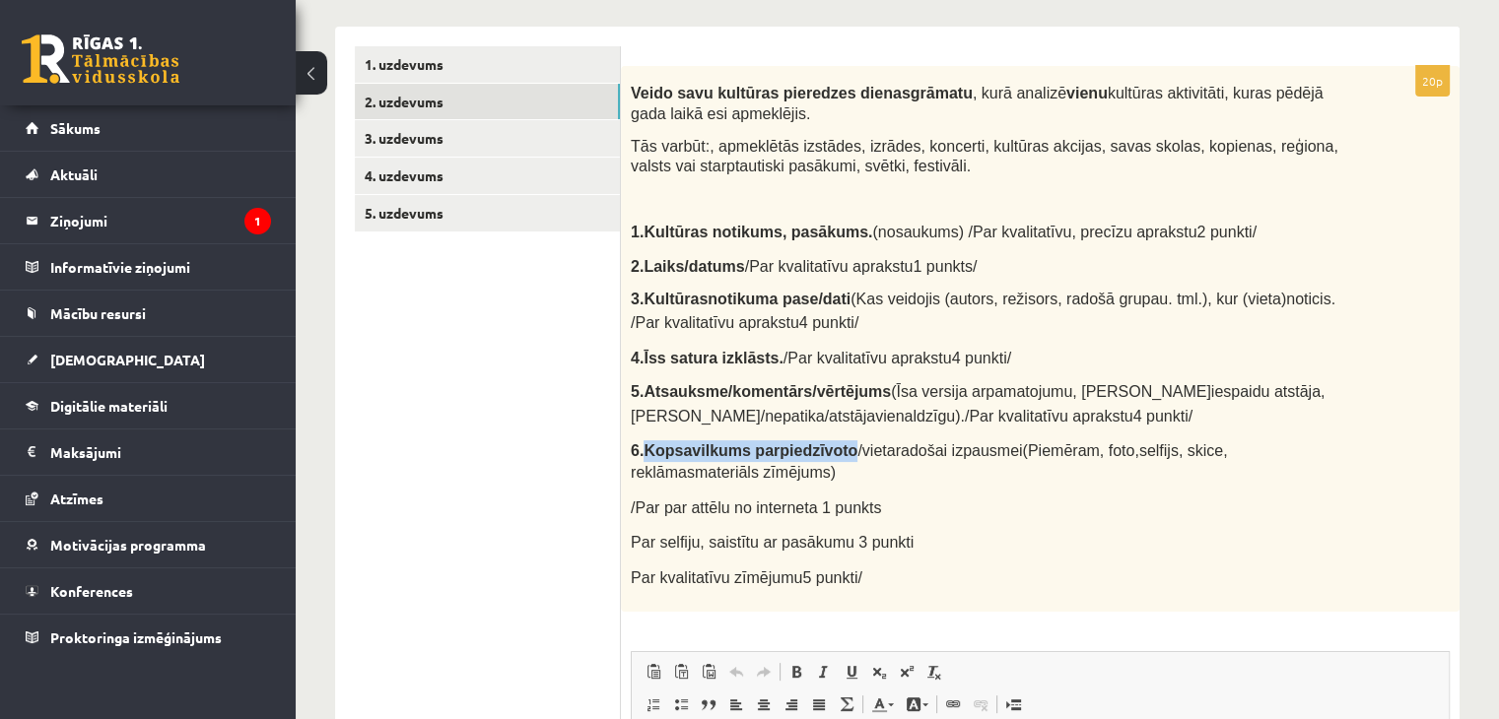
drag, startPoint x: 643, startPoint y: 446, endPoint x: 832, endPoint y: 453, distance: 189.3
click at [832, 453] on p "6. Kopsavilkums par piedzīvoto /vieta radošai izpausmei (Piemēram, foto, selfij…" at bounding box center [991, 462] width 720 height 44
copy p "Kopsavilkums par piedzīvoto"
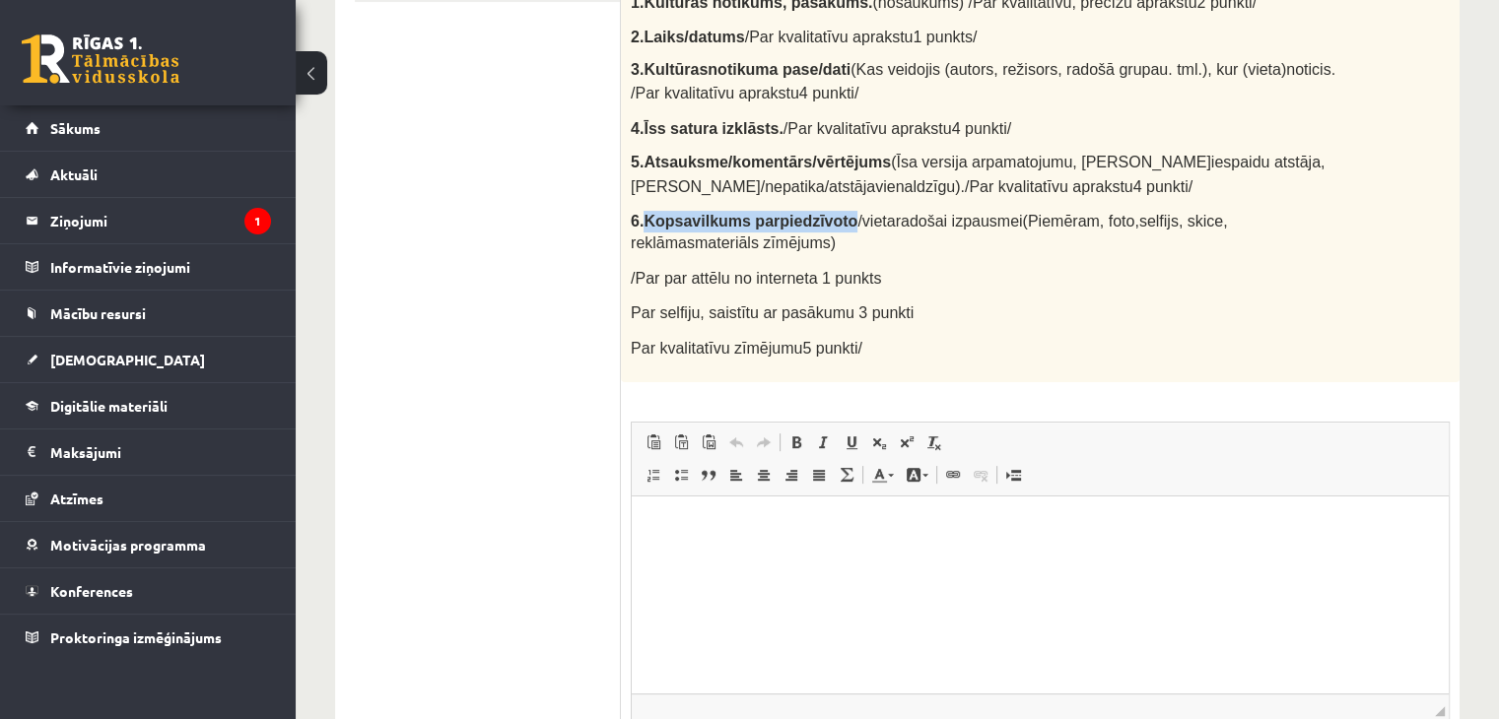
scroll to position [505, 0]
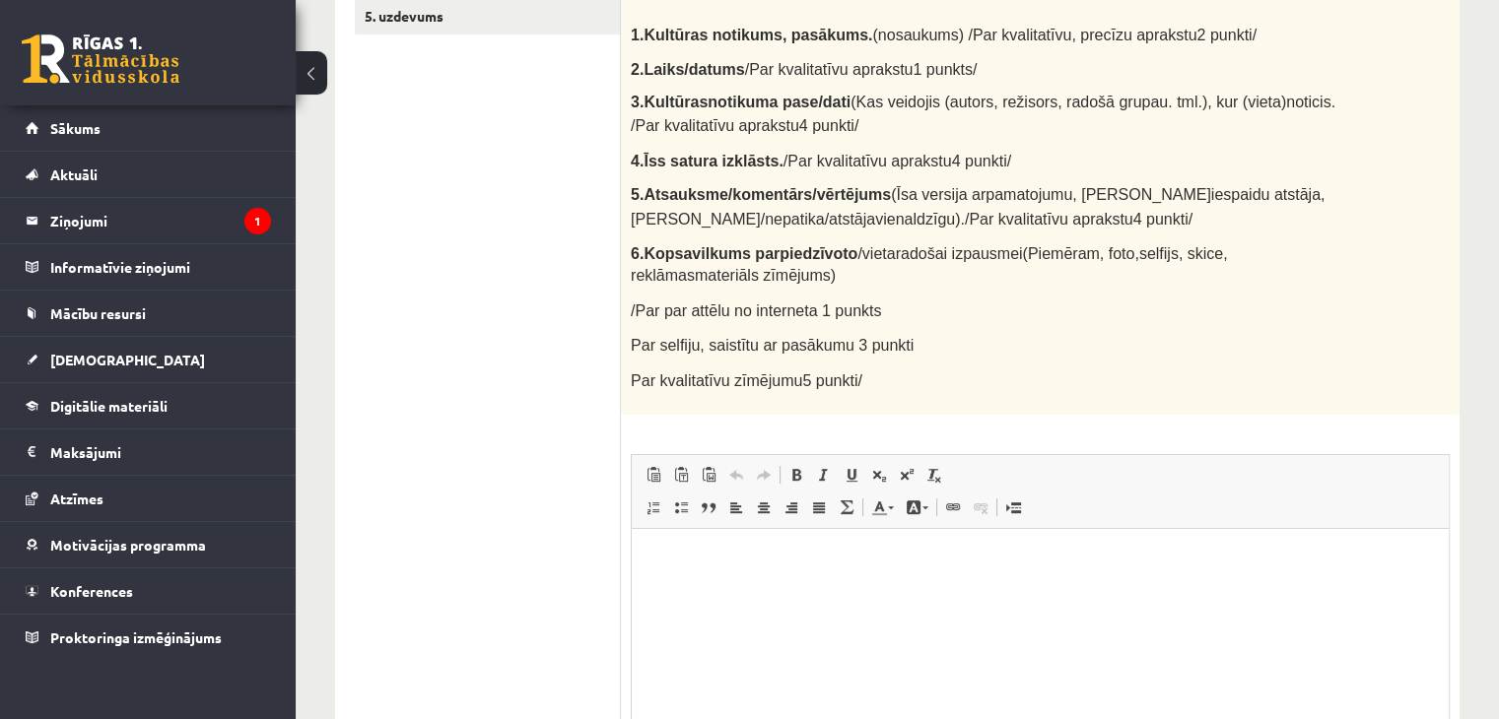
click at [962, 369] on p "Par kvalitatīvu zīmējumu 5 punkti /" at bounding box center [991, 381] width 720 height 24
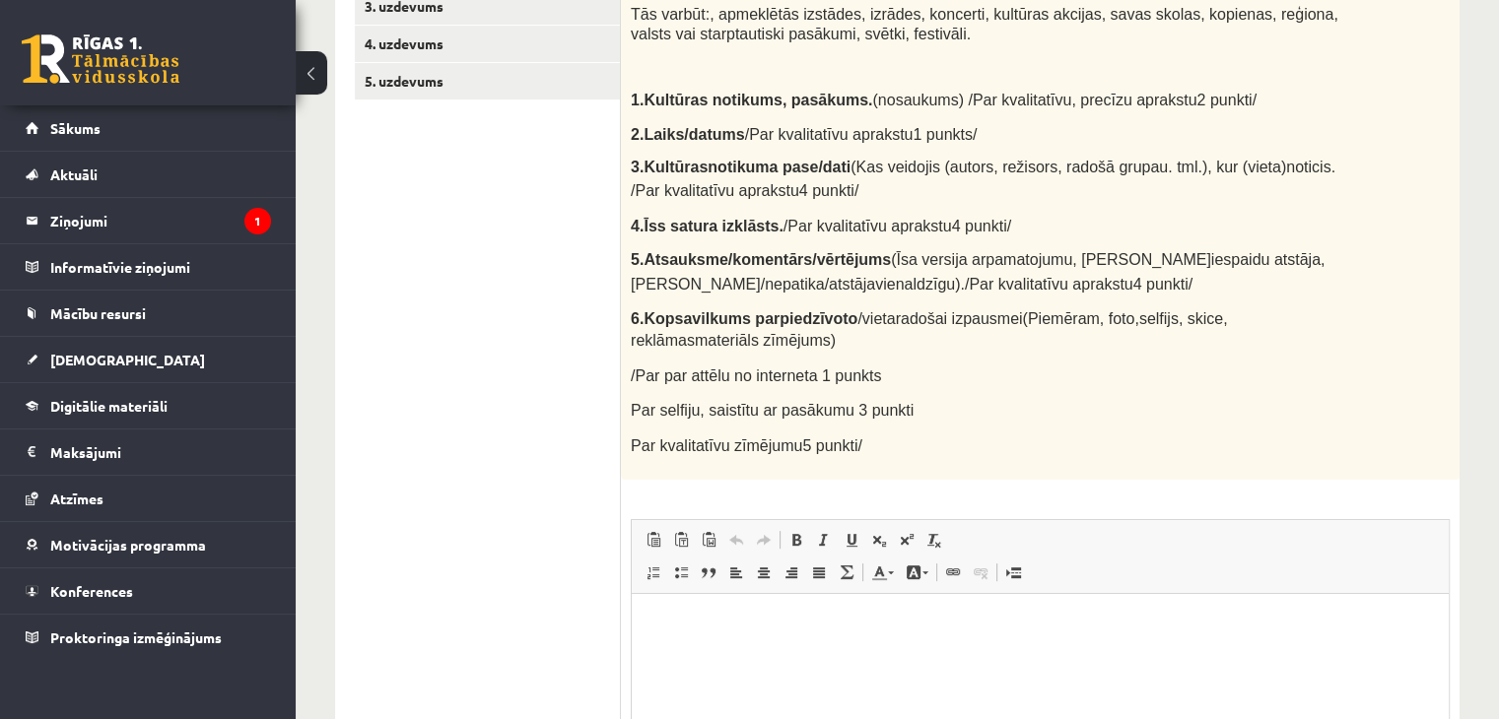
scroll to position [406, 0]
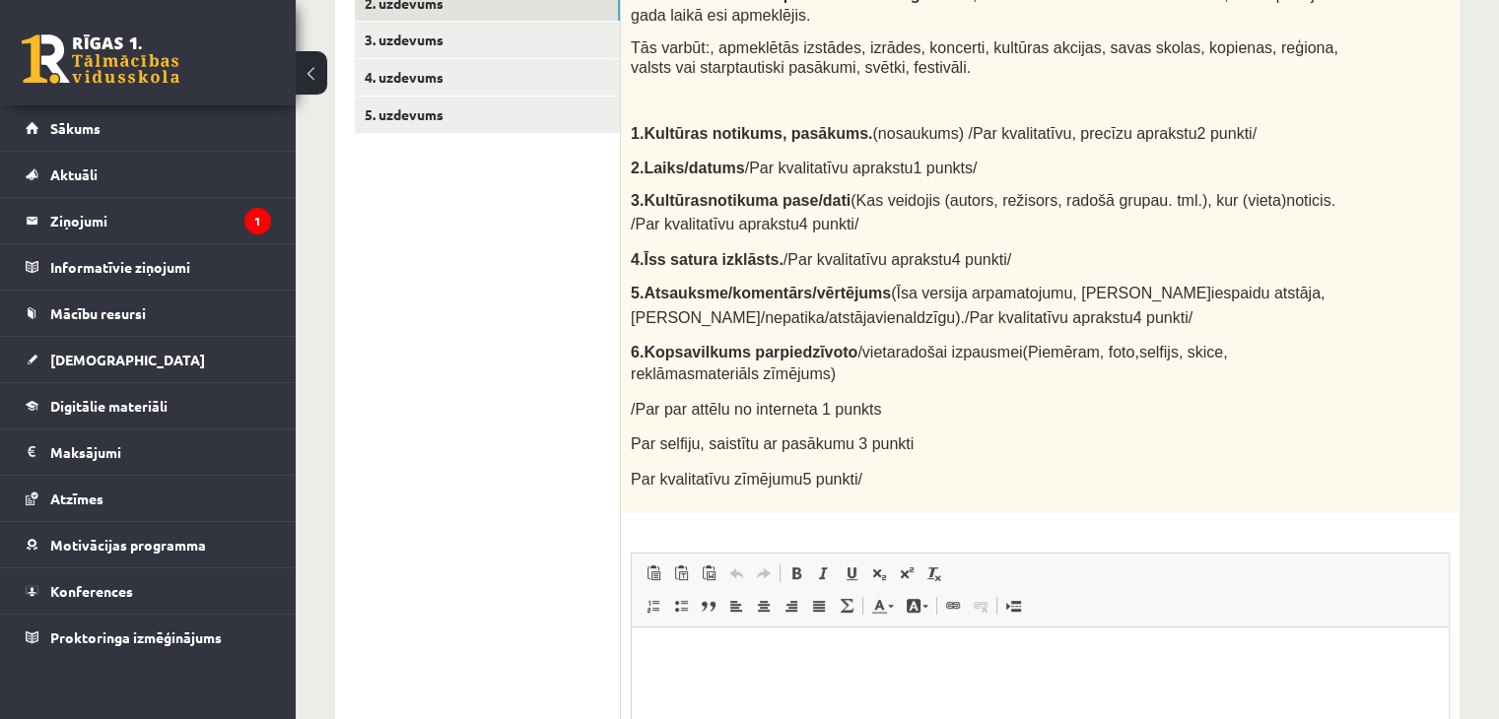
click at [1219, 399] on p "/ Par par attēlu no interneta 1 punkts" at bounding box center [991, 410] width 720 height 22
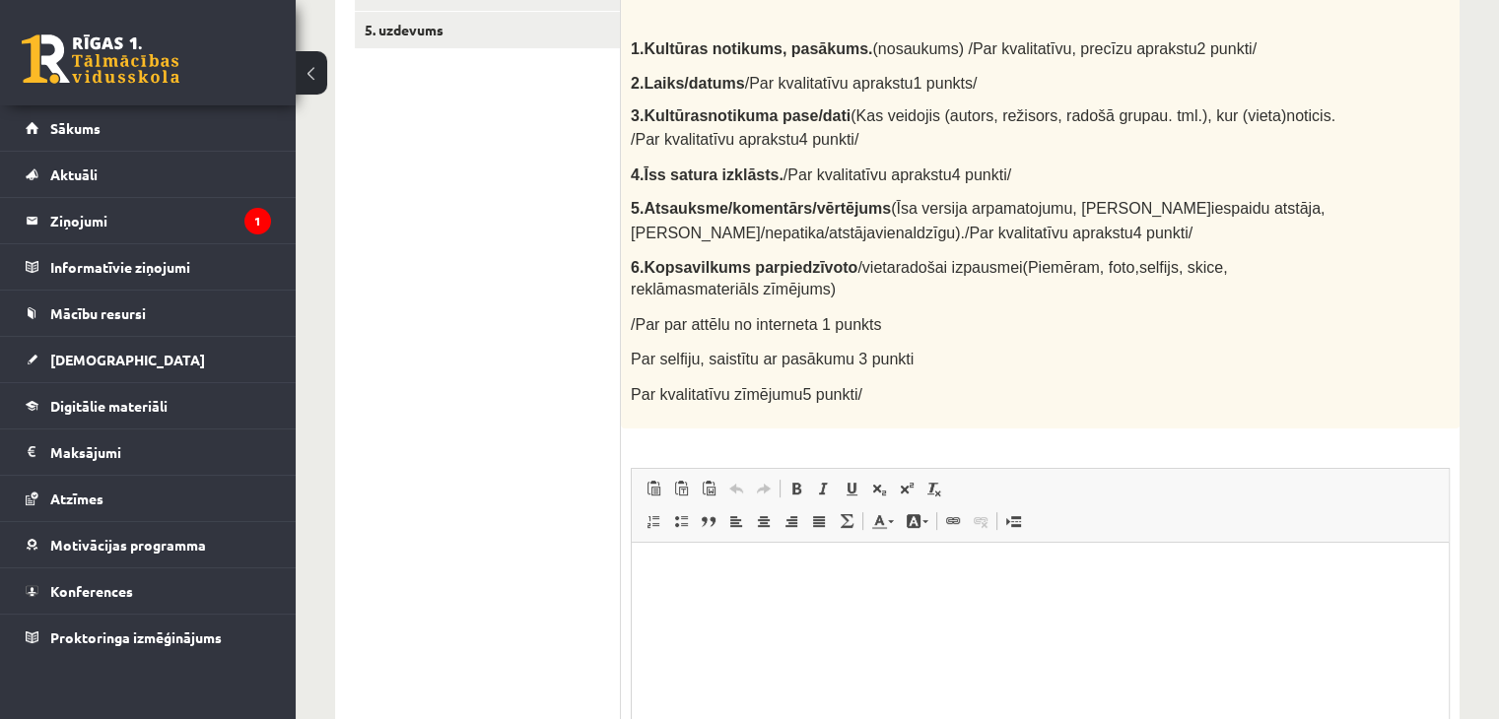
scroll to position [702, 0]
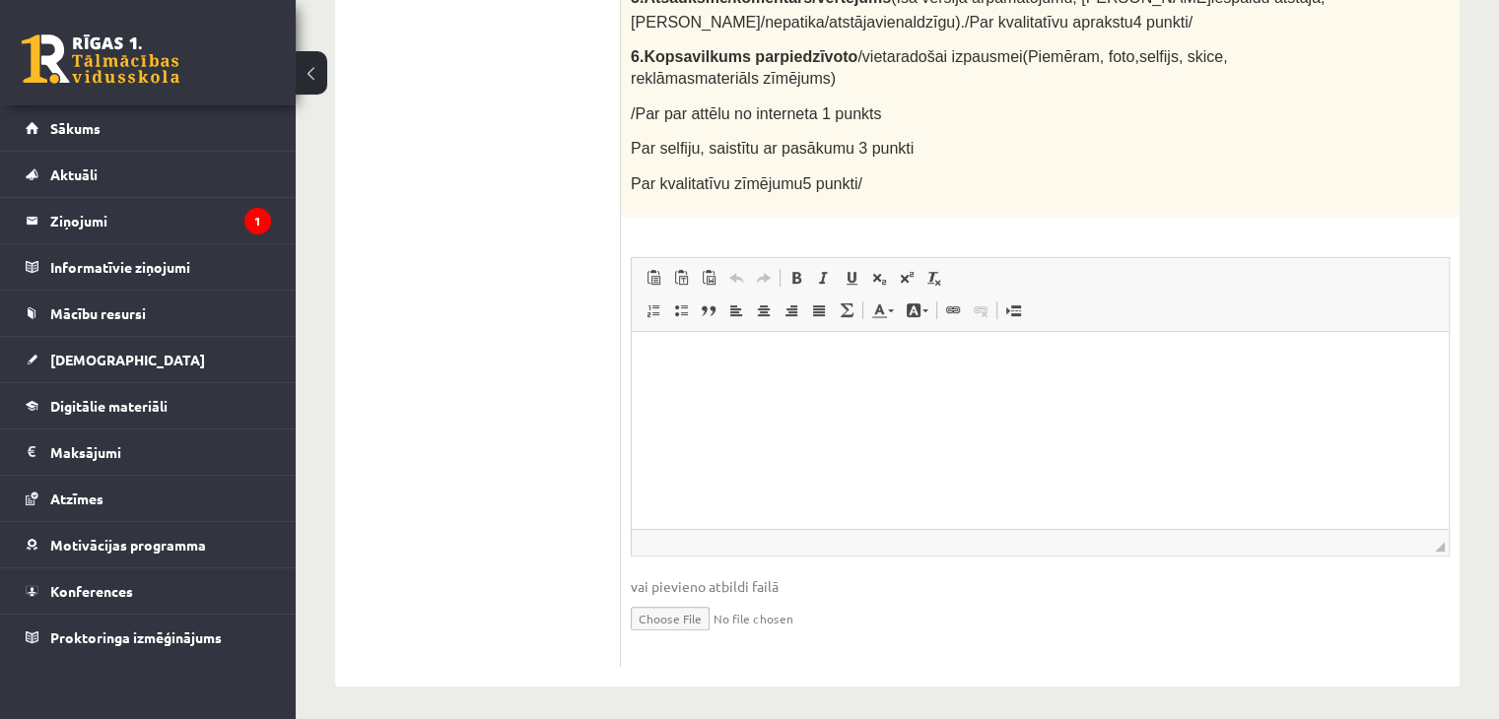
click at [663, 612] on input "file" at bounding box center [1040, 617] width 819 height 40
type input "**********"
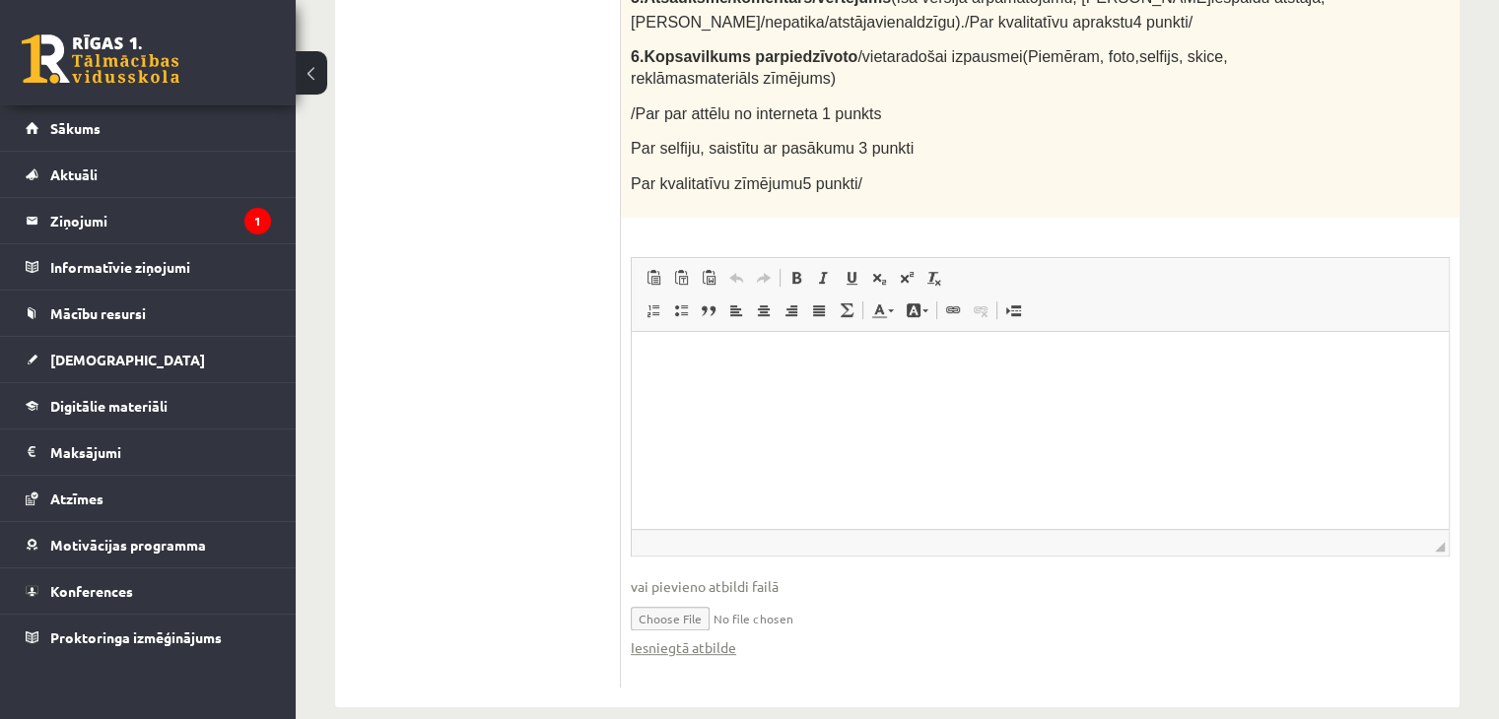
scroll to position [722, 0]
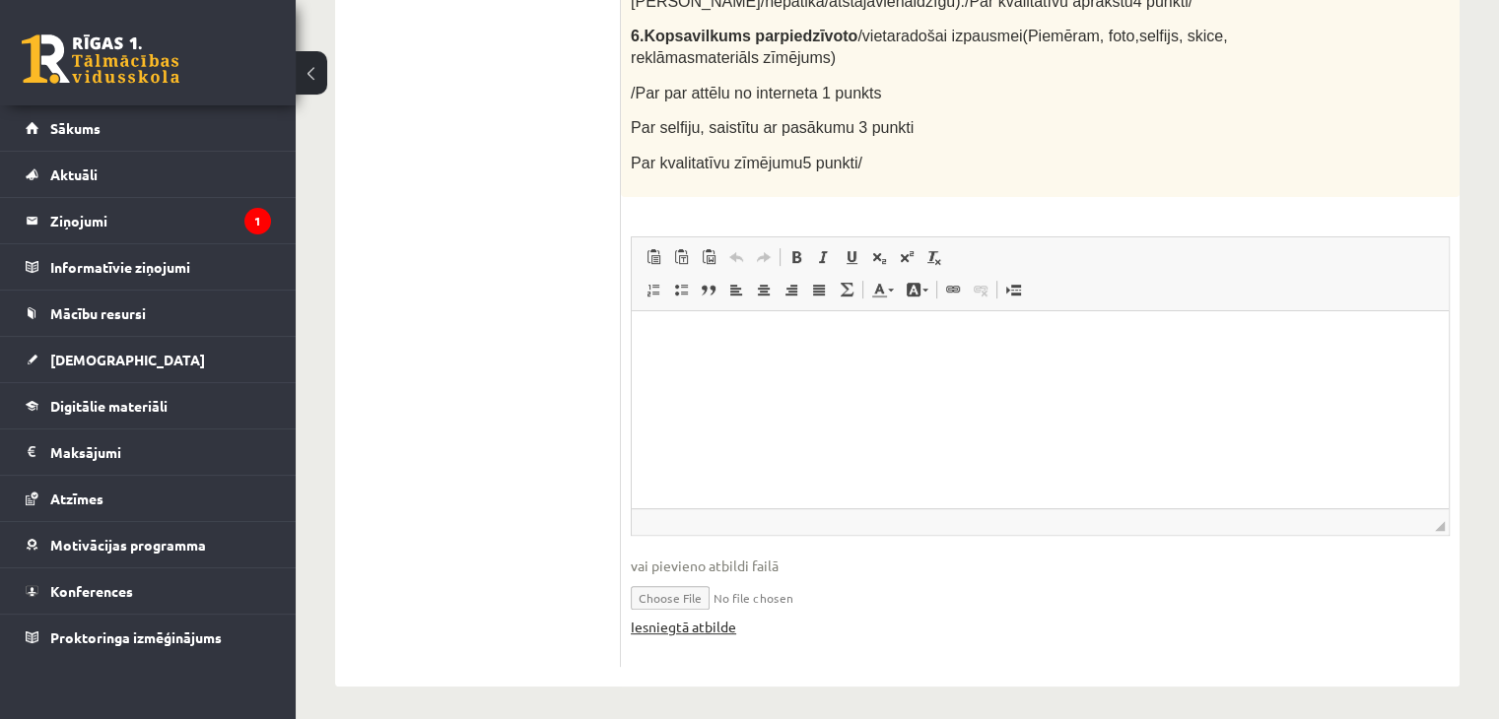
click at [712, 617] on link "Iesniegtā atbilde" at bounding box center [683, 627] width 105 height 21
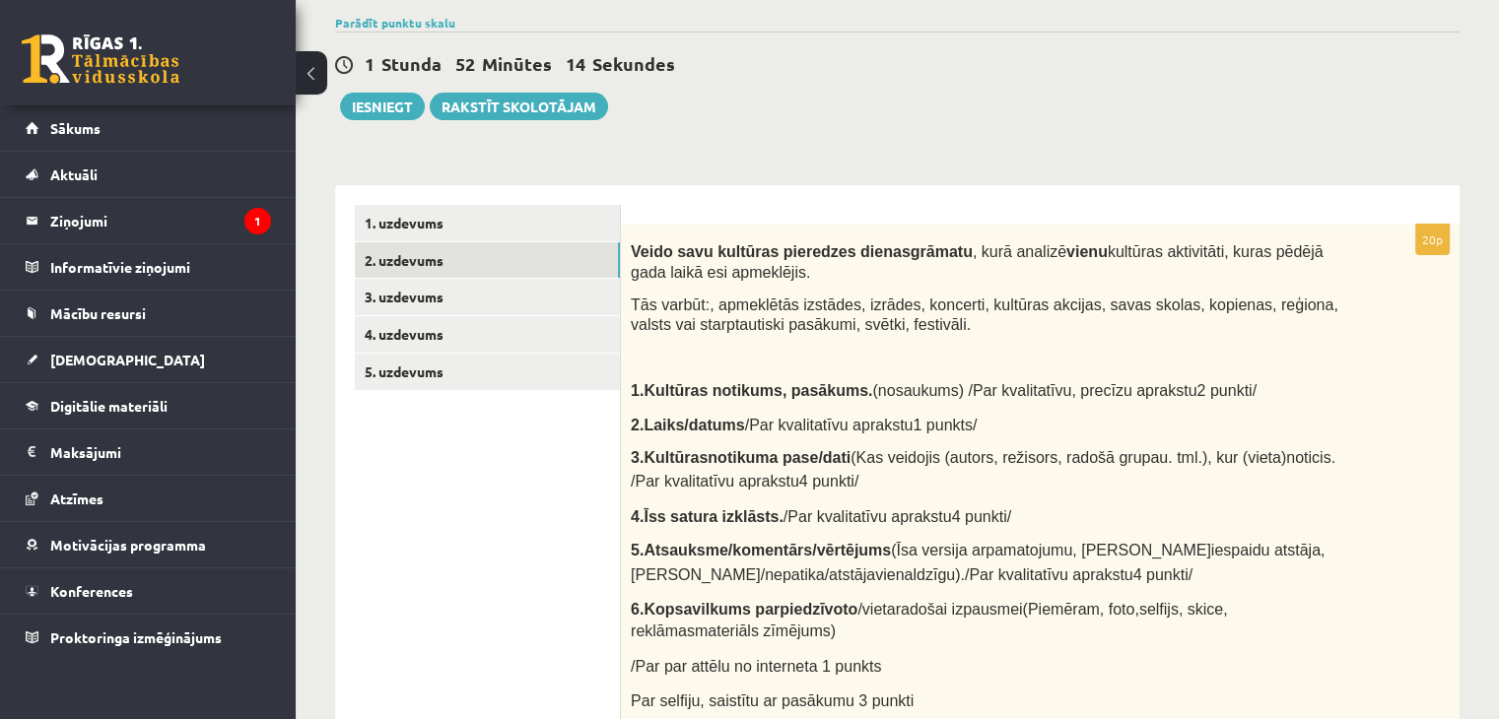
scroll to position [0, 0]
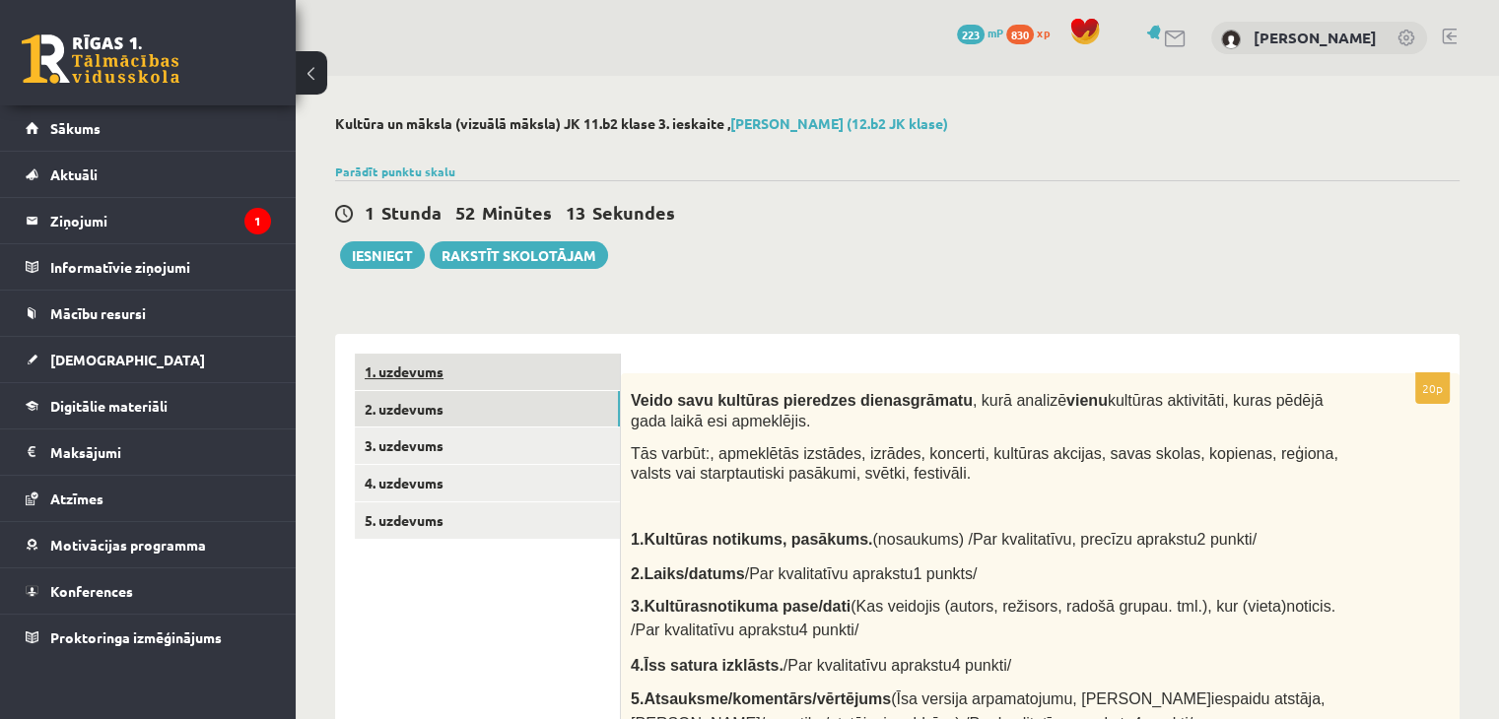
click at [493, 372] on link "1. uzdevums" at bounding box center [487, 372] width 265 height 36
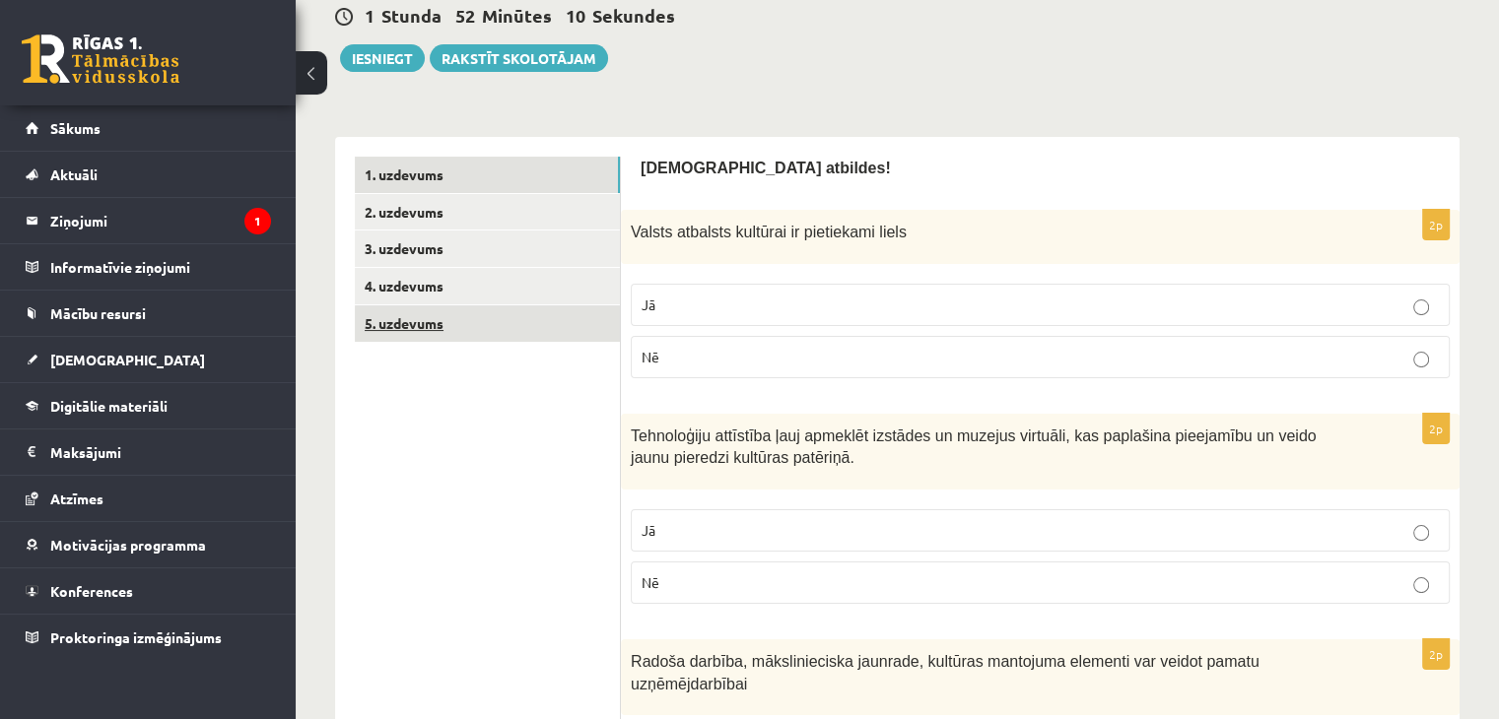
scroll to position [296, 0]
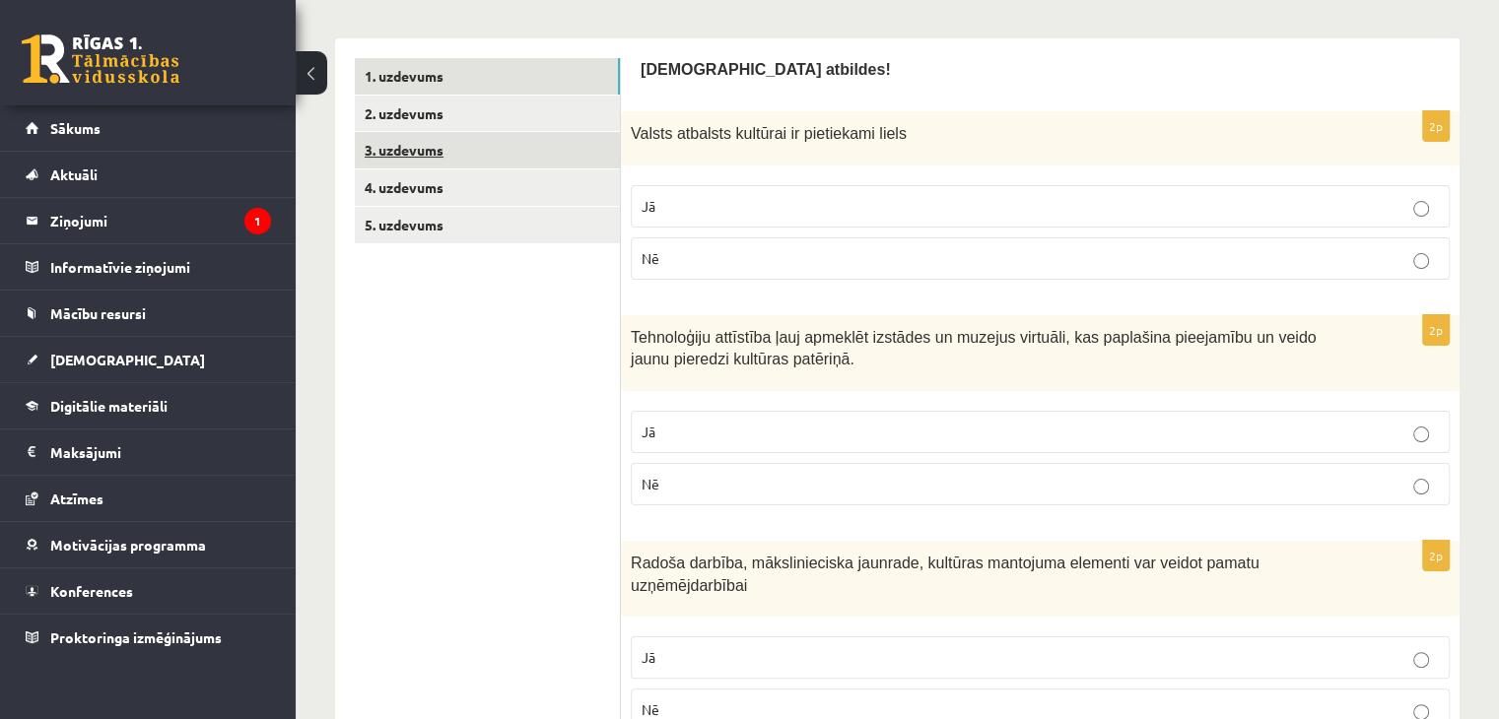
click at [441, 159] on link "3. uzdevums" at bounding box center [487, 150] width 265 height 36
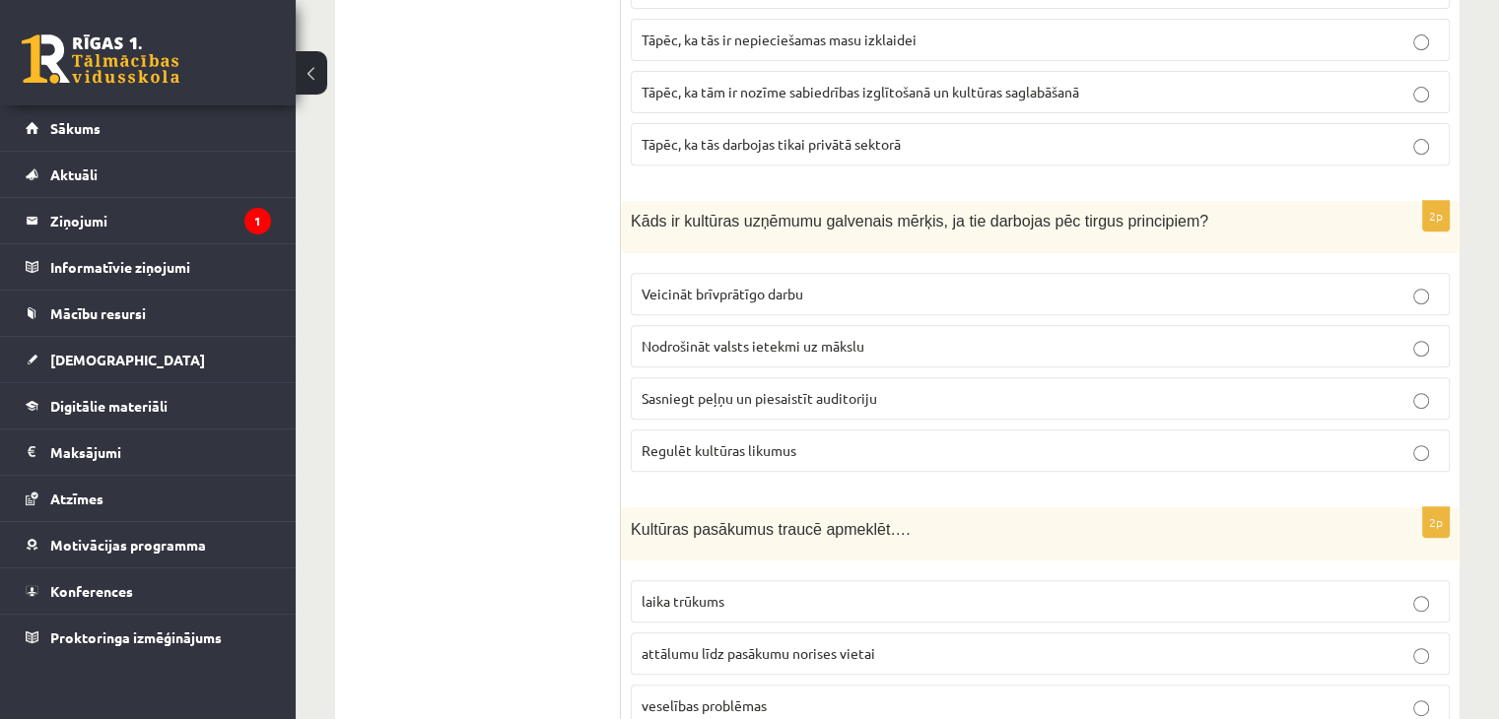
scroll to position [394, 0]
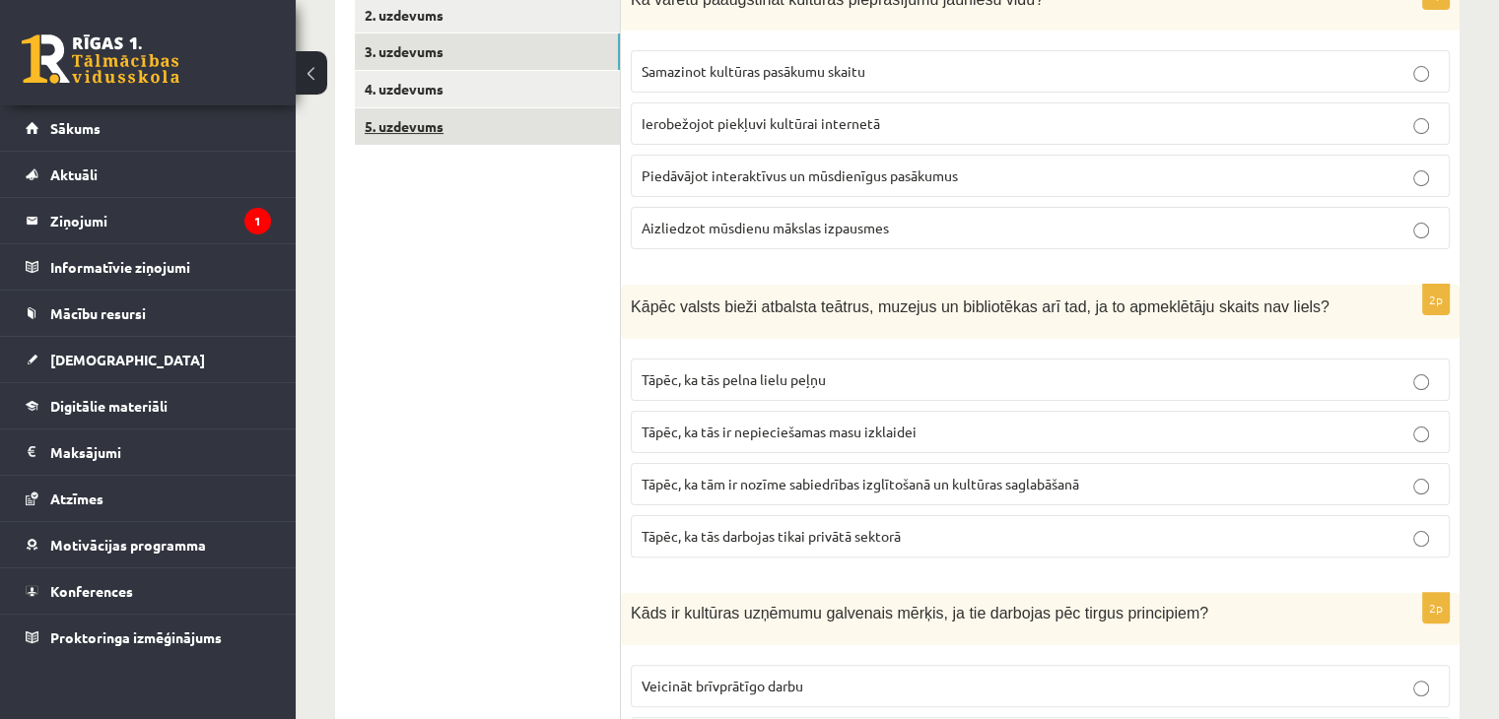
click at [411, 129] on link "5. uzdevums" at bounding box center [487, 126] width 265 height 36
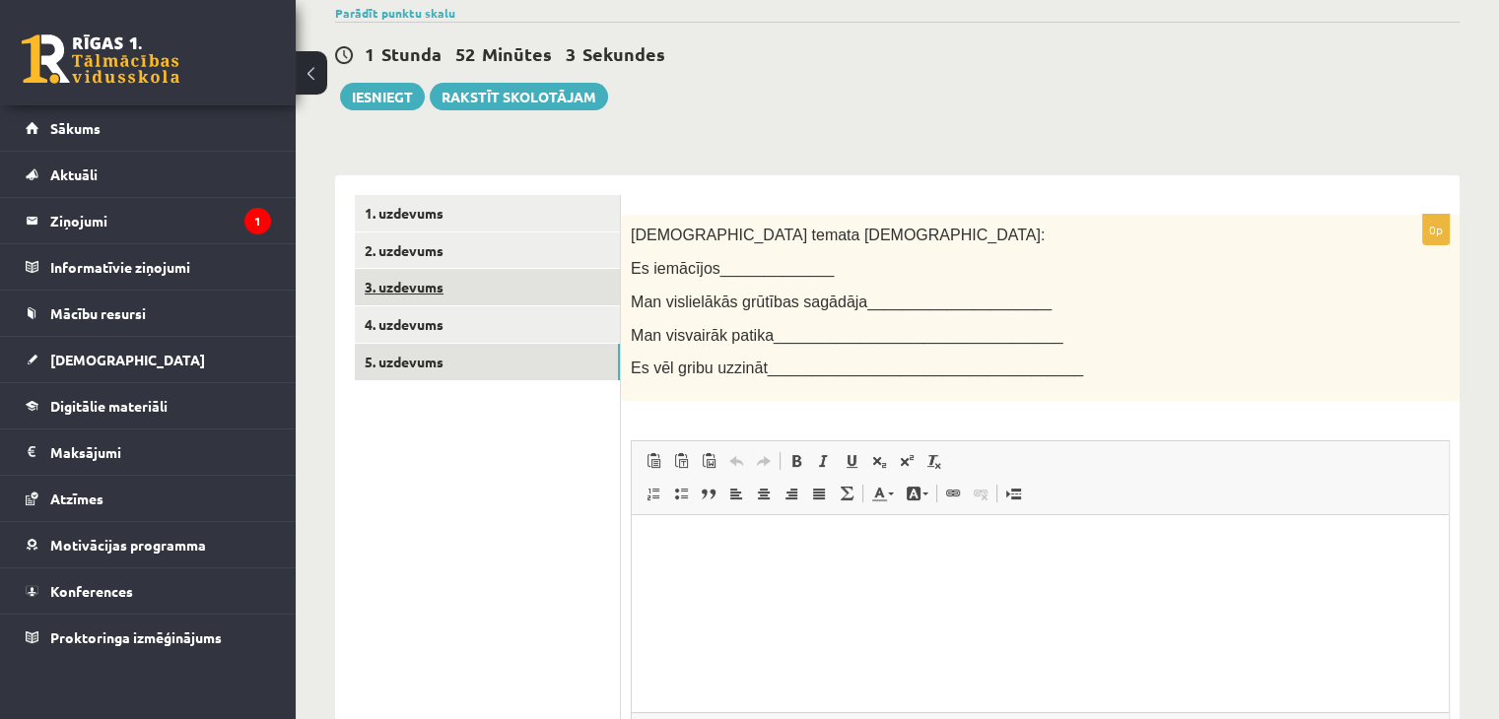
scroll to position [152, 0]
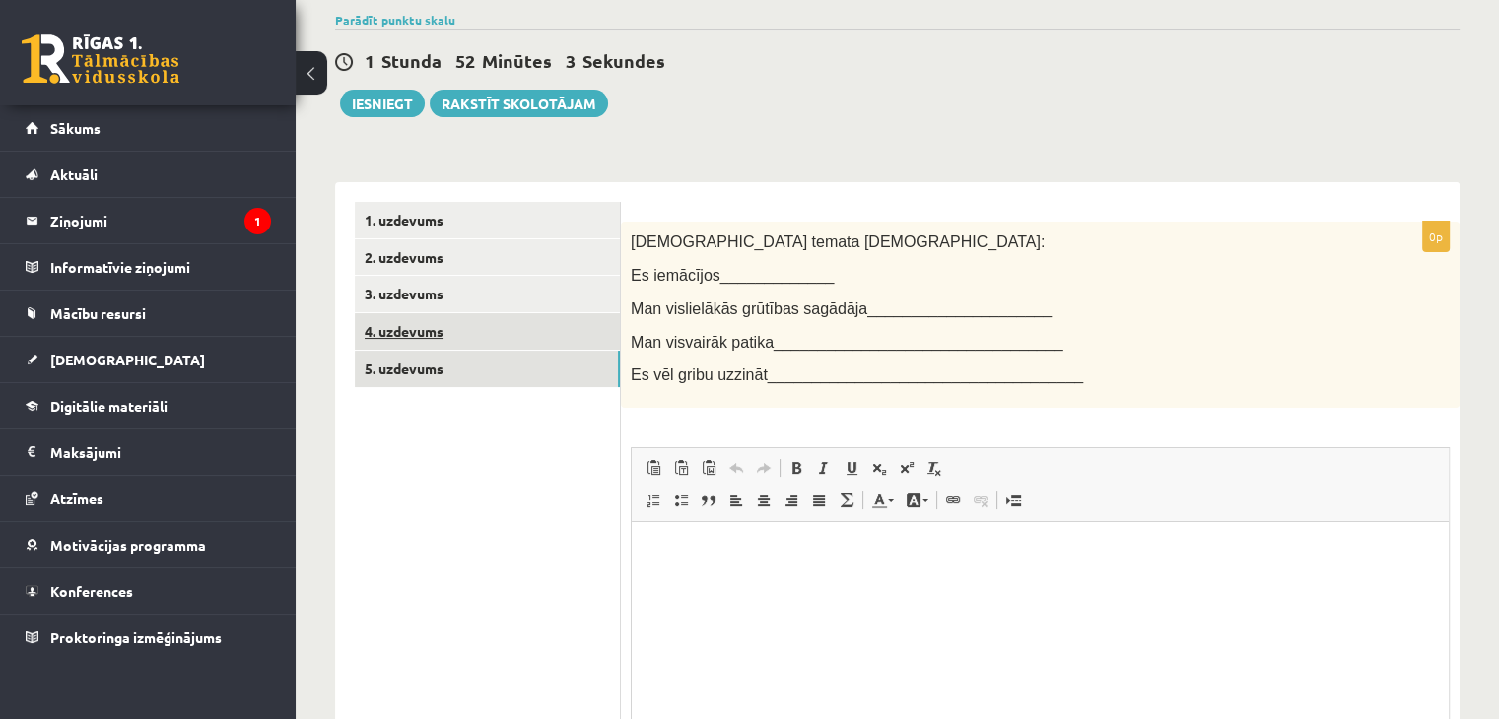
click at [474, 330] on link "4. uzdevums" at bounding box center [487, 331] width 265 height 36
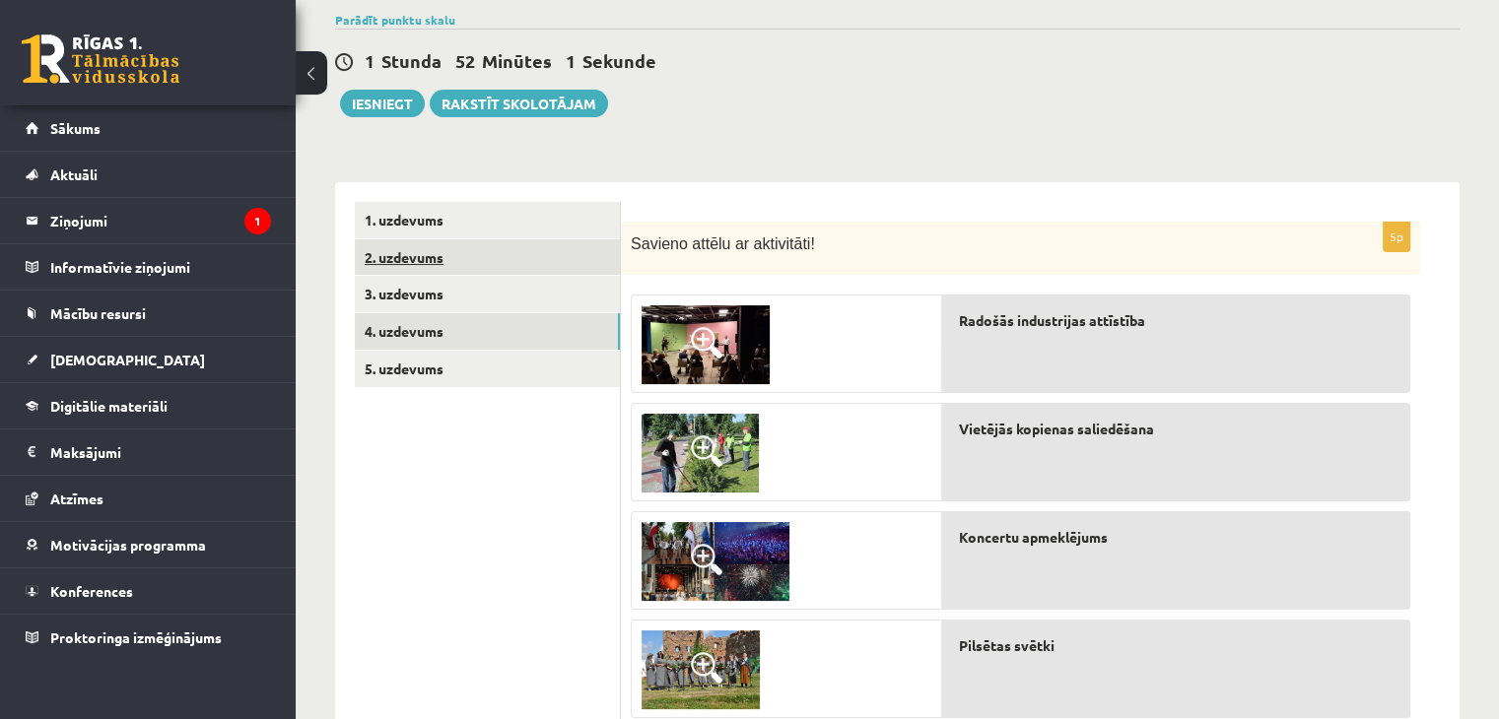
click at [401, 255] on link "2. uzdevums" at bounding box center [487, 257] width 265 height 36
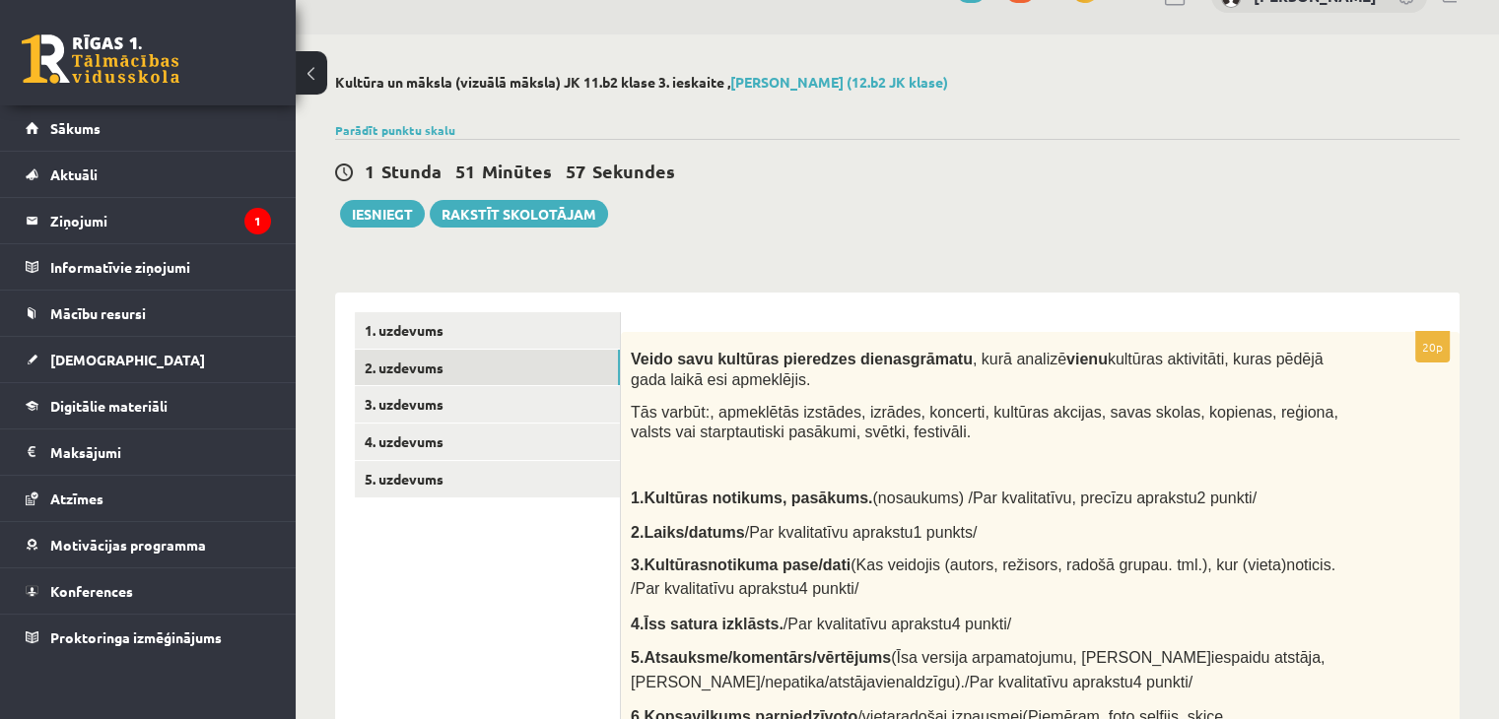
scroll to position [0, 0]
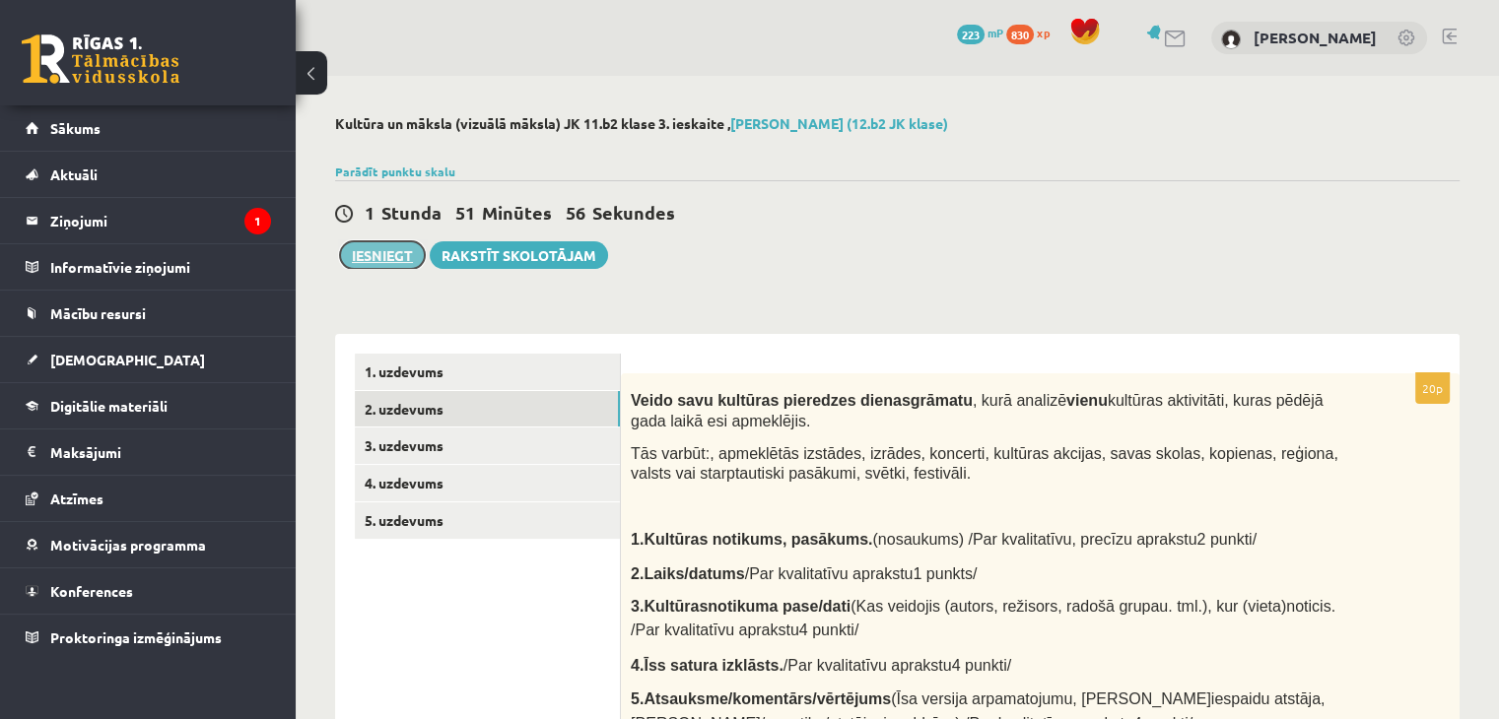
click at [402, 260] on button "Iesniegt" at bounding box center [382, 255] width 85 height 28
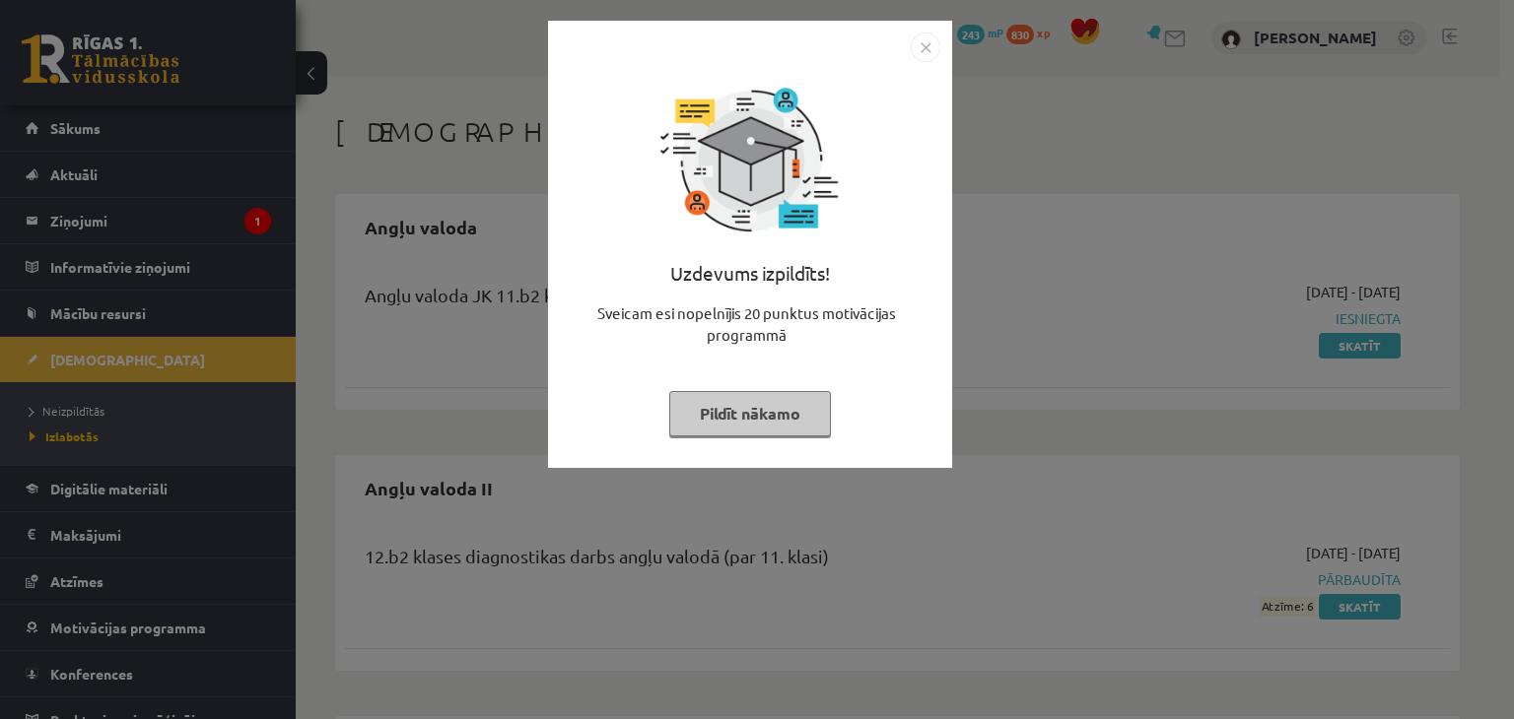
click at [789, 406] on button "Pildīt nākamo" at bounding box center [750, 413] width 162 height 45
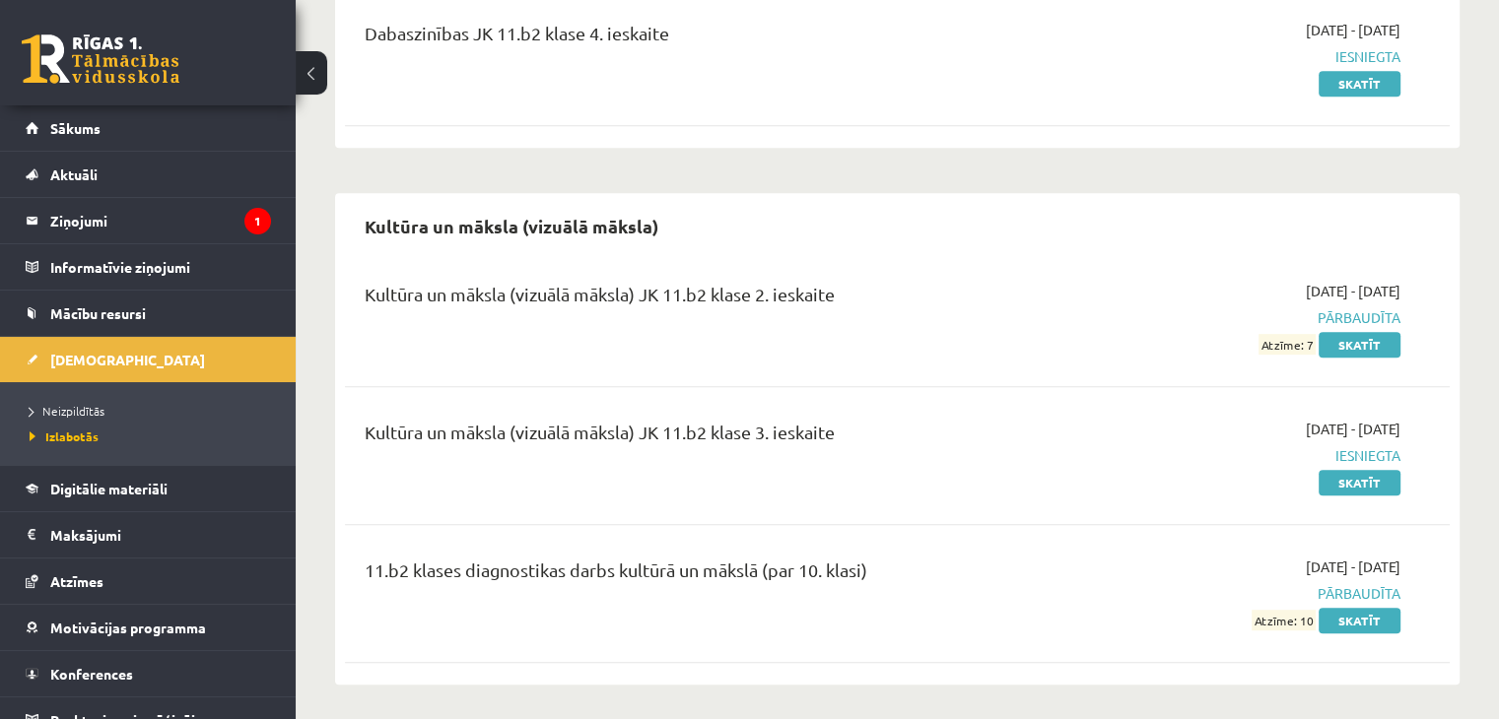
scroll to position [985, 0]
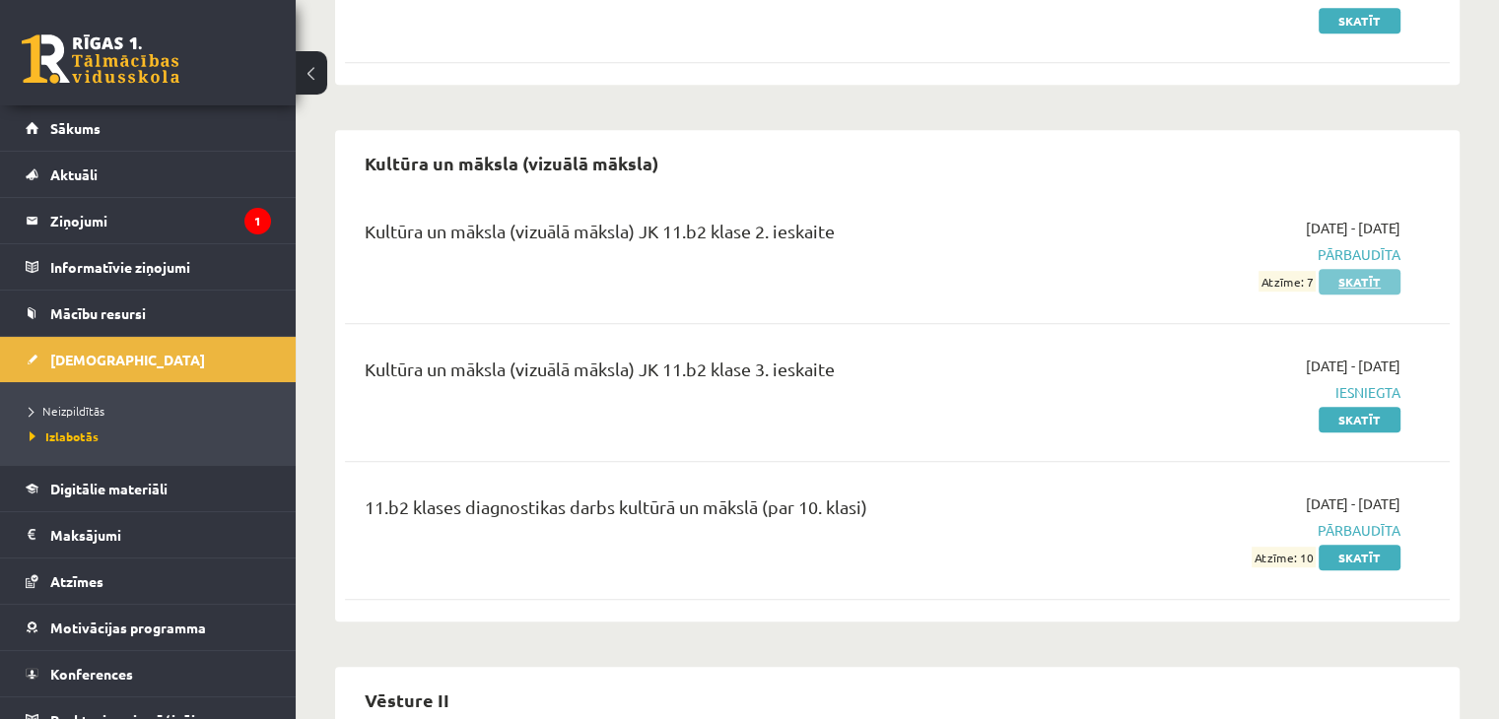
click at [1349, 287] on link "Skatīt" at bounding box center [1360, 282] width 82 height 26
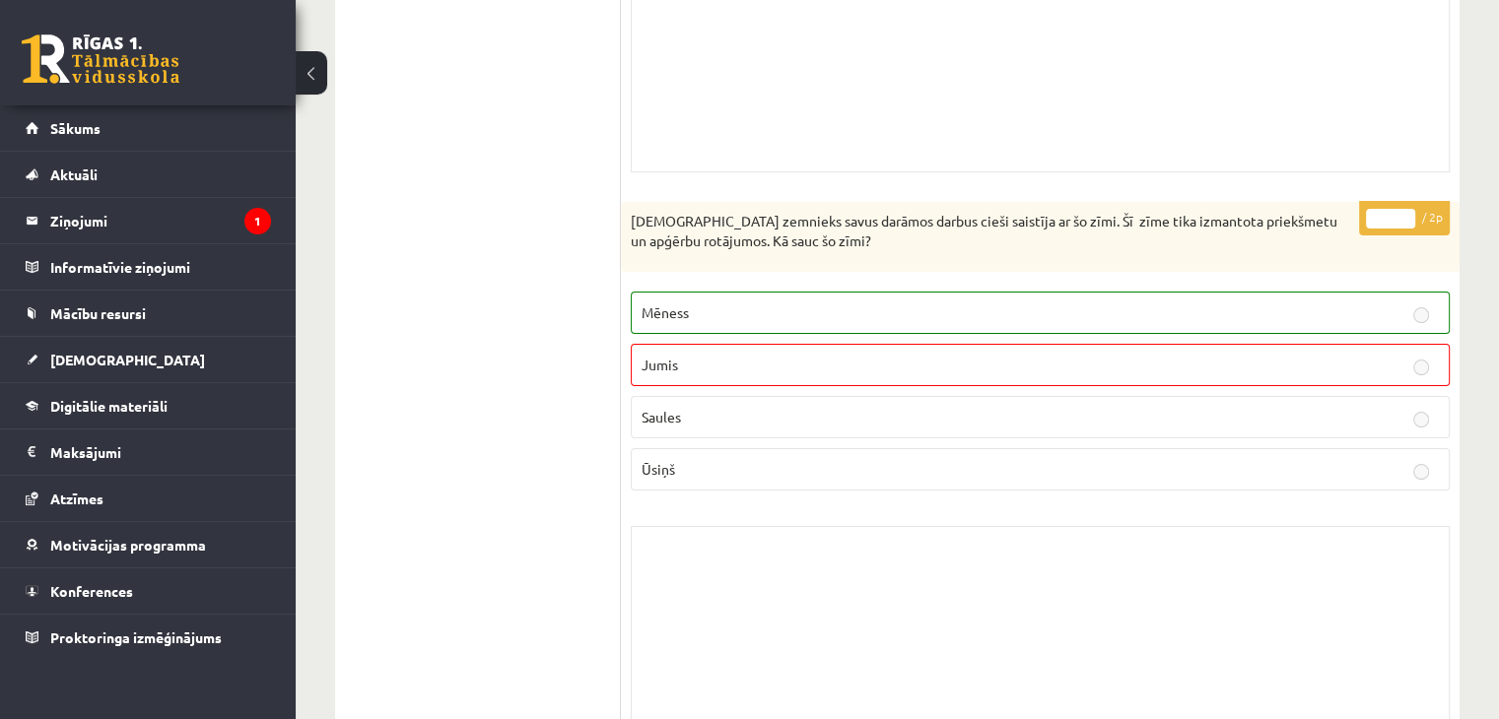
scroll to position [7890, 0]
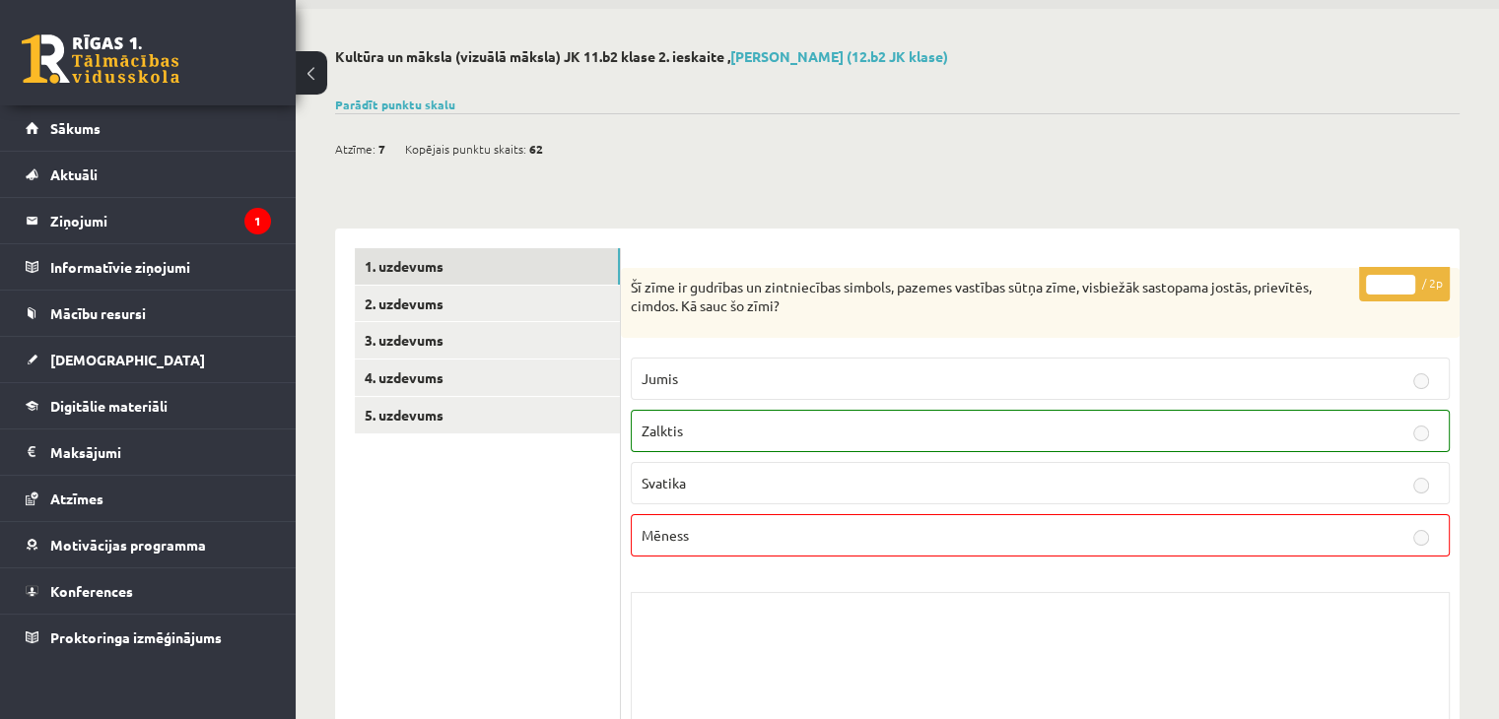
scroll to position [47, 0]
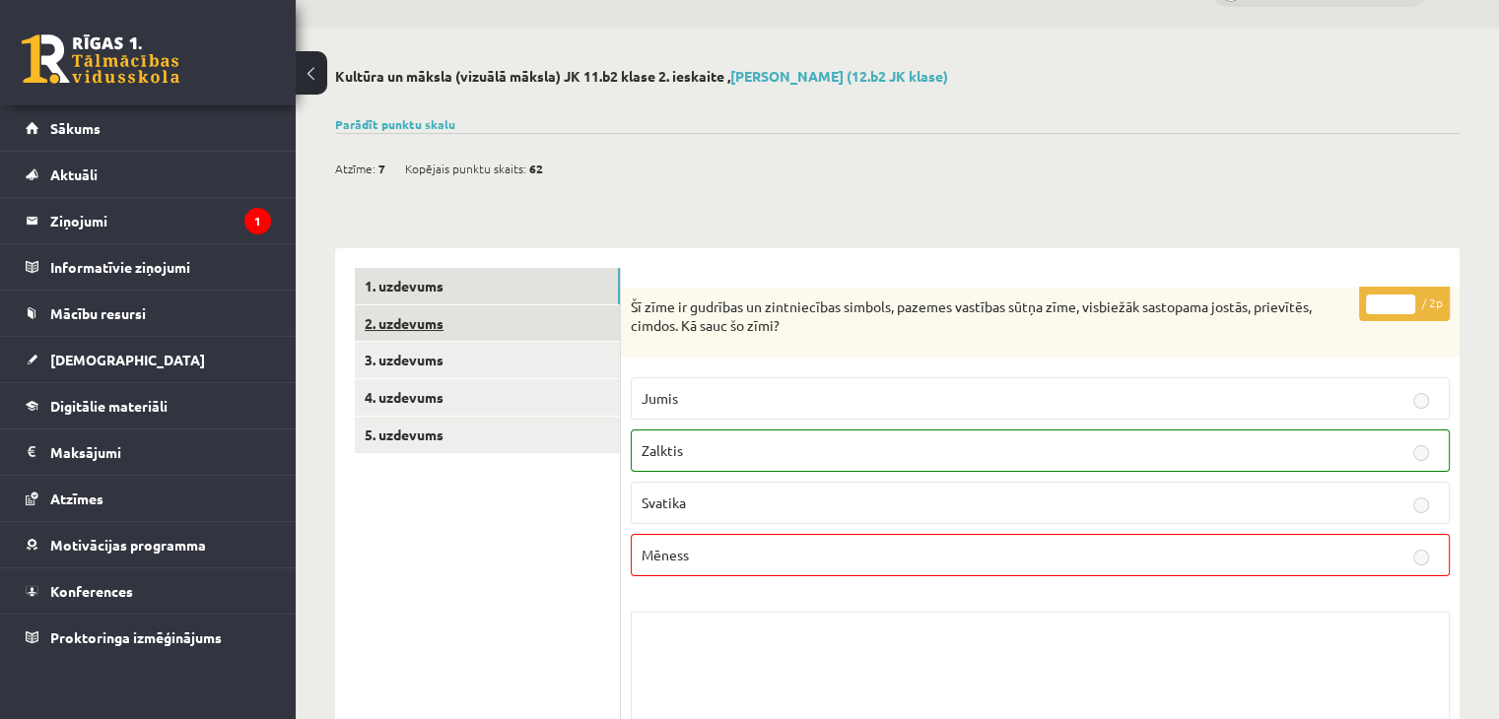
click at [399, 336] on link "2. uzdevums" at bounding box center [487, 323] width 265 height 36
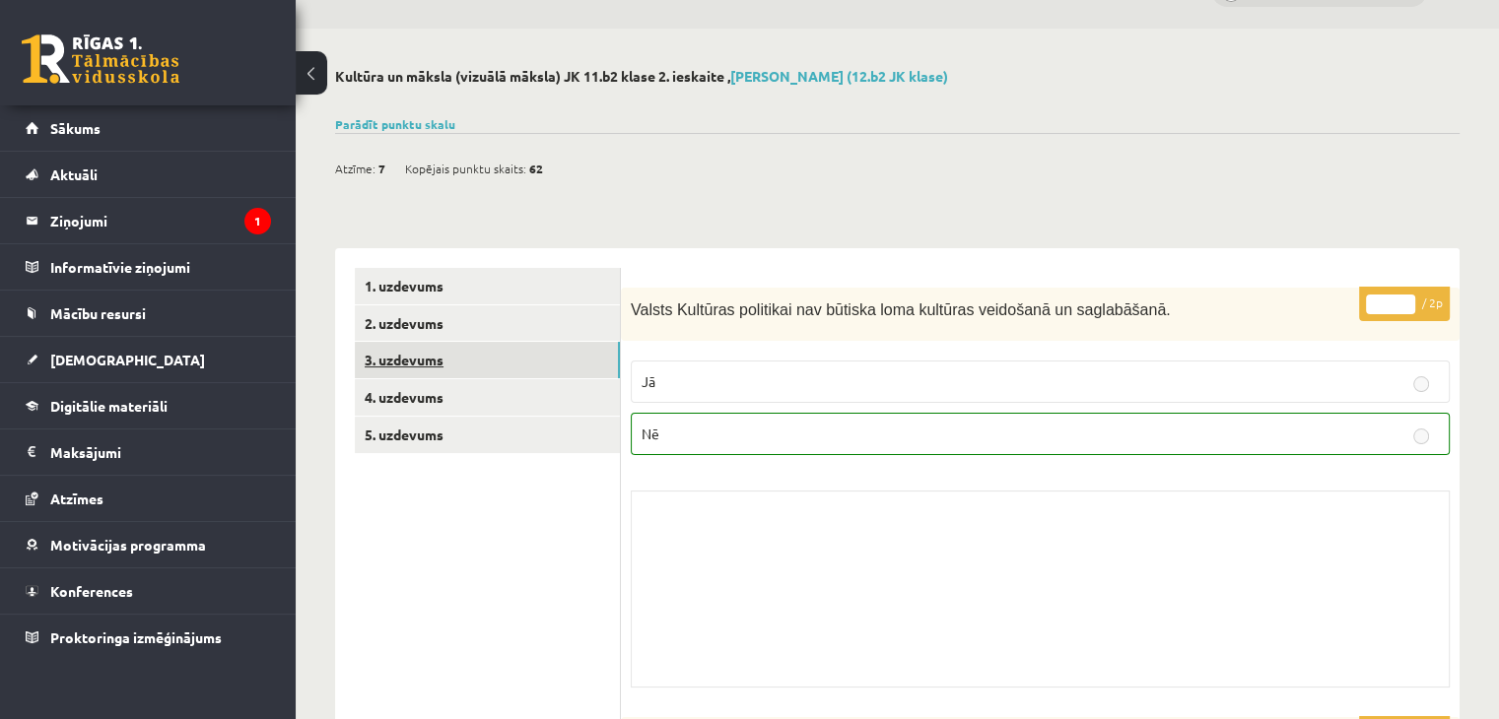
click at [423, 360] on link "3. uzdevums" at bounding box center [487, 360] width 265 height 36
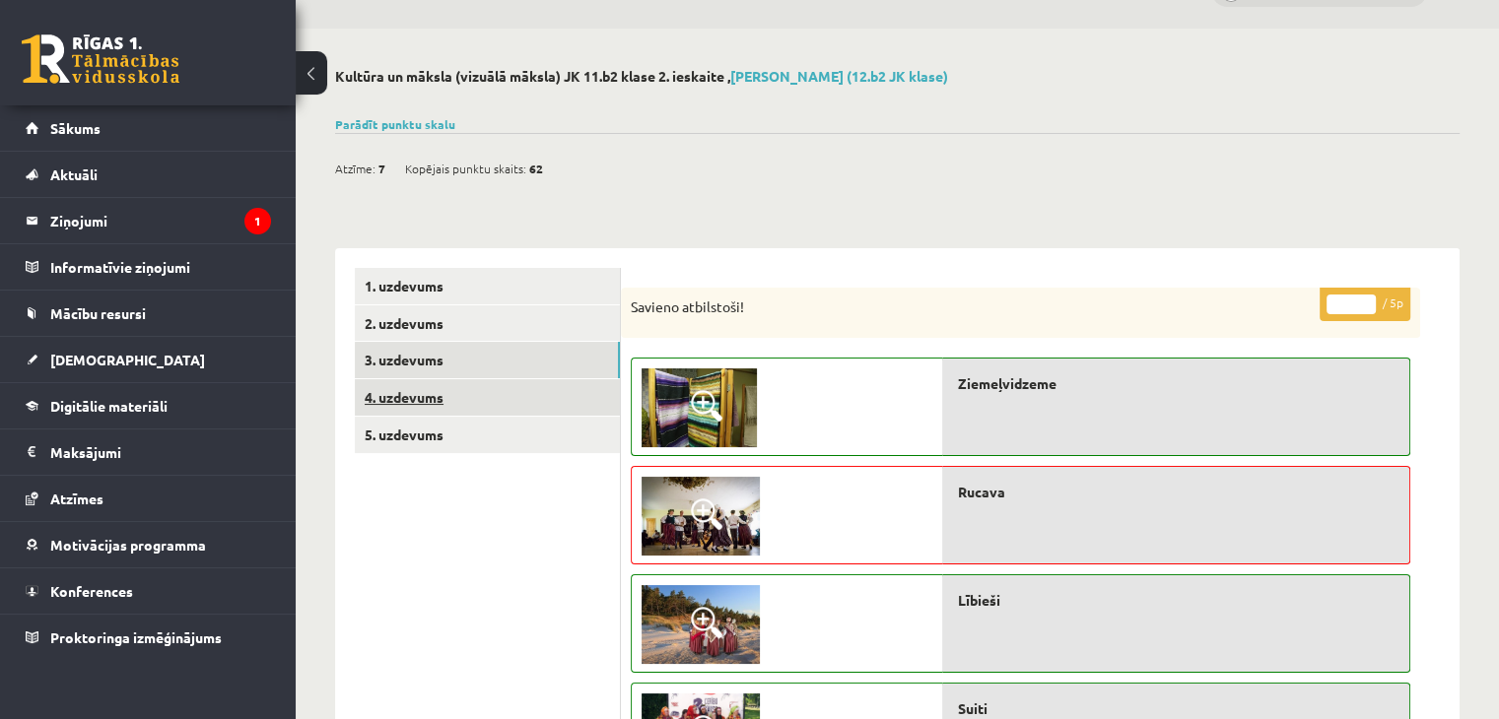
click at [420, 398] on link "4. uzdevums" at bounding box center [487, 397] width 265 height 36
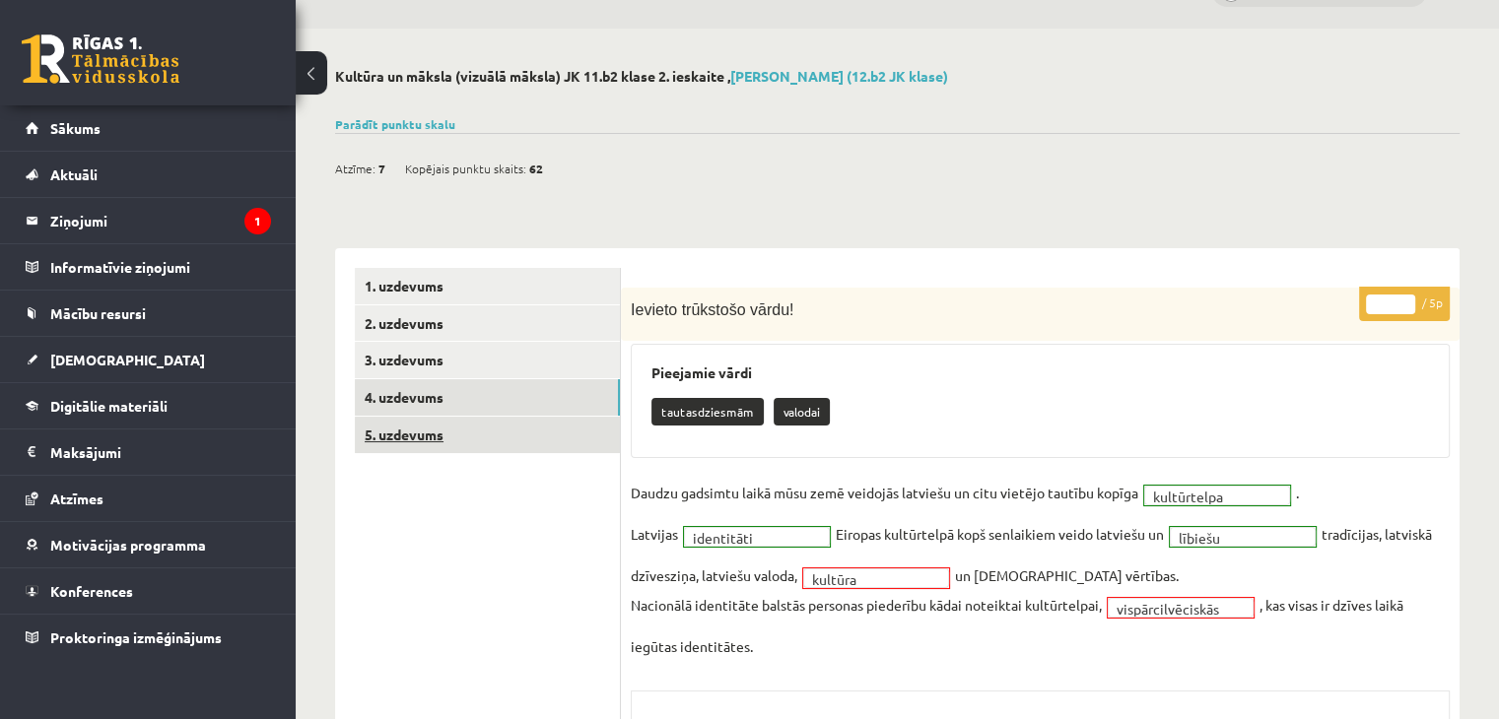
click at [427, 435] on link "5. uzdevums" at bounding box center [487, 435] width 265 height 36
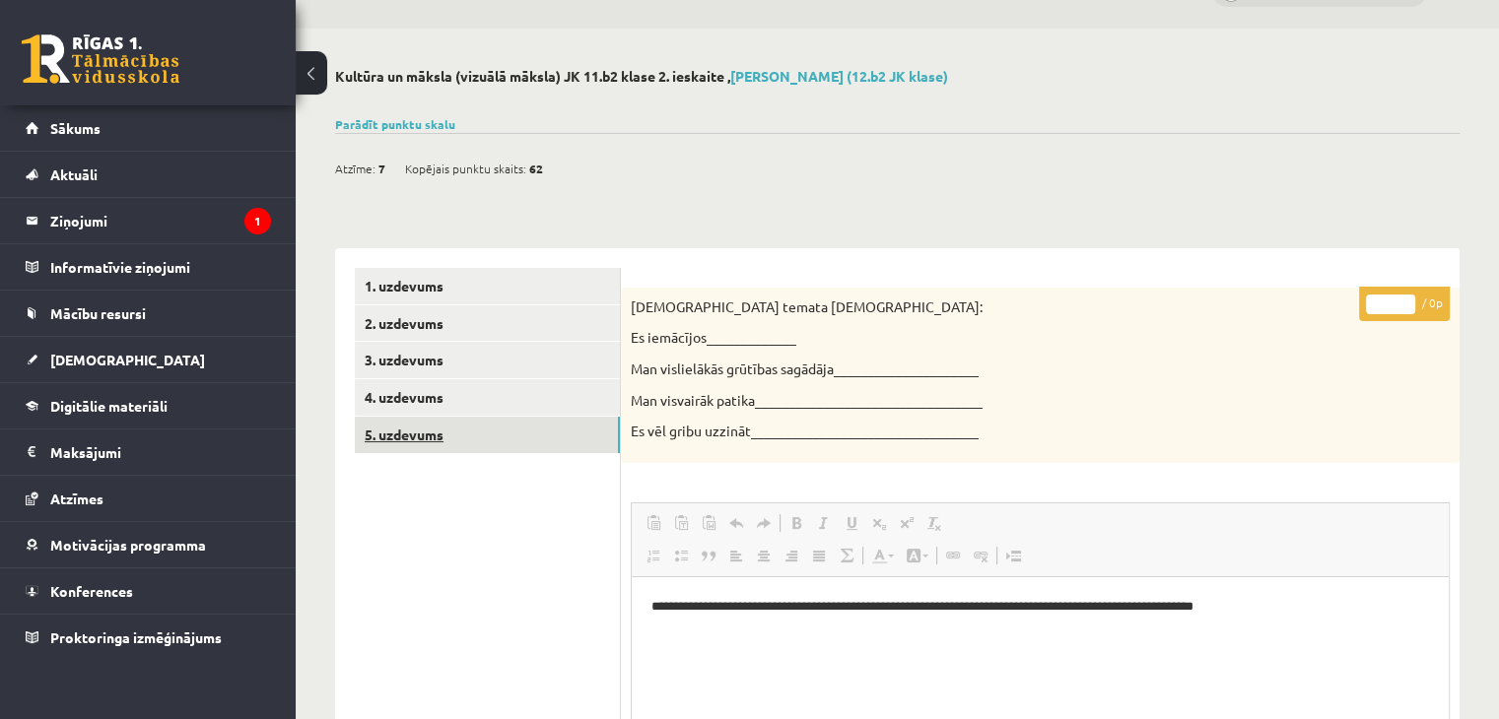
scroll to position [0, 0]
click at [401, 290] on link "1. uzdevums" at bounding box center [487, 286] width 265 height 36
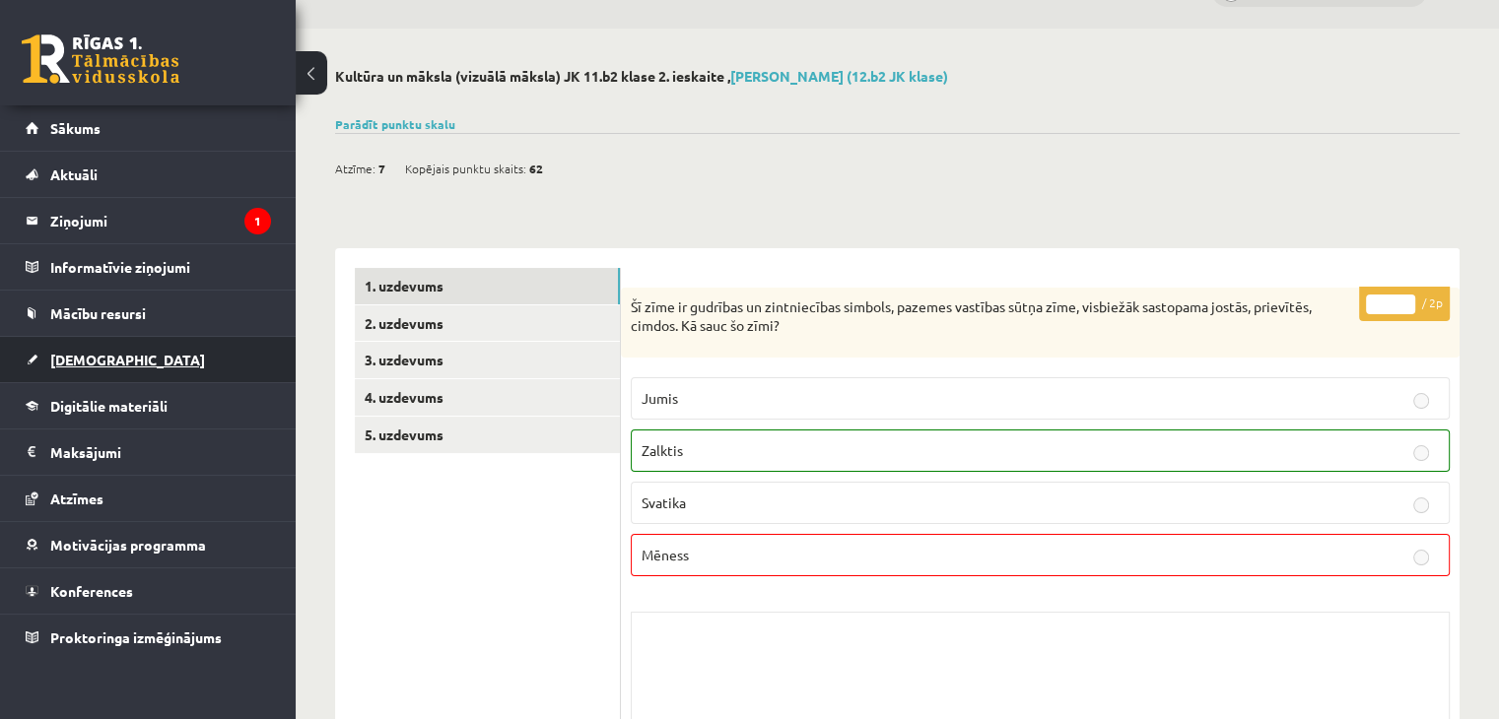
click at [63, 346] on link "[DEMOGRAPHIC_DATA]" at bounding box center [148, 359] width 245 height 45
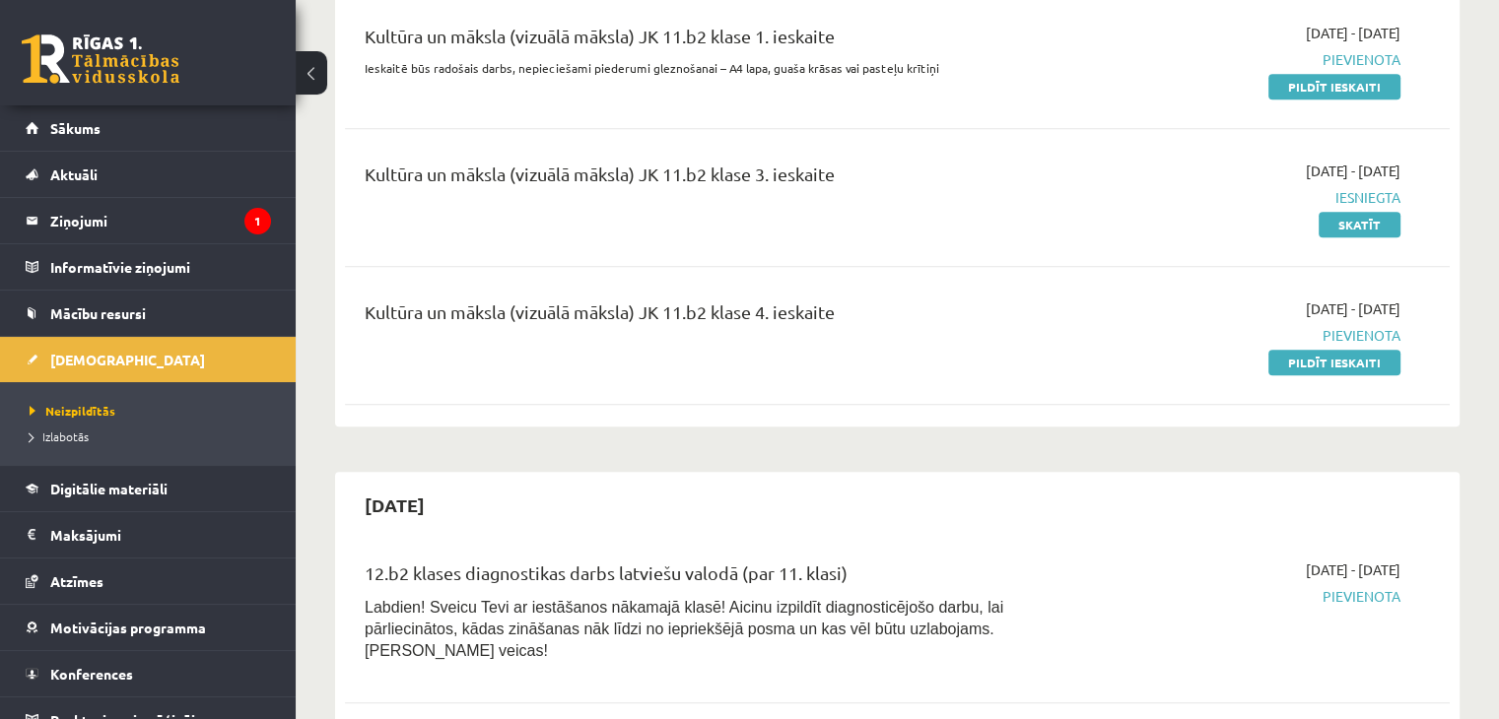
scroll to position [1821, 0]
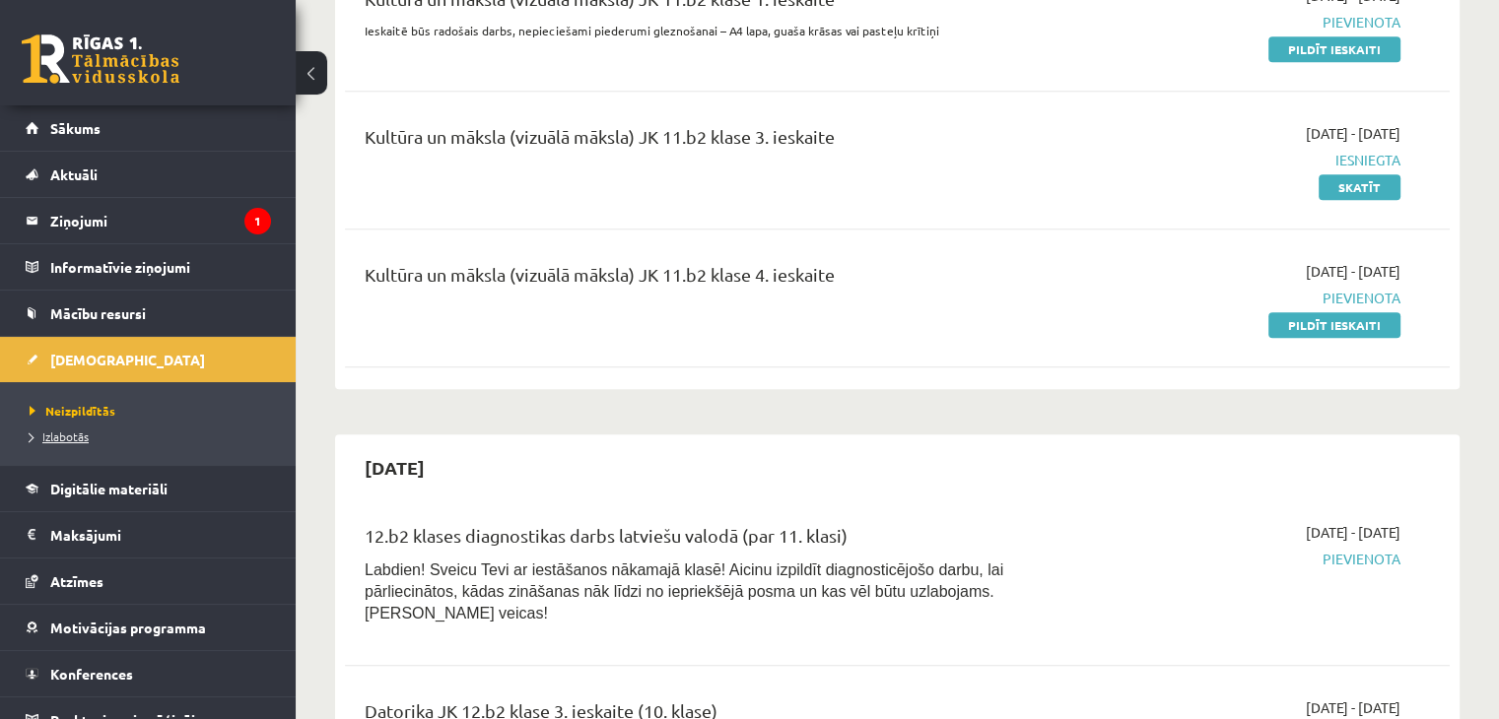
click at [79, 433] on span "Izlabotās" at bounding box center [59, 437] width 59 height 16
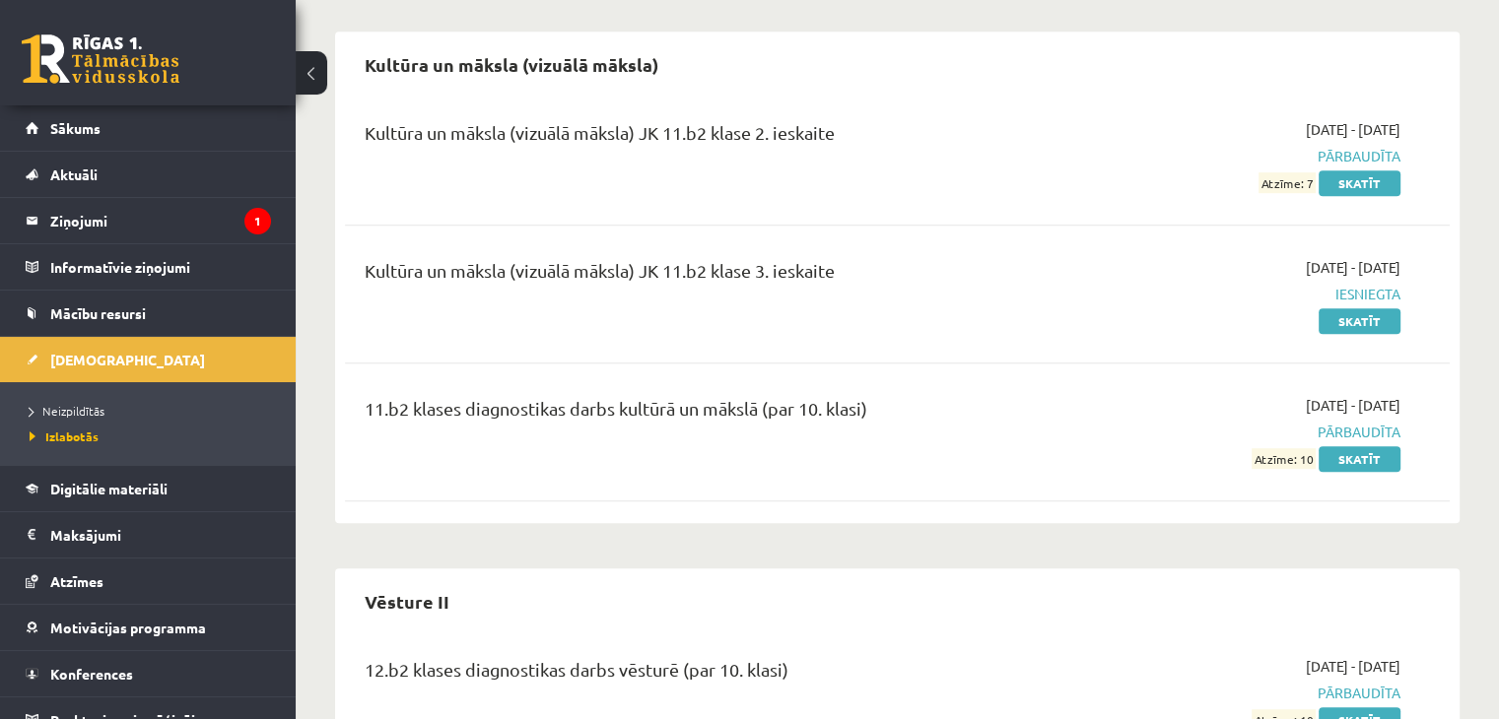
scroll to position [1187, 0]
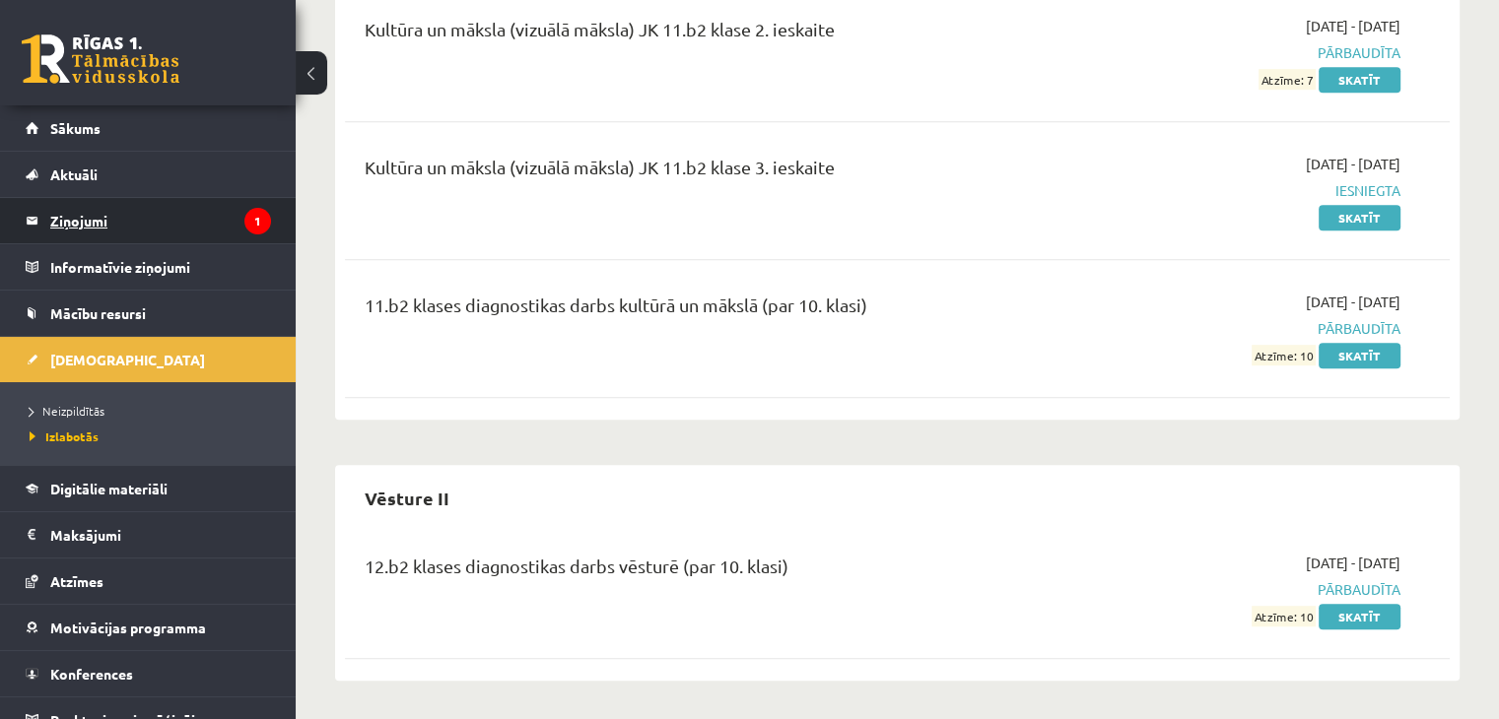
click at [102, 215] on legend "Ziņojumi 1" at bounding box center [160, 220] width 221 height 45
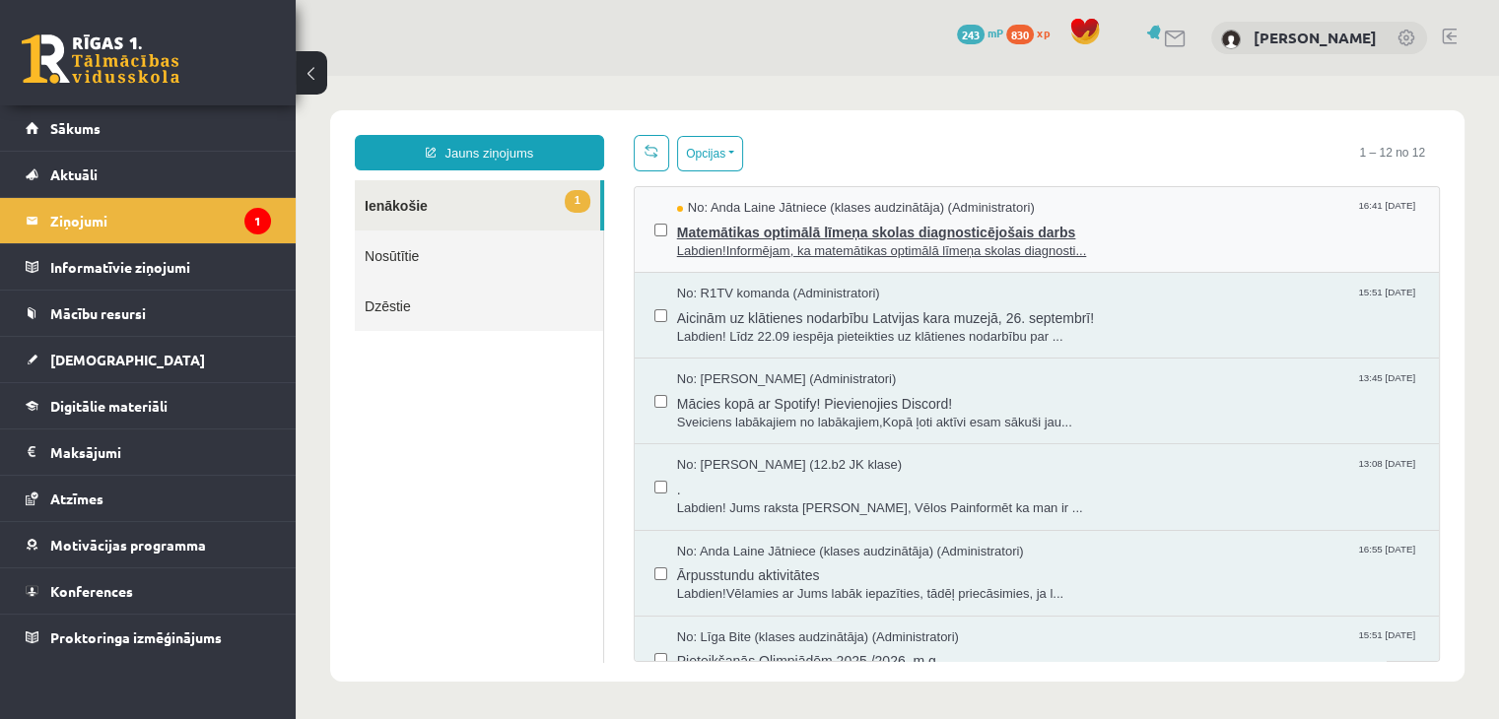
click at [761, 248] on span "Labdien!Informējam, ka matemātikas optimālā līmeņa skolas diagnosti..." at bounding box center [1048, 251] width 742 height 19
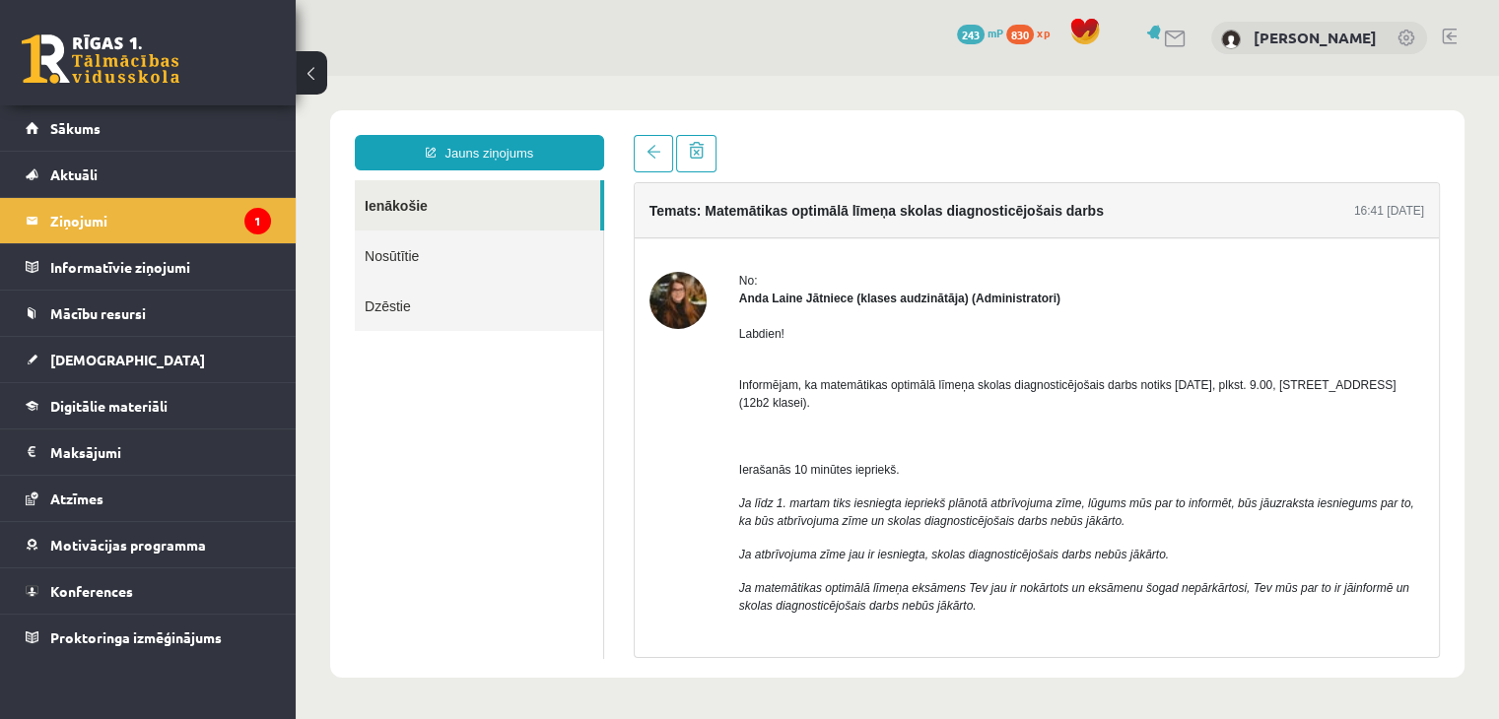
click at [632, 157] on div "Temats: Matemātikas optimālā līmeņa skolas diagnosticējošais darbs 16:41 [DATE]…" at bounding box center [1037, 396] width 836 height 523
click at [639, 154] on link at bounding box center [653, 153] width 39 height 37
click at [178, 147] on link "Sākums" at bounding box center [148, 127] width 245 height 45
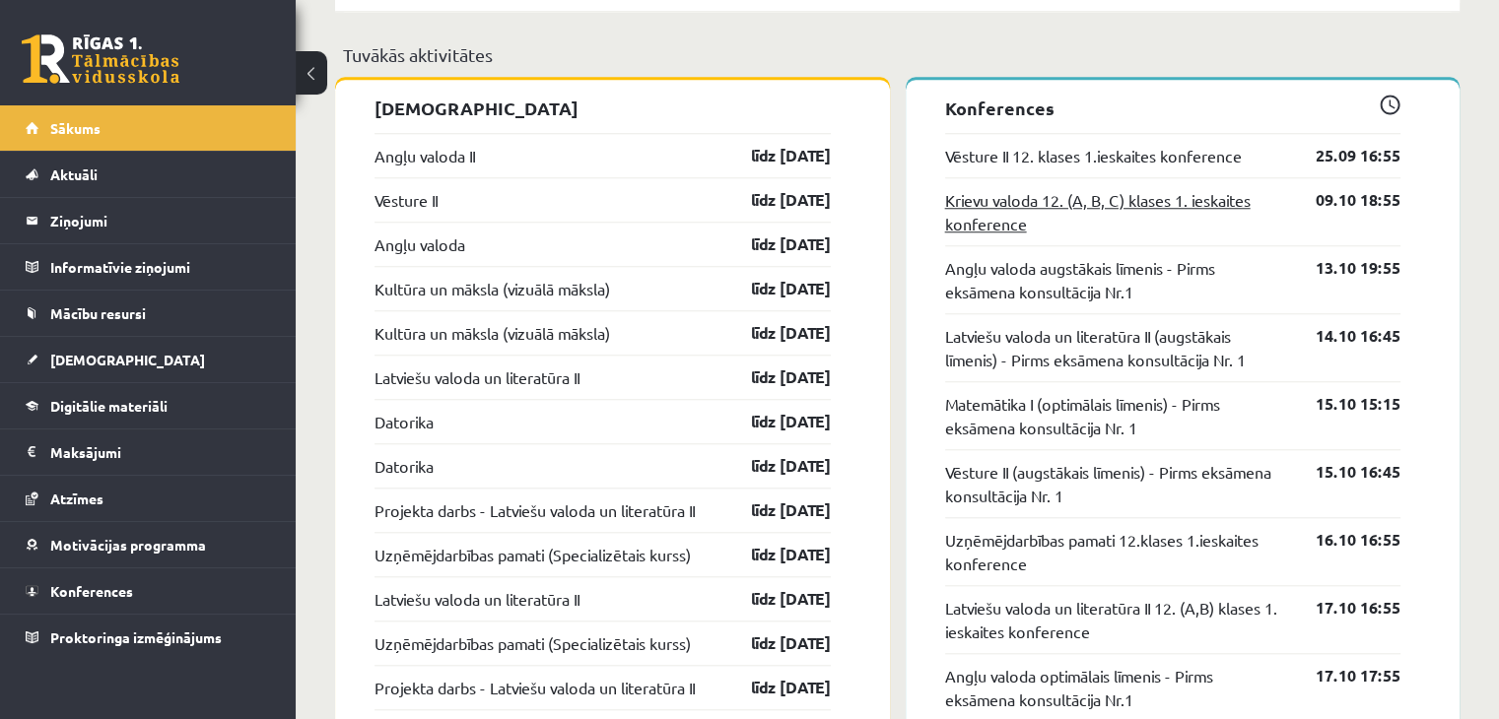
scroll to position [1774, 0]
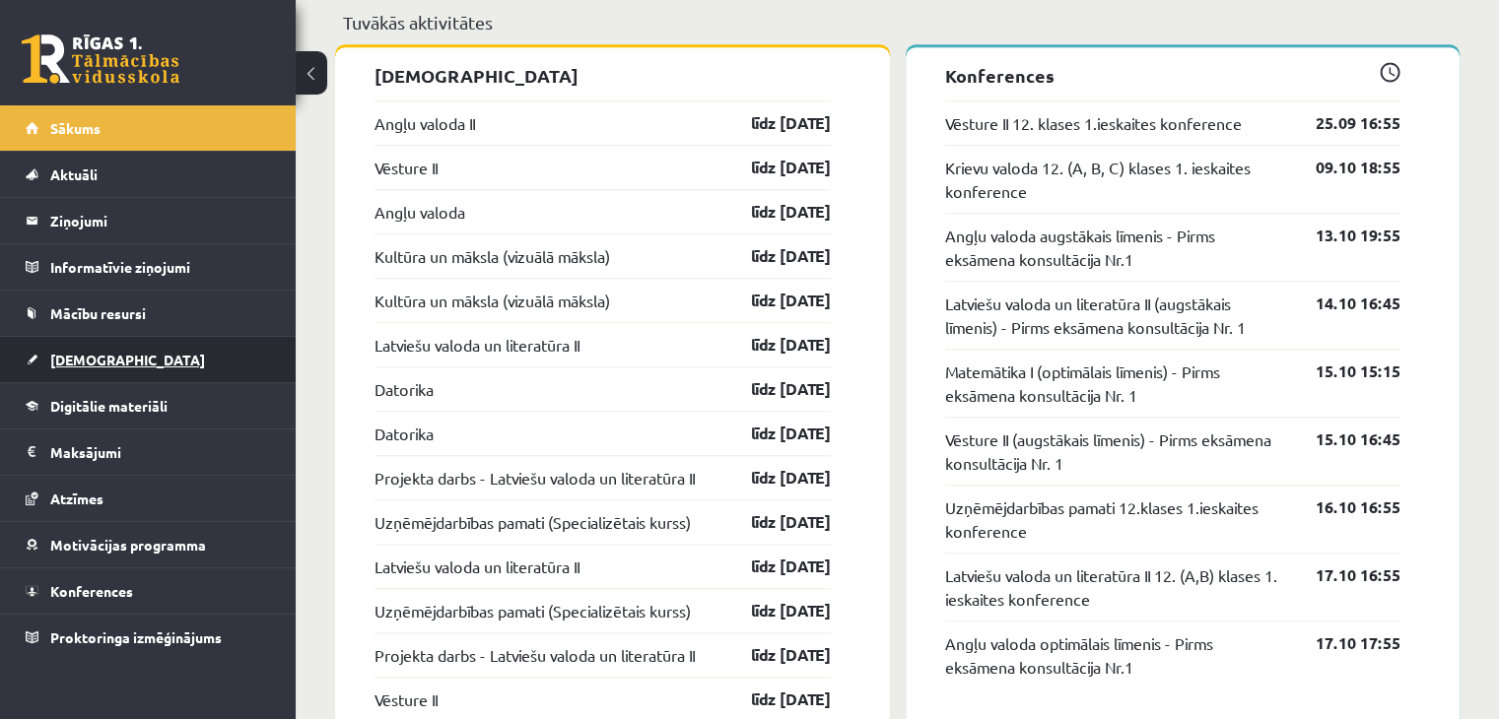
click at [107, 372] on link "[DEMOGRAPHIC_DATA]" at bounding box center [148, 359] width 245 height 45
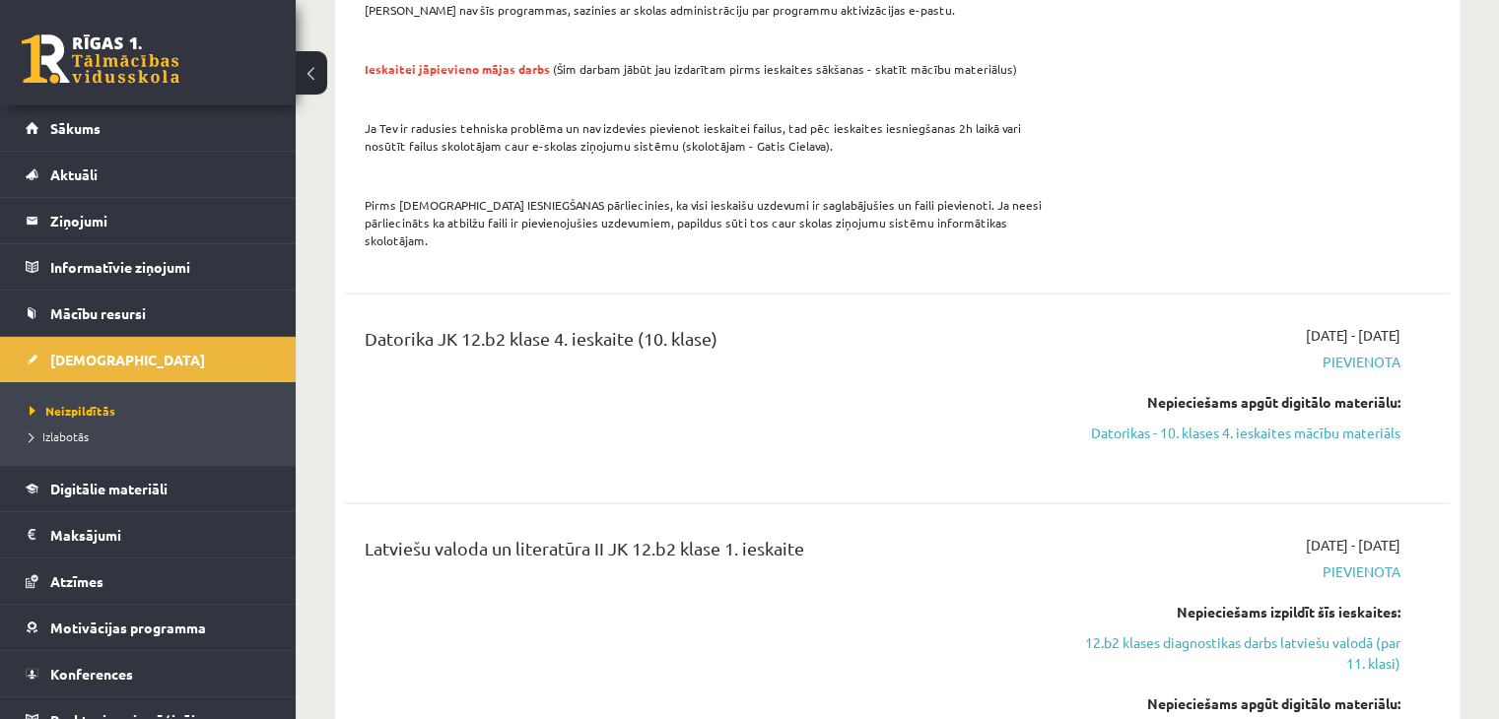
scroll to position [2759, 0]
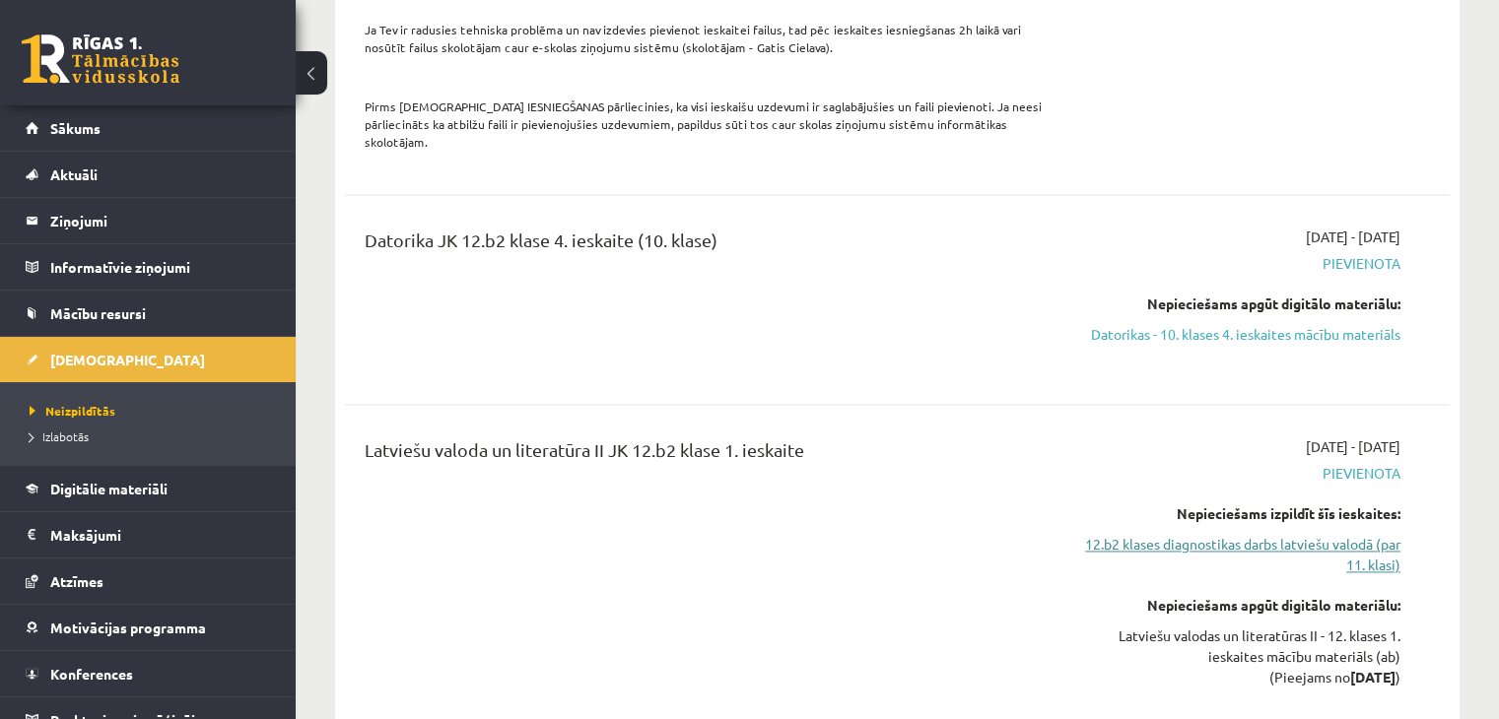
click at [1117, 534] on link "12.b2 klases diagnostikas darbs latviešu valodā (par 11. klasi)" at bounding box center [1237, 554] width 325 height 41
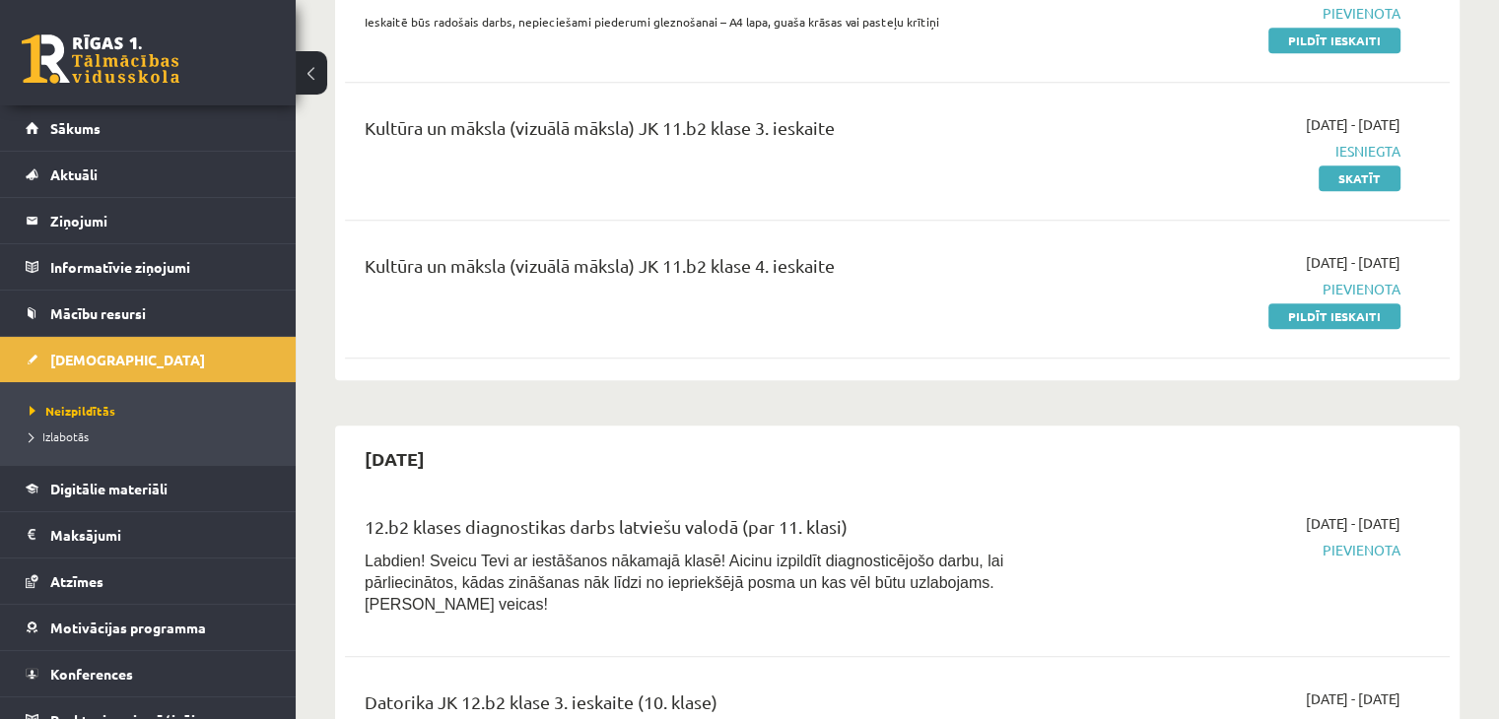
scroll to position [1784, 0]
